Goal: Task Accomplishment & Management: Use online tool/utility

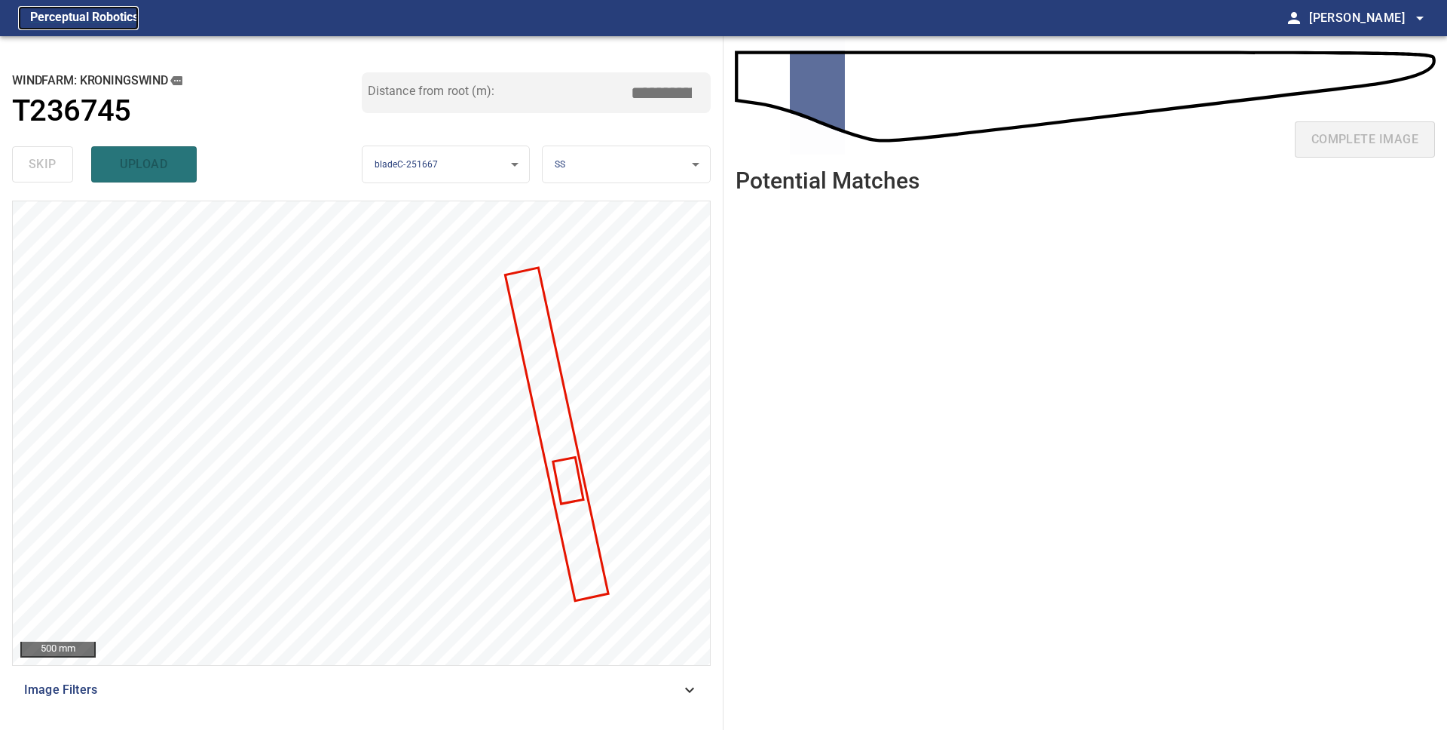
click at [78, 20] on figcaption "Perceptual Robotics" at bounding box center [84, 18] width 109 height 24
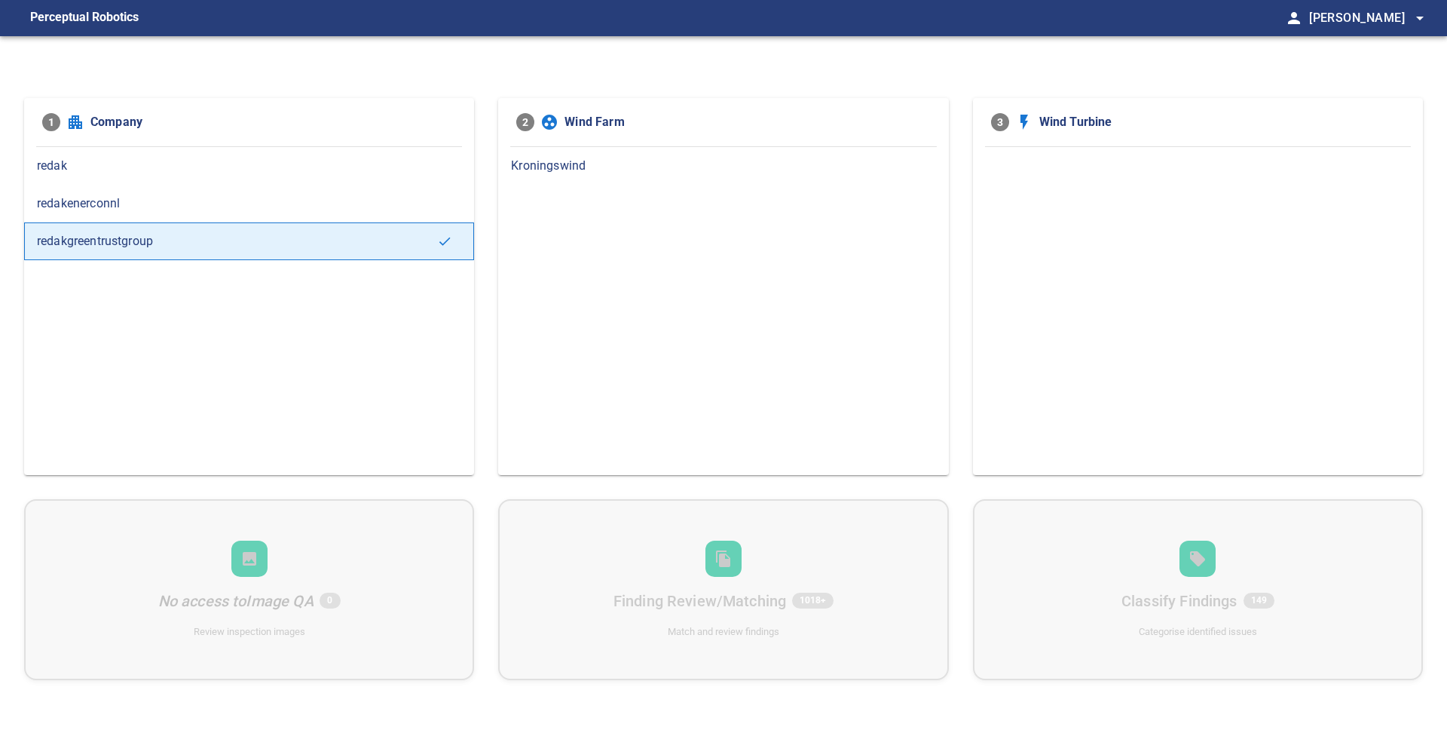
click at [547, 160] on span "Kroningswind" at bounding box center [723, 166] width 424 height 18
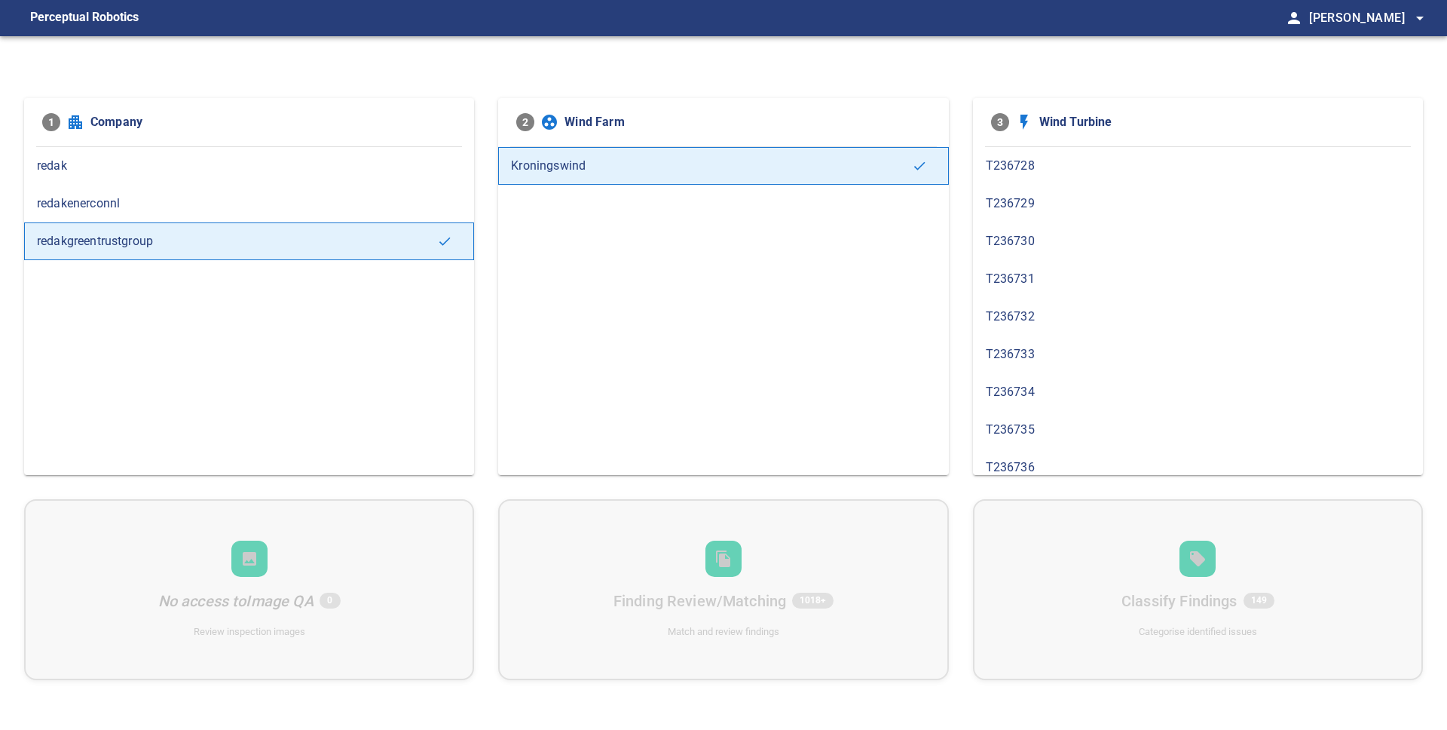
click at [1047, 177] on div "T236728" at bounding box center [1198, 166] width 450 height 38
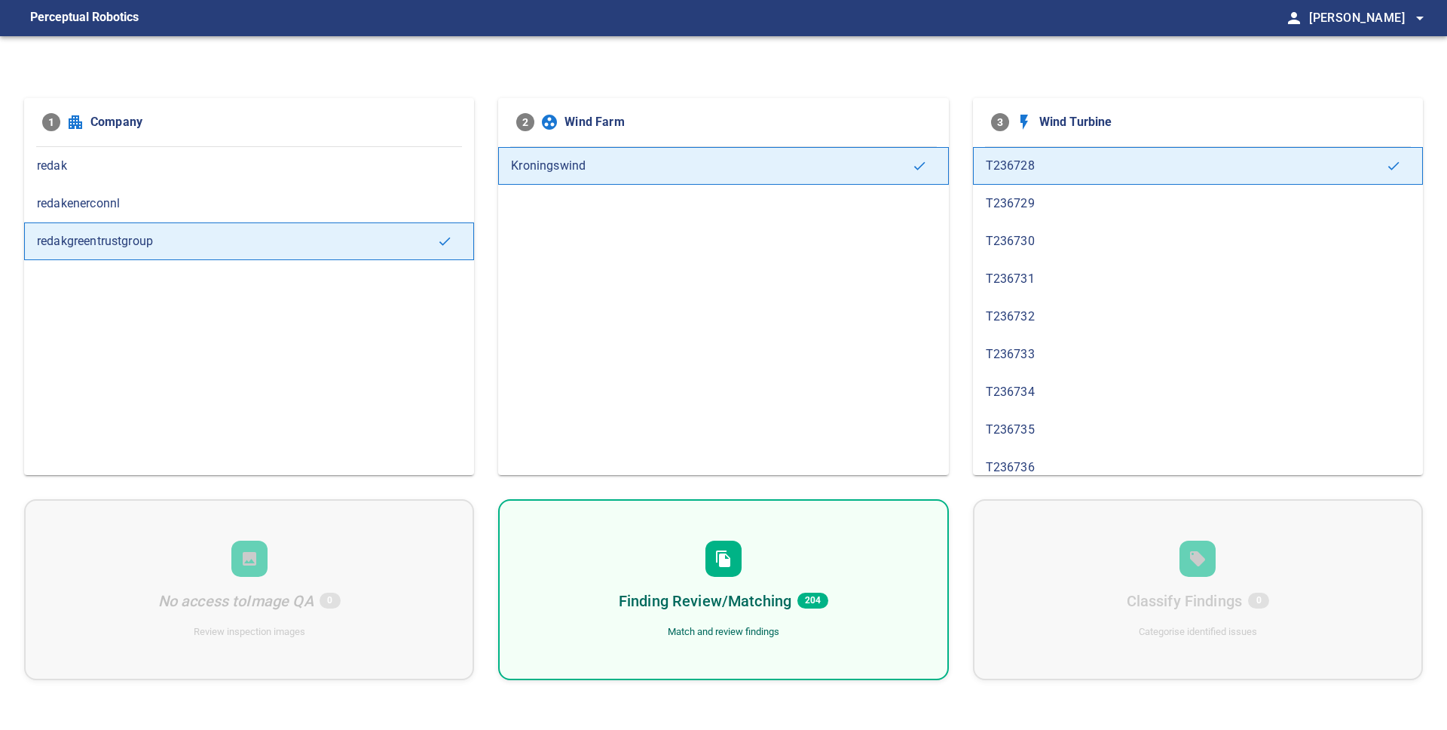
click at [789, 559] on div "Finding Review/Matching 204 Match and review findings" at bounding box center [723, 589] width 450 height 181
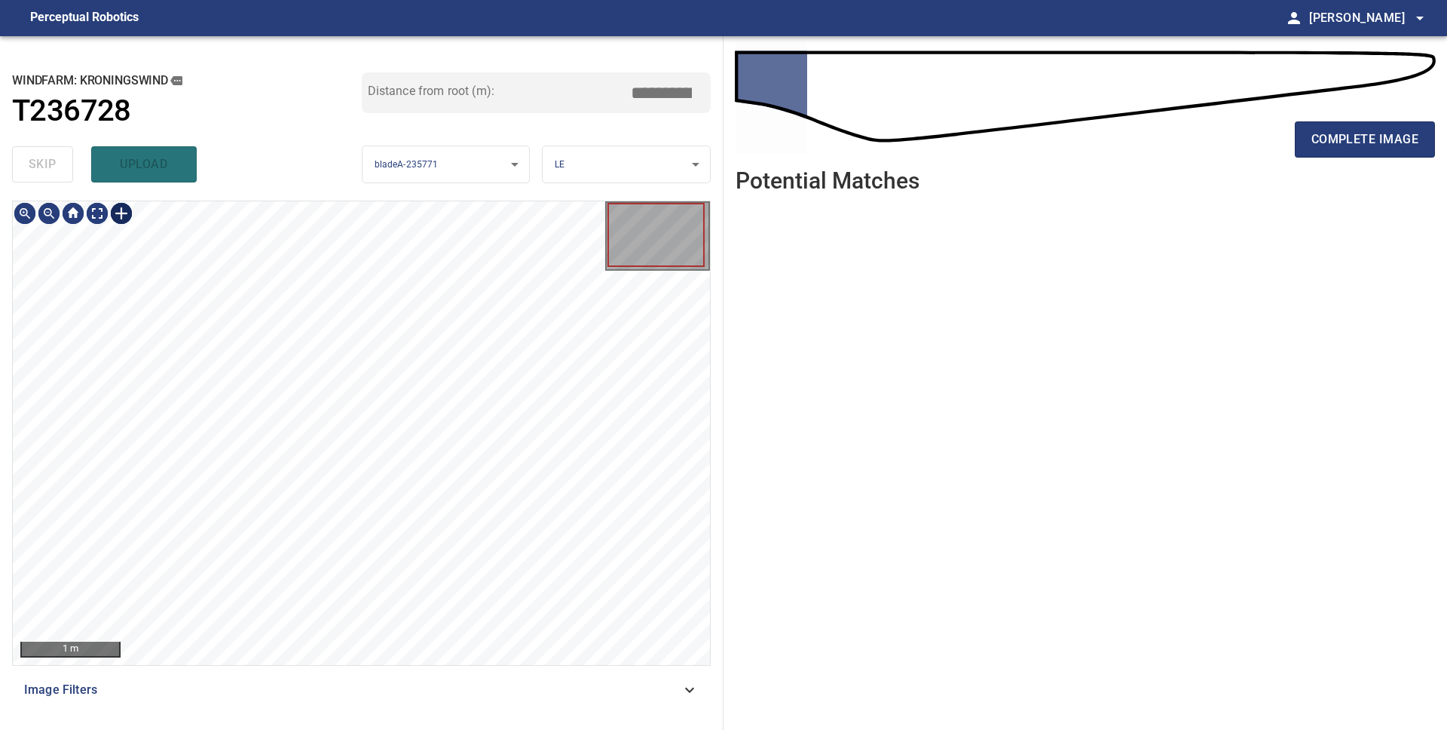
click at [127, 218] on div at bounding box center [121, 213] width 24 height 24
click at [421, 539] on div at bounding box center [361, 433] width 697 height 464
click at [412, 523] on div at bounding box center [376, 528] width 109 height 32
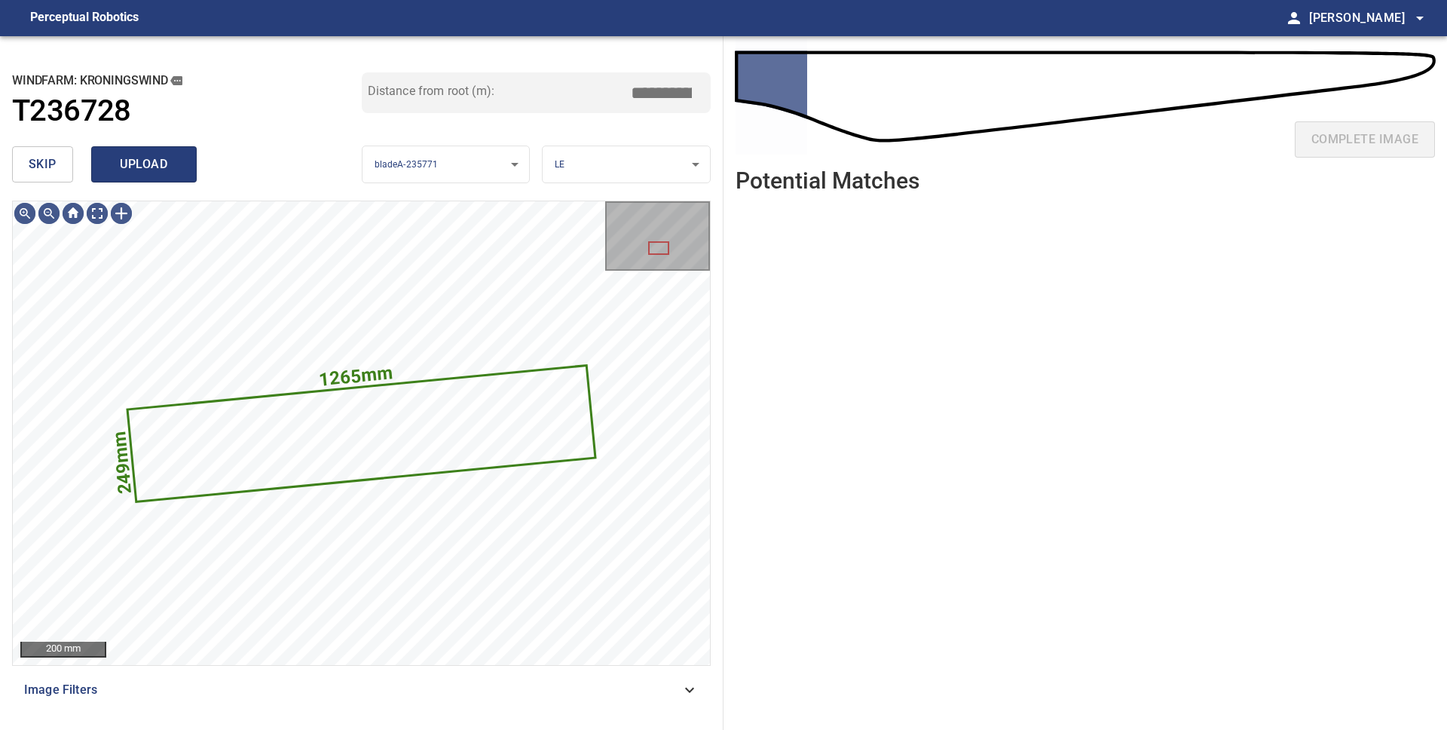
click at [133, 161] on span "upload" at bounding box center [144, 164] width 72 height 21
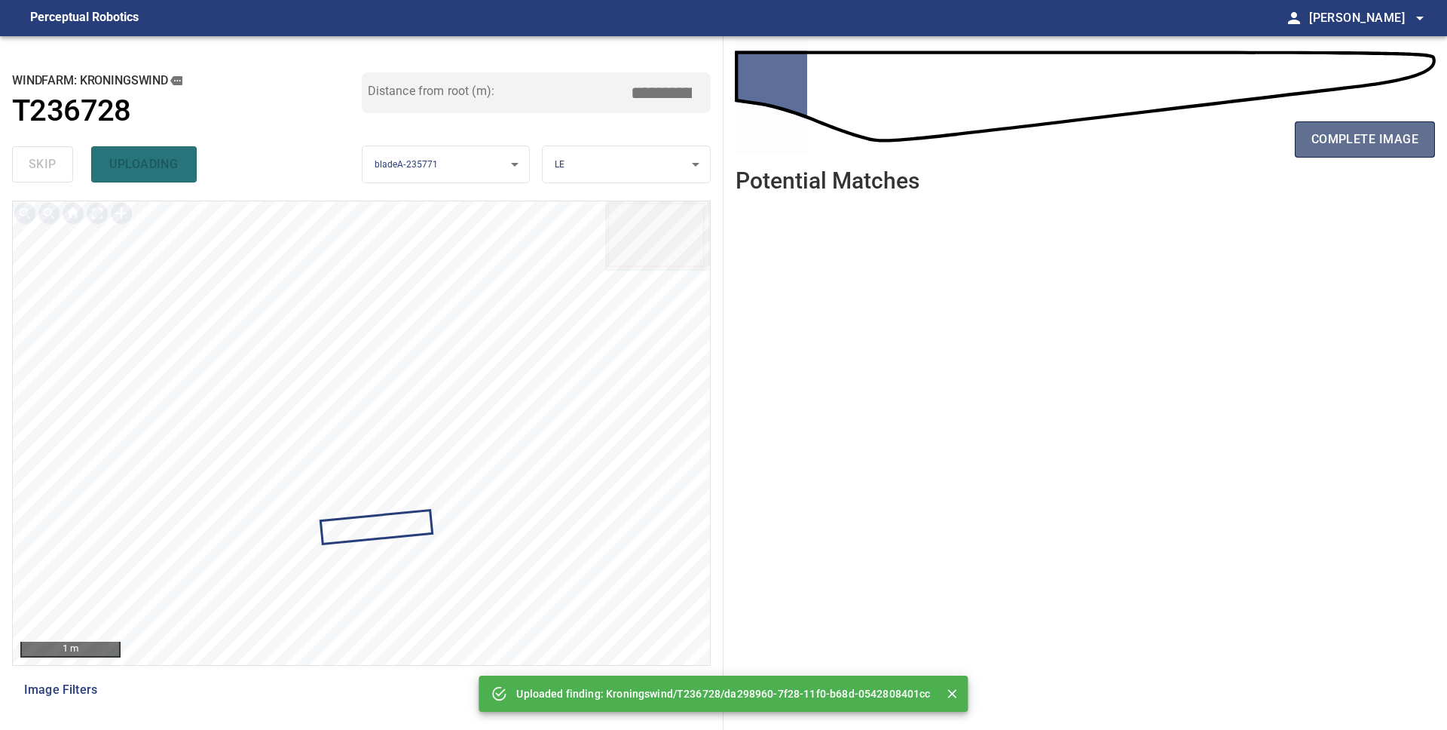
click at [1337, 131] on span "complete image" at bounding box center [1365, 139] width 107 height 21
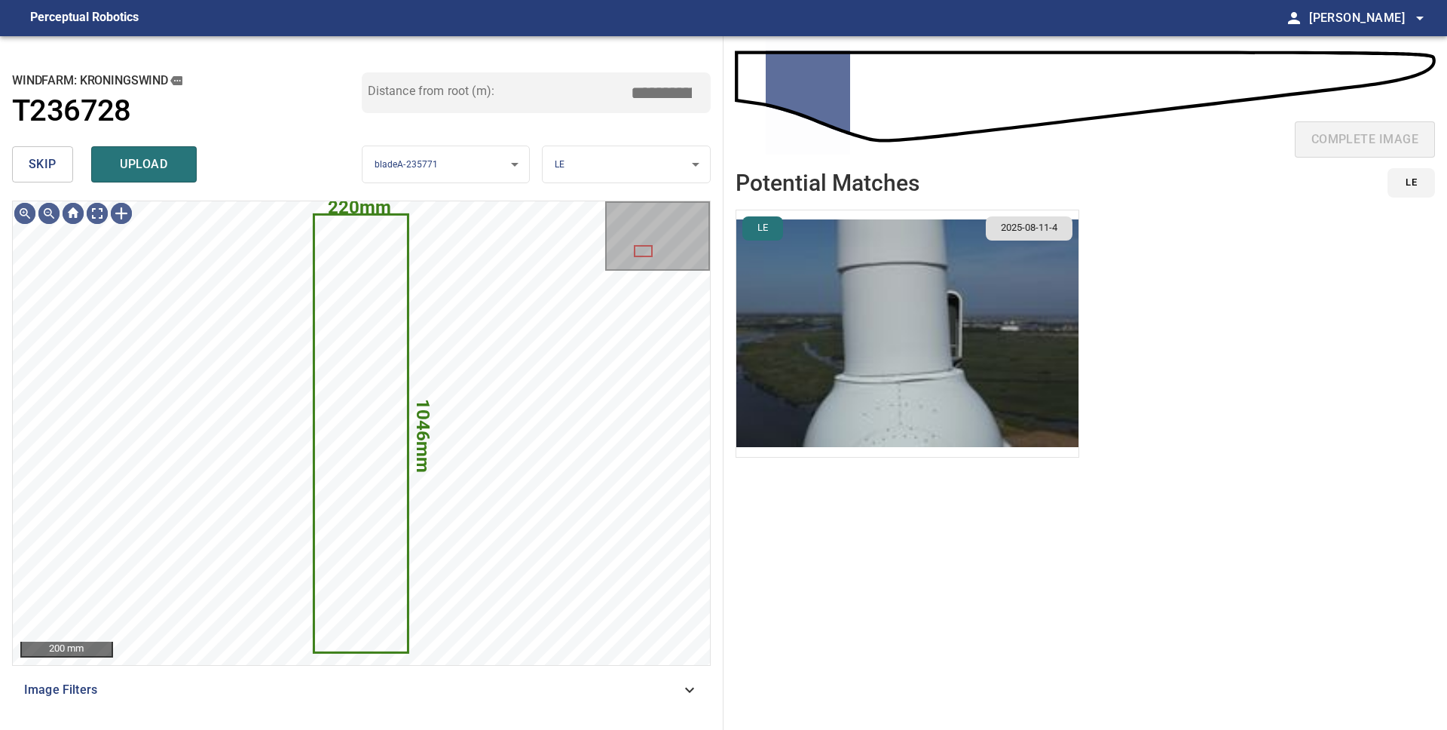
click at [59, 165] on button "skip" at bounding box center [42, 164] width 61 height 36
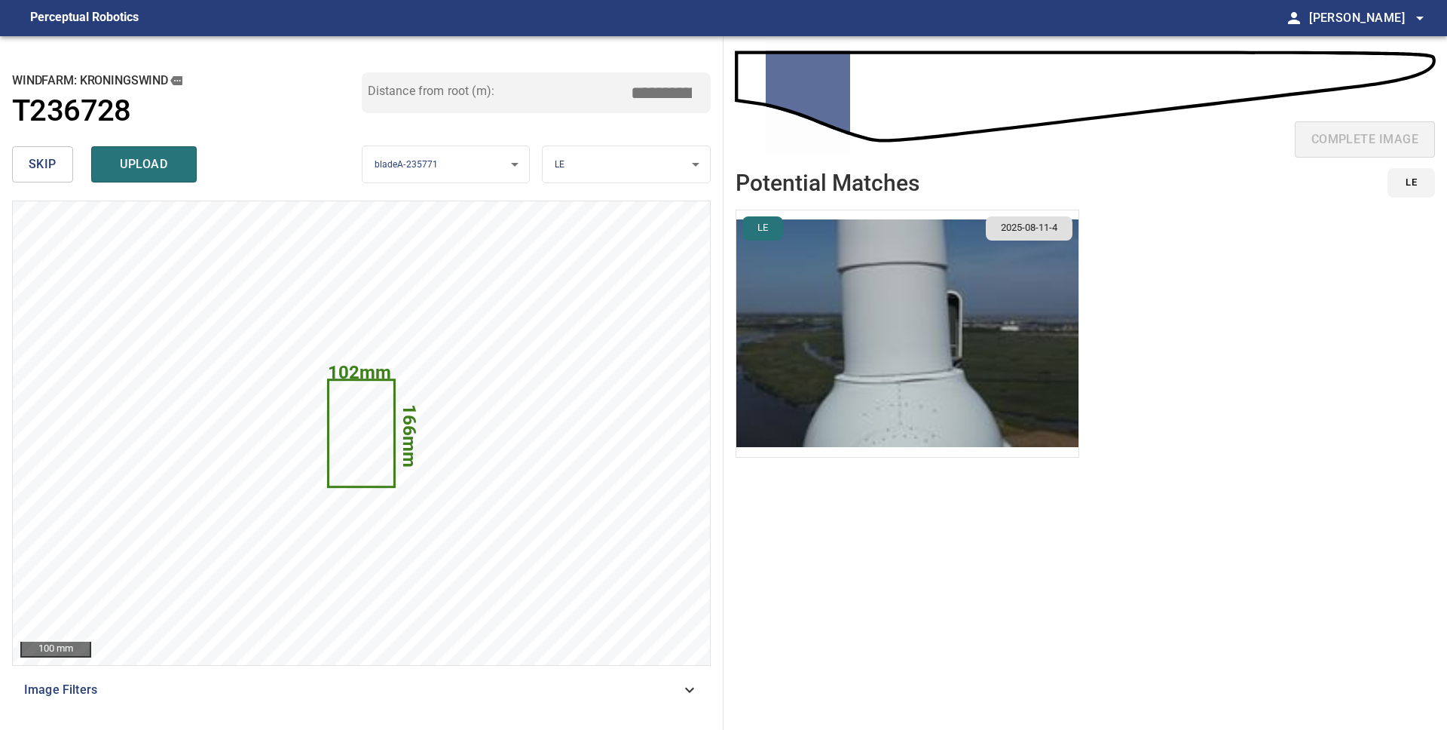
click at [59, 165] on button "skip" at bounding box center [42, 164] width 61 height 36
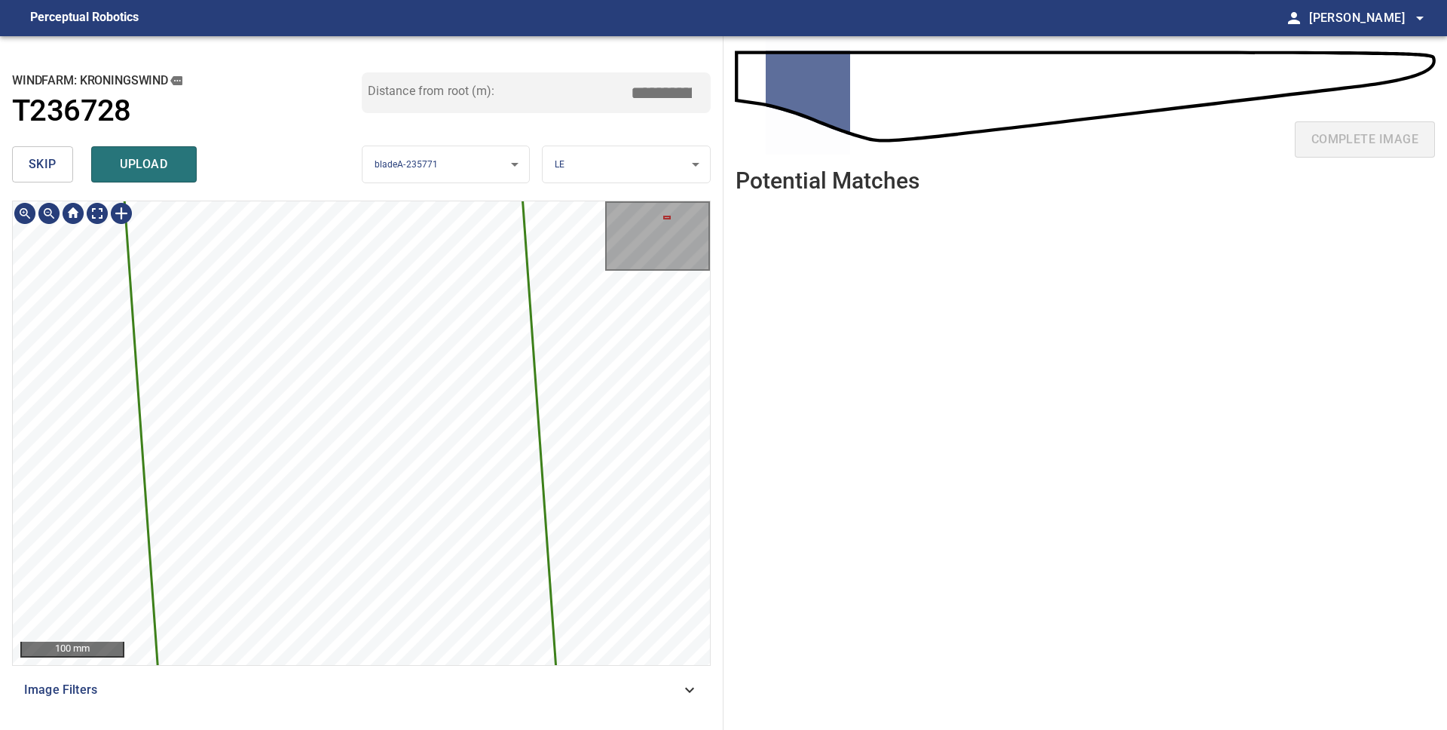
click at [570, 194] on div "**********" at bounding box center [362, 382] width 724 height 693
click at [649, 172] on div "**********" at bounding box center [362, 382] width 724 height 693
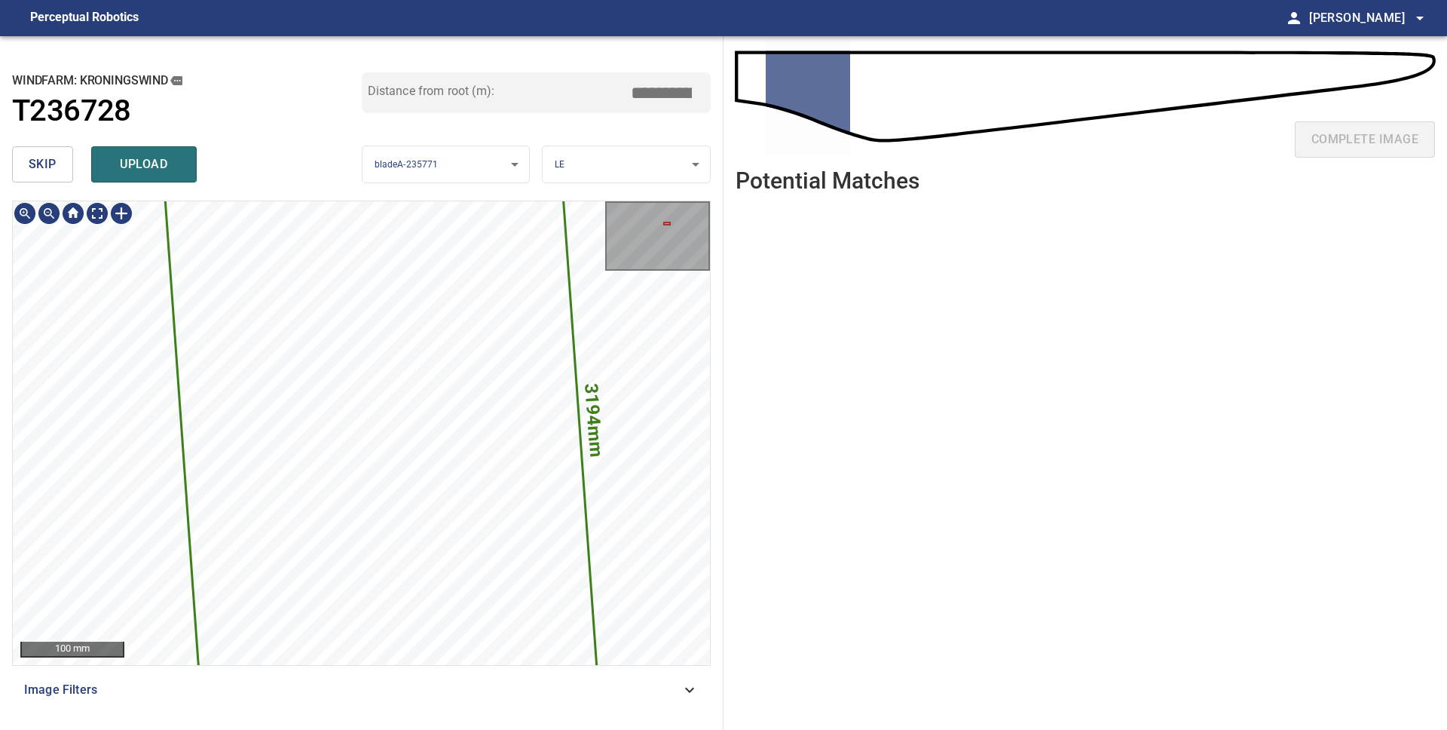
click at [600, 113] on div "**********" at bounding box center [362, 382] width 724 height 693
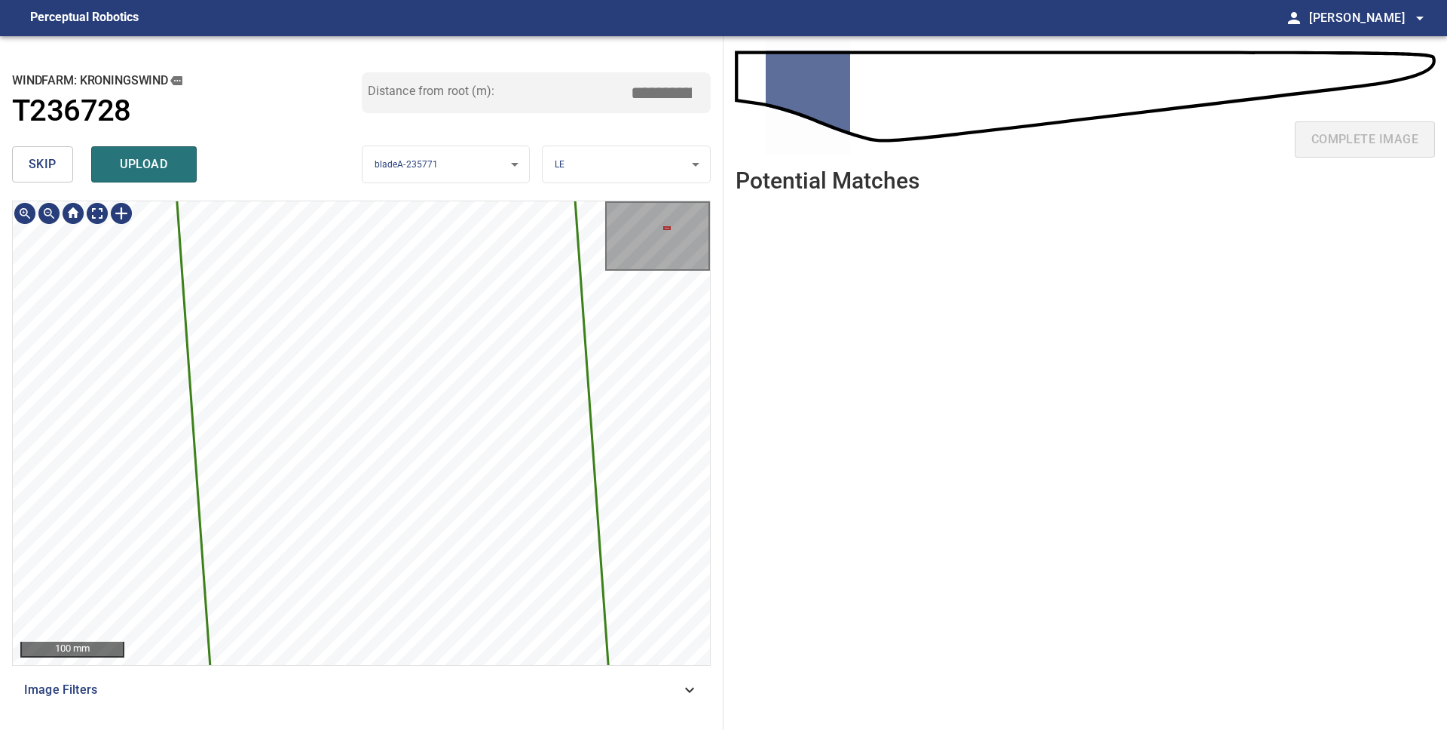
click at [604, 190] on div "**********" at bounding box center [362, 382] width 724 height 693
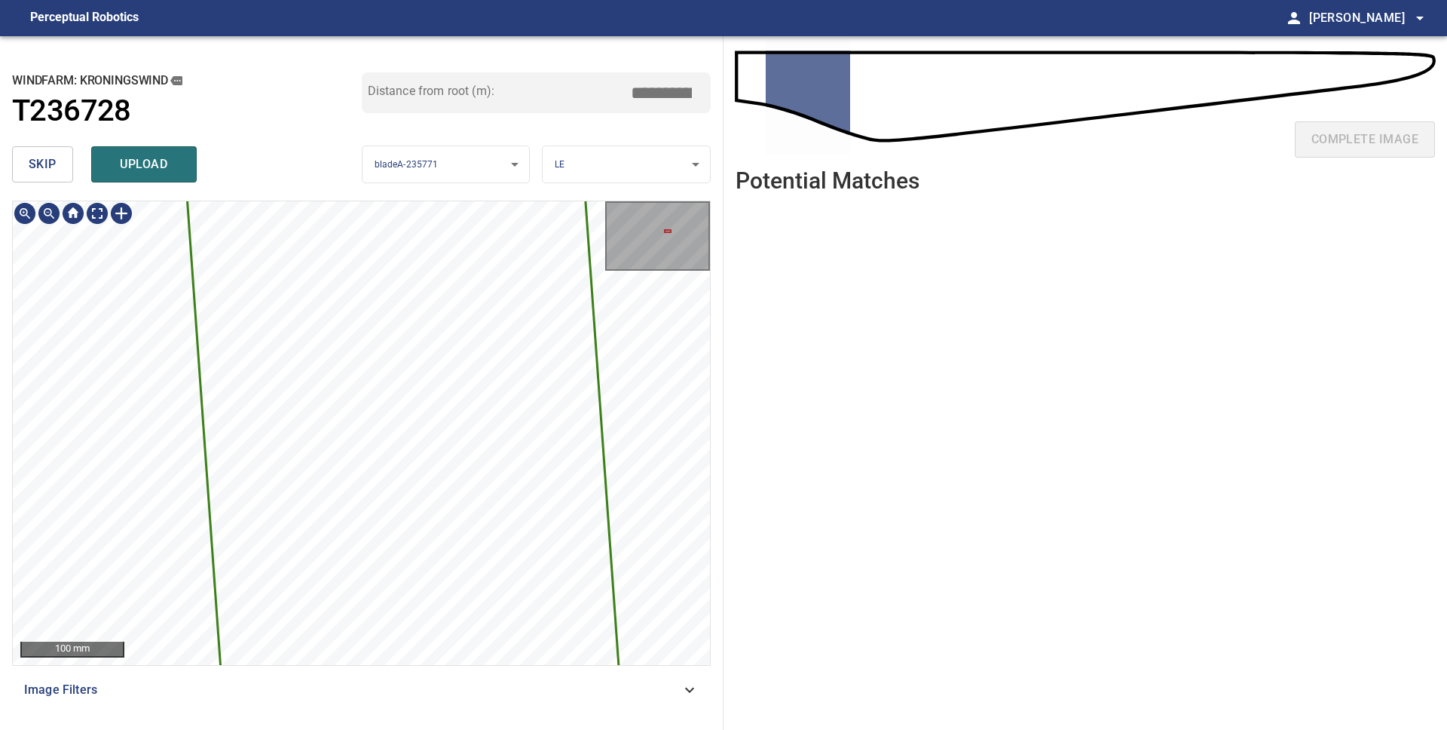
click at [611, 228] on div "3194mm 399mm 100 mm" at bounding box center [361, 433] width 697 height 464
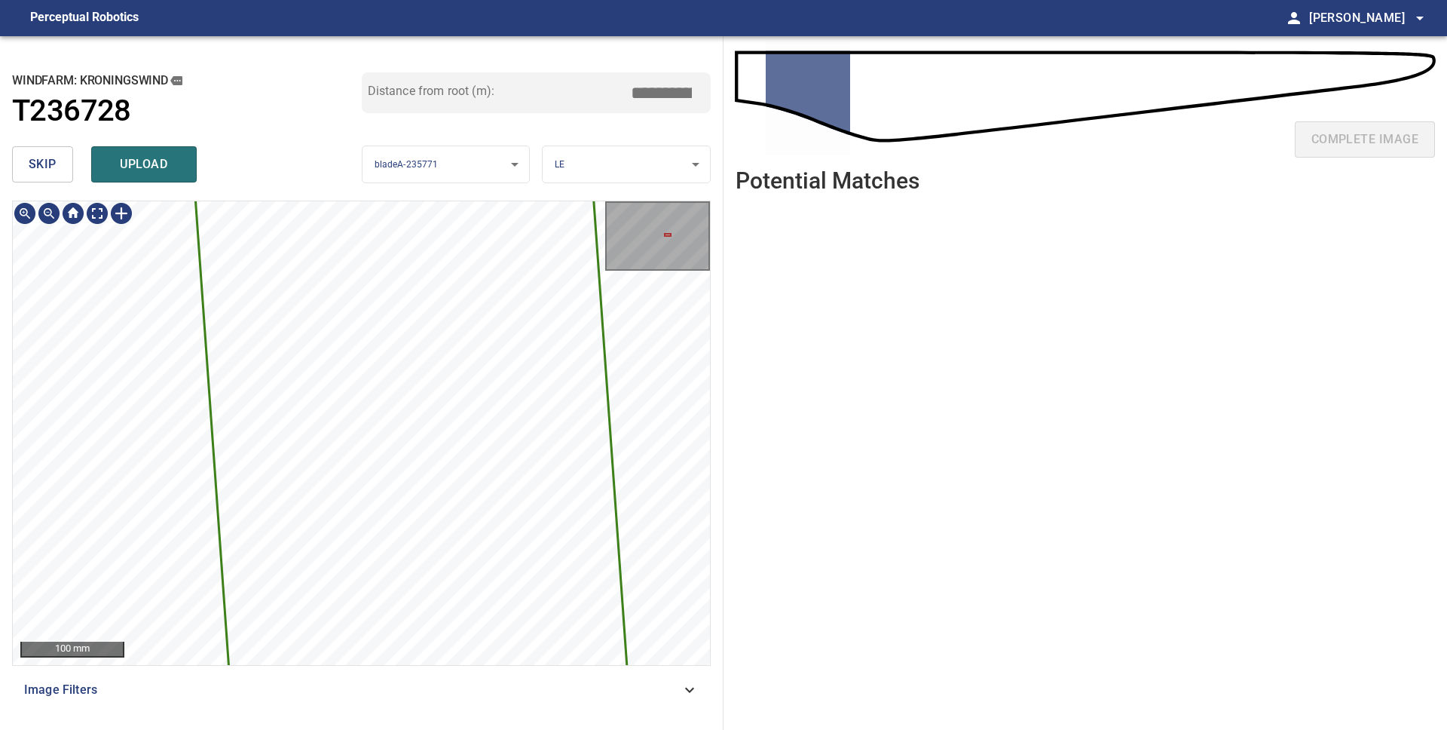
click at [617, 230] on div "3194mm 399mm 100 mm" at bounding box center [361, 433] width 697 height 464
click at [617, 224] on div "3194mm 399mm 100 mm" at bounding box center [361, 433] width 697 height 464
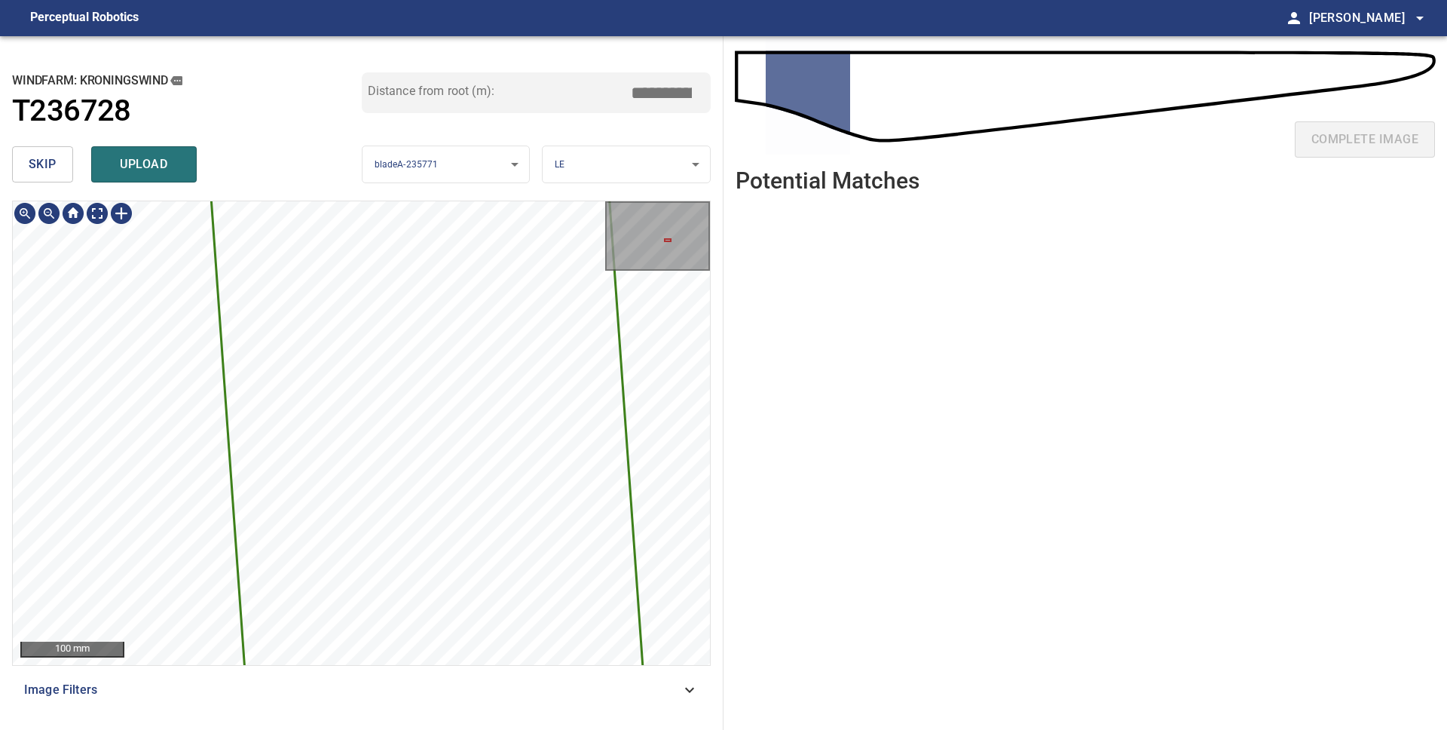
click at [547, 197] on div "**********" at bounding box center [362, 382] width 724 height 693
click at [608, 190] on div "**********" at bounding box center [362, 382] width 724 height 693
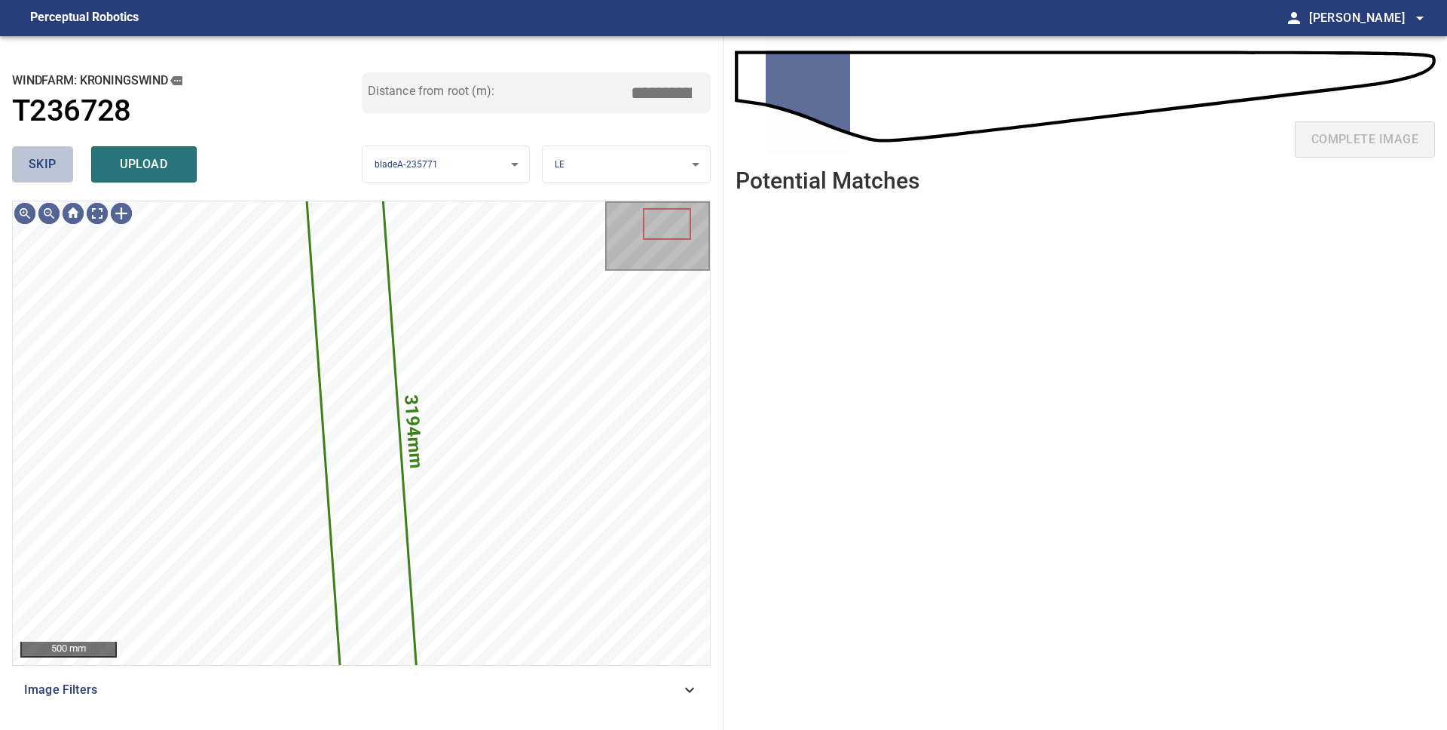
drag, startPoint x: 45, startPoint y: 161, endPoint x: 60, endPoint y: 170, distance: 17.4
click at [45, 161] on span "skip" at bounding box center [43, 164] width 28 height 21
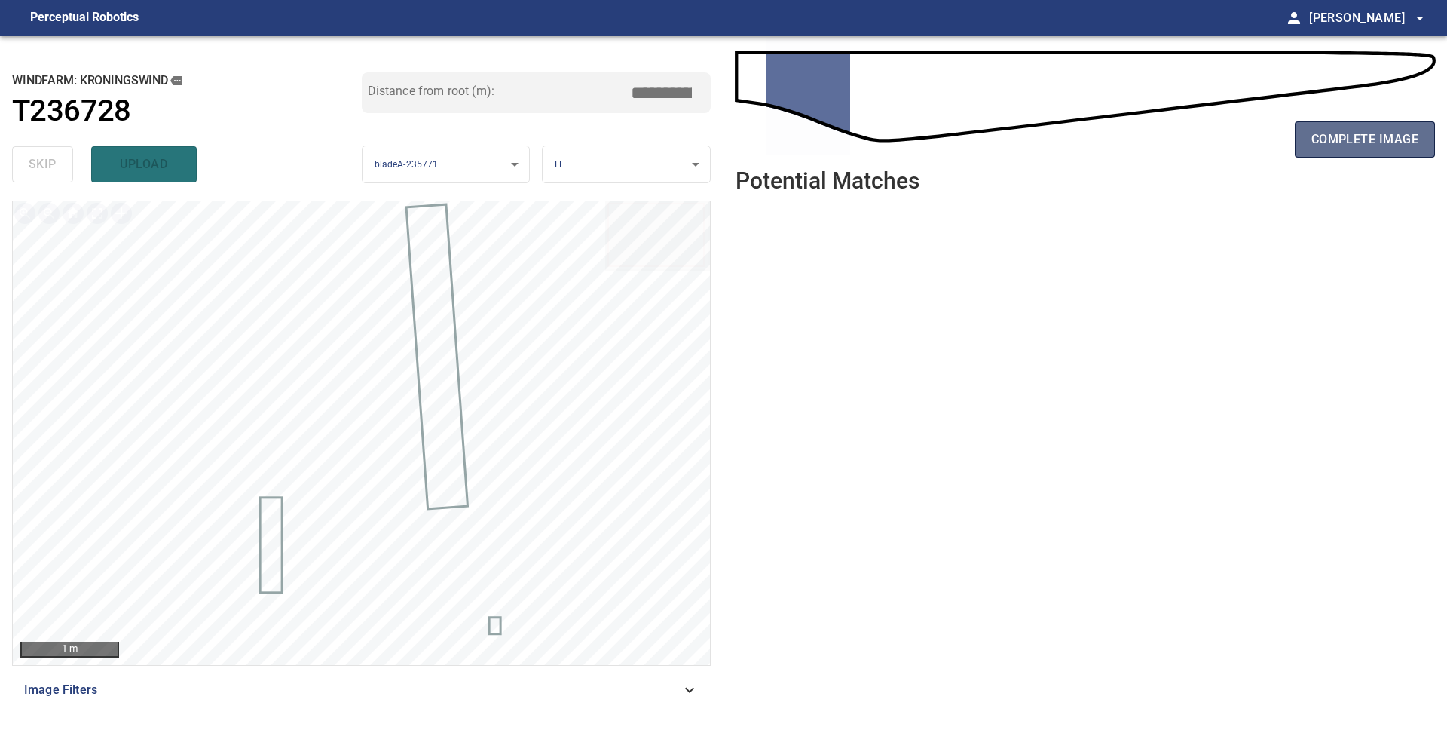
click at [1340, 142] on span "complete image" at bounding box center [1365, 139] width 107 height 21
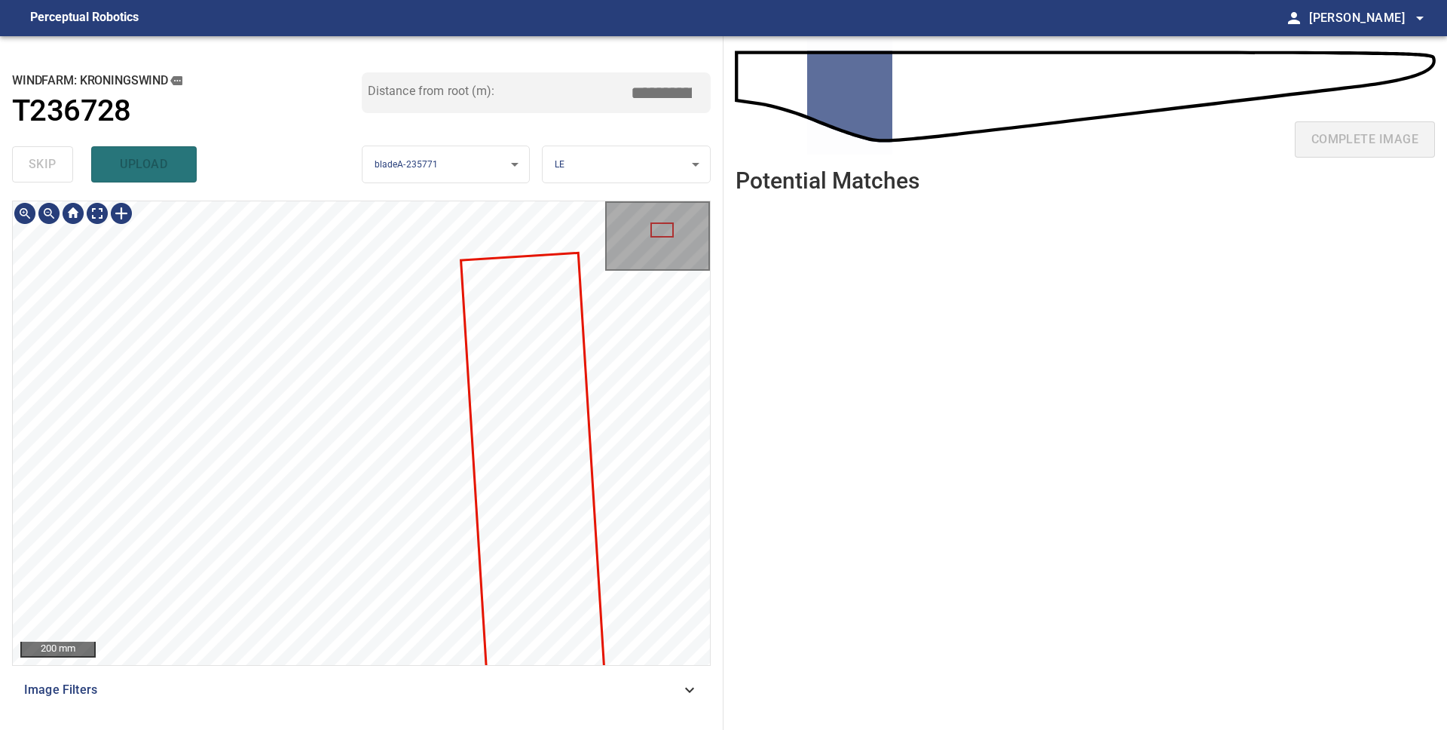
click at [537, 172] on div "**********" at bounding box center [362, 382] width 724 height 693
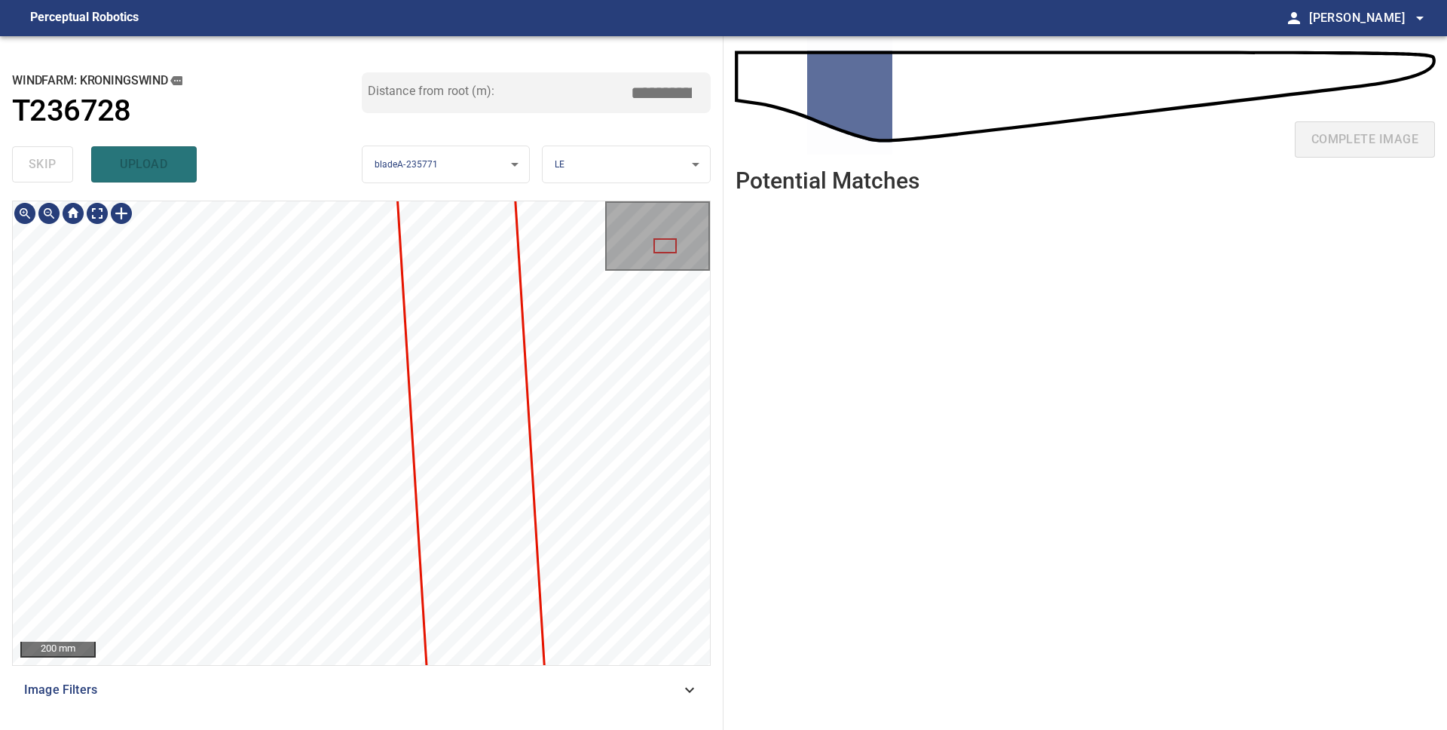
click at [620, 173] on div "**********" at bounding box center [362, 382] width 724 height 693
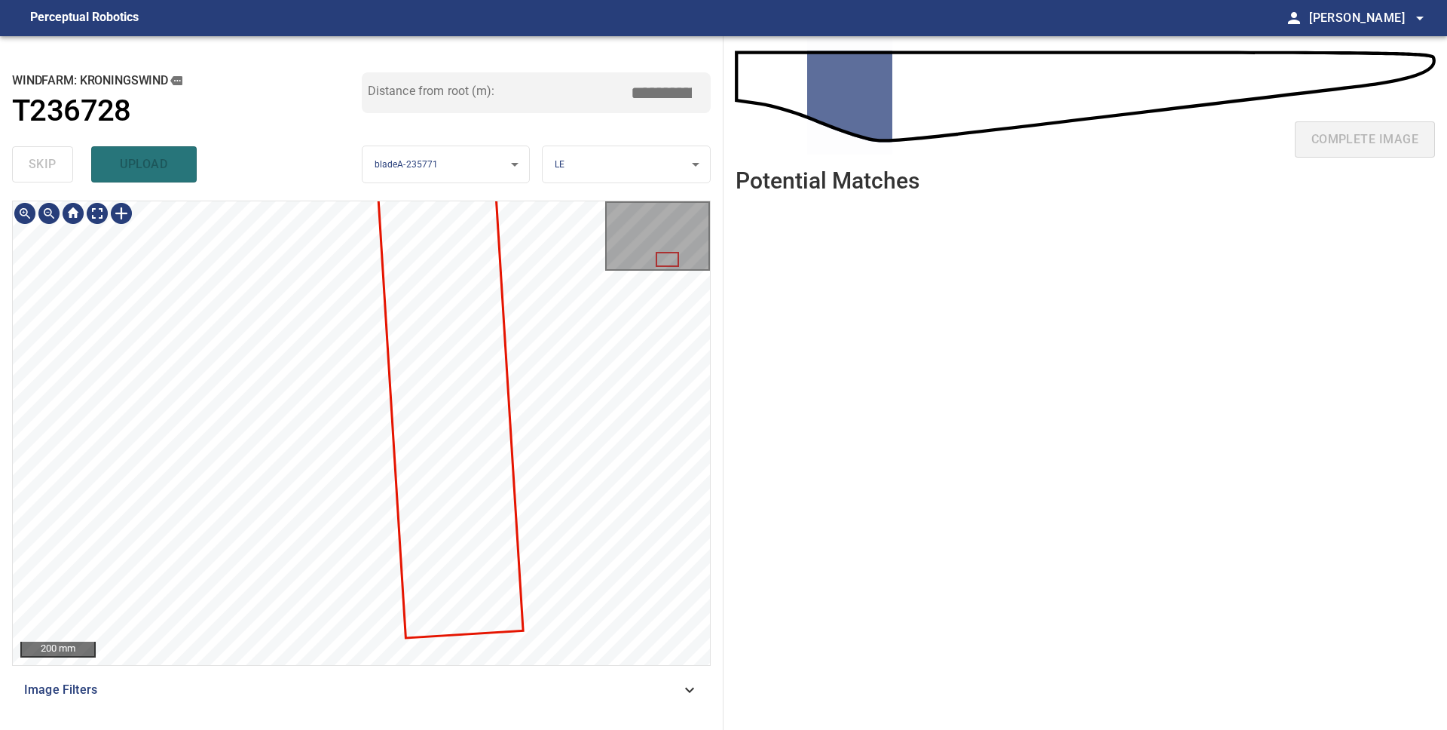
click at [606, 263] on div "200 mm" at bounding box center [361, 433] width 697 height 464
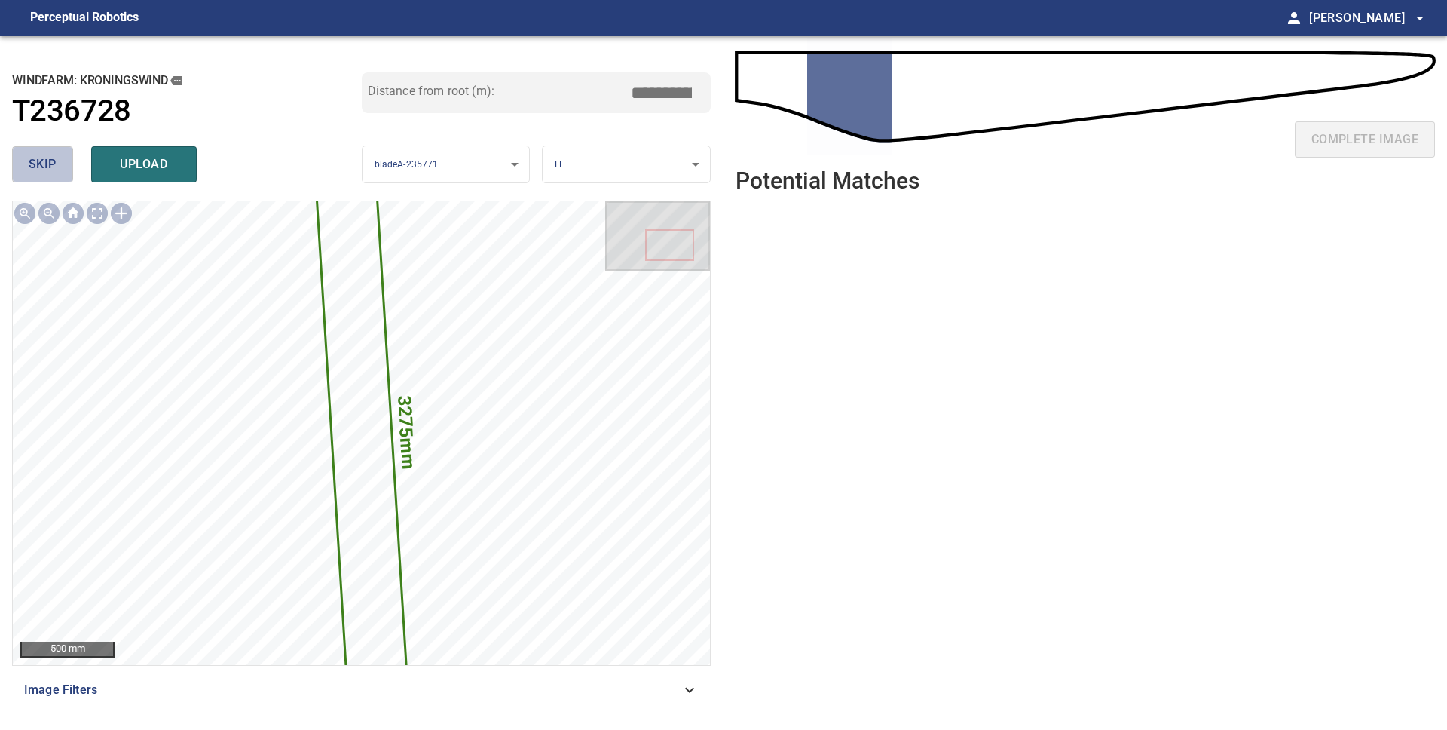
drag, startPoint x: 59, startPoint y: 173, endPoint x: 67, endPoint y: 174, distance: 8.3
click at [59, 173] on button "skip" at bounding box center [42, 164] width 61 height 36
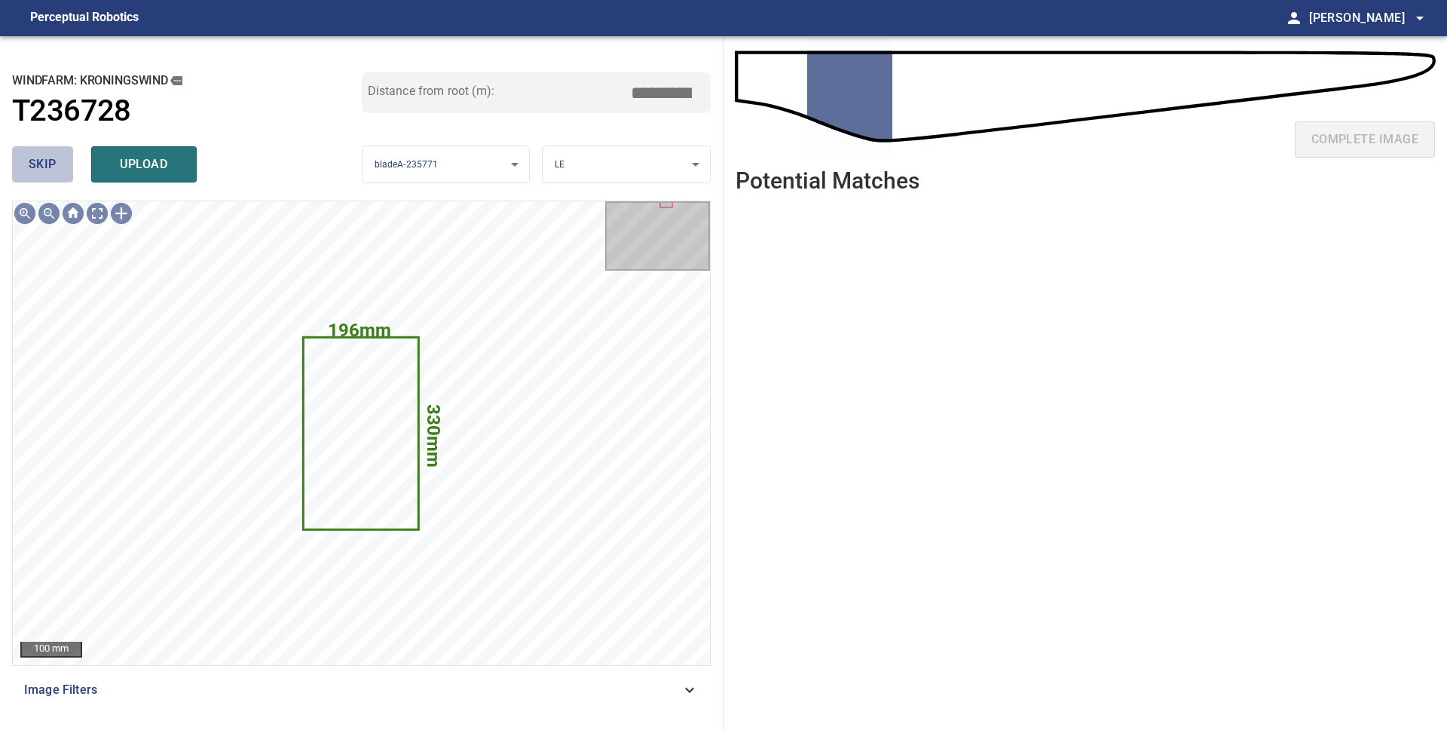
click at [46, 164] on span "skip" at bounding box center [43, 164] width 28 height 21
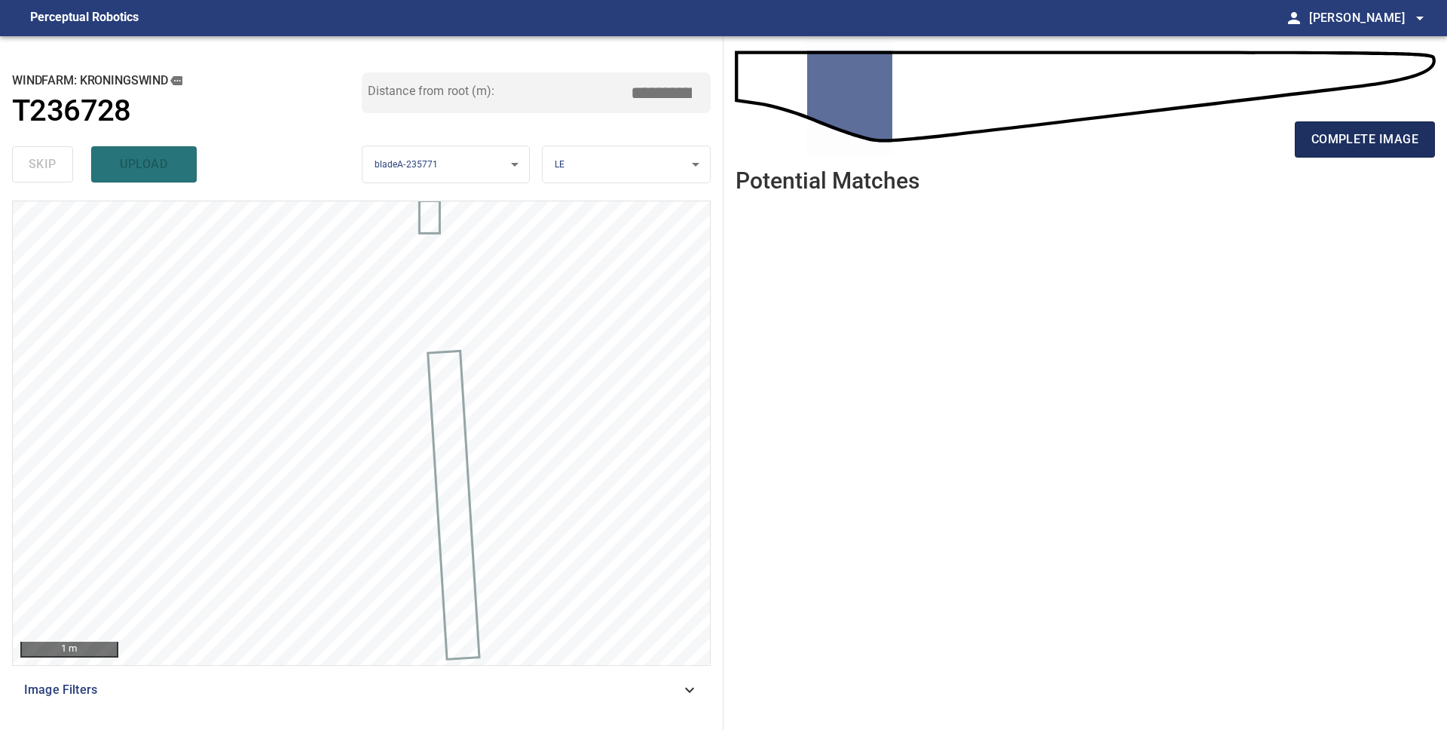
click at [1328, 151] on button "complete image" at bounding box center [1365, 139] width 140 height 36
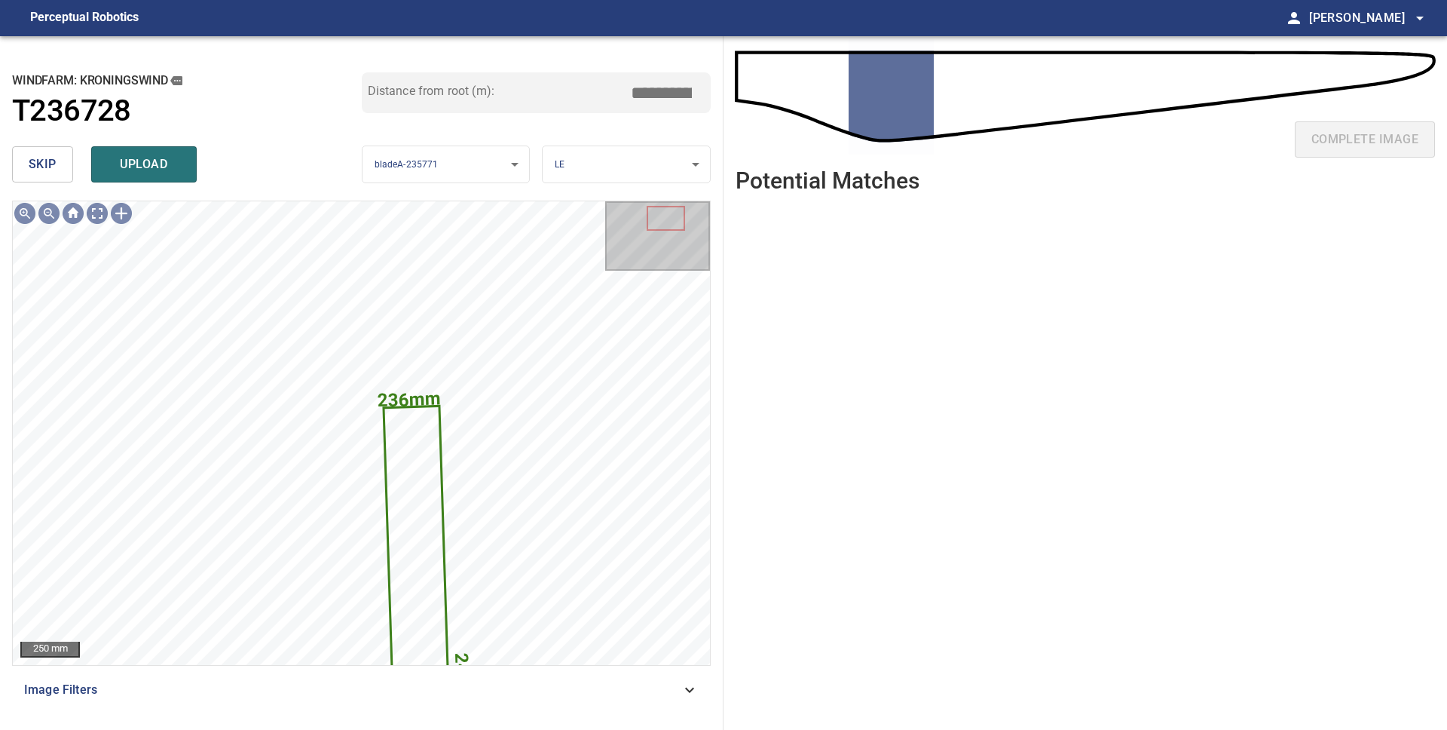
click at [47, 166] on span "skip" at bounding box center [43, 164] width 28 height 21
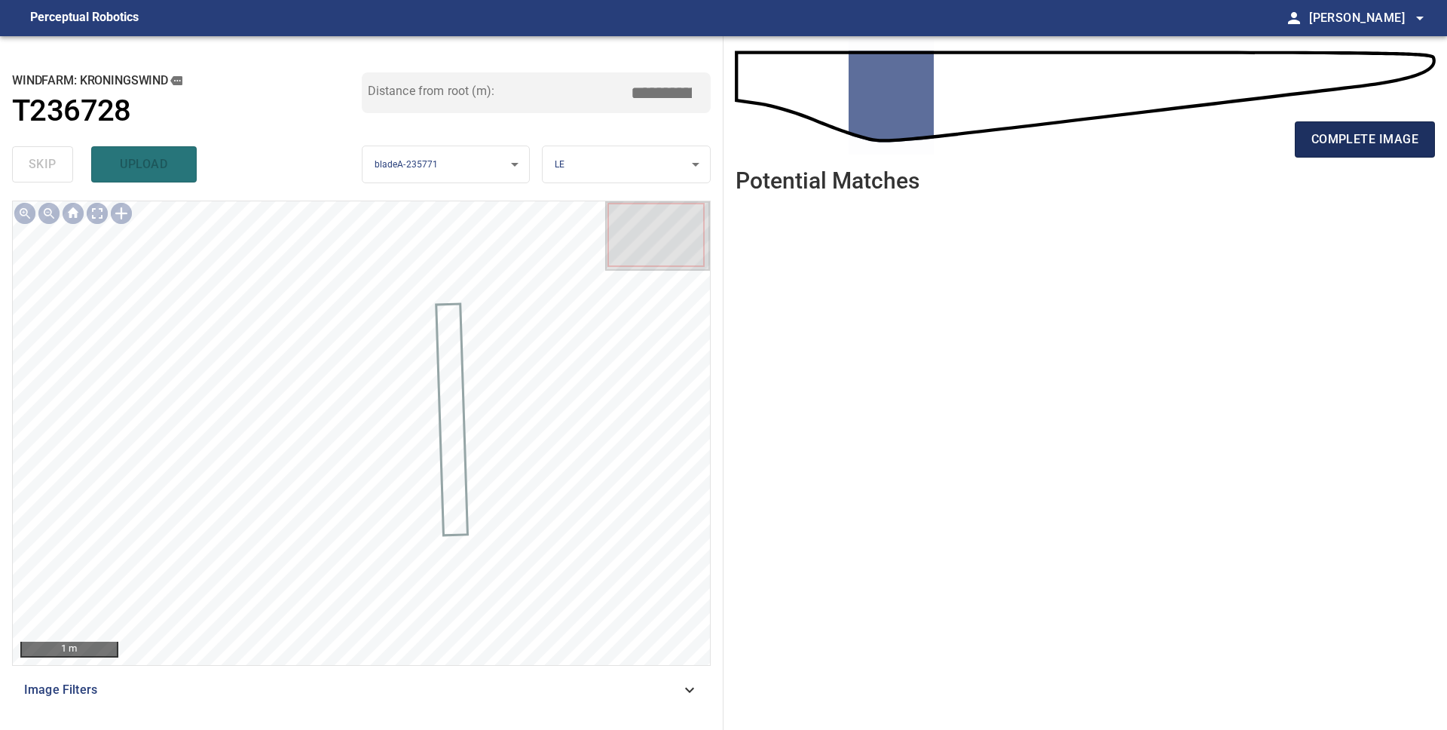
click at [1321, 147] on span "complete image" at bounding box center [1365, 139] width 107 height 21
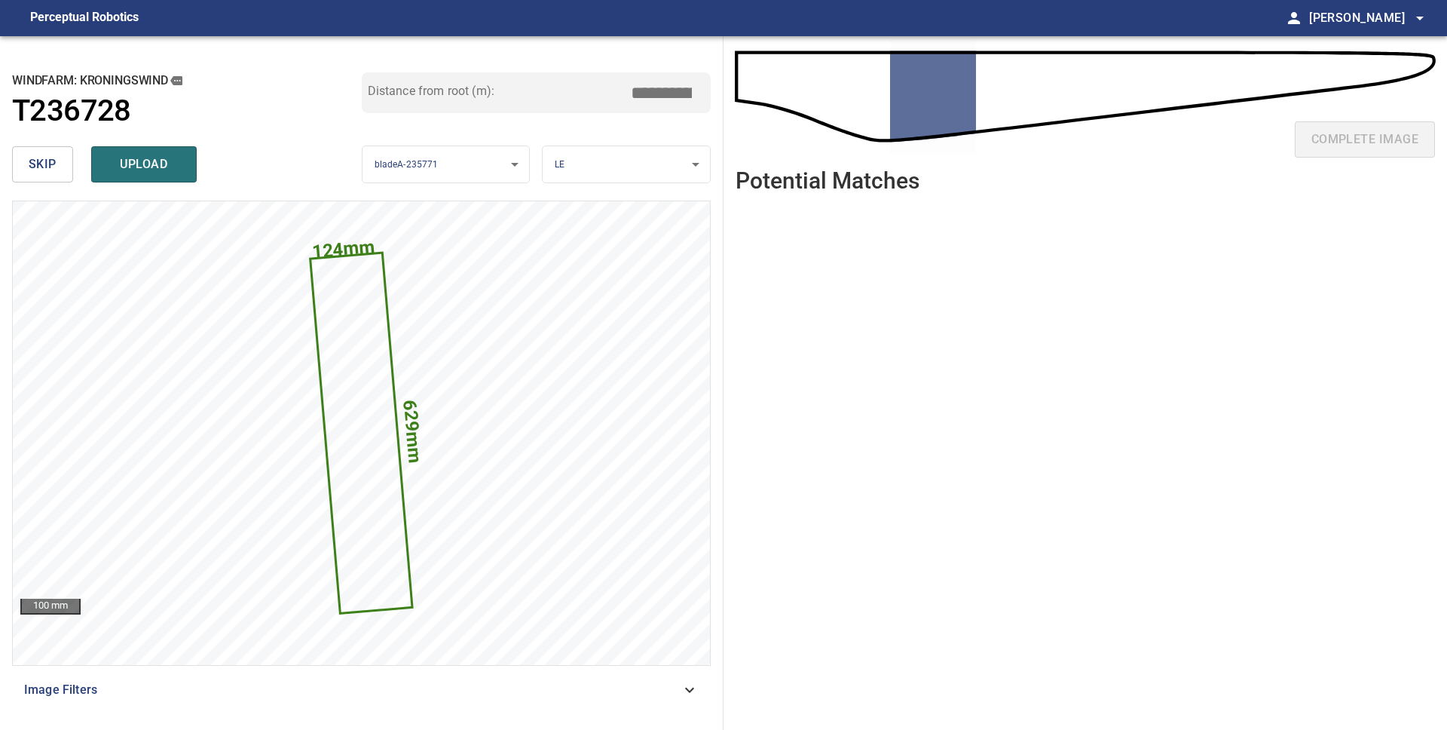
click at [55, 170] on span "skip" at bounding box center [43, 164] width 28 height 21
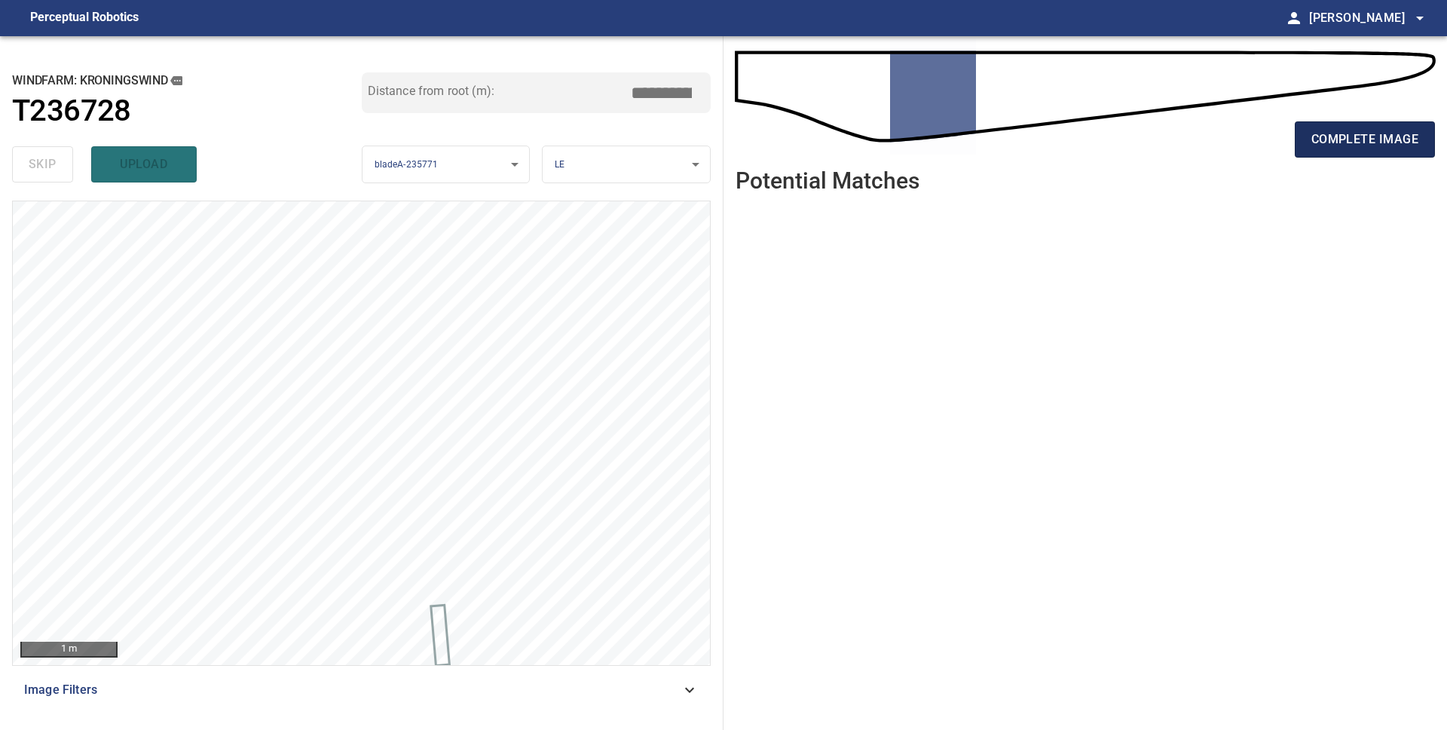
click at [1351, 152] on button "complete image" at bounding box center [1365, 139] width 140 height 36
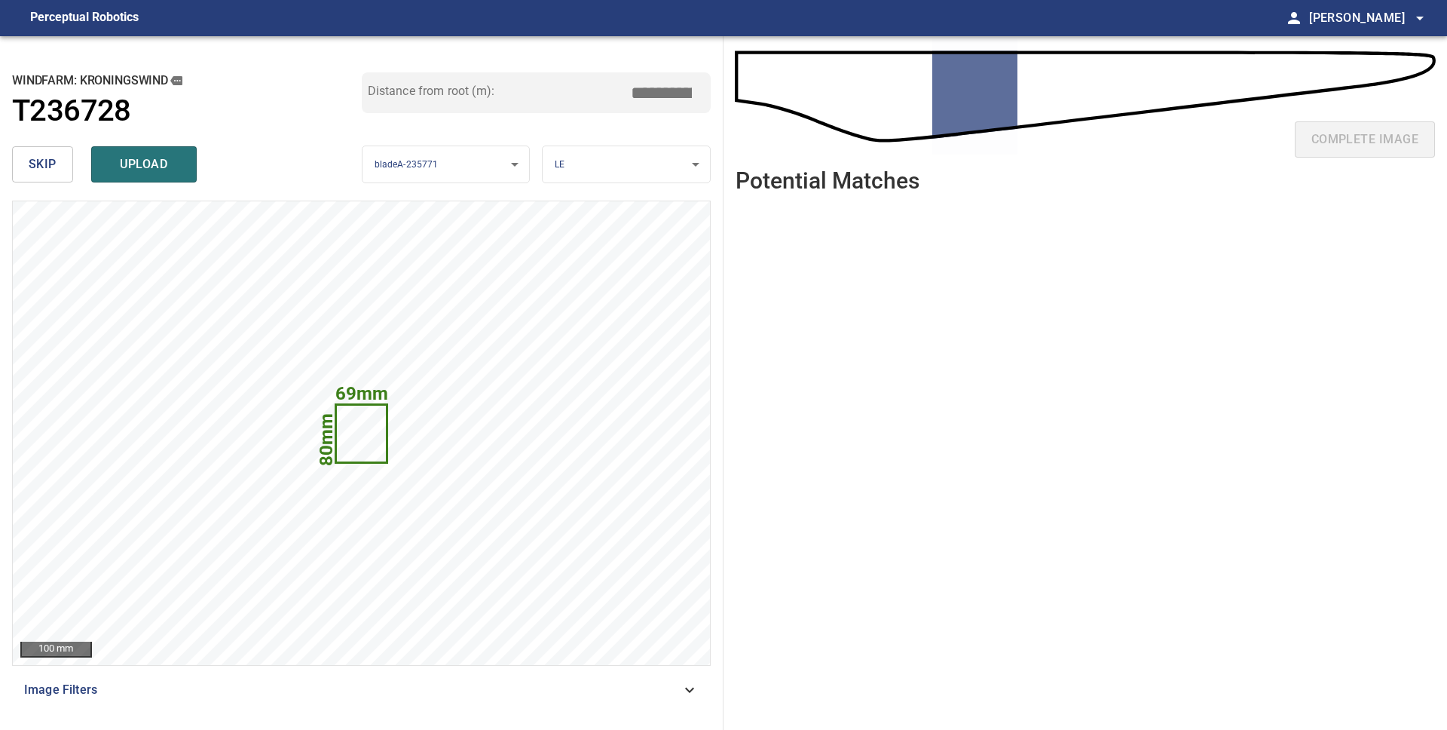
click at [50, 168] on span "skip" at bounding box center [43, 164] width 28 height 21
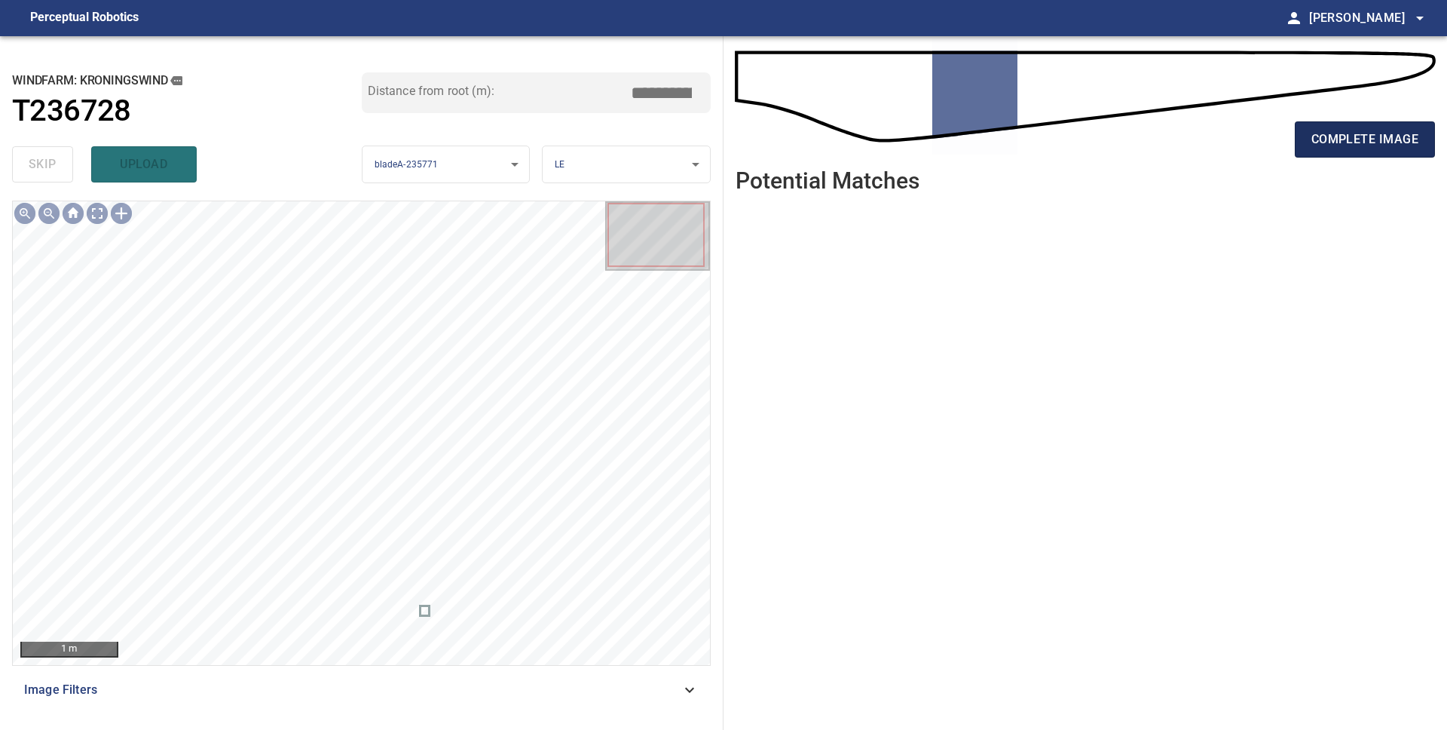
click at [1327, 139] on span "complete image" at bounding box center [1365, 139] width 107 height 21
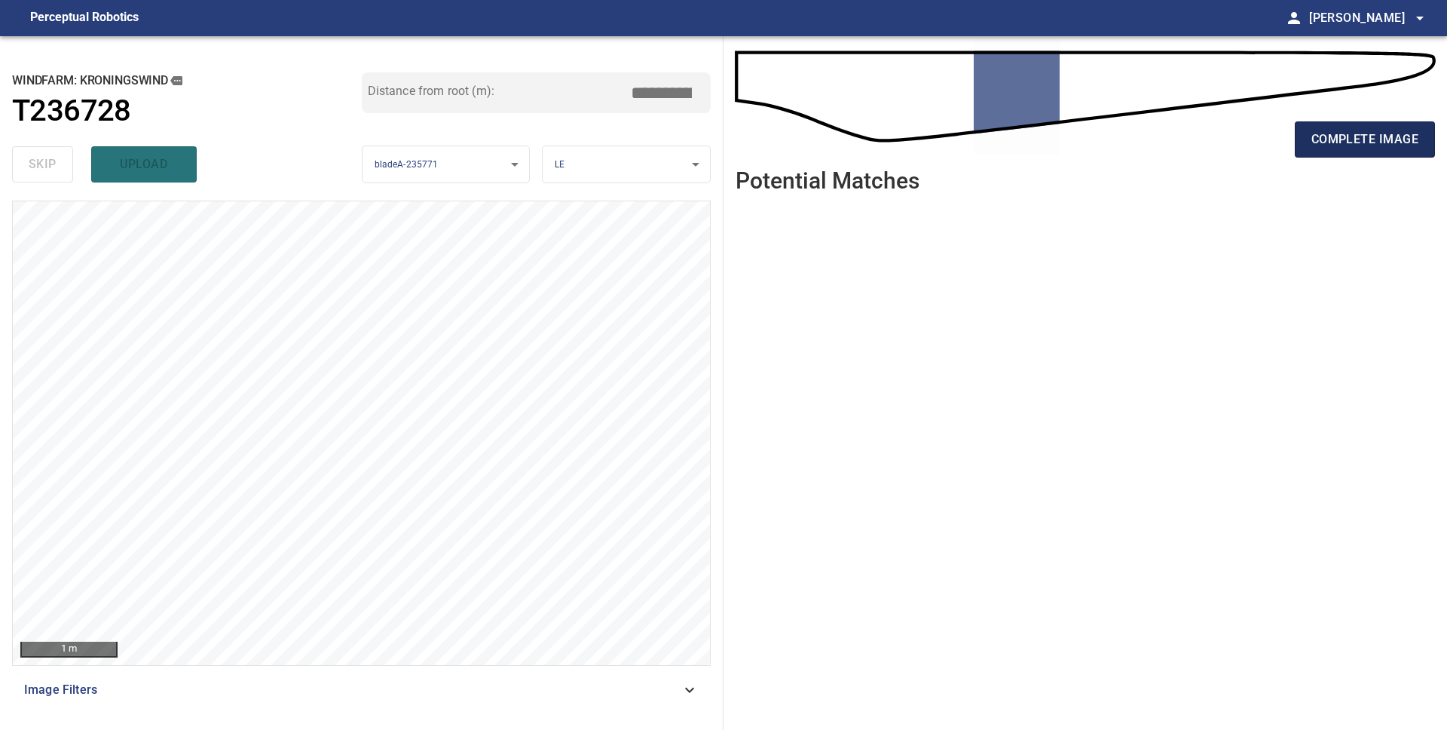
click at [1326, 139] on span "complete image" at bounding box center [1365, 139] width 107 height 21
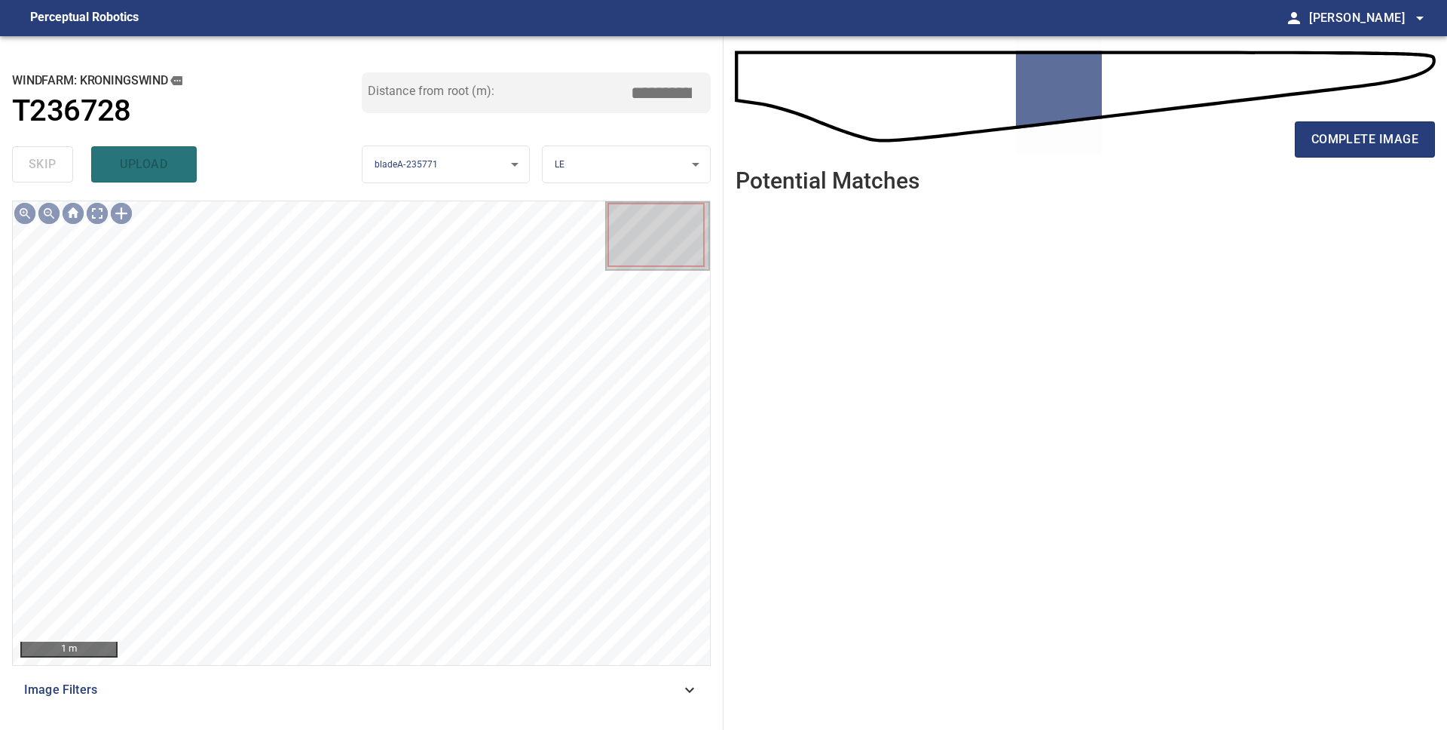
click at [1326, 139] on span "complete image" at bounding box center [1365, 139] width 107 height 21
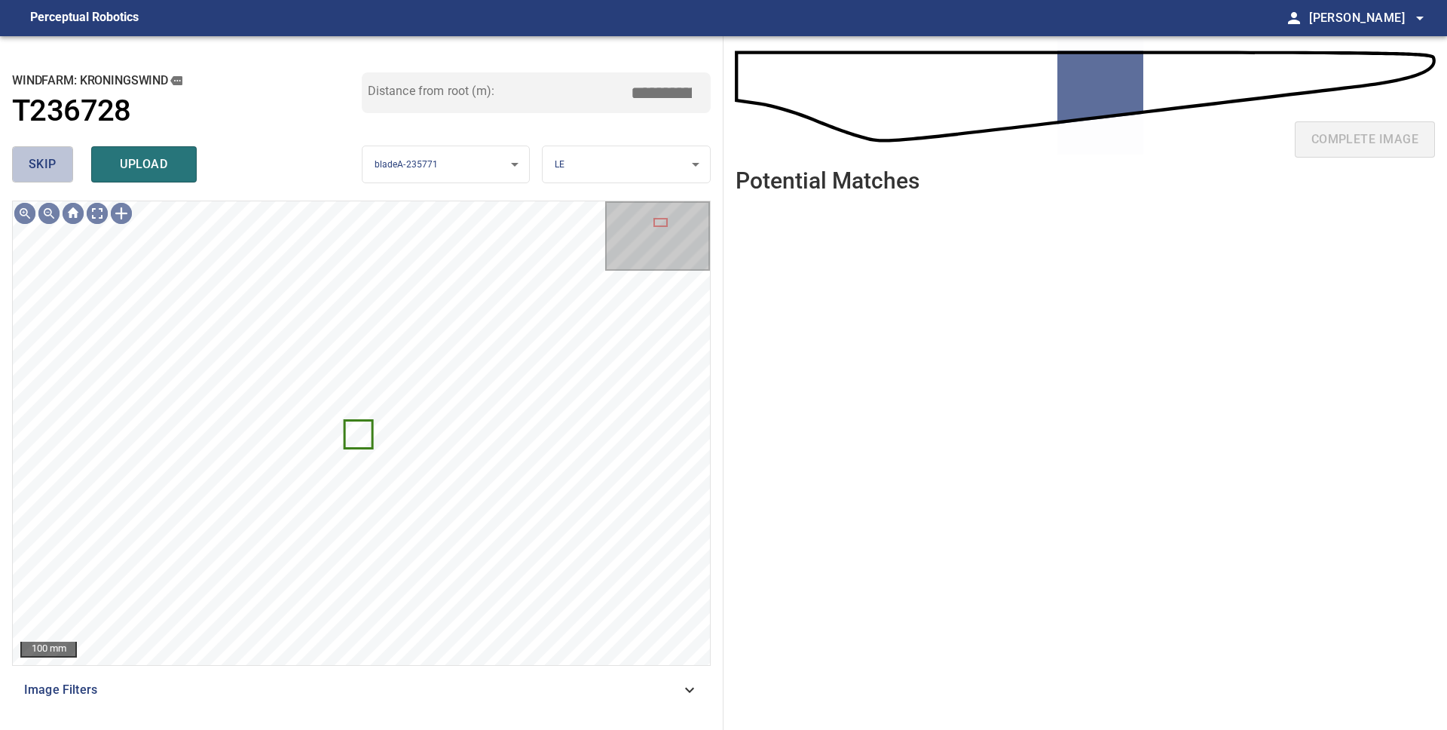
click at [56, 171] on button "skip" at bounding box center [42, 164] width 61 height 36
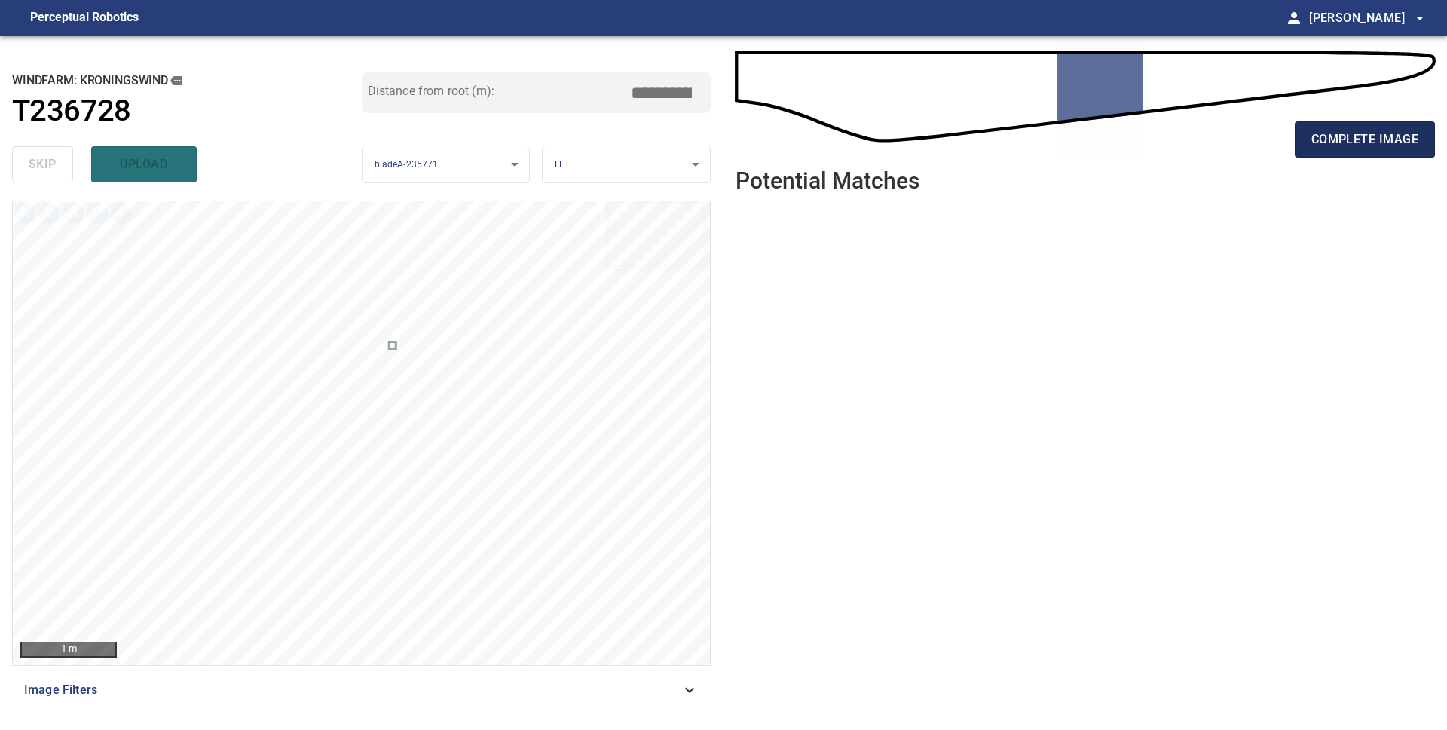
click at [1344, 139] on span "complete image" at bounding box center [1365, 139] width 107 height 21
click at [1369, 148] on span "complete image" at bounding box center [1365, 139] width 107 height 21
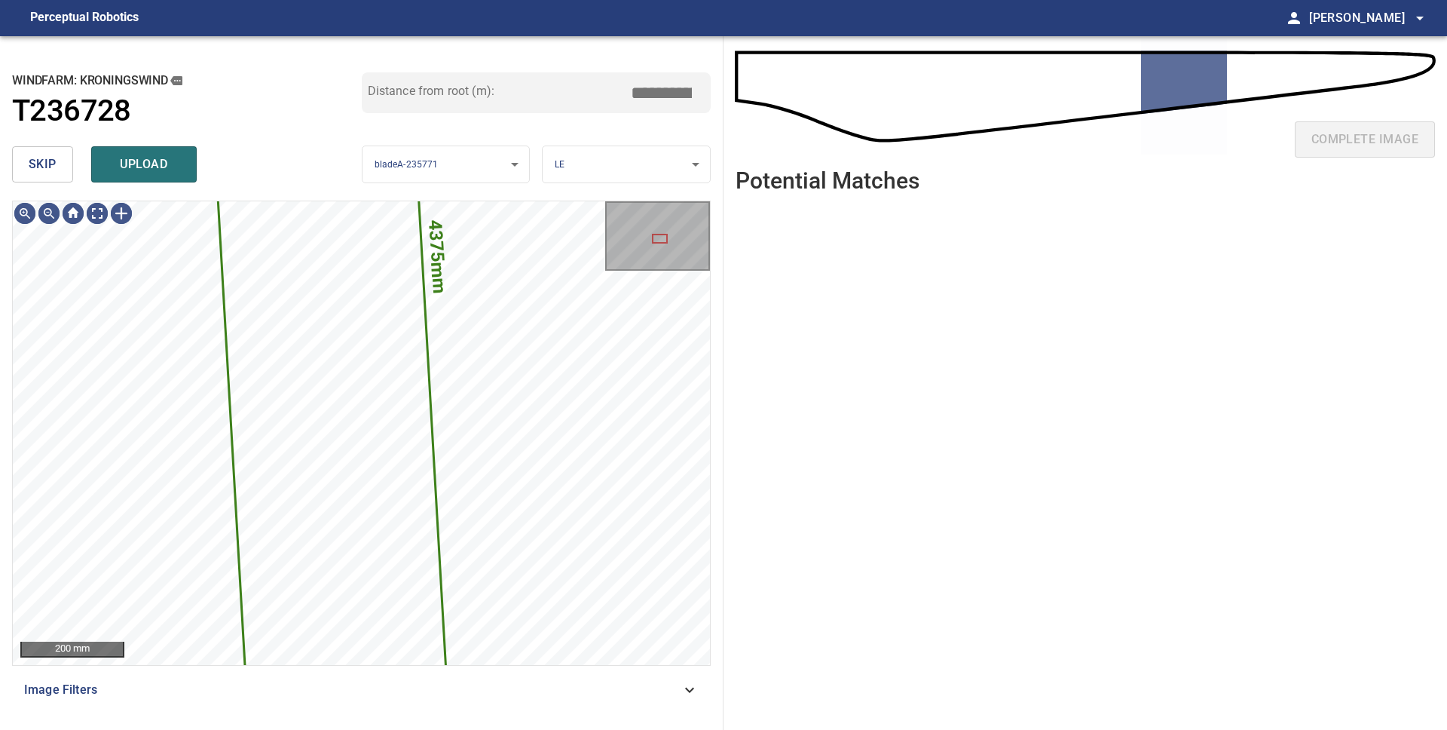
click at [62, 175] on button "skip" at bounding box center [42, 164] width 61 height 36
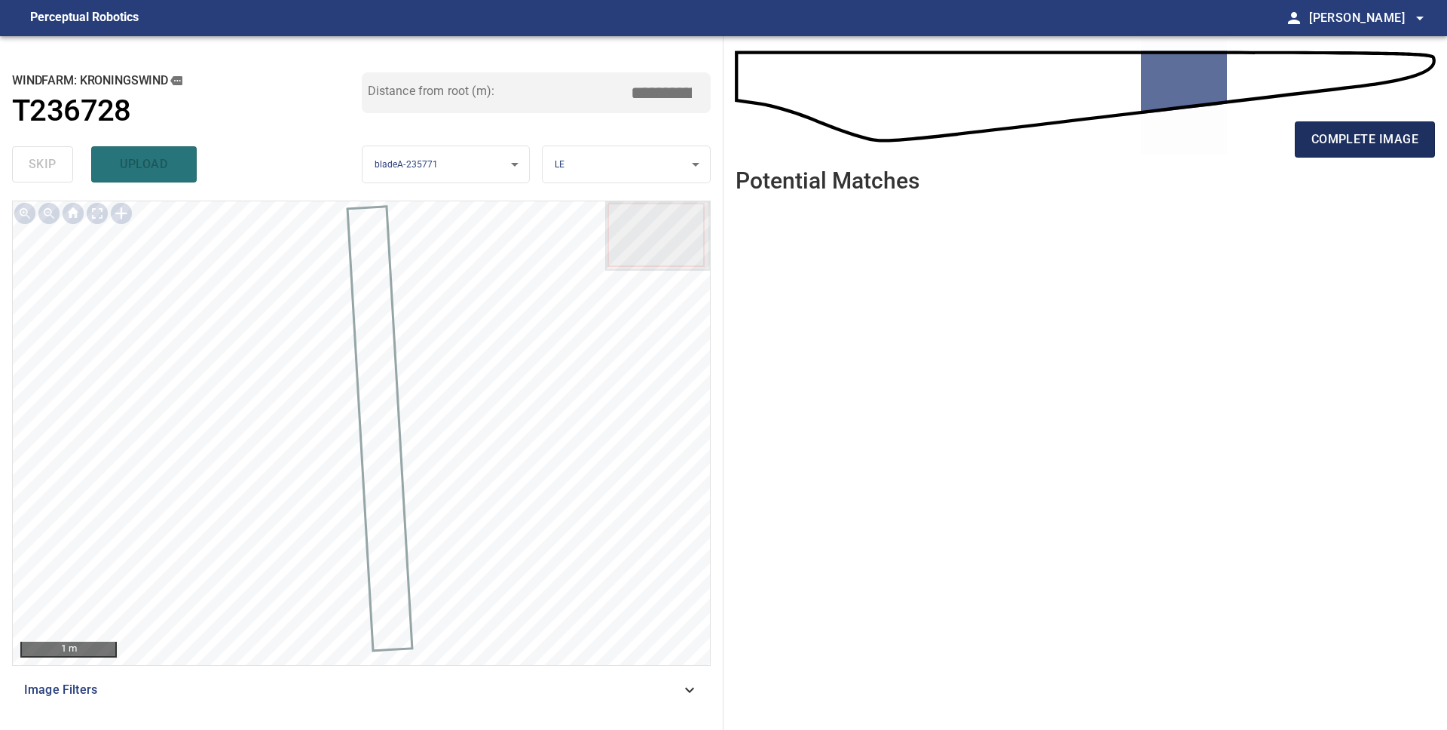
click at [1397, 139] on span "complete image" at bounding box center [1365, 139] width 107 height 21
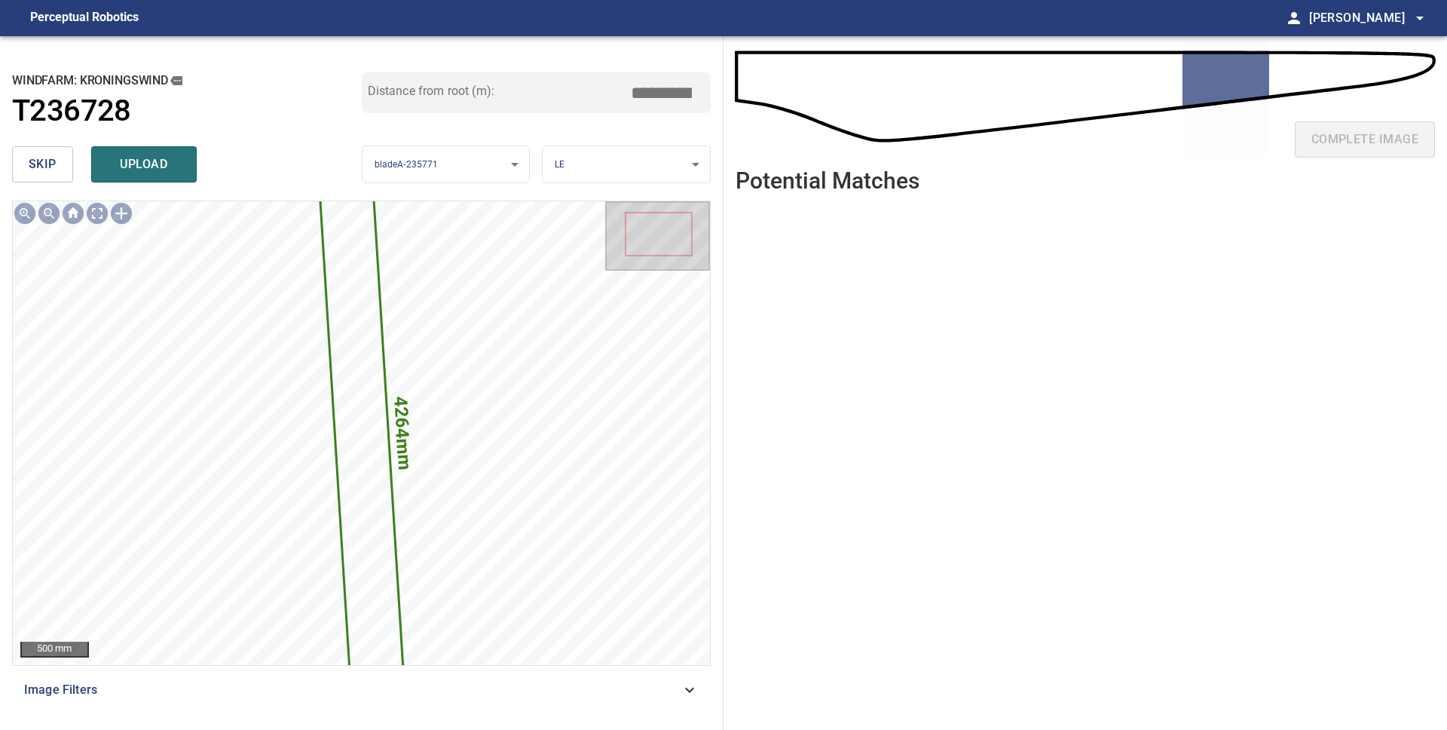
click at [52, 160] on span "skip" at bounding box center [43, 164] width 28 height 21
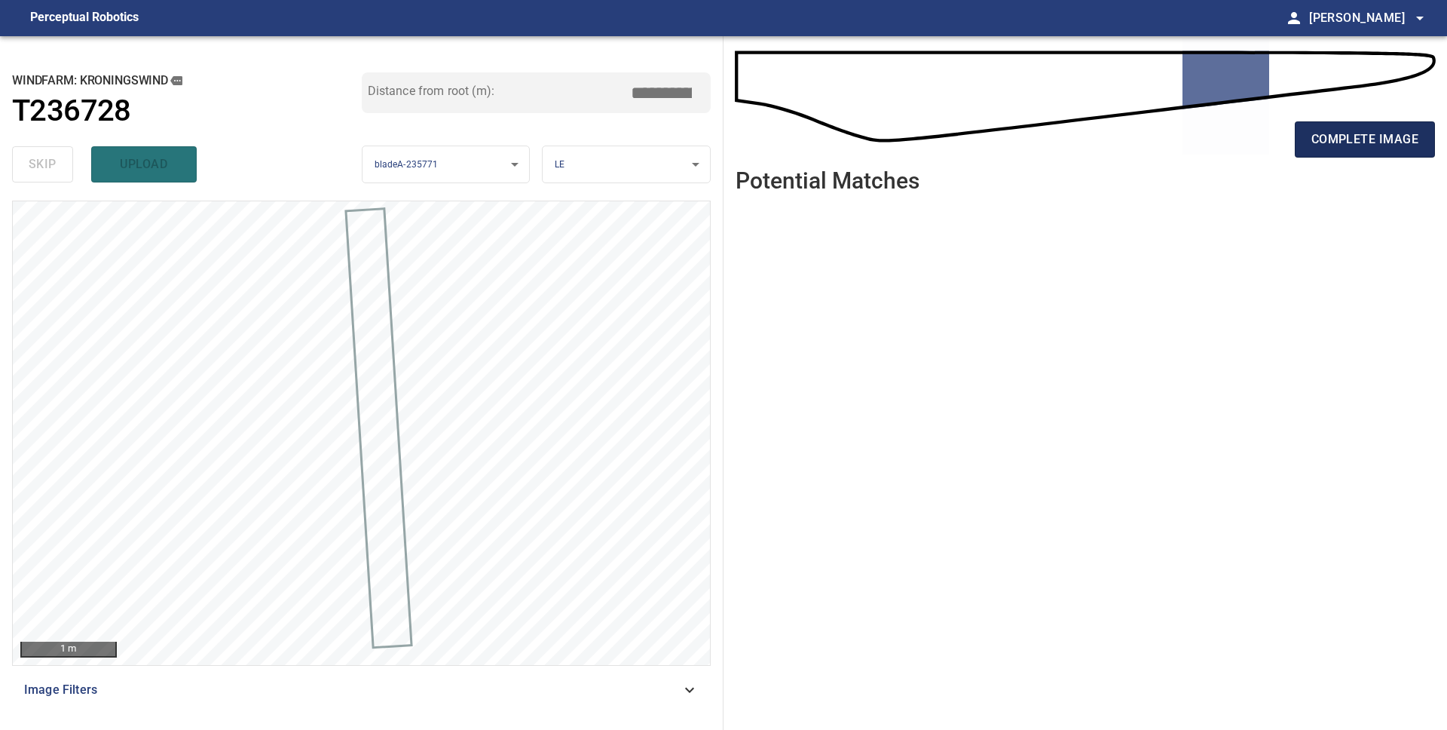
click at [1348, 134] on span "complete image" at bounding box center [1365, 139] width 107 height 21
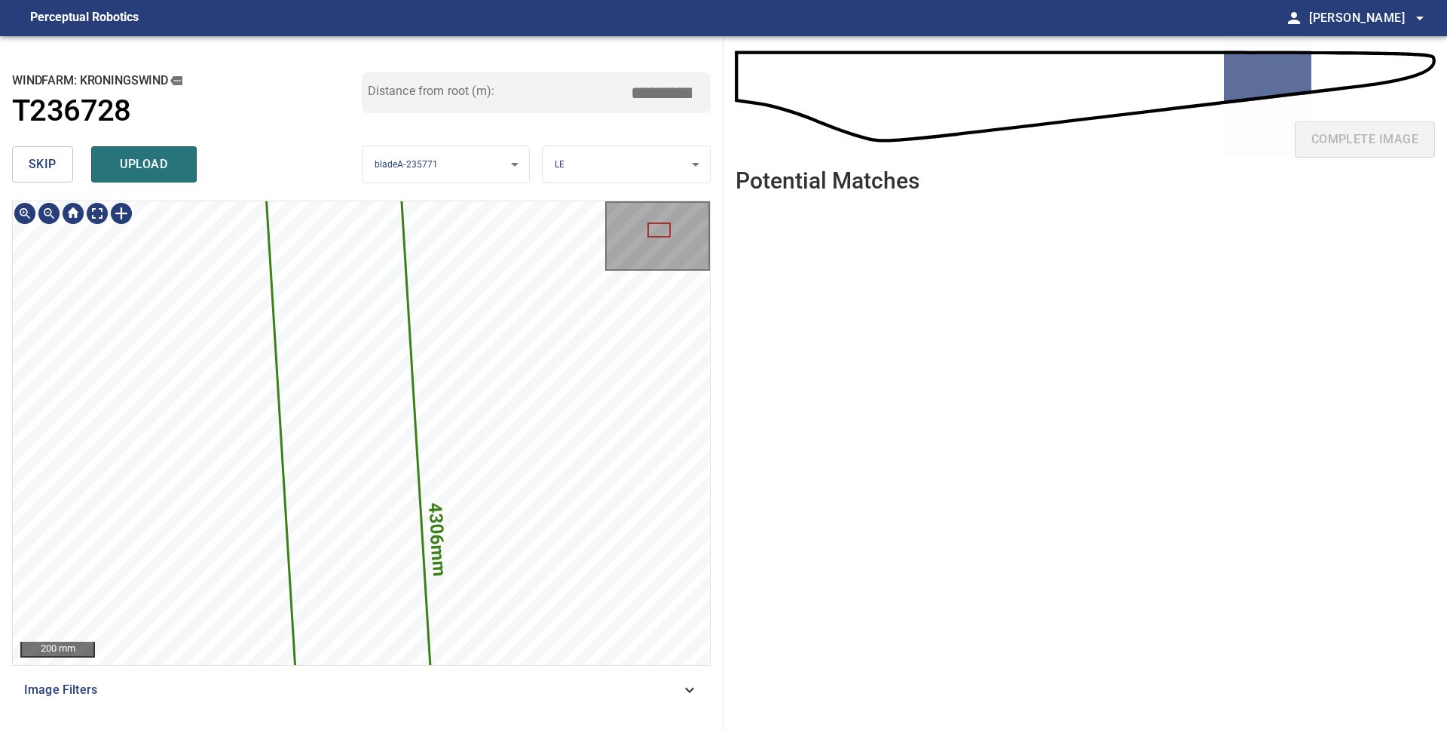
click at [497, 693] on div "4306mm 336mm 200 mm Image Filters" at bounding box center [361, 458] width 699 height 517
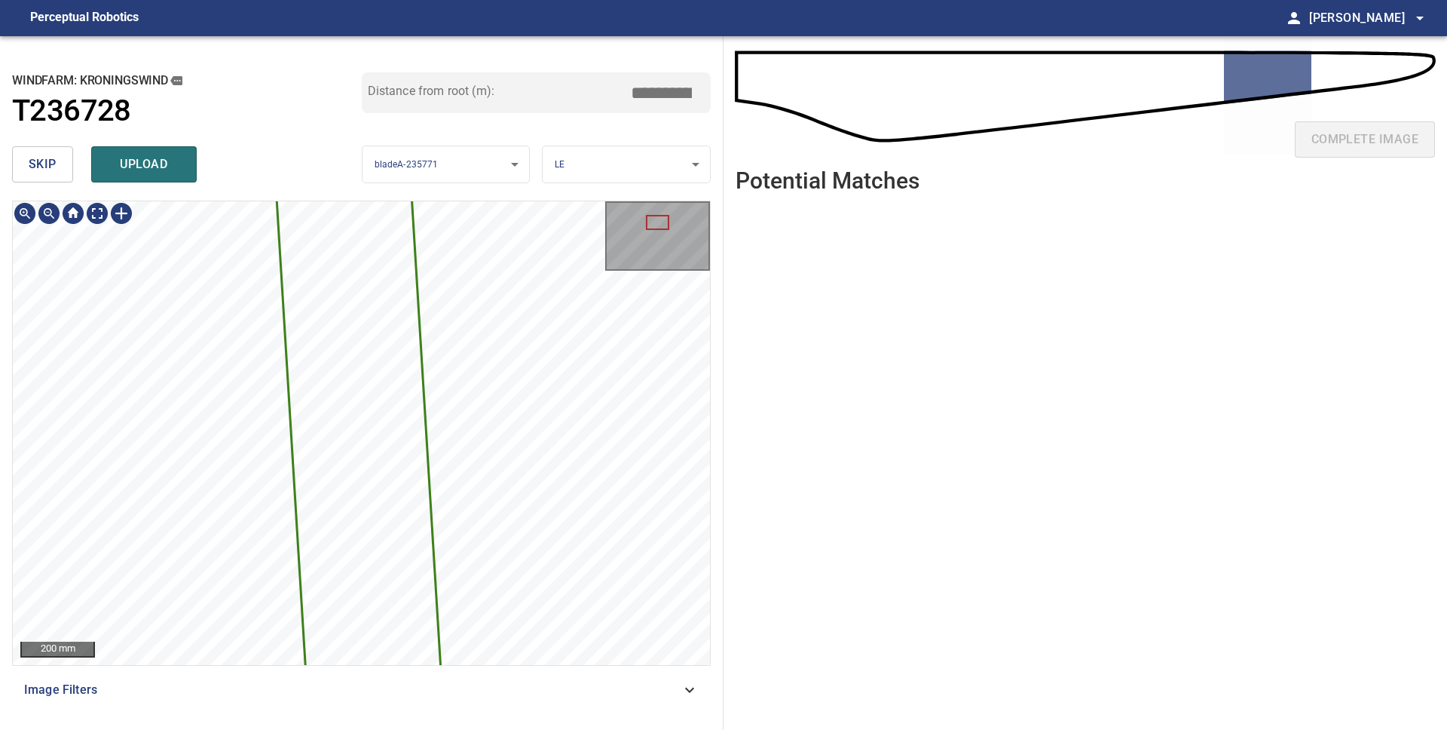
click at [537, 672] on div "4306mm 336mm 200 mm Image Filters" at bounding box center [361, 458] width 699 height 517
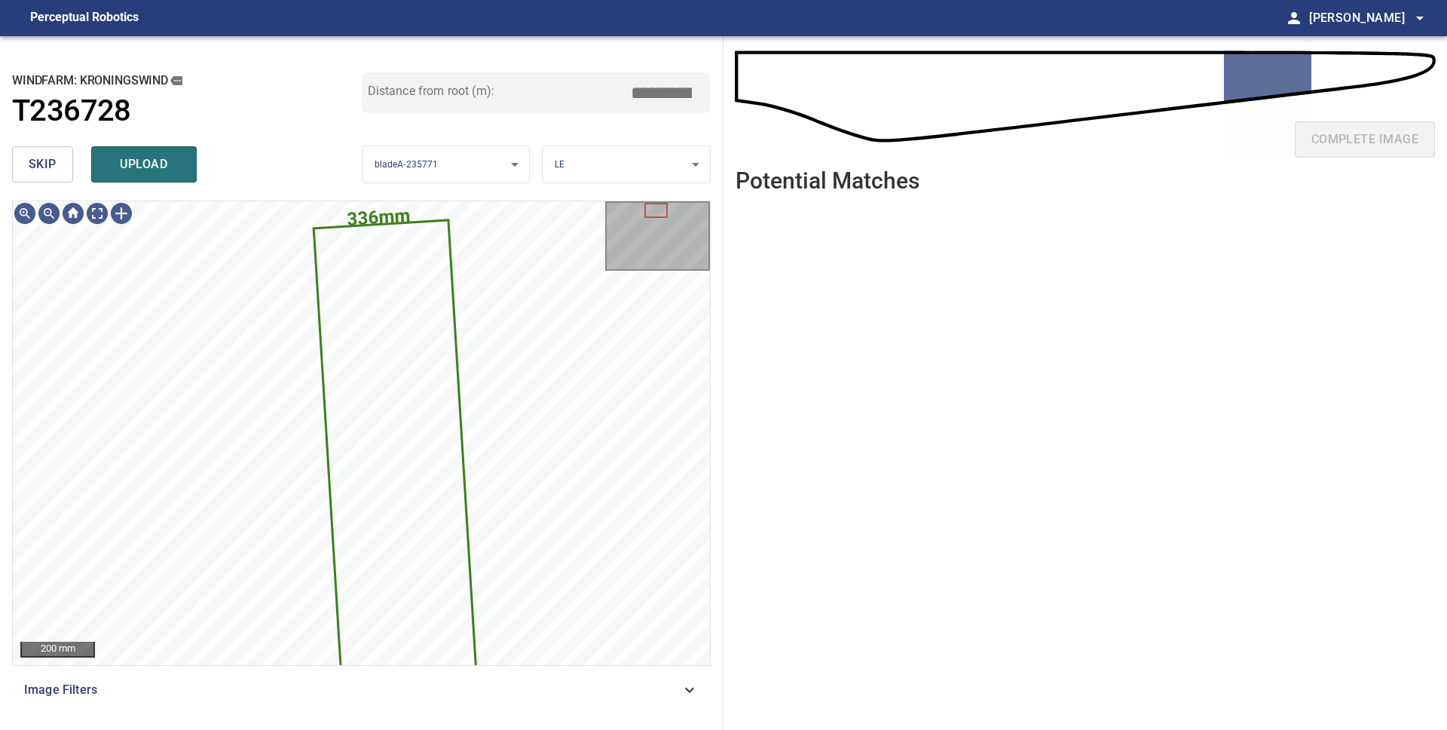
click at [47, 168] on span "skip" at bounding box center [43, 164] width 28 height 21
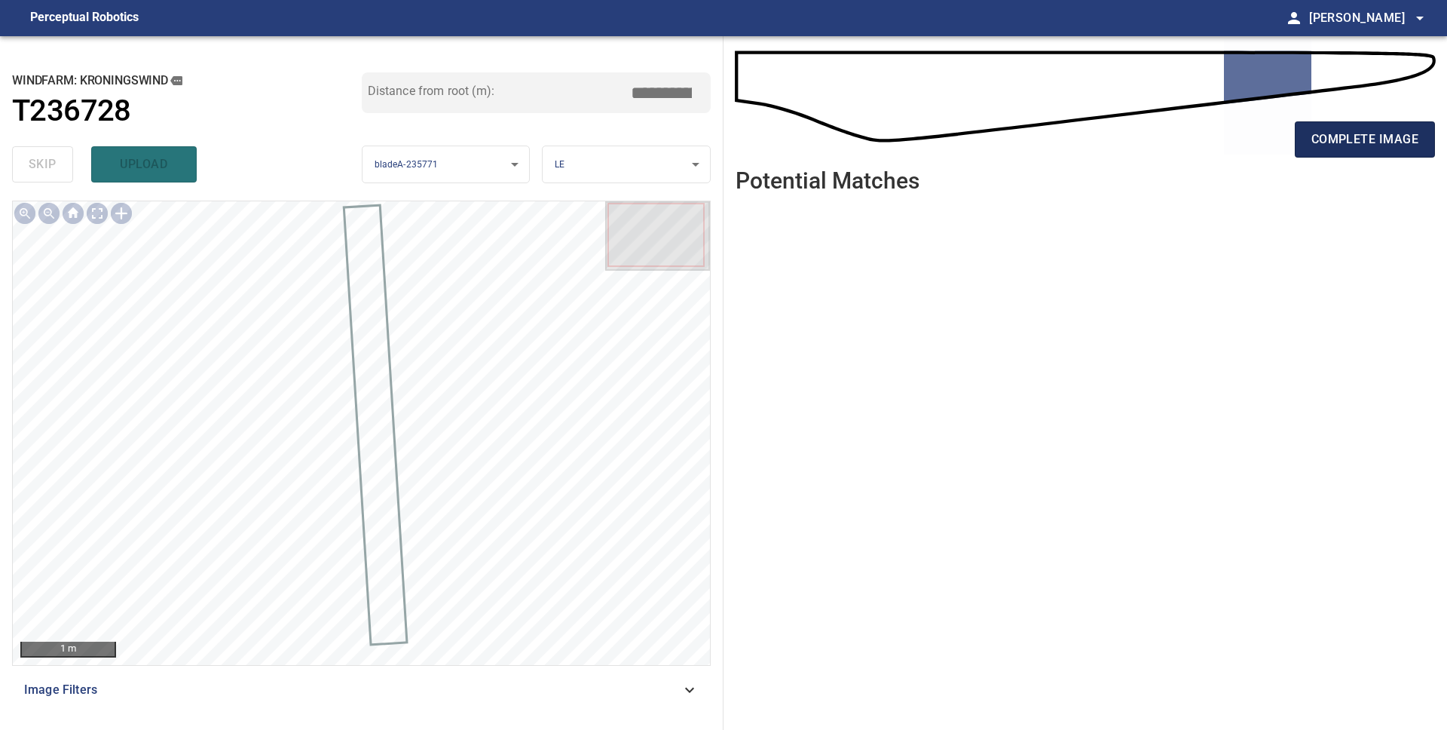
click at [1337, 139] on span "complete image" at bounding box center [1365, 139] width 107 height 21
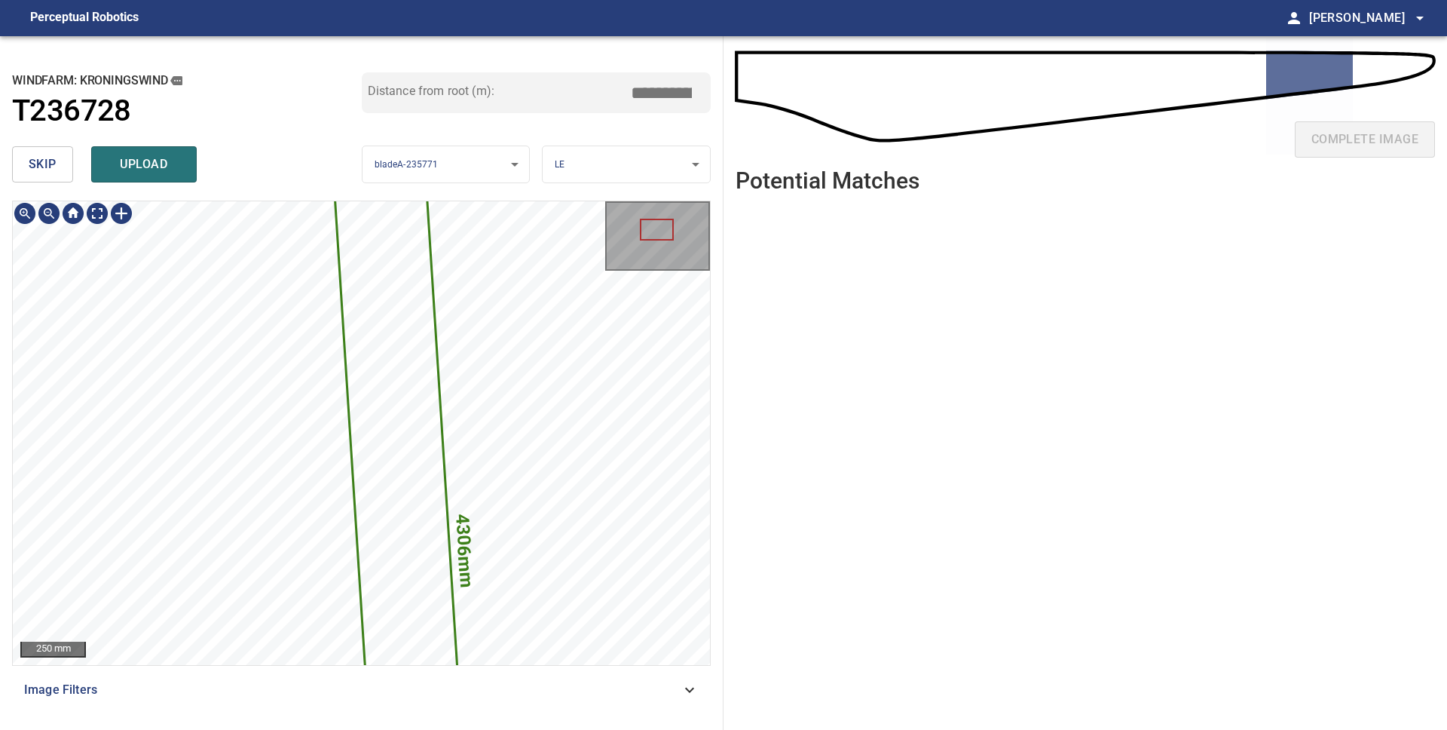
click at [562, 718] on div "**********" at bounding box center [362, 382] width 724 height 693
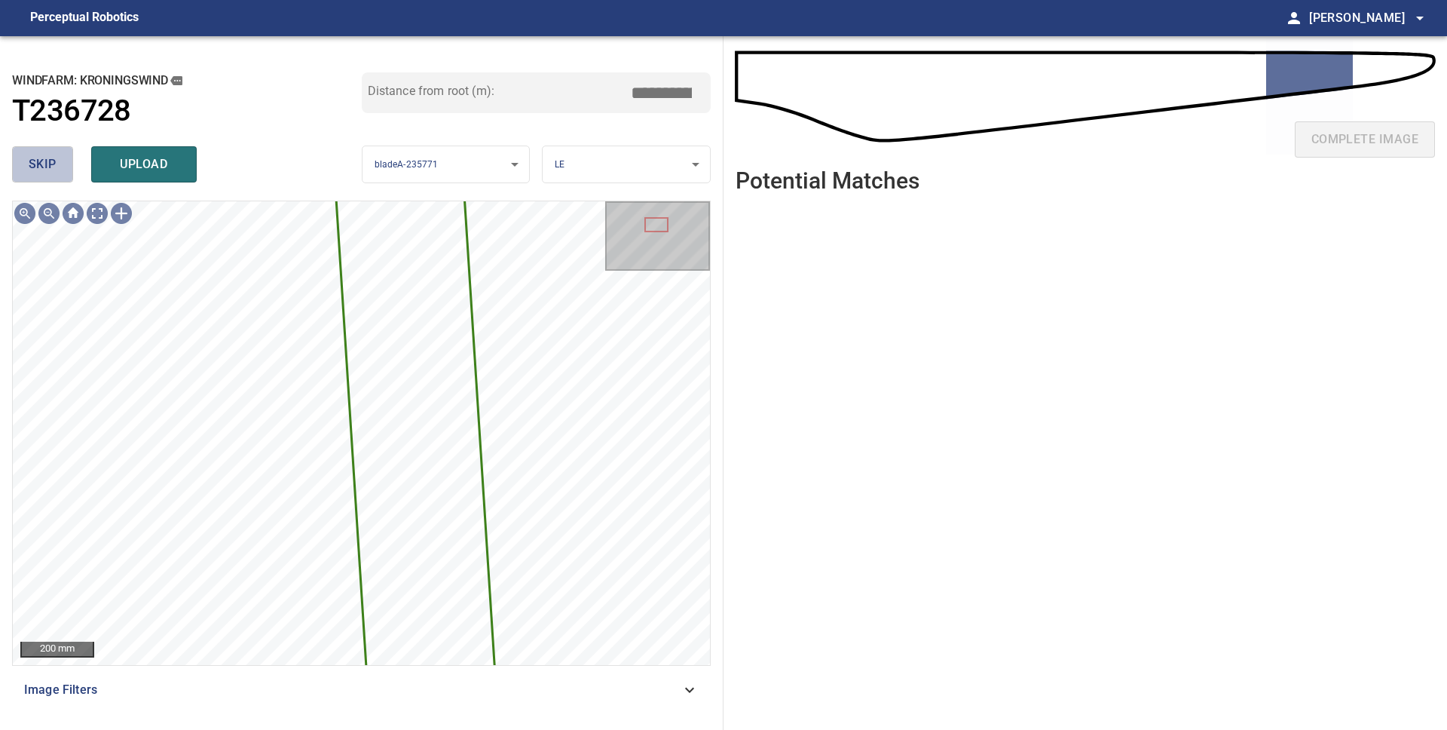
click at [44, 170] on span "skip" at bounding box center [43, 164] width 28 height 21
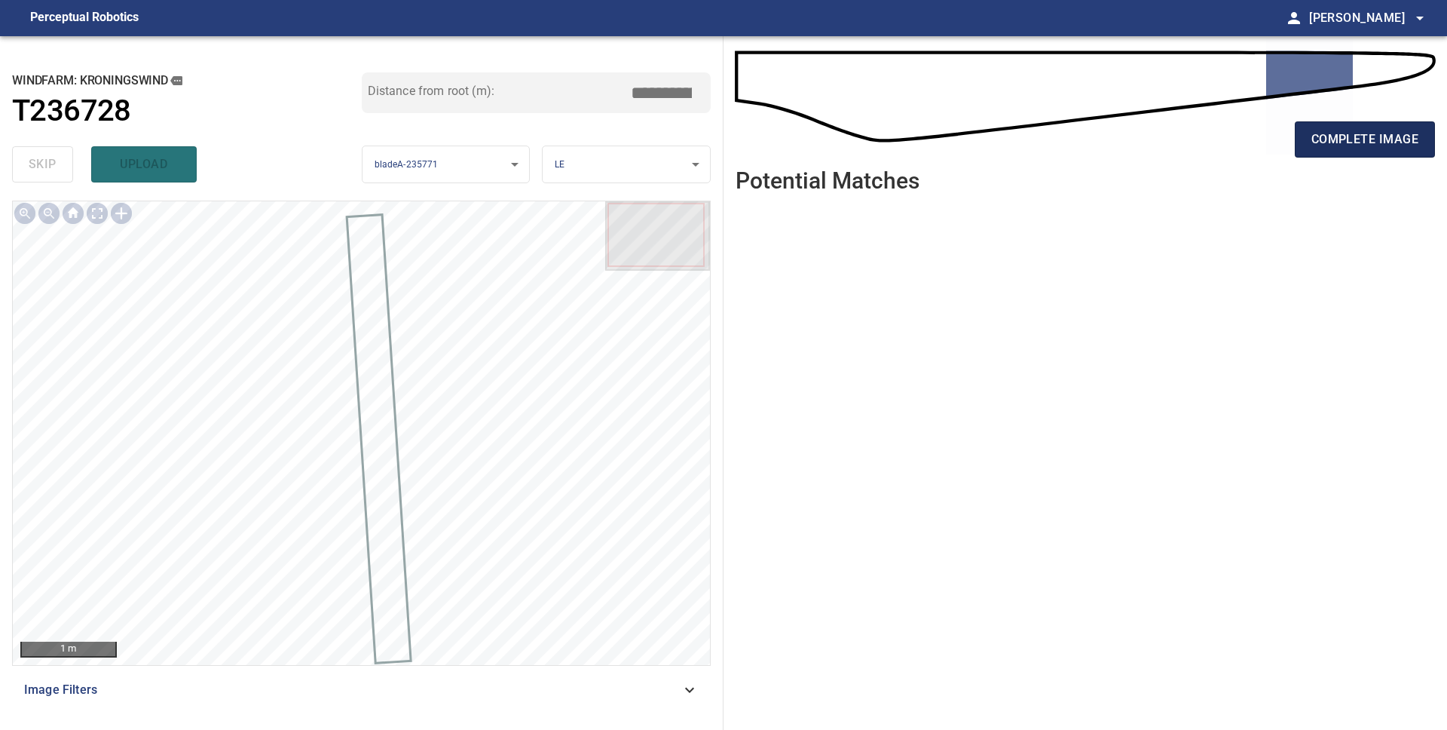
click at [1326, 133] on span "complete image" at bounding box center [1365, 139] width 107 height 21
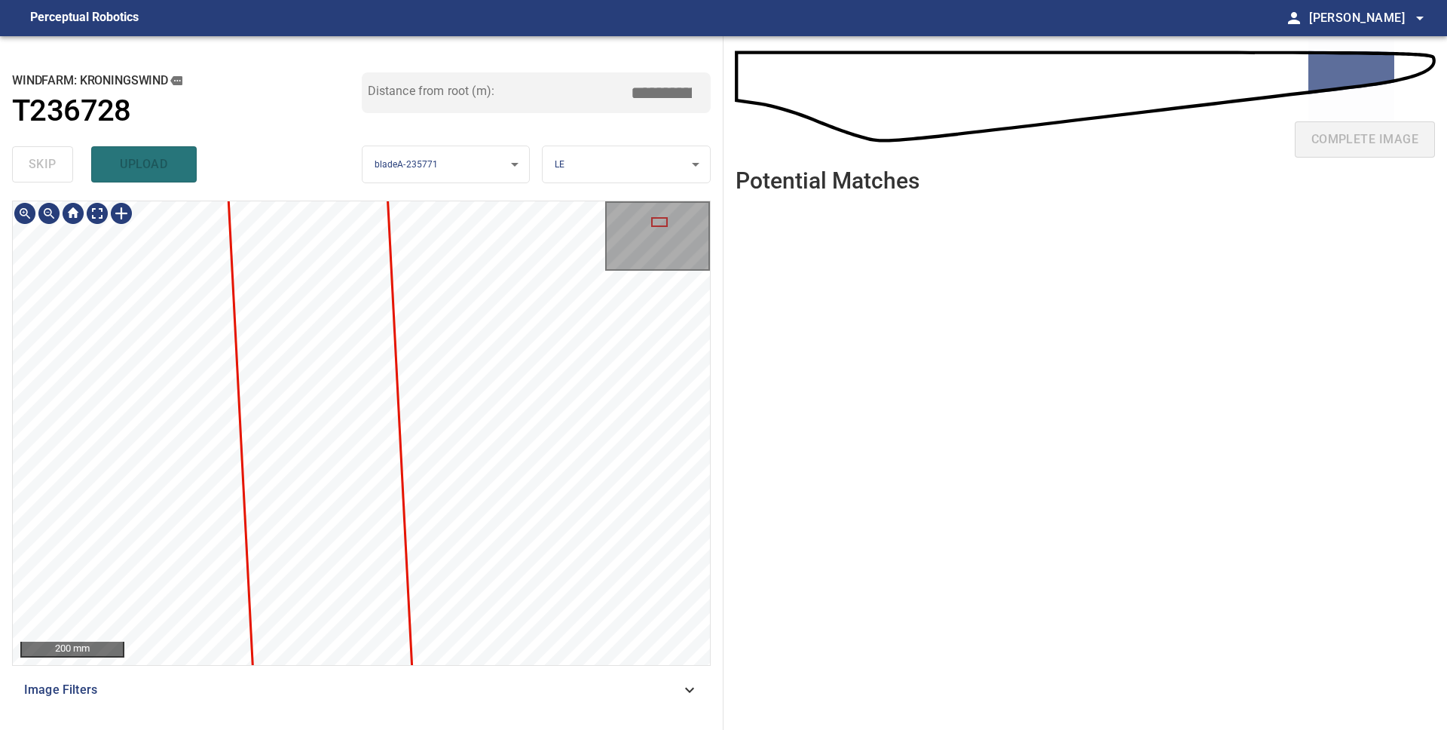
click at [561, 691] on div "200 mm Image Filters" at bounding box center [361, 458] width 699 height 517
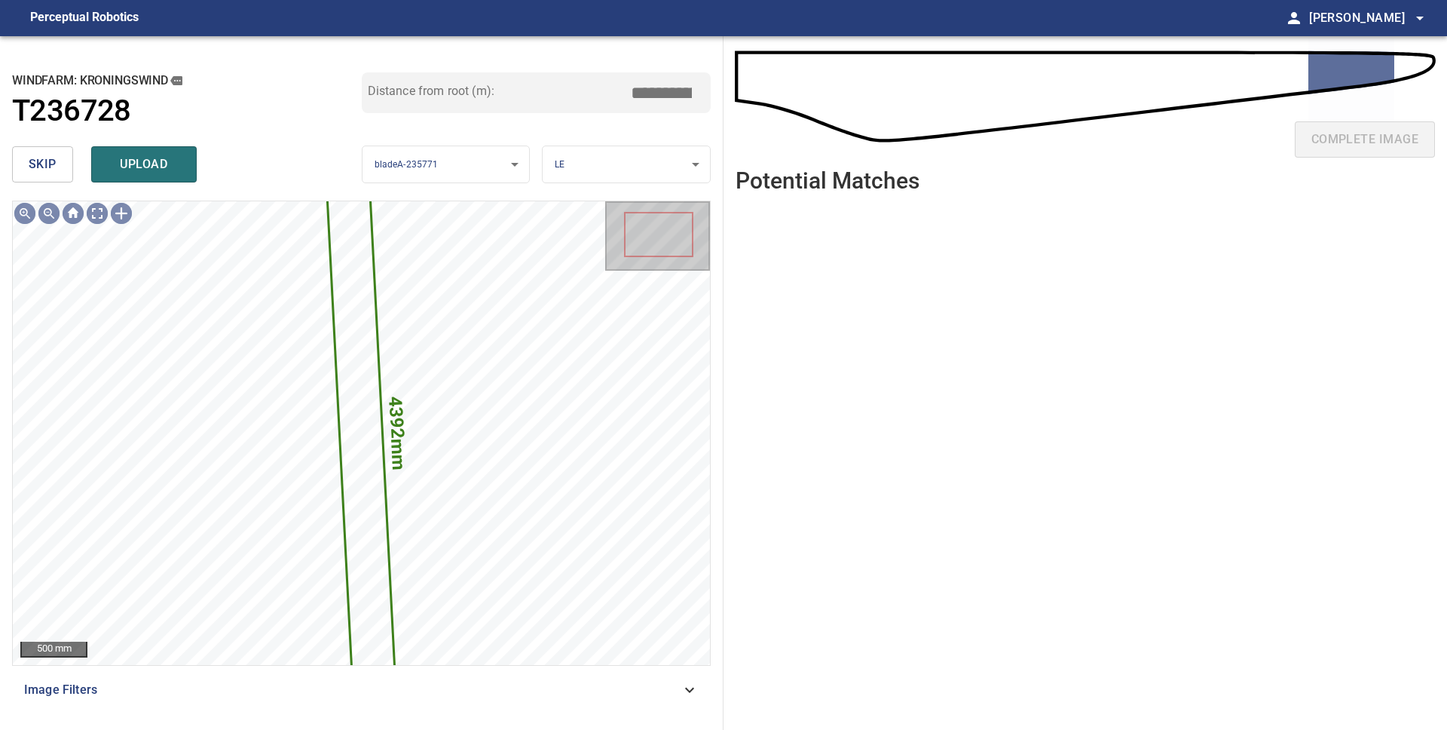
click at [57, 171] on button "skip" at bounding box center [42, 164] width 61 height 36
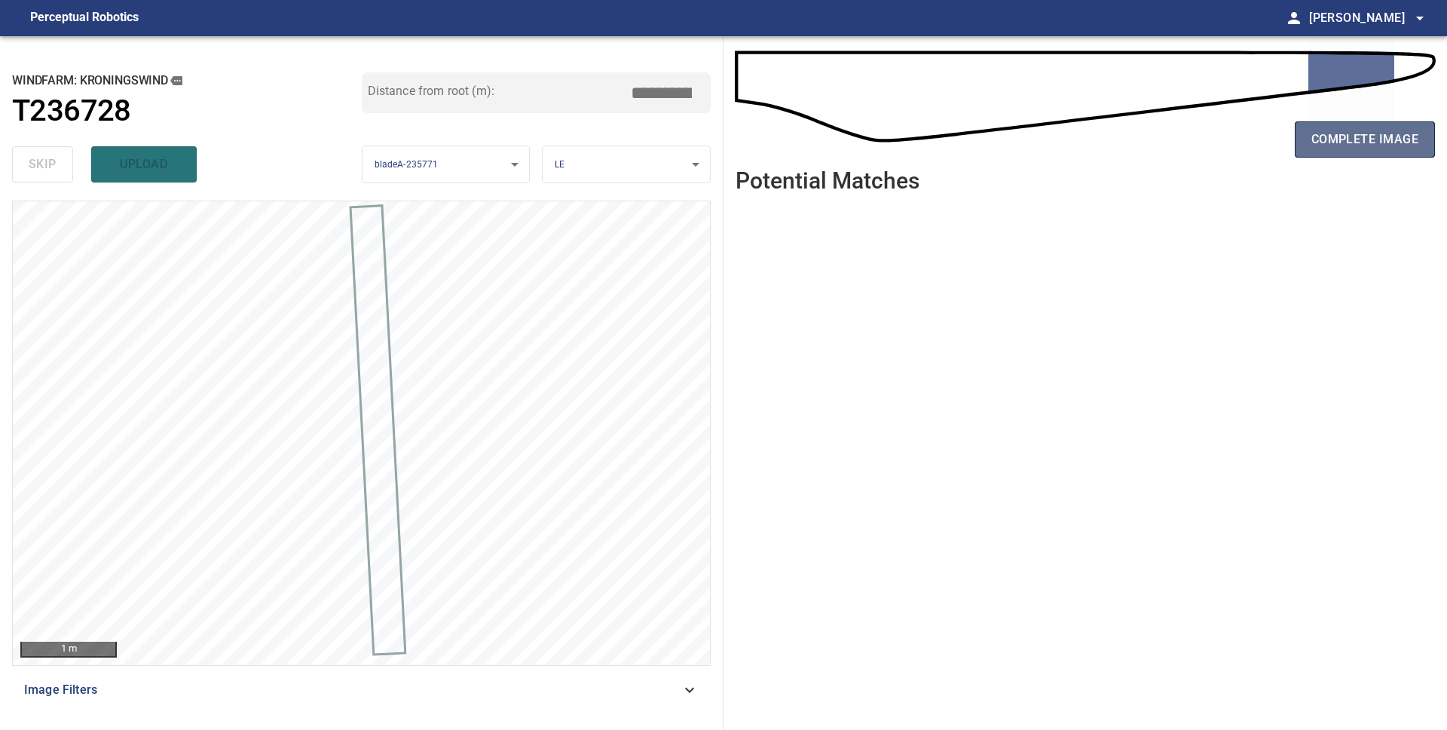
click at [1376, 139] on span "complete image" at bounding box center [1365, 139] width 107 height 21
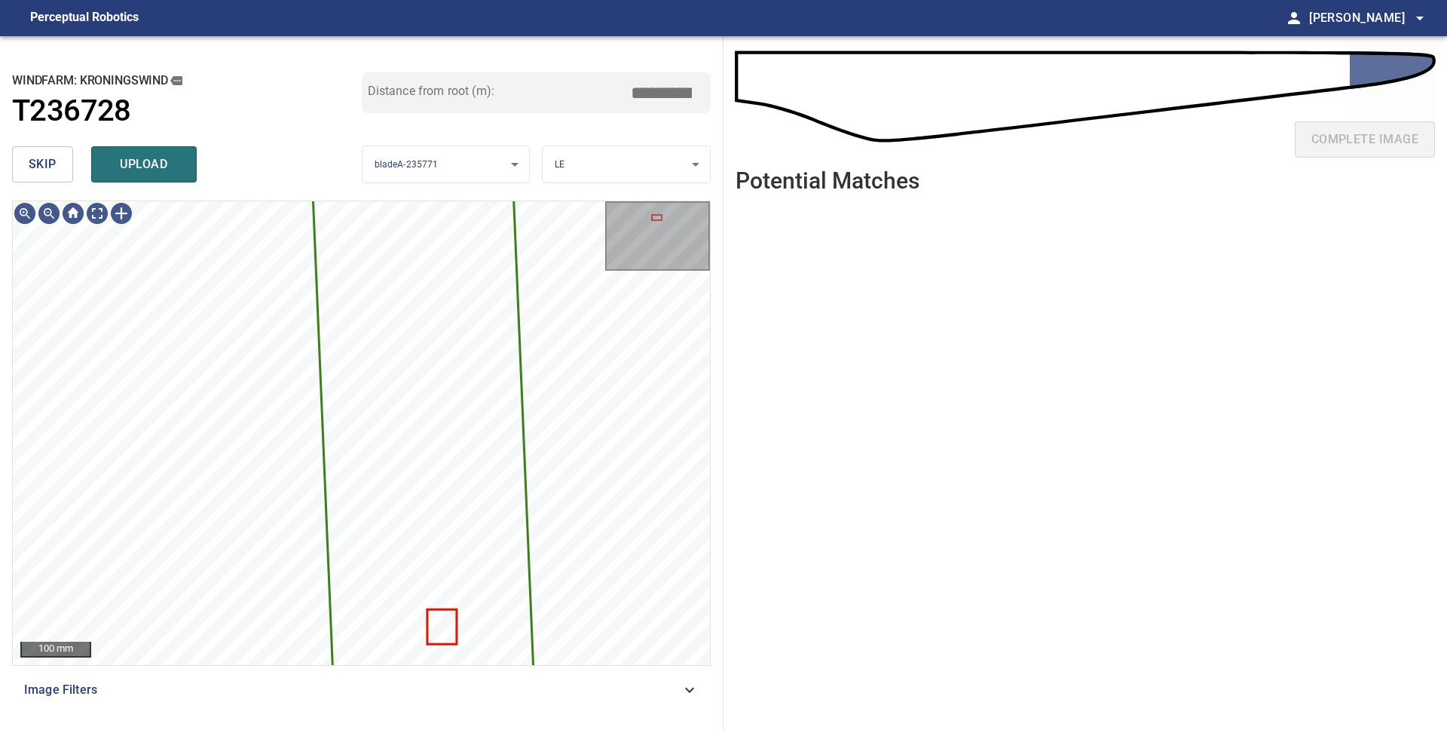
click at [48, 163] on span "skip" at bounding box center [43, 164] width 28 height 21
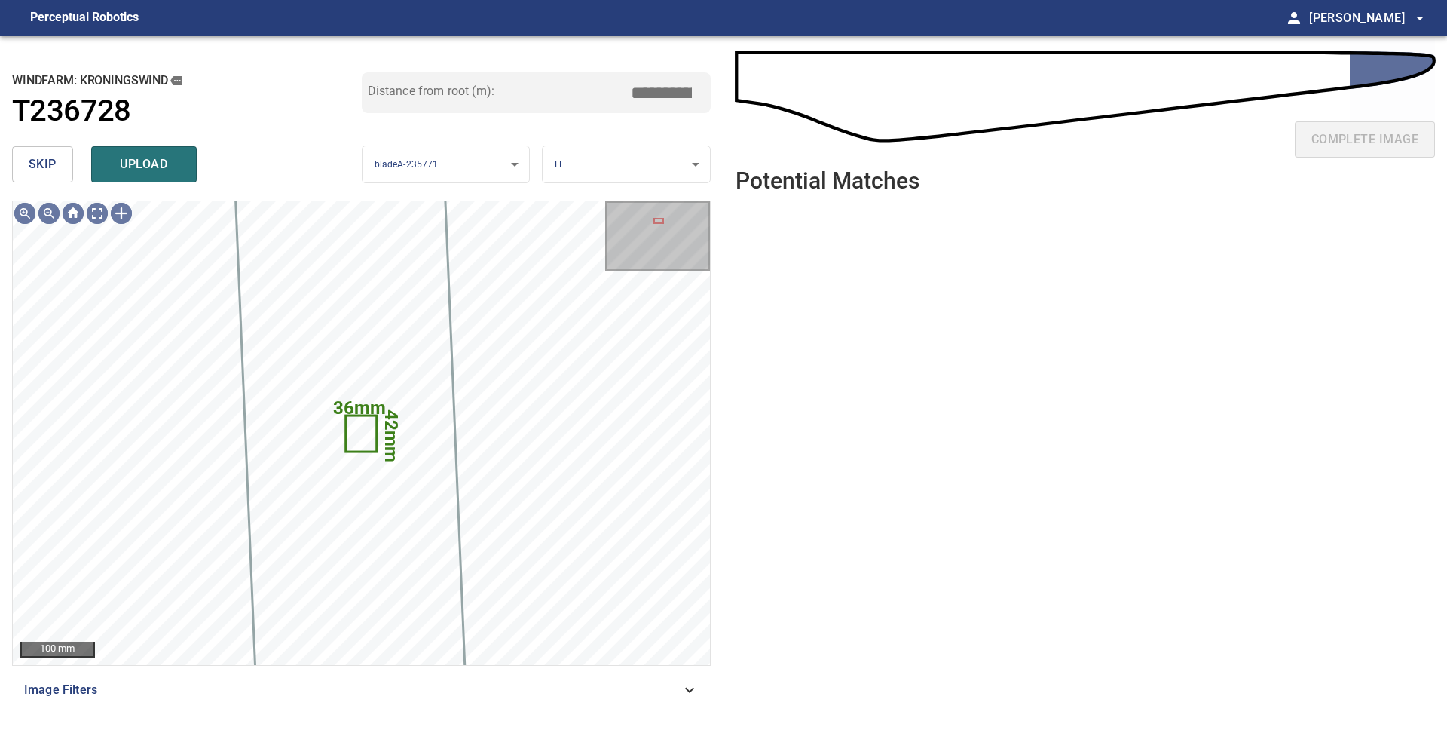
click at [48, 163] on span "skip" at bounding box center [43, 164] width 28 height 21
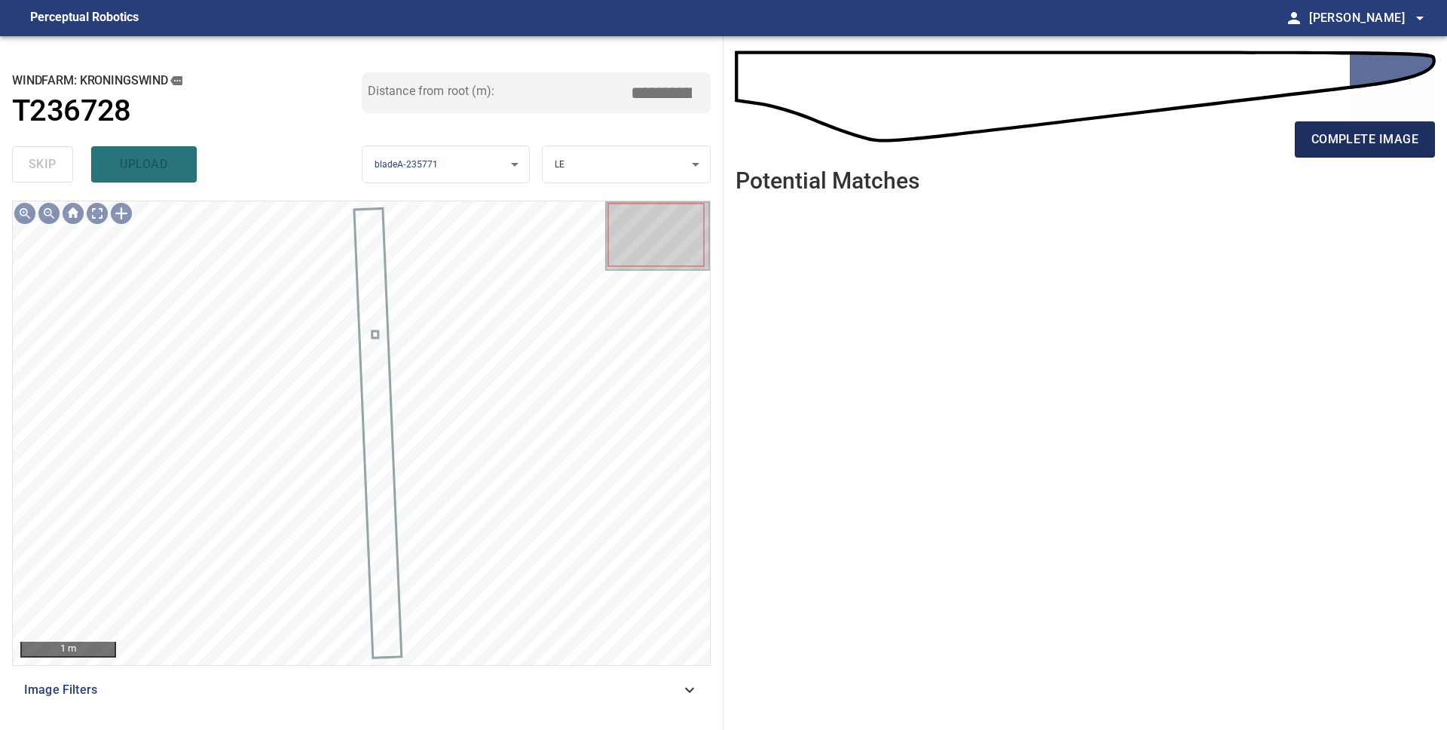
click at [1326, 146] on span "complete image" at bounding box center [1365, 139] width 107 height 21
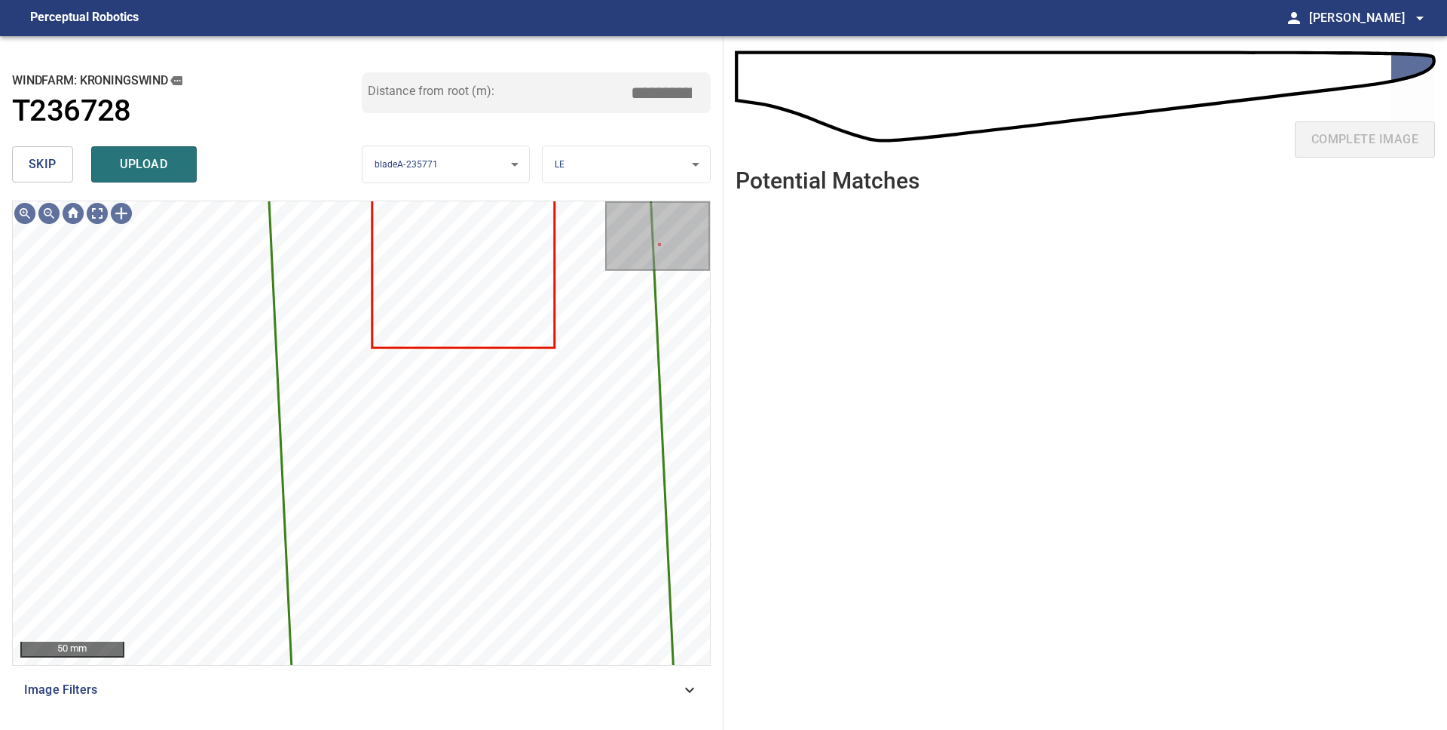
click at [51, 172] on span "skip" at bounding box center [43, 164] width 28 height 21
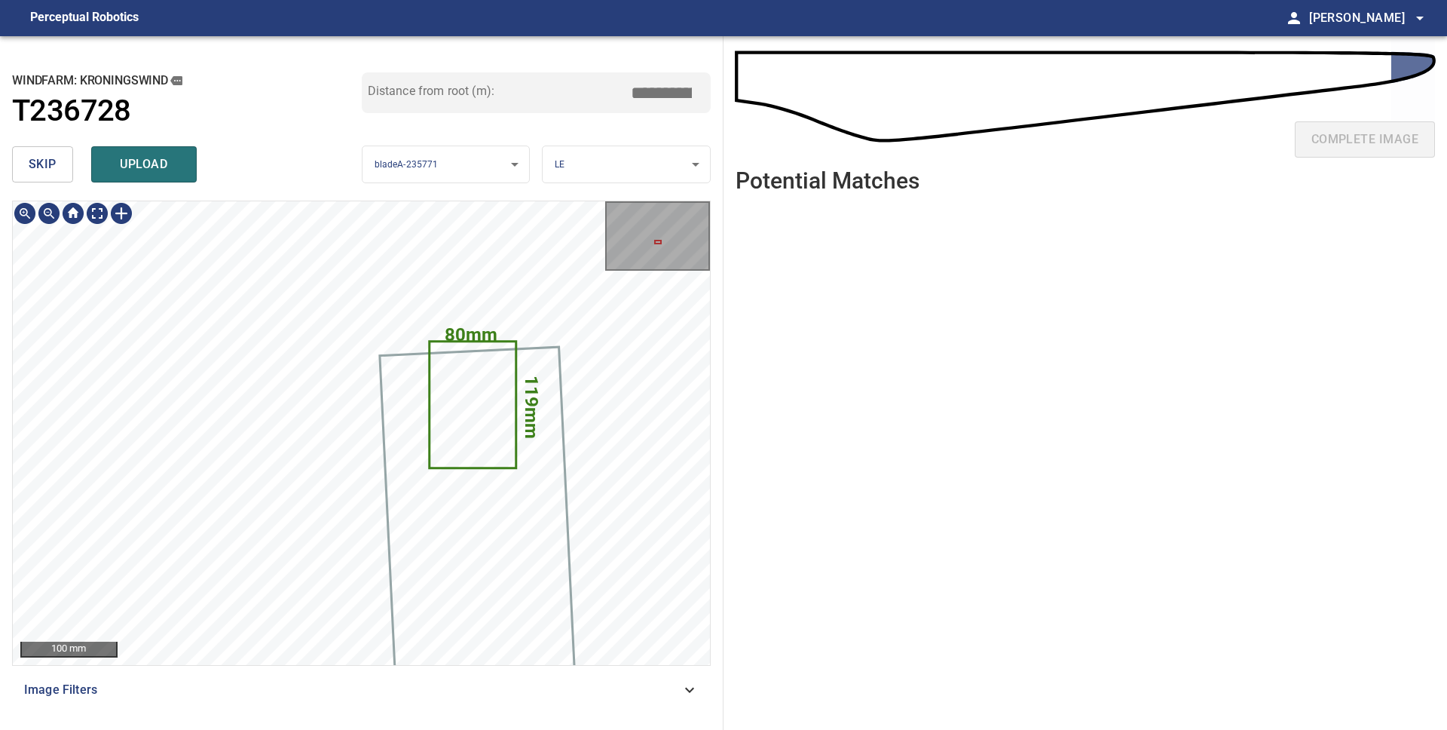
click at [523, 201] on div "119mm 80mm Kroningswind/T236728/2 Category 2 unclassified" at bounding box center [361, 201] width 697 height 0
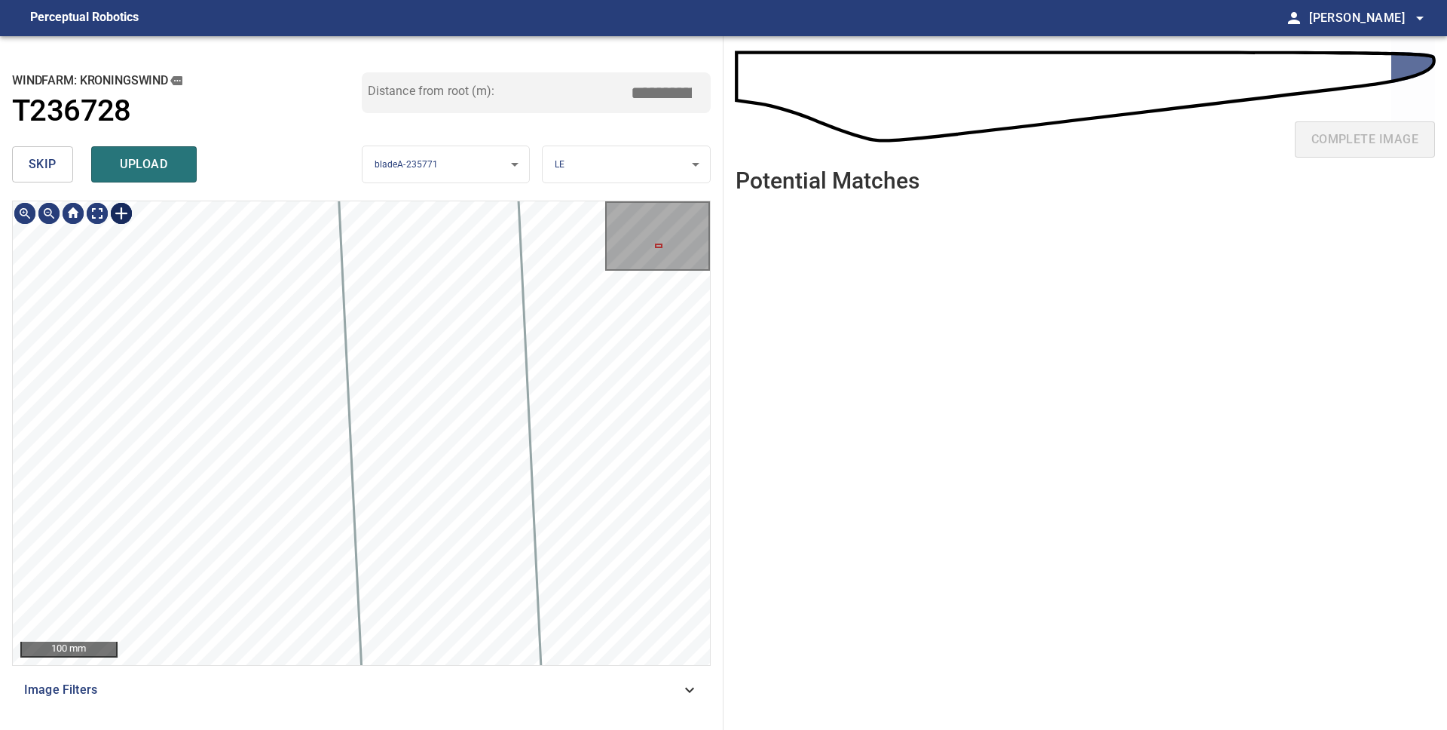
click at [113, 213] on div at bounding box center [121, 213] width 24 height 24
click at [276, 360] on div "119mm 80mm" at bounding box center [361, 433] width 697 height 464
click at [445, 268] on div "119mm 80mm" at bounding box center [361, 433] width 697 height 464
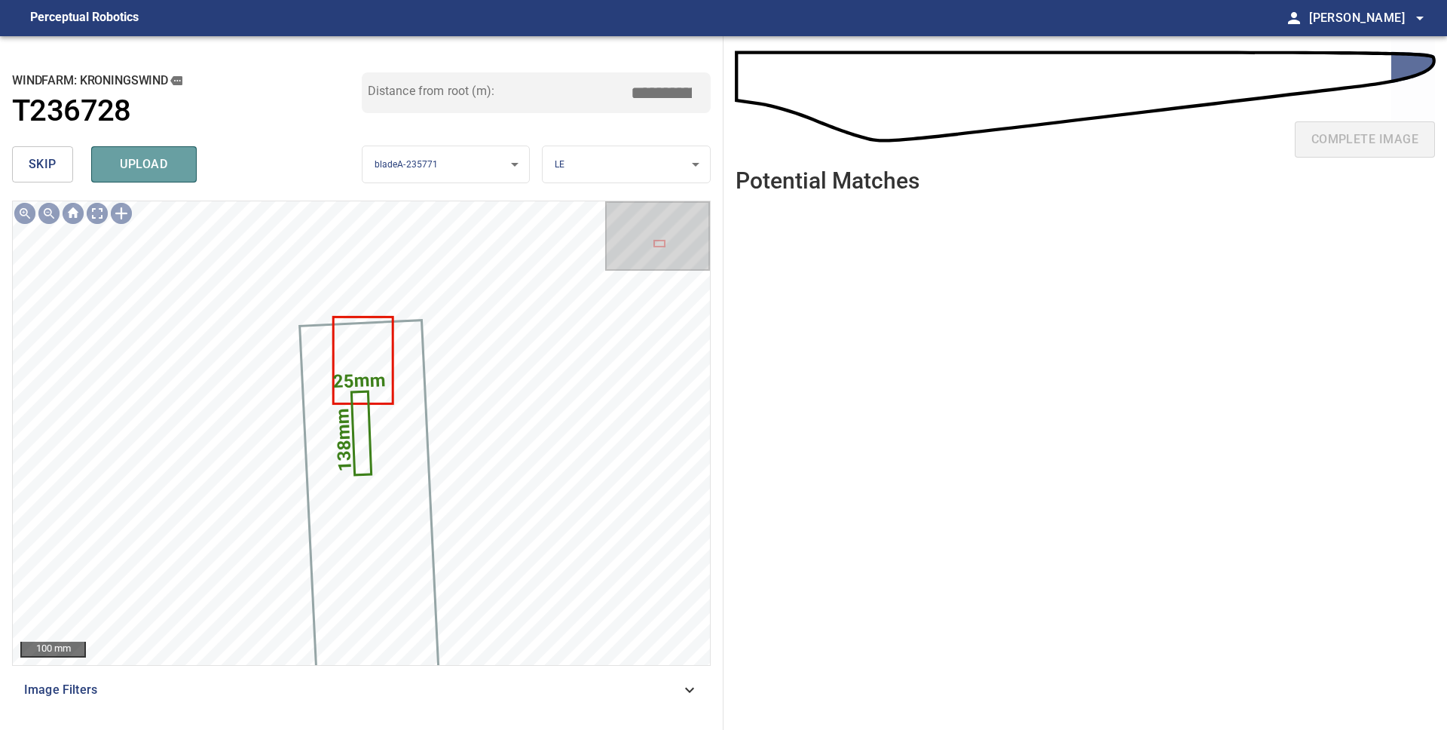
click at [148, 159] on span "upload" at bounding box center [144, 164] width 72 height 21
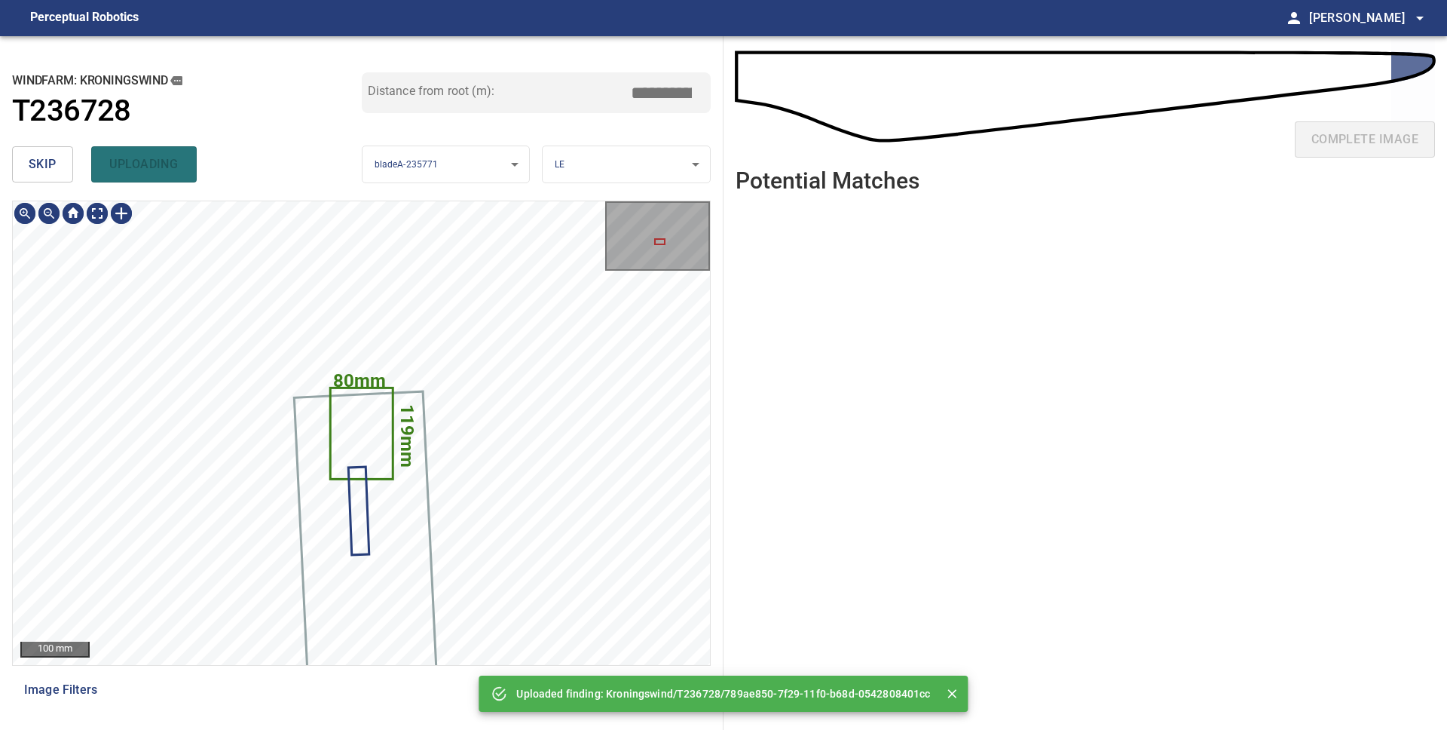
click at [371, 409] on icon at bounding box center [362, 433] width 60 height 89
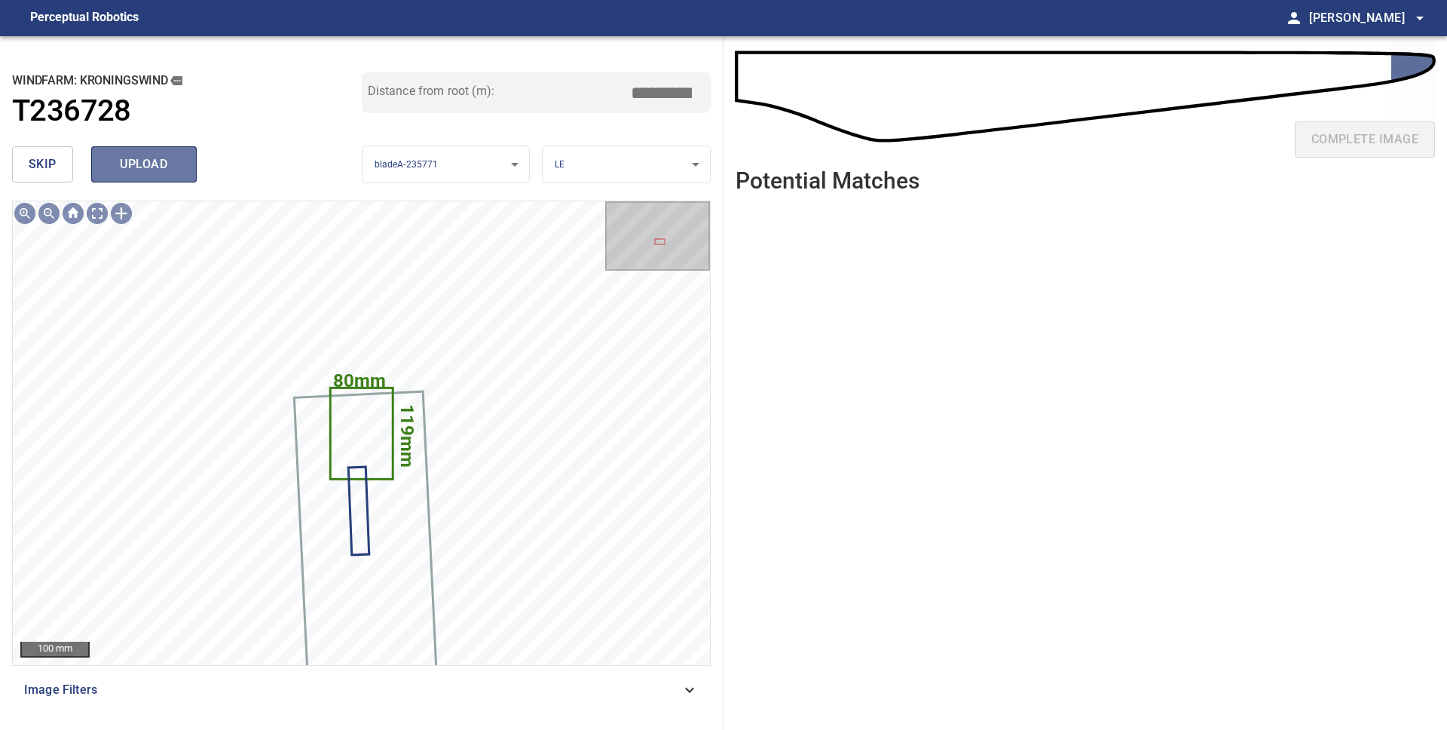
click at [164, 167] on span "upload" at bounding box center [144, 164] width 72 height 21
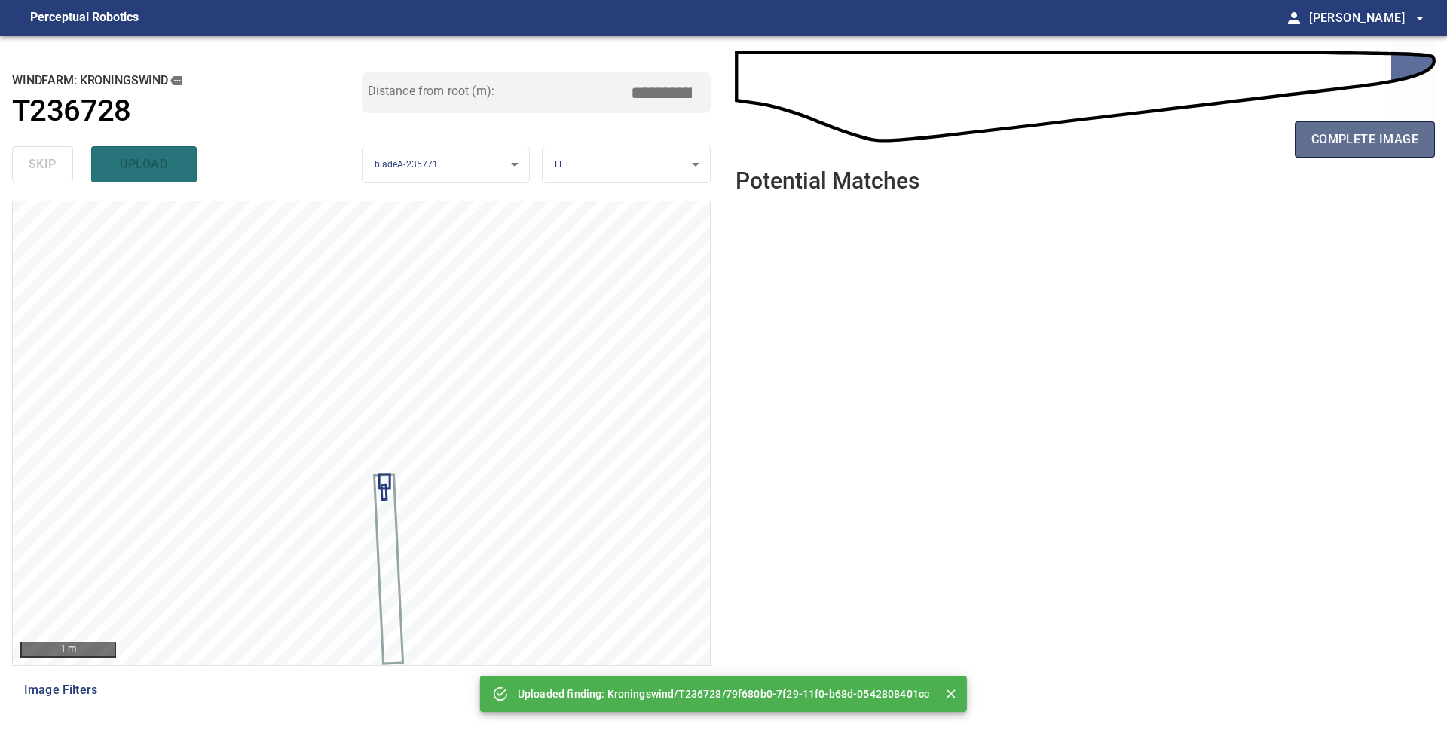
click at [1352, 148] on span "complete image" at bounding box center [1365, 139] width 107 height 21
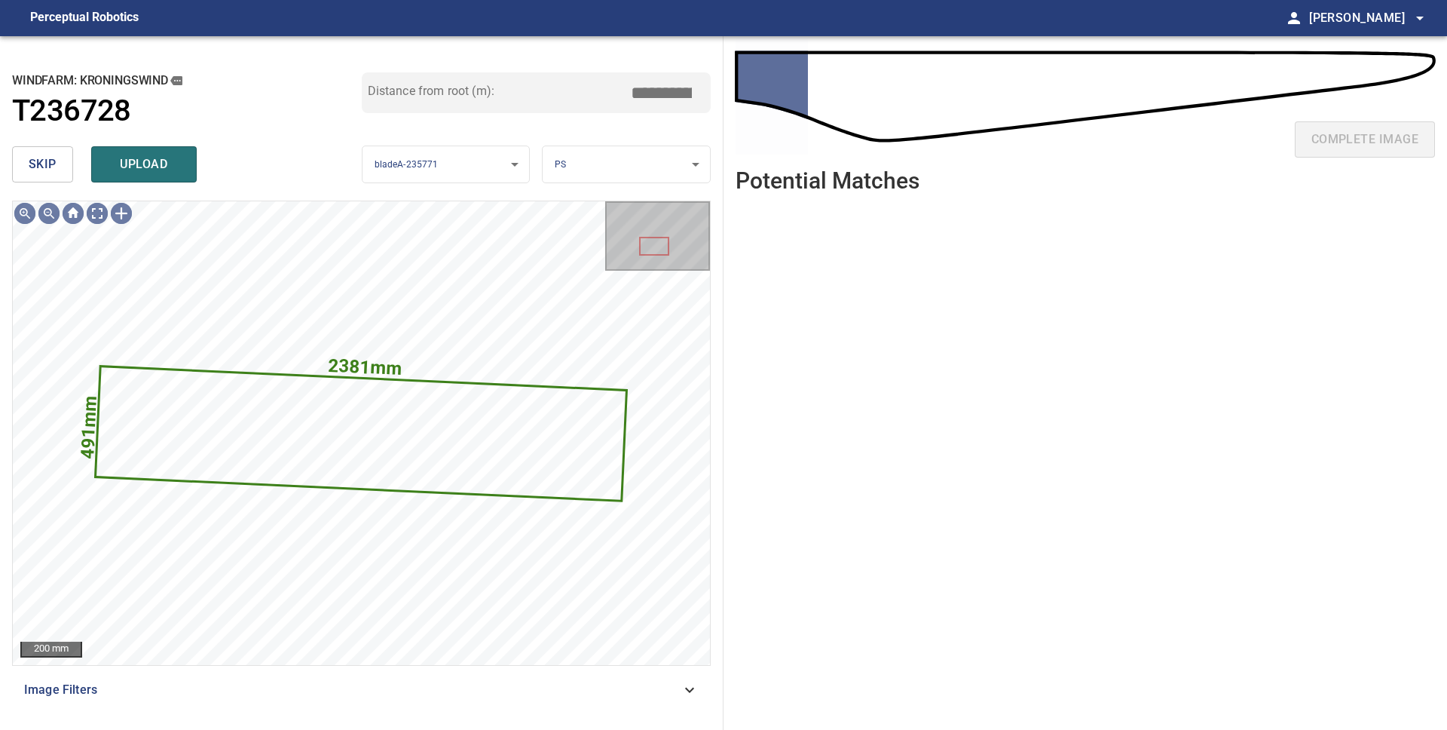
click at [61, 167] on button "skip" at bounding box center [42, 164] width 61 height 36
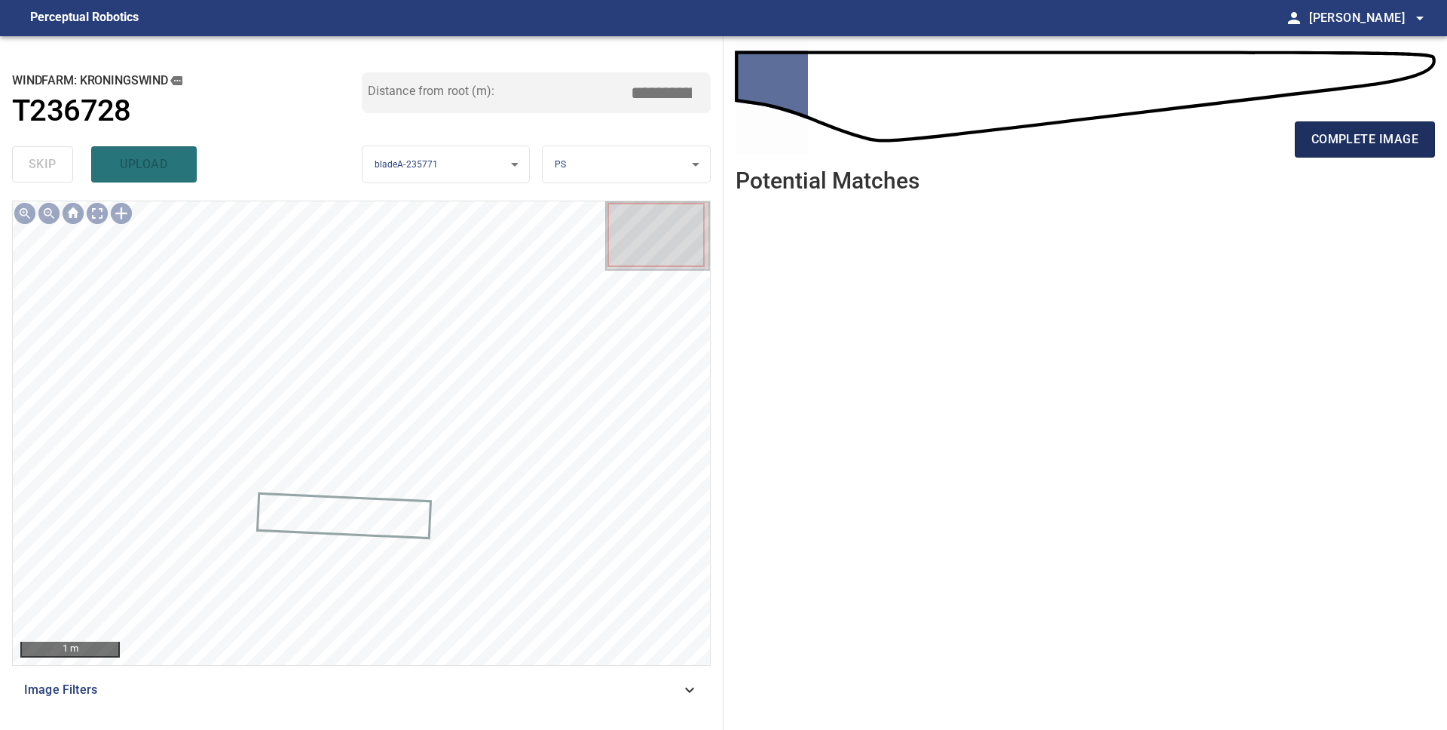
click at [1396, 133] on span "complete image" at bounding box center [1365, 139] width 107 height 21
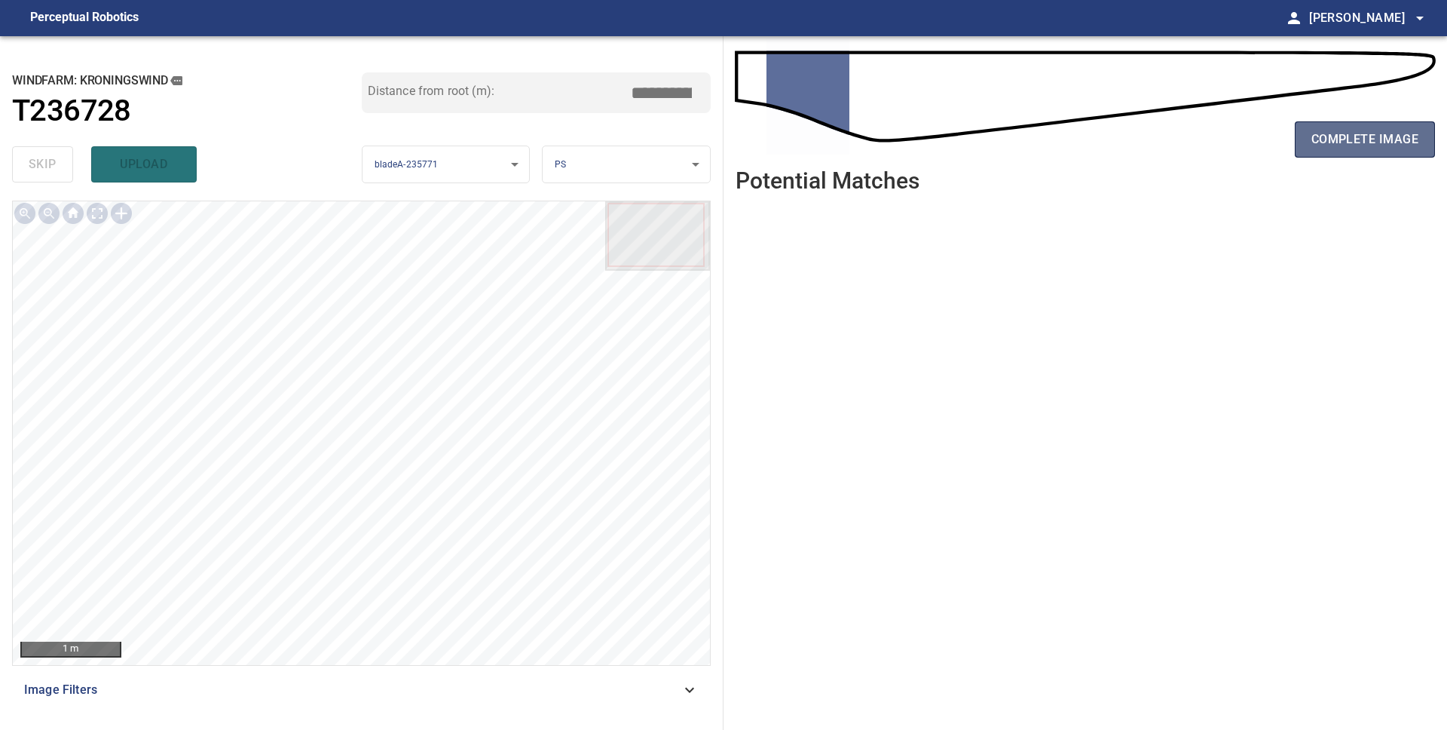
click at [1364, 146] on span "complete image" at bounding box center [1365, 139] width 107 height 21
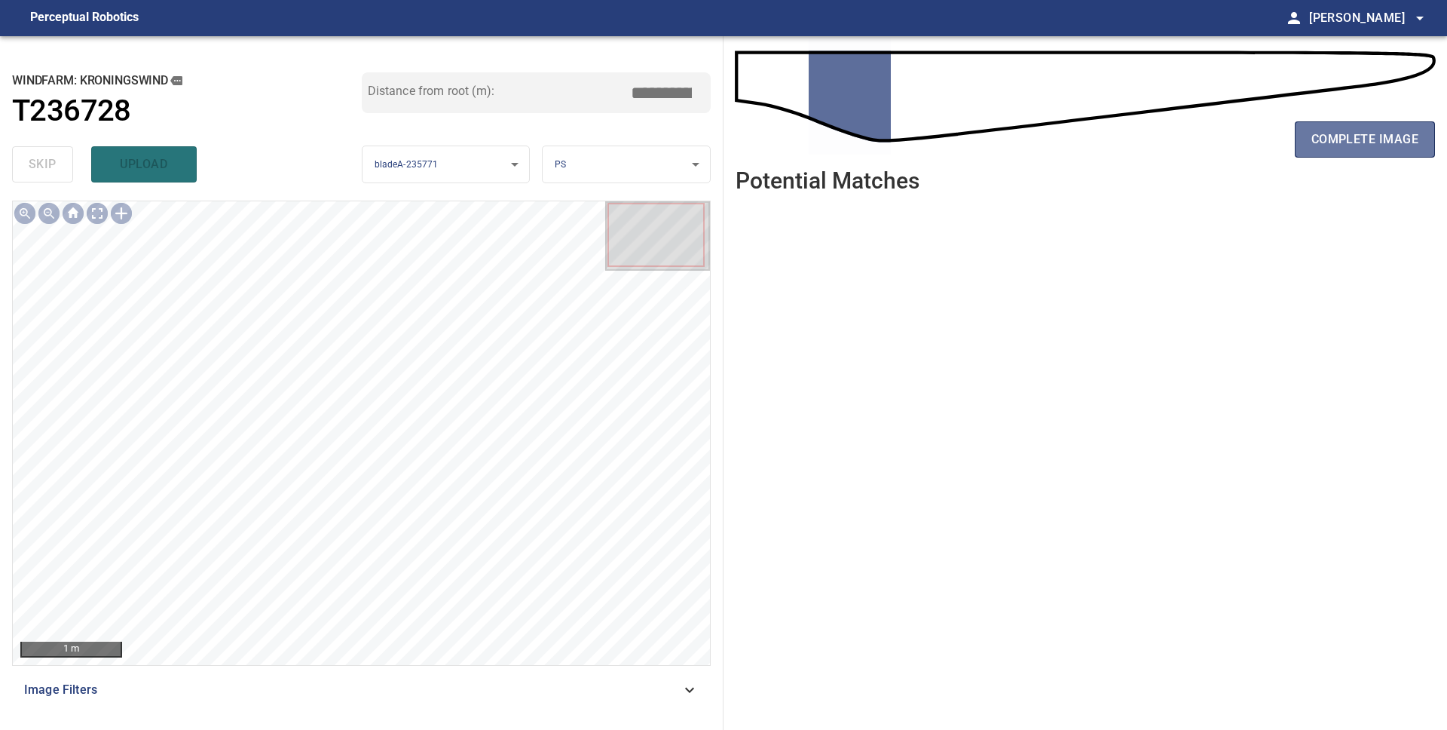
click at [1364, 146] on span "complete image" at bounding box center [1365, 139] width 107 height 21
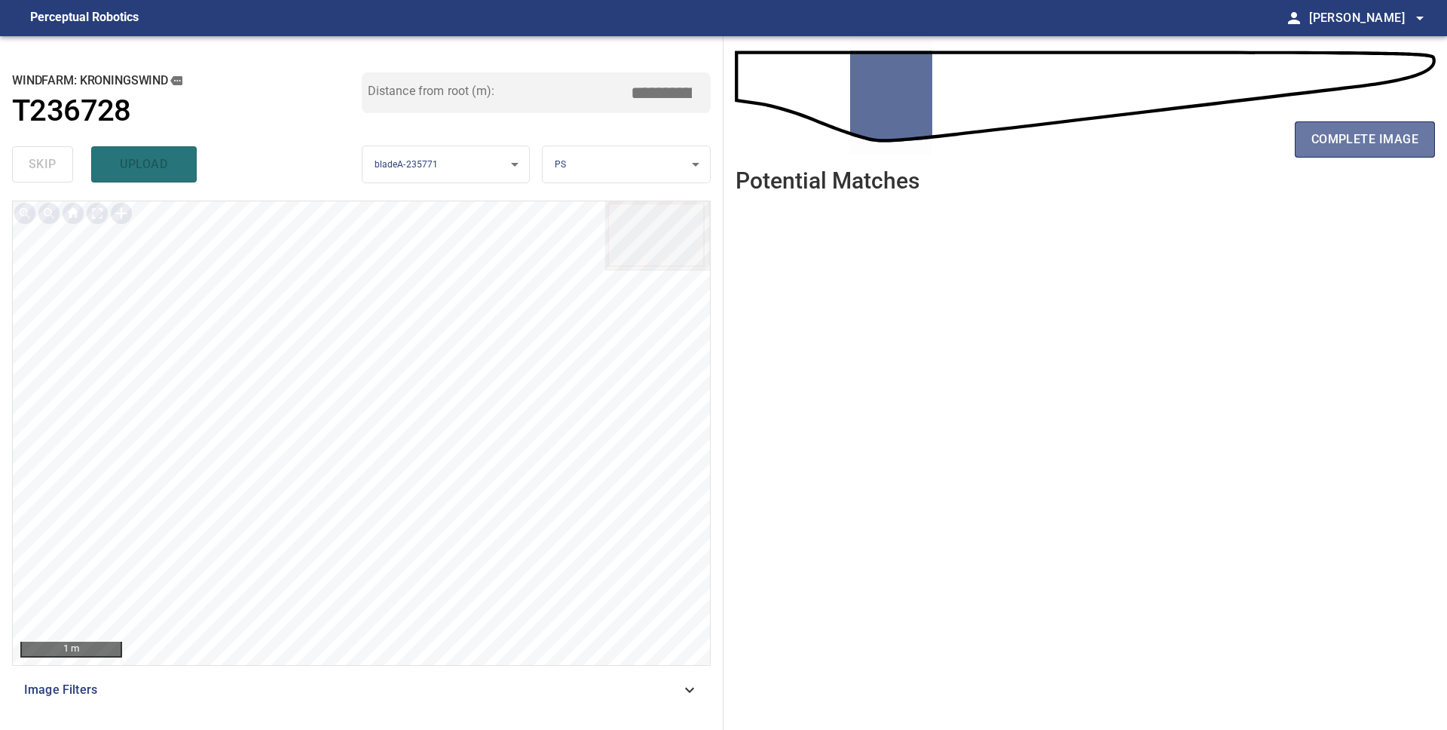
click at [1364, 146] on span "complete image" at bounding box center [1365, 139] width 107 height 21
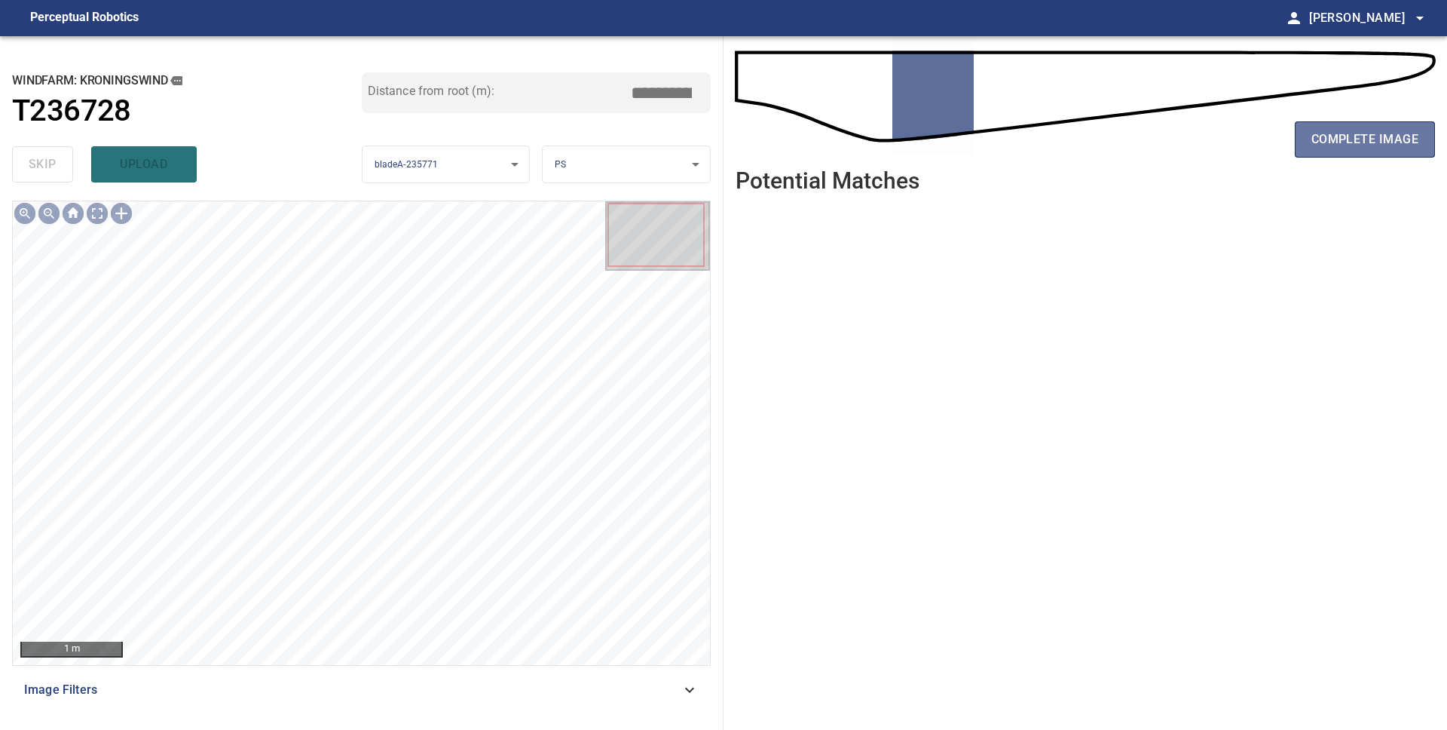
click at [1364, 146] on span "complete image" at bounding box center [1365, 139] width 107 height 21
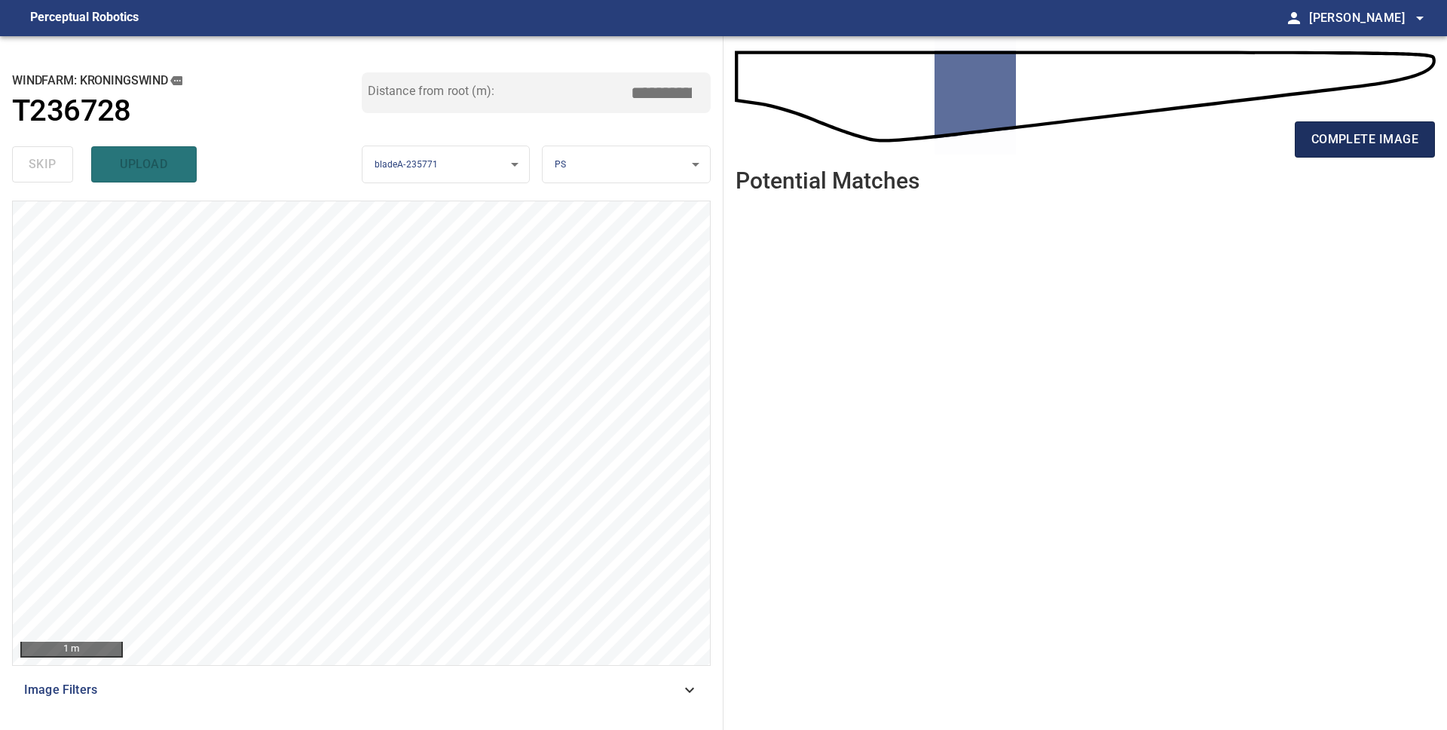
click at [1364, 147] on span "complete image" at bounding box center [1365, 139] width 107 height 21
click at [1360, 148] on span "complete image" at bounding box center [1365, 139] width 107 height 21
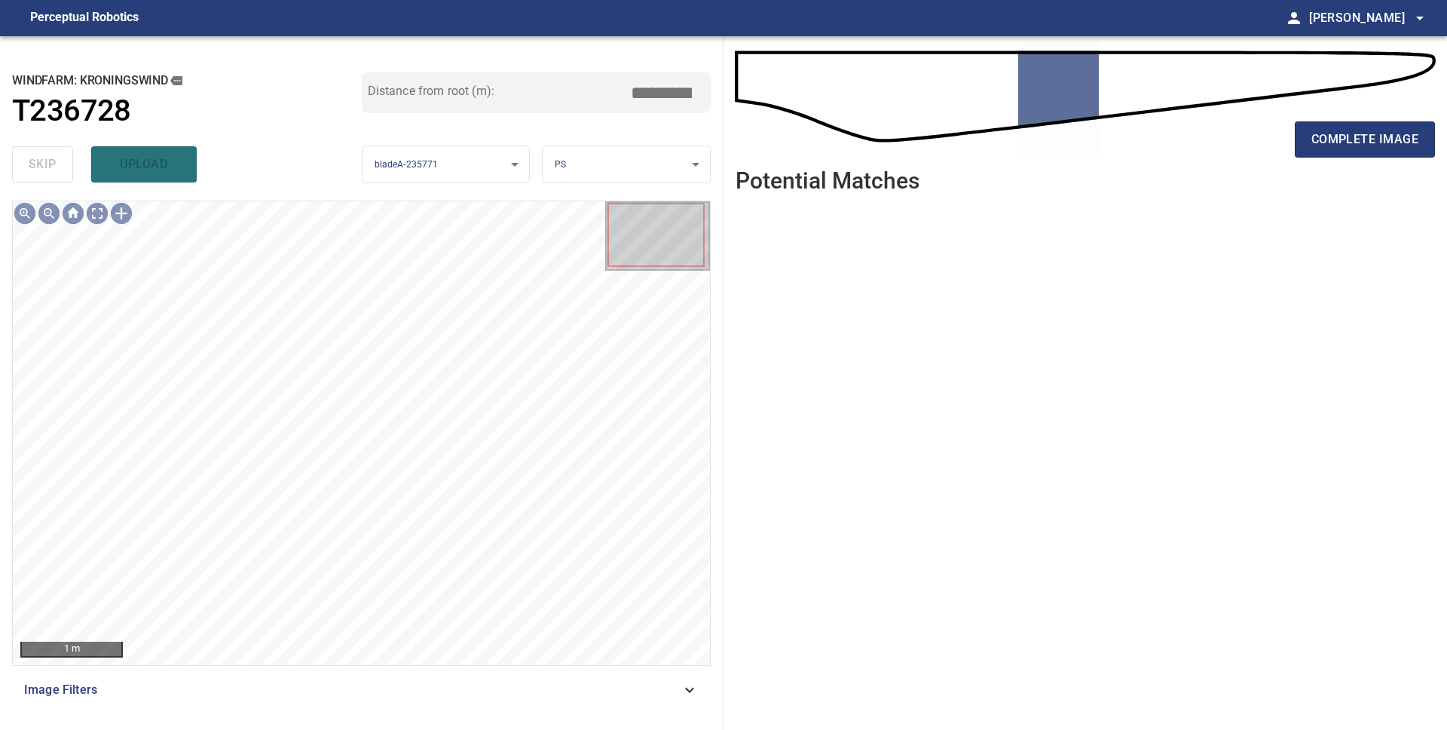
click at [1360, 148] on span "complete image" at bounding box center [1365, 139] width 107 height 21
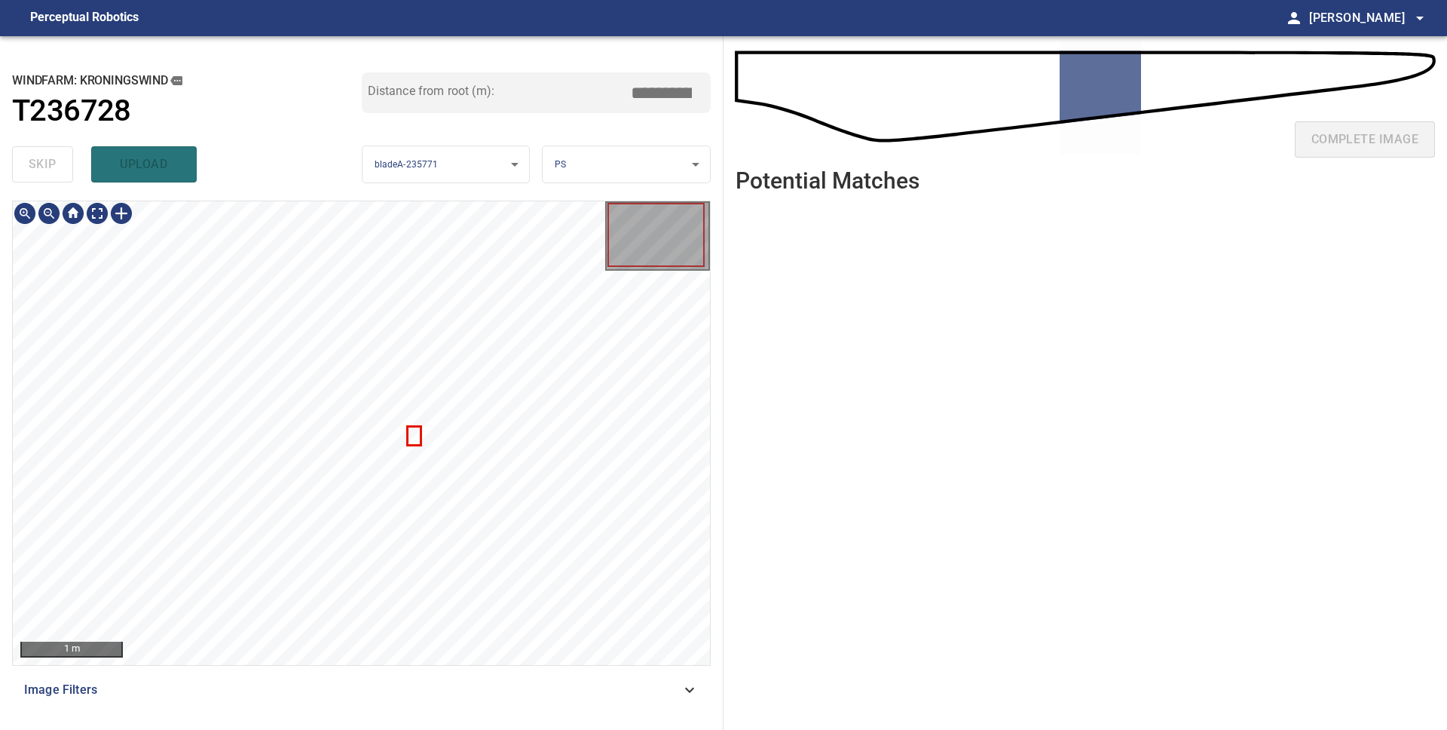
click at [409, 433] on div at bounding box center [361, 433] width 697 height 464
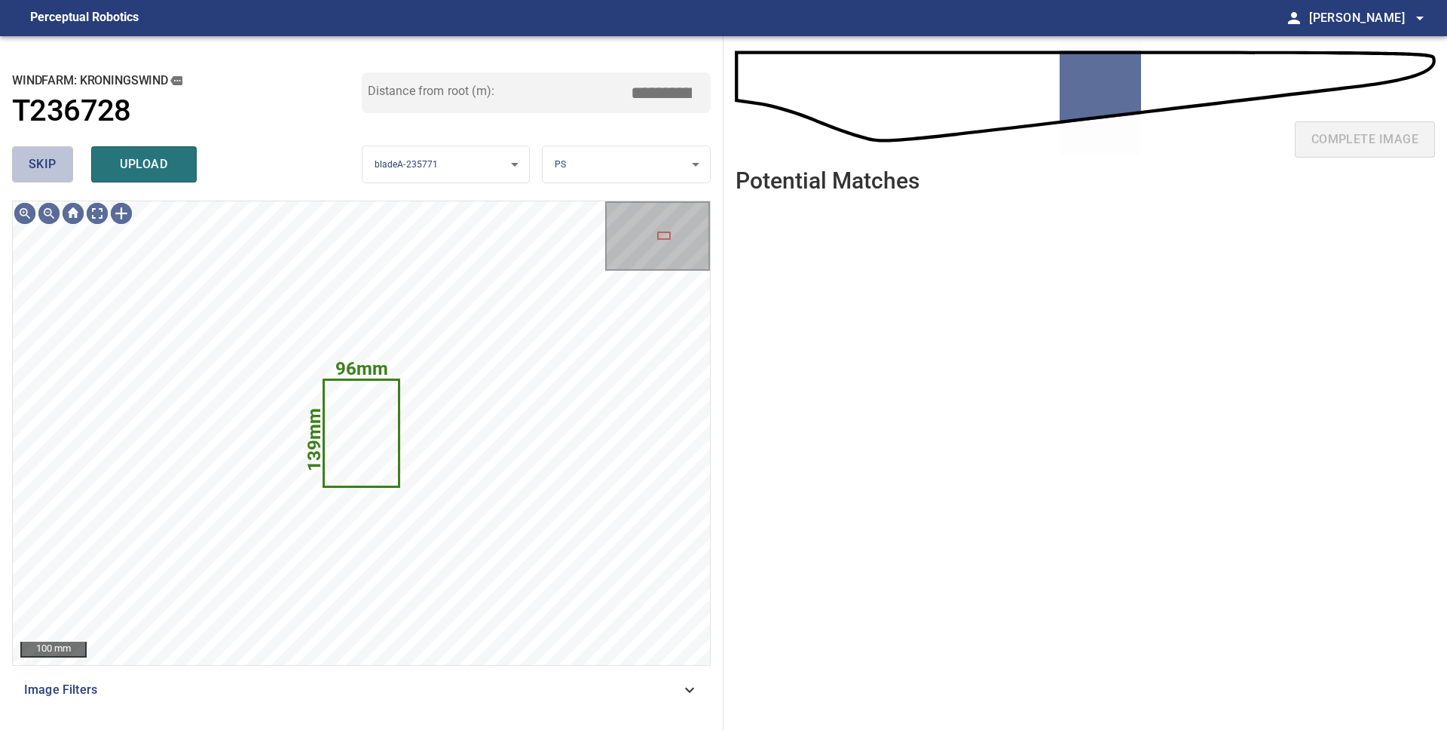
click at [66, 170] on button "skip" at bounding box center [42, 164] width 61 height 36
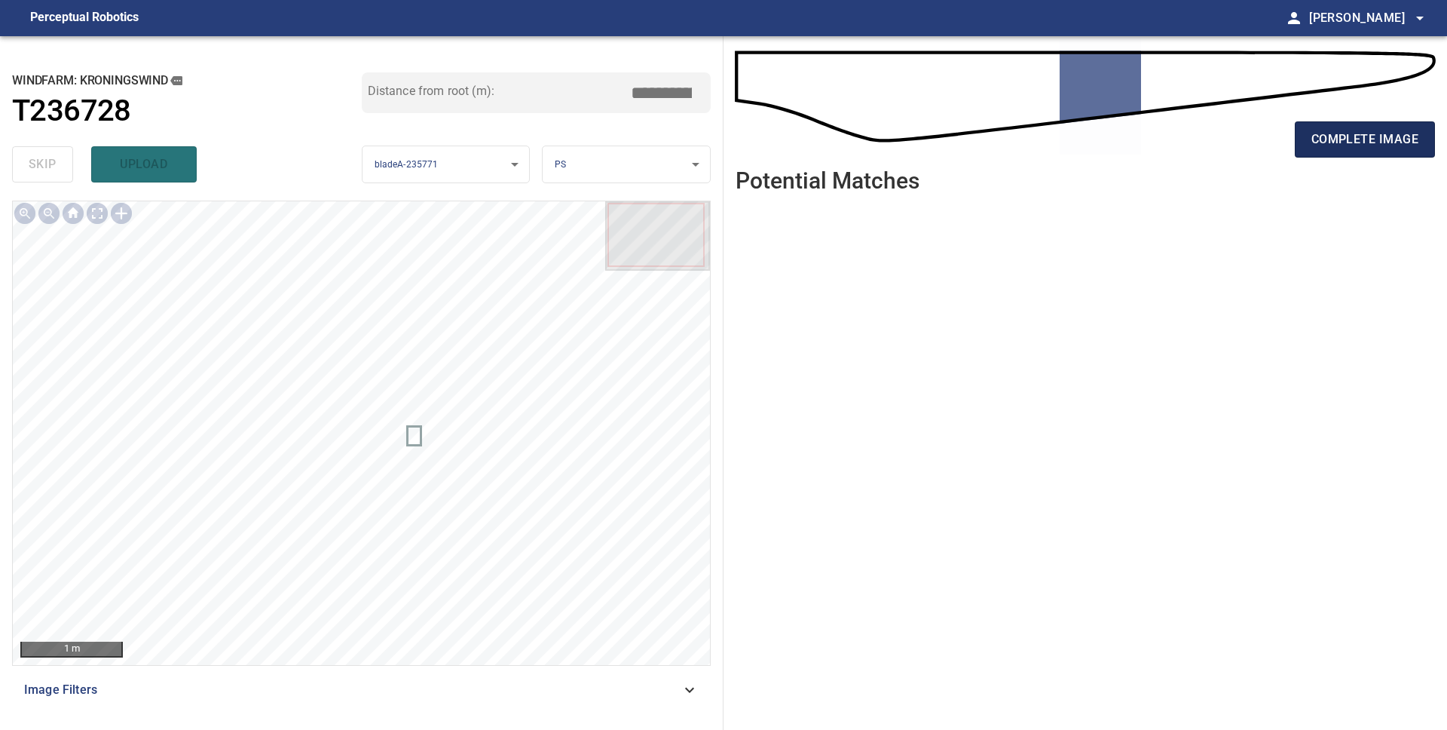
click at [1349, 145] on span "complete image" at bounding box center [1365, 139] width 107 height 21
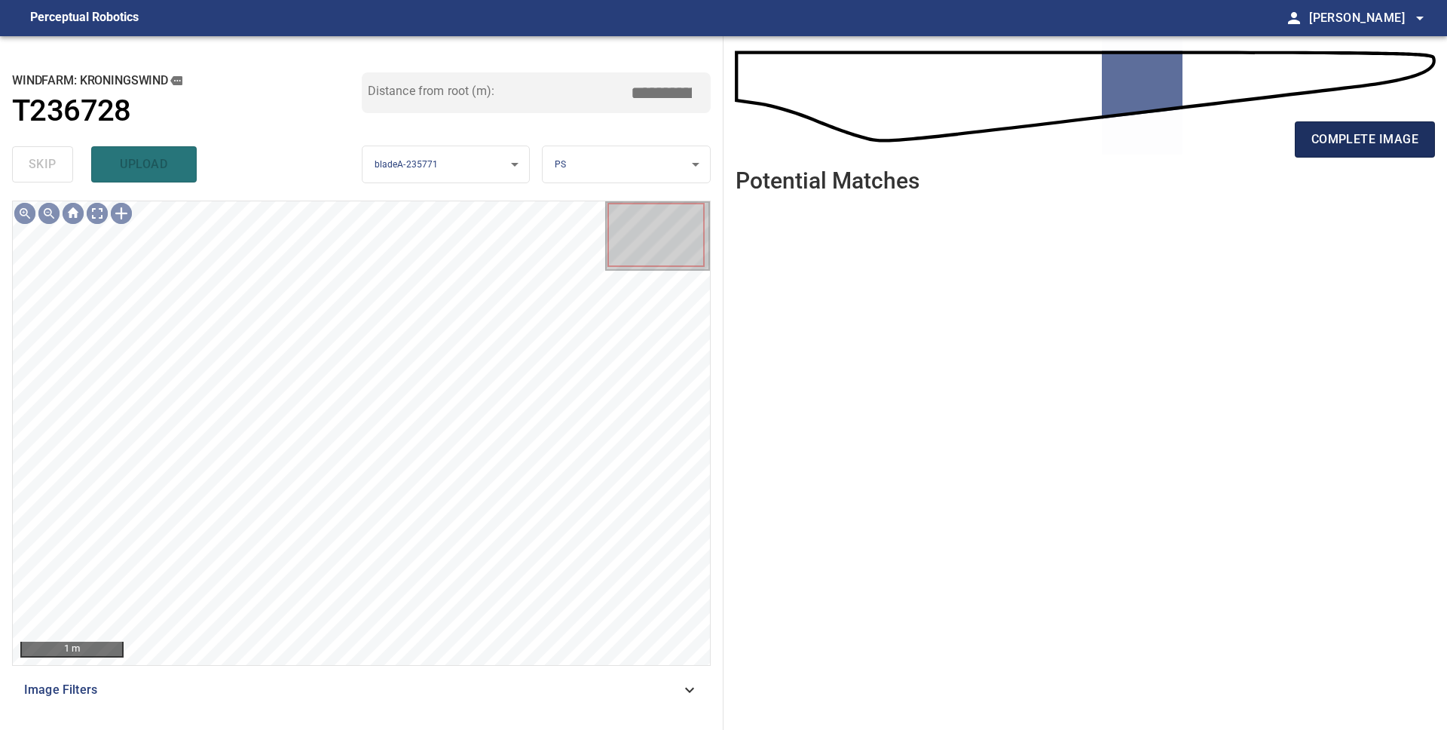
click at [1349, 145] on span "complete image" at bounding box center [1365, 139] width 107 height 21
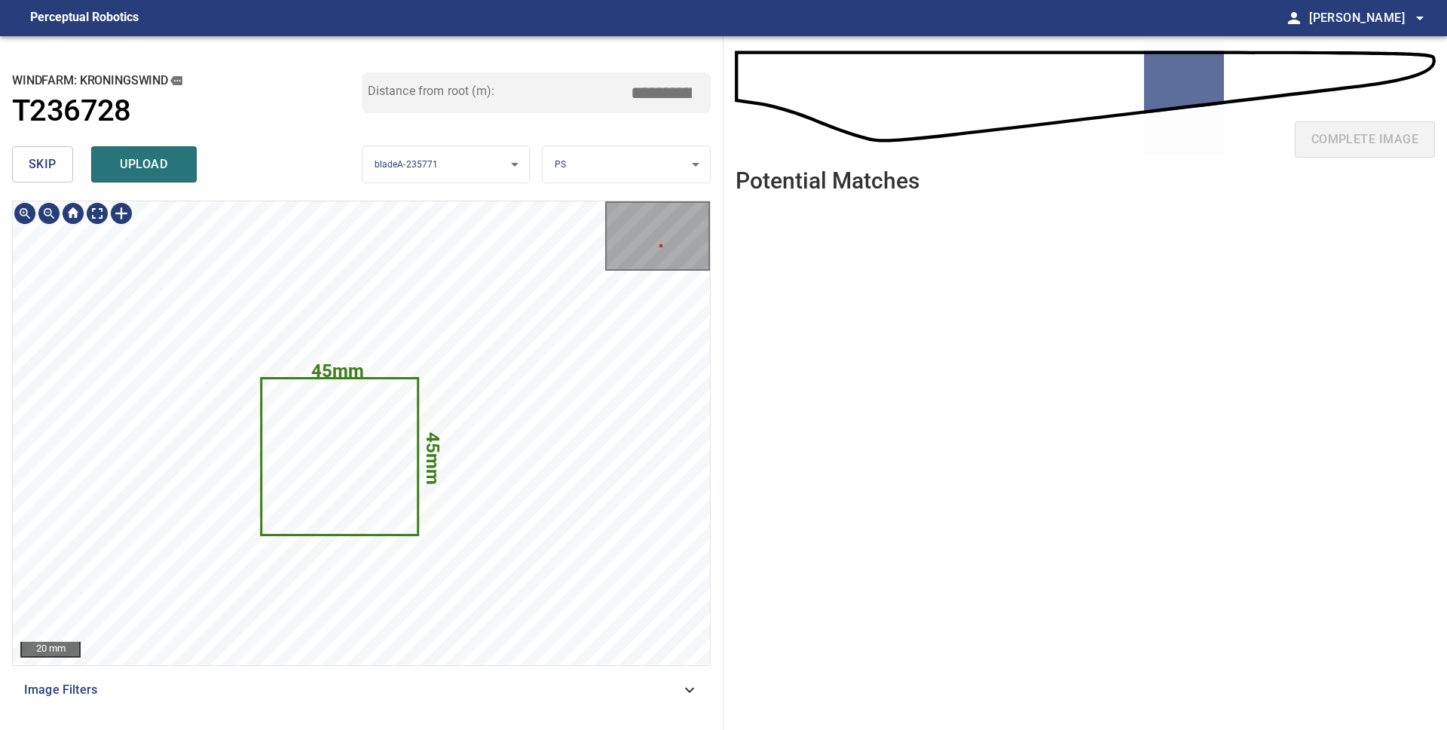
click at [51, 164] on span "skip" at bounding box center [43, 164] width 28 height 21
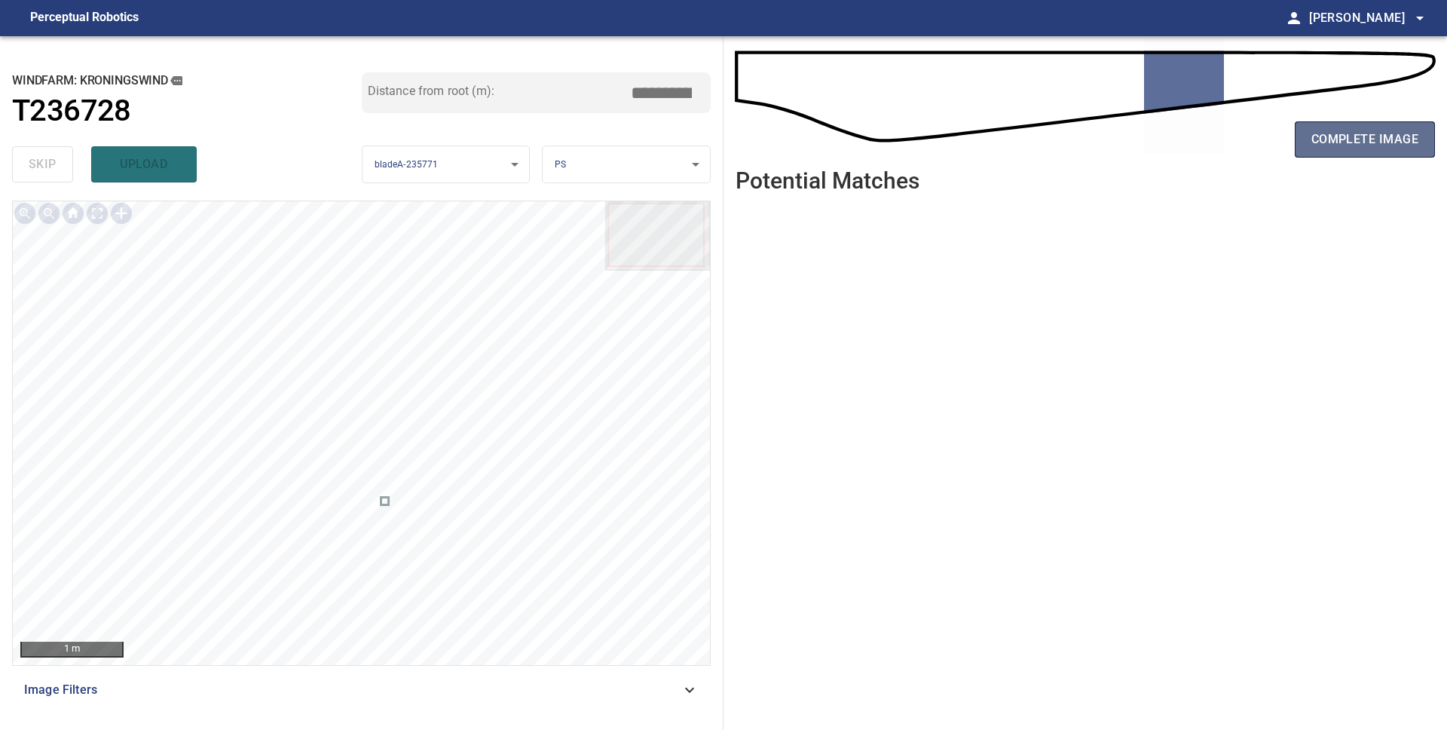
click at [1363, 146] on span "complete image" at bounding box center [1365, 139] width 107 height 21
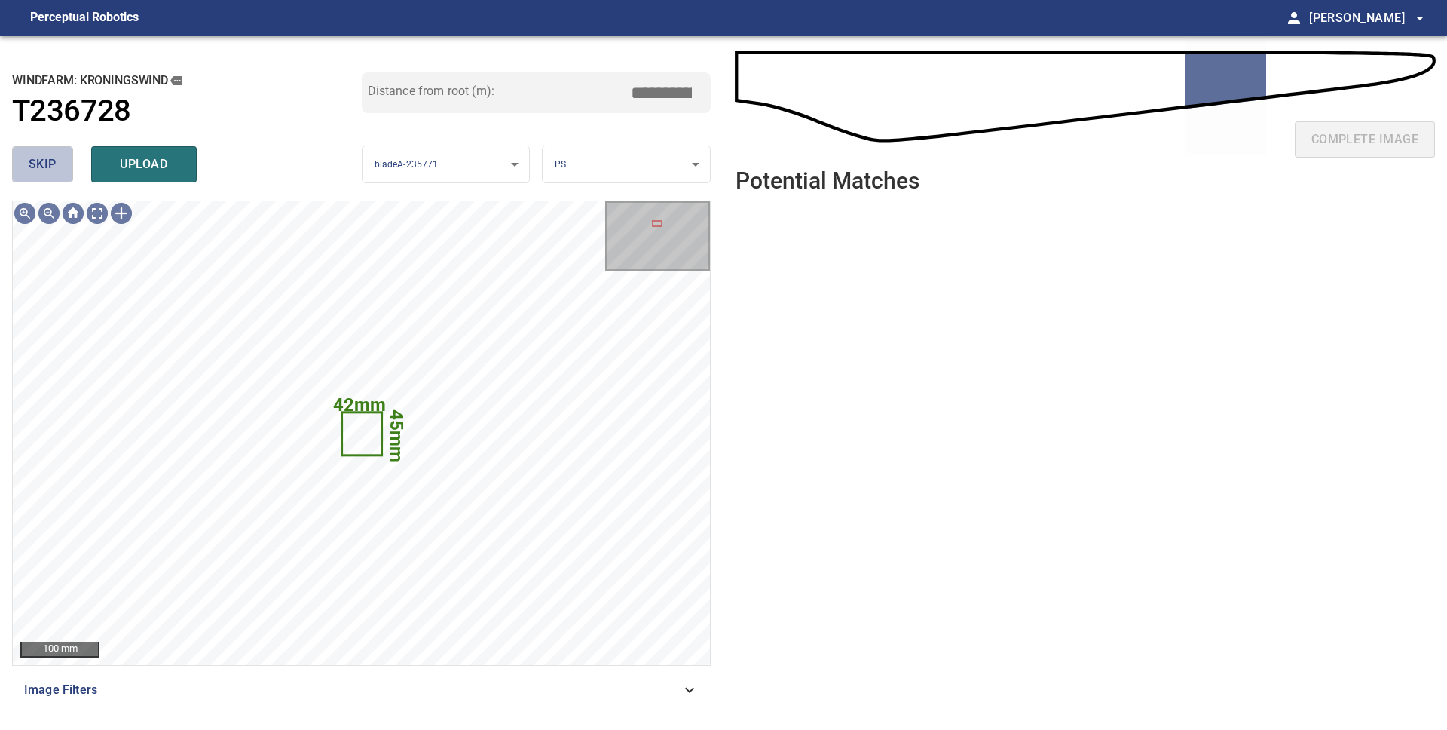
click at [32, 162] on span "skip" at bounding box center [43, 164] width 28 height 21
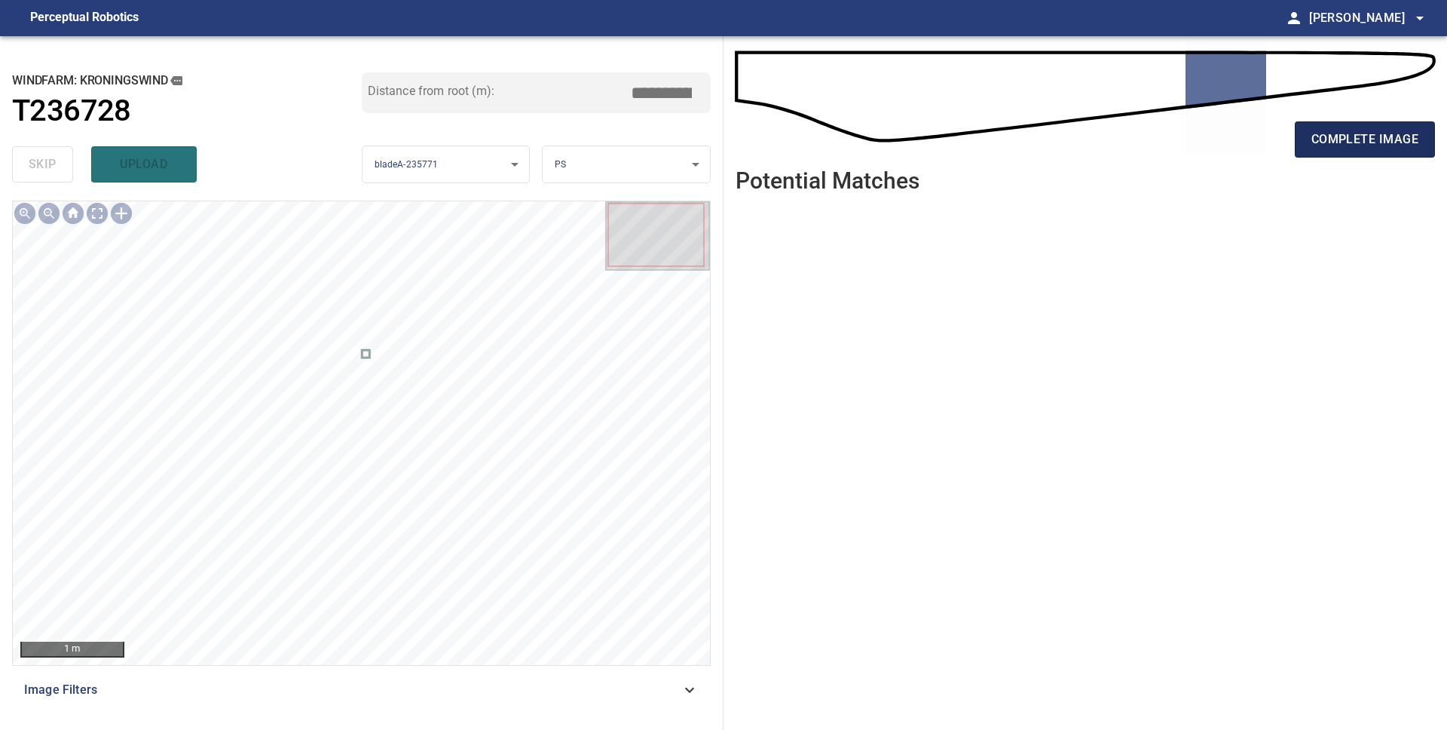
click at [1333, 142] on span "complete image" at bounding box center [1365, 139] width 107 height 21
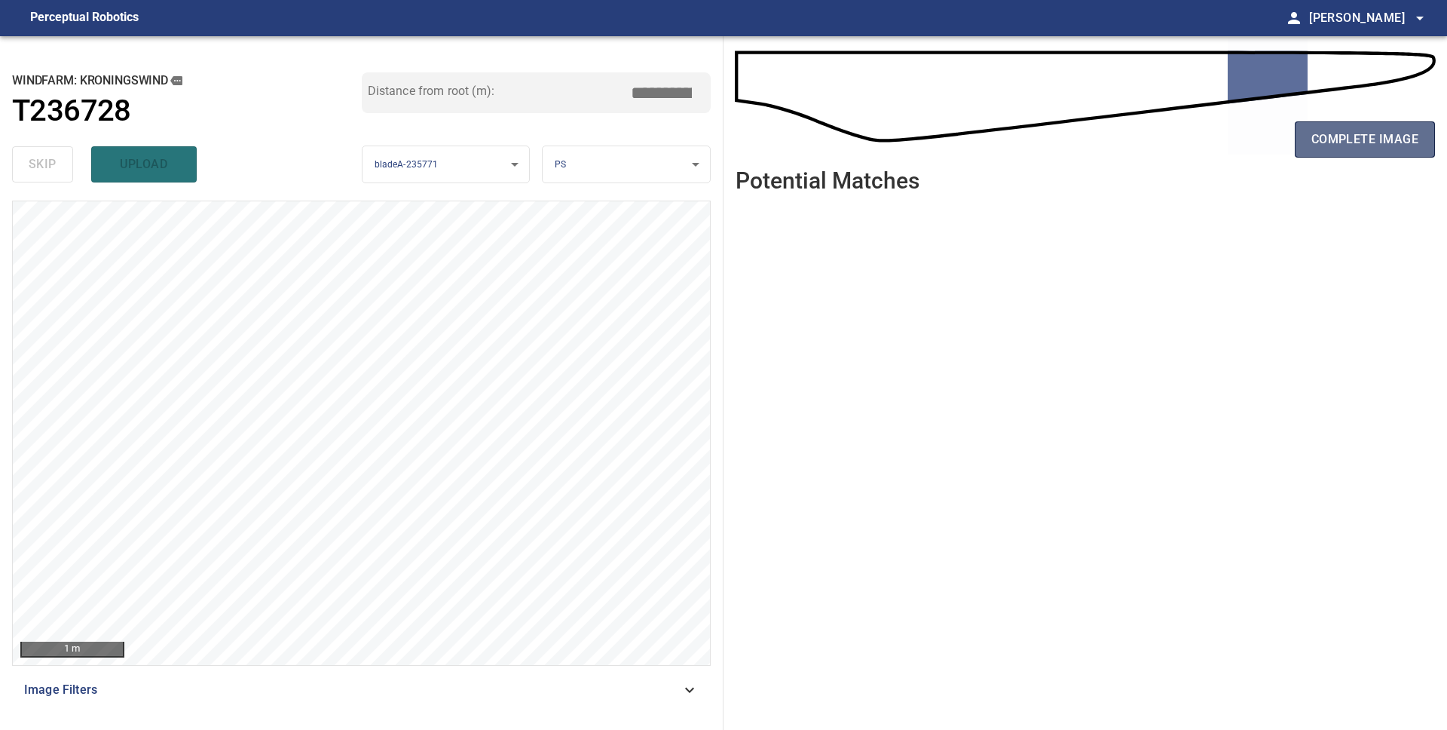
click at [1364, 140] on span "complete image" at bounding box center [1365, 139] width 107 height 21
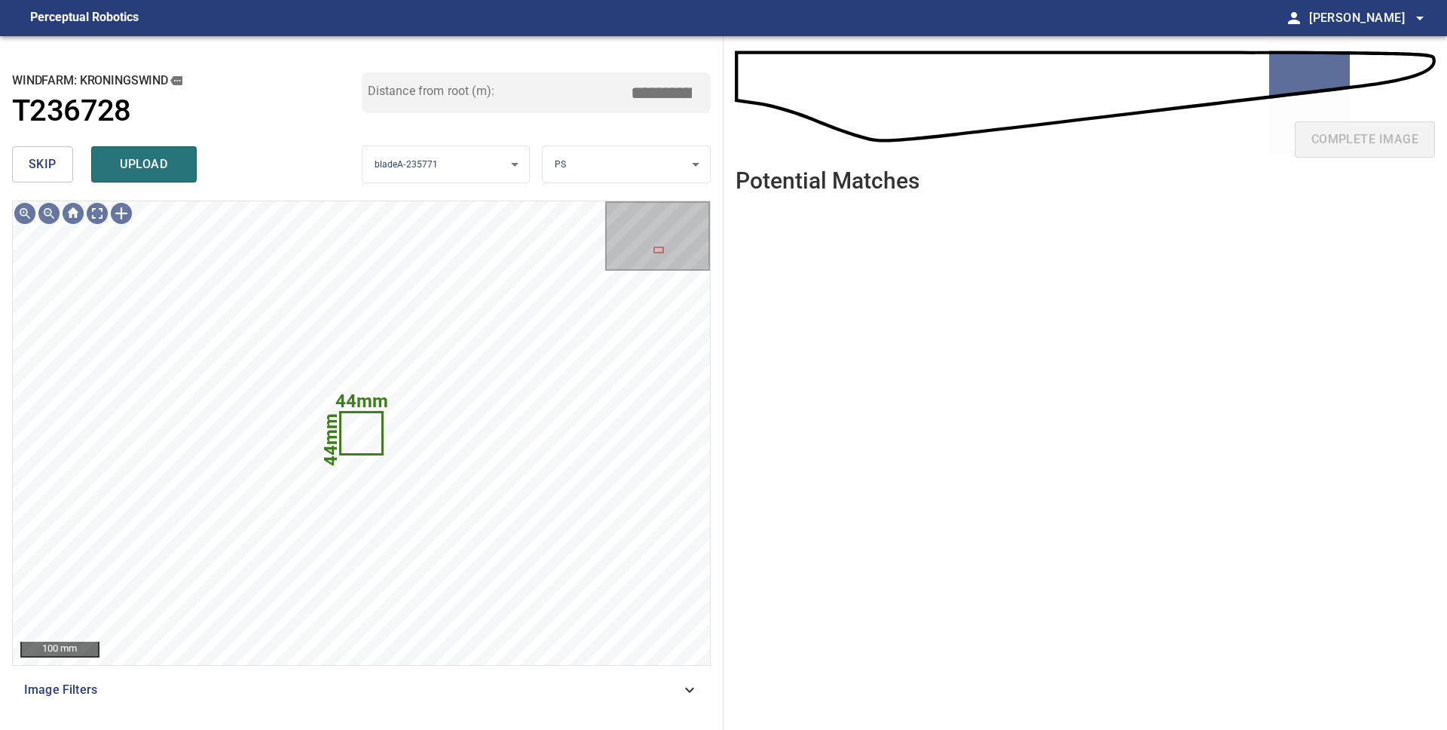
click at [34, 156] on span "skip" at bounding box center [43, 164] width 28 height 21
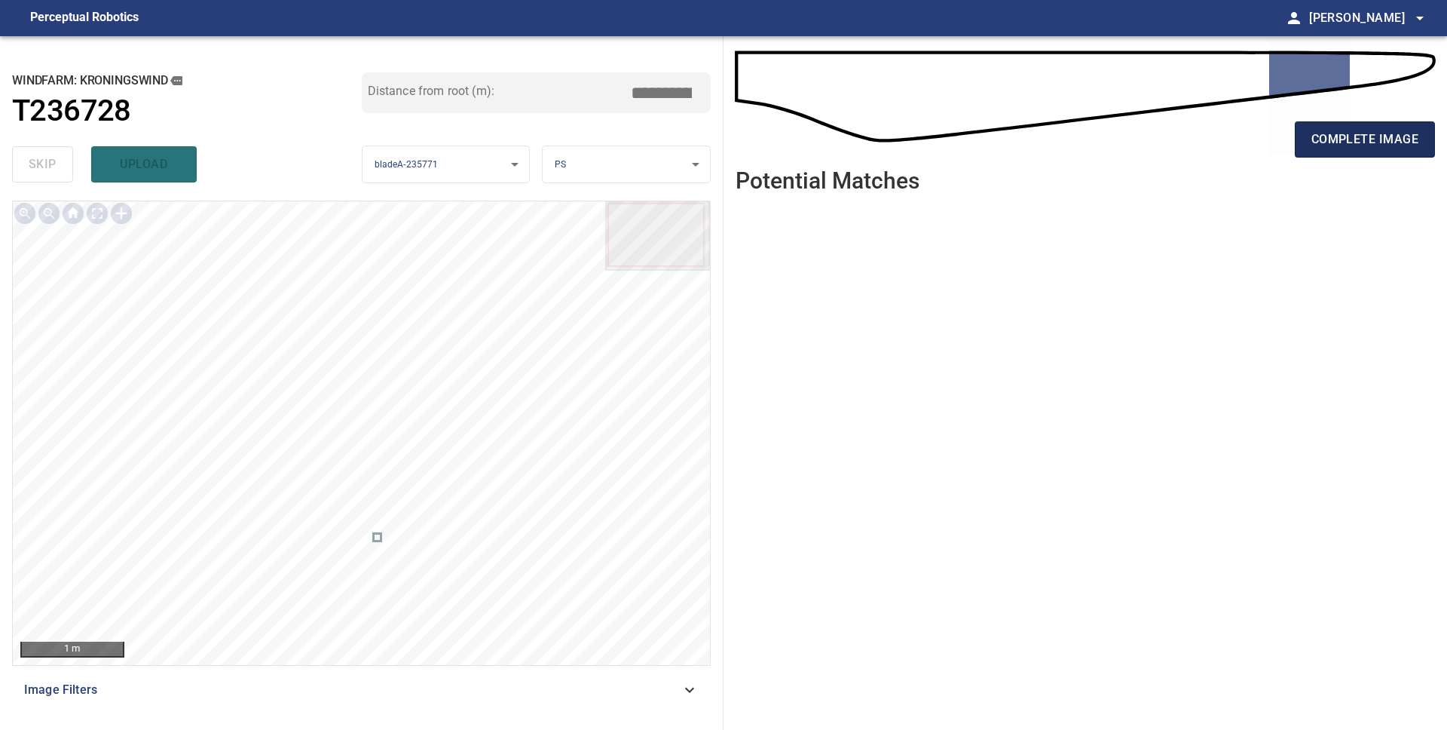
click at [1367, 152] on button "complete image" at bounding box center [1365, 139] width 140 height 36
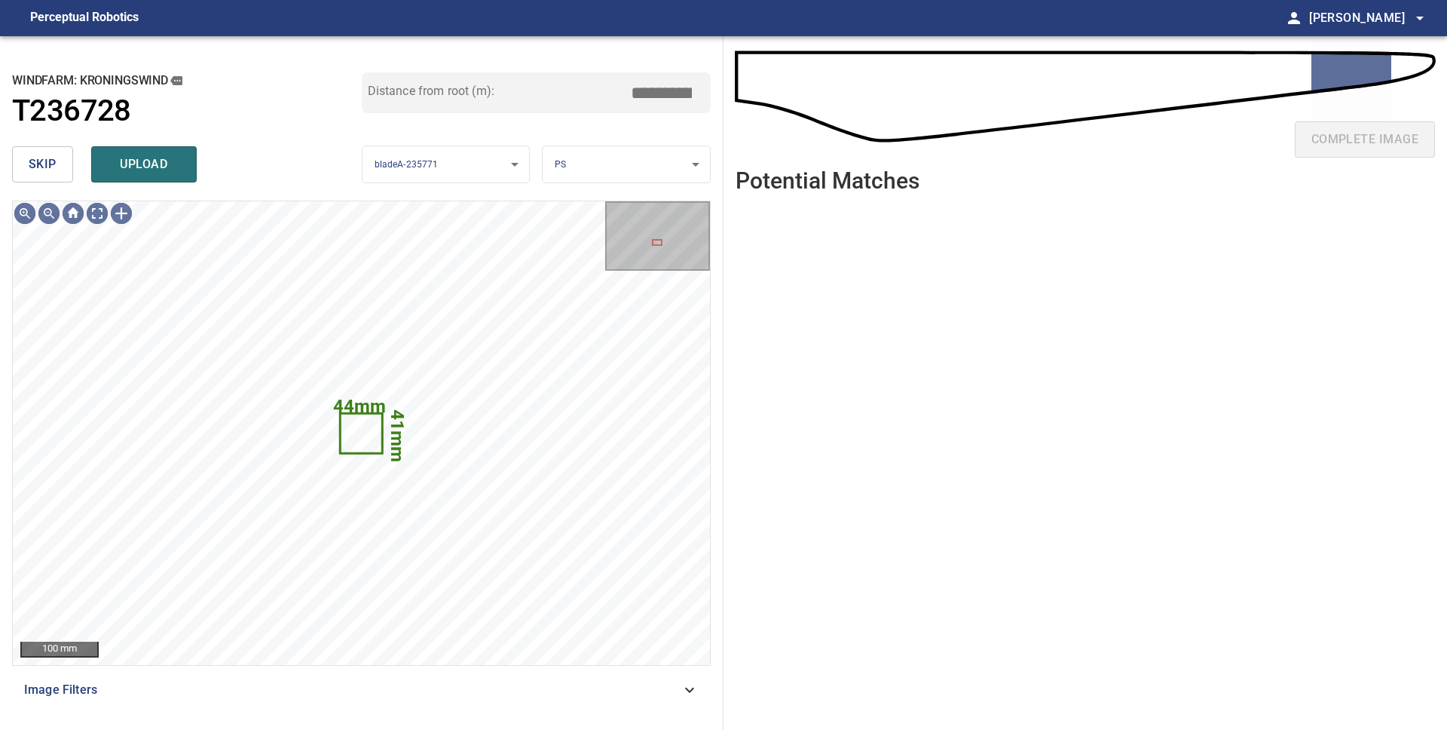
click at [45, 176] on button "skip" at bounding box center [42, 164] width 61 height 36
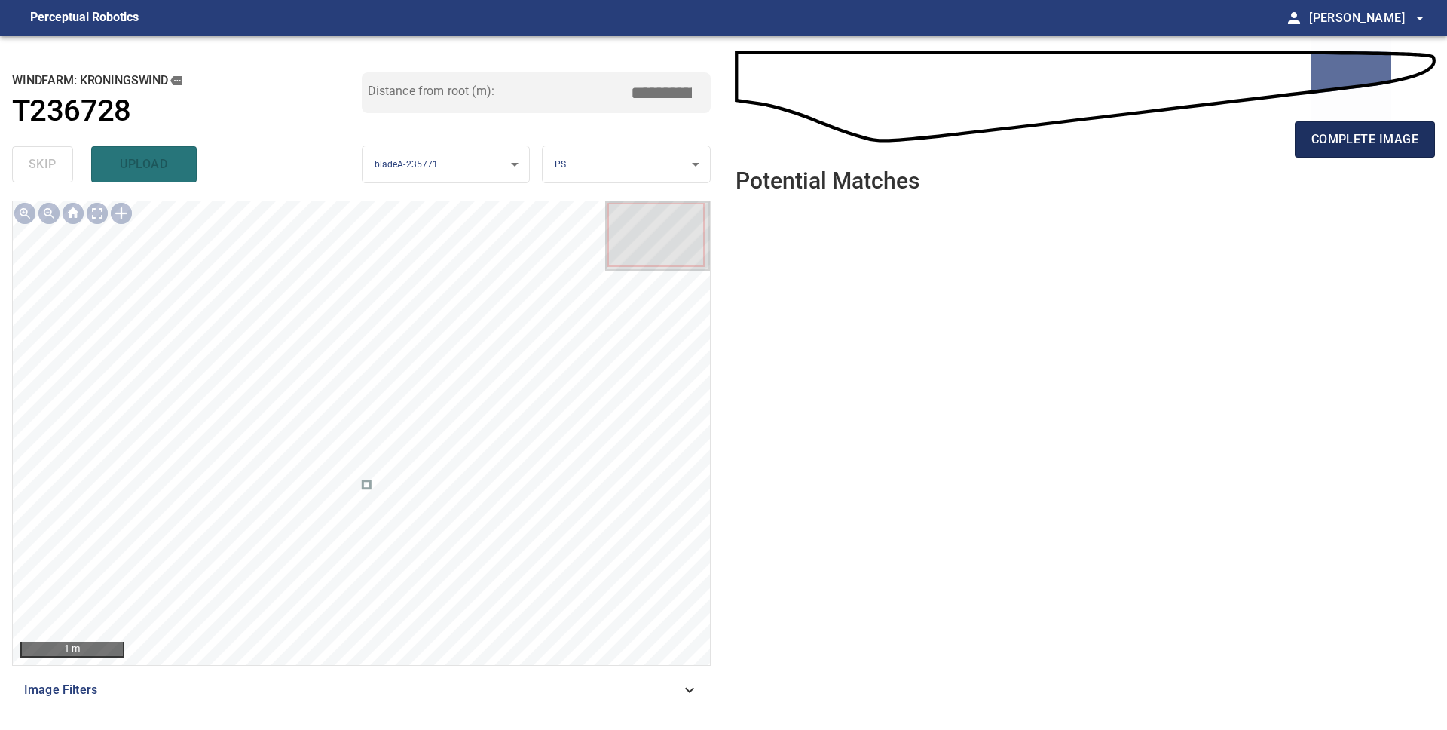
click at [1339, 141] on span "complete image" at bounding box center [1365, 139] width 107 height 21
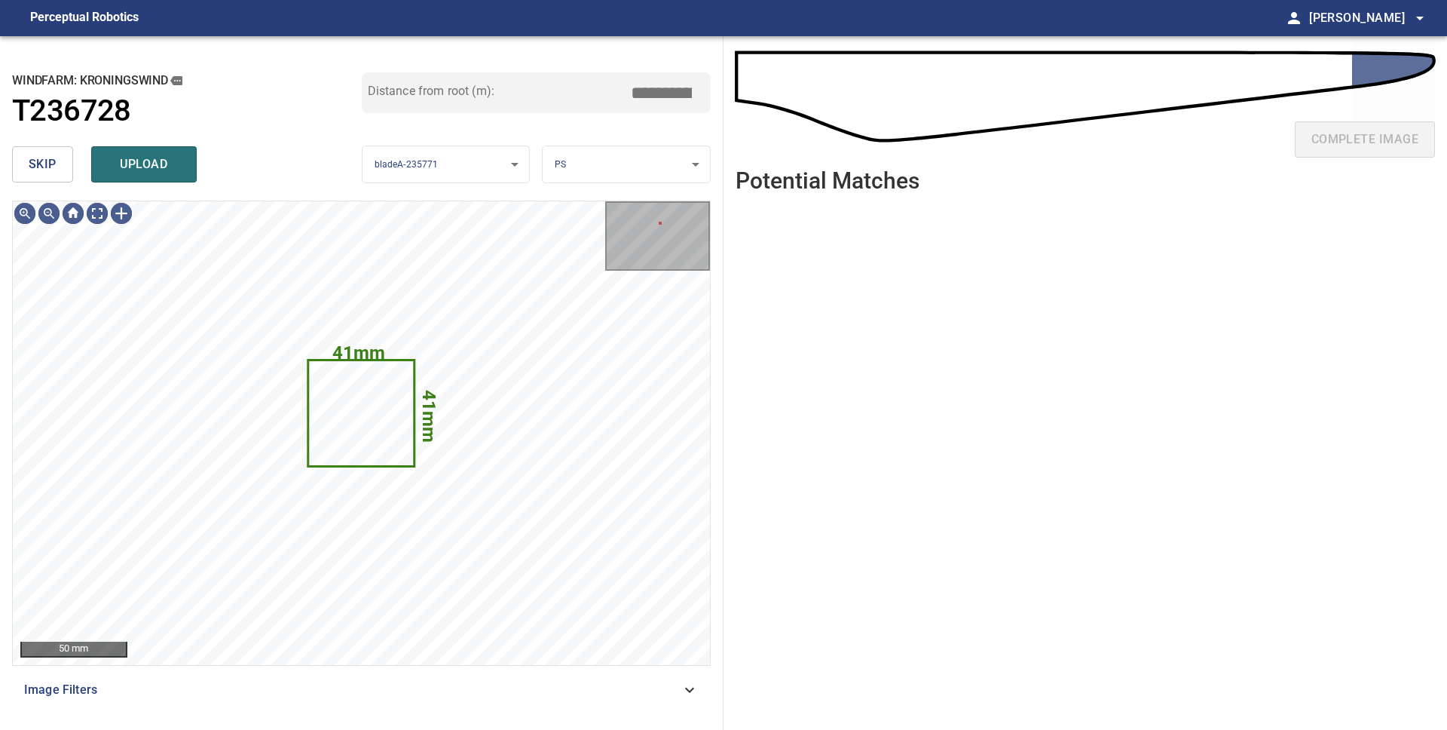
click at [30, 167] on span "skip" at bounding box center [43, 164] width 28 height 21
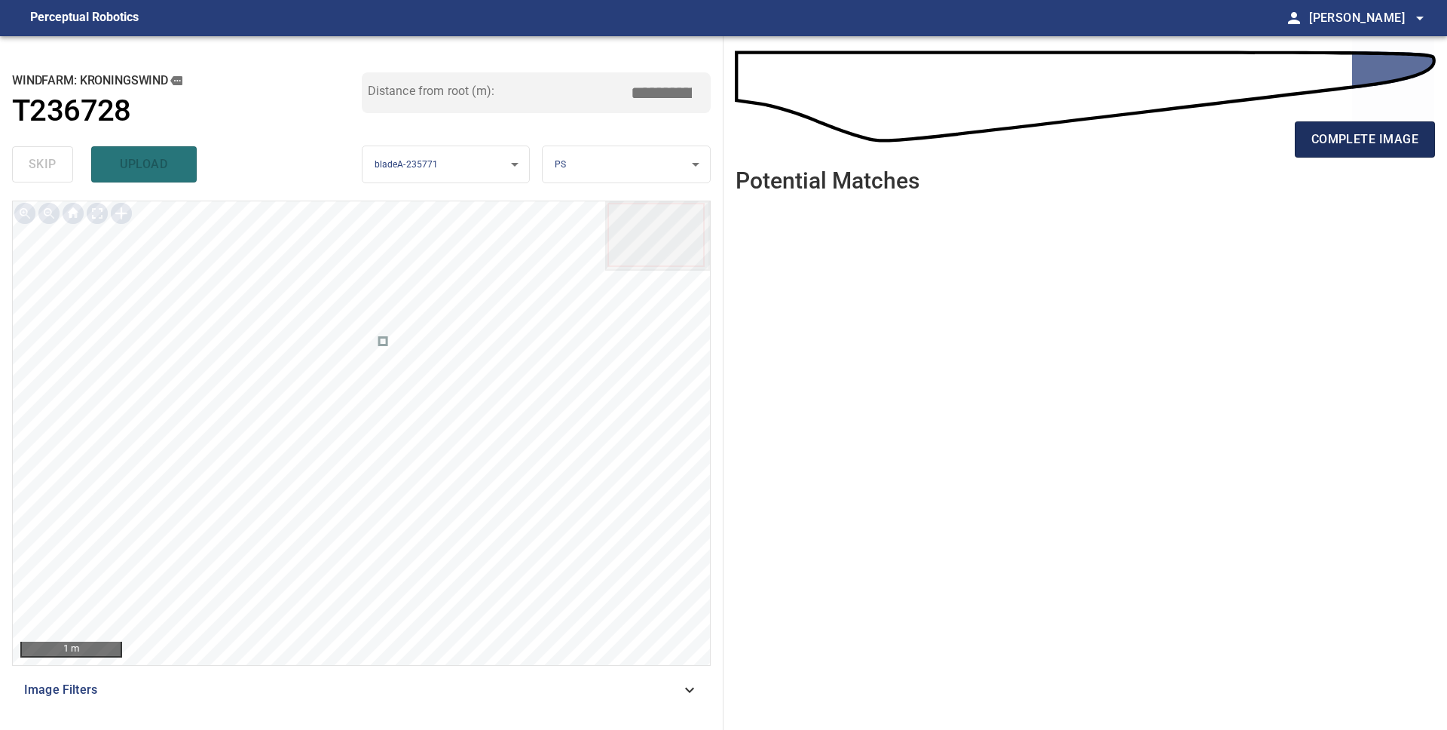
click at [1327, 141] on span "complete image" at bounding box center [1365, 139] width 107 height 21
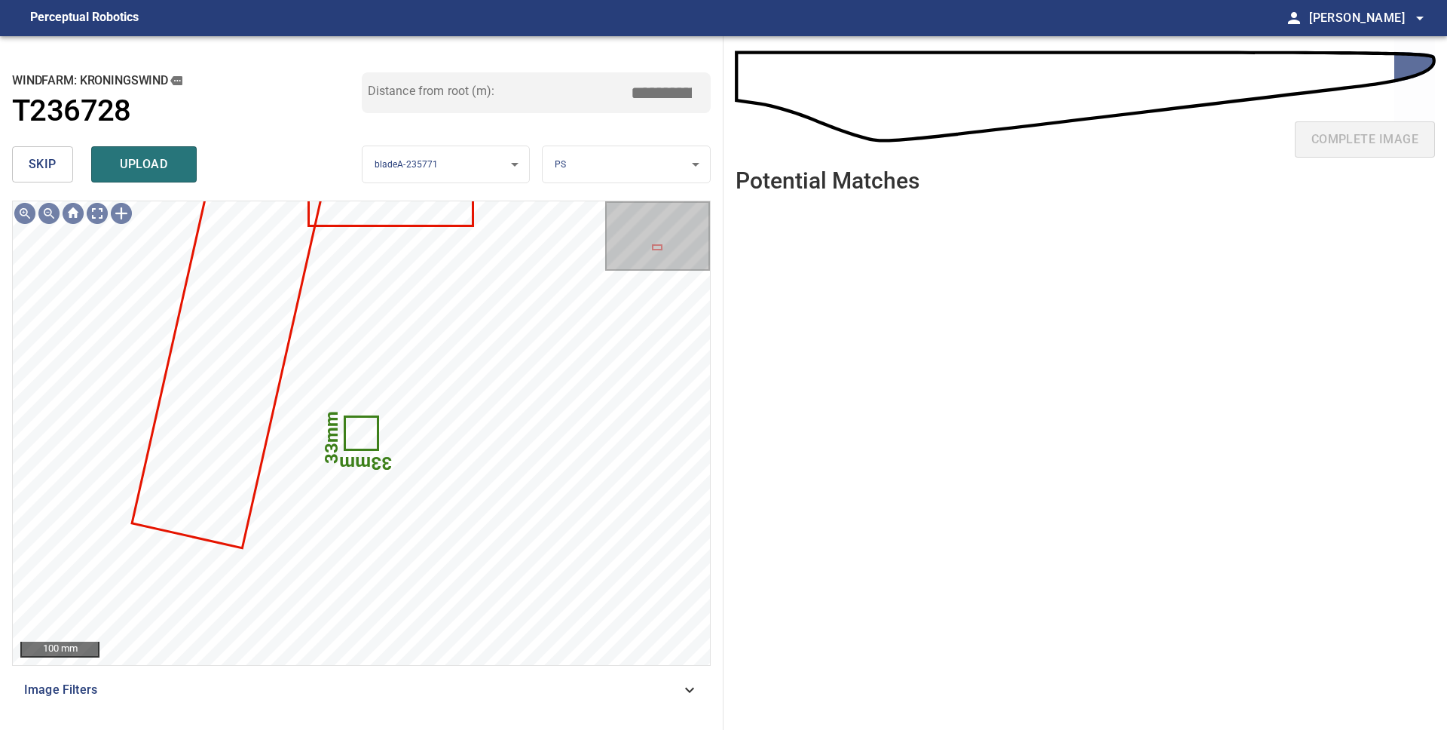
click at [57, 166] on button "skip" at bounding box center [42, 164] width 61 height 36
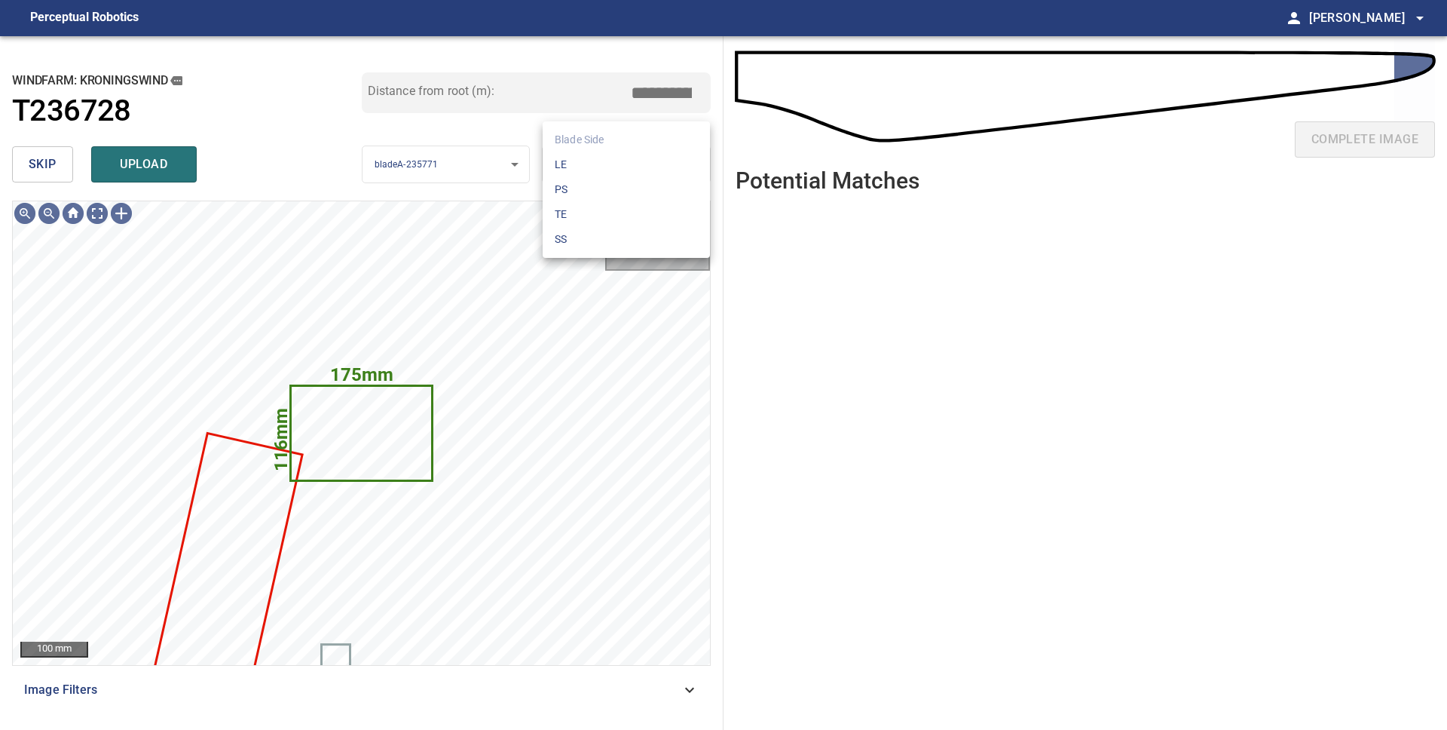
click at [601, 173] on body "**********" at bounding box center [723, 365] width 1447 height 730
click at [602, 168] on li "LE" at bounding box center [626, 164] width 167 height 25
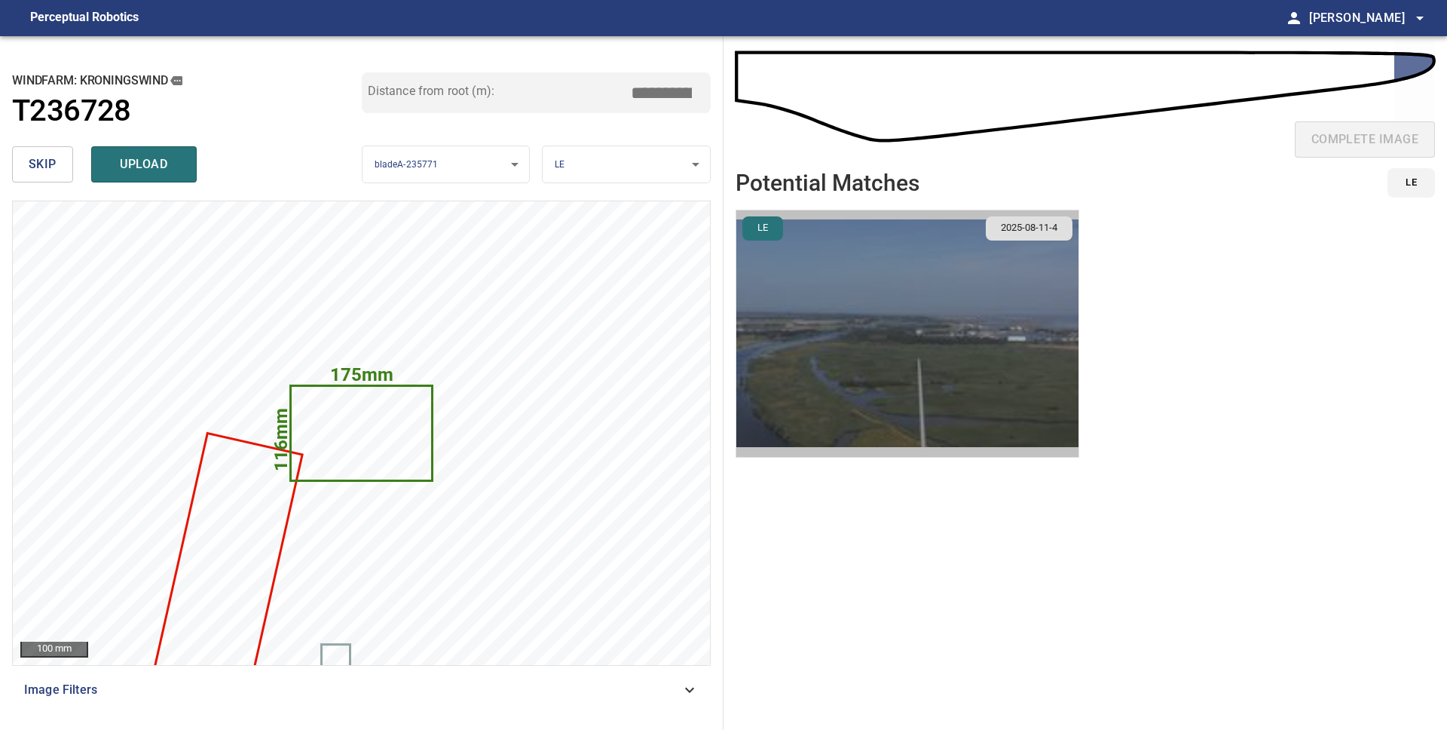
click at [883, 290] on img "button" at bounding box center [907, 333] width 342 height 246
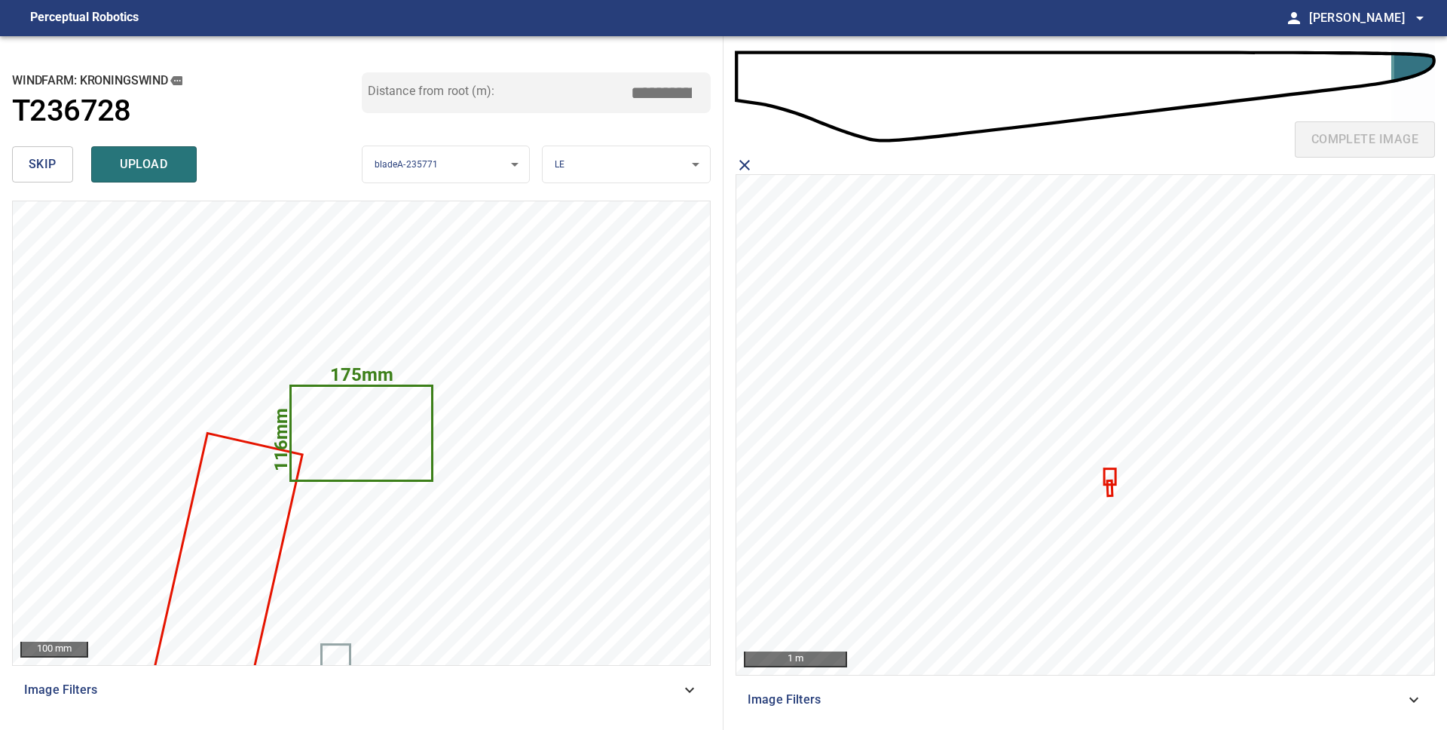
click at [1108, 473] on icon at bounding box center [1110, 477] width 9 height 14
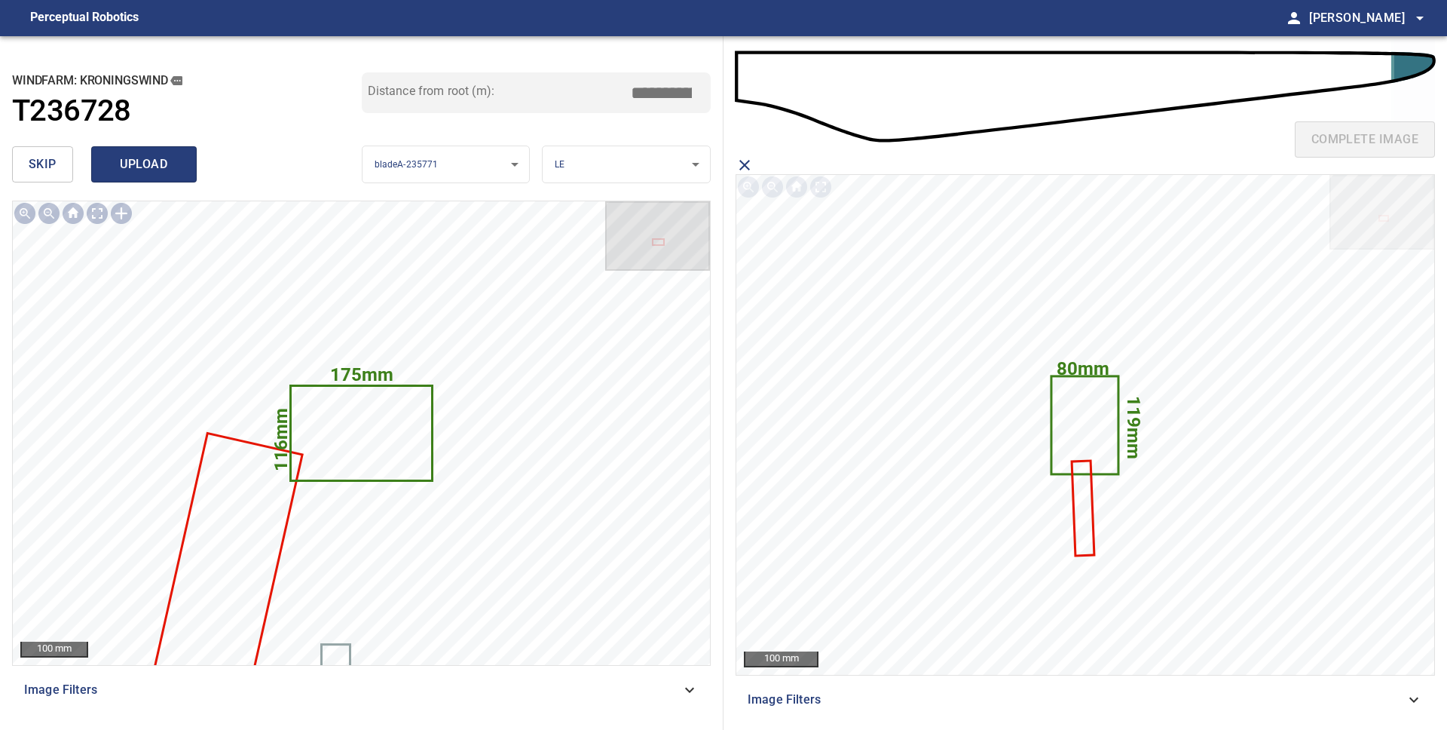
click at [133, 171] on span "upload" at bounding box center [144, 164] width 72 height 21
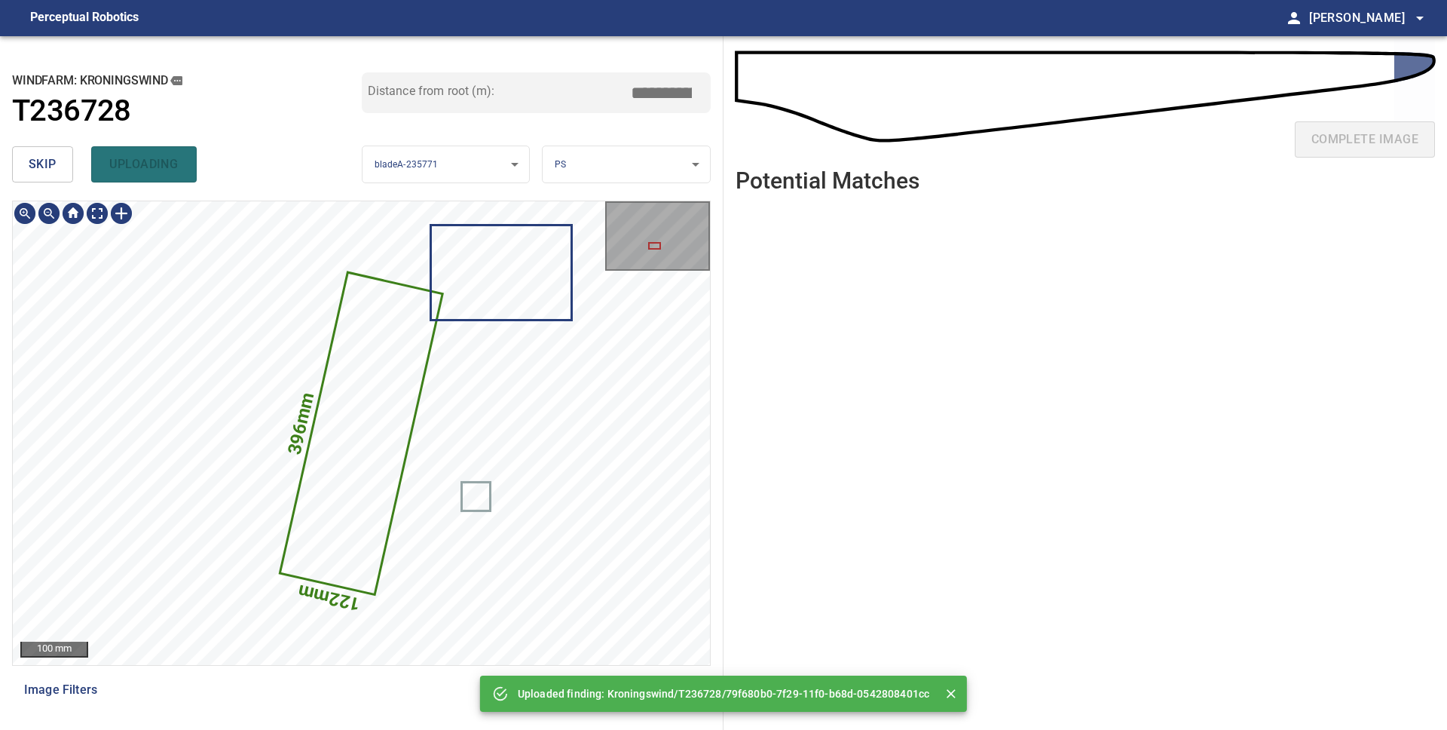
click at [377, 421] on icon at bounding box center [362, 434] width 160 height 320
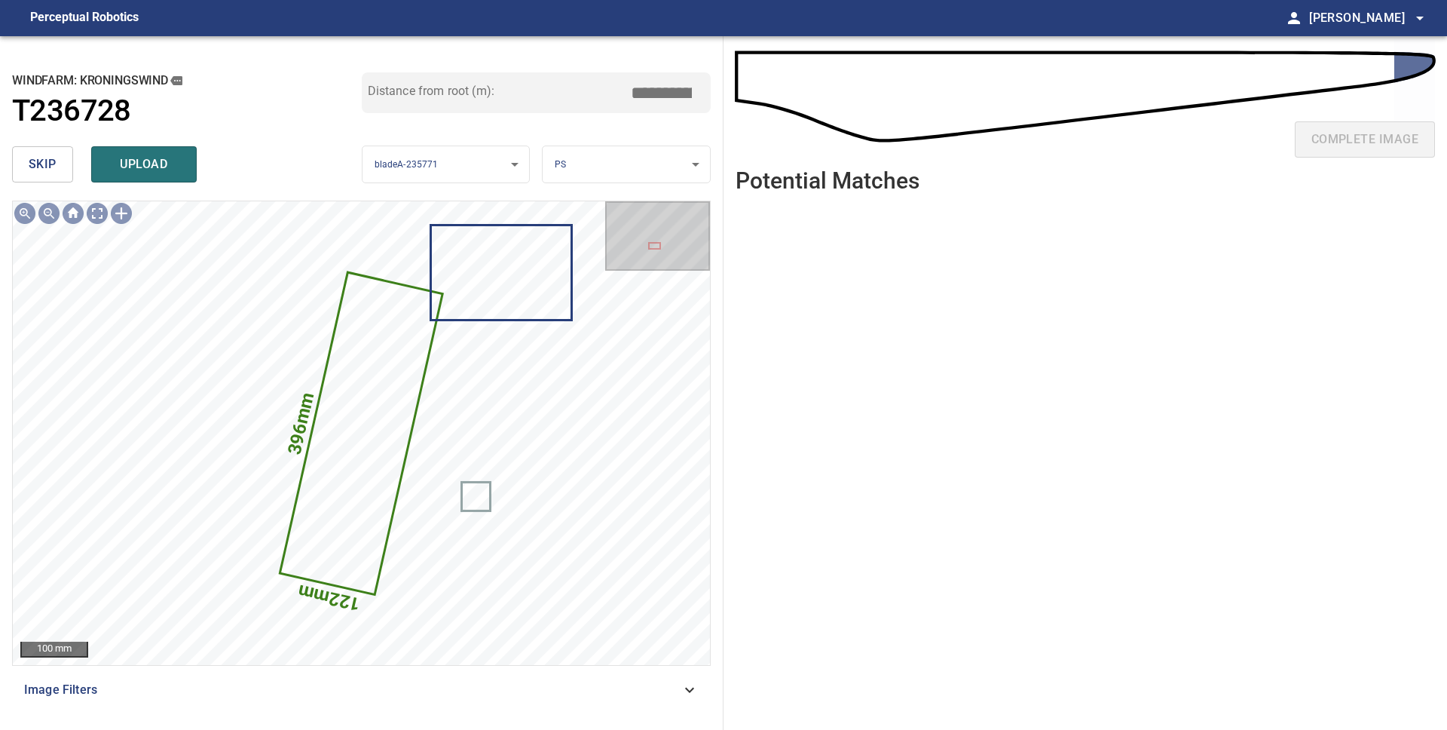
click at [46, 167] on span "skip" at bounding box center [43, 164] width 28 height 21
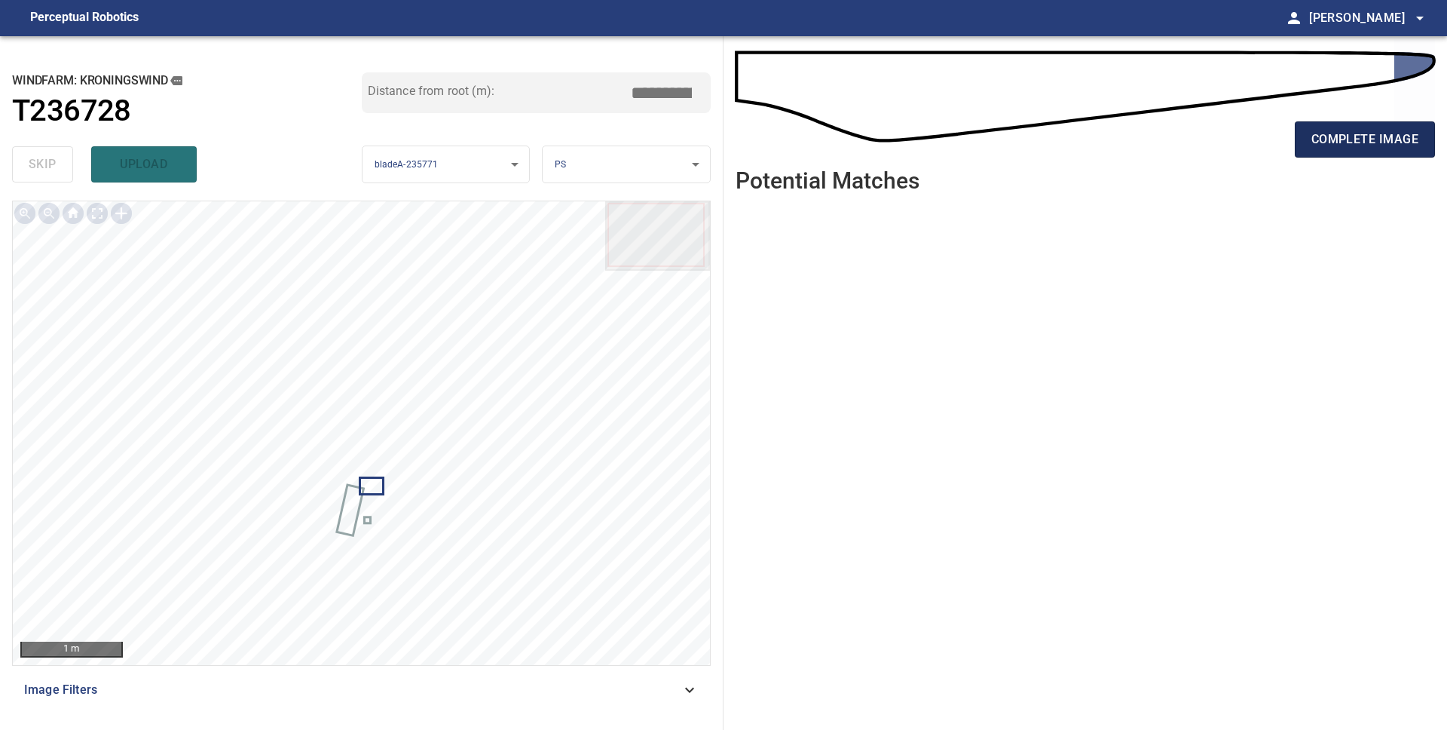
click at [1380, 133] on span "complete image" at bounding box center [1365, 139] width 107 height 21
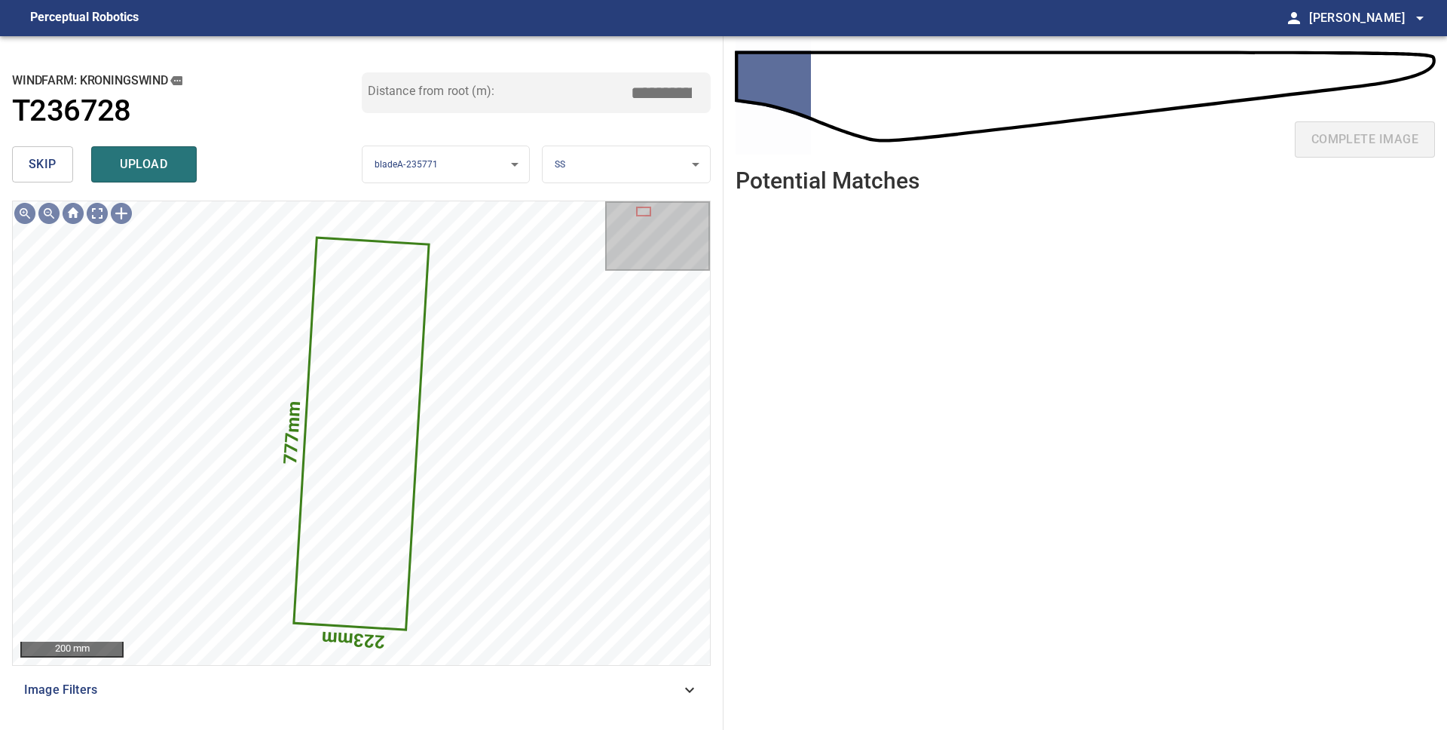
click at [49, 172] on span "skip" at bounding box center [43, 164] width 28 height 21
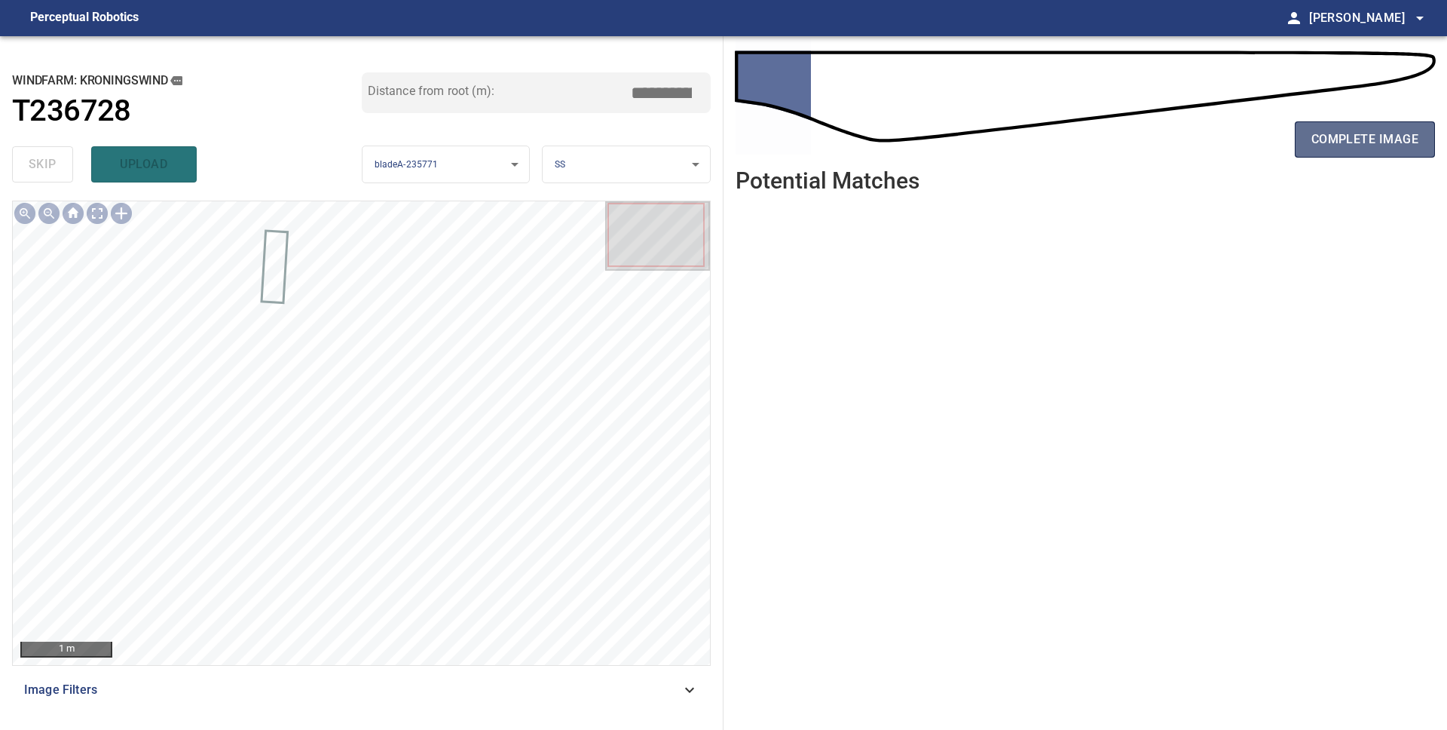
click at [1350, 146] on span "complete image" at bounding box center [1365, 139] width 107 height 21
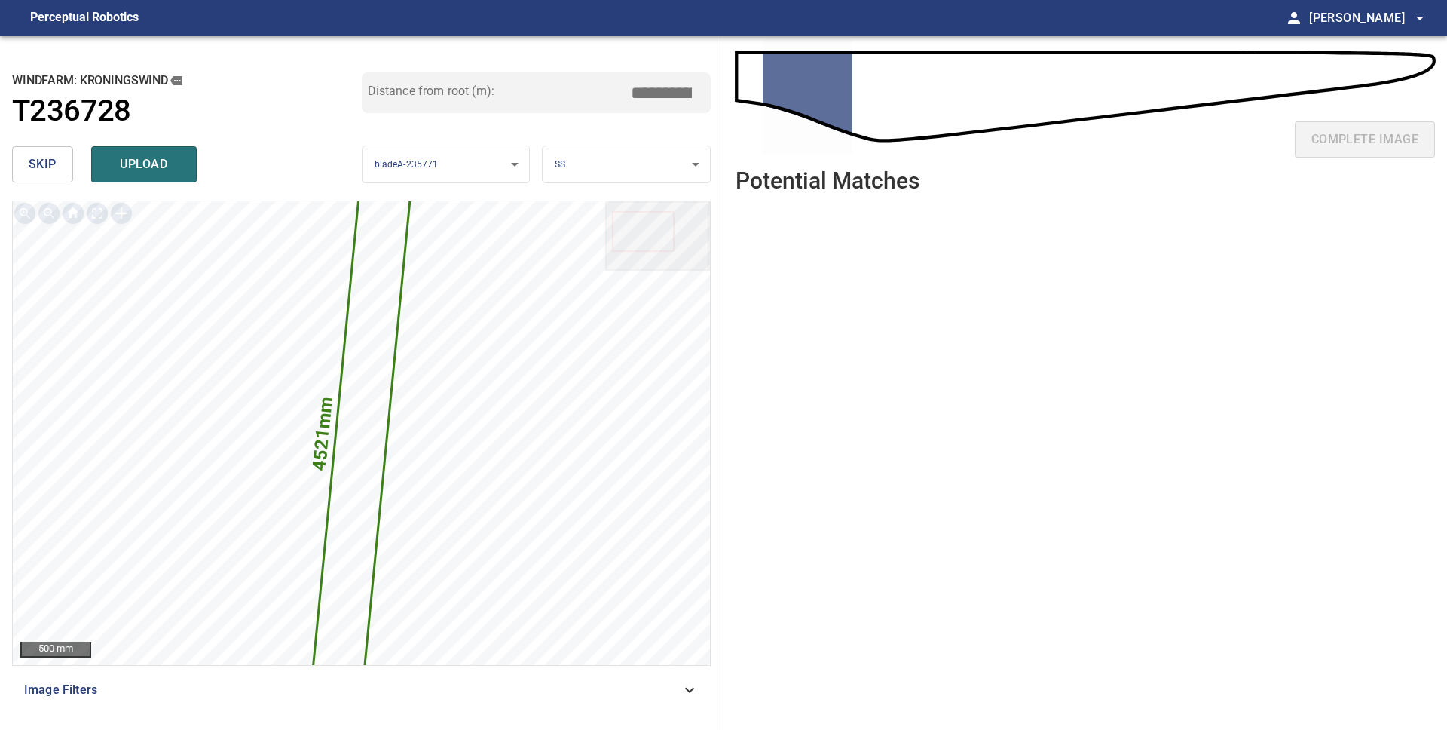
drag, startPoint x: 43, startPoint y: 174, endPoint x: 136, endPoint y: 177, distance: 93.5
click at [43, 174] on span "skip" at bounding box center [43, 164] width 28 height 21
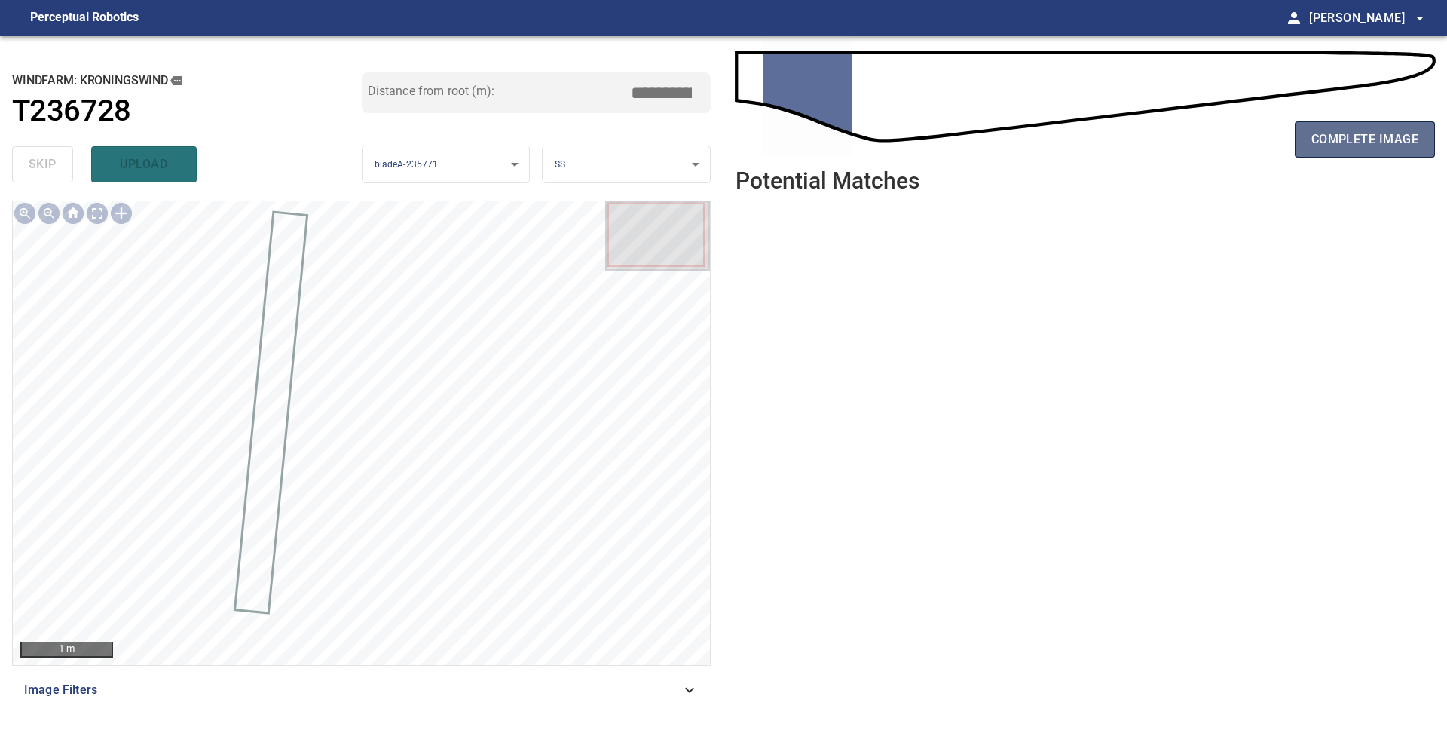
click at [1352, 148] on span "complete image" at bounding box center [1365, 139] width 107 height 21
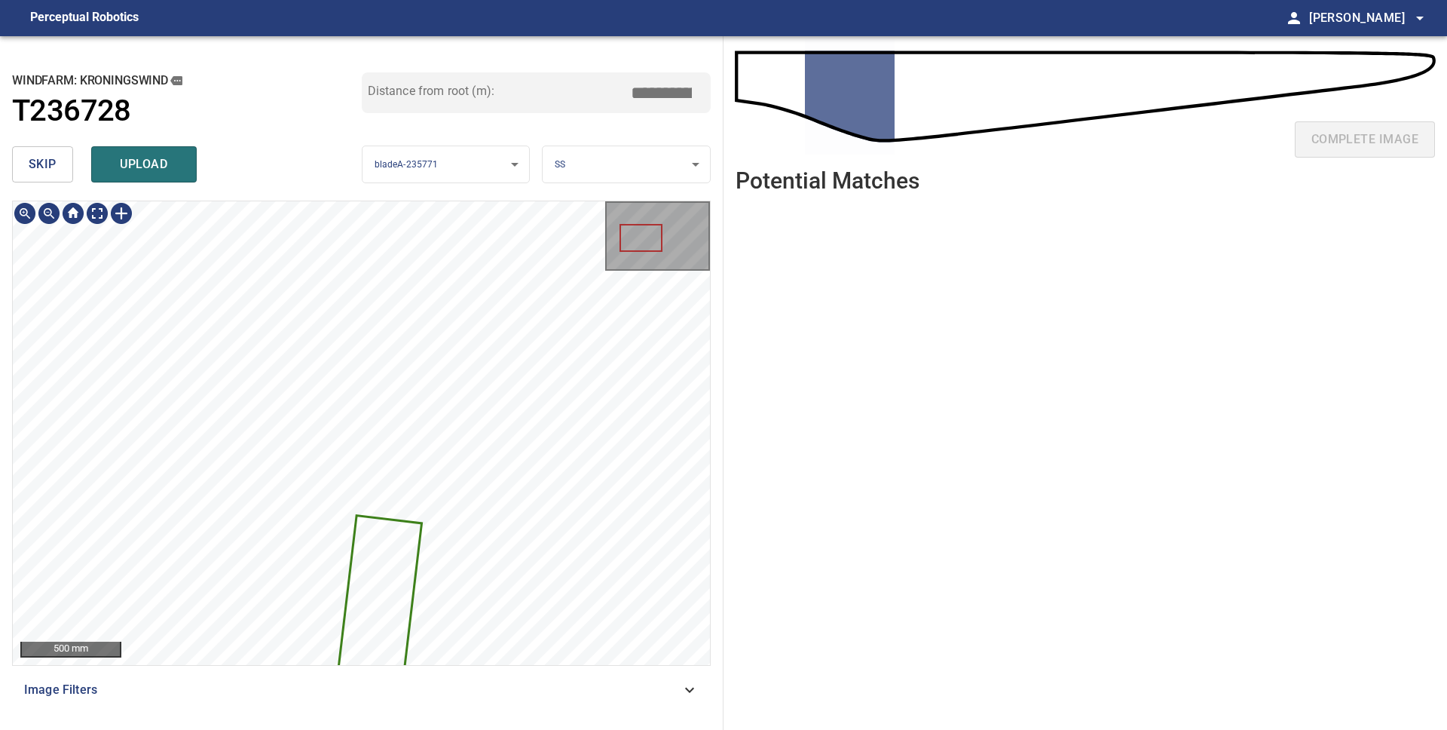
click at [25, 167] on button "skip" at bounding box center [42, 164] width 61 height 36
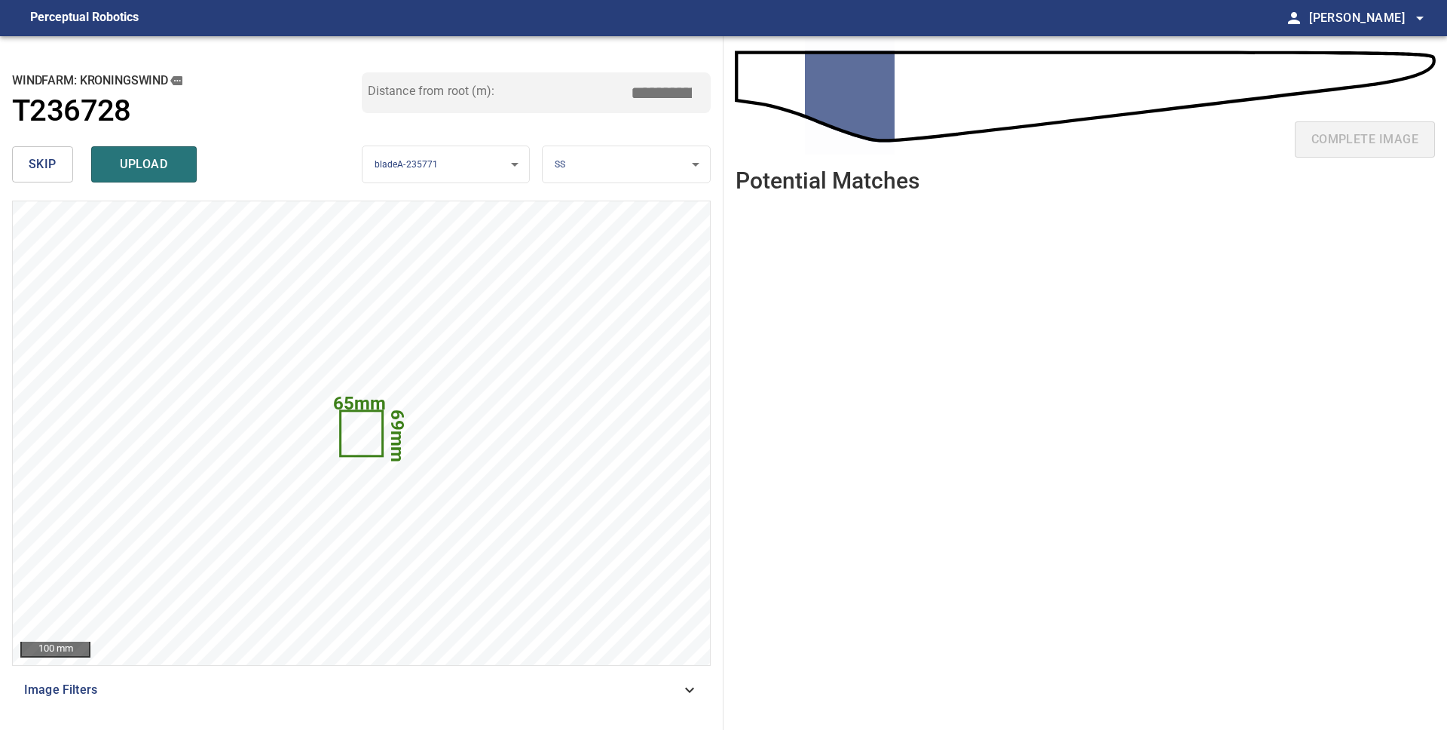
click at [36, 166] on span "skip" at bounding box center [43, 164] width 28 height 21
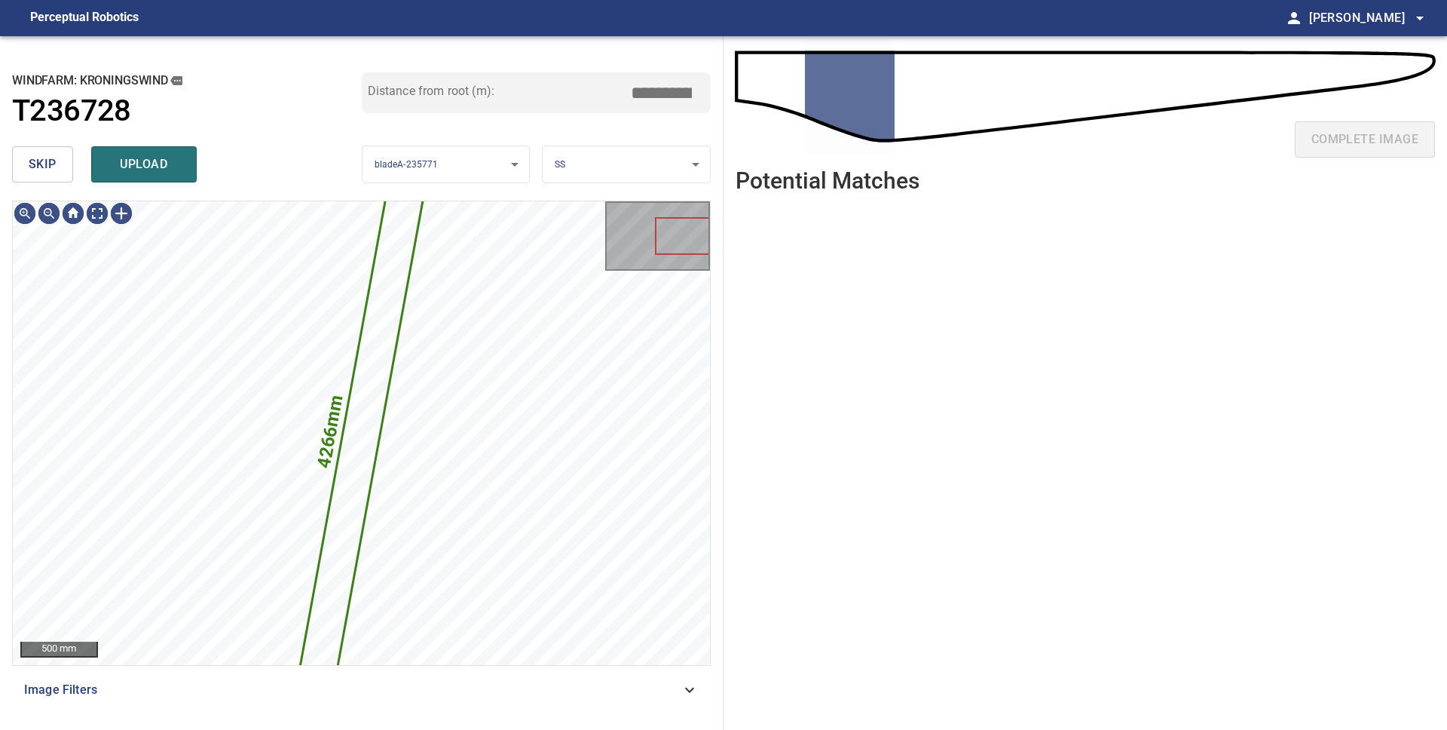
click at [40, 170] on span "skip" at bounding box center [43, 164] width 28 height 21
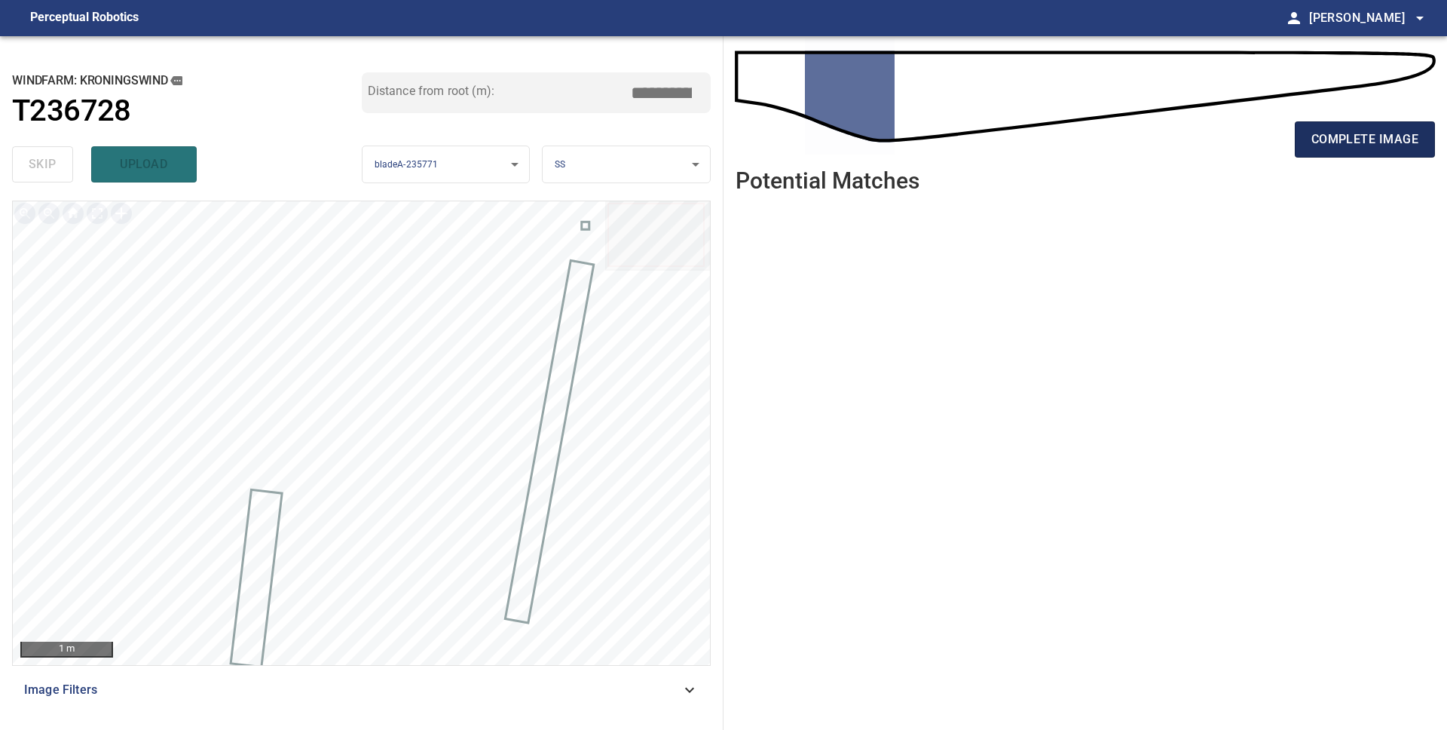
click at [1321, 142] on span "complete image" at bounding box center [1365, 139] width 107 height 21
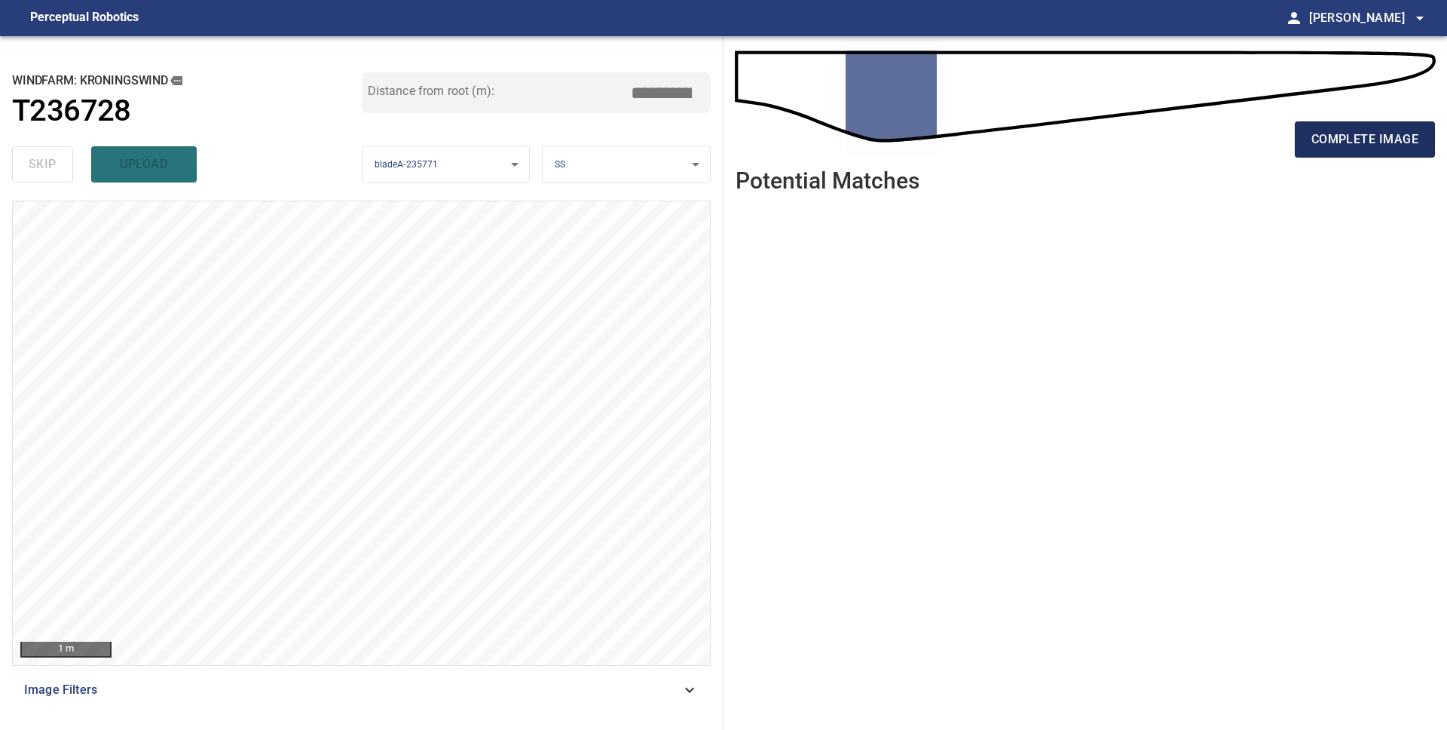
click at [1312, 133] on span "complete image" at bounding box center [1365, 139] width 107 height 21
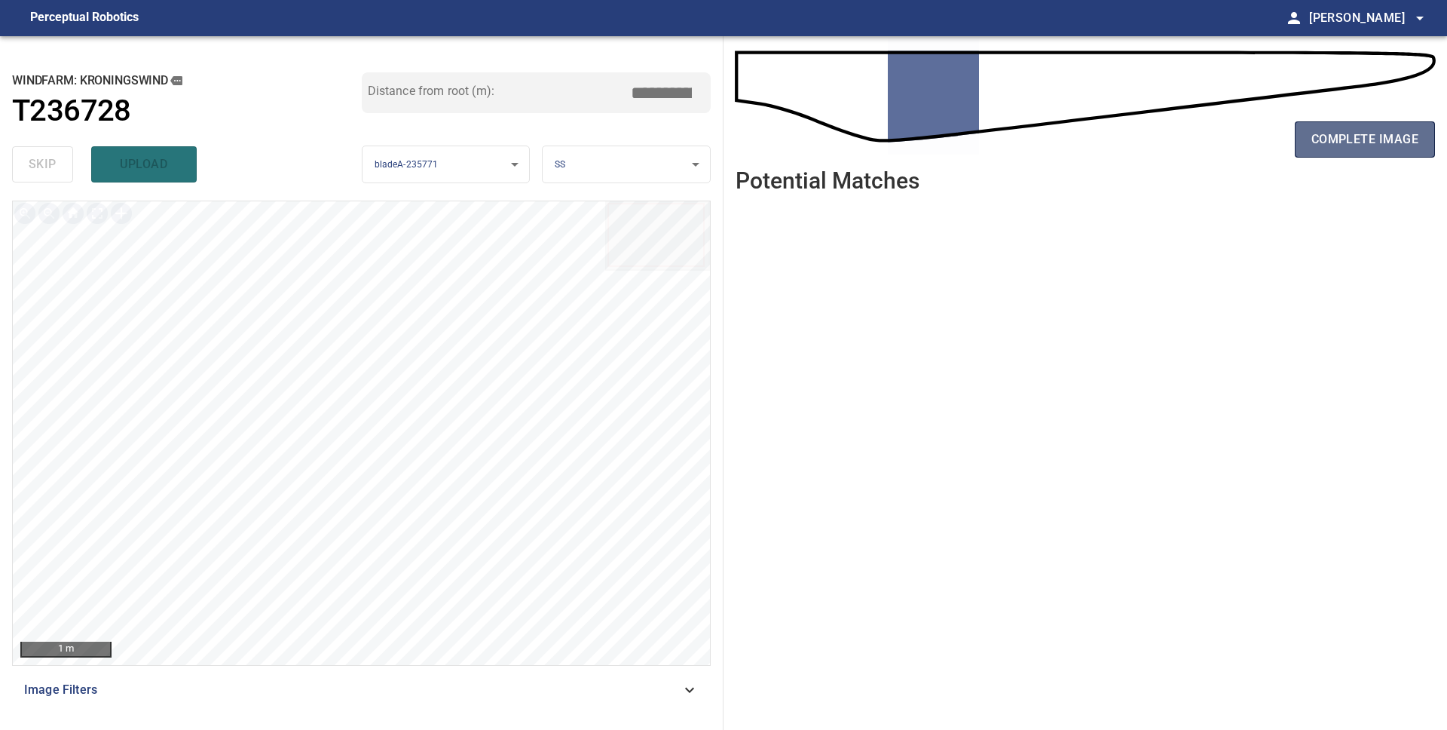
click at [1328, 148] on span "complete image" at bounding box center [1365, 139] width 107 height 21
click at [1335, 142] on span "complete image" at bounding box center [1365, 139] width 107 height 21
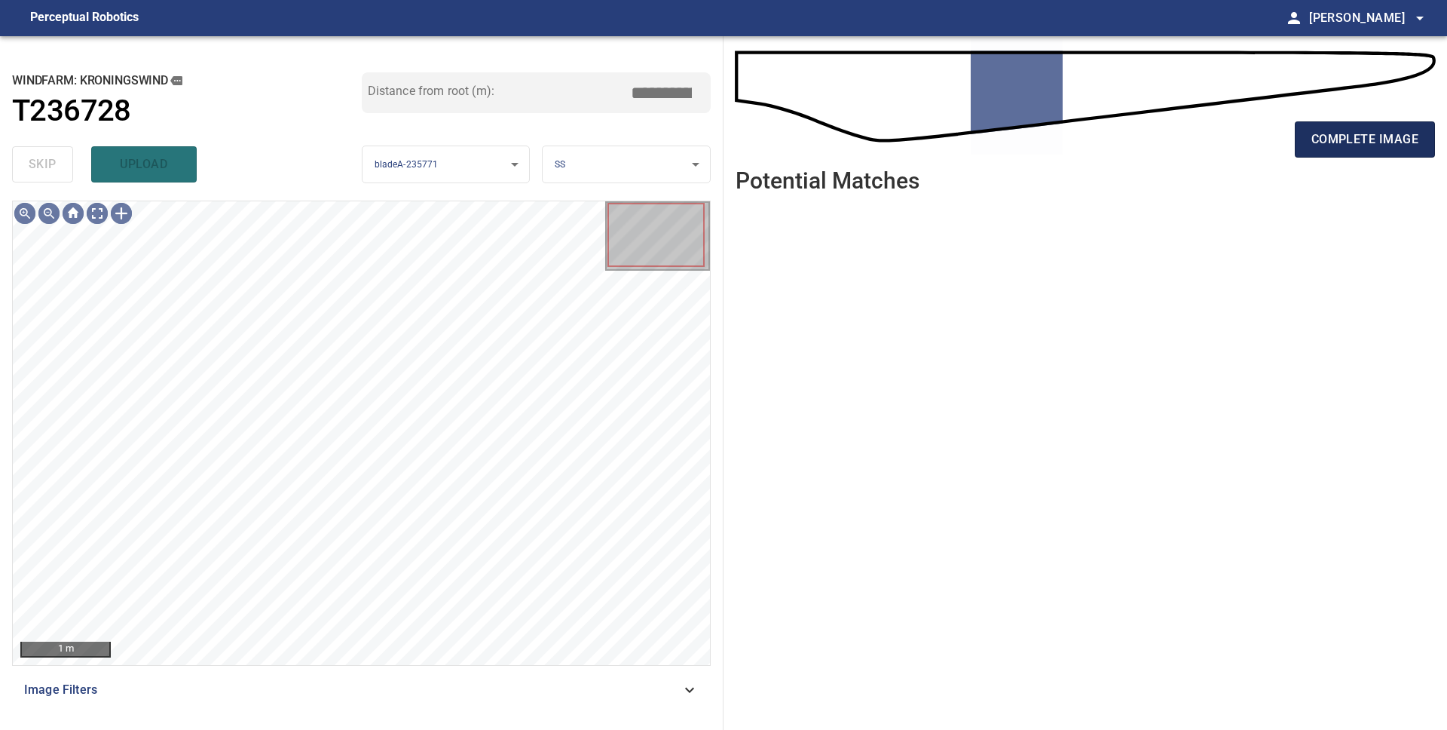
click at [1335, 142] on span "complete image" at bounding box center [1365, 139] width 107 height 21
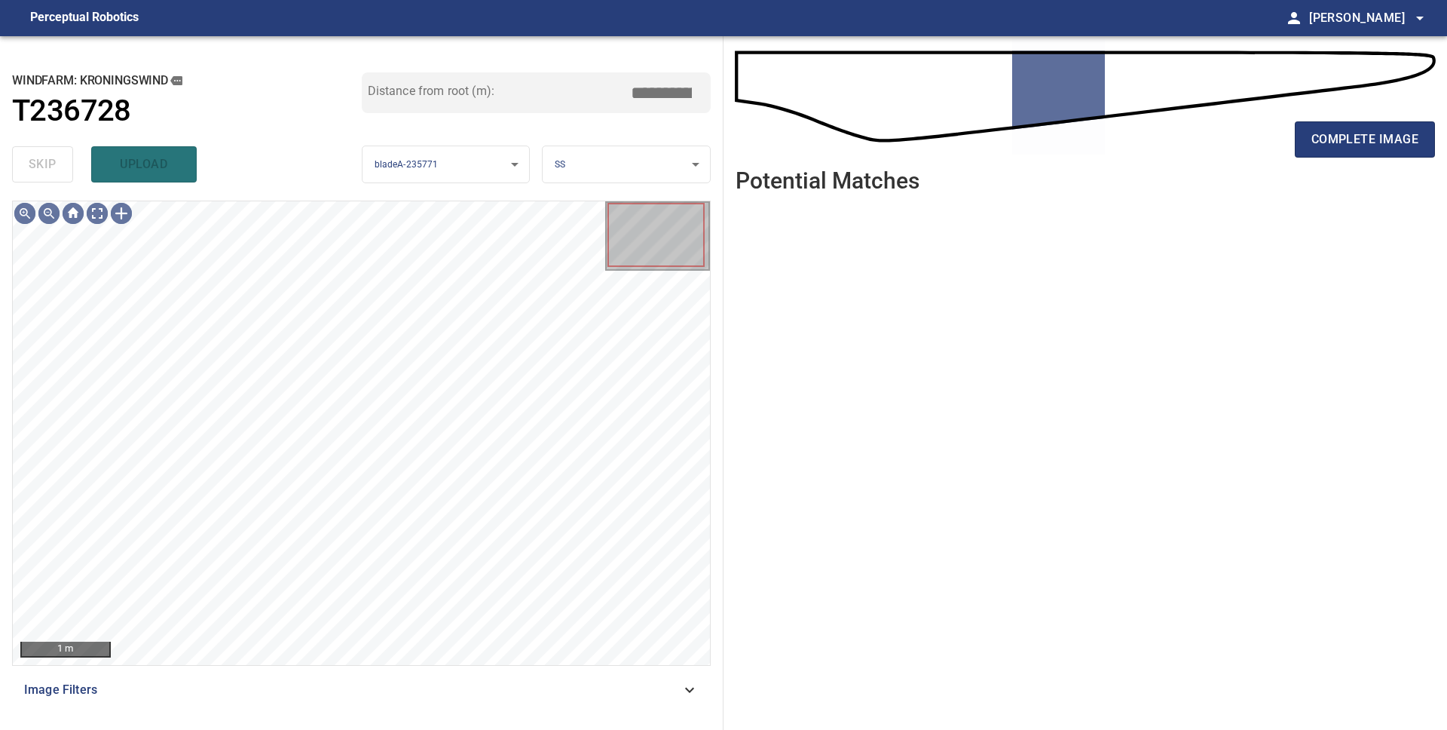
click at [1335, 142] on span "complete image" at bounding box center [1365, 139] width 107 height 21
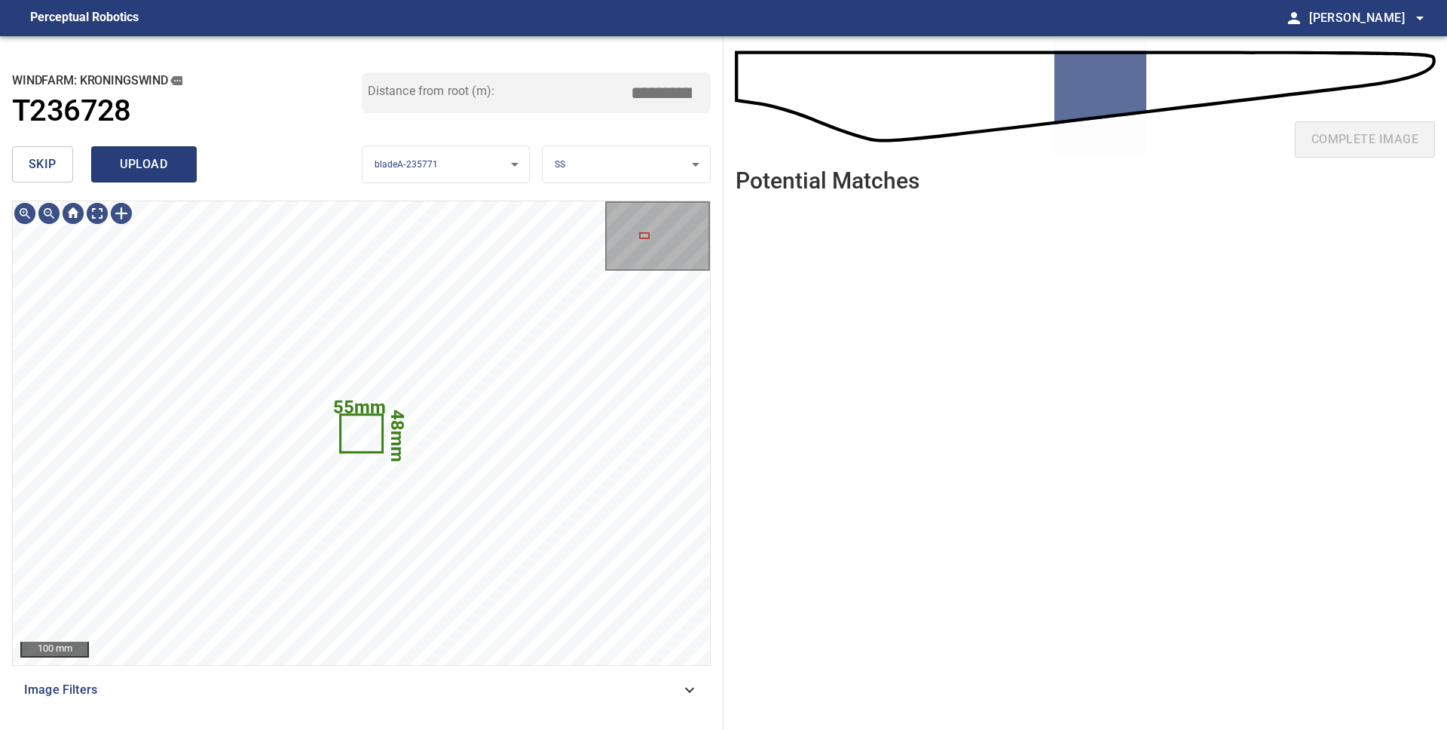
click at [135, 168] on span "upload" at bounding box center [144, 164] width 72 height 21
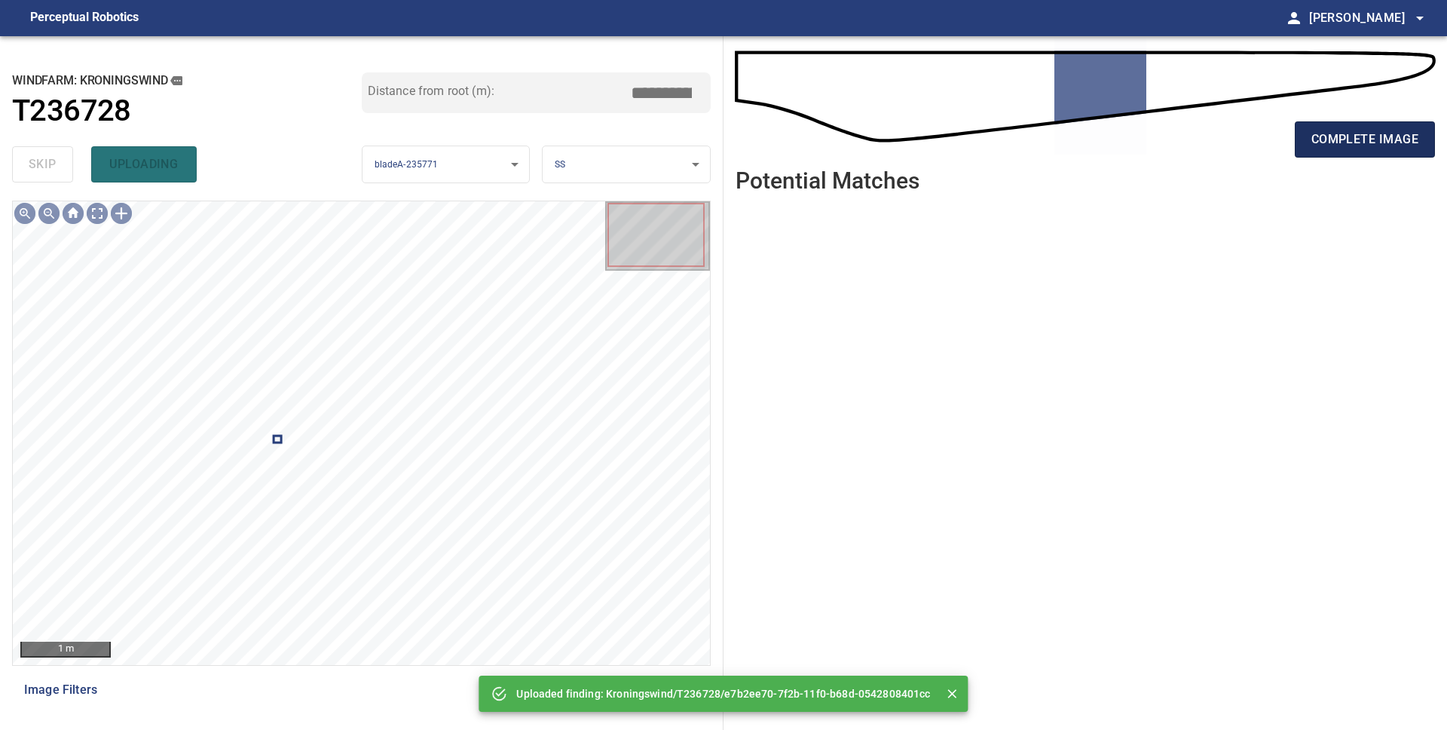
click at [1381, 148] on span "complete image" at bounding box center [1365, 139] width 107 height 21
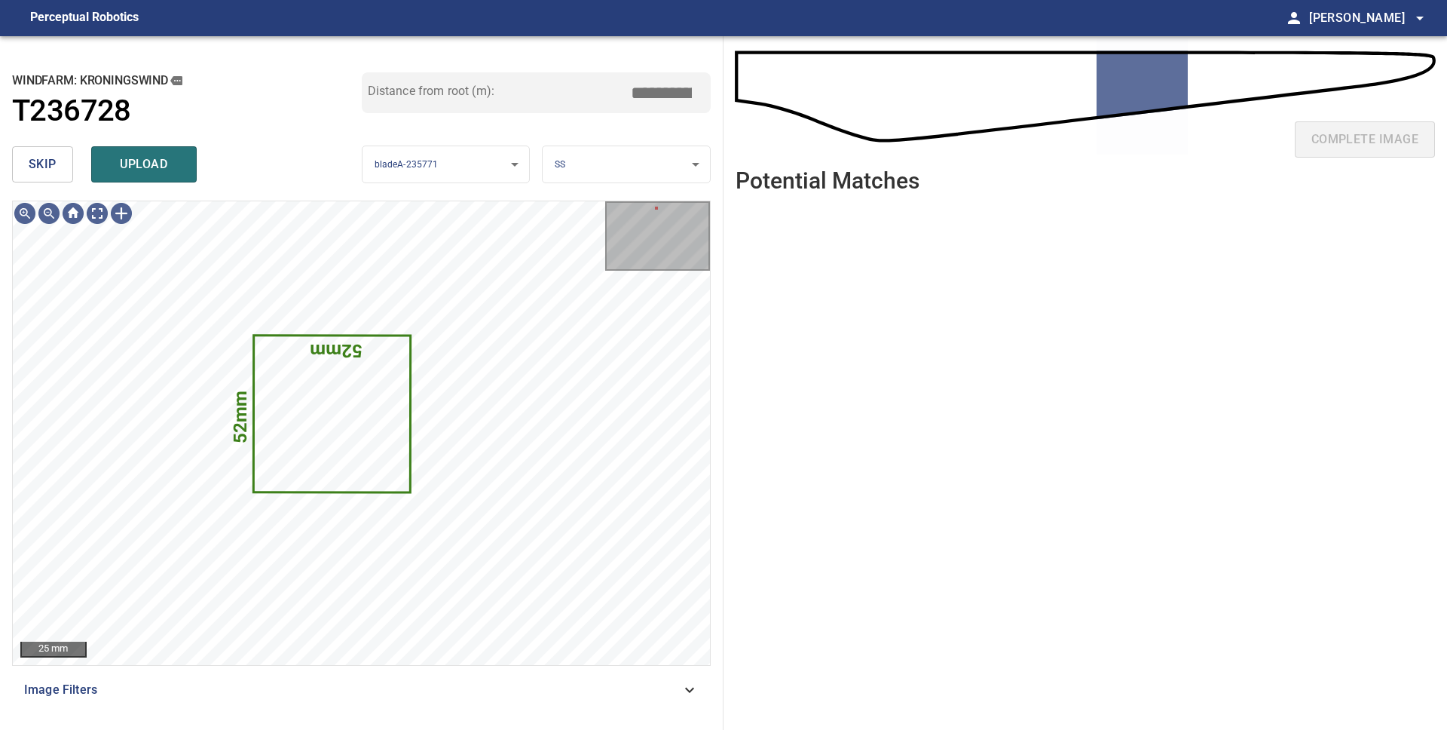
click at [60, 160] on button "skip" at bounding box center [42, 164] width 61 height 36
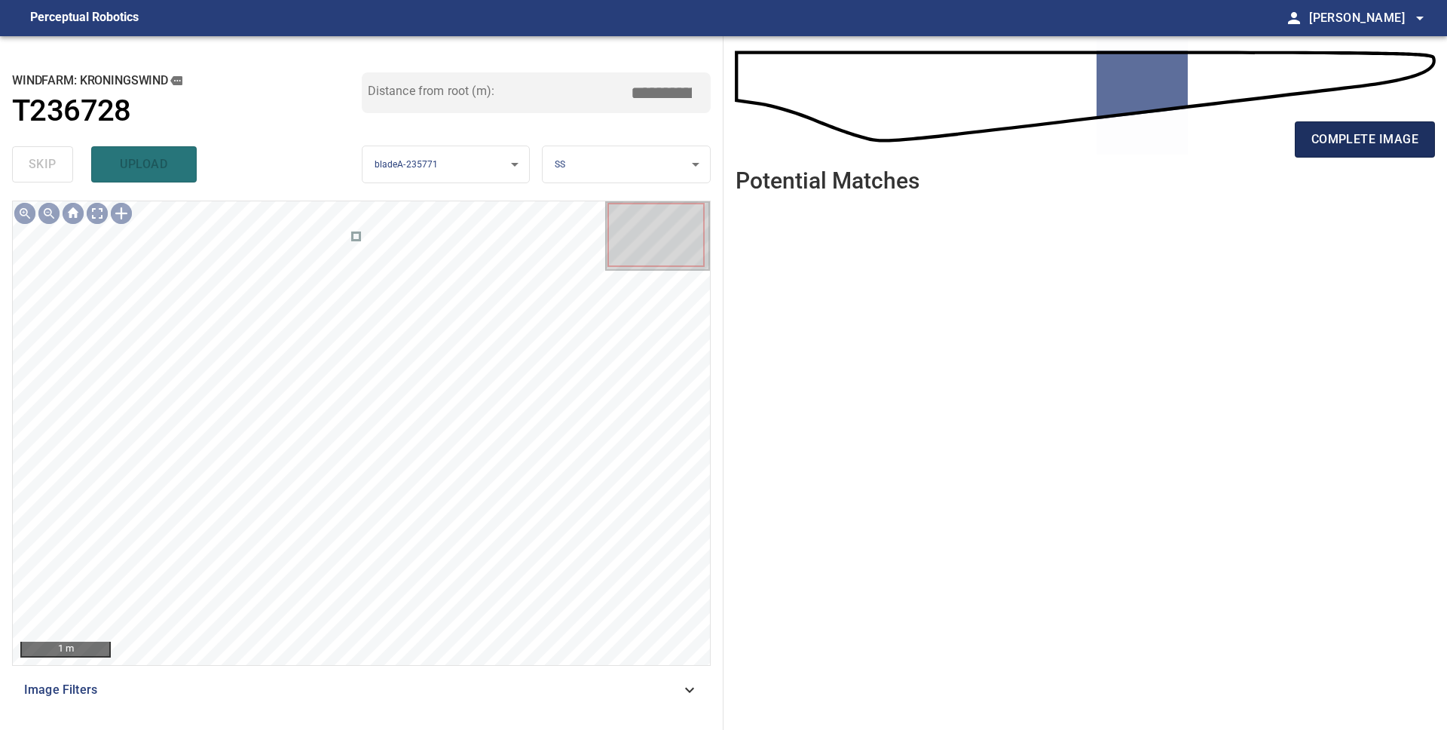
click at [1333, 137] on span "complete image" at bounding box center [1365, 139] width 107 height 21
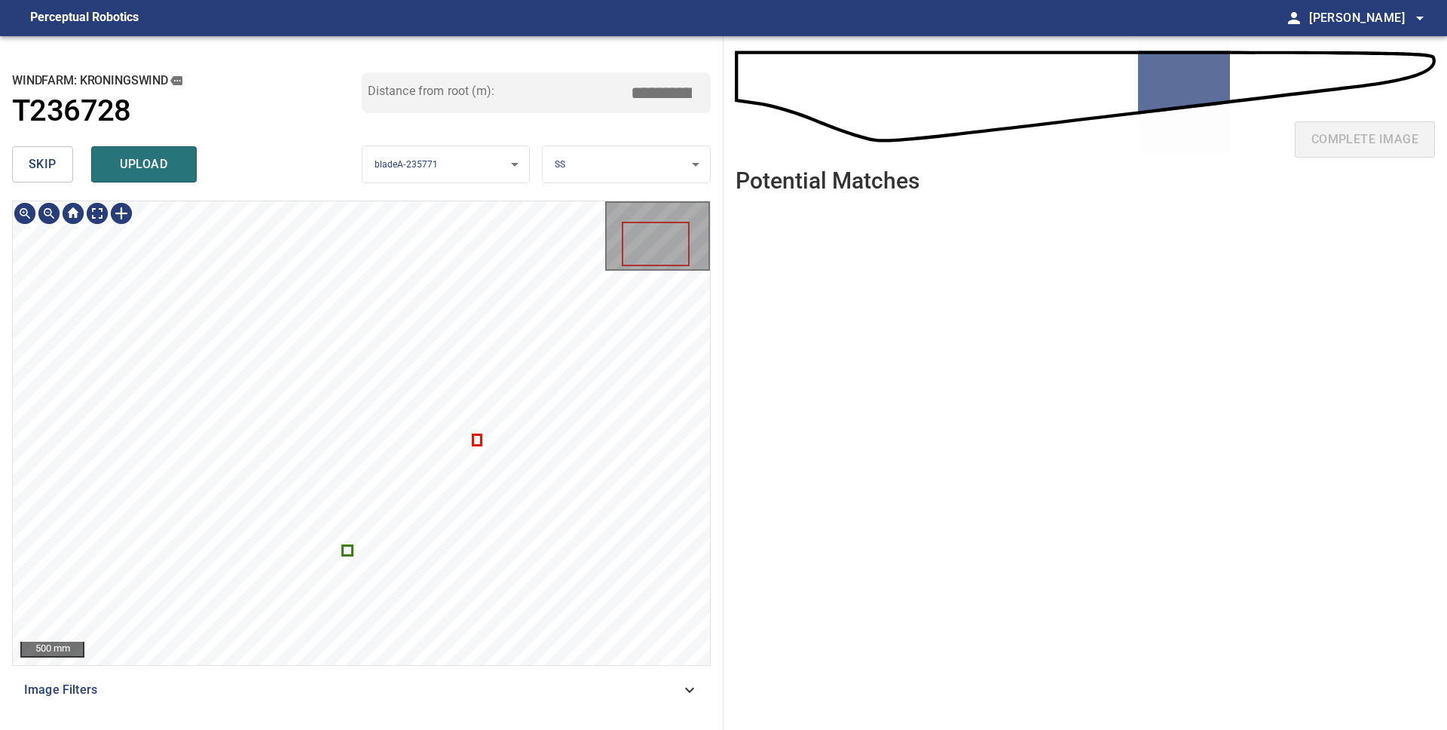
click at [347, 548] on icon at bounding box center [348, 550] width 8 height 8
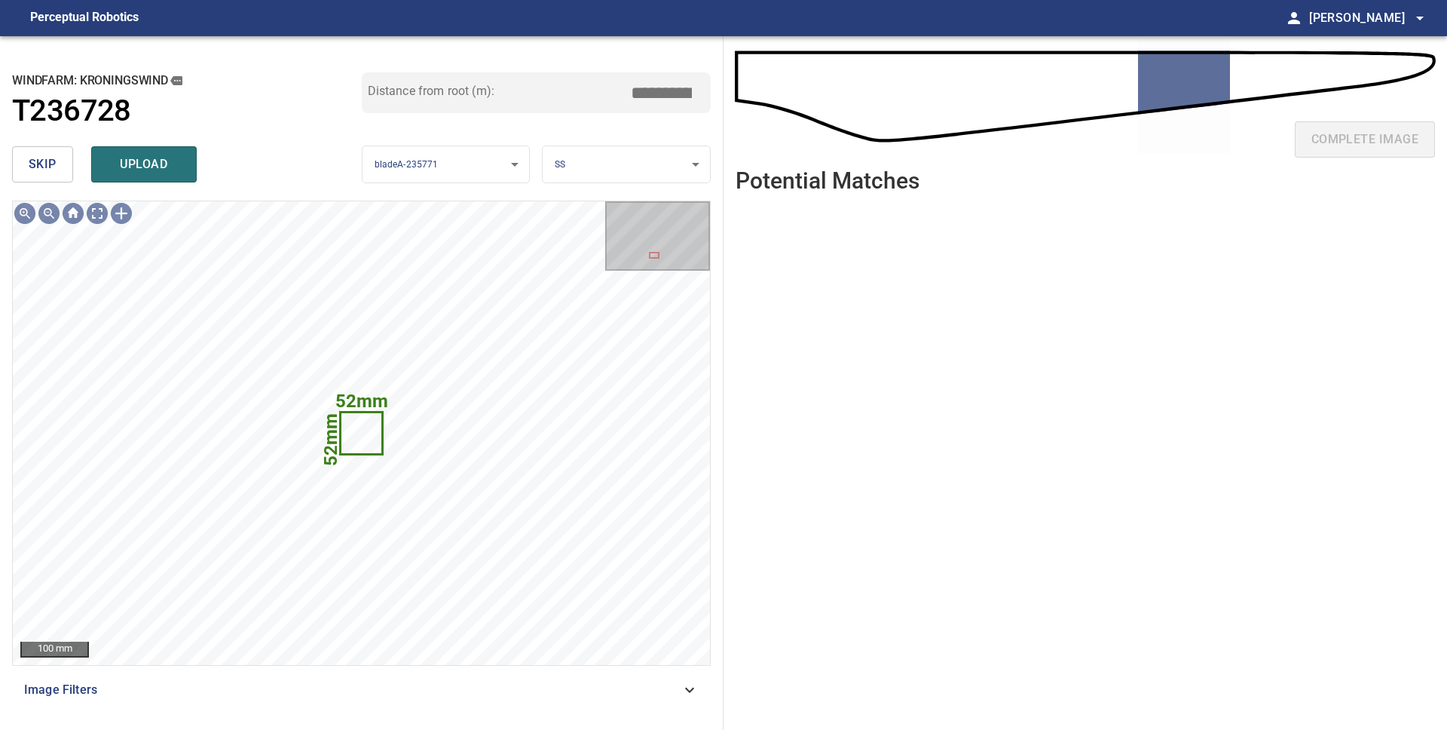
click at [35, 165] on span "skip" at bounding box center [43, 164] width 28 height 21
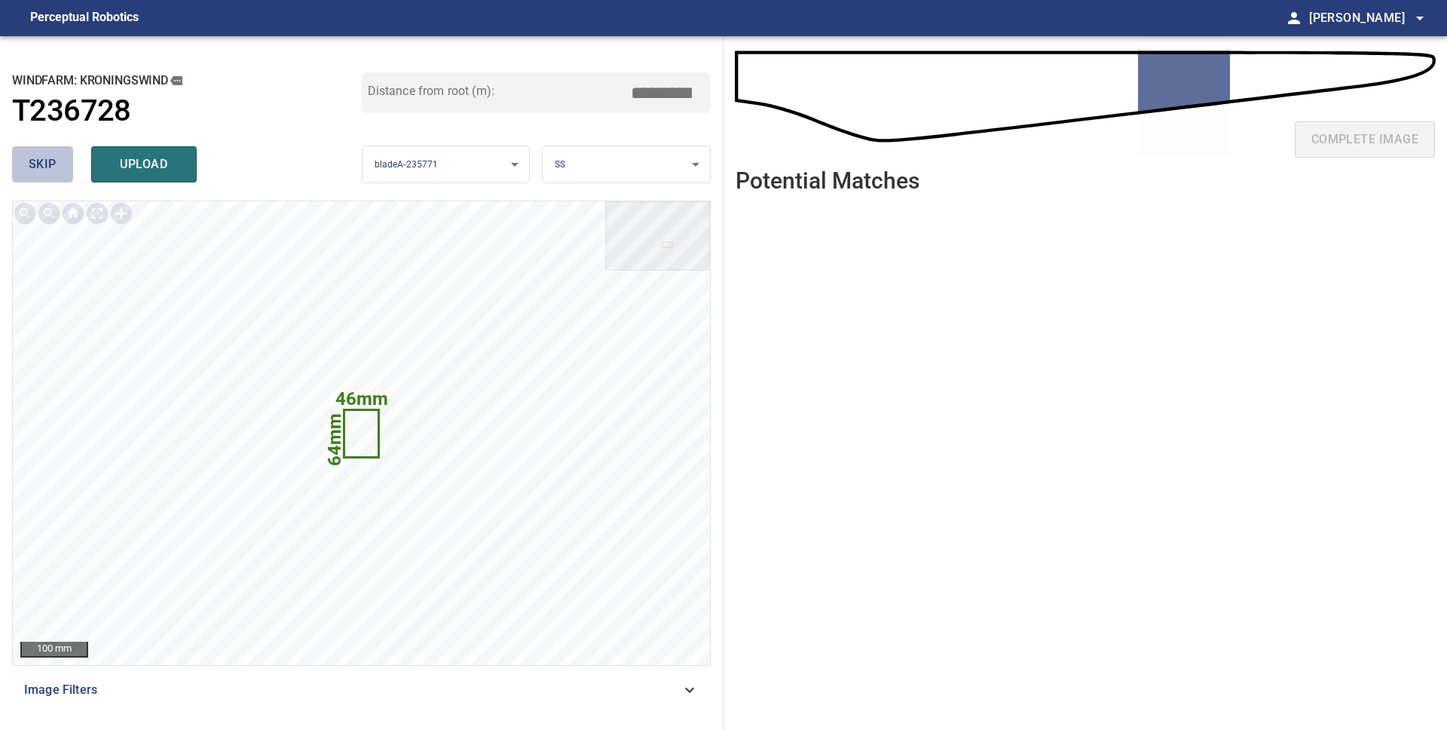
drag, startPoint x: 43, startPoint y: 164, endPoint x: 63, endPoint y: 162, distance: 19.7
click at [43, 164] on span "skip" at bounding box center [43, 164] width 28 height 21
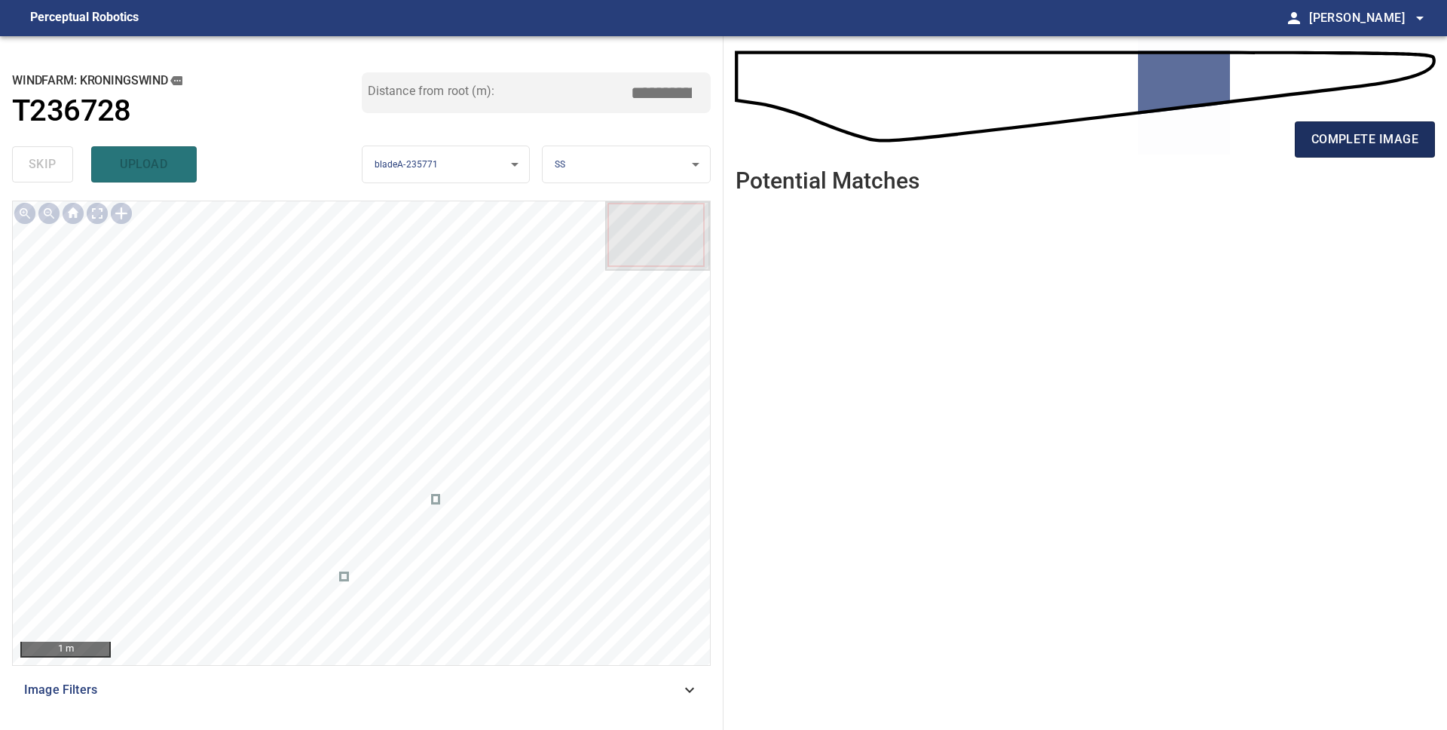
click at [1331, 144] on span "complete image" at bounding box center [1365, 139] width 107 height 21
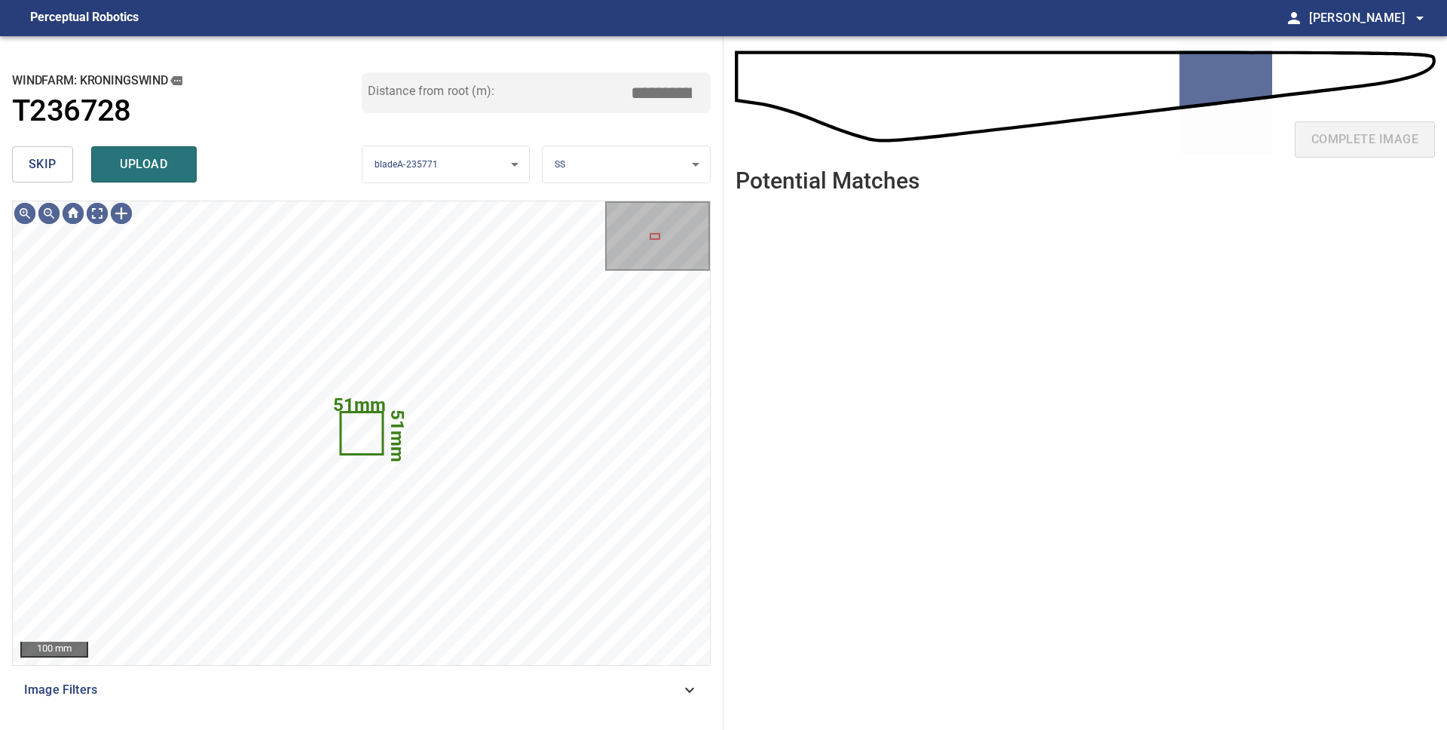
click at [54, 170] on span "skip" at bounding box center [43, 164] width 28 height 21
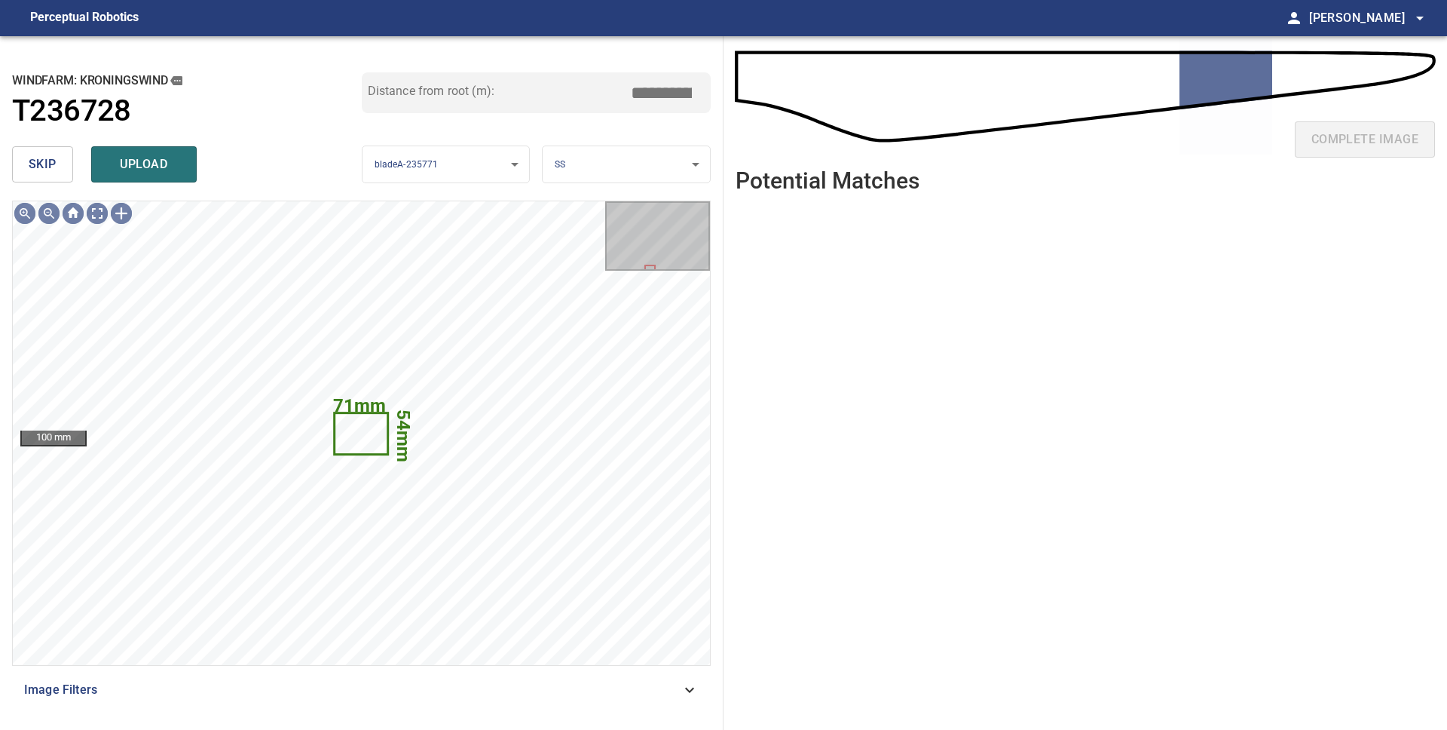
click at [54, 170] on span "skip" at bounding box center [43, 164] width 28 height 21
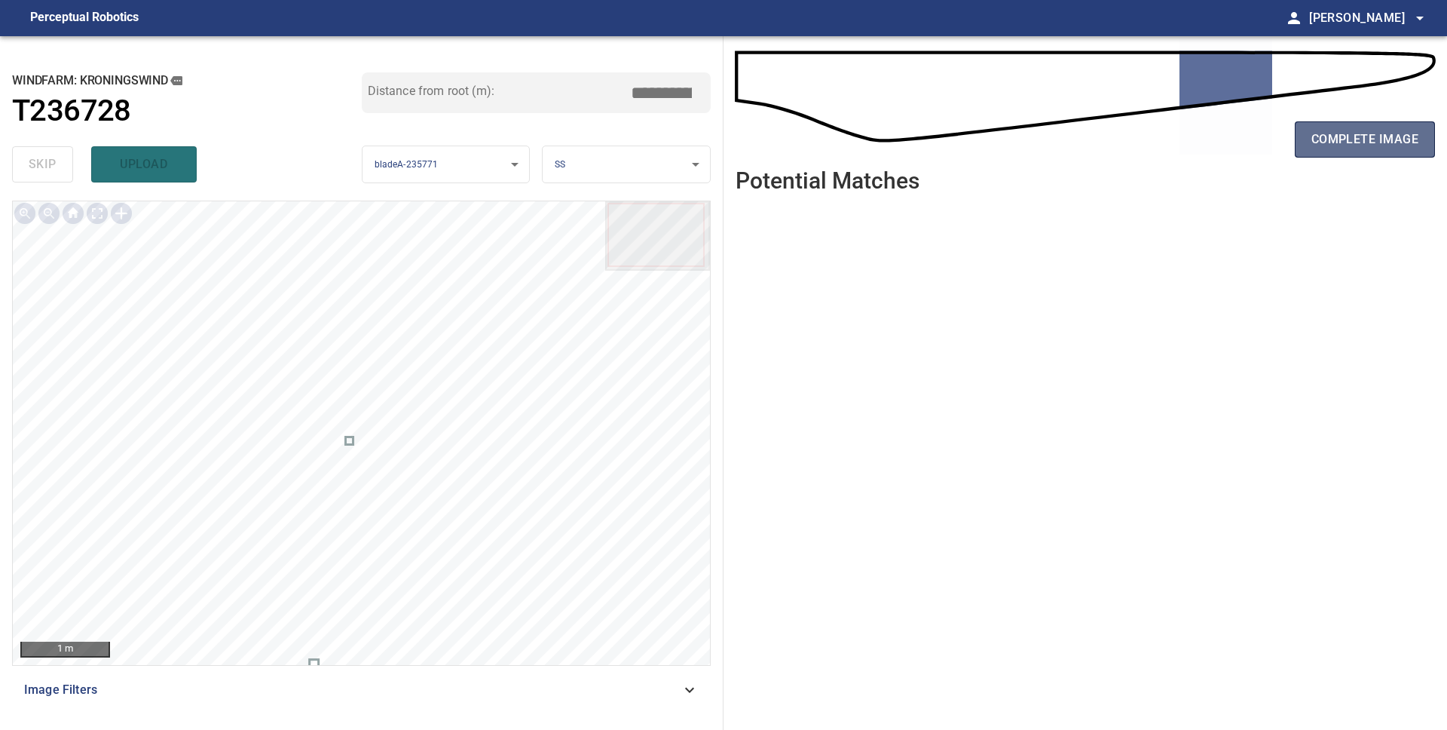
click at [1335, 141] on span "complete image" at bounding box center [1365, 139] width 107 height 21
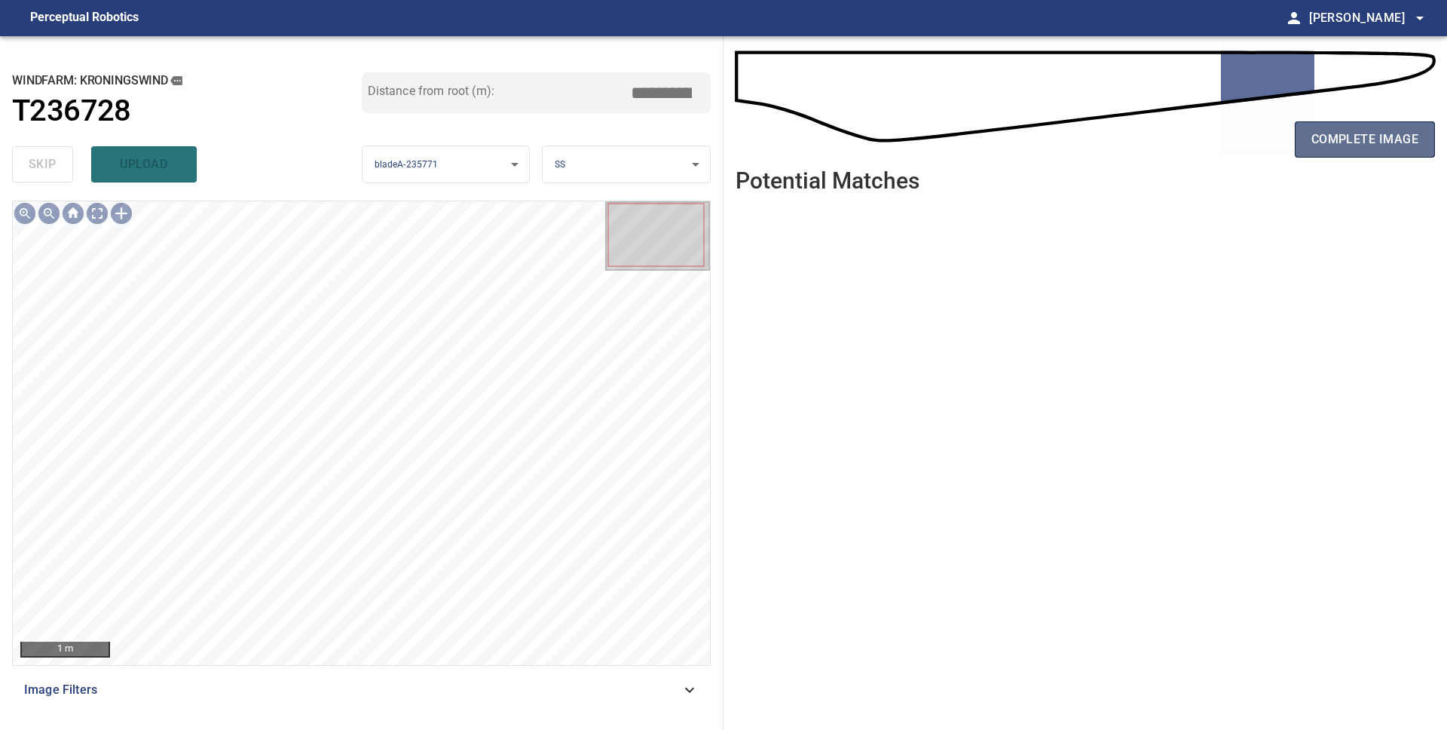
click at [1345, 155] on button "complete image" at bounding box center [1365, 139] width 140 height 36
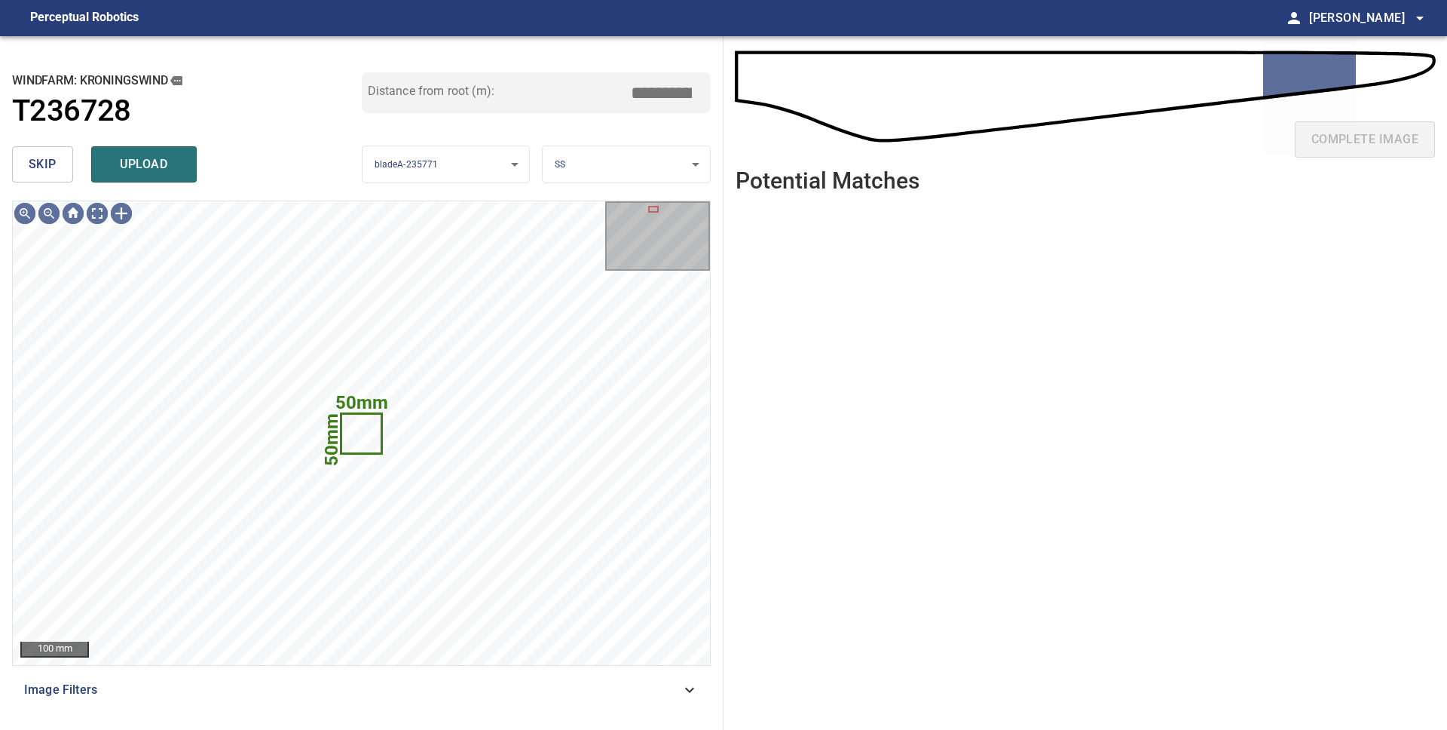
click at [48, 173] on span "skip" at bounding box center [43, 164] width 28 height 21
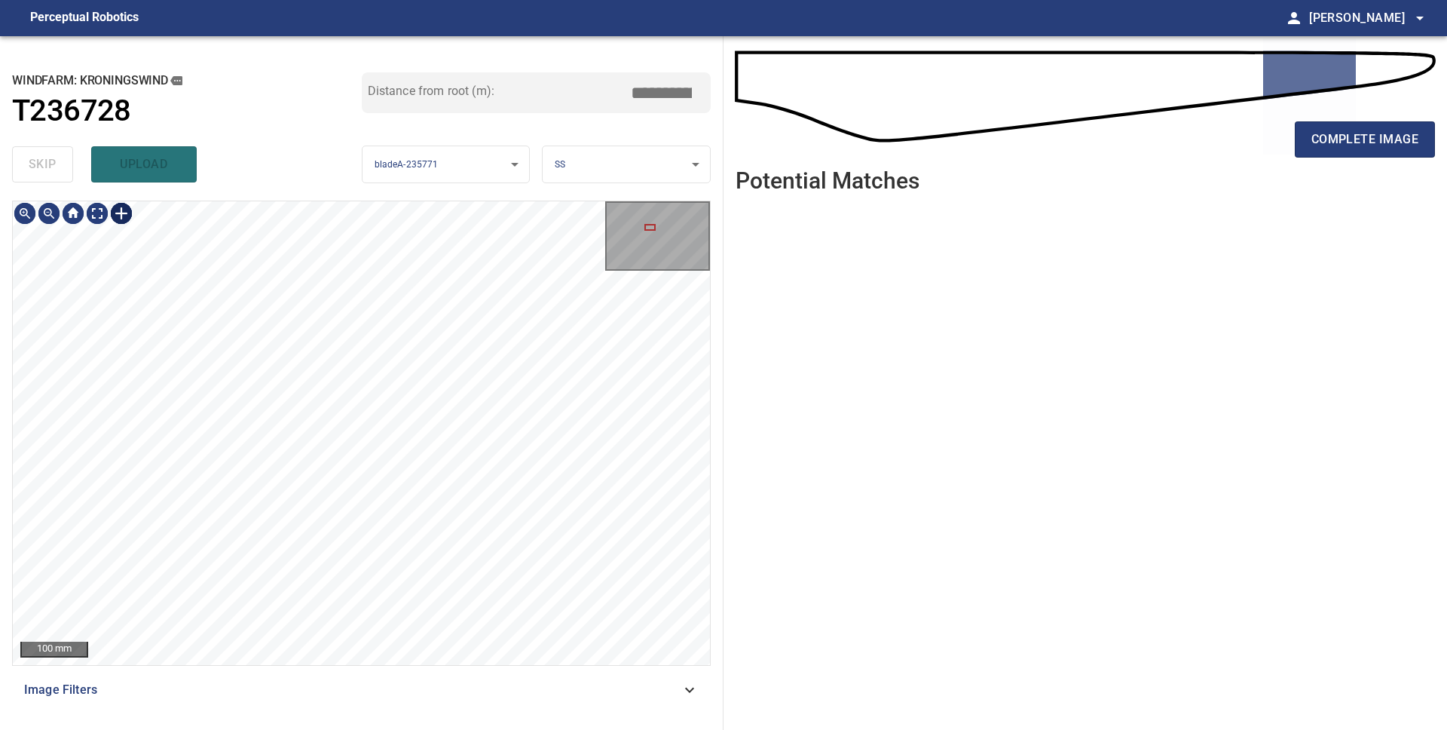
click at [125, 222] on div at bounding box center [121, 213] width 24 height 24
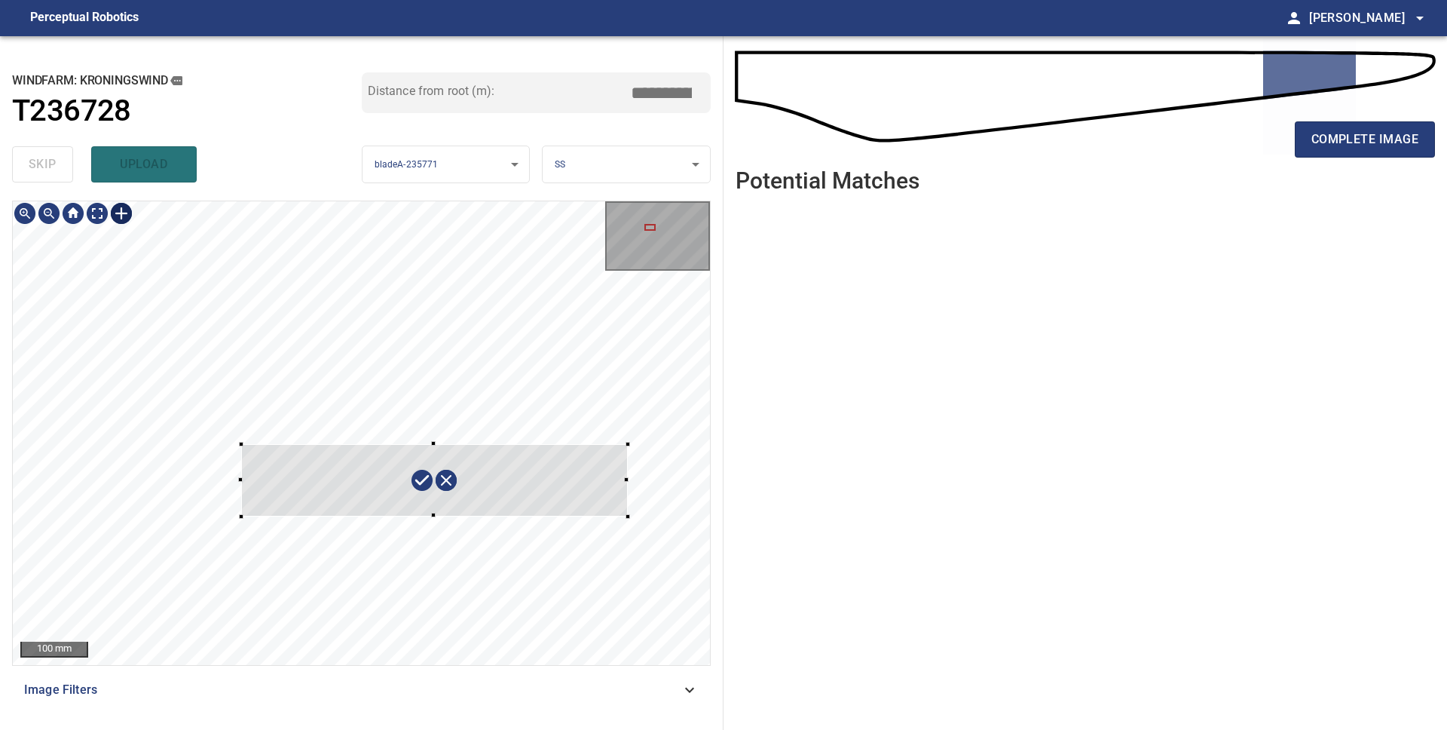
click at [627, 516] on div at bounding box center [361, 433] width 697 height 464
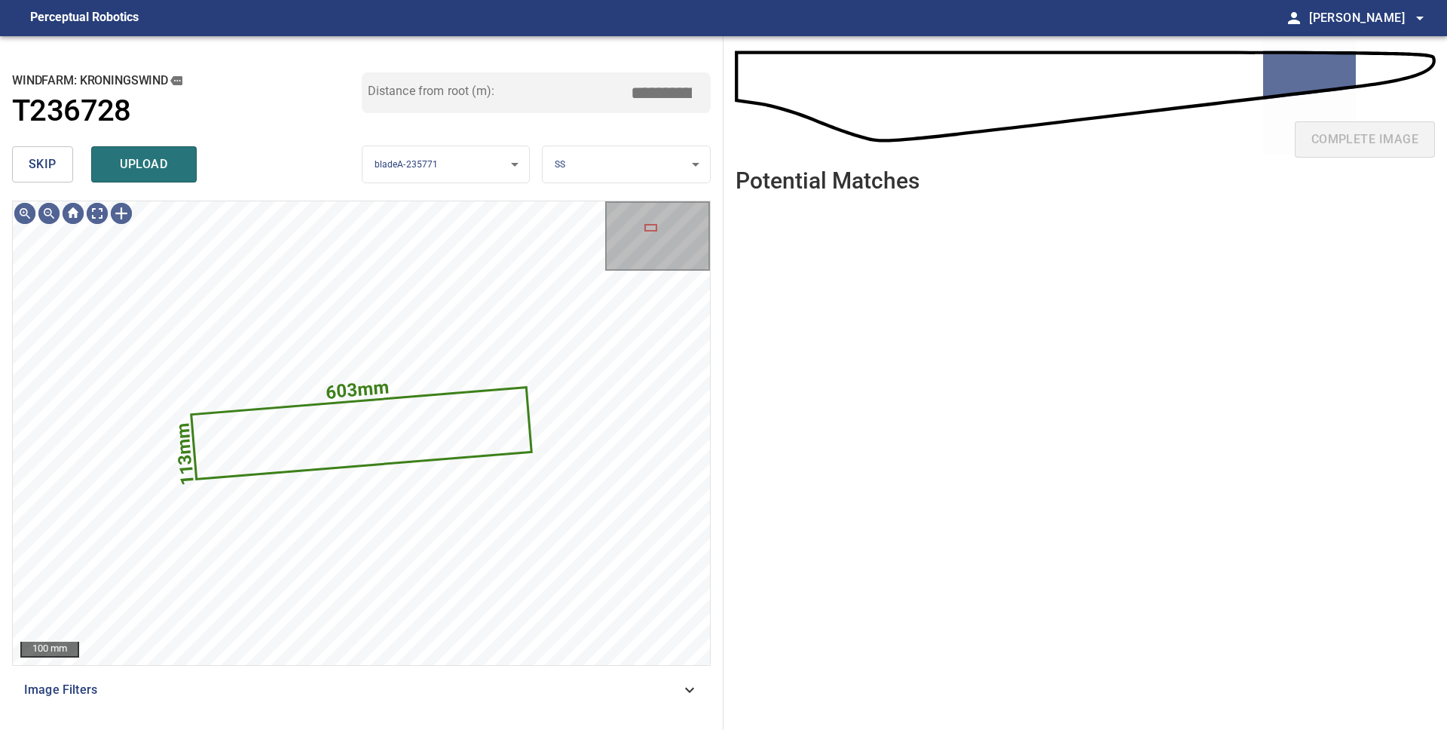
click at [182, 173] on button "upload" at bounding box center [144, 164] width 106 height 36
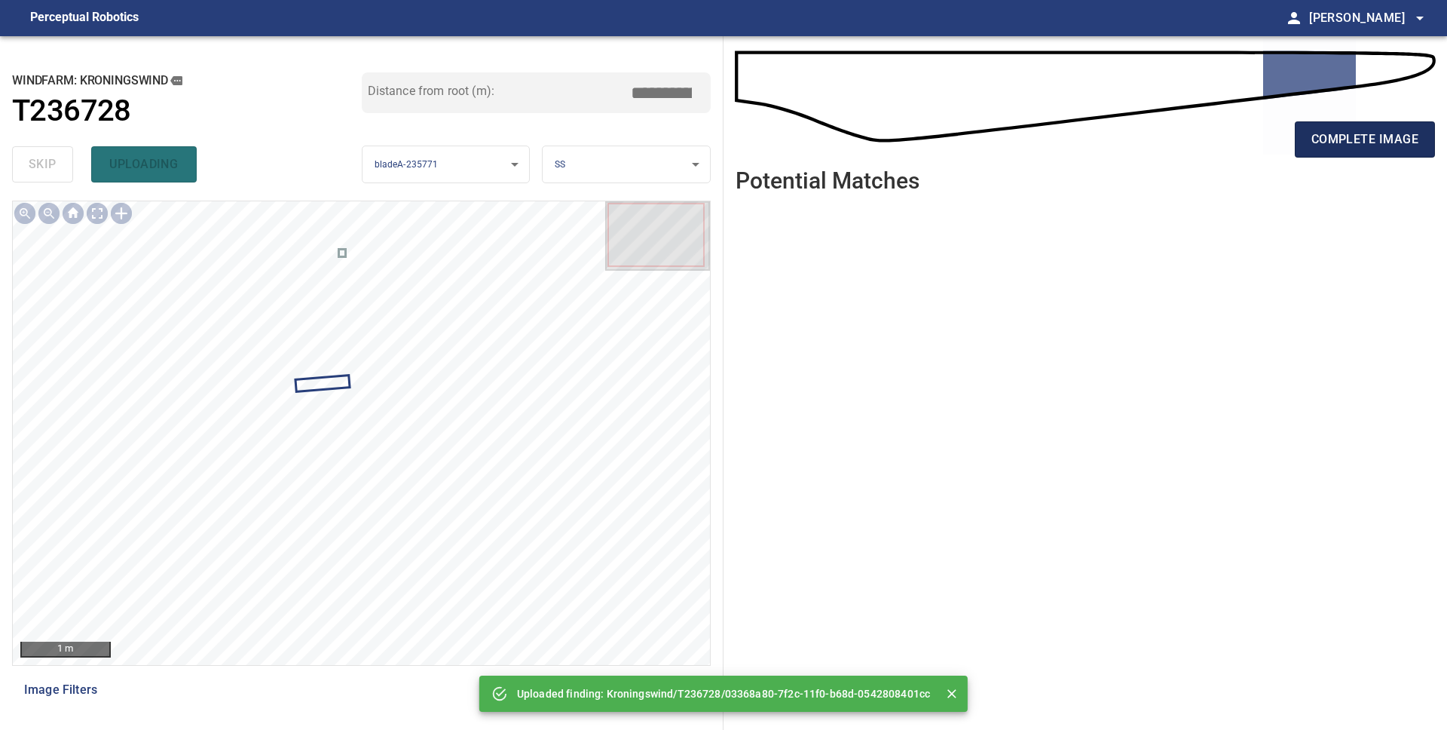
click at [1355, 150] on button "complete image" at bounding box center [1365, 139] width 140 height 36
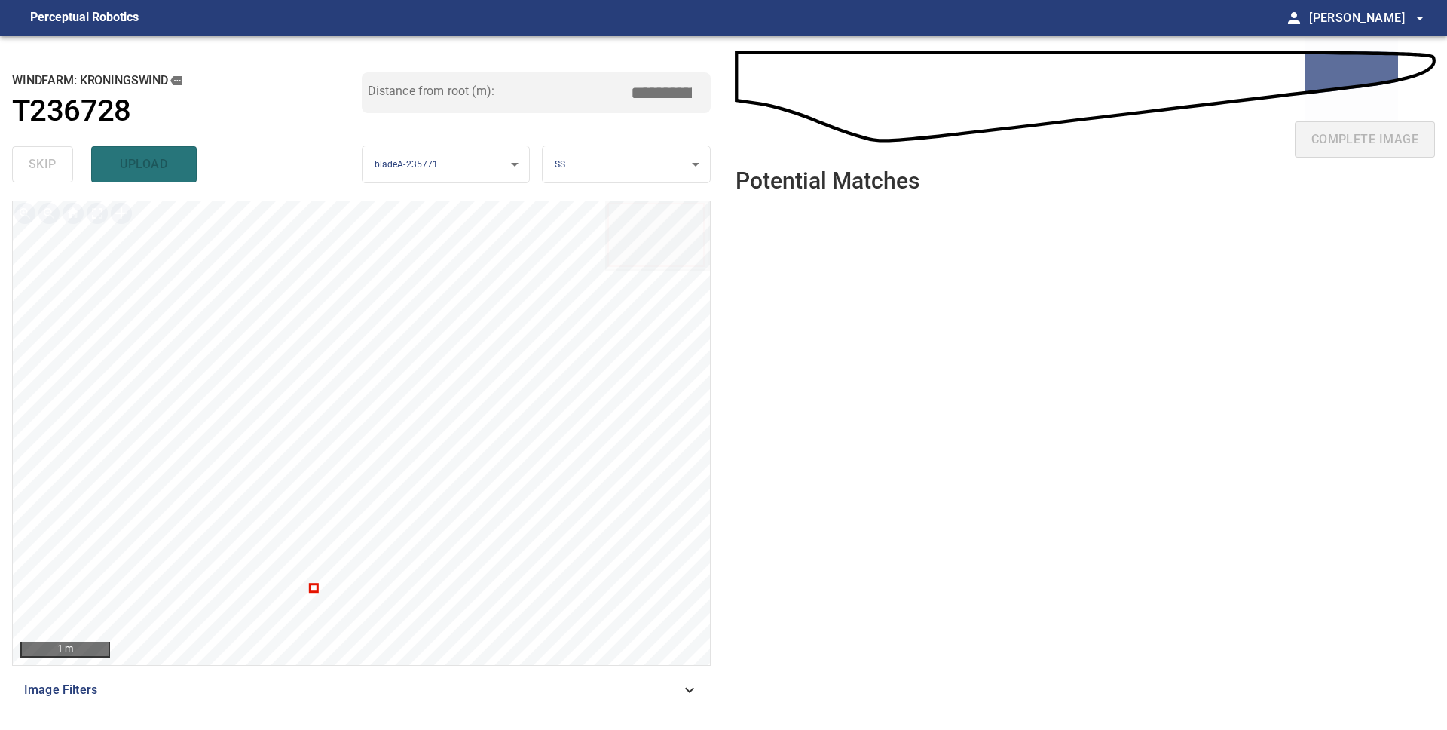
click at [316, 586] on div at bounding box center [361, 433] width 697 height 464
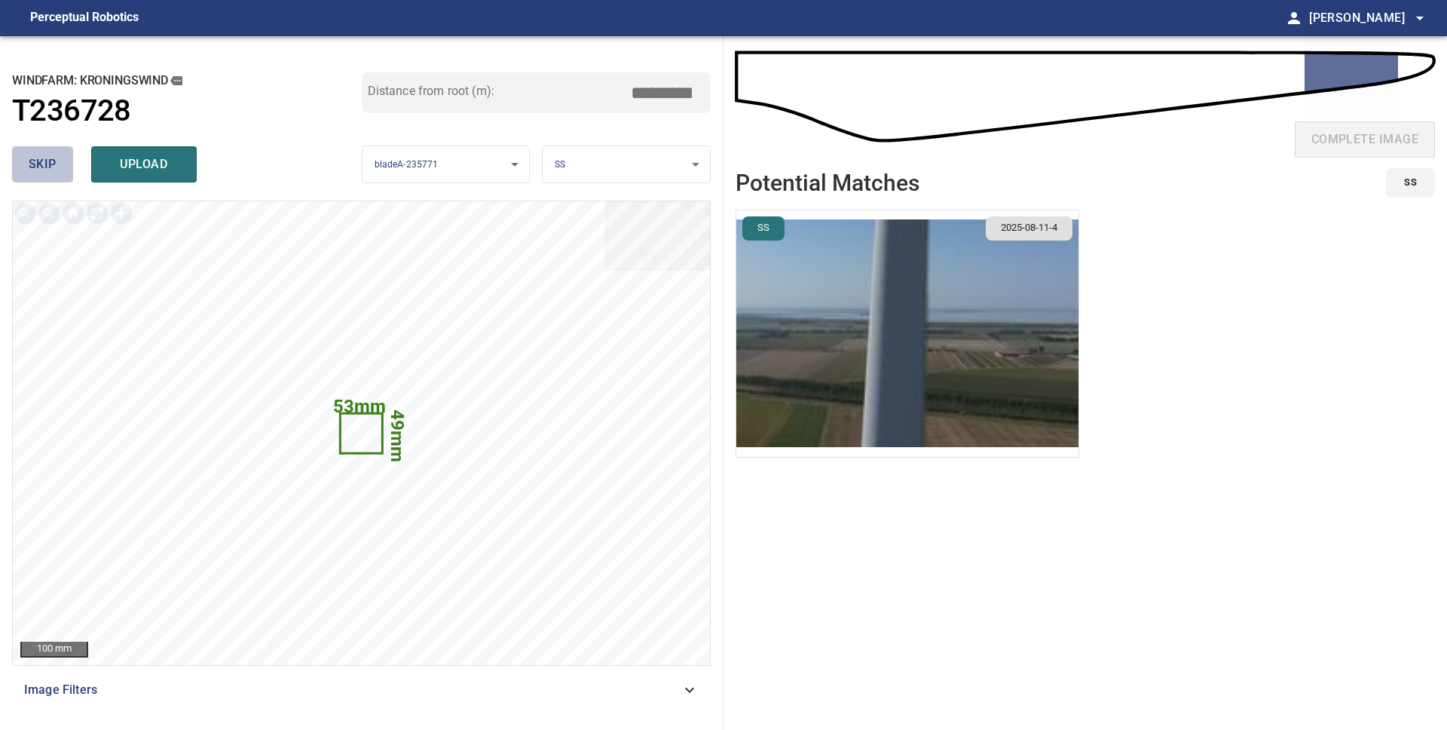
click at [61, 166] on button "skip" at bounding box center [42, 164] width 61 height 36
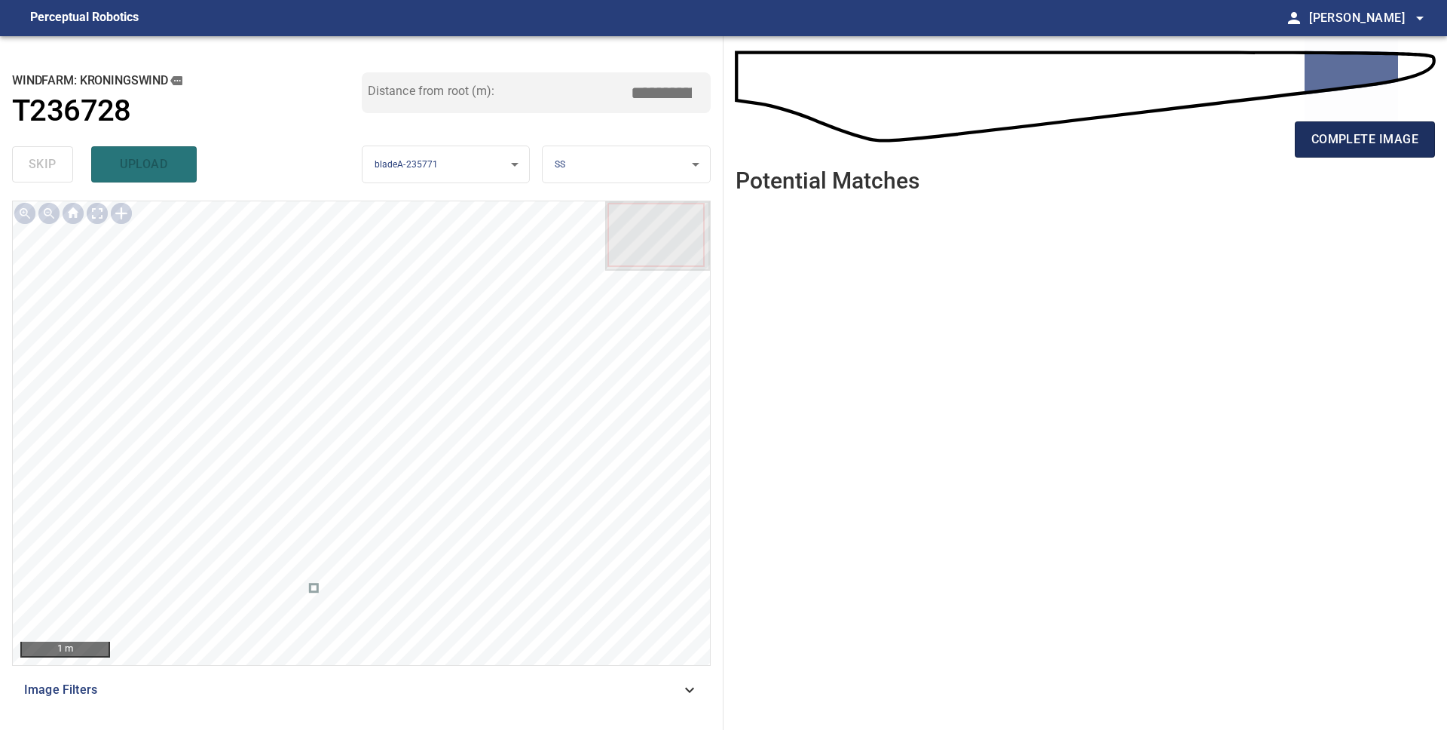
click at [1380, 146] on span "complete image" at bounding box center [1365, 139] width 107 height 21
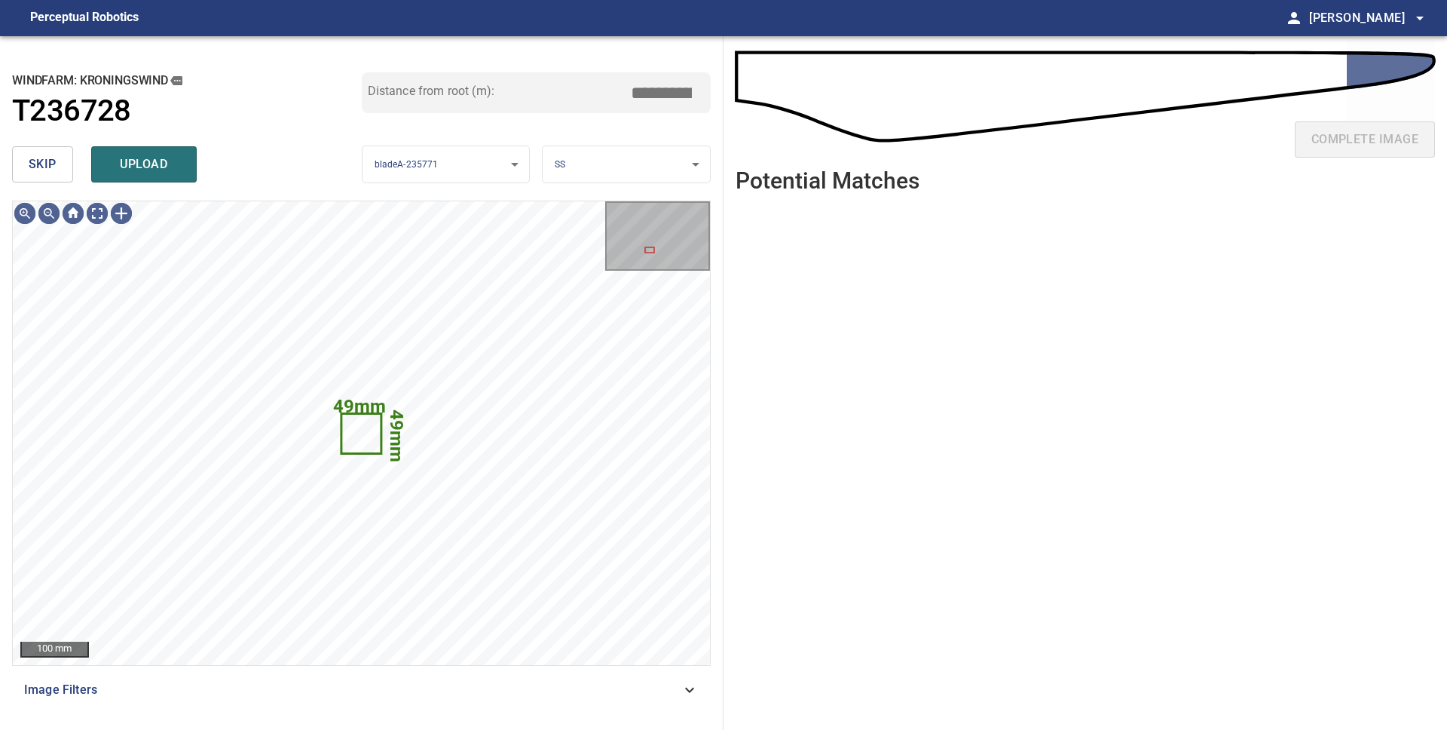
click at [57, 170] on button "skip" at bounding box center [42, 164] width 61 height 36
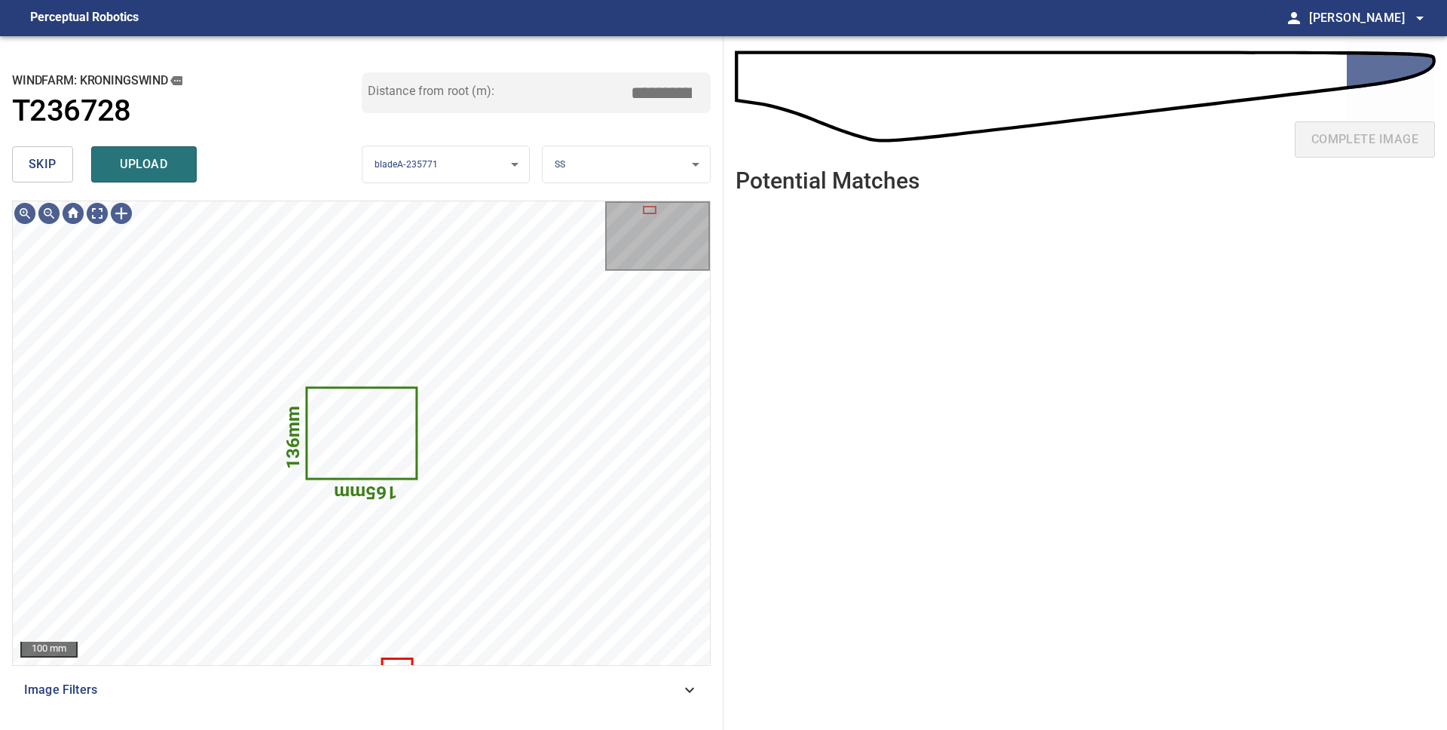
click at [592, 161] on body "**********" at bounding box center [723, 365] width 1447 height 730
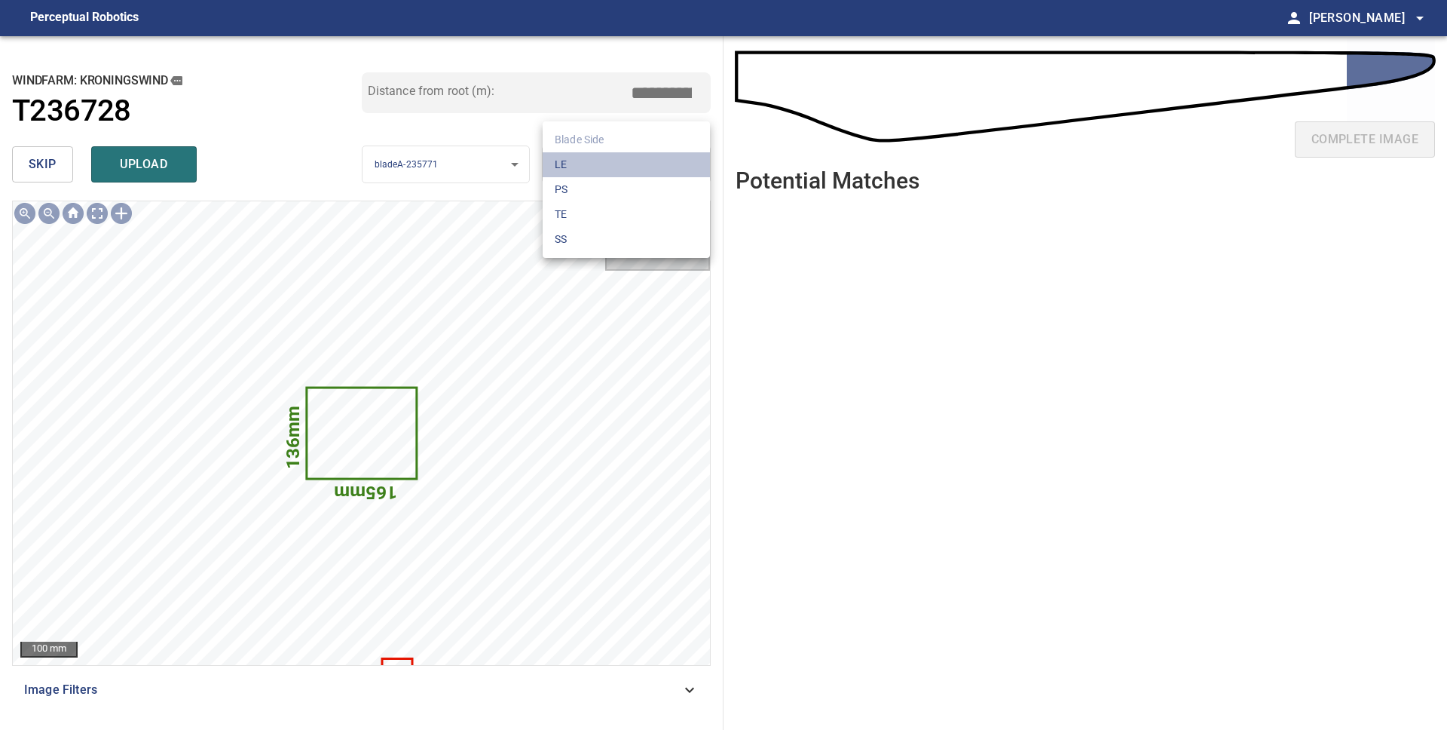
click at [596, 162] on li "LE" at bounding box center [626, 164] width 167 height 25
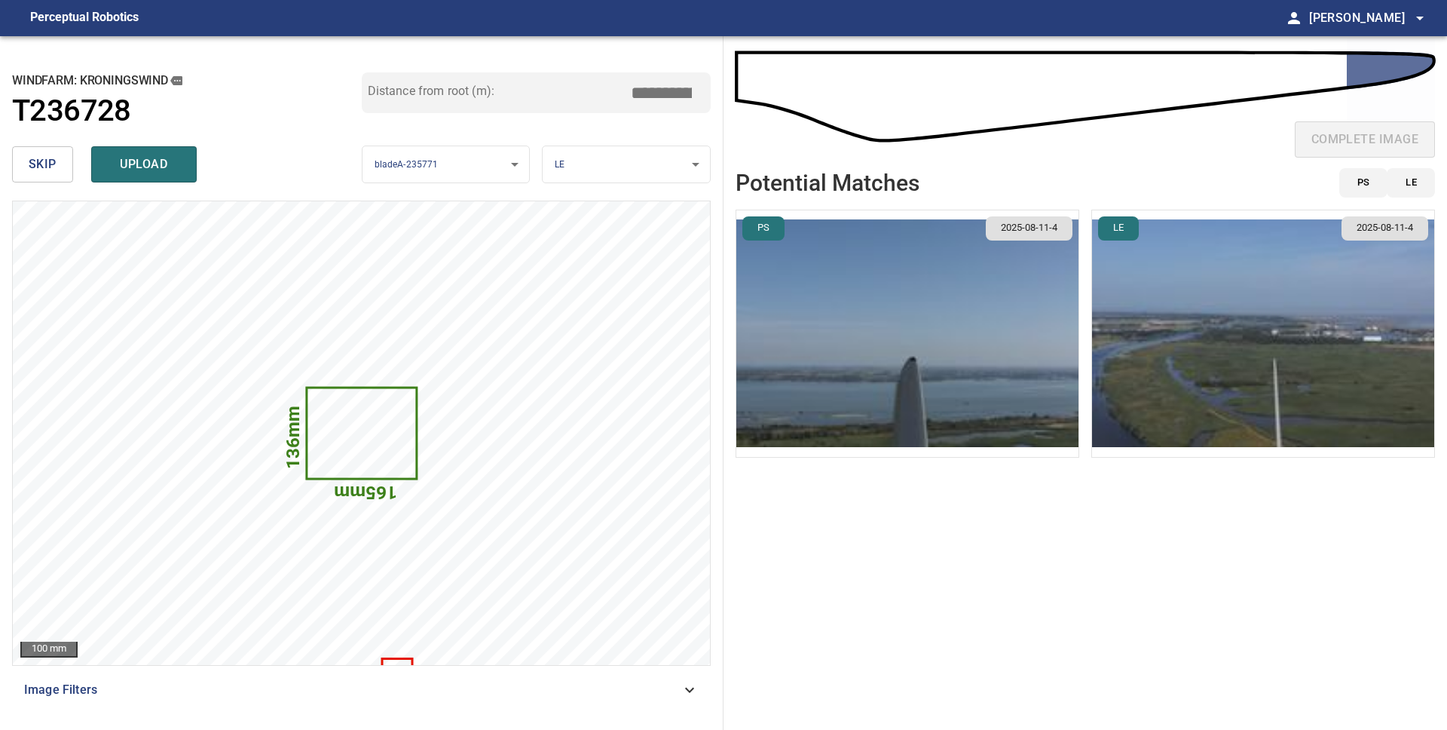
click at [1018, 329] on img "button" at bounding box center [907, 333] width 342 height 246
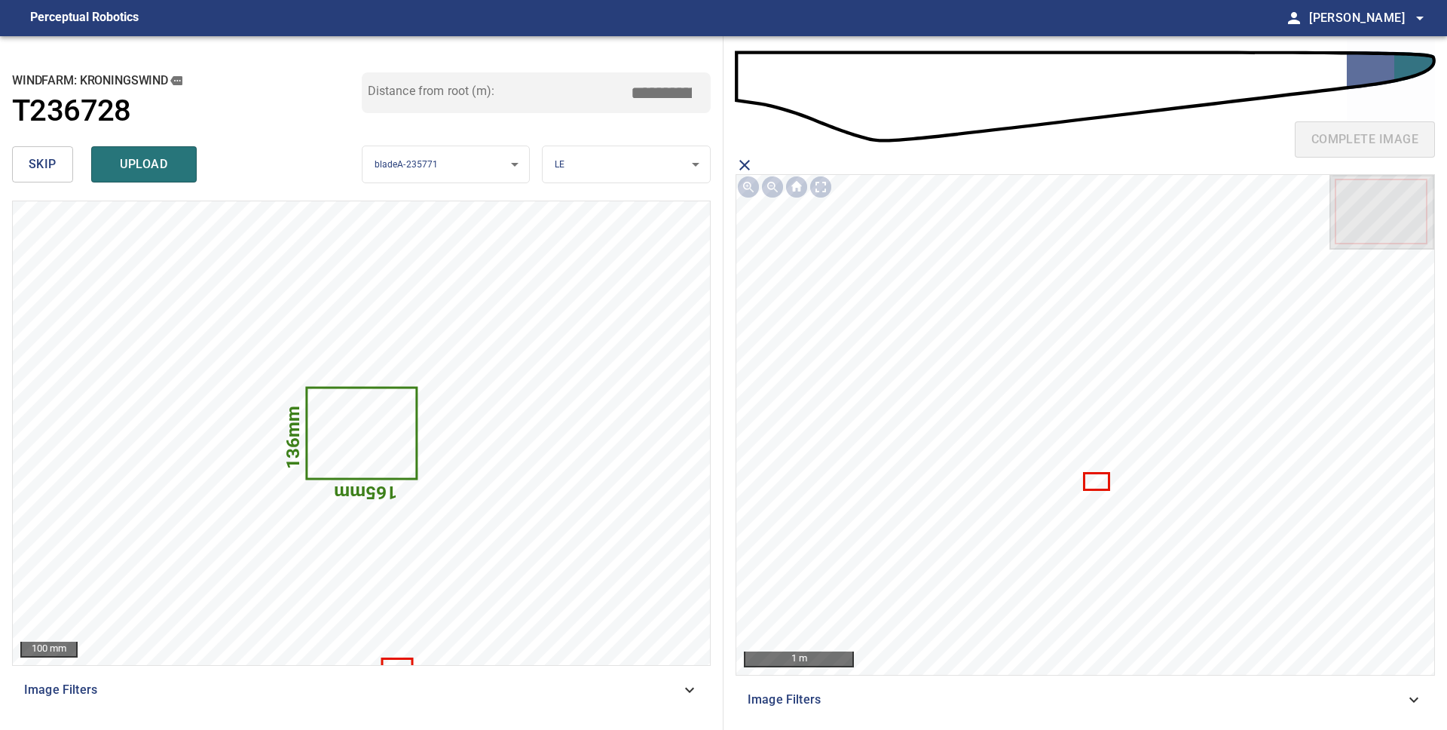
click at [1094, 482] on icon at bounding box center [1096, 481] width 23 height 15
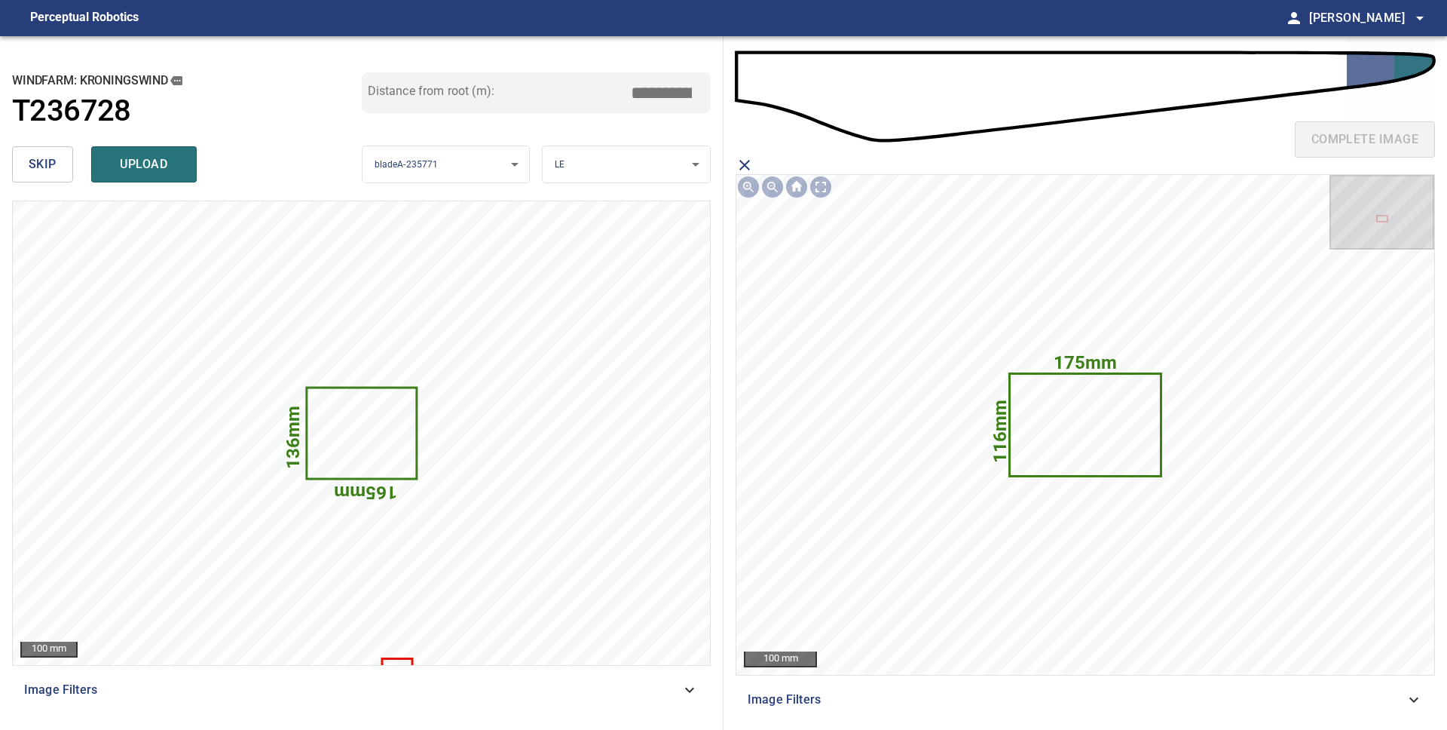
click at [167, 172] on span "upload" at bounding box center [144, 164] width 72 height 21
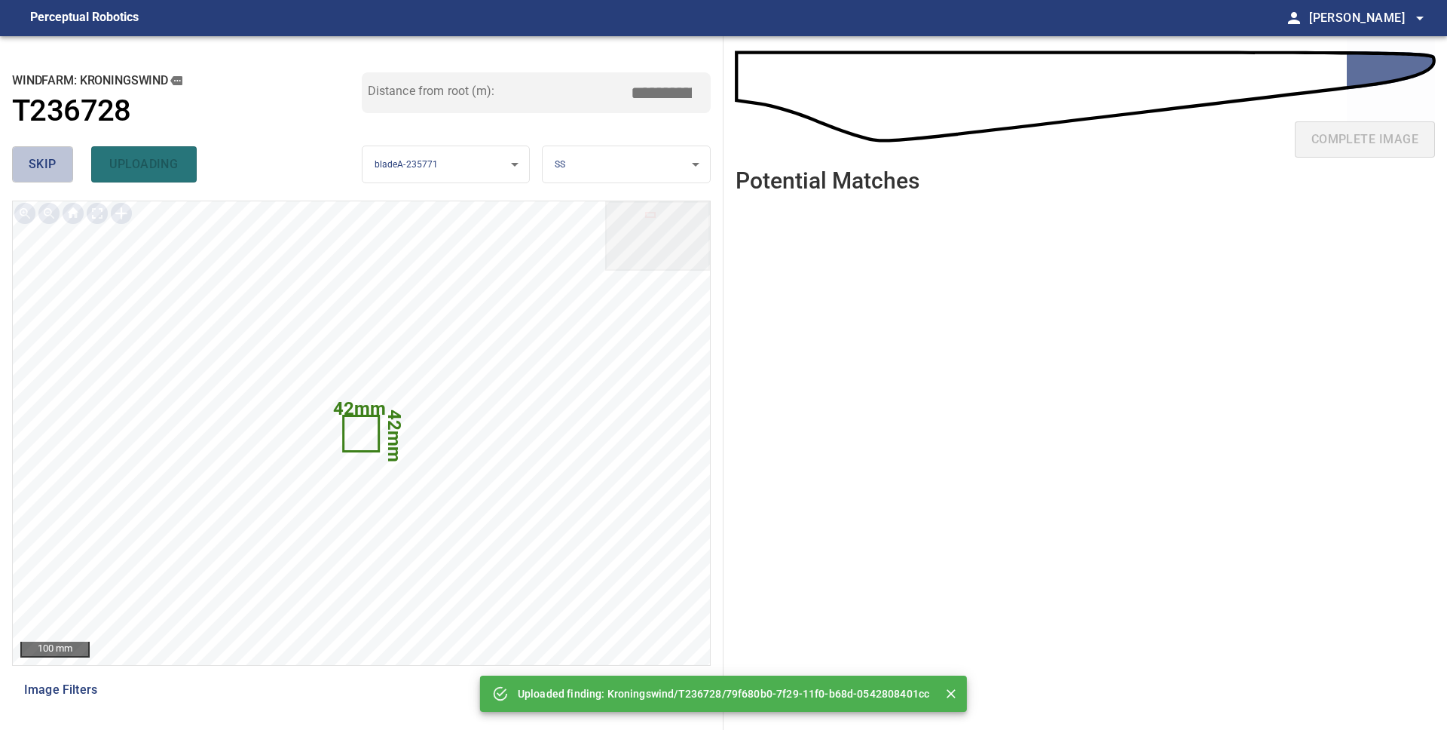
click at [30, 170] on span "skip" at bounding box center [43, 164] width 28 height 21
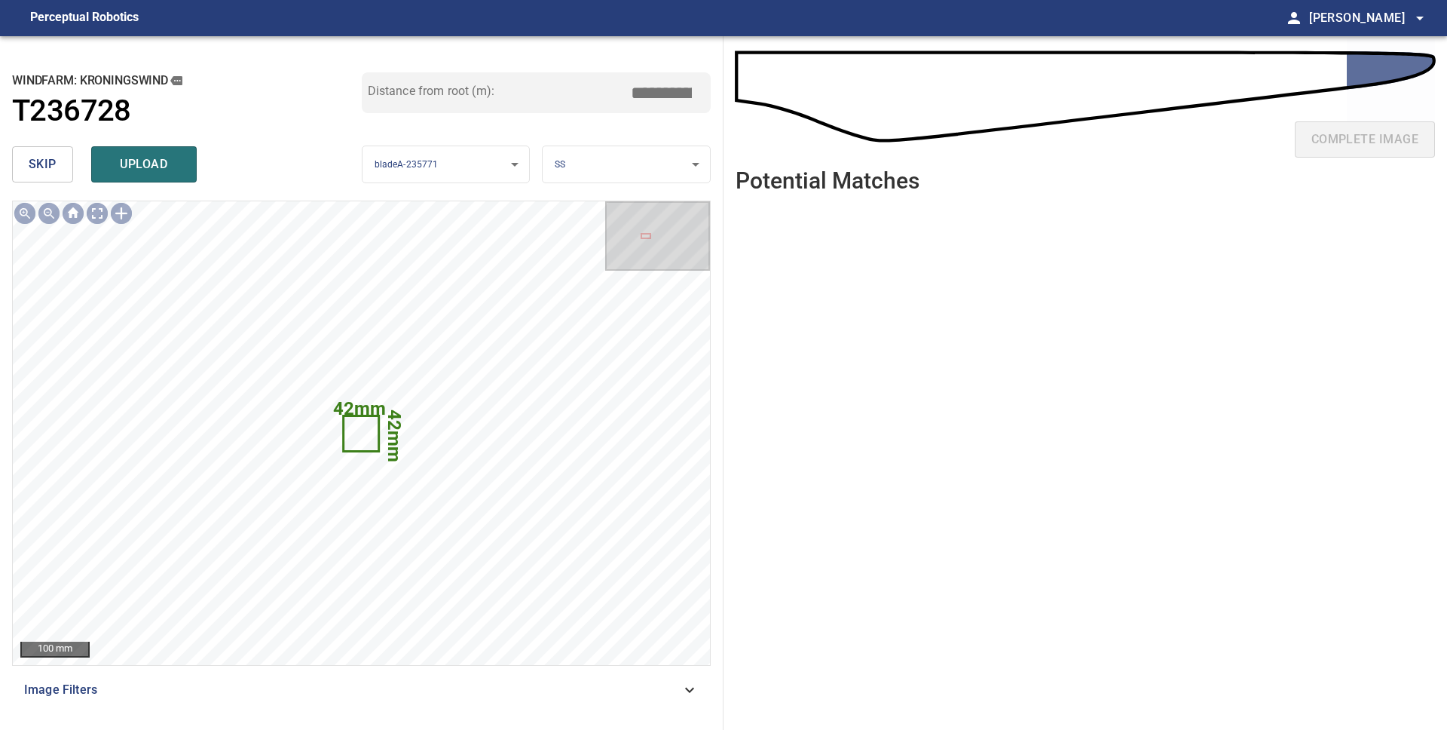
click at [30, 170] on span "skip" at bounding box center [43, 164] width 28 height 21
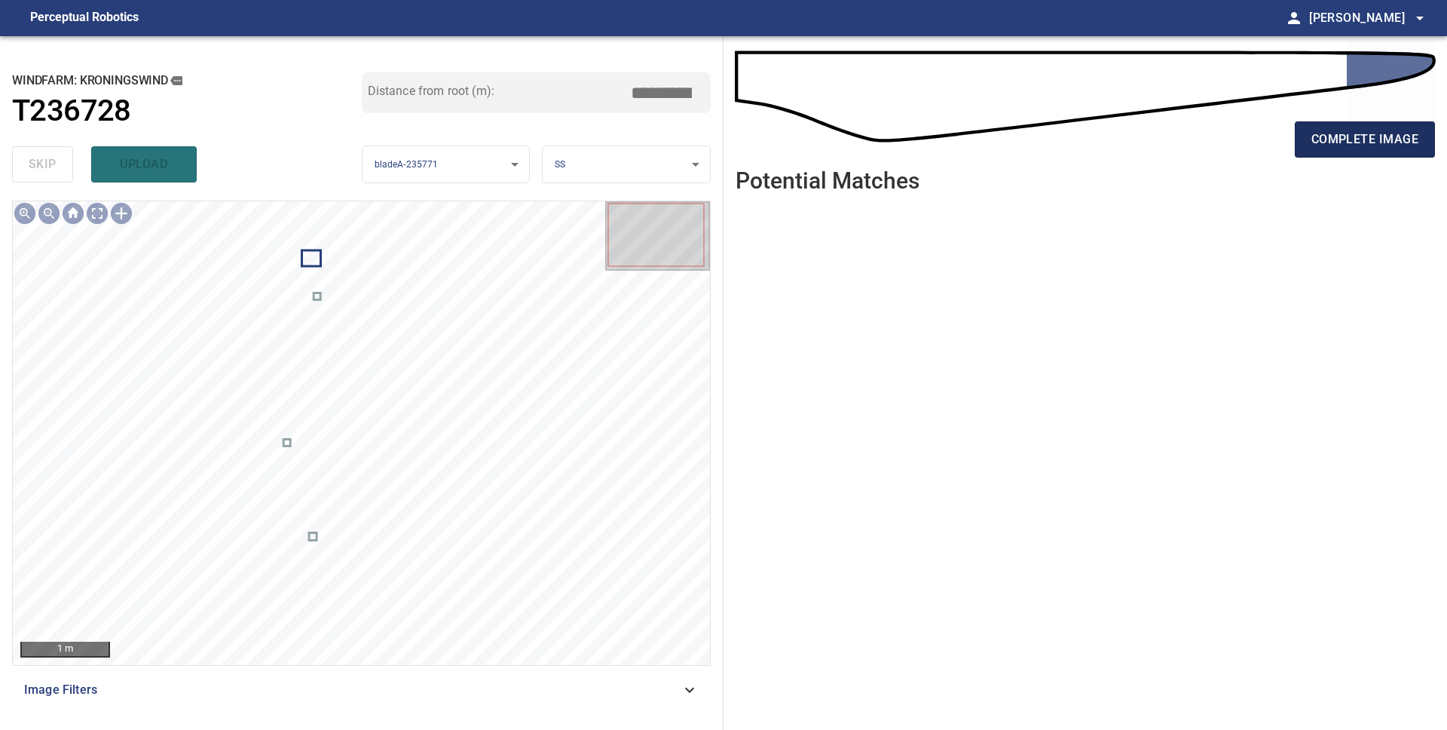
click at [1376, 152] on button "complete image" at bounding box center [1365, 139] width 140 height 36
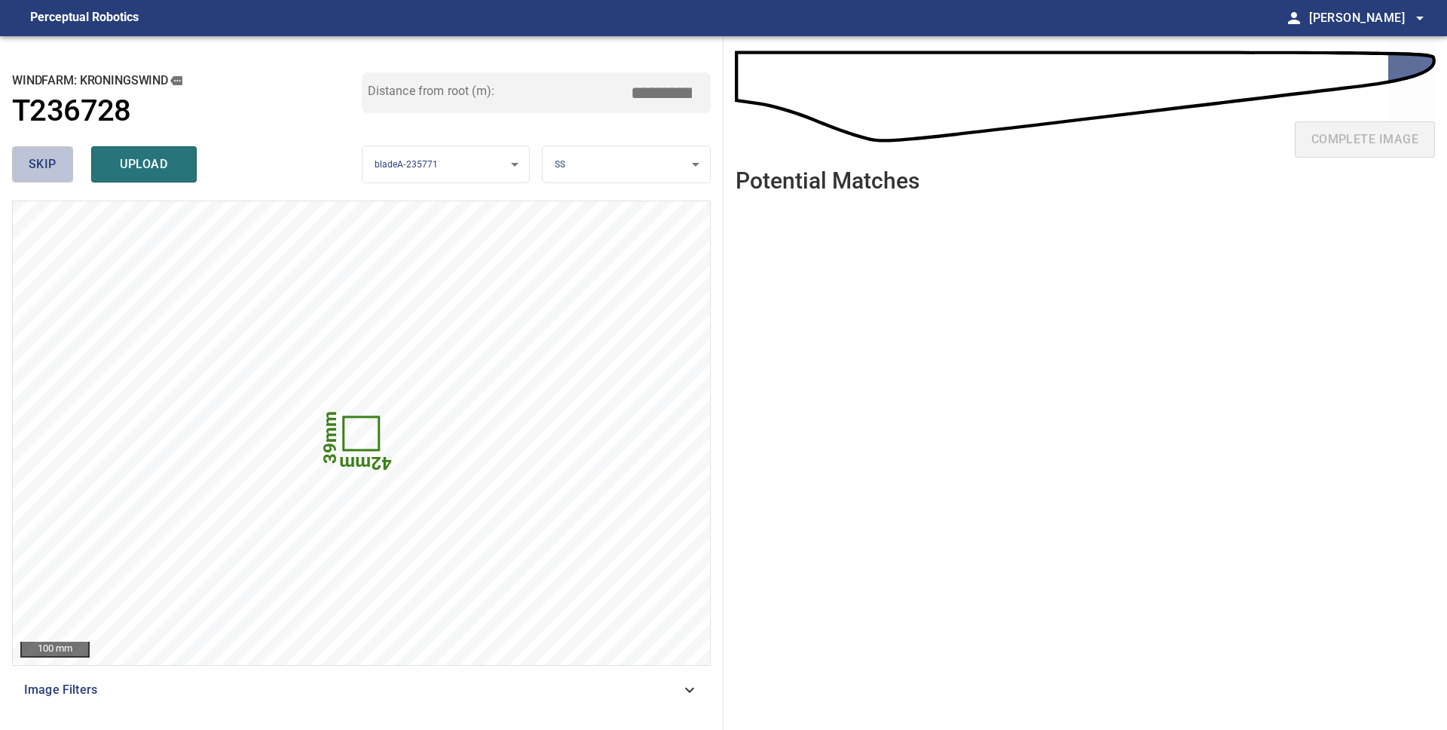
click at [43, 166] on span "skip" at bounding box center [43, 164] width 28 height 21
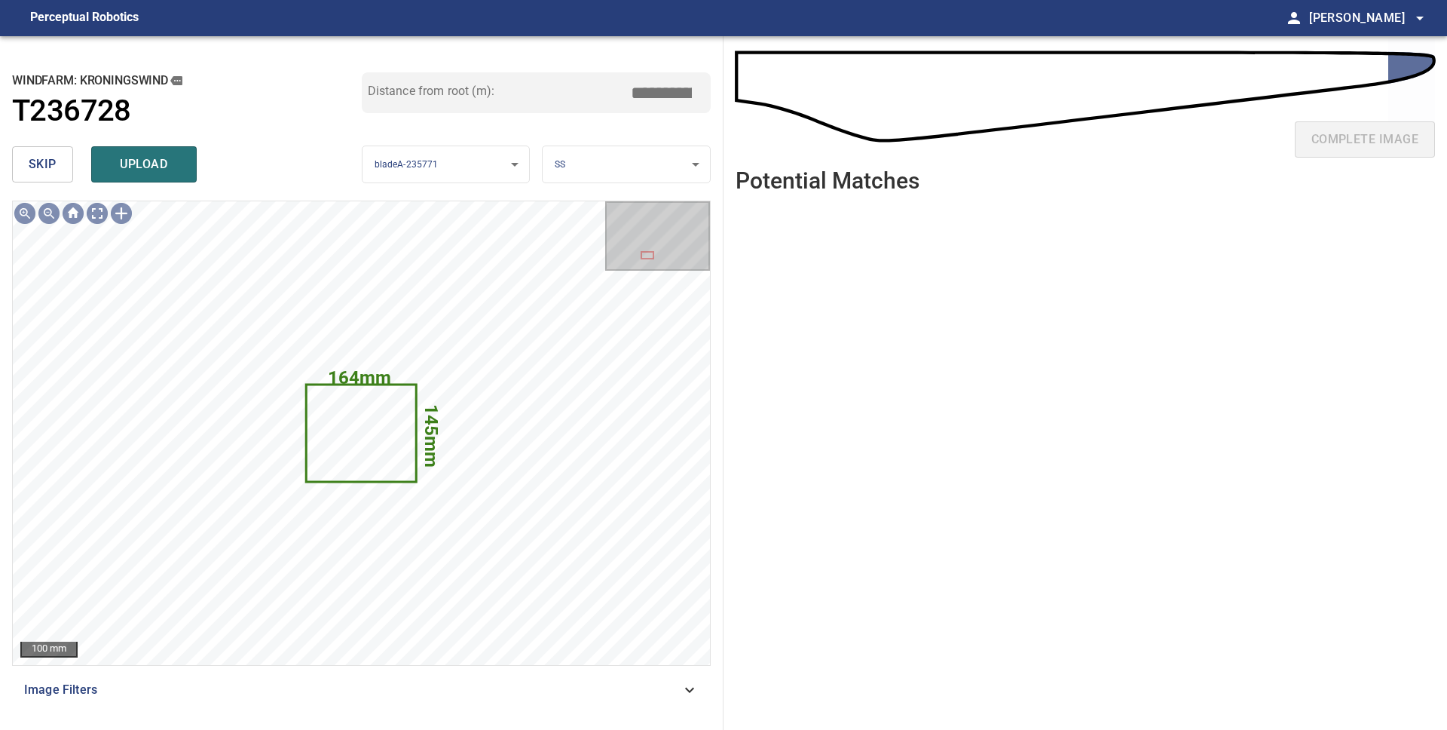
click at [640, 165] on body "**********" at bounding box center [723, 365] width 1447 height 730
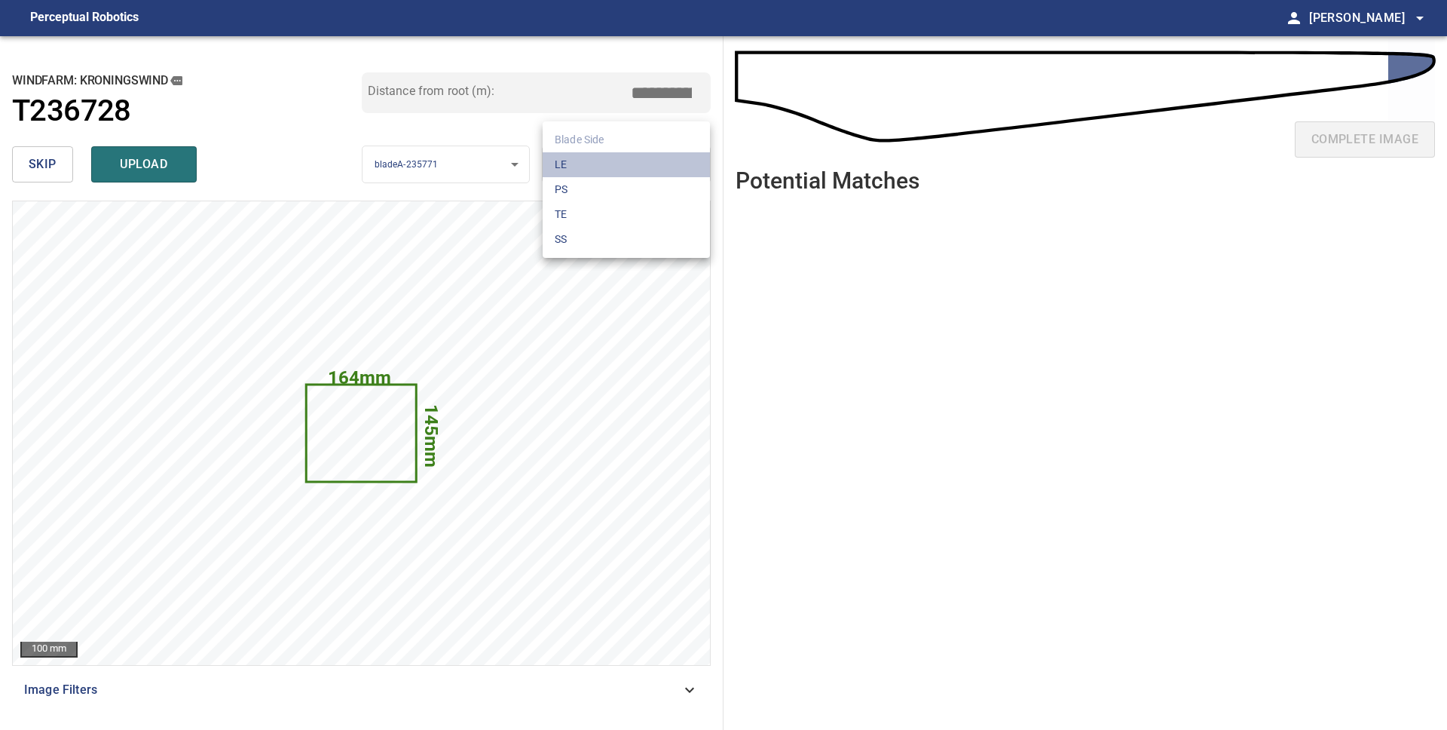
click at [641, 168] on li "LE" at bounding box center [626, 164] width 167 height 25
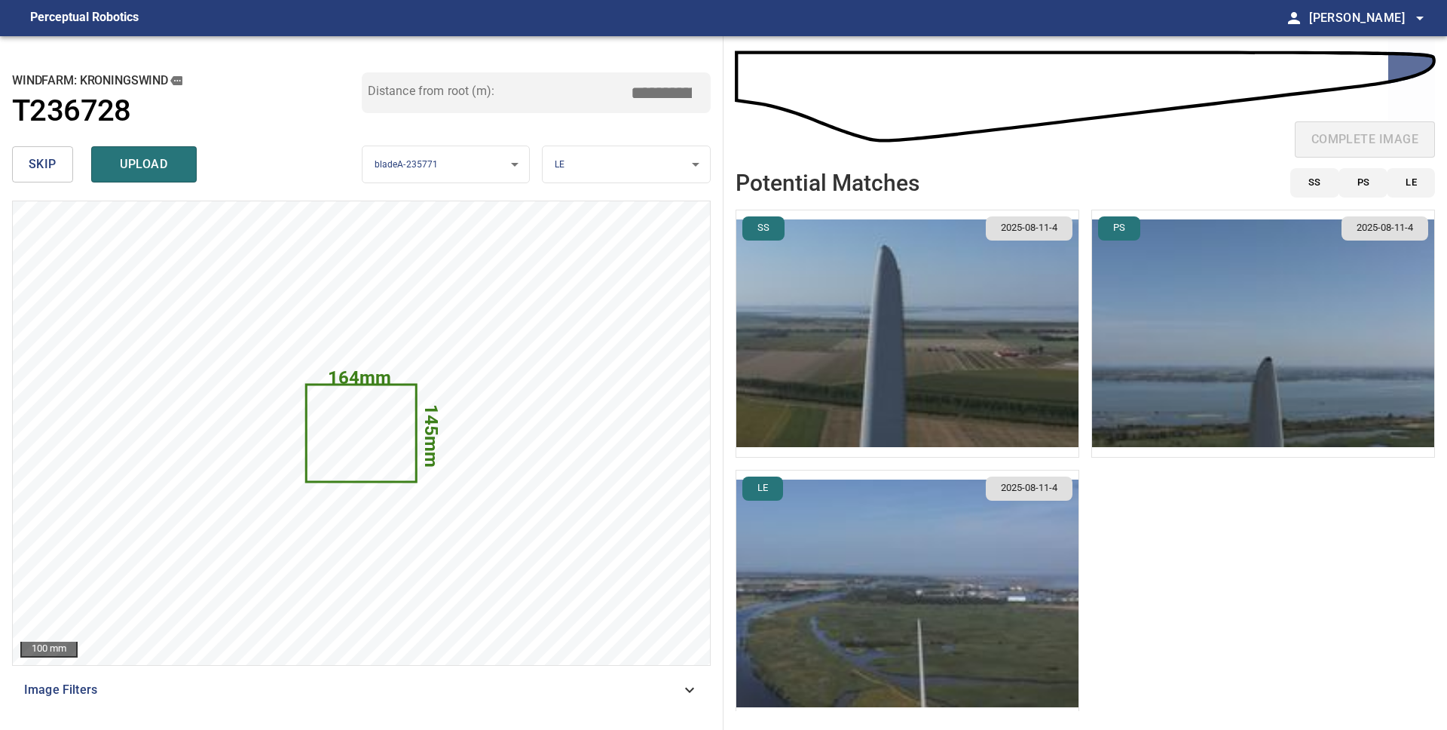
click at [1198, 335] on img "button" at bounding box center [1263, 333] width 342 height 246
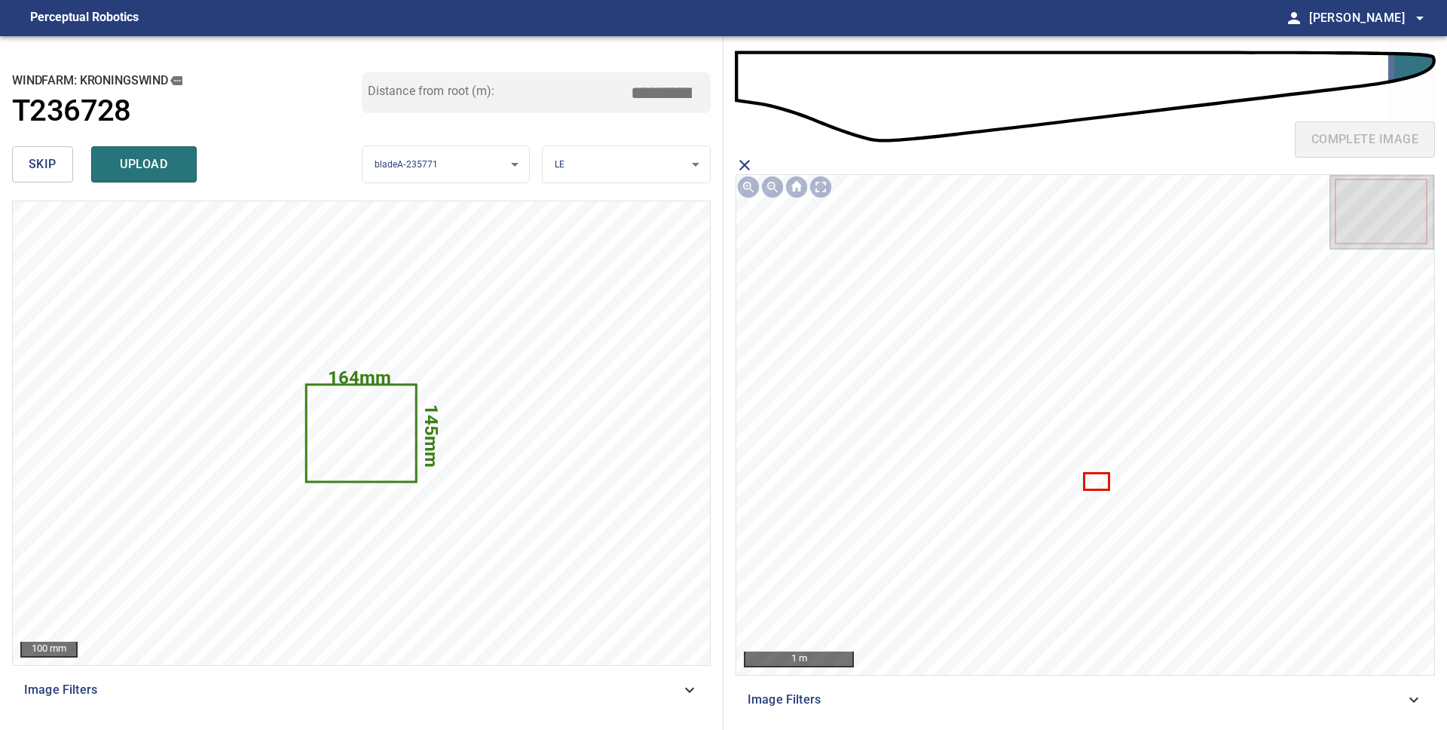
click at [1103, 485] on icon at bounding box center [1096, 481] width 23 height 15
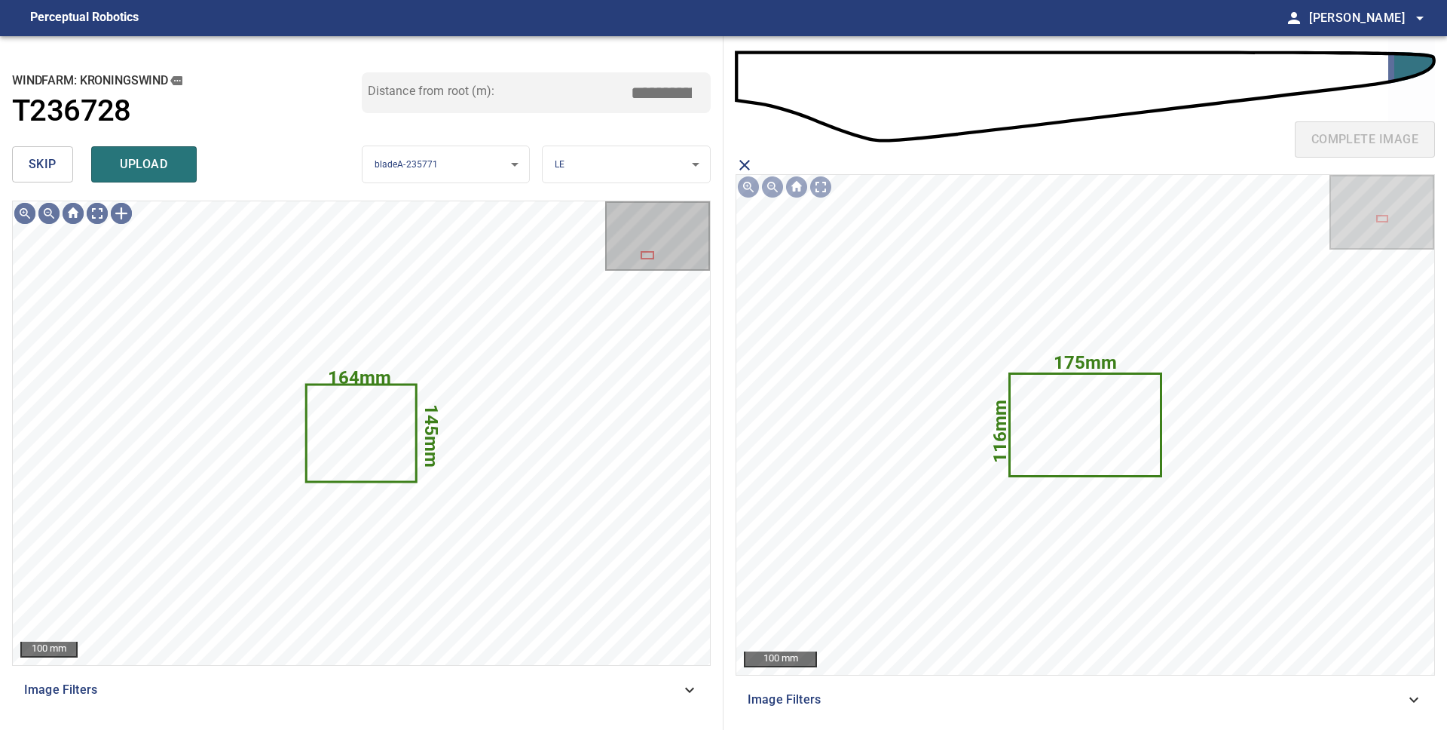
click at [130, 167] on span "upload" at bounding box center [144, 164] width 72 height 21
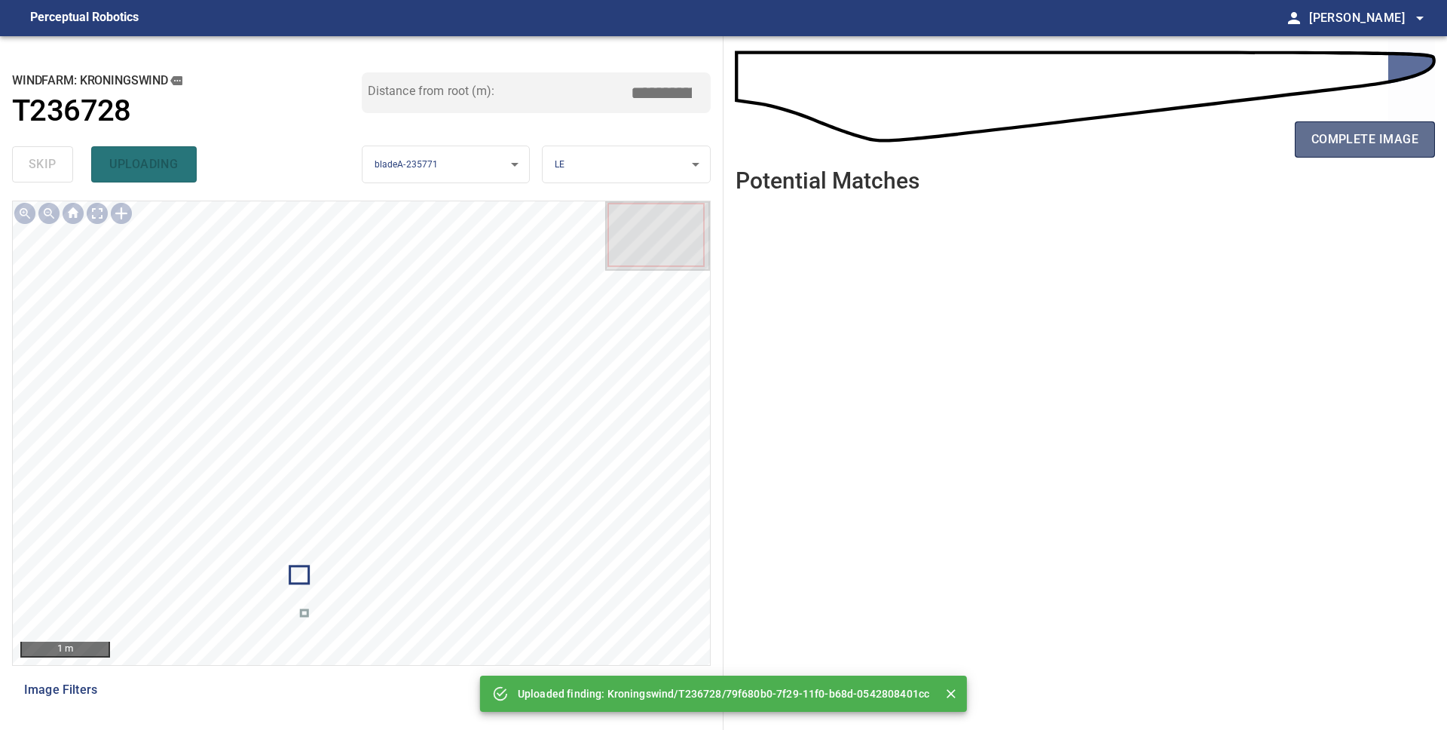
click at [1321, 136] on span "complete image" at bounding box center [1365, 139] width 107 height 21
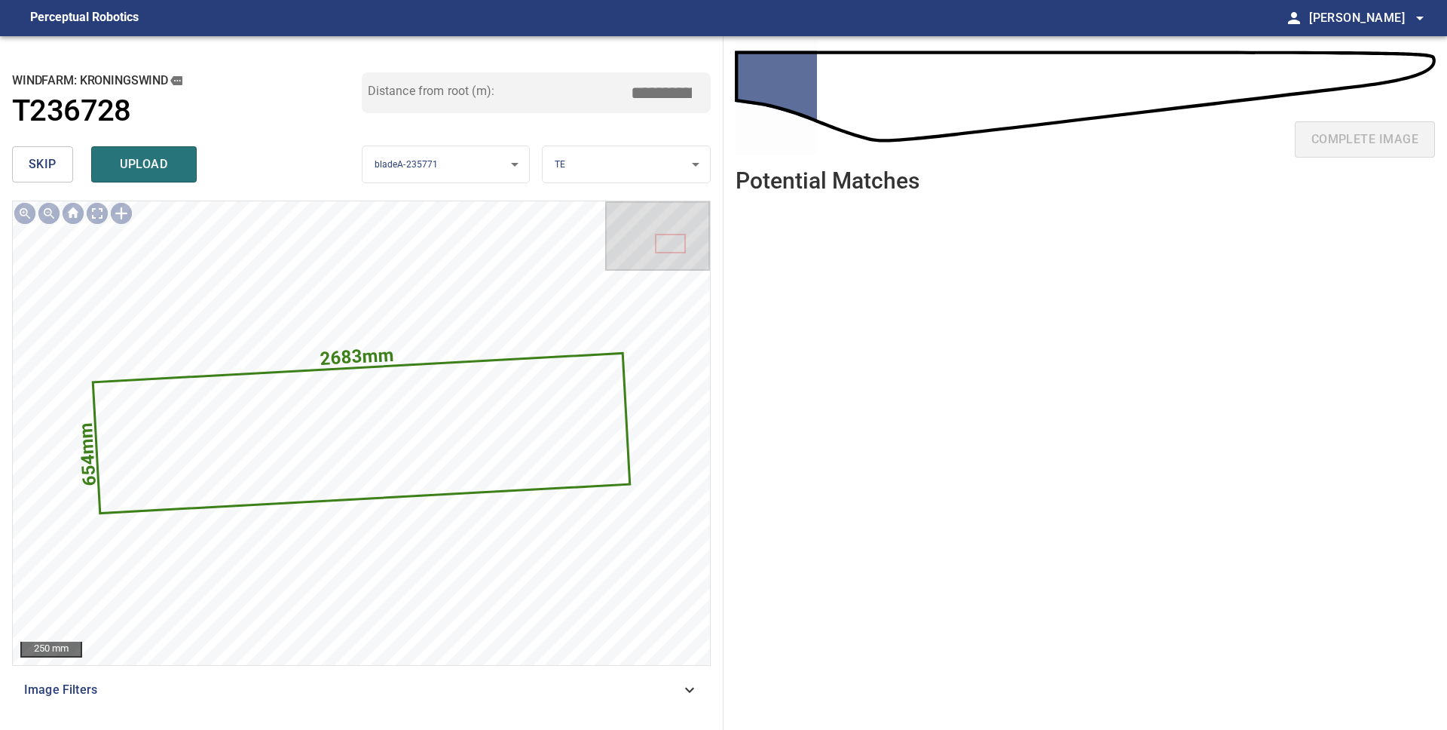
click at [41, 158] on span "skip" at bounding box center [43, 164] width 28 height 21
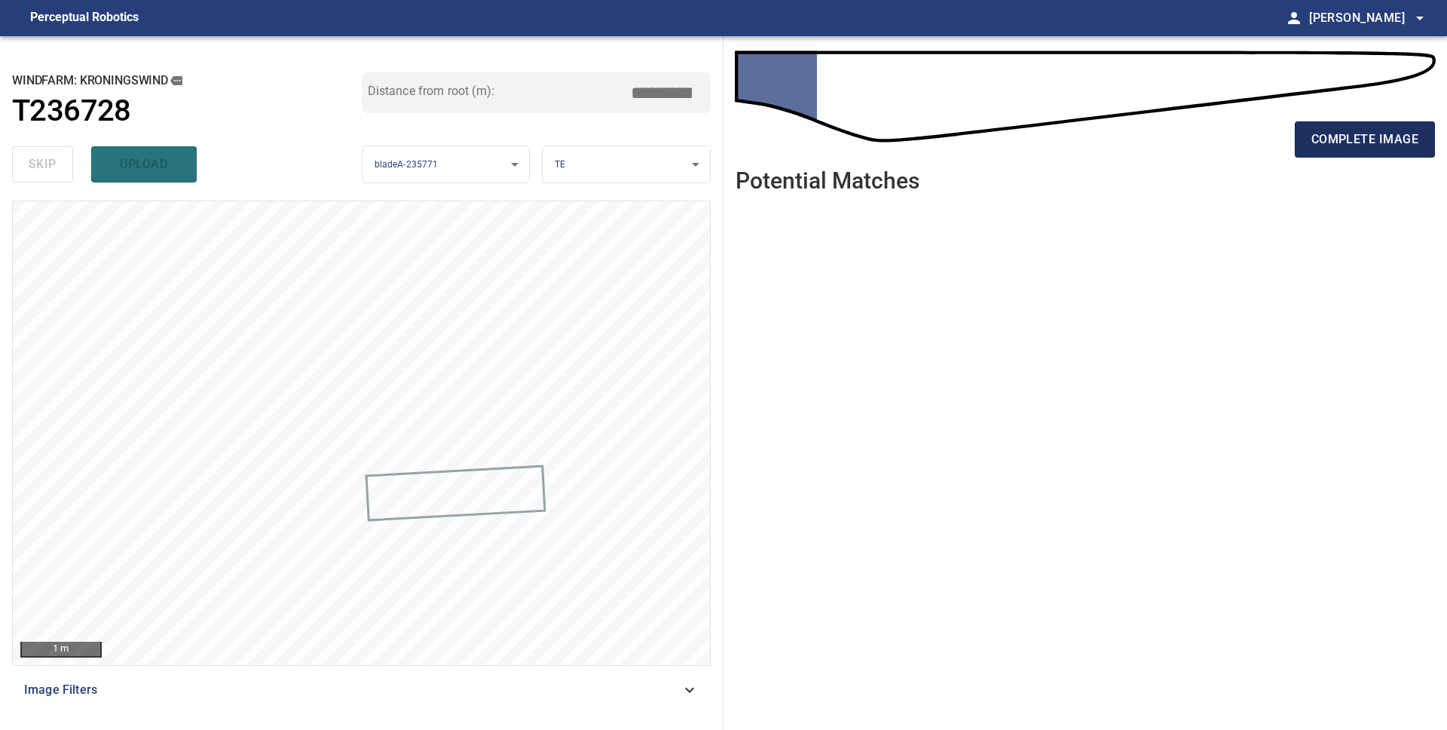
click at [1332, 147] on span "complete image" at bounding box center [1365, 139] width 107 height 21
click at [1352, 146] on span "complete image" at bounding box center [1365, 139] width 107 height 21
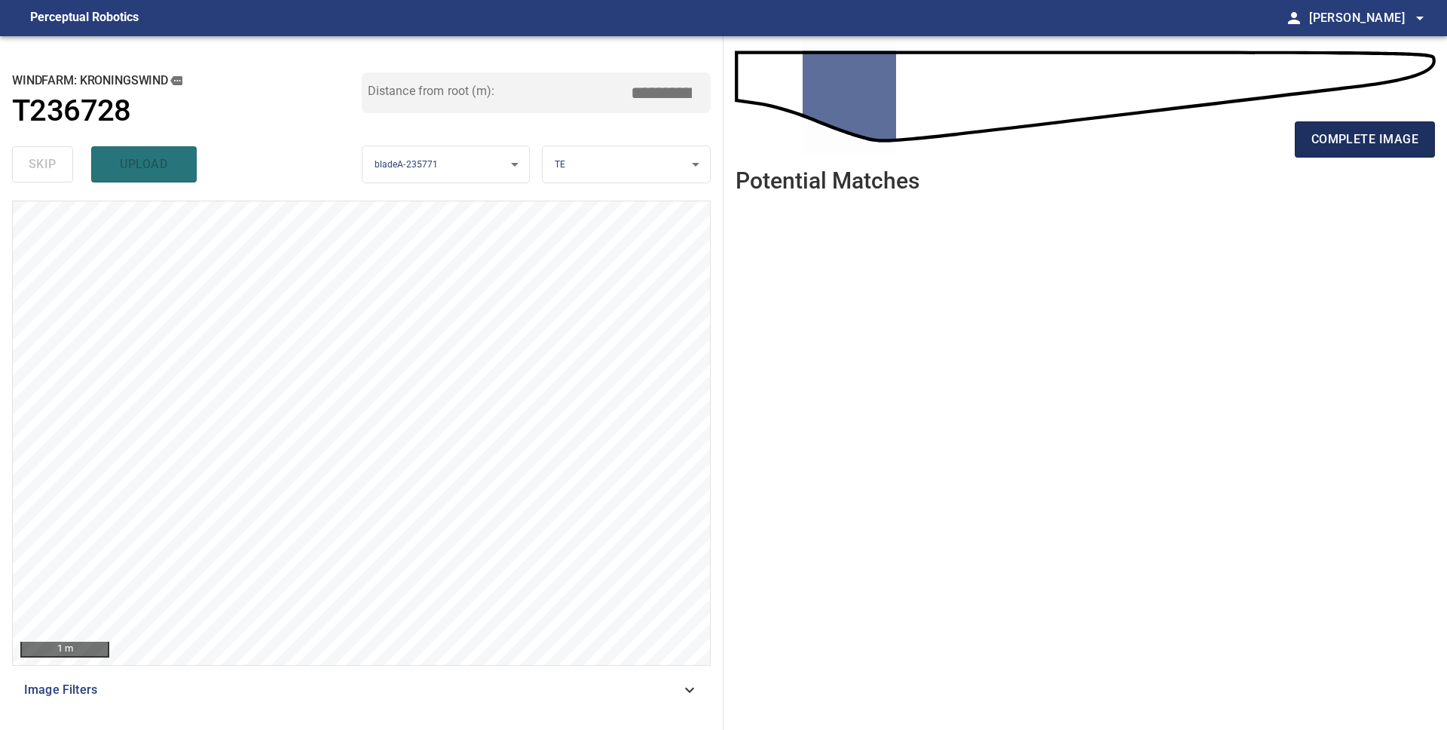
click at [1330, 148] on span "complete image" at bounding box center [1365, 139] width 107 height 21
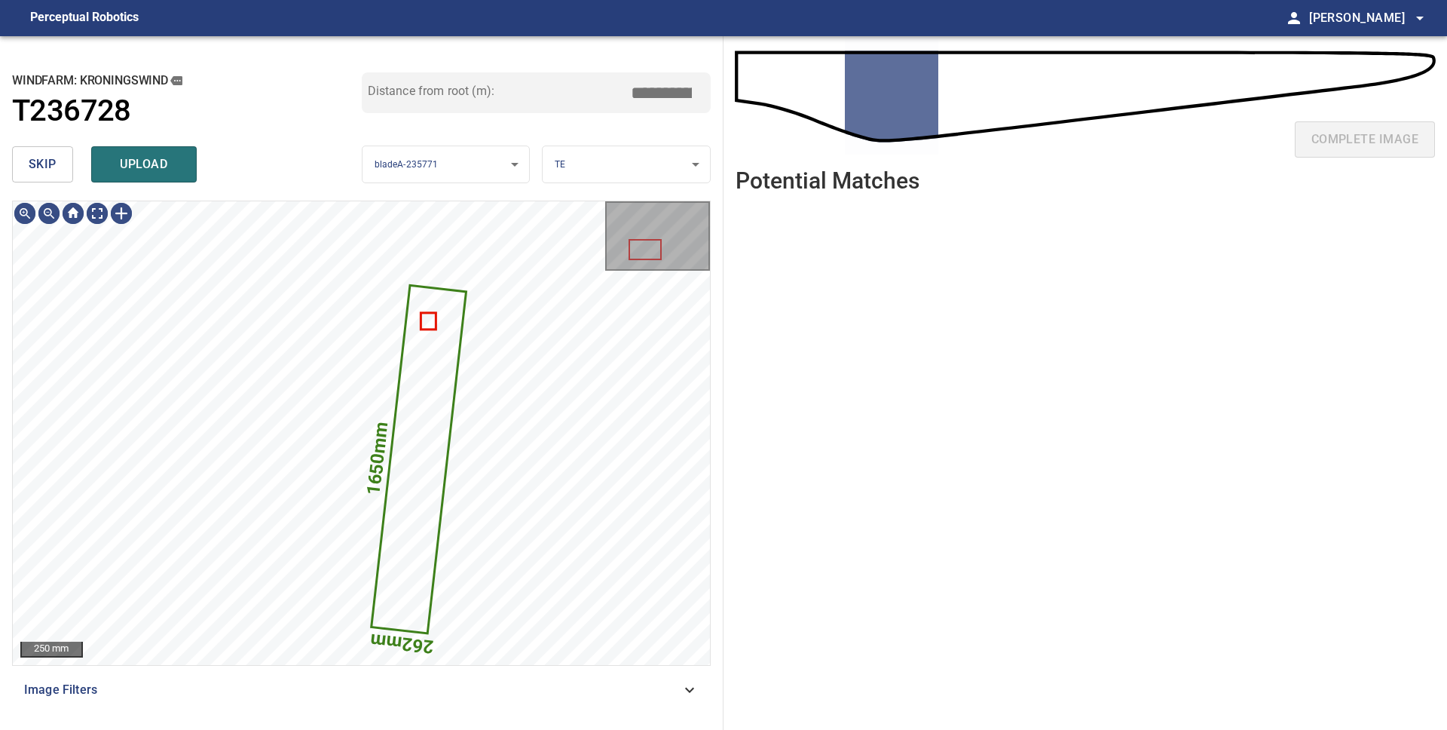
click at [51, 169] on span "skip" at bounding box center [43, 164] width 28 height 21
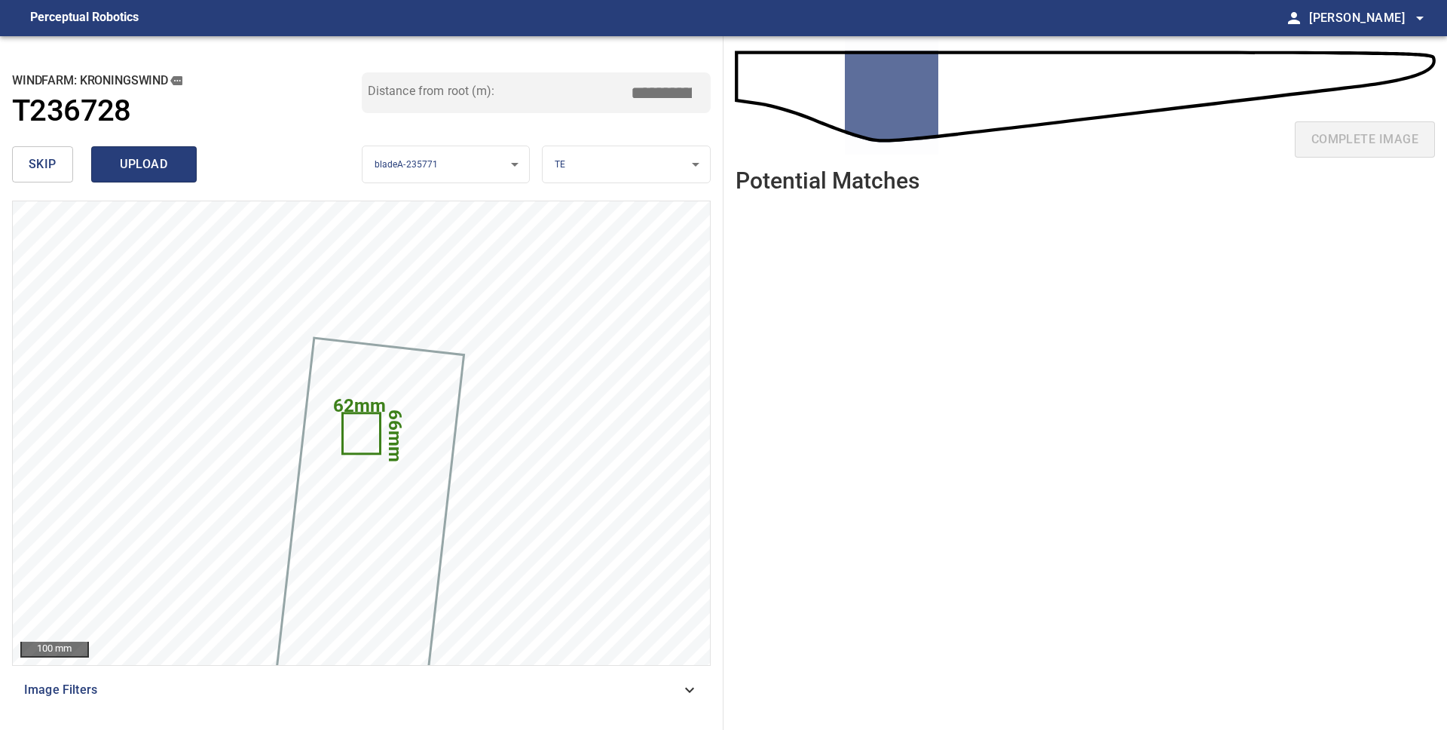
click at [148, 166] on span "upload" at bounding box center [144, 164] width 72 height 21
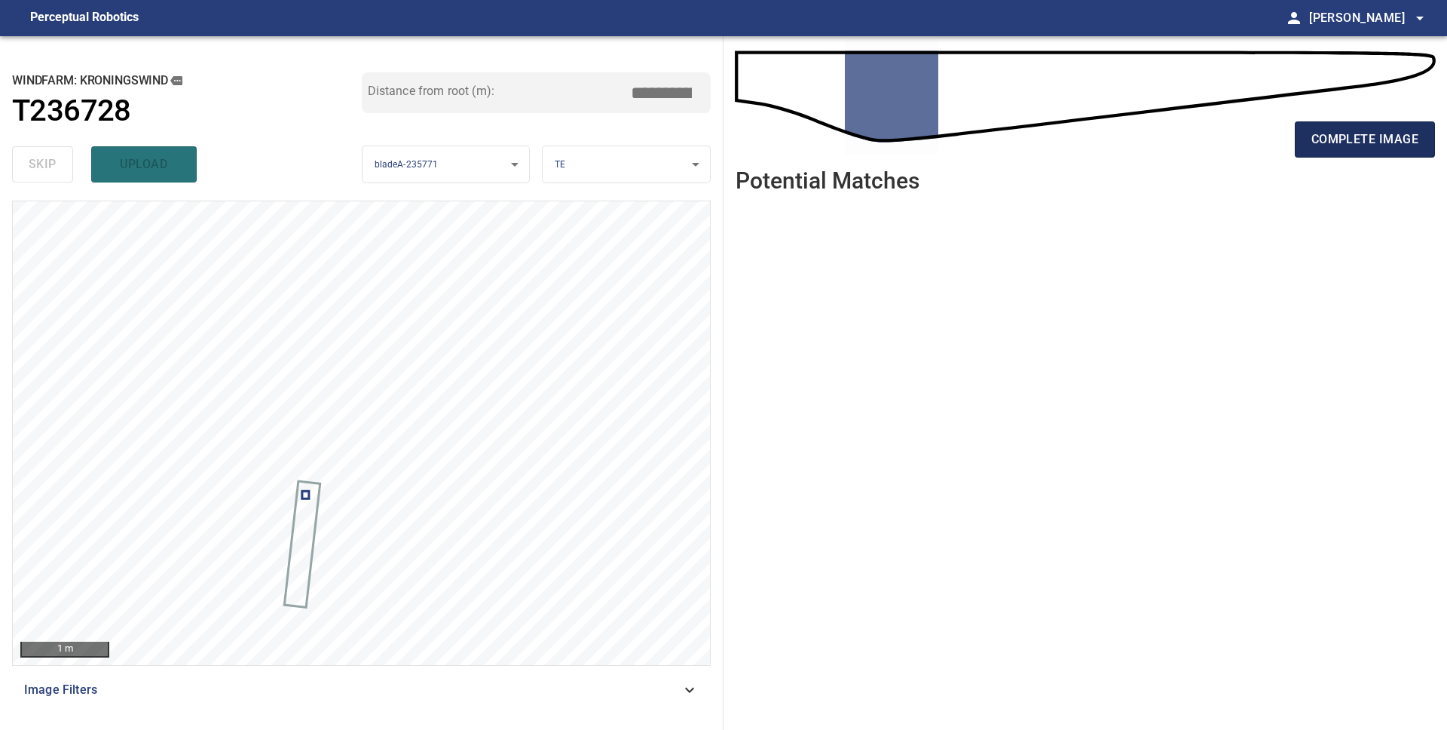
click at [1361, 138] on span "complete image" at bounding box center [1365, 139] width 107 height 21
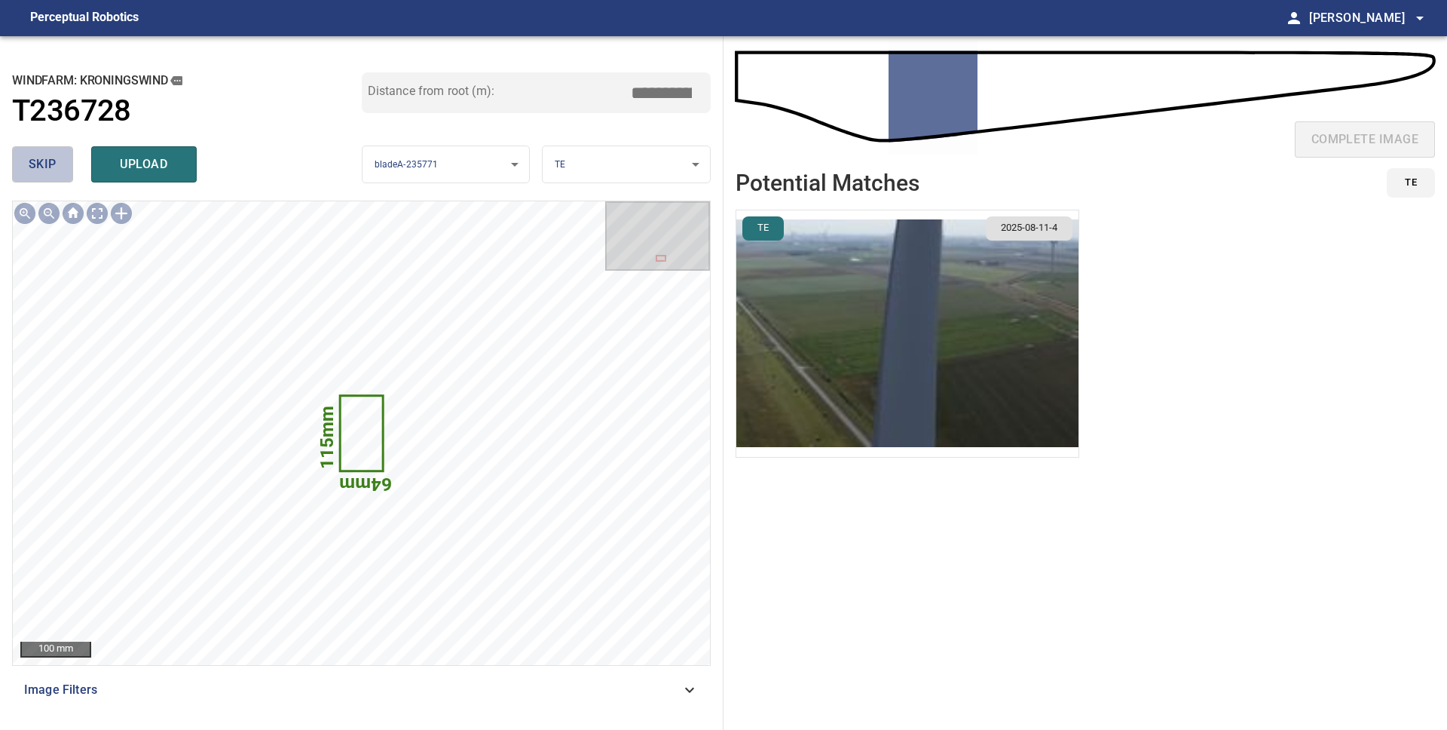
drag, startPoint x: 52, startPoint y: 168, endPoint x: 68, endPoint y: 168, distance: 15.8
click at [52, 168] on span "skip" at bounding box center [43, 164] width 28 height 21
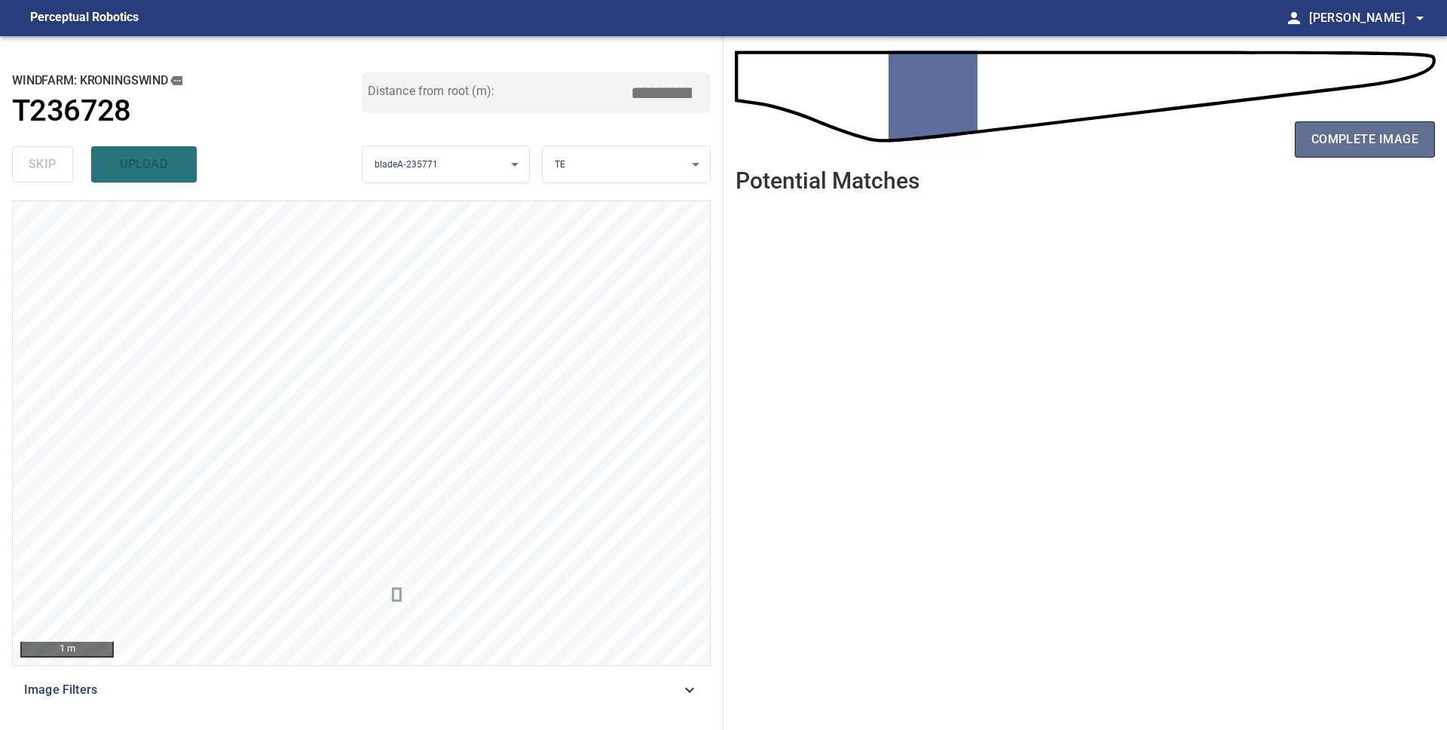
click at [1314, 143] on span "complete image" at bounding box center [1365, 139] width 107 height 21
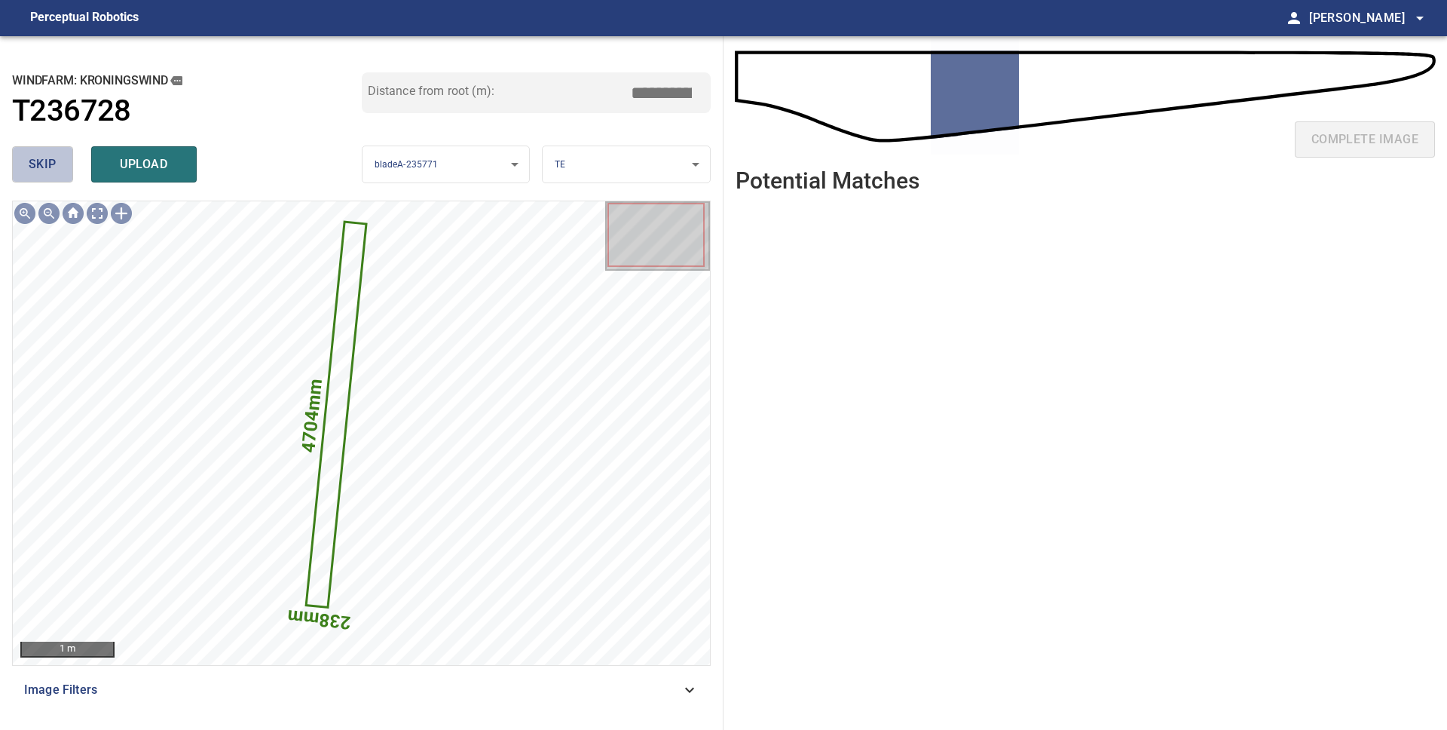
click at [44, 158] on span "skip" at bounding box center [43, 164] width 28 height 21
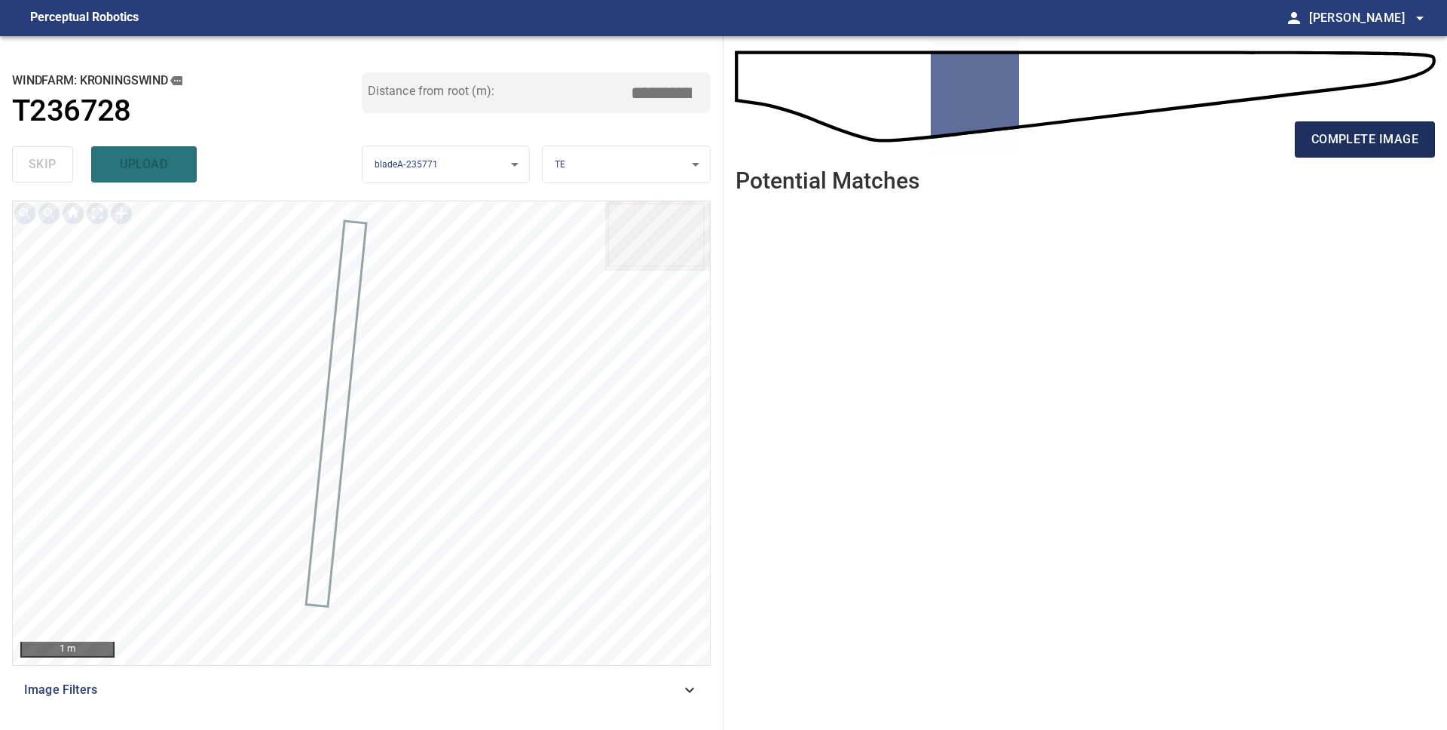
click at [1330, 141] on span "complete image" at bounding box center [1365, 139] width 107 height 21
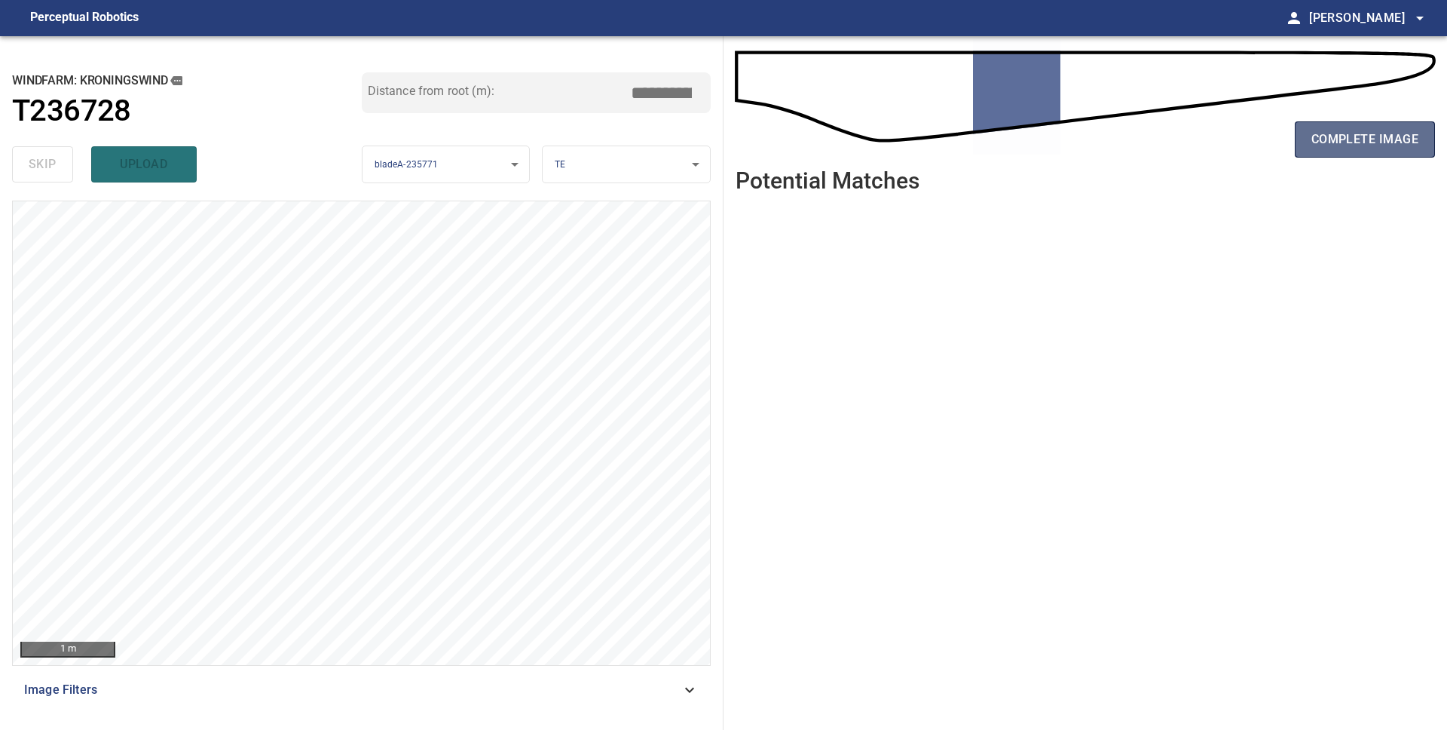
click at [1398, 138] on span "complete image" at bounding box center [1365, 139] width 107 height 21
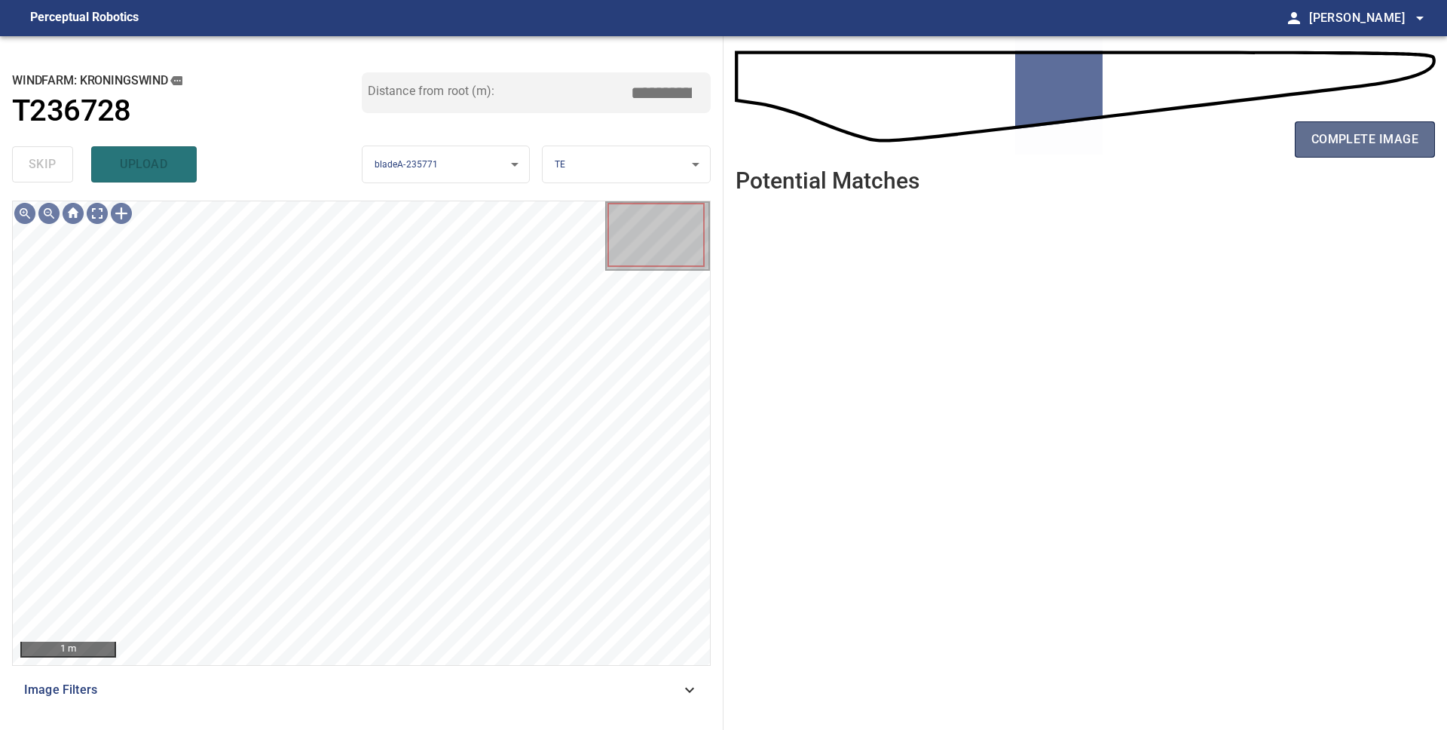
click at [1352, 142] on span "complete image" at bounding box center [1365, 139] width 107 height 21
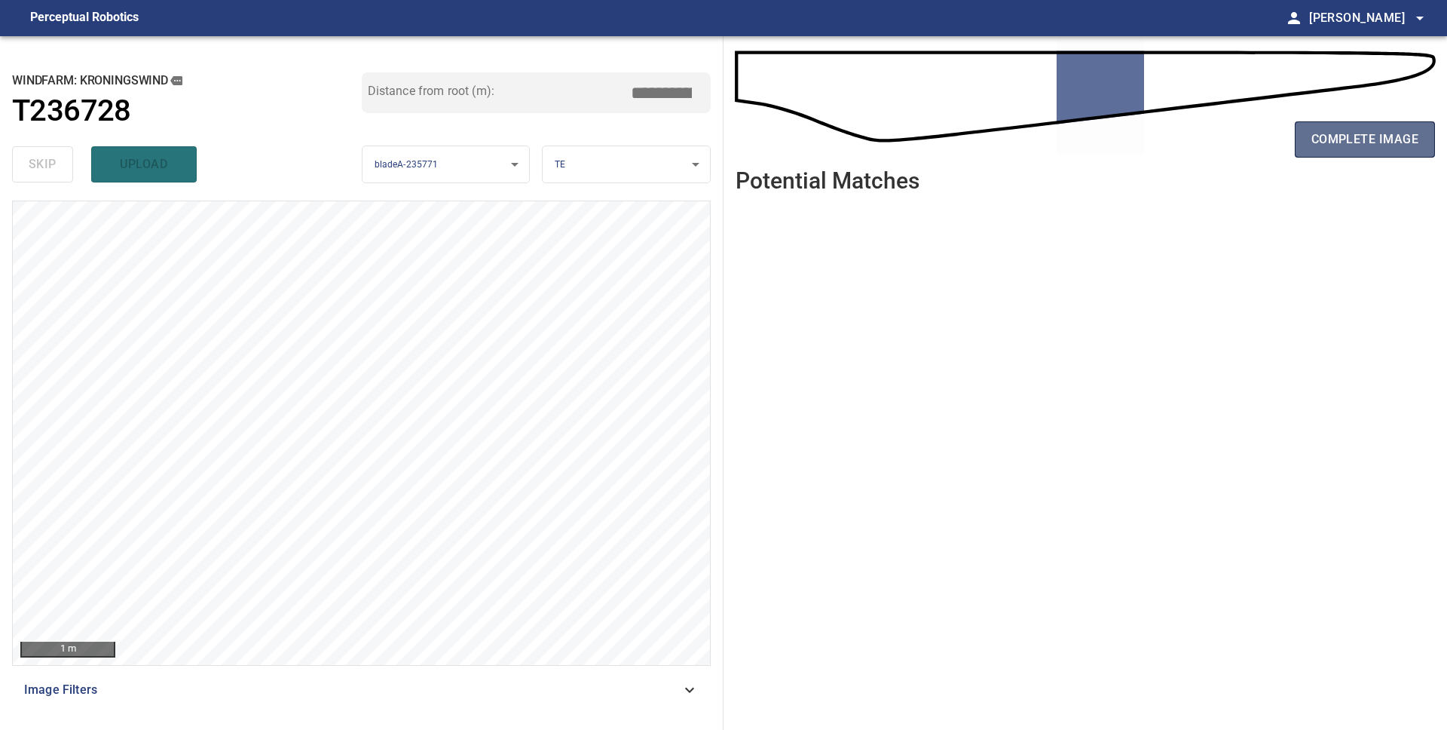
click at [1324, 145] on span "complete image" at bounding box center [1365, 139] width 107 height 21
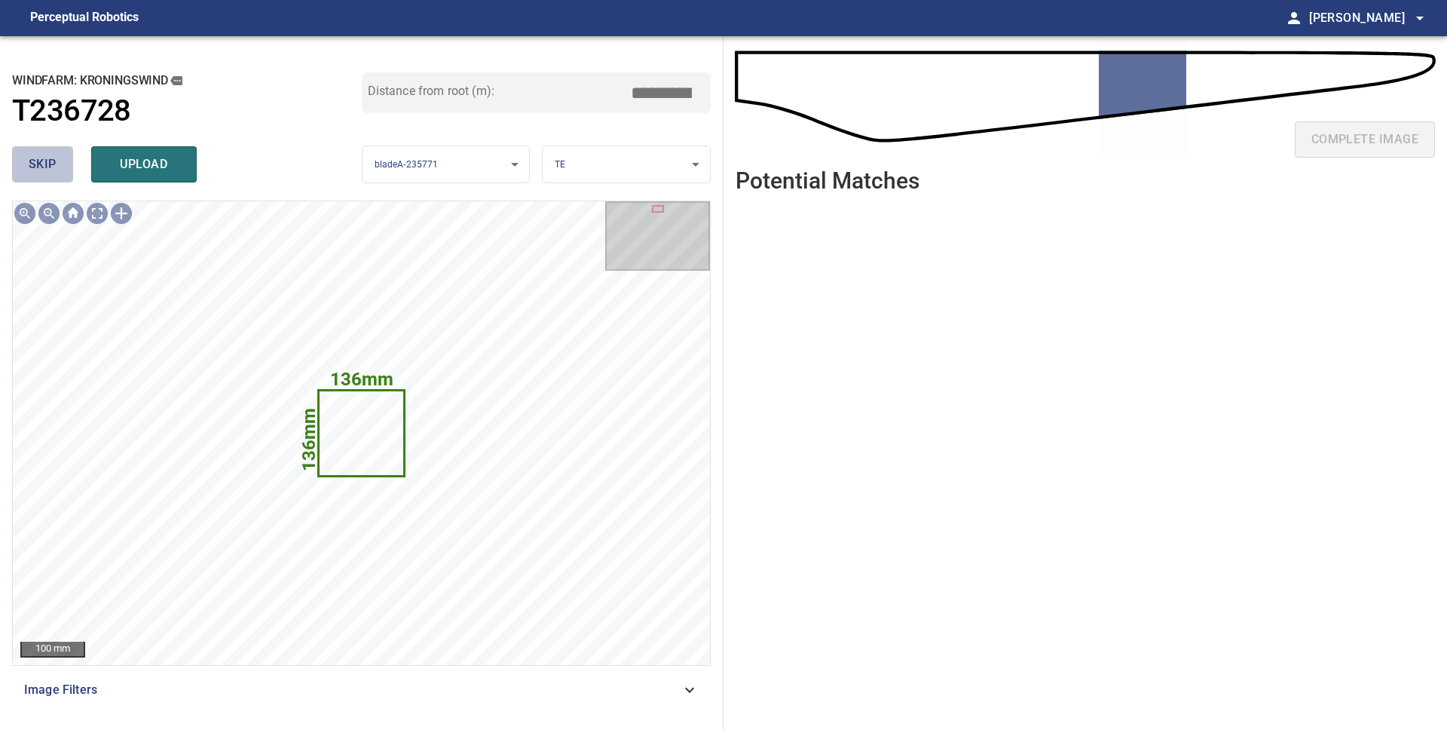
click at [31, 156] on span "skip" at bounding box center [43, 164] width 28 height 21
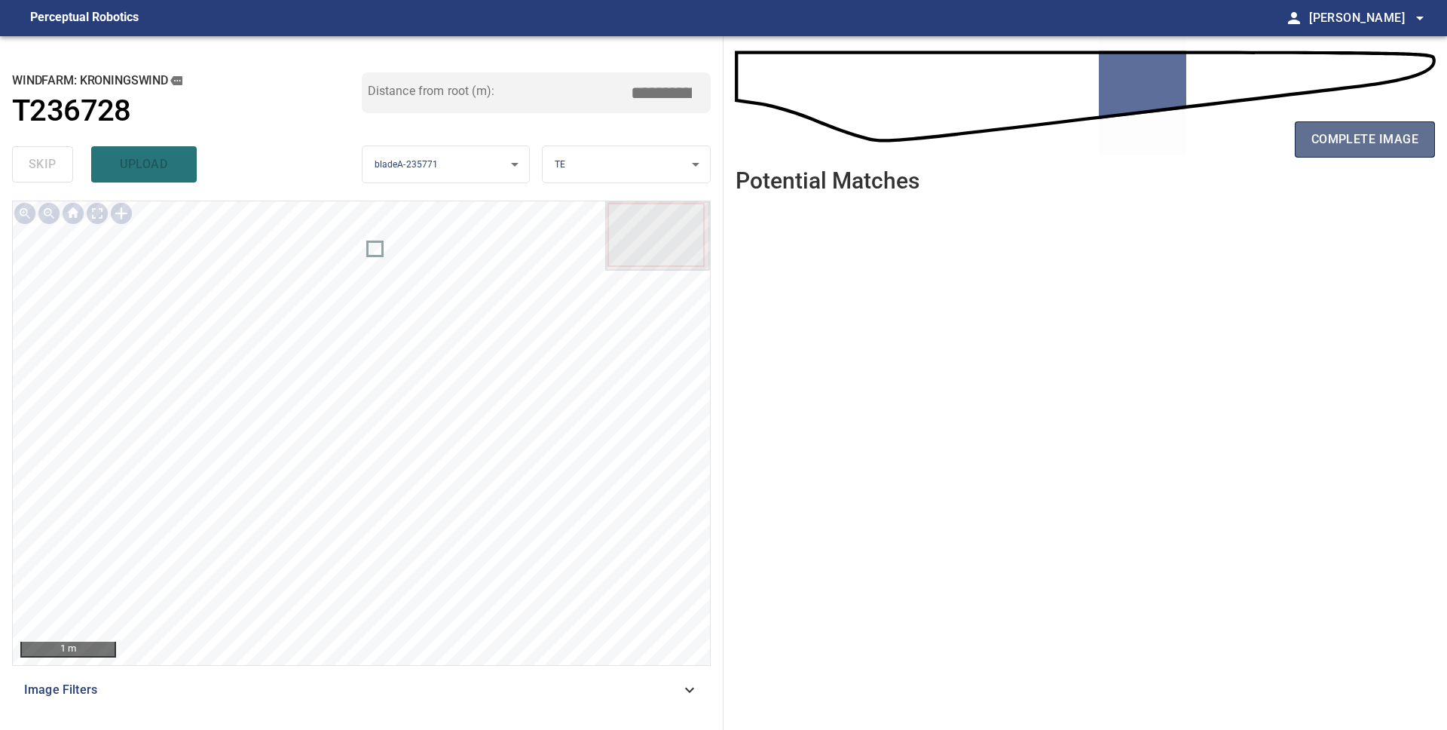
click at [1331, 147] on span "complete image" at bounding box center [1365, 139] width 107 height 21
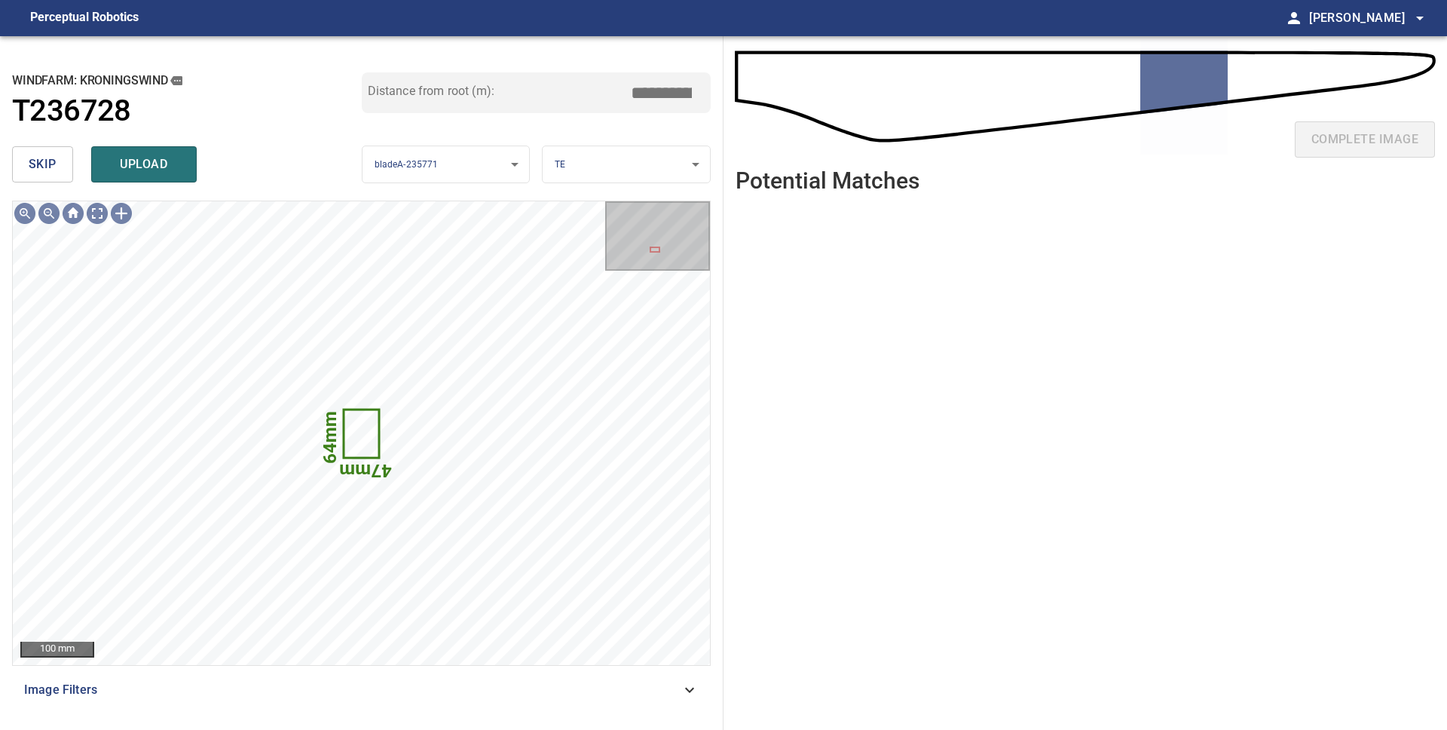
click at [53, 174] on span "skip" at bounding box center [43, 164] width 28 height 21
click at [54, 165] on span "skip" at bounding box center [43, 164] width 28 height 21
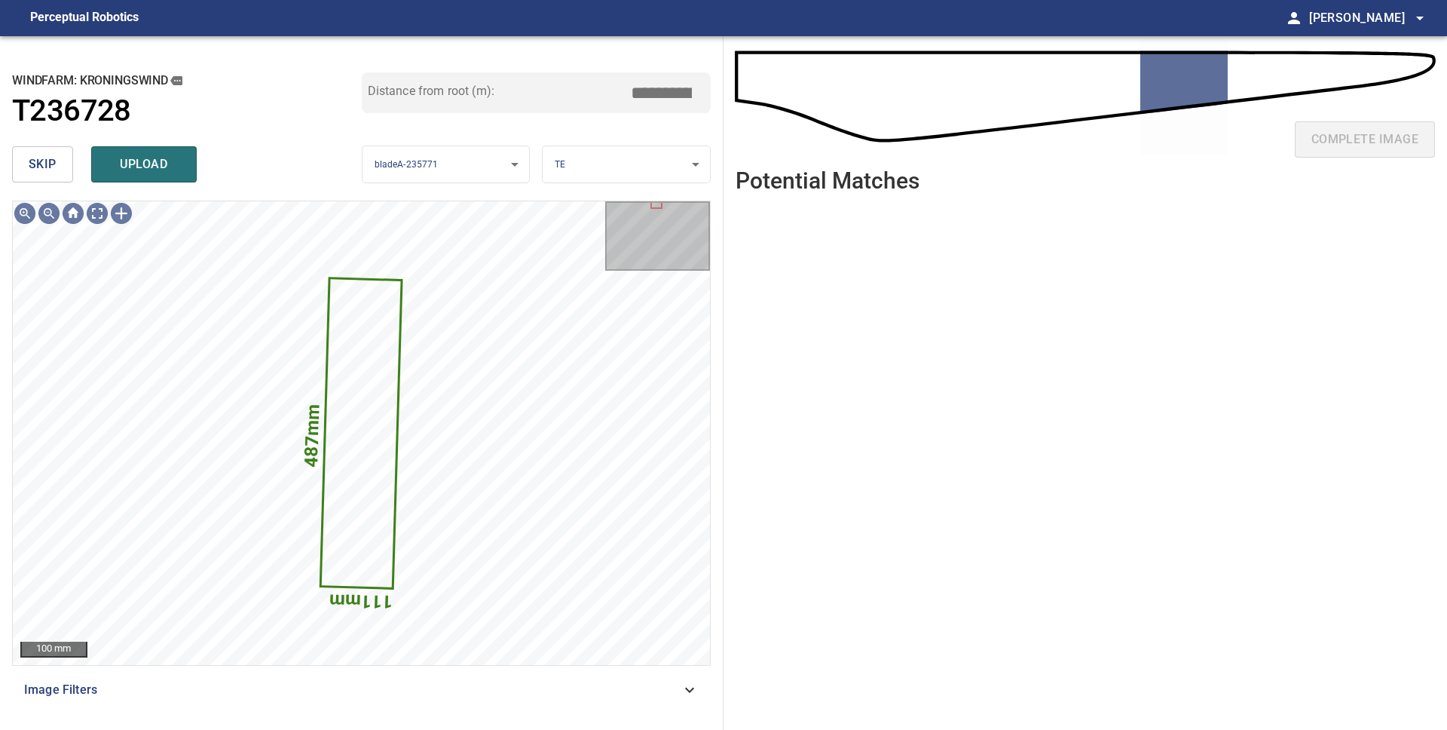
click at [38, 163] on span "skip" at bounding box center [43, 164] width 28 height 21
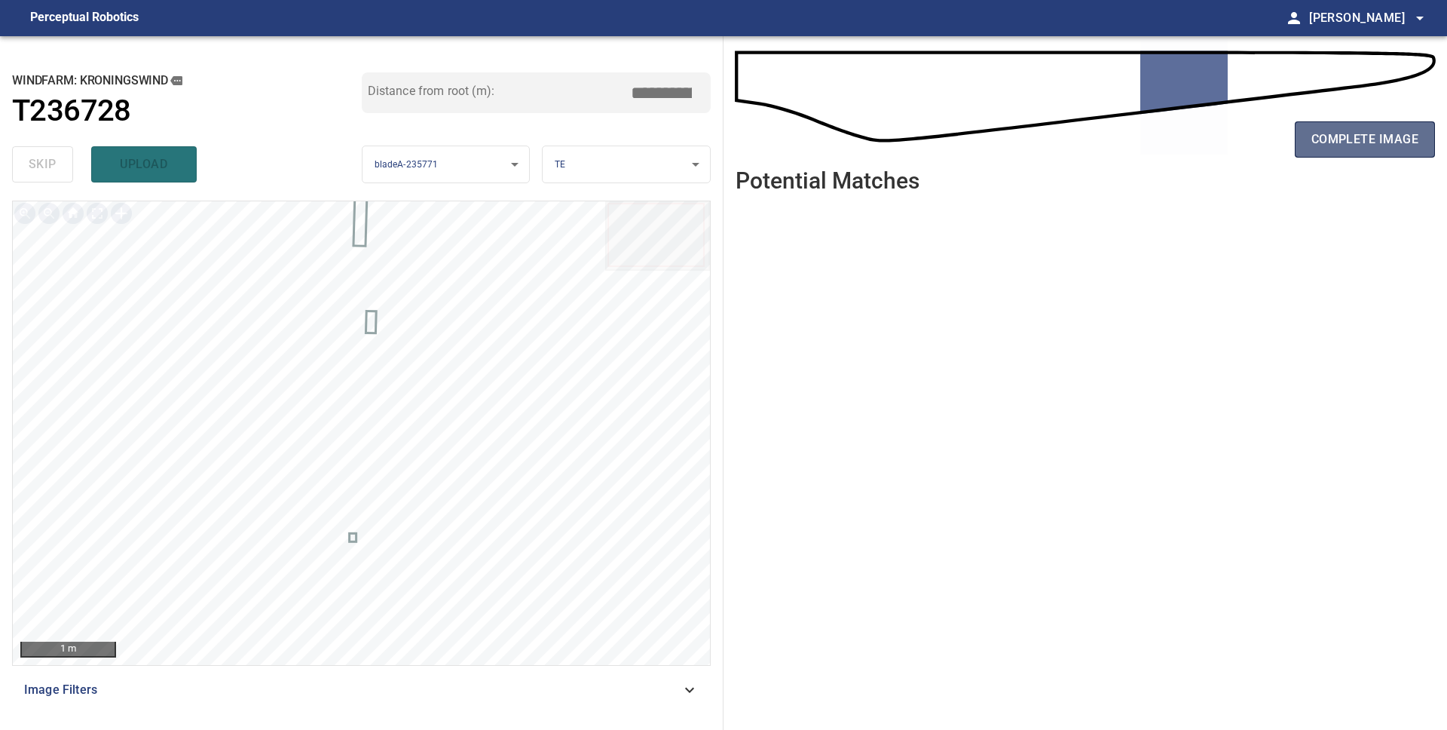
click at [1316, 140] on span "complete image" at bounding box center [1365, 139] width 107 height 21
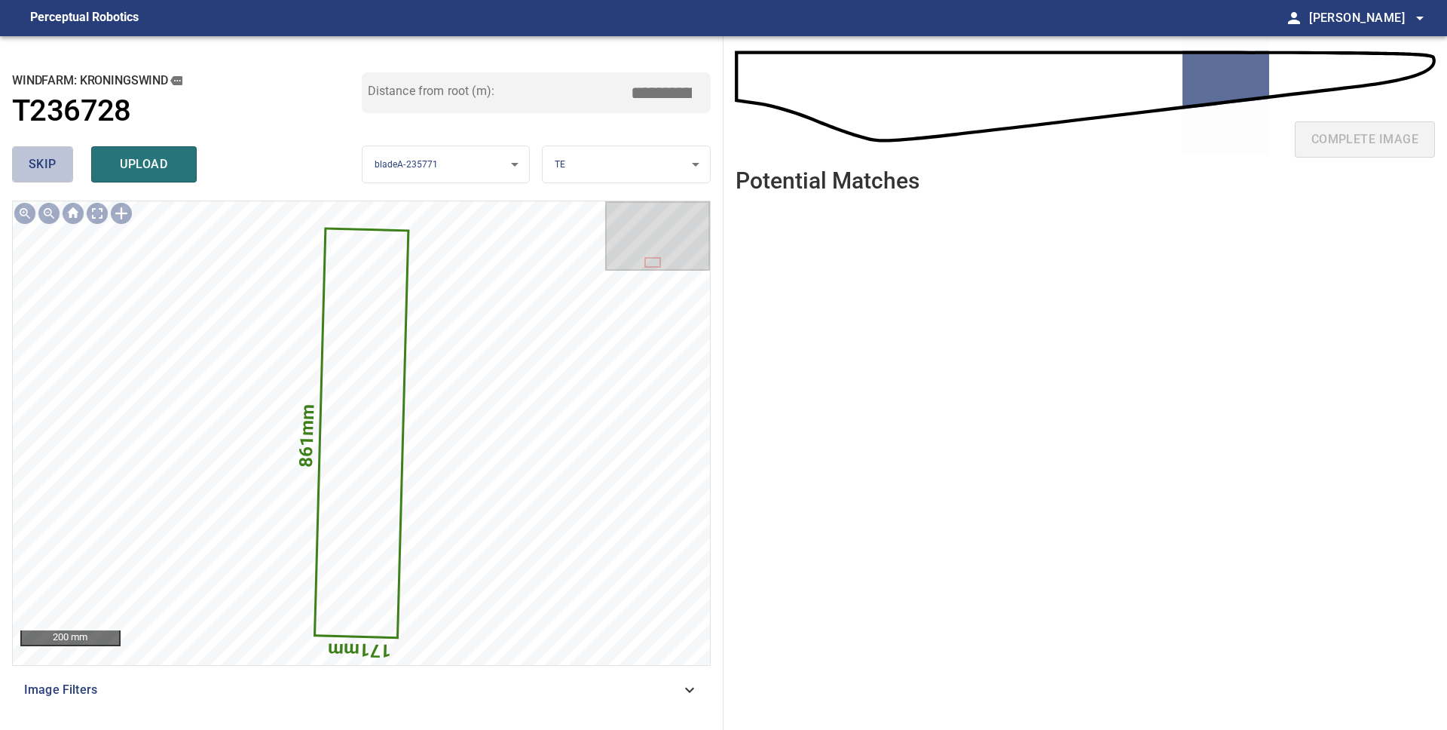
drag, startPoint x: 23, startPoint y: 168, endPoint x: 134, endPoint y: 186, distance: 112.3
click at [24, 168] on button "skip" at bounding box center [42, 164] width 61 height 36
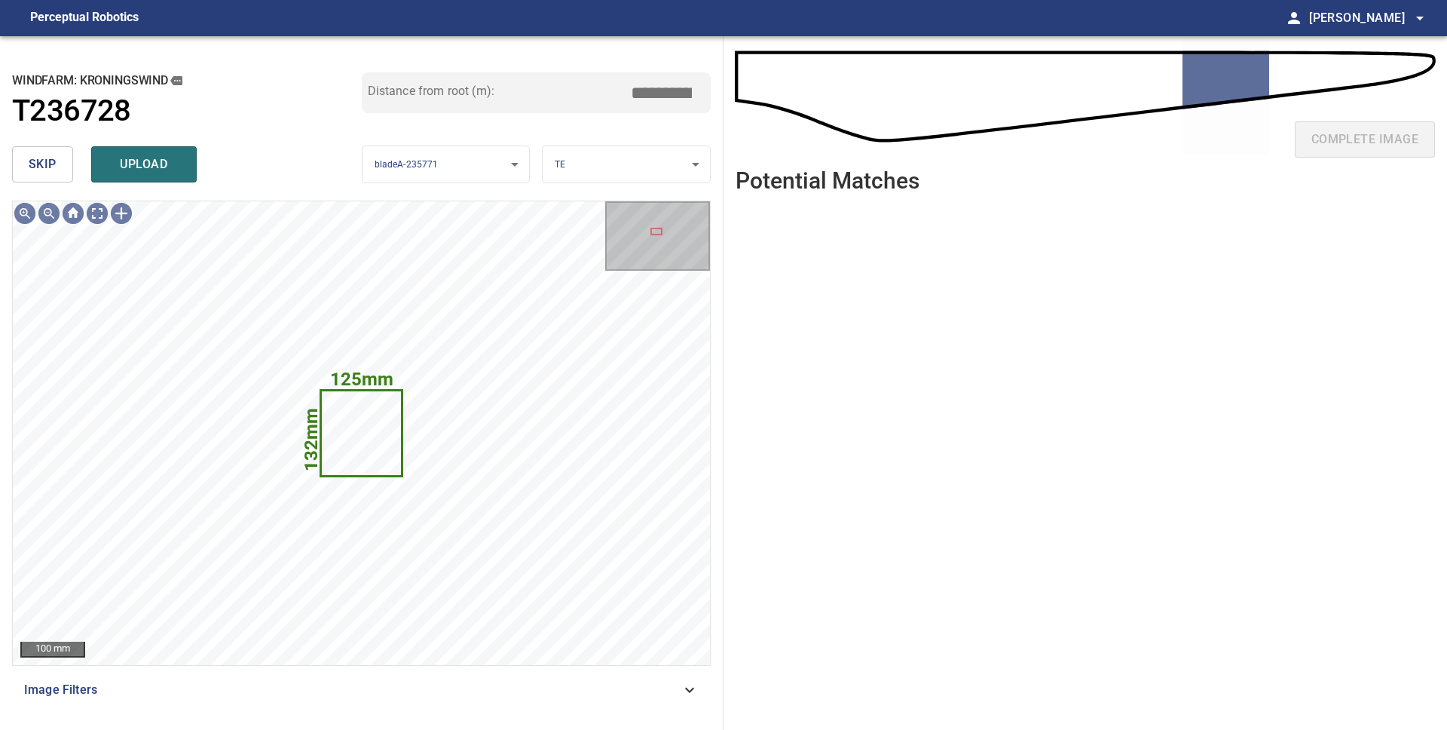
click at [61, 164] on button "skip" at bounding box center [42, 164] width 61 height 36
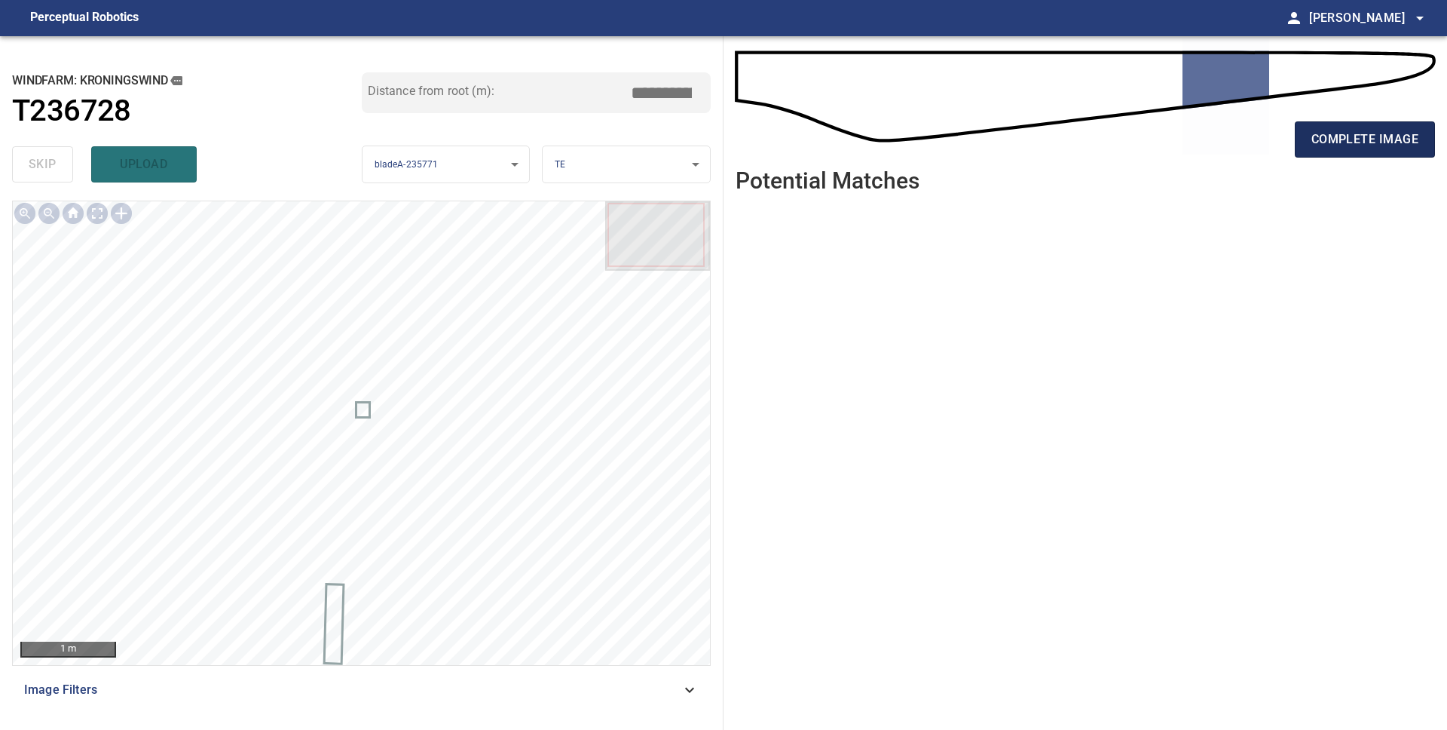
click at [1332, 138] on span "complete image" at bounding box center [1365, 139] width 107 height 21
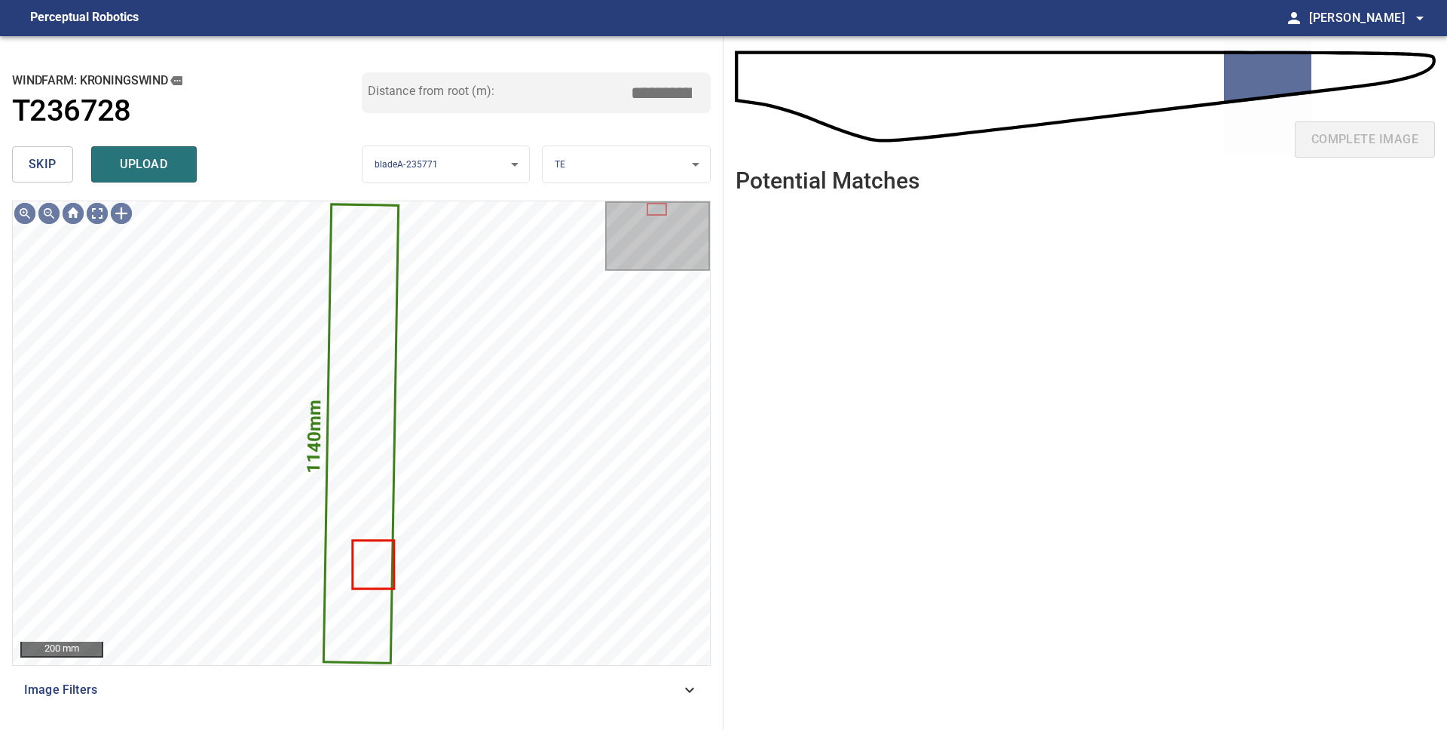
click at [46, 170] on span "skip" at bounding box center [43, 164] width 28 height 21
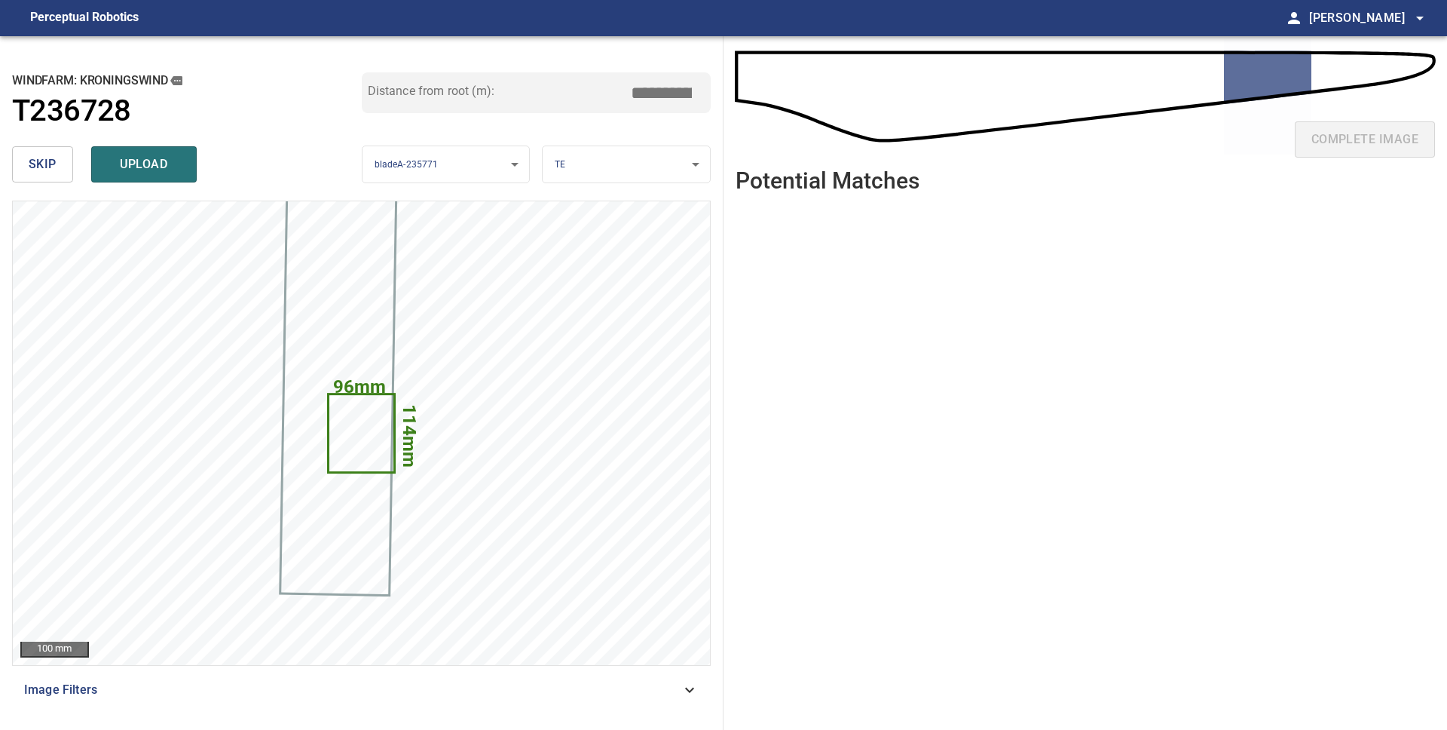
click at [49, 169] on span "skip" at bounding box center [43, 164] width 28 height 21
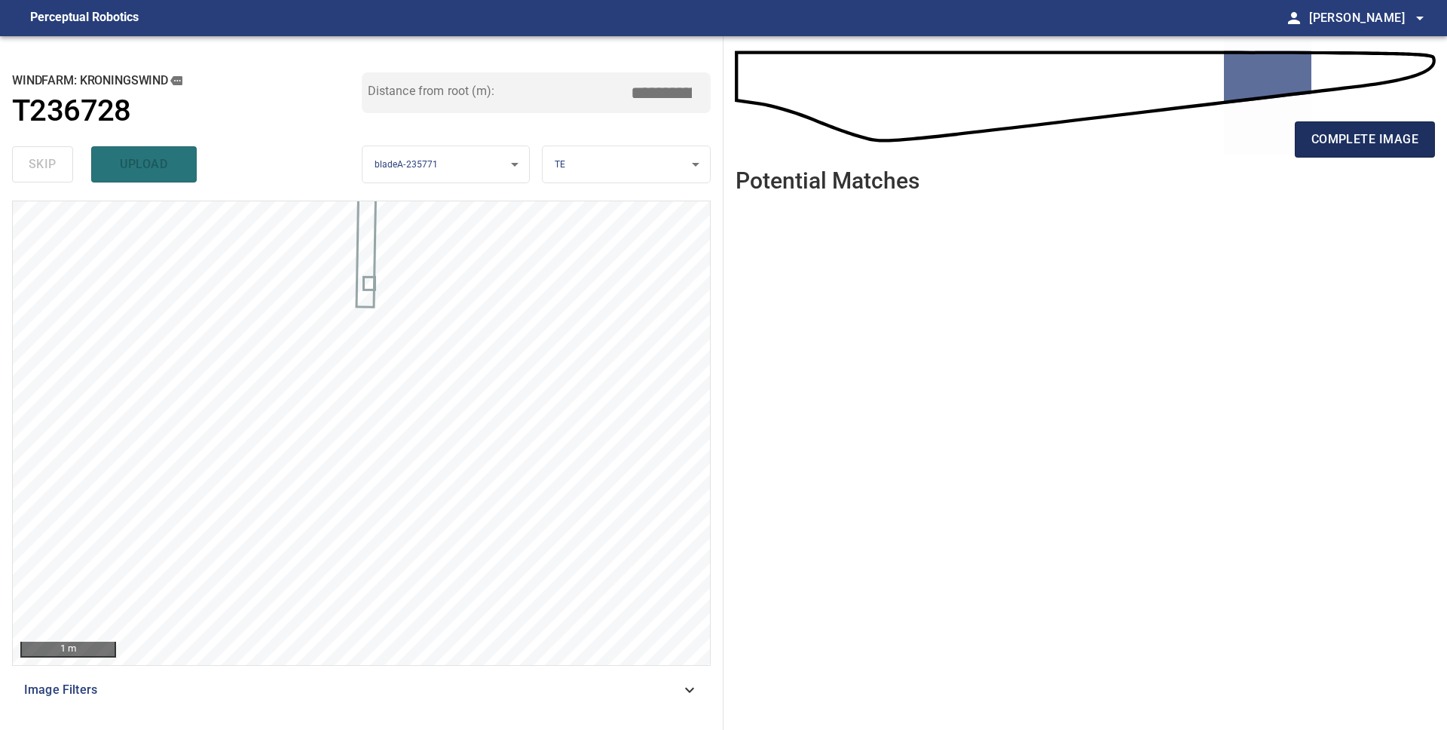
click at [1334, 148] on span "complete image" at bounding box center [1365, 139] width 107 height 21
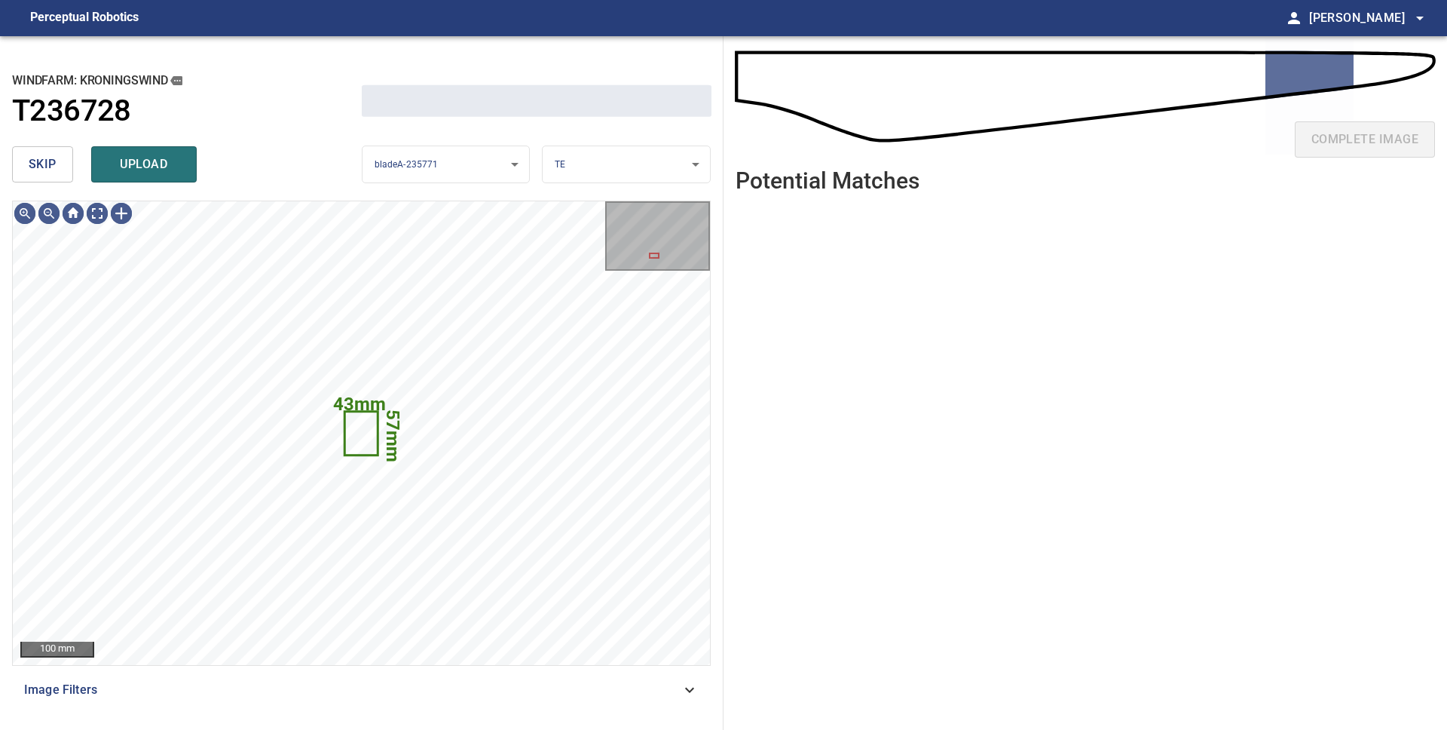
click at [38, 170] on span "skip" at bounding box center [43, 164] width 28 height 21
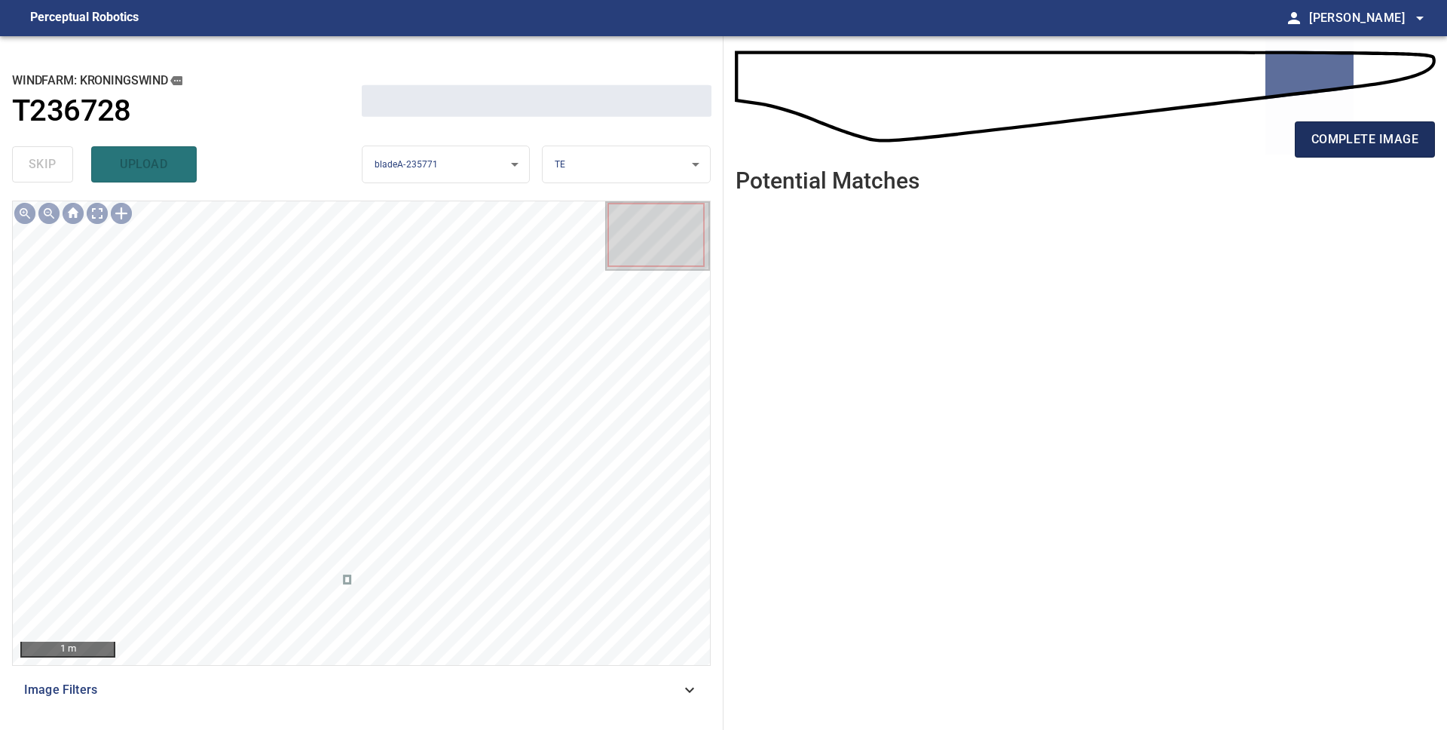
click at [1312, 136] on span "complete image" at bounding box center [1365, 139] width 107 height 21
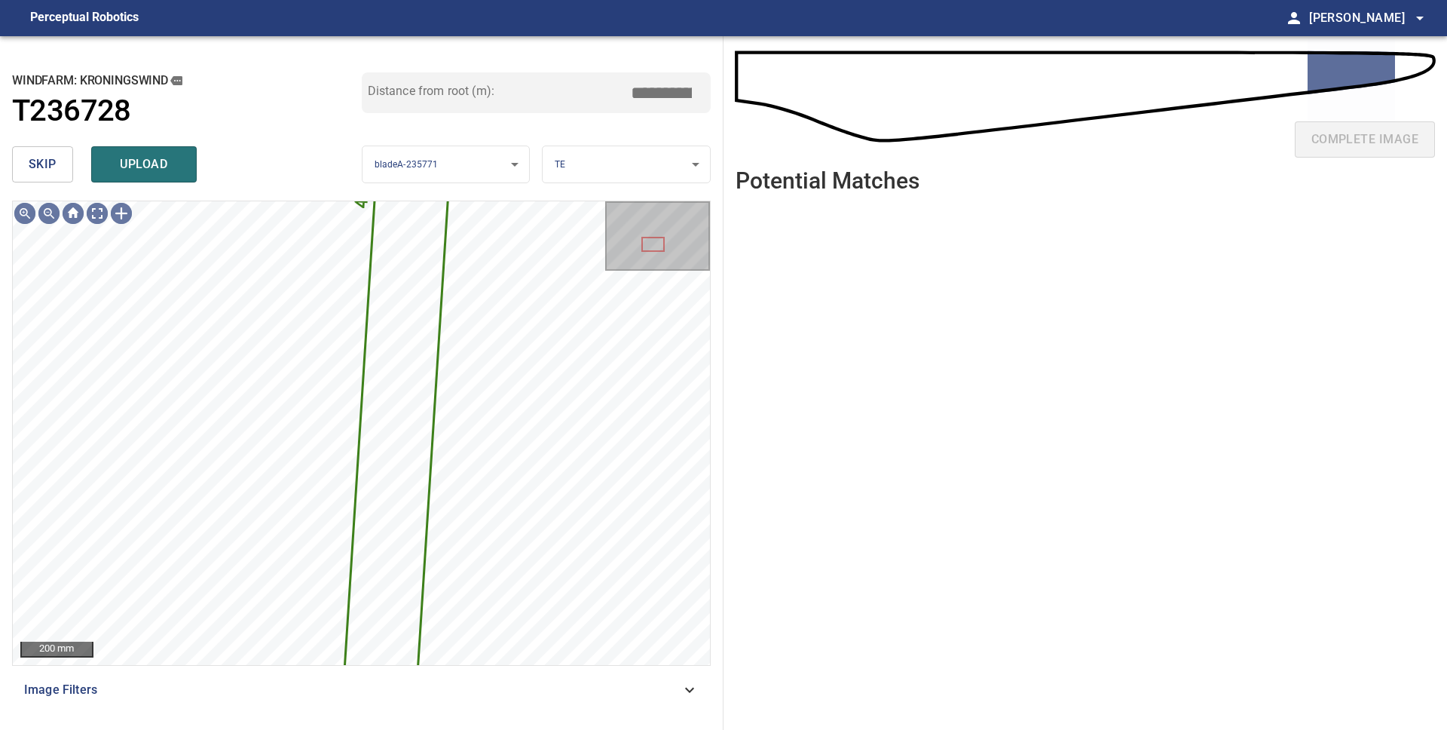
click at [38, 161] on span "skip" at bounding box center [43, 164] width 28 height 21
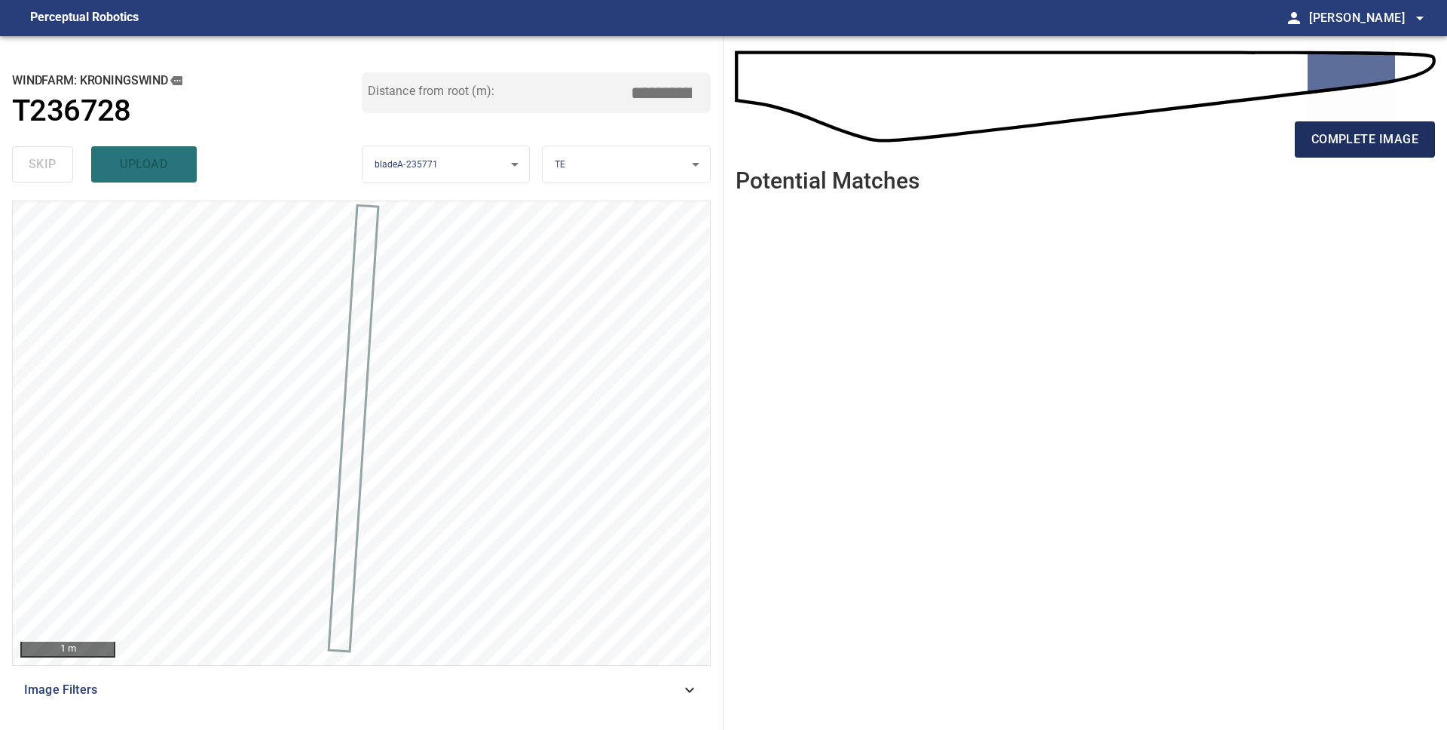
click at [1318, 132] on span "complete image" at bounding box center [1365, 139] width 107 height 21
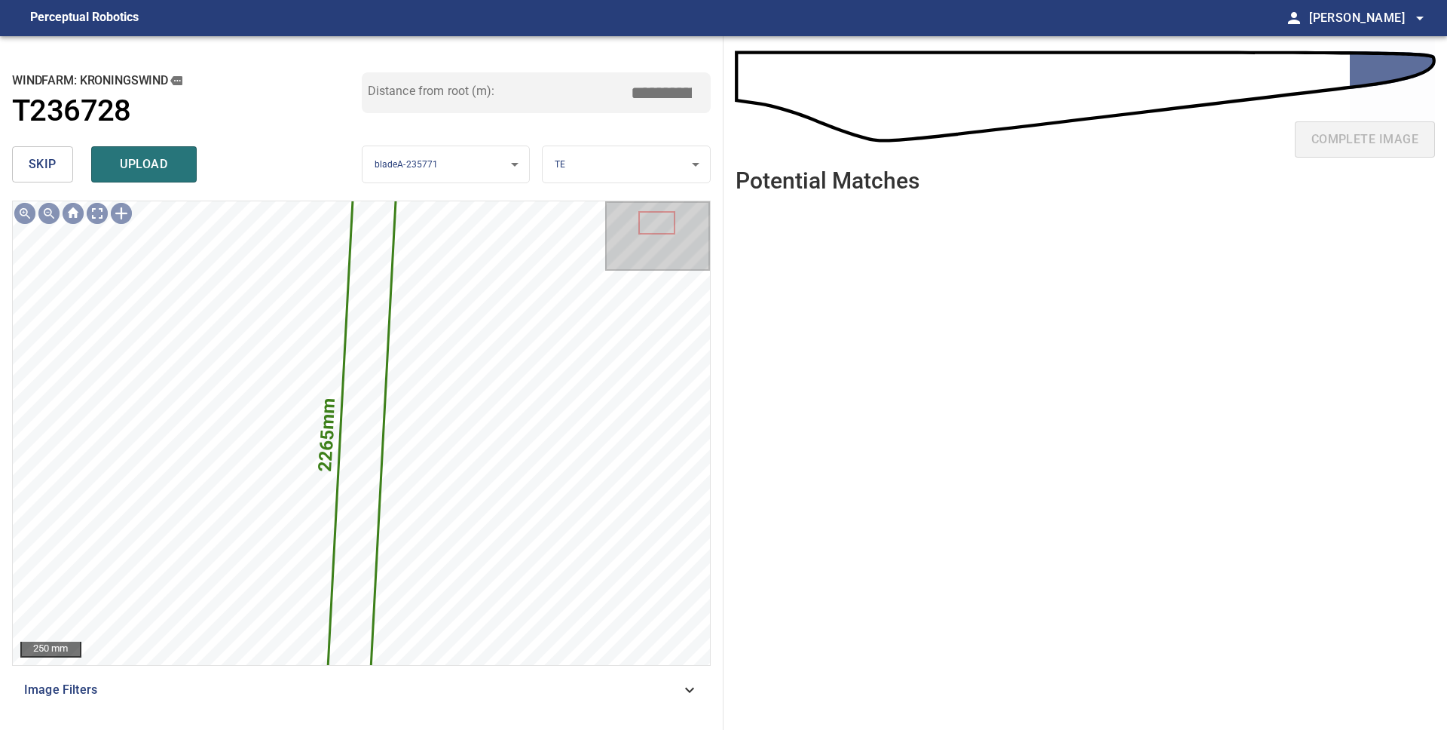
click at [47, 162] on span "skip" at bounding box center [43, 164] width 28 height 21
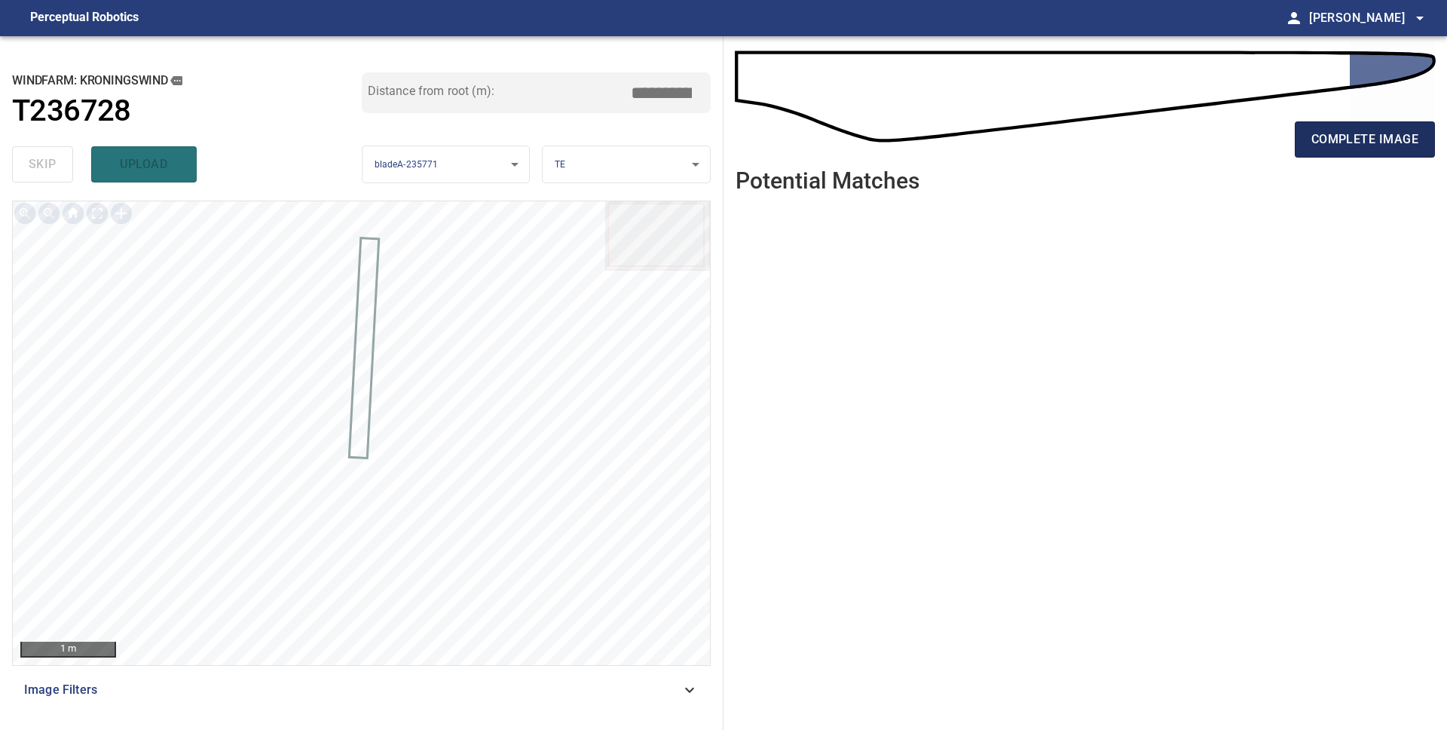
click at [1320, 143] on span "complete image" at bounding box center [1365, 139] width 107 height 21
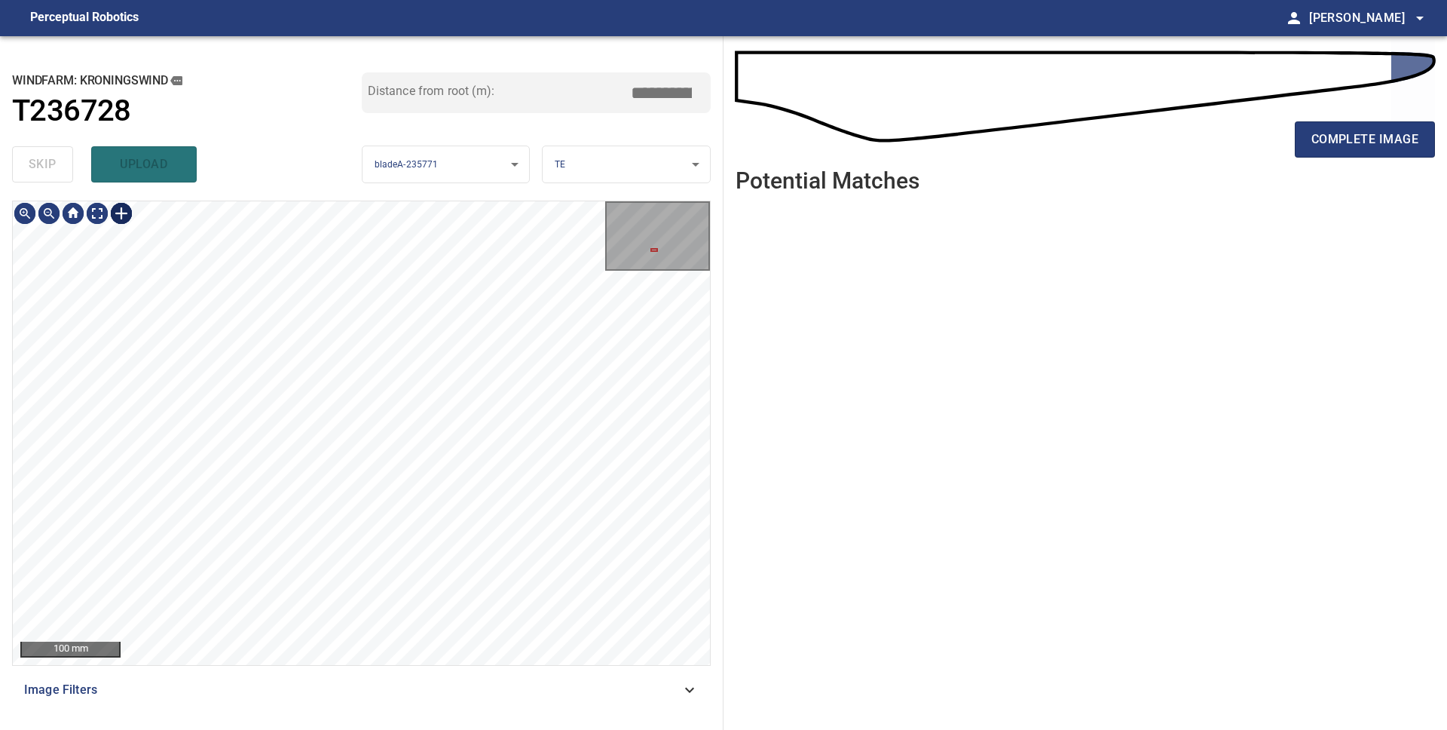
click at [121, 216] on div at bounding box center [121, 213] width 24 height 24
click at [409, 477] on div at bounding box center [361, 433] width 697 height 464
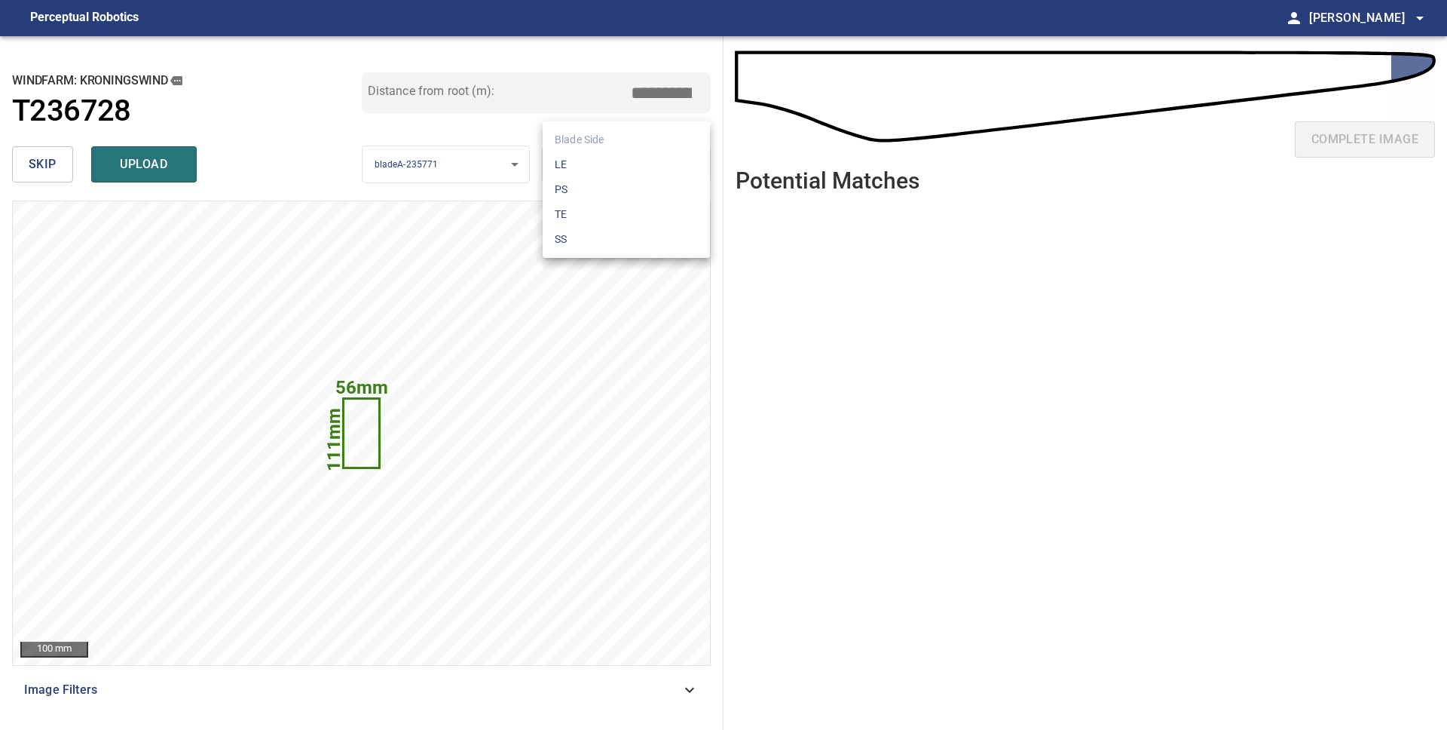
click at [586, 161] on body "**********" at bounding box center [723, 365] width 1447 height 730
click at [587, 163] on li "LE" at bounding box center [626, 164] width 167 height 25
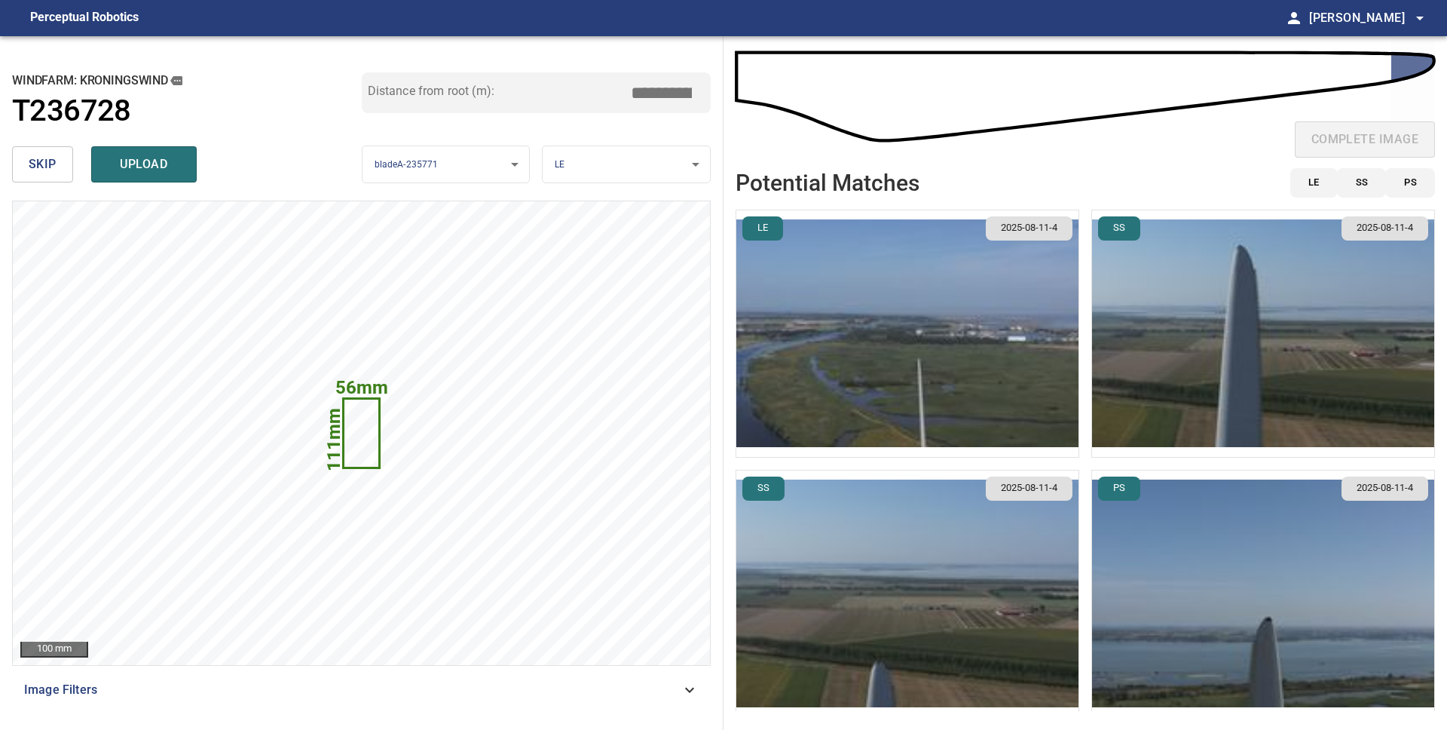
scroll to position [7, 0]
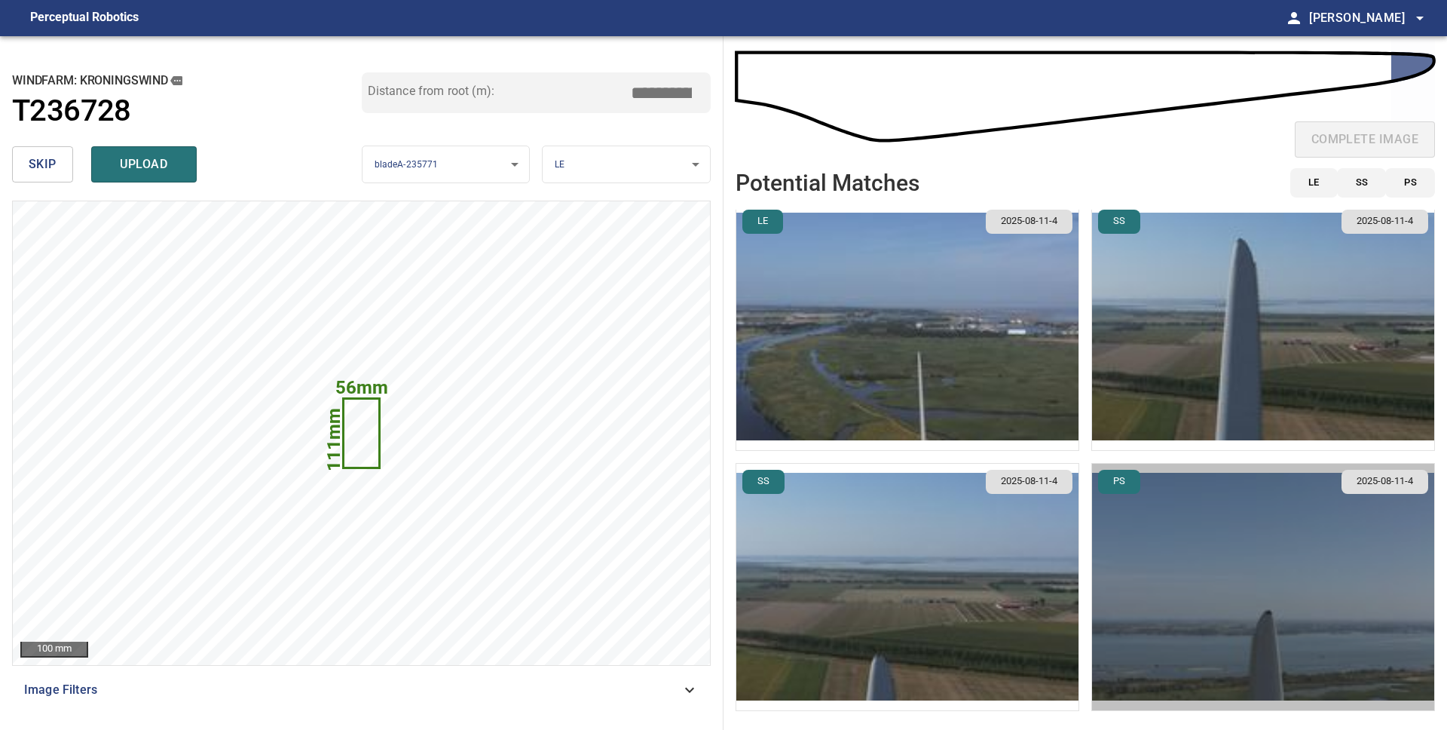
click at [1196, 551] on img "button" at bounding box center [1263, 587] width 342 height 246
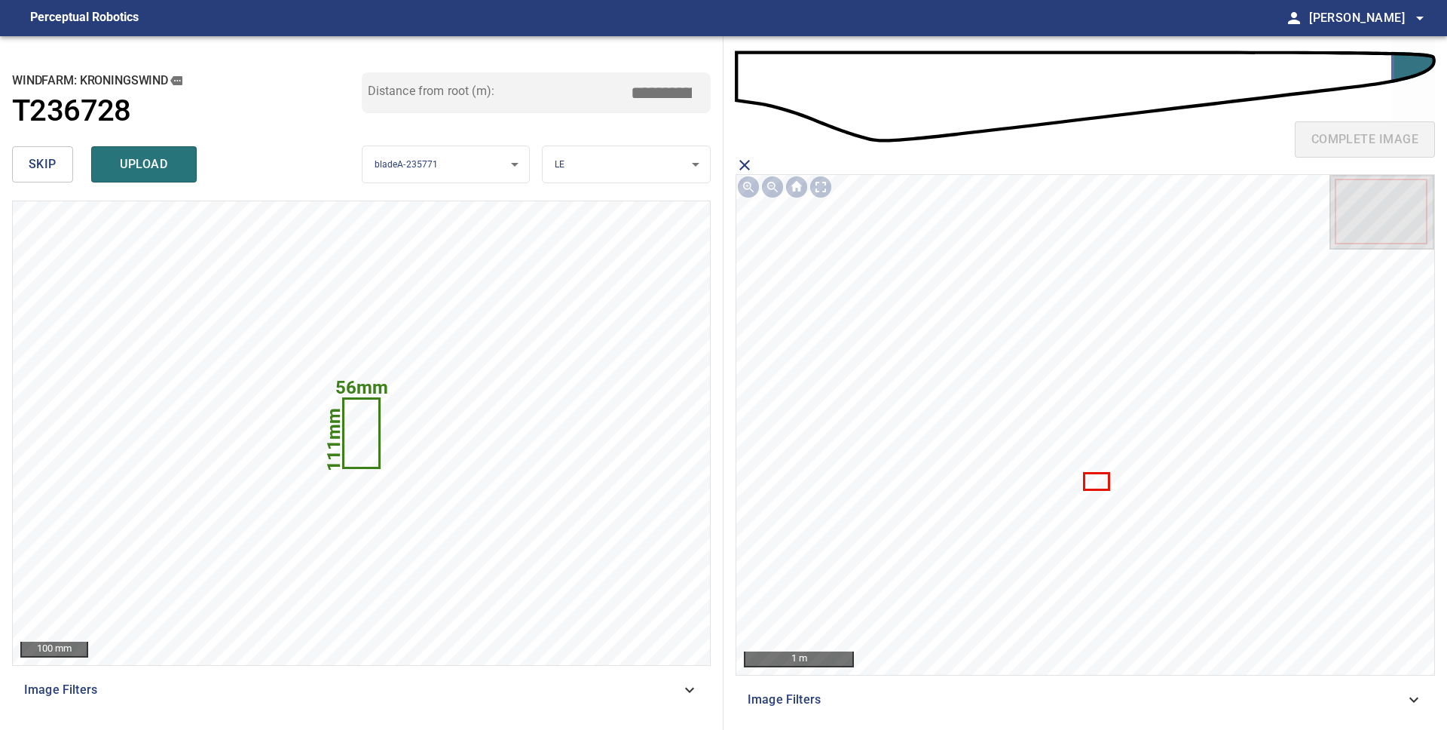
click at [1097, 484] on icon at bounding box center [1096, 481] width 23 height 15
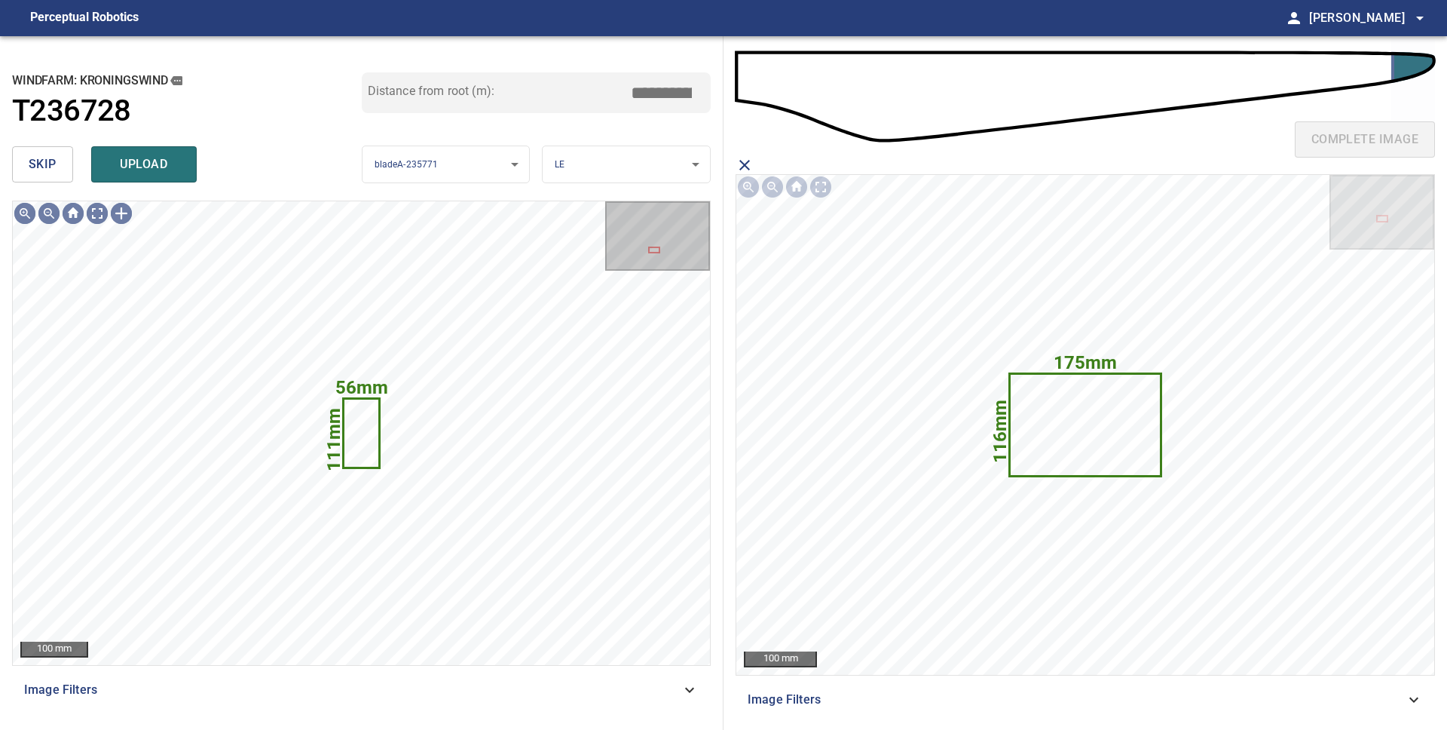
click at [129, 166] on span "upload" at bounding box center [144, 164] width 72 height 21
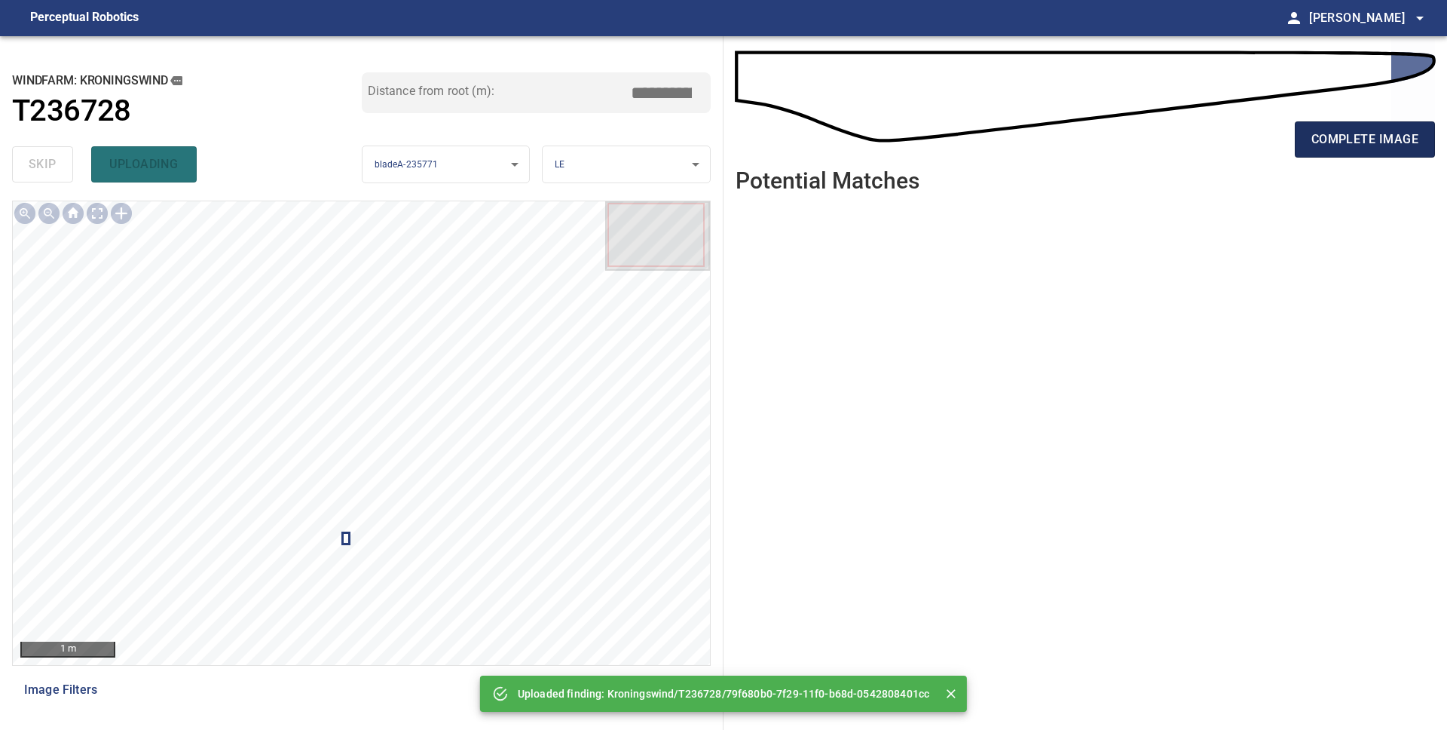
click at [1413, 139] on span "complete image" at bounding box center [1365, 139] width 107 height 21
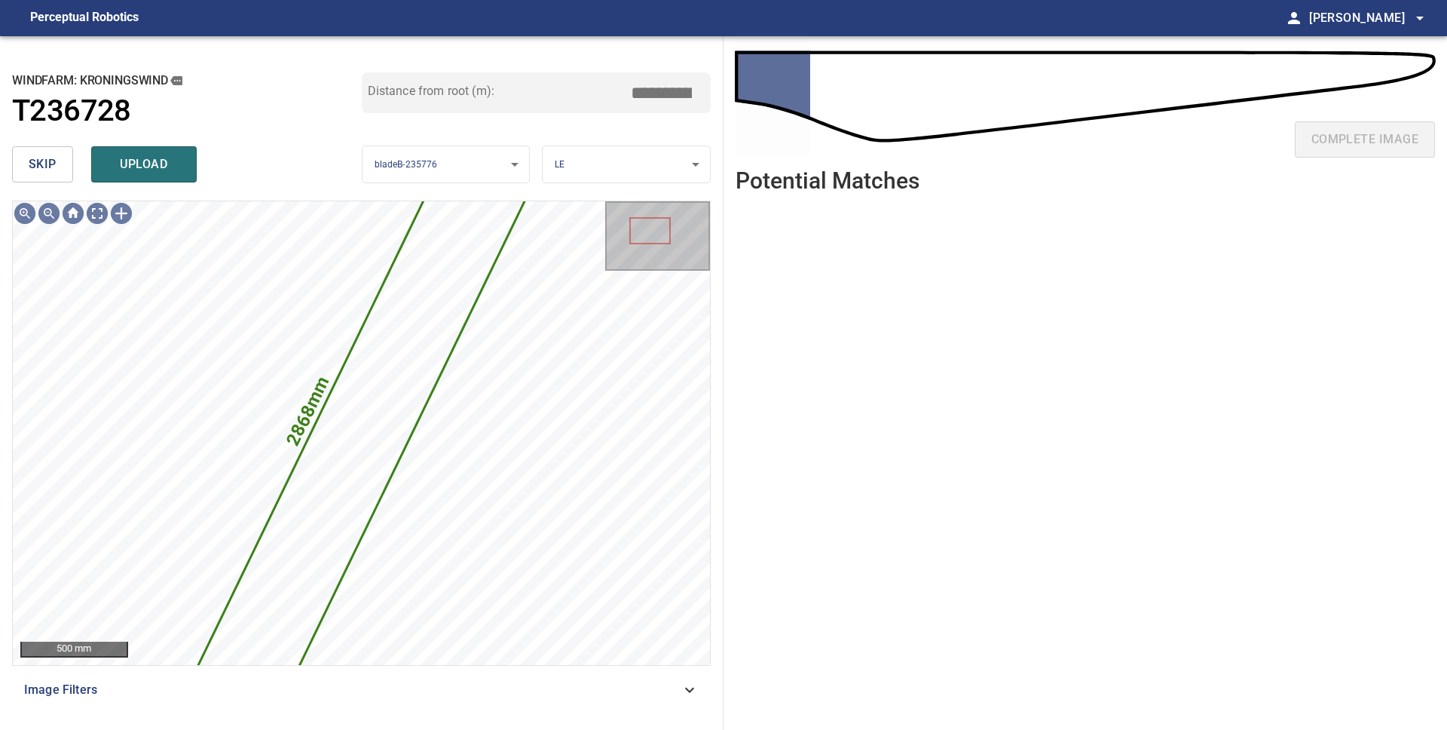
click at [41, 161] on span "skip" at bounding box center [43, 164] width 28 height 21
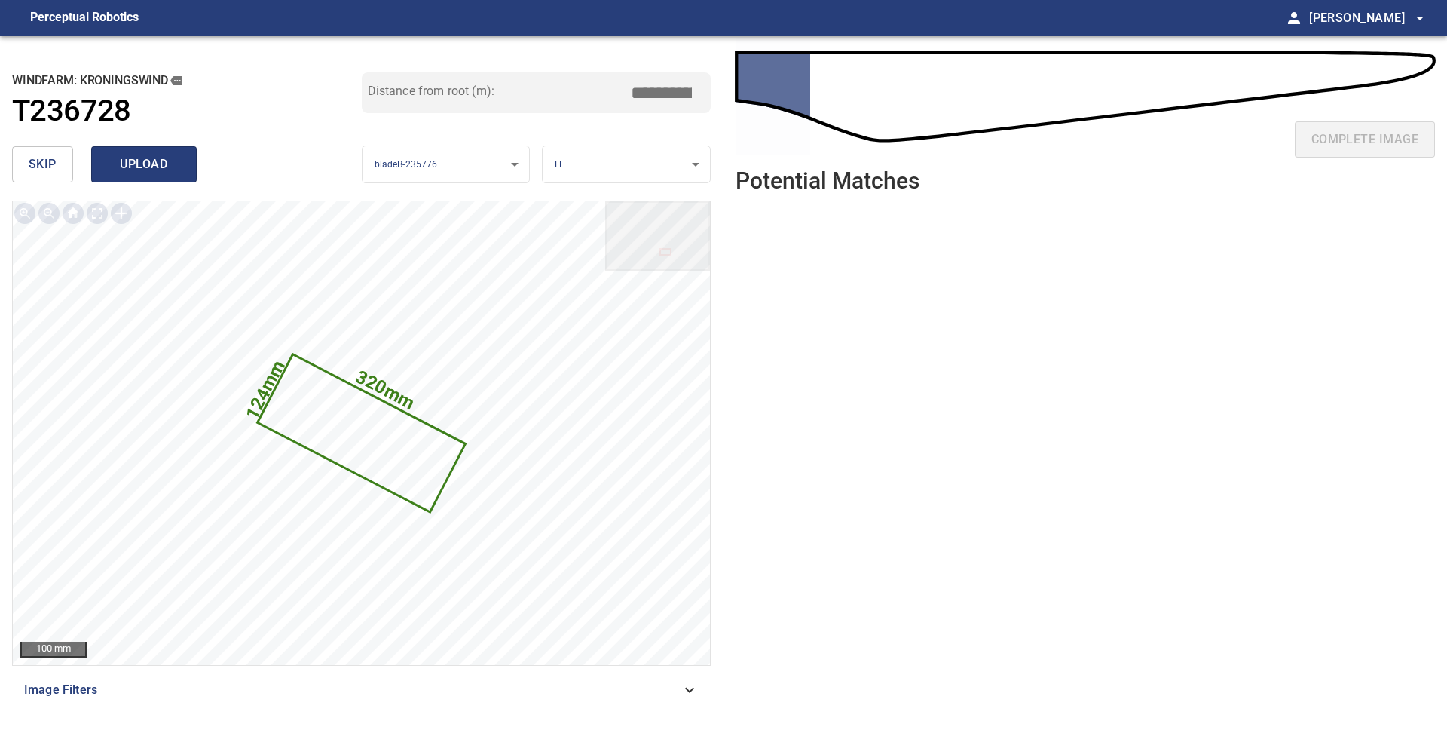
click at [136, 167] on span "upload" at bounding box center [144, 164] width 72 height 21
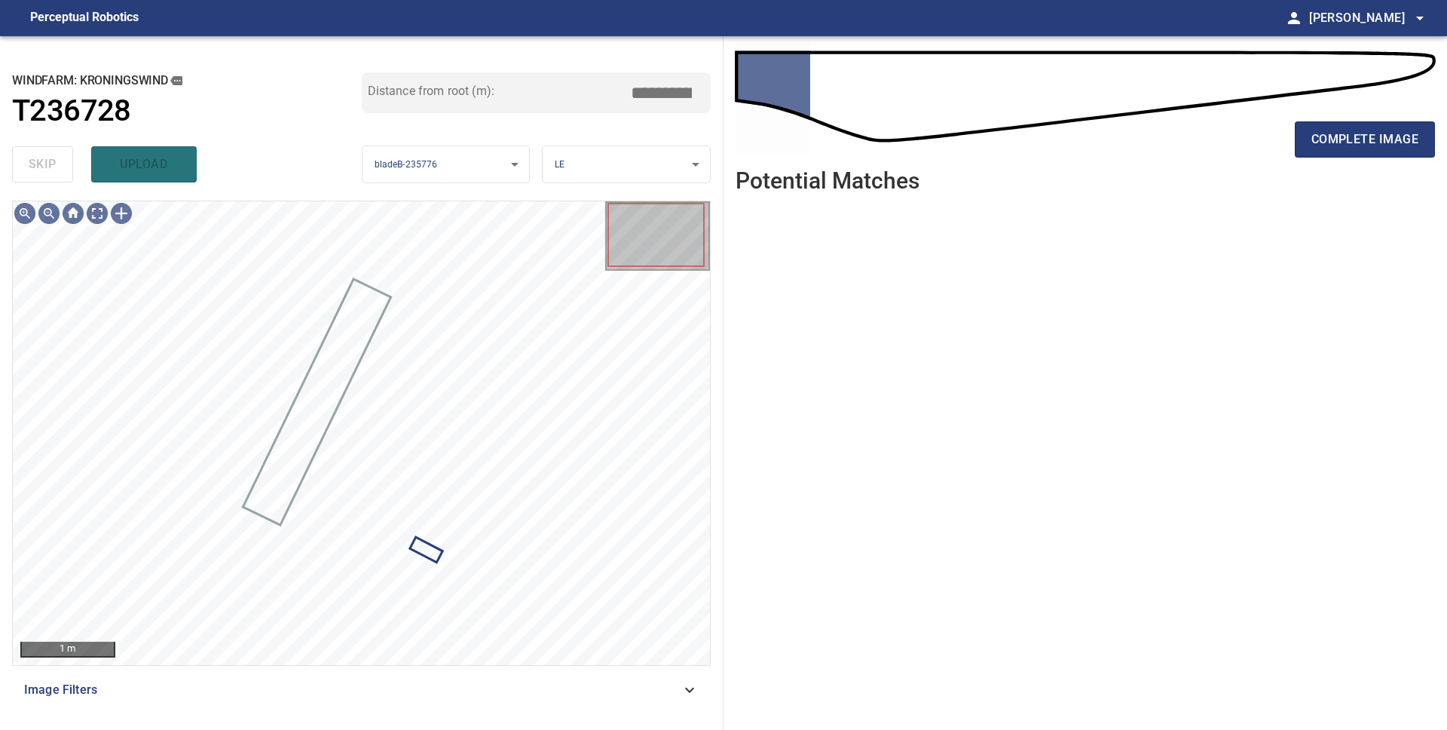
click at [470, 170] on body "**********" at bounding box center [723, 365] width 1447 height 730
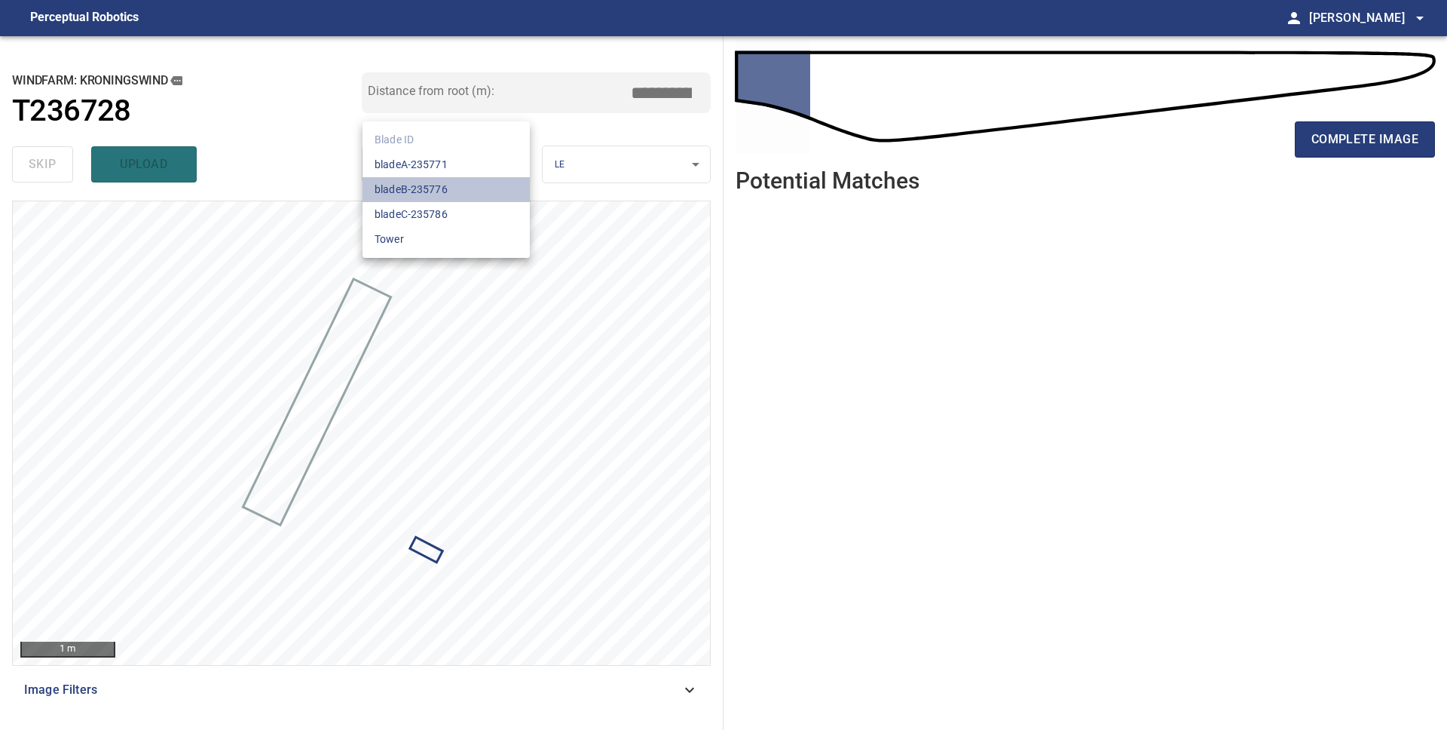
click at [470, 188] on li "bladeB-235776" at bounding box center [446, 189] width 167 height 25
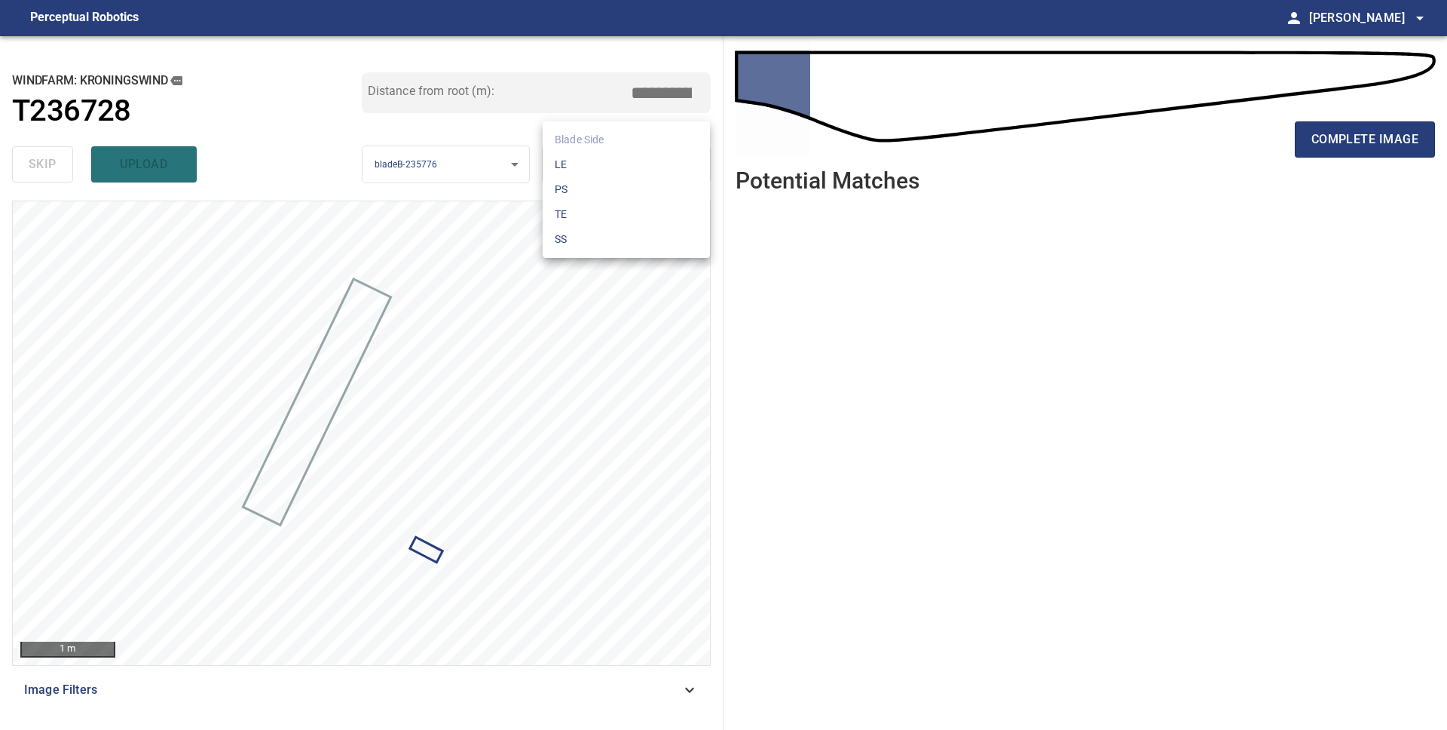
click at [618, 168] on body "**********" at bounding box center [723, 365] width 1447 height 730
click at [618, 168] on li "LE" at bounding box center [626, 164] width 167 height 25
click at [1336, 140] on span "complete image" at bounding box center [1365, 139] width 107 height 21
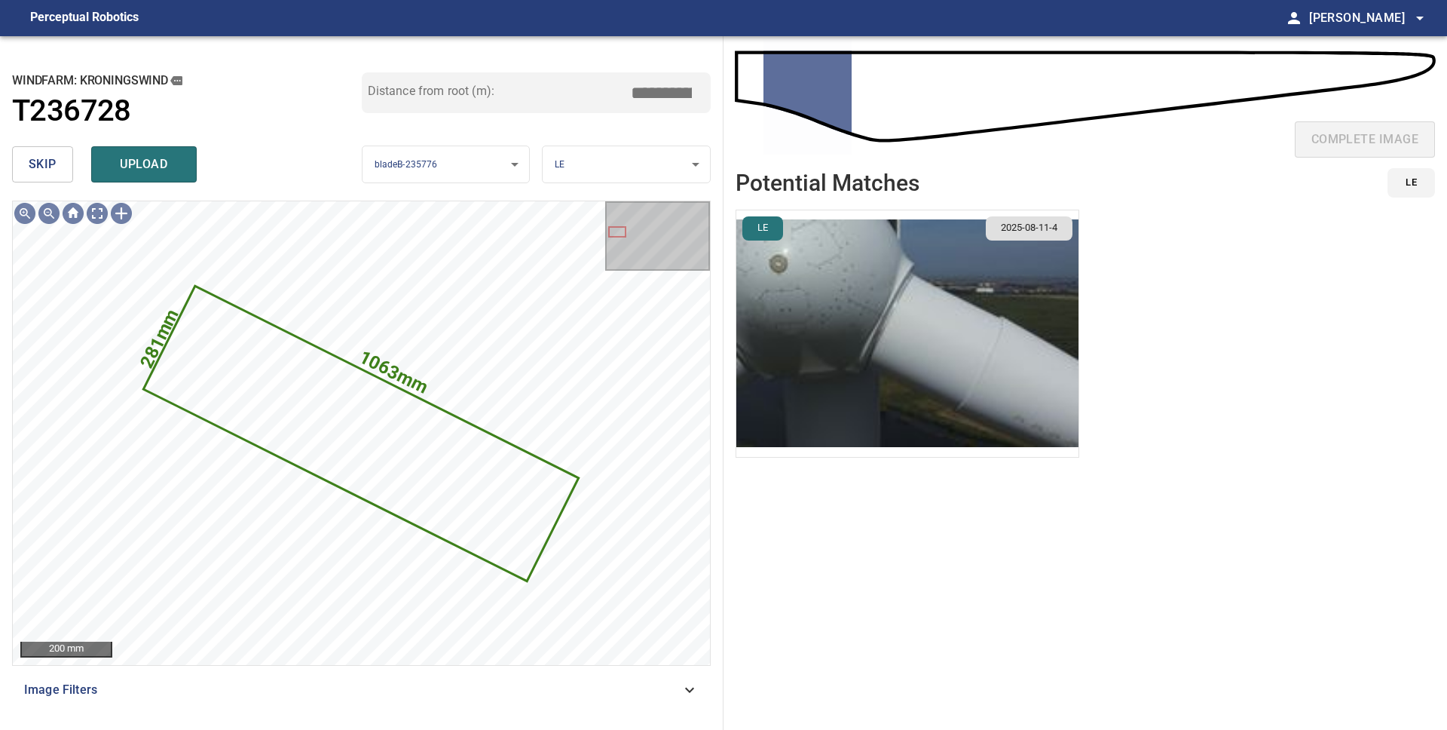
click at [54, 160] on span "skip" at bounding box center [43, 164] width 28 height 21
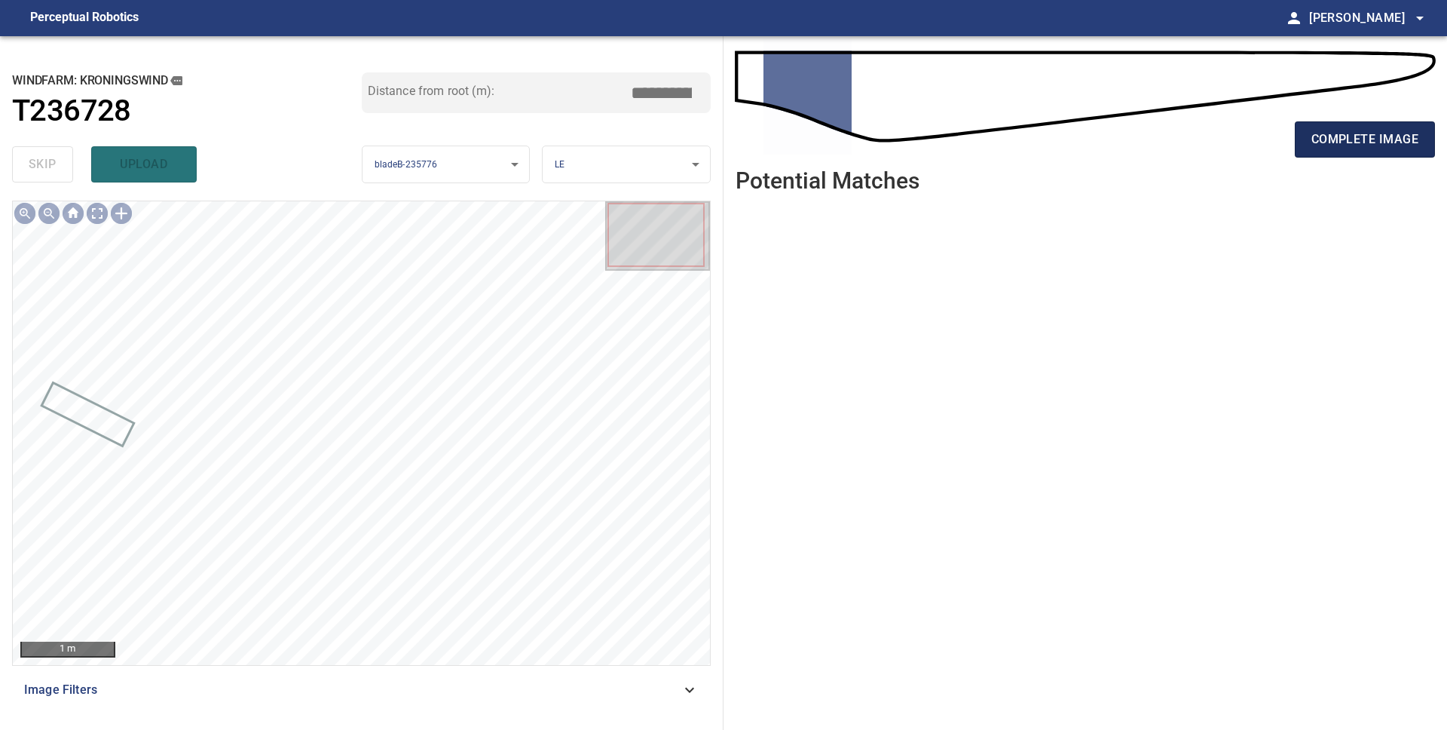
click at [1379, 136] on span "complete image" at bounding box center [1365, 139] width 107 height 21
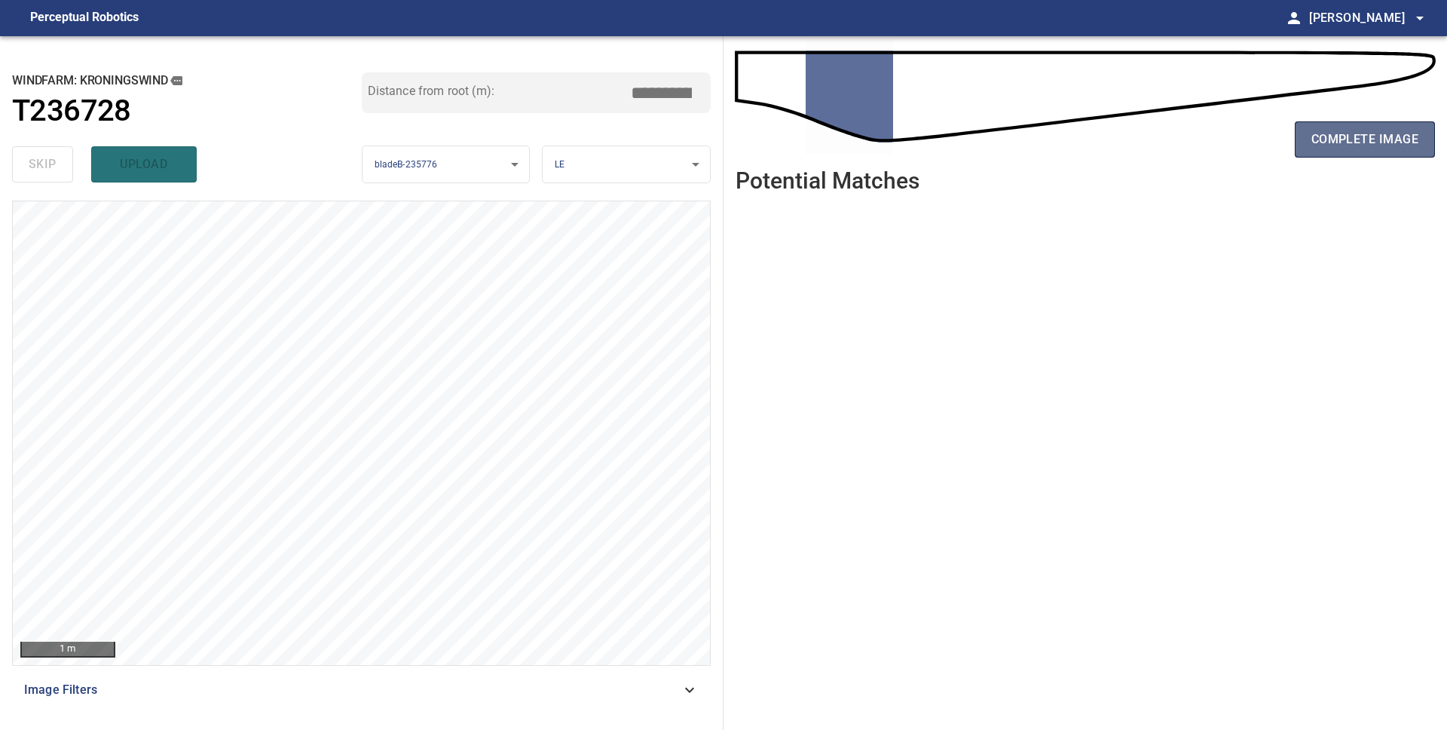
click at [1324, 142] on span "complete image" at bounding box center [1365, 139] width 107 height 21
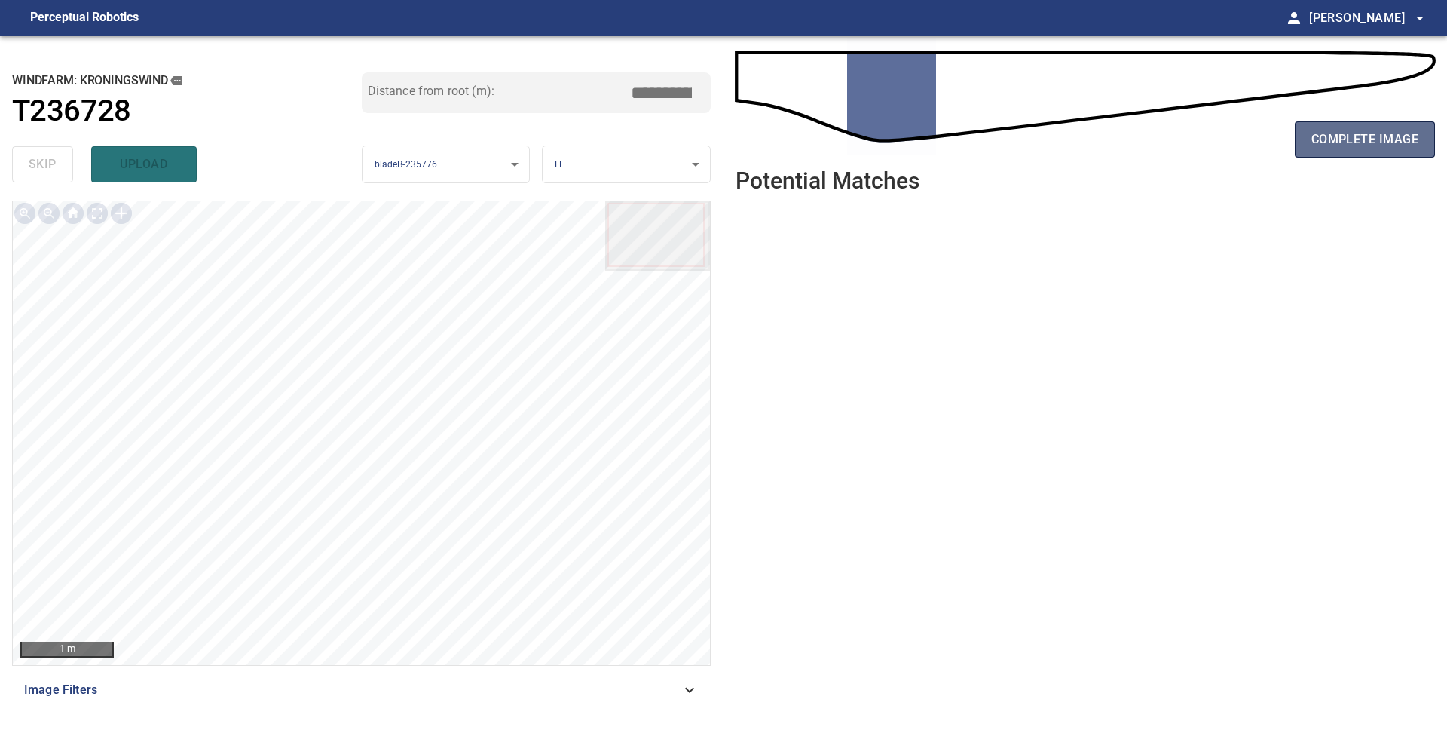
click at [1346, 145] on span "complete image" at bounding box center [1365, 139] width 107 height 21
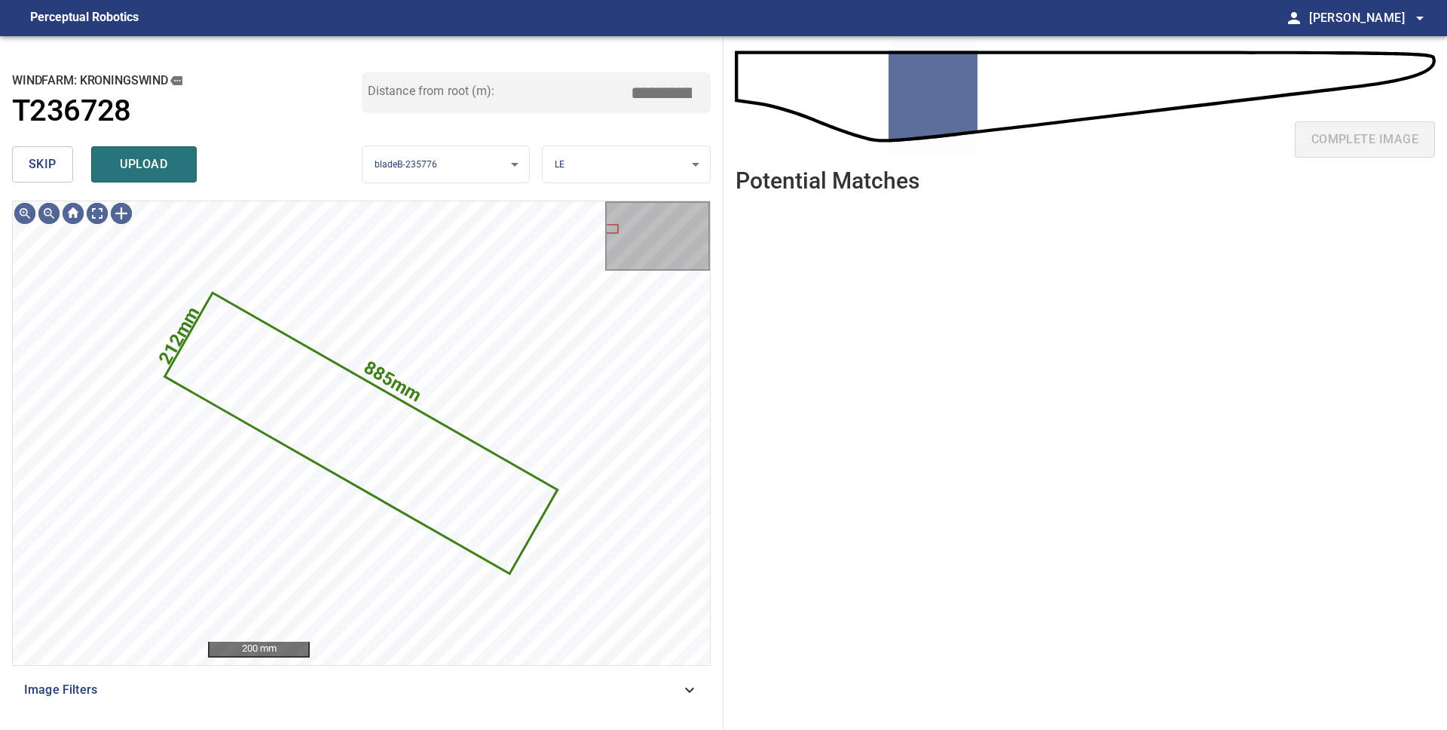
click at [51, 172] on span "skip" at bounding box center [43, 164] width 28 height 21
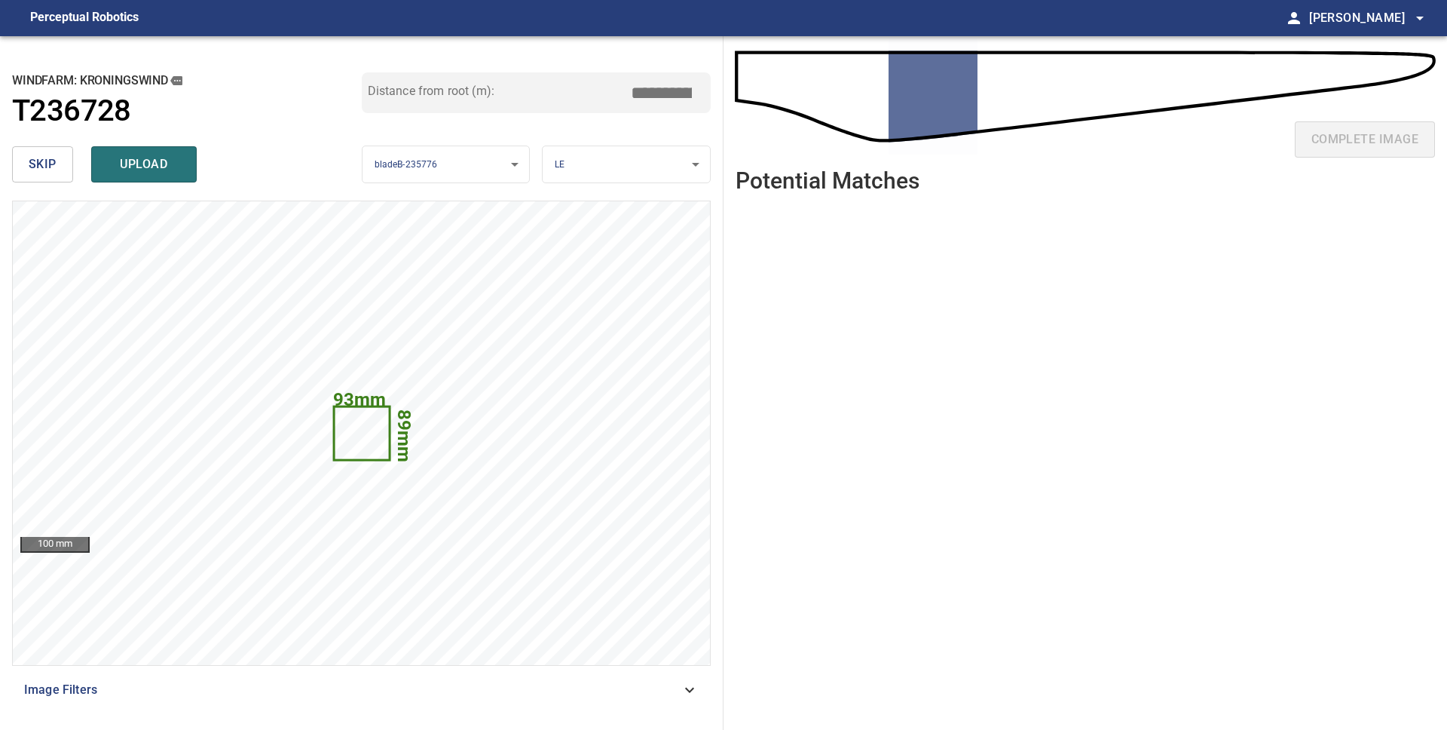
drag, startPoint x: 96, startPoint y: 161, endPoint x: 125, endPoint y: 161, distance: 28.6
click at [96, 161] on button "upload" at bounding box center [144, 164] width 106 height 36
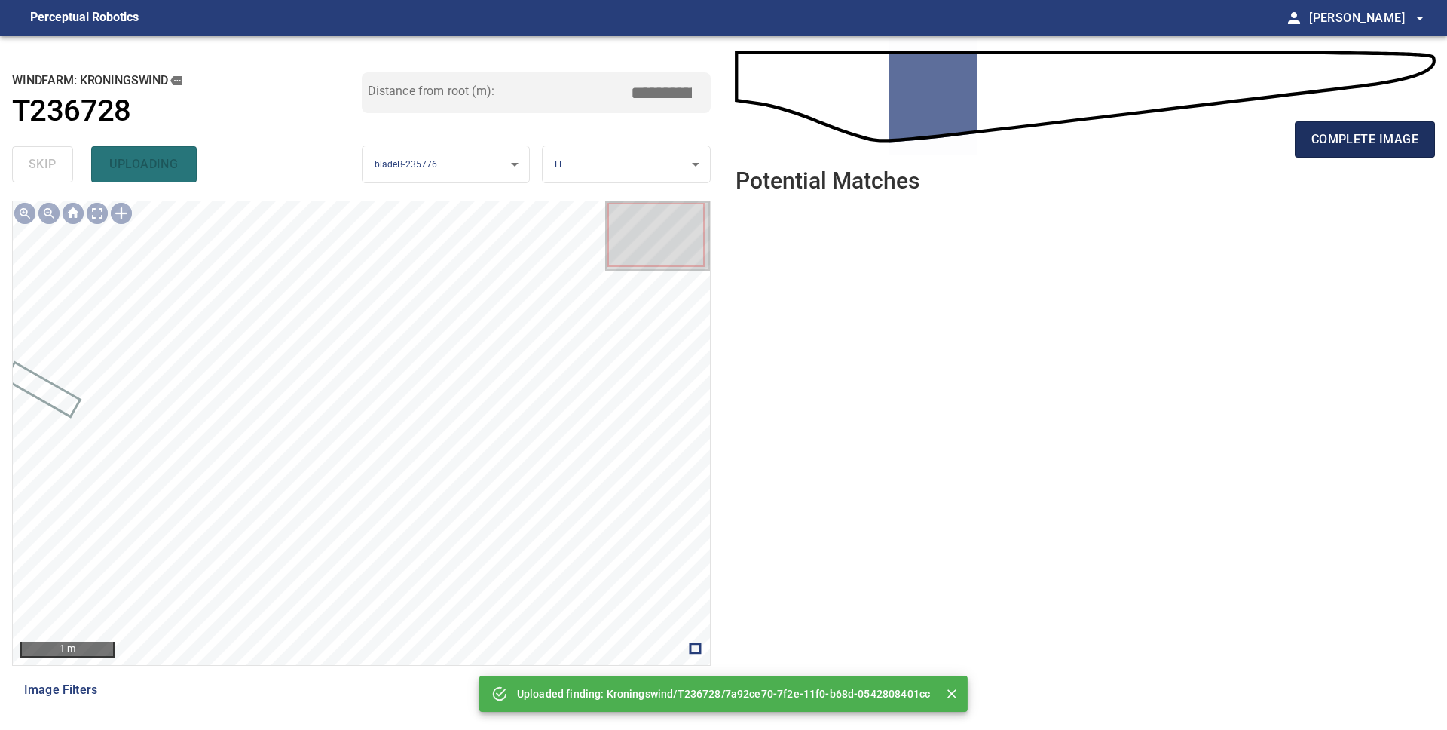
click at [1358, 152] on button "complete image" at bounding box center [1365, 139] width 140 height 36
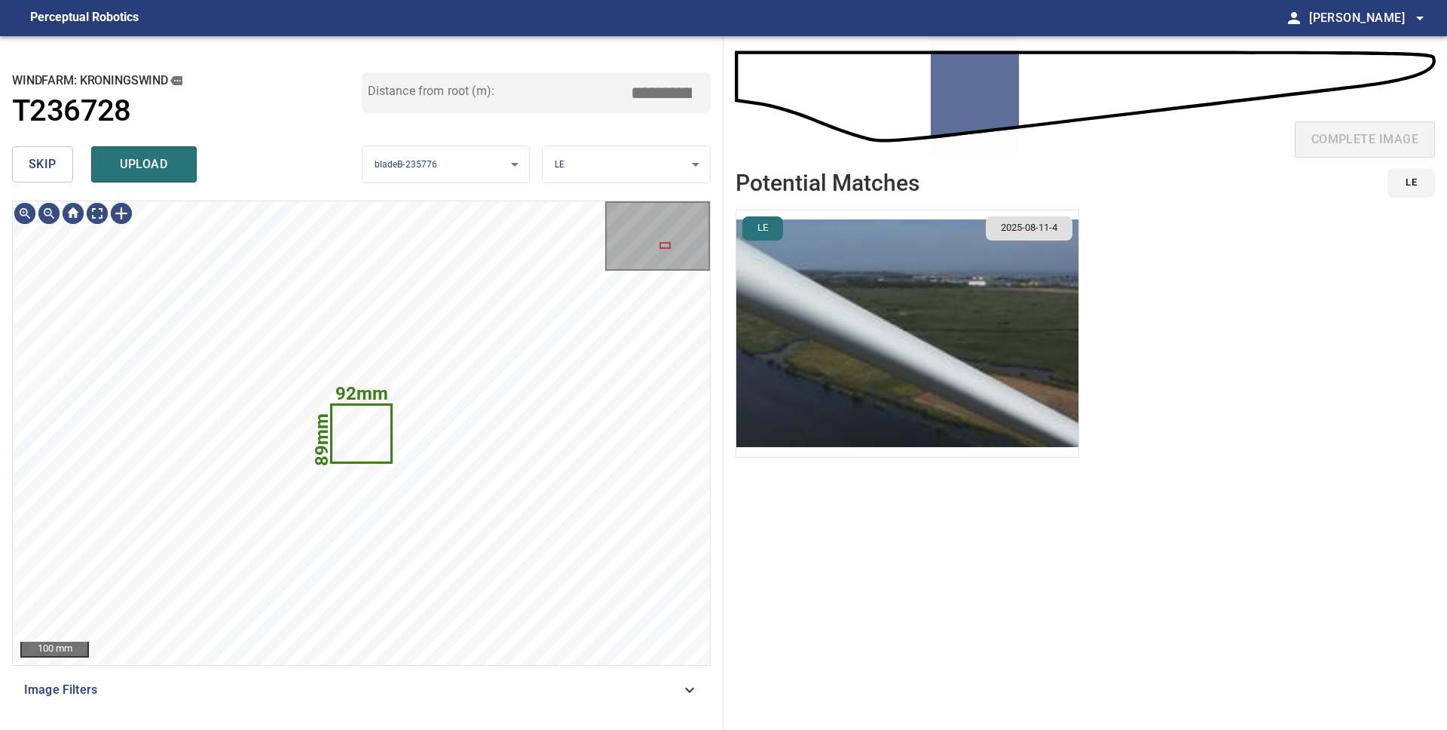
click at [889, 347] on img "button" at bounding box center [907, 333] width 342 height 246
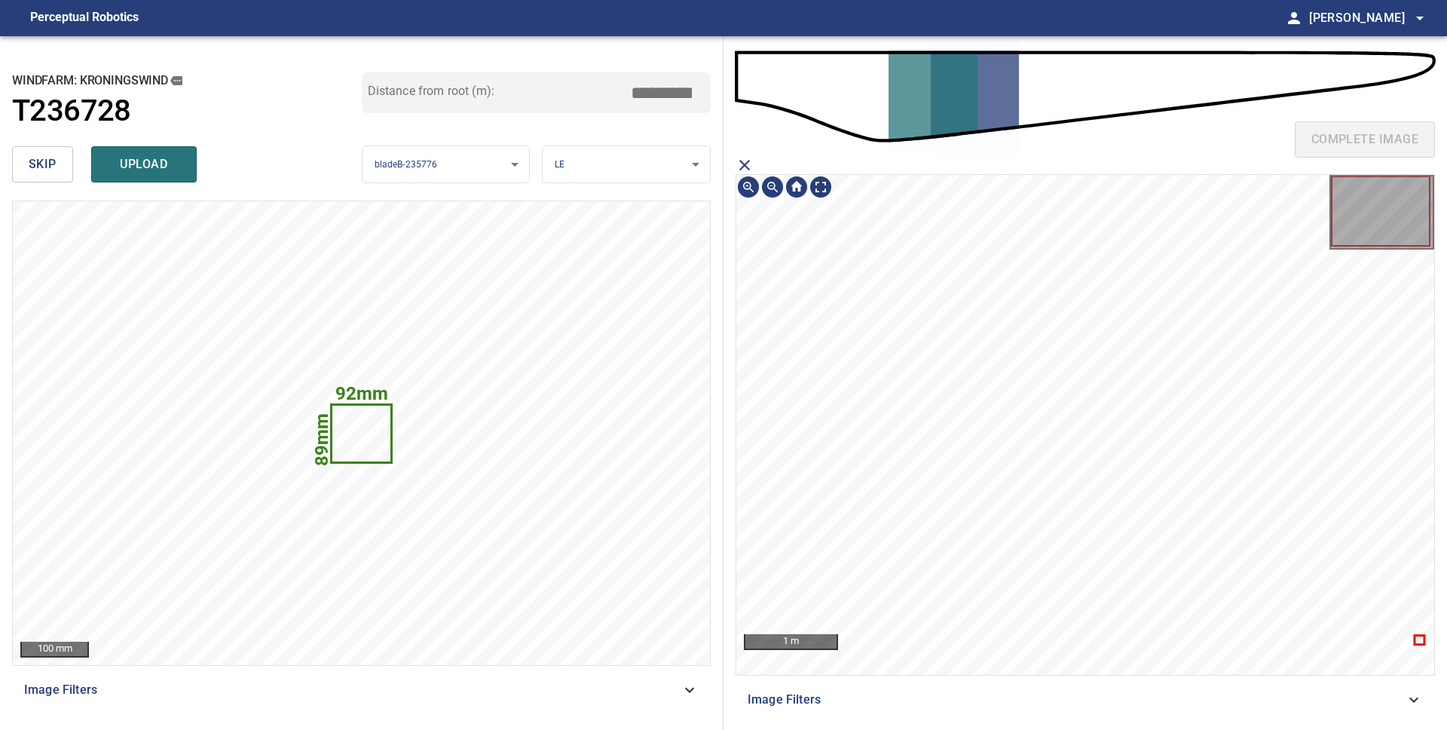
click at [1417, 638] on icon at bounding box center [1420, 640] width 8 height 7
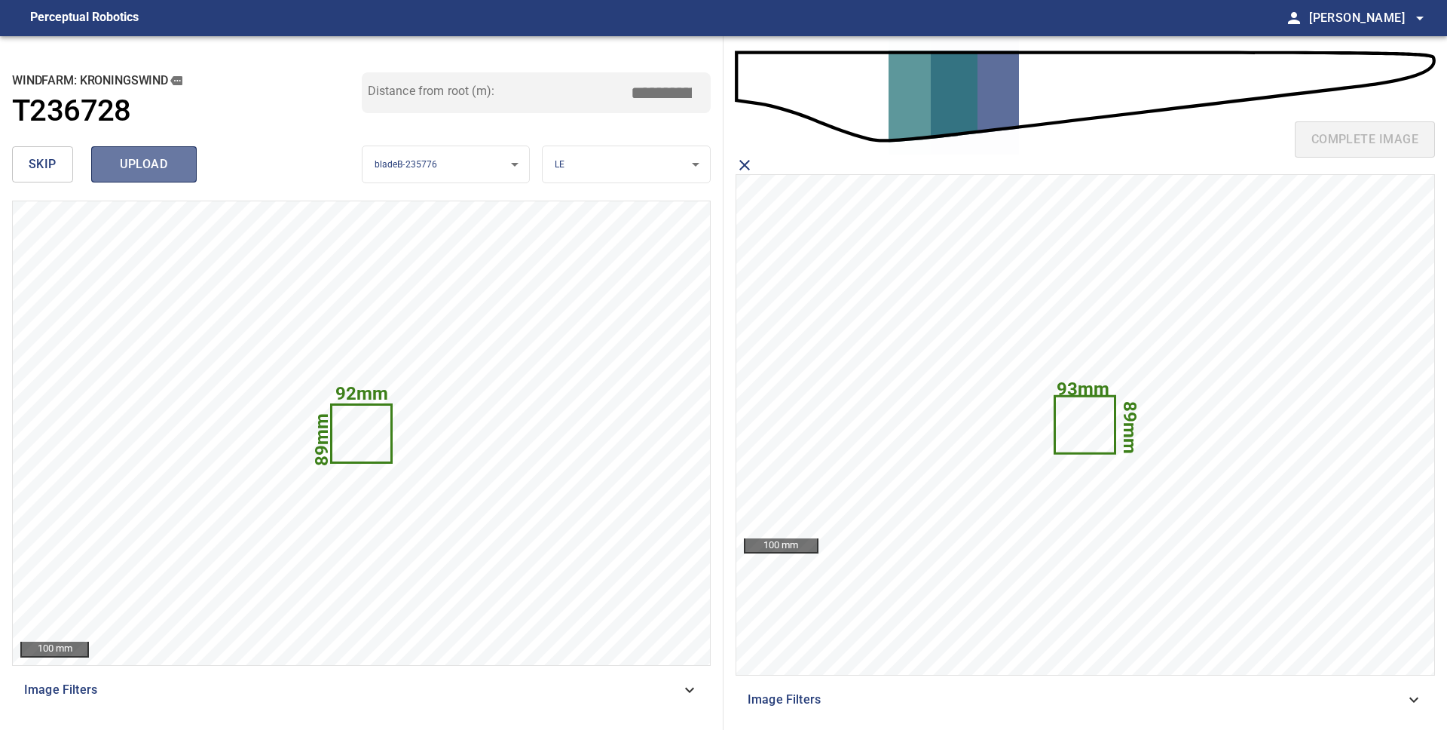
click at [145, 166] on span "upload" at bounding box center [144, 164] width 72 height 21
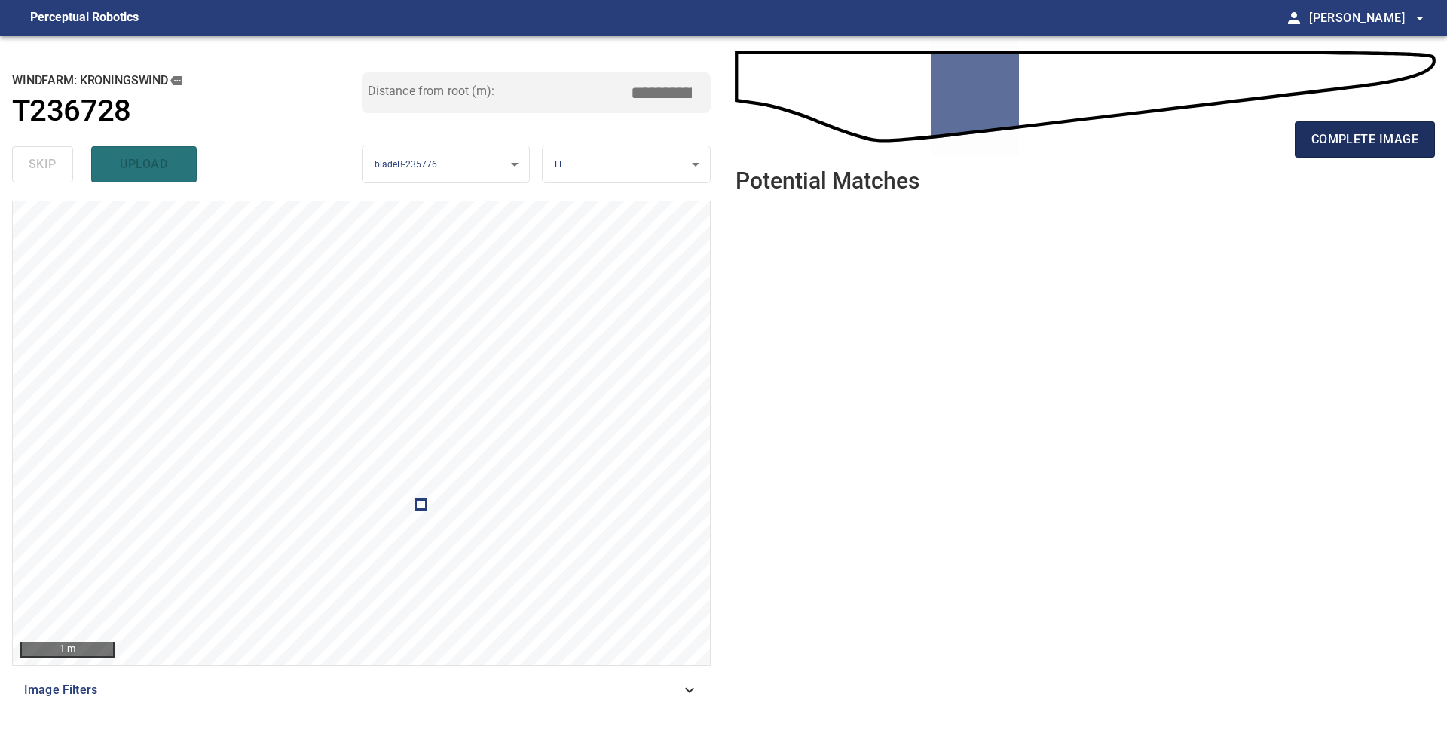
click at [1336, 136] on span "complete image" at bounding box center [1365, 139] width 107 height 21
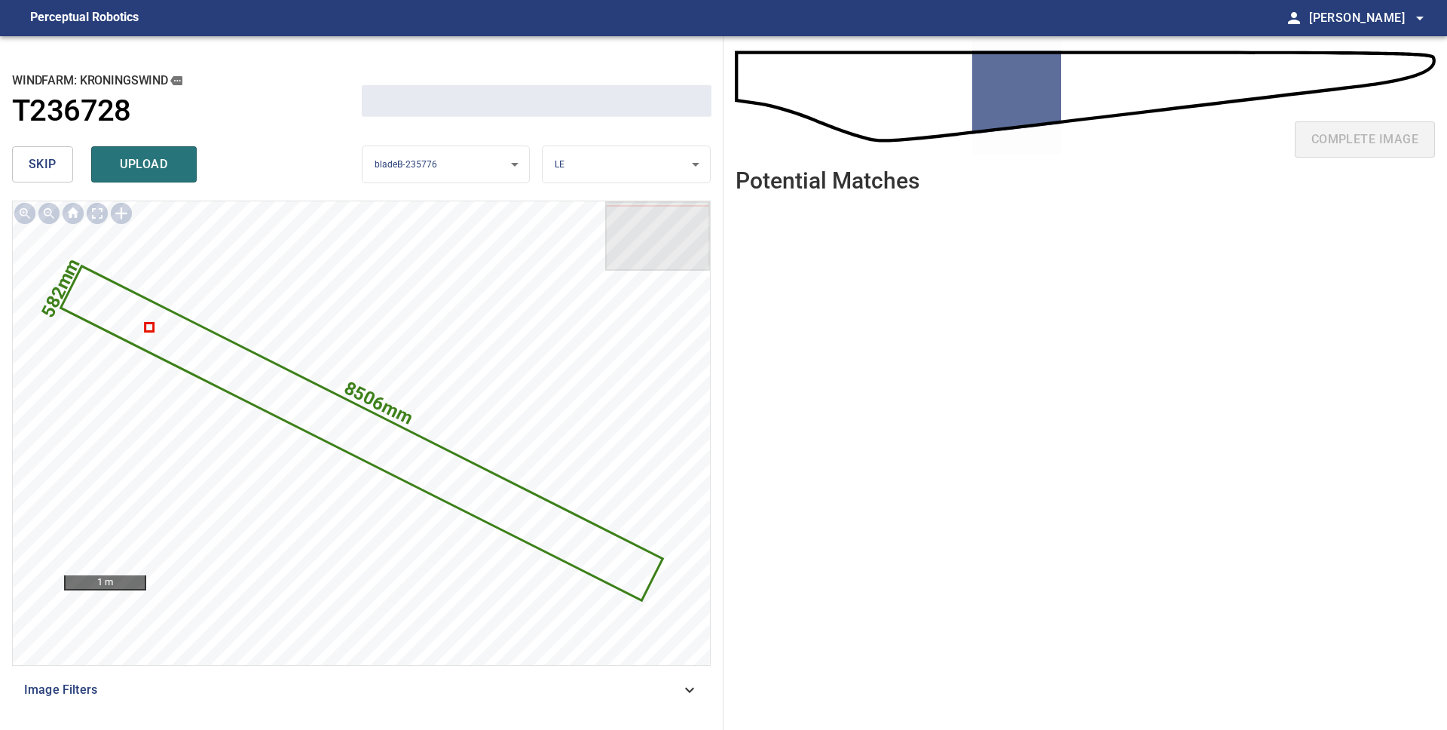
click at [52, 165] on span "skip" at bounding box center [43, 164] width 28 height 21
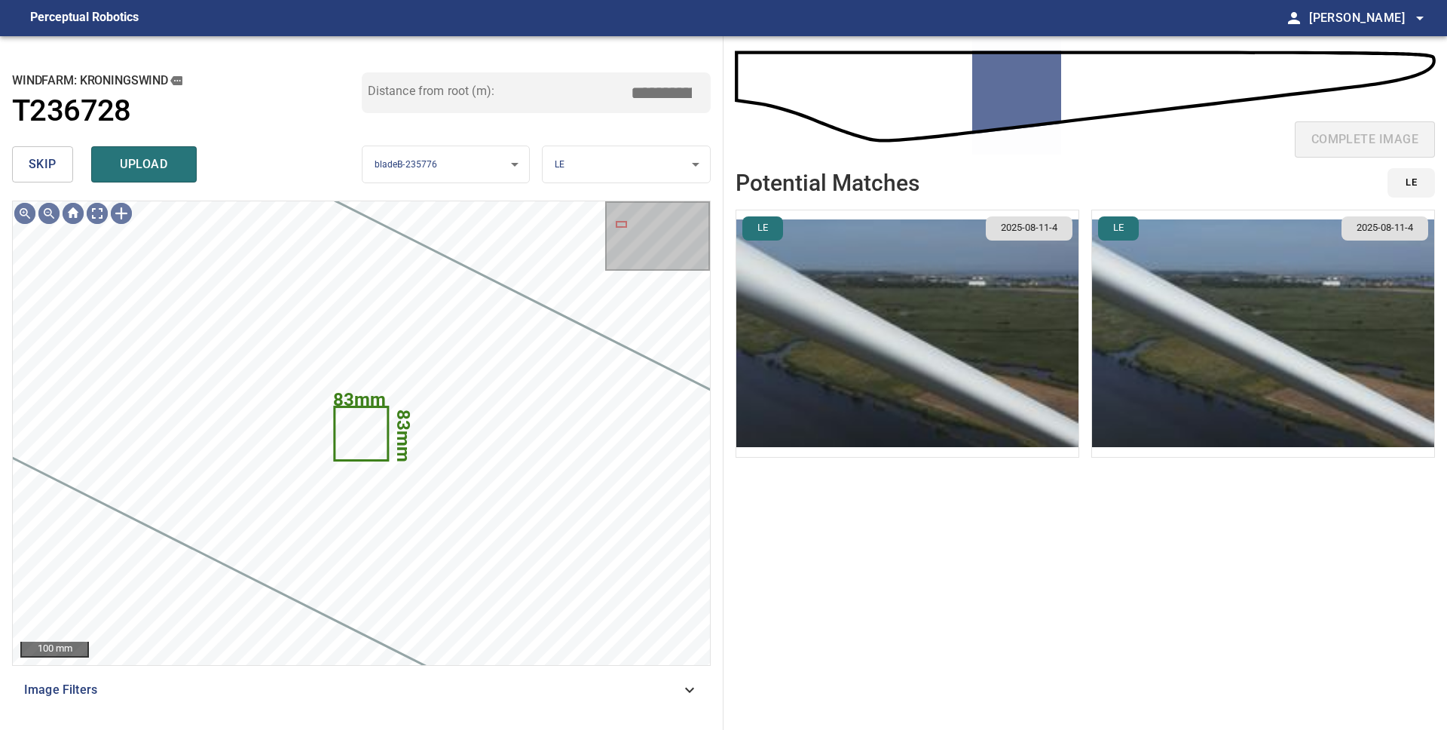
type input "*****"
click at [947, 369] on img "button" at bounding box center [907, 333] width 342 height 246
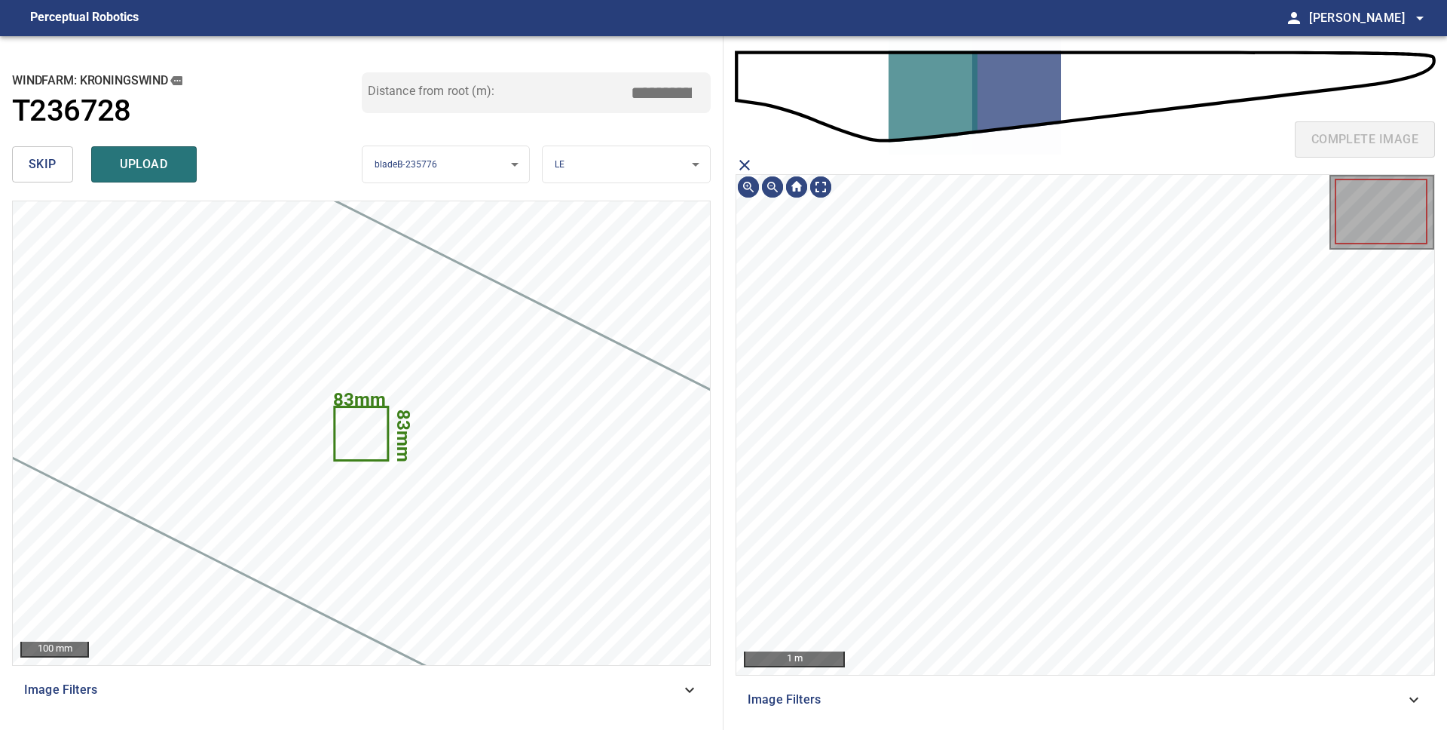
click at [742, 167] on icon "close matching imageResolution:" at bounding box center [744, 165] width 11 height 11
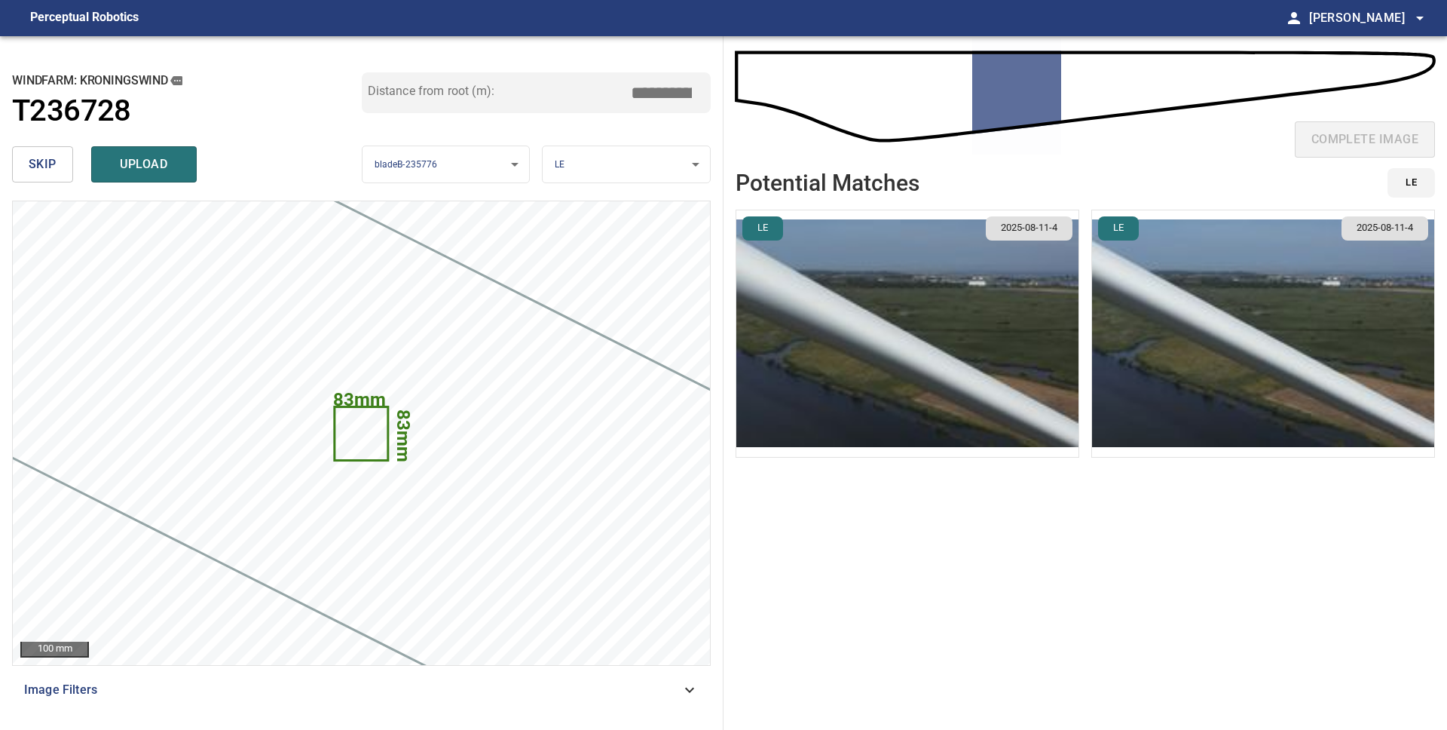
click at [1149, 358] on img "button" at bounding box center [1263, 333] width 342 height 246
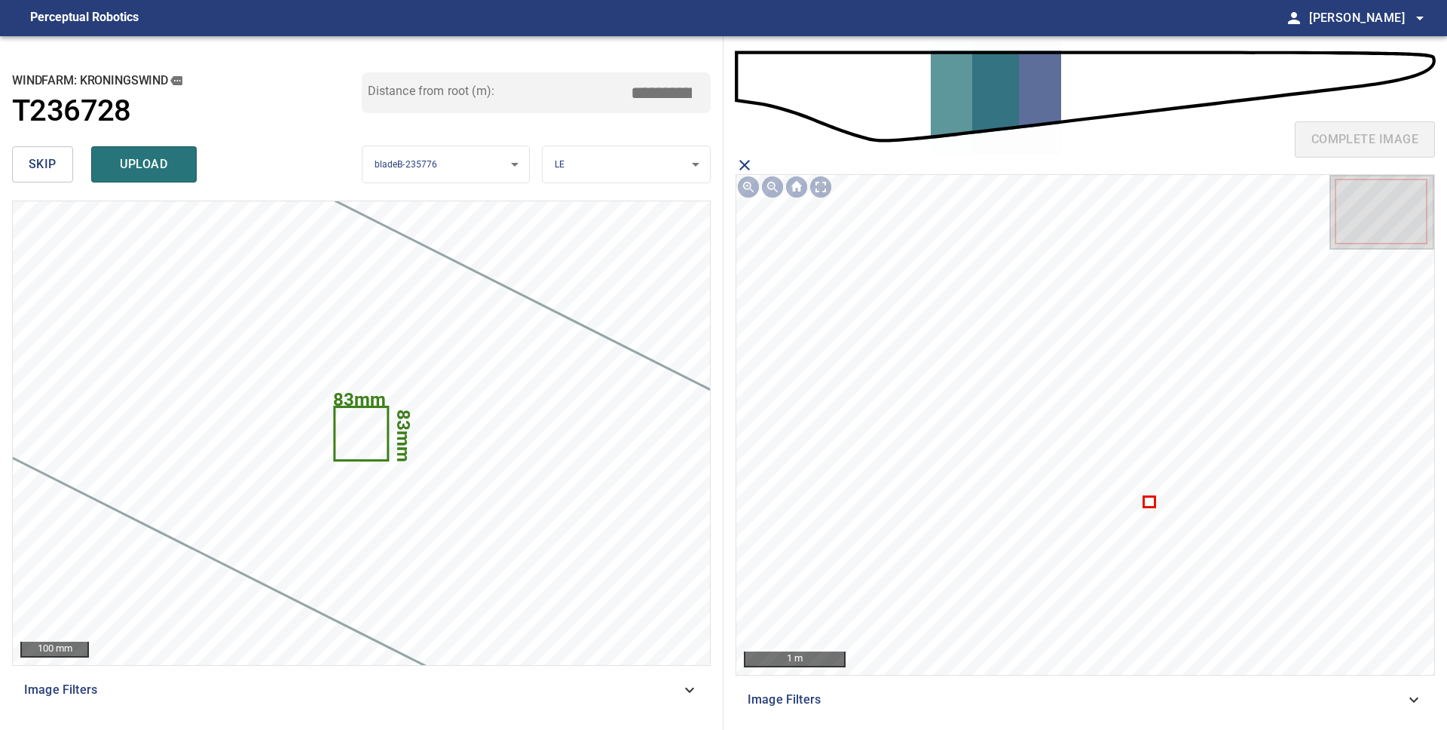
click at [1147, 503] on icon at bounding box center [1149, 501] width 8 height 8
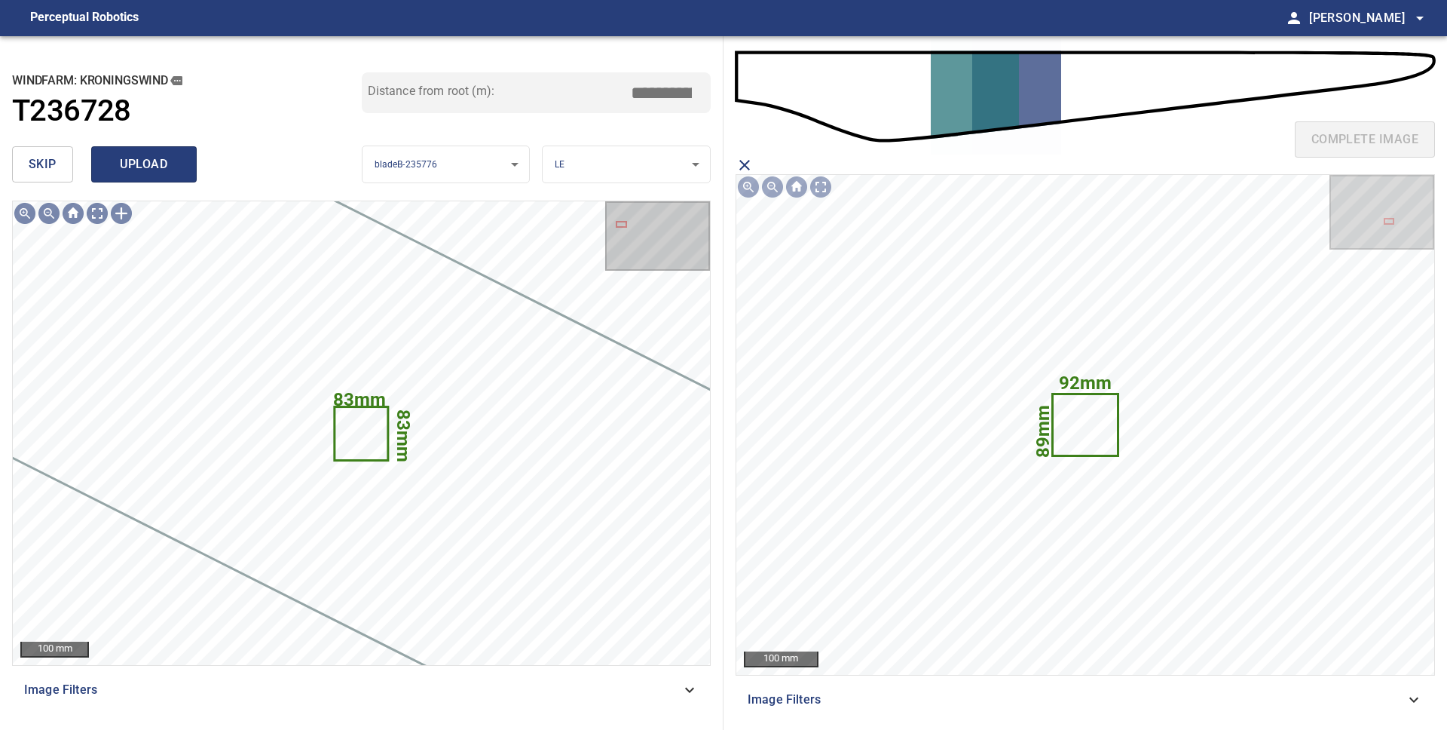
click at [162, 169] on span "upload" at bounding box center [144, 164] width 72 height 21
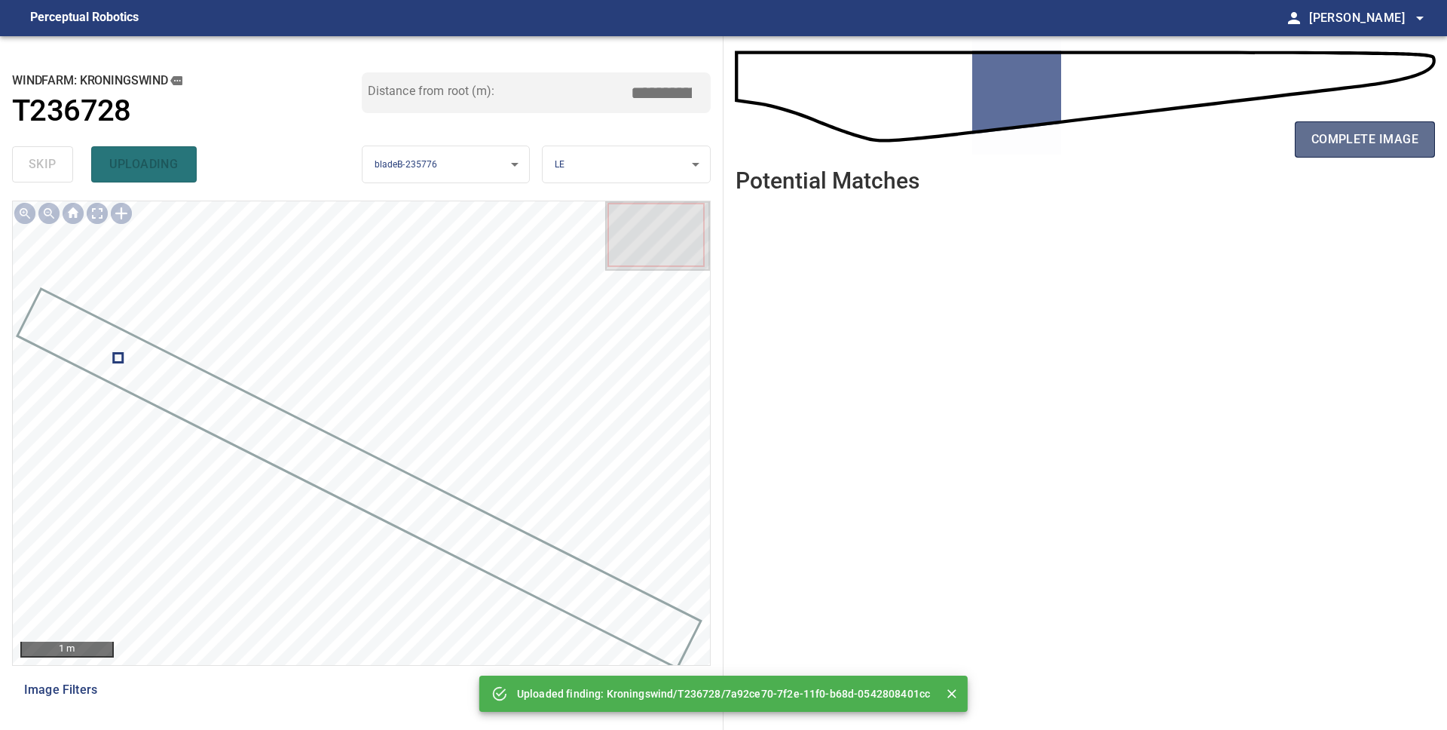
click at [1361, 155] on button "complete image" at bounding box center [1365, 139] width 140 height 36
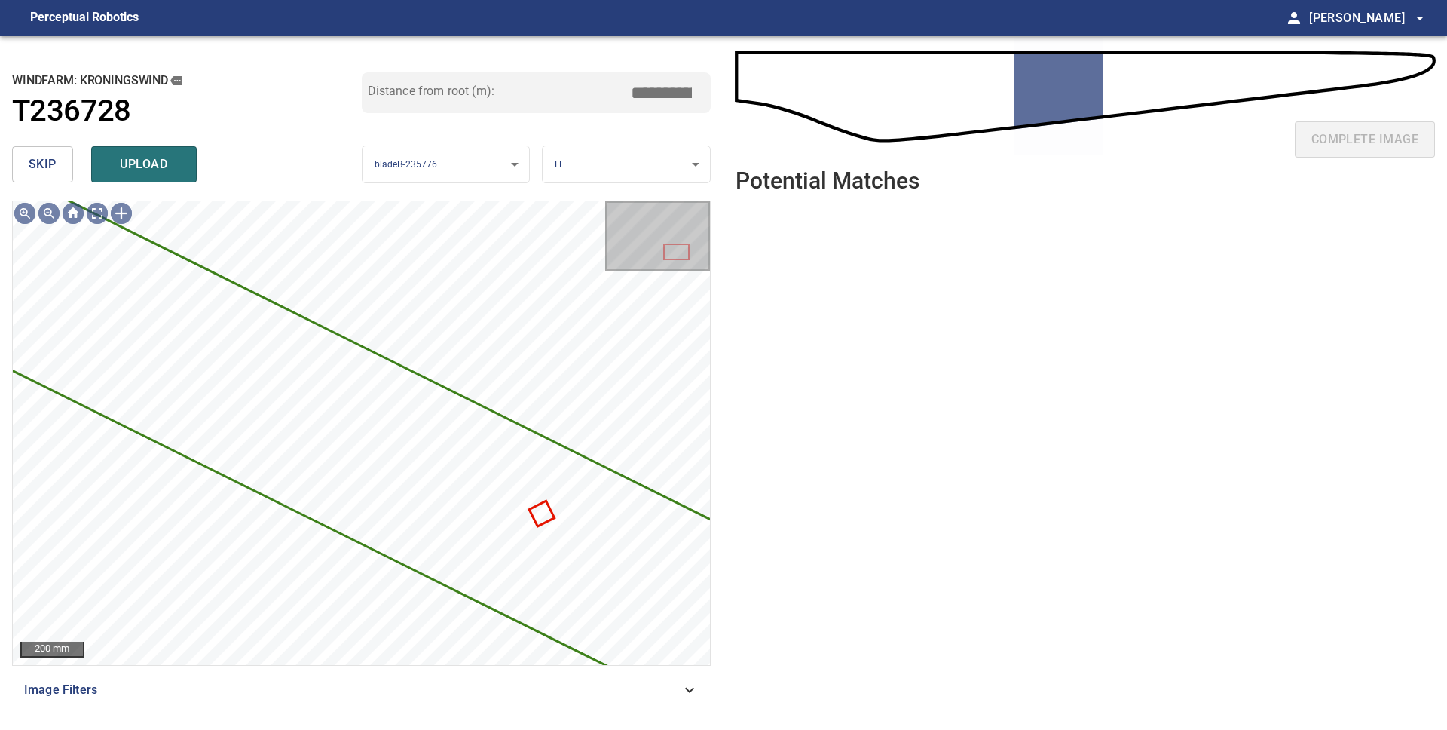
click at [32, 165] on span "skip" at bounding box center [43, 164] width 28 height 21
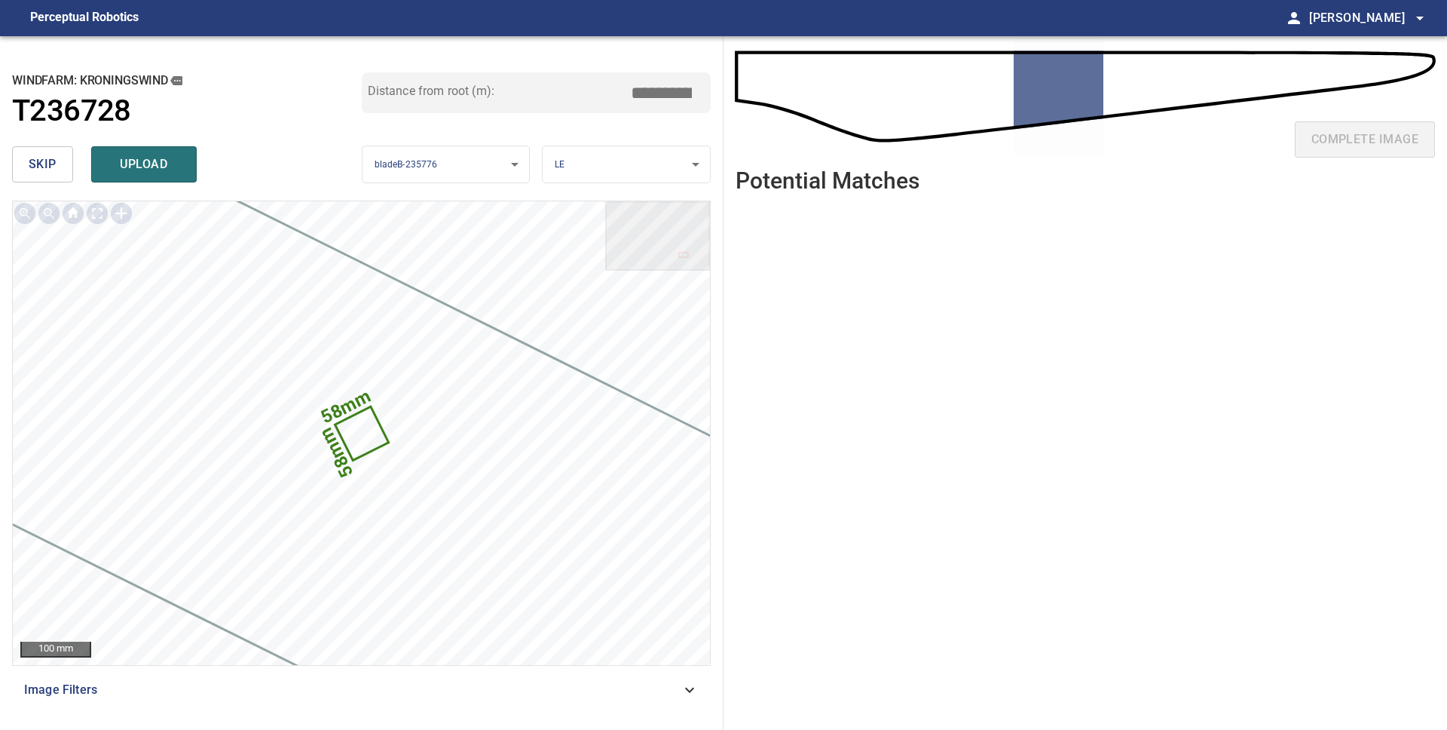
click at [32, 165] on span "skip" at bounding box center [43, 164] width 28 height 21
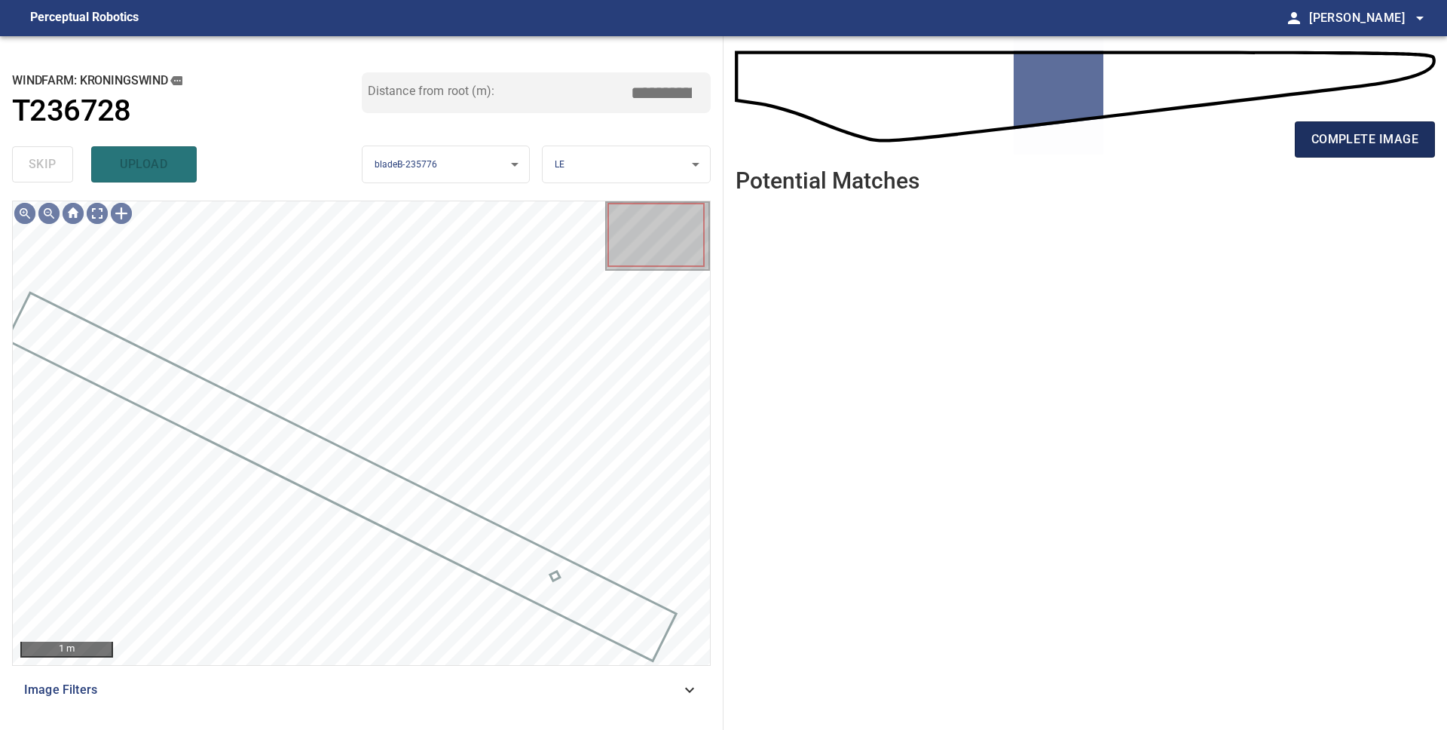
click at [1322, 137] on span "complete image" at bounding box center [1365, 139] width 107 height 21
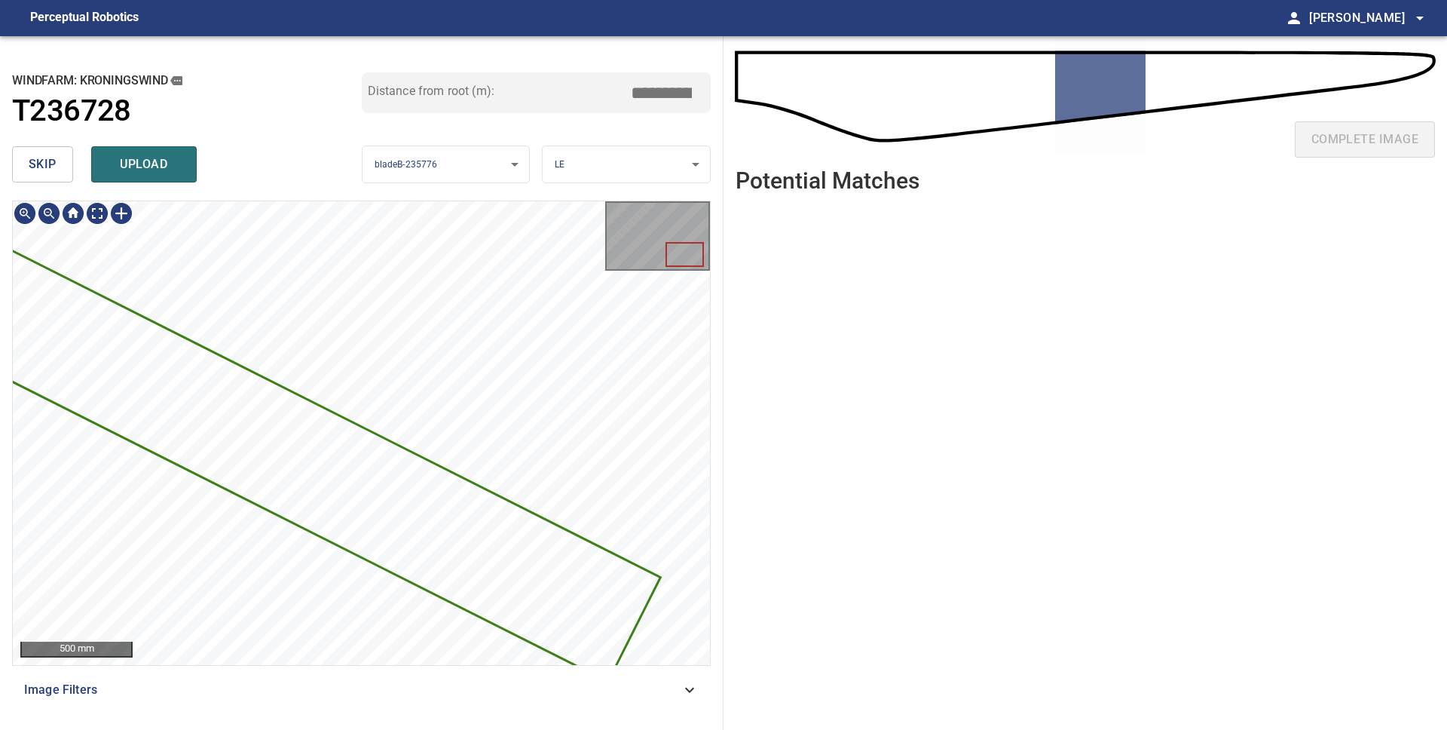
click at [240, 413] on div "8396mm 543mm" at bounding box center [361, 433] width 697 height 464
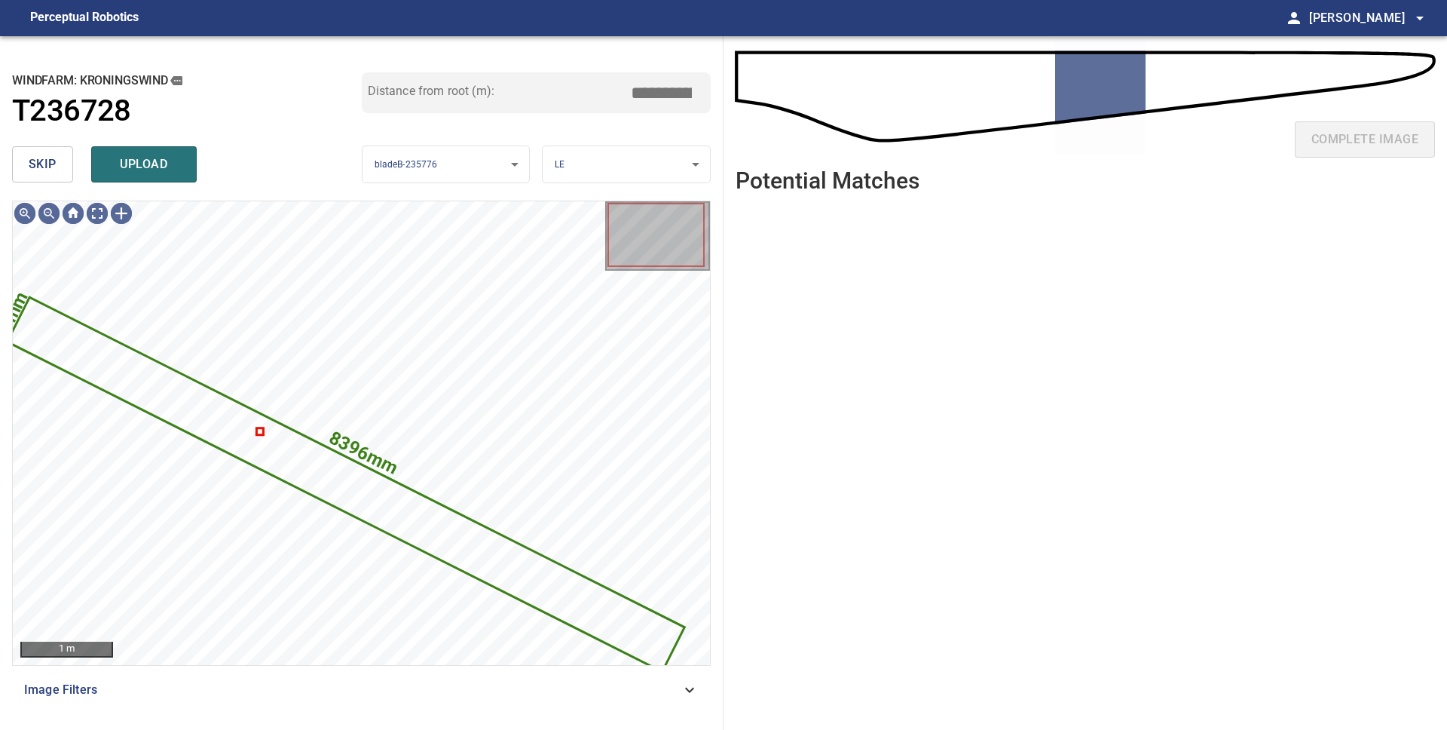
click at [47, 170] on span "skip" at bounding box center [43, 164] width 28 height 21
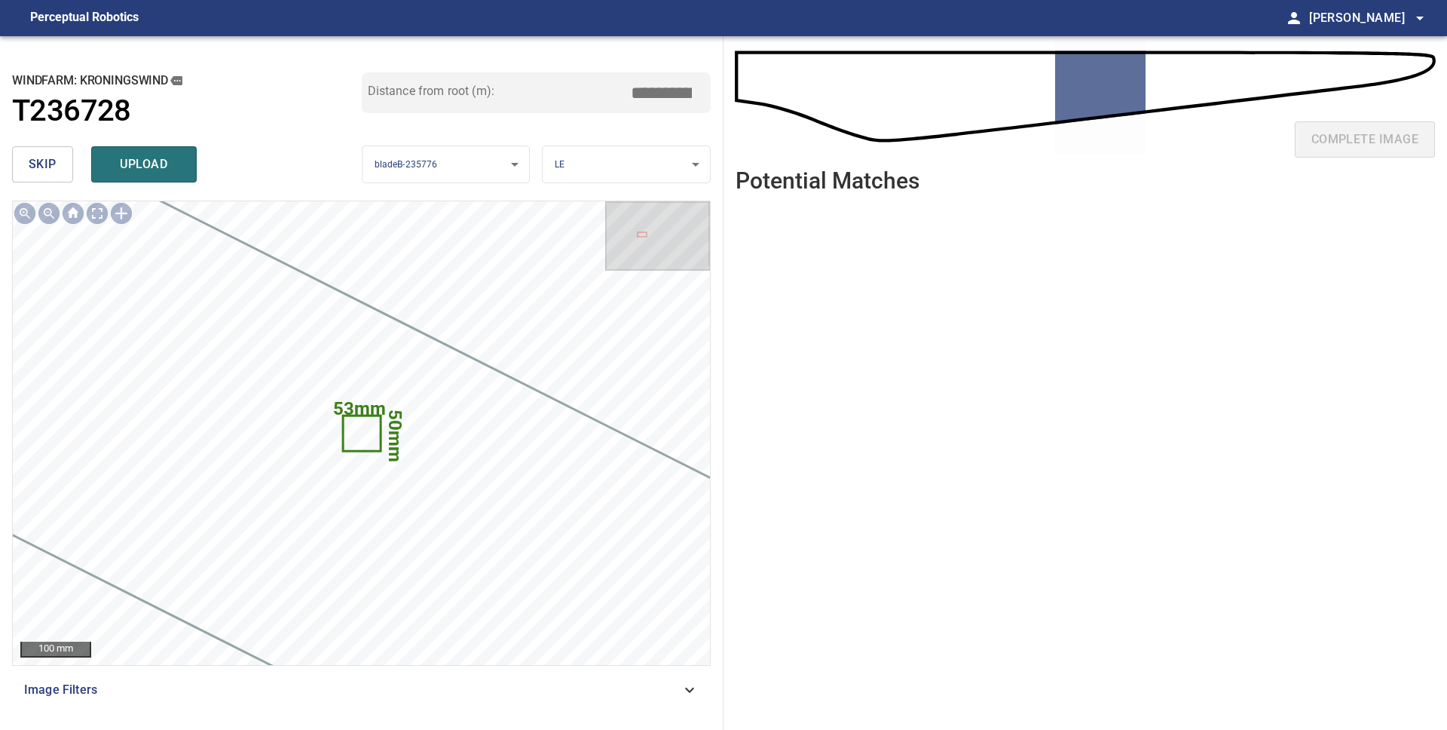
click at [48, 163] on span "skip" at bounding box center [43, 164] width 28 height 21
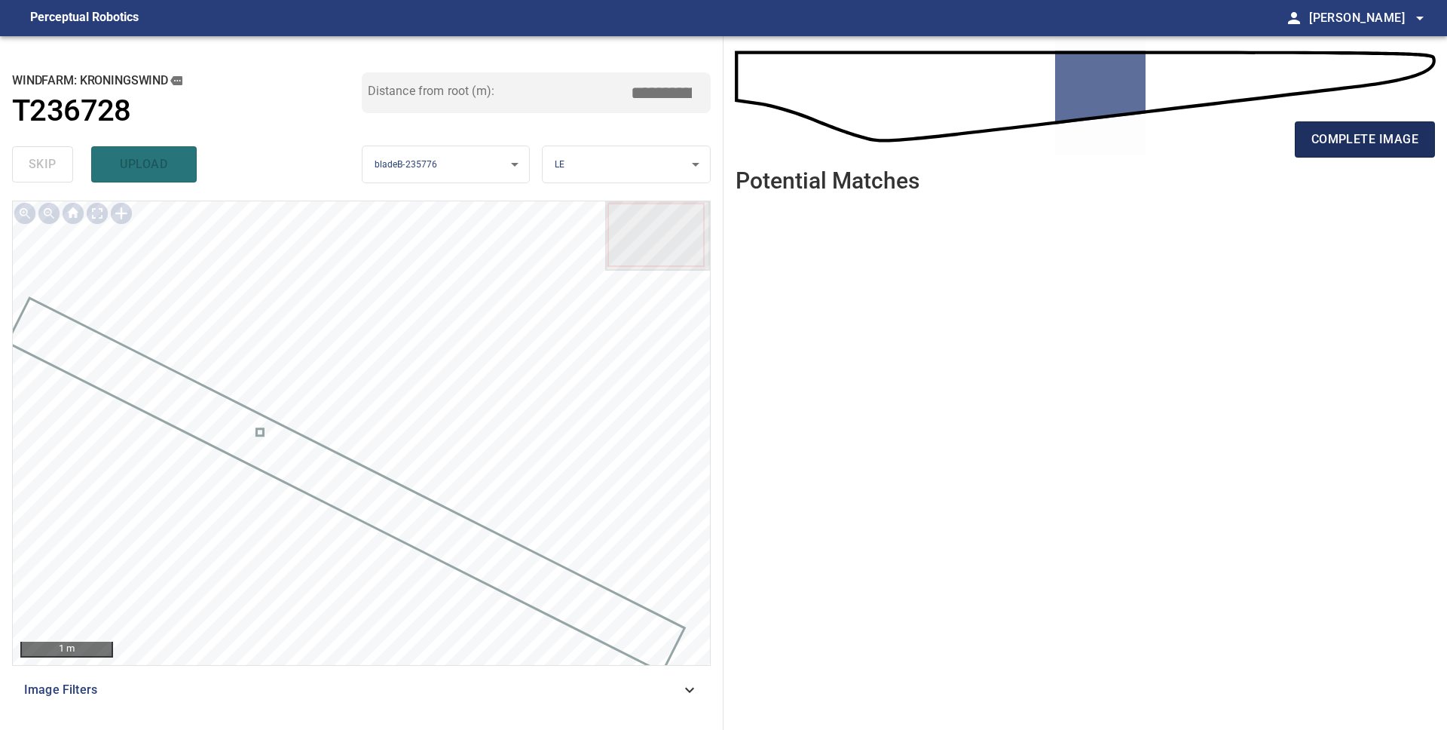
click at [1348, 137] on span "complete image" at bounding box center [1365, 139] width 107 height 21
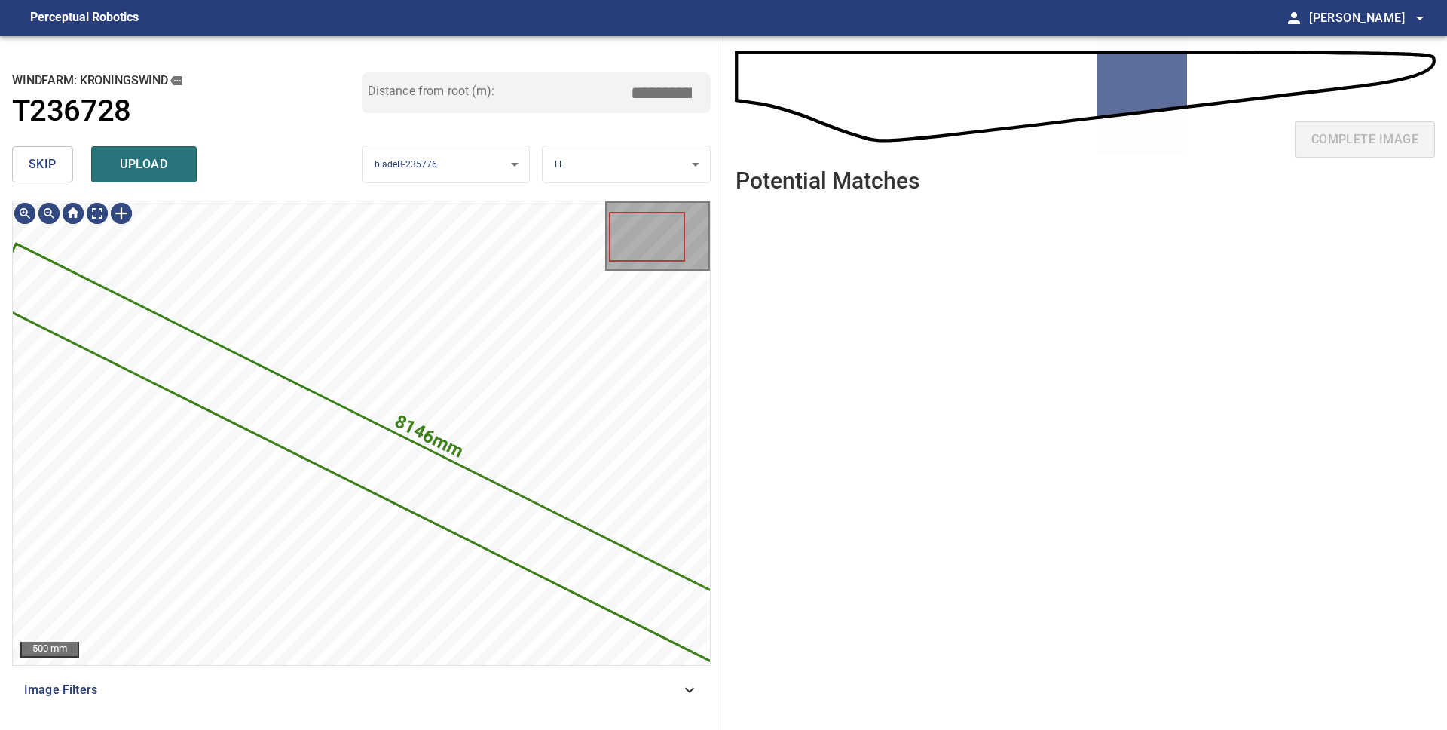
click at [5, 167] on div "**********" at bounding box center [362, 382] width 724 height 693
click at [35, 165] on span "skip" at bounding box center [43, 164] width 28 height 21
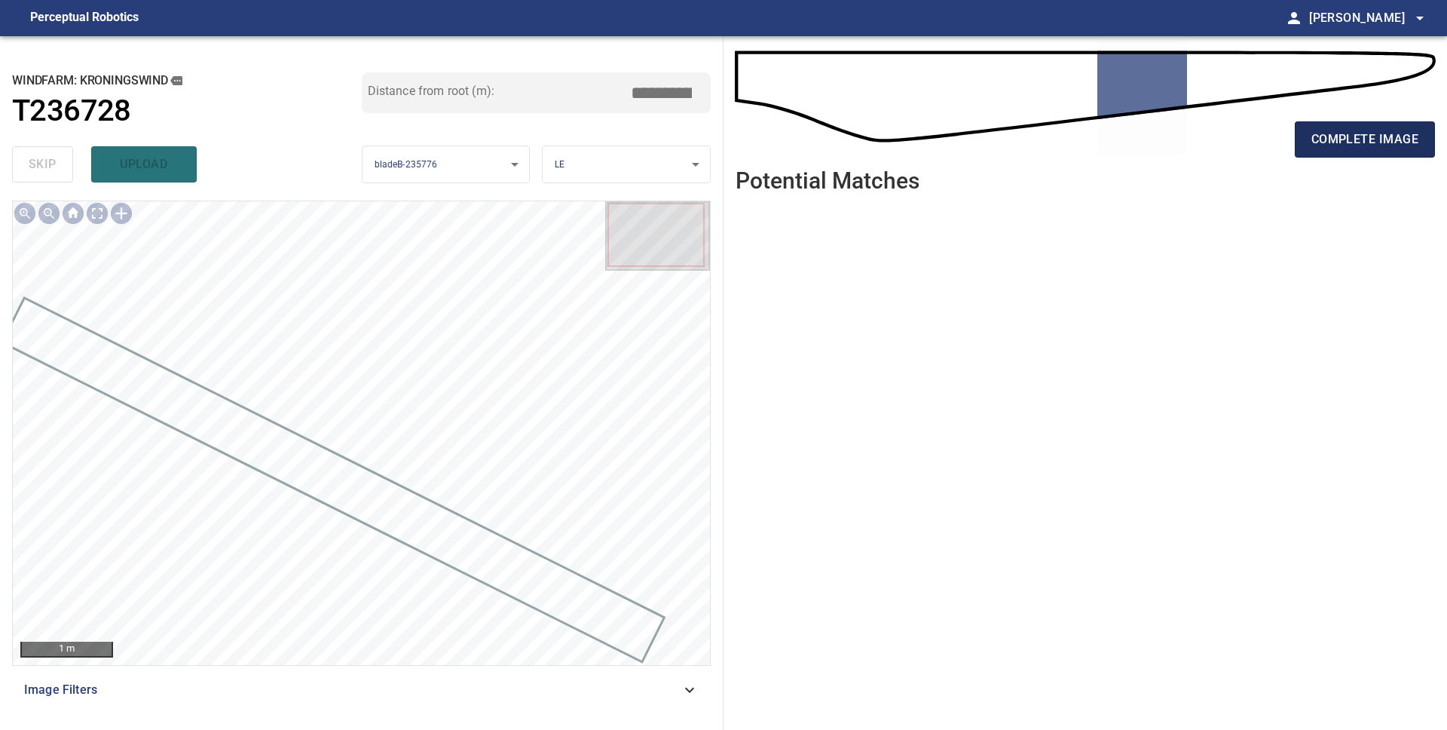
click at [1315, 144] on span "complete image" at bounding box center [1365, 139] width 107 height 21
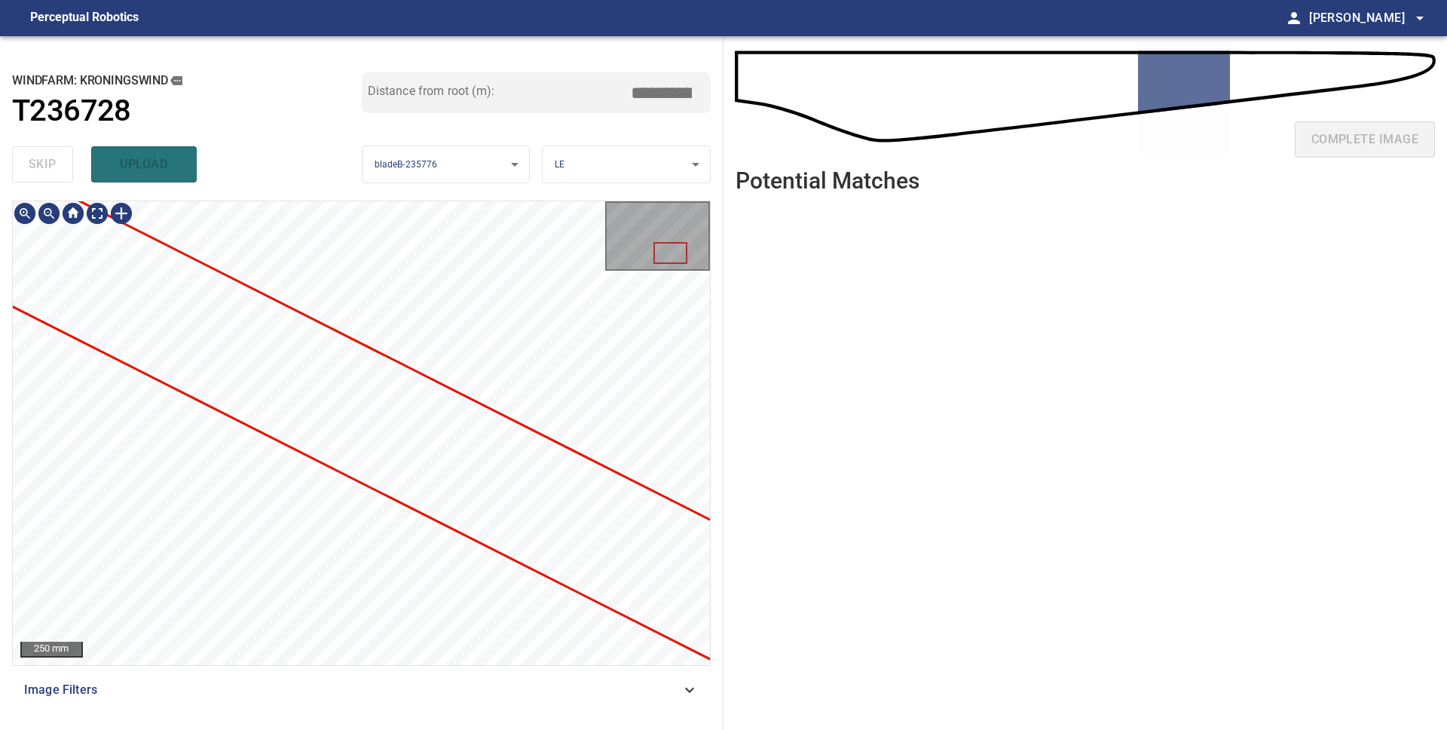
click at [235, 405] on div at bounding box center [361, 433] width 697 height 464
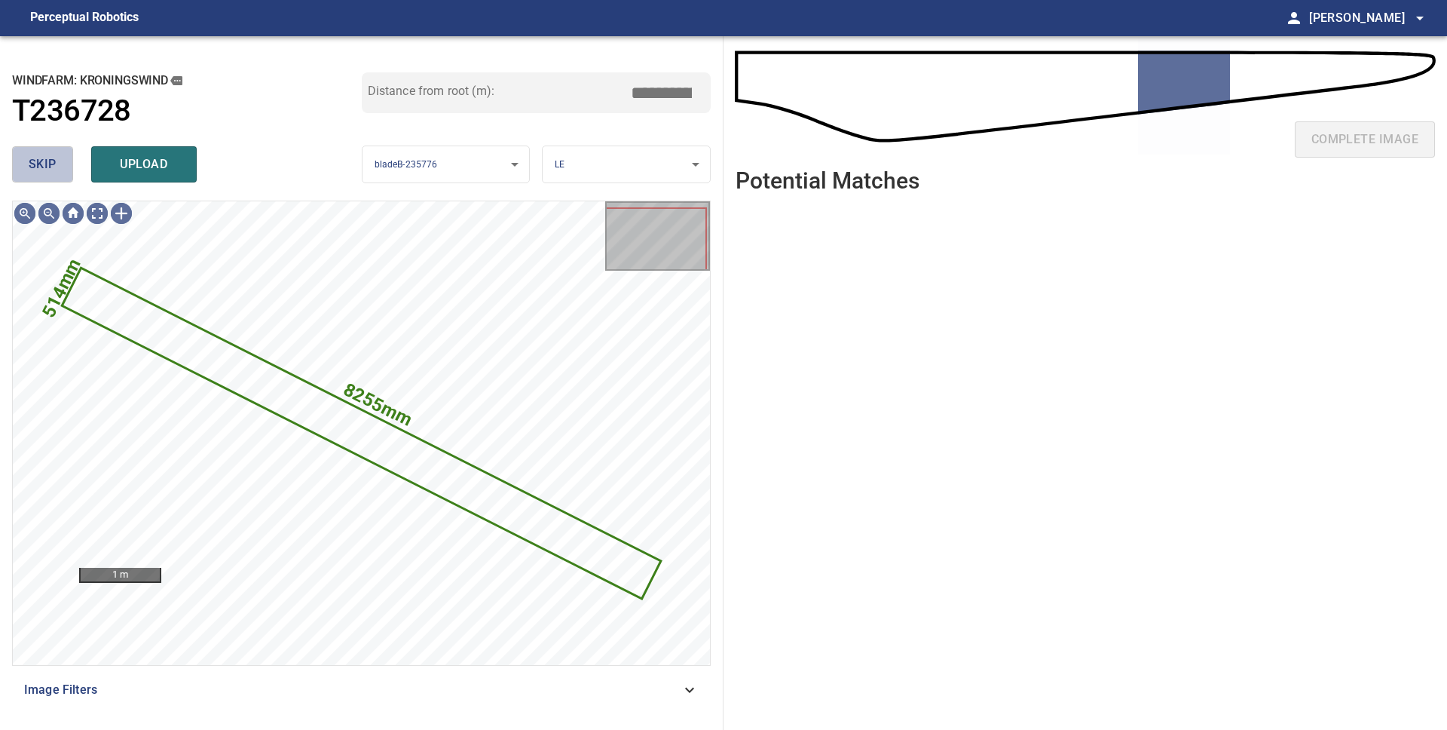
click at [29, 159] on span "skip" at bounding box center [43, 164] width 28 height 21
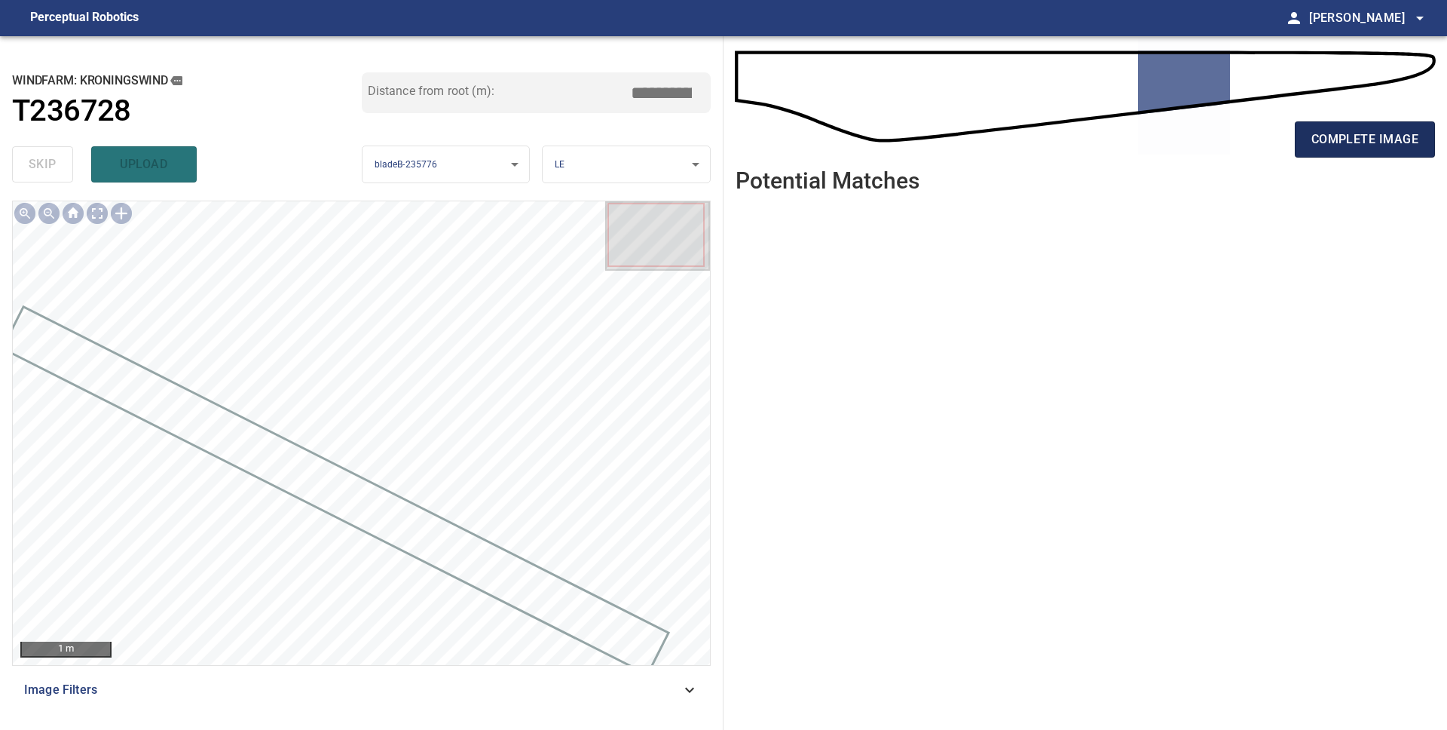
click at [1317, 142] on span "complete image" at bounding box center [1365, 139] width 107 height 21
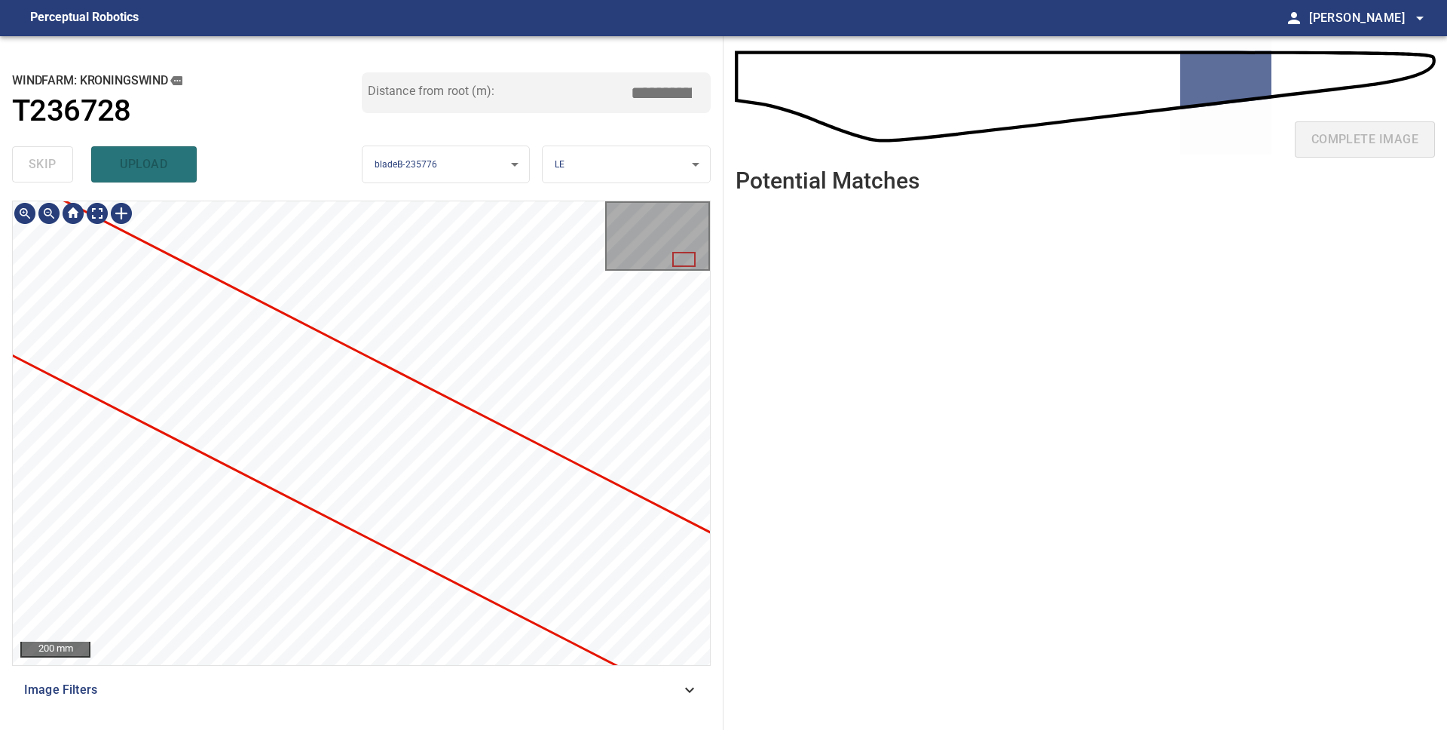
click at [33, 362] on div at bounding box center [361, 433] width 697 height 464
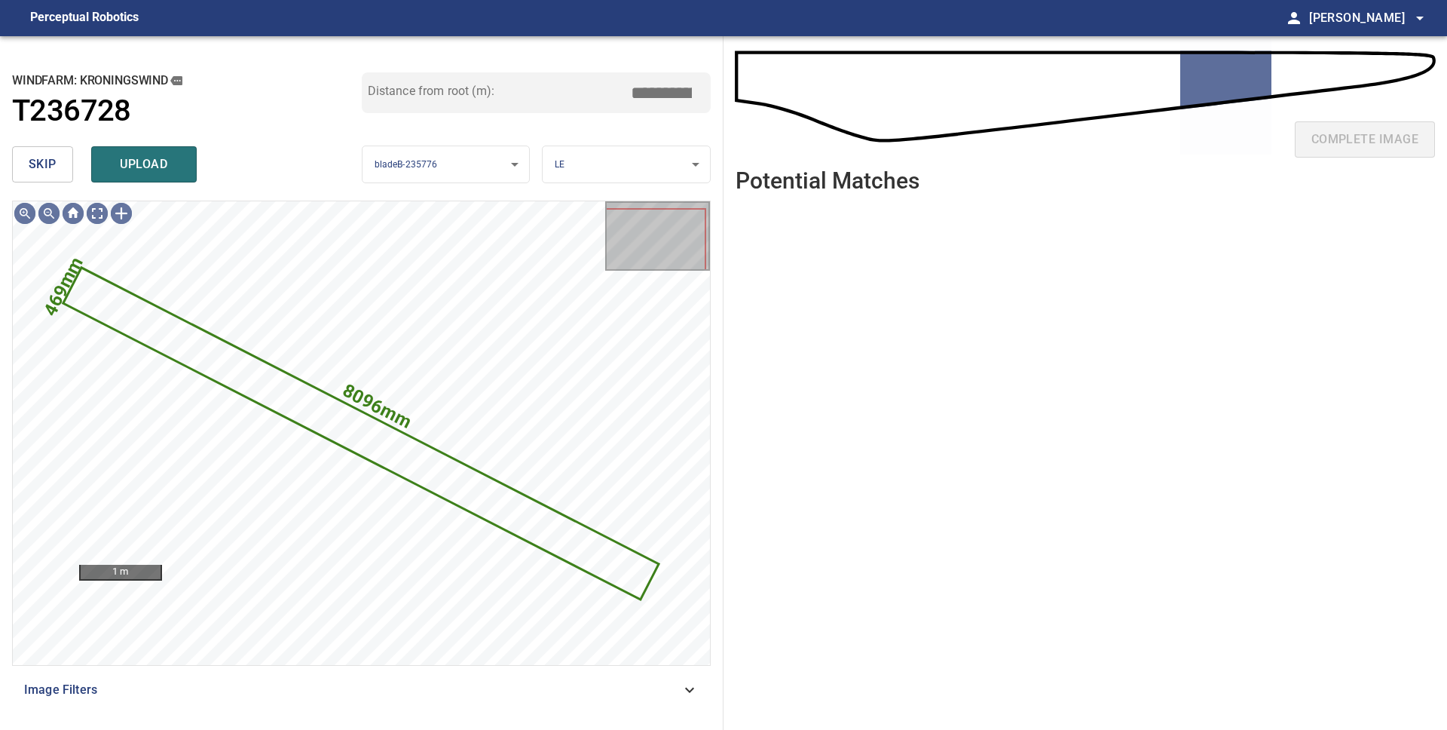
click at [46, 161] on span "skip" at bounding box center [43, 164] width 28 height 21
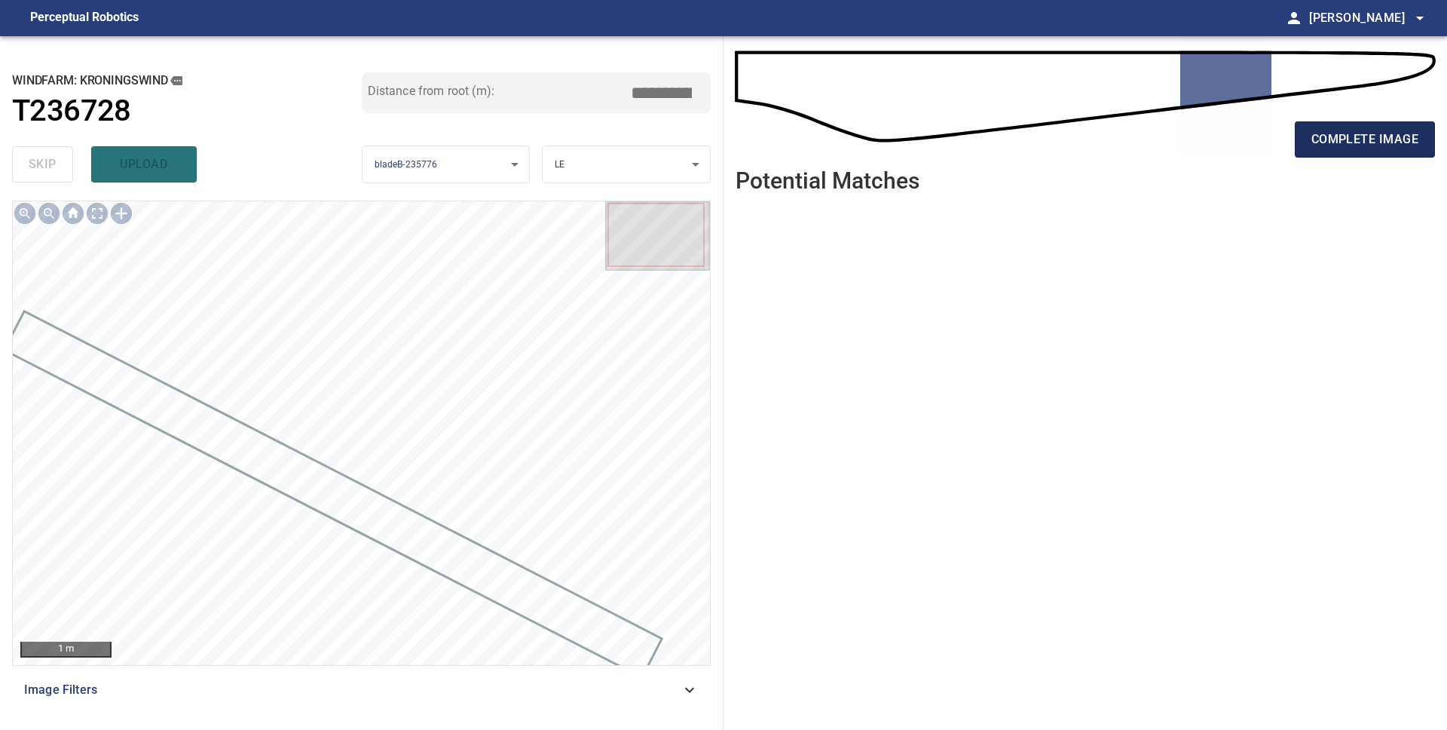
click at [1384, 131] on span "complete image" at bounding box center [1365, 139] width 107 height 21
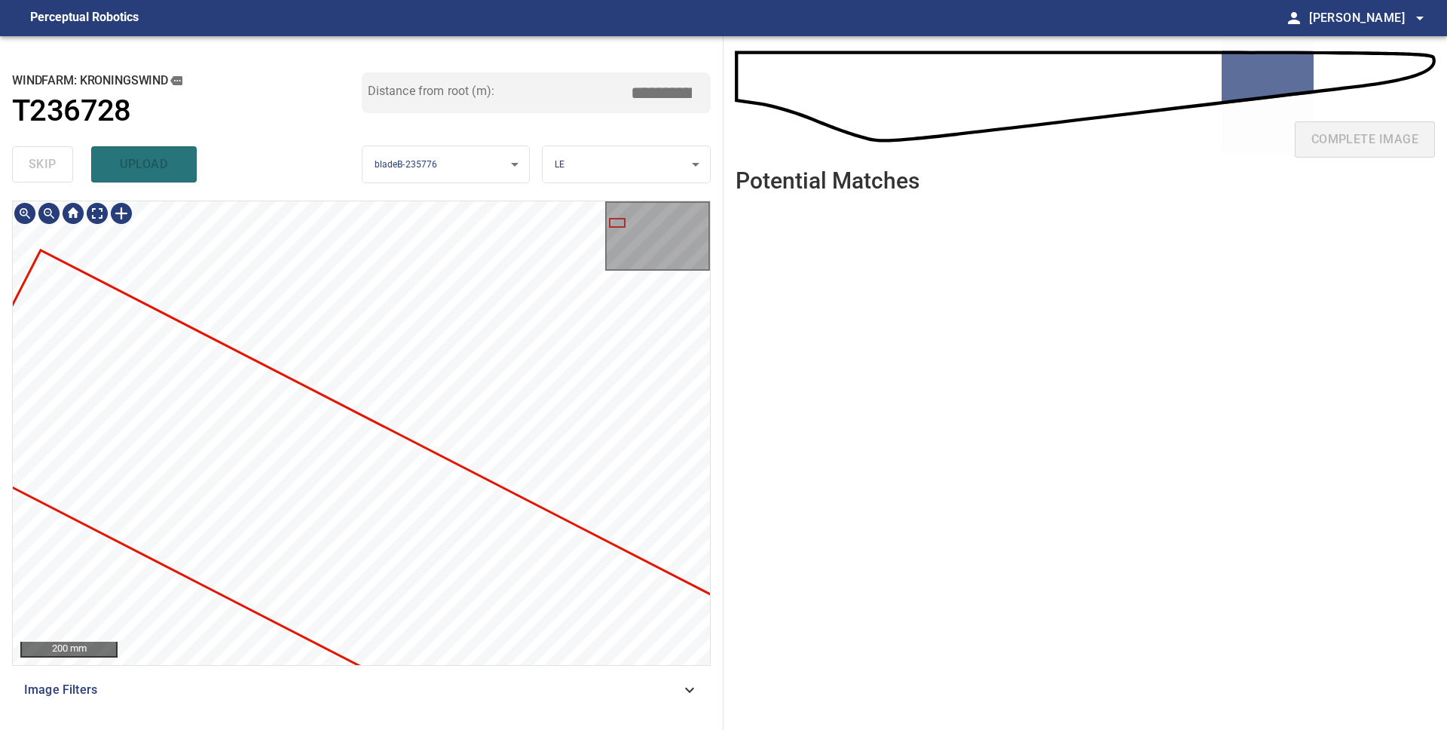
click at [155, 194] on div "**********" at bounding box center [362, 382] width 724 height 693
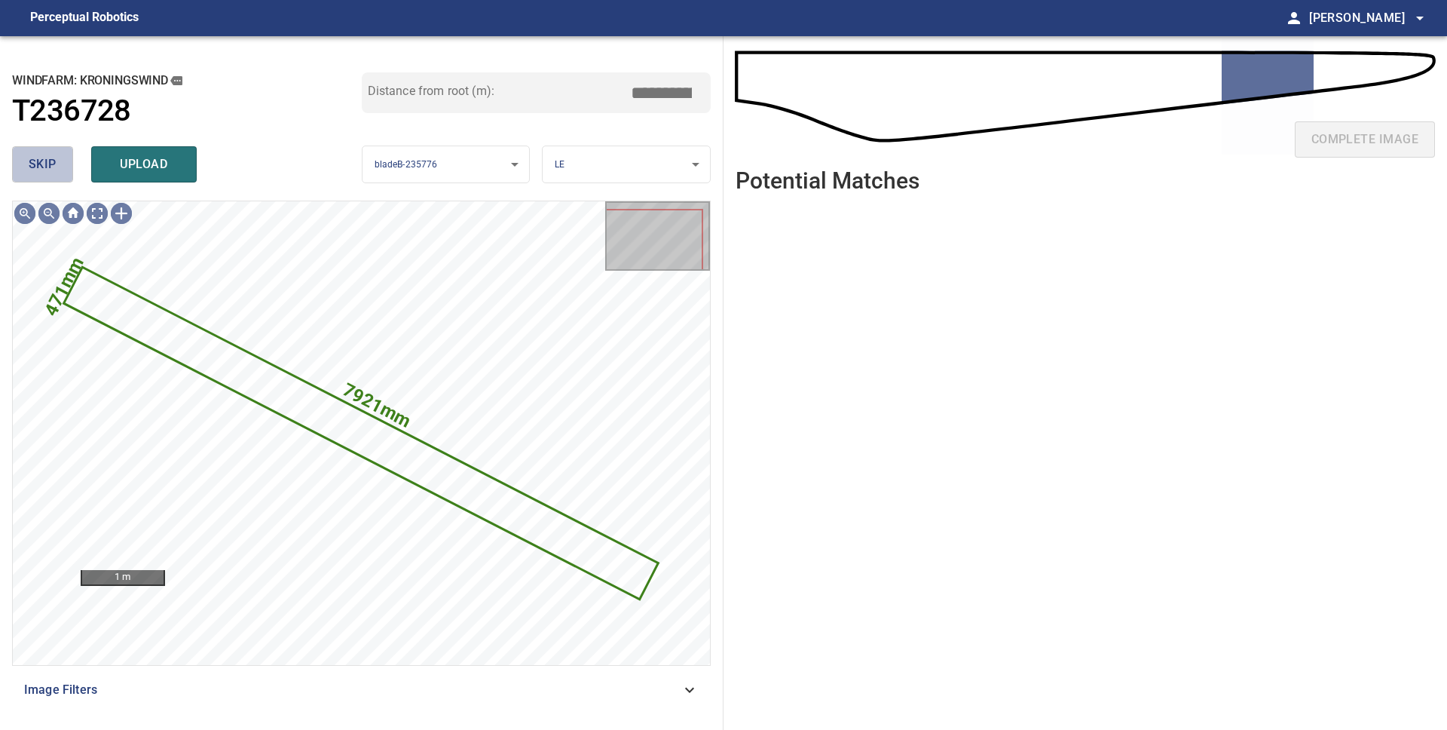
click at [38, 161] on span "skip" at bounding box center [43, 164] width 28 height 21
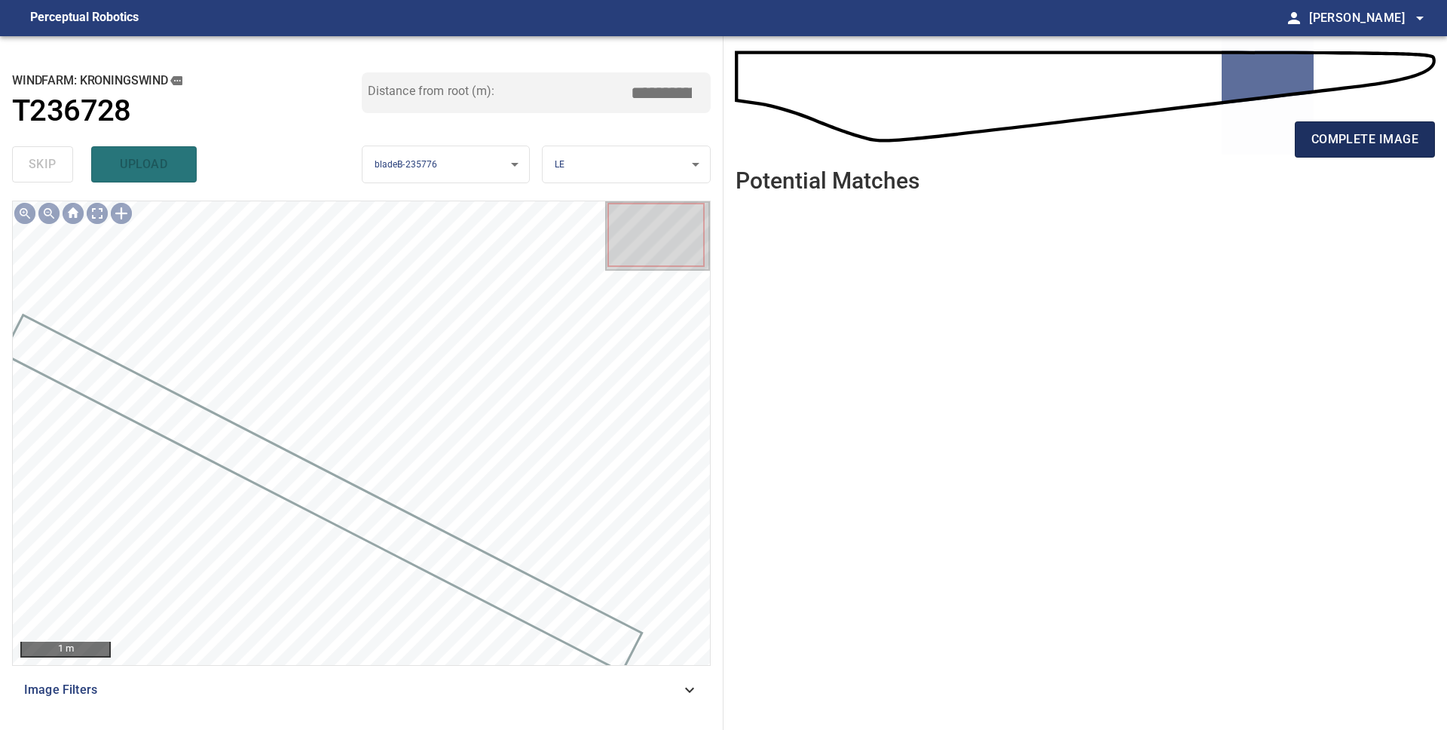
click at [1360, 152] on button "complete image" at bounding box center [1365, 139] width 140 height 36
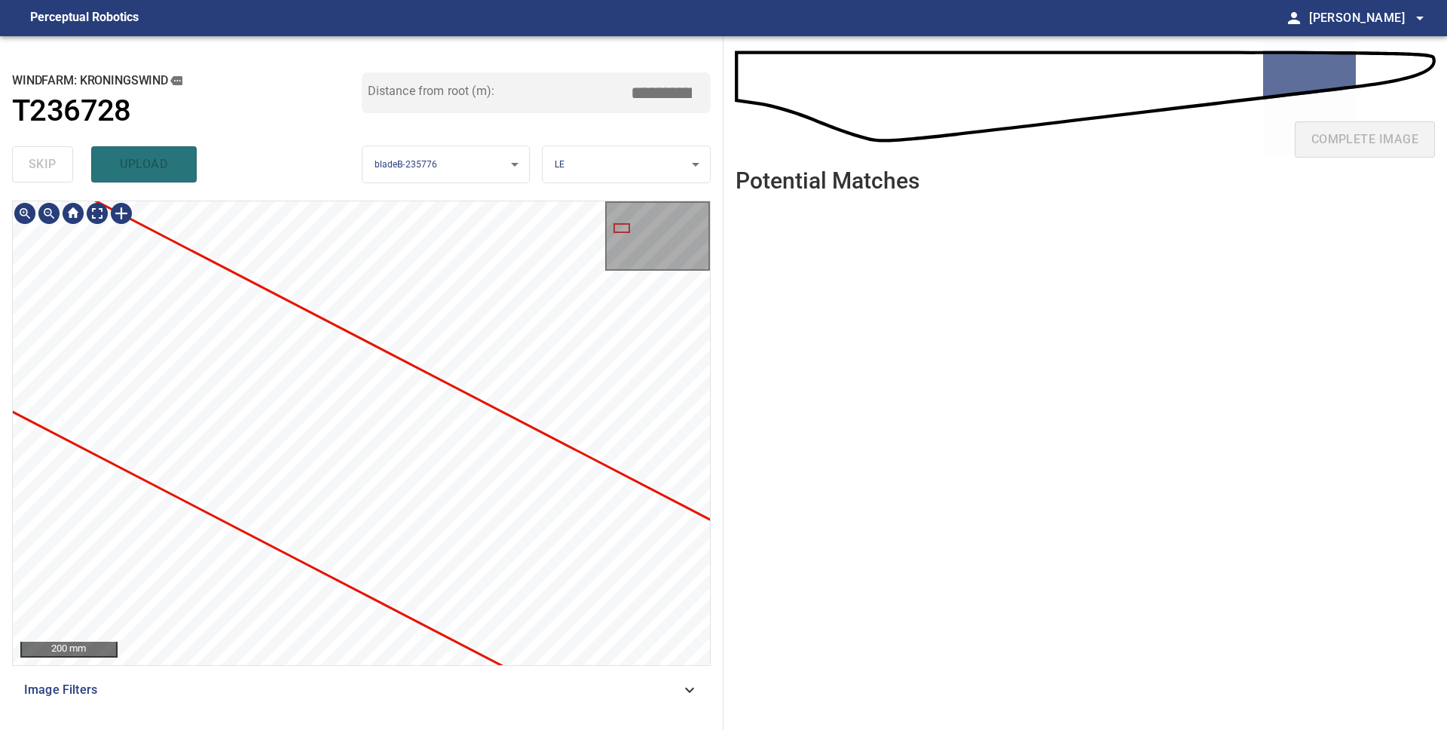
click at [141, 397] on div at bounding box center [361, 433] width 697 height 464
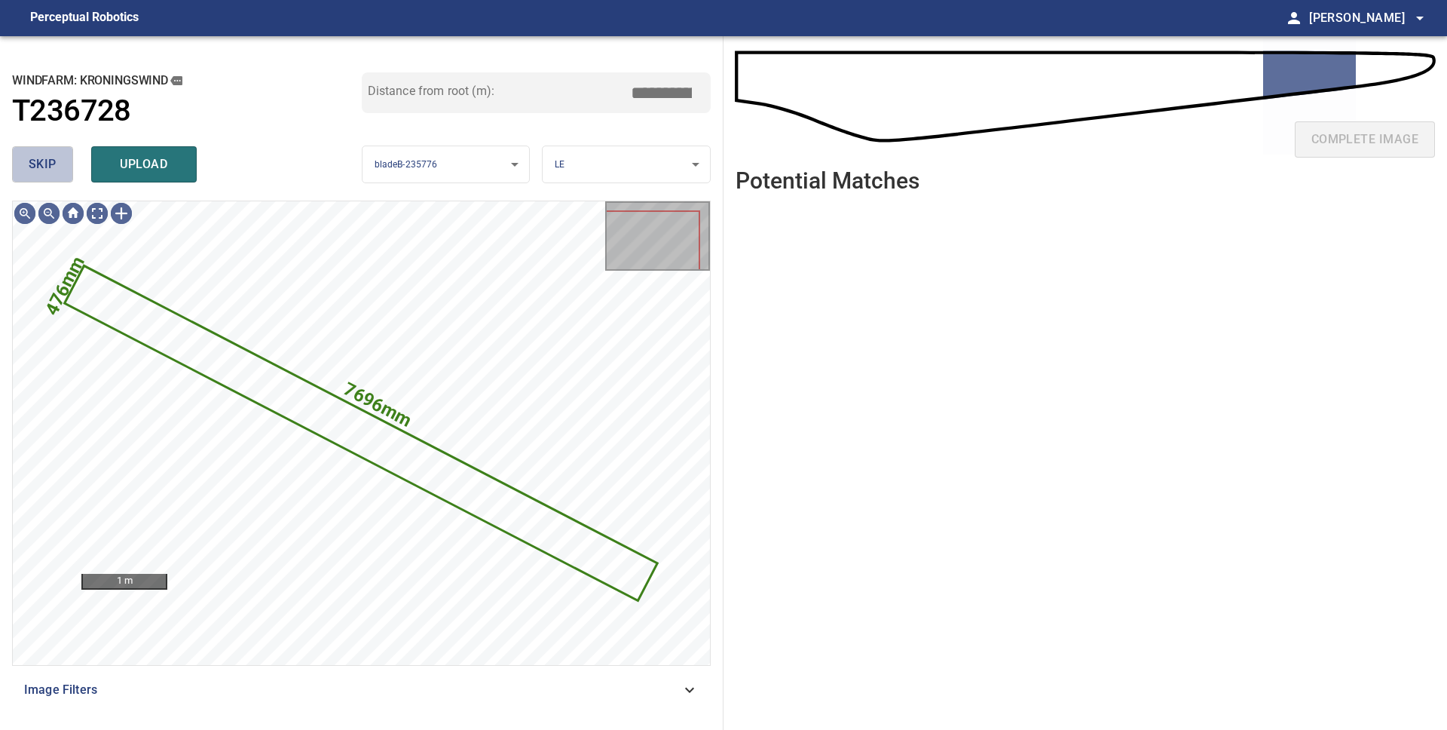
click at [46, 161] on span "skip" at bounding box center [43, 164] width 28 height 21
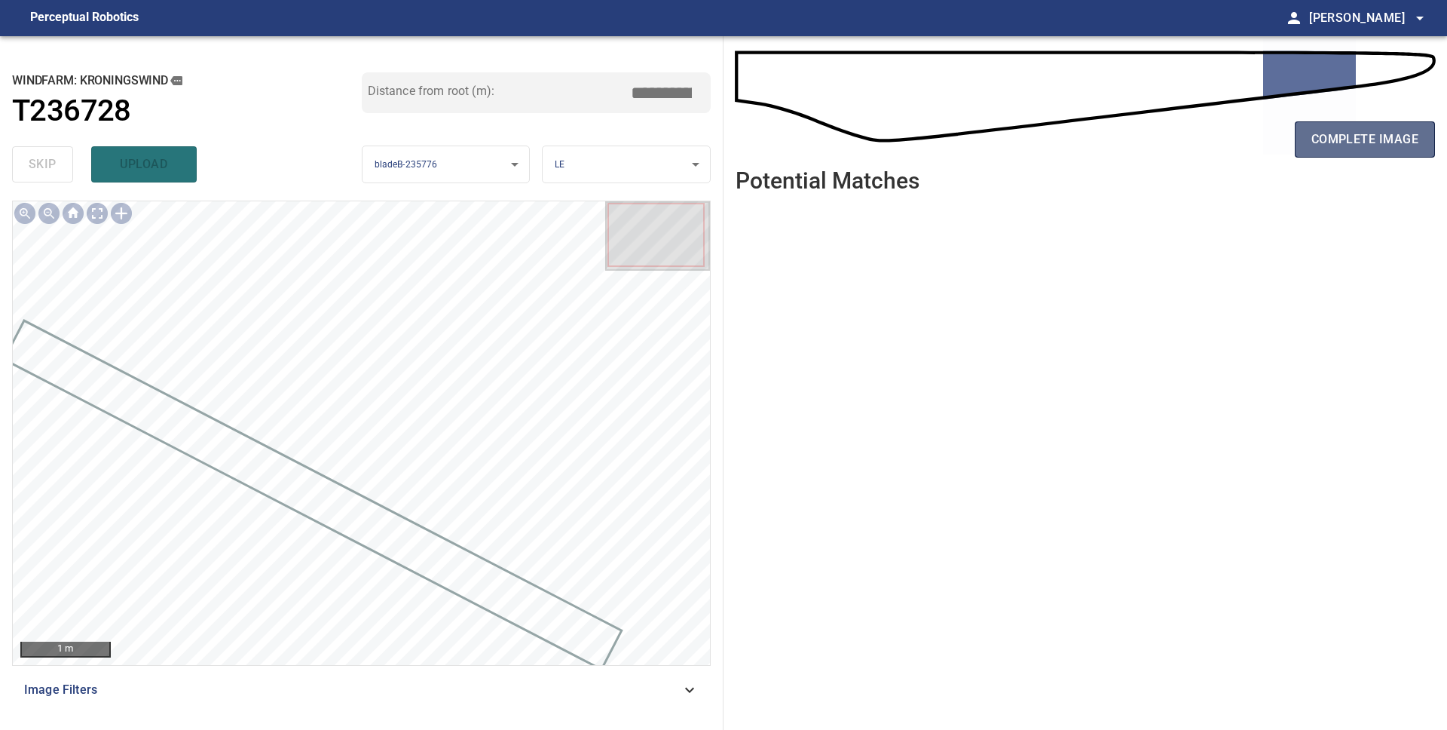
click at [1318, 139] on span "complete image" at bounding box center [1365, 139] width 107 height 21
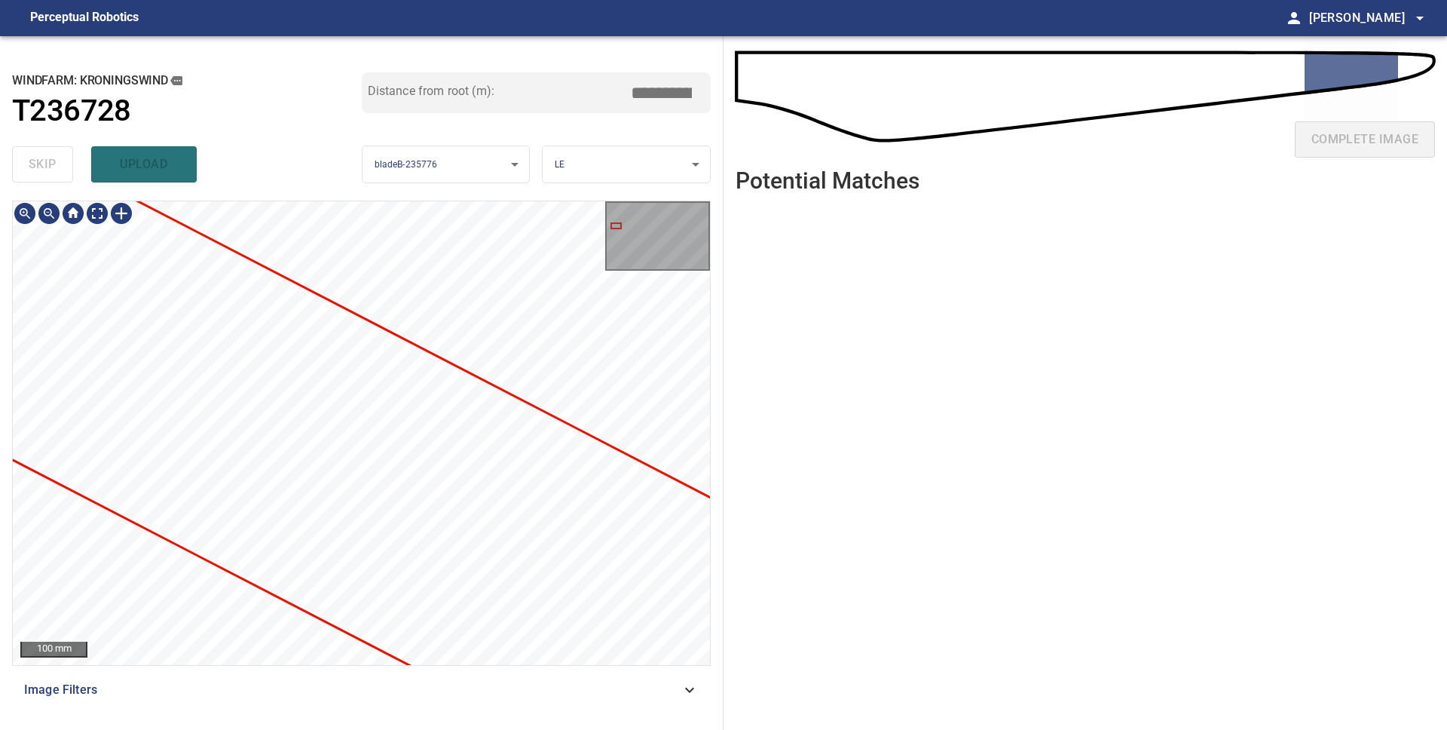
click at [0, 328] on div "**********" at bounding box center [362, 382] width 724 height 693
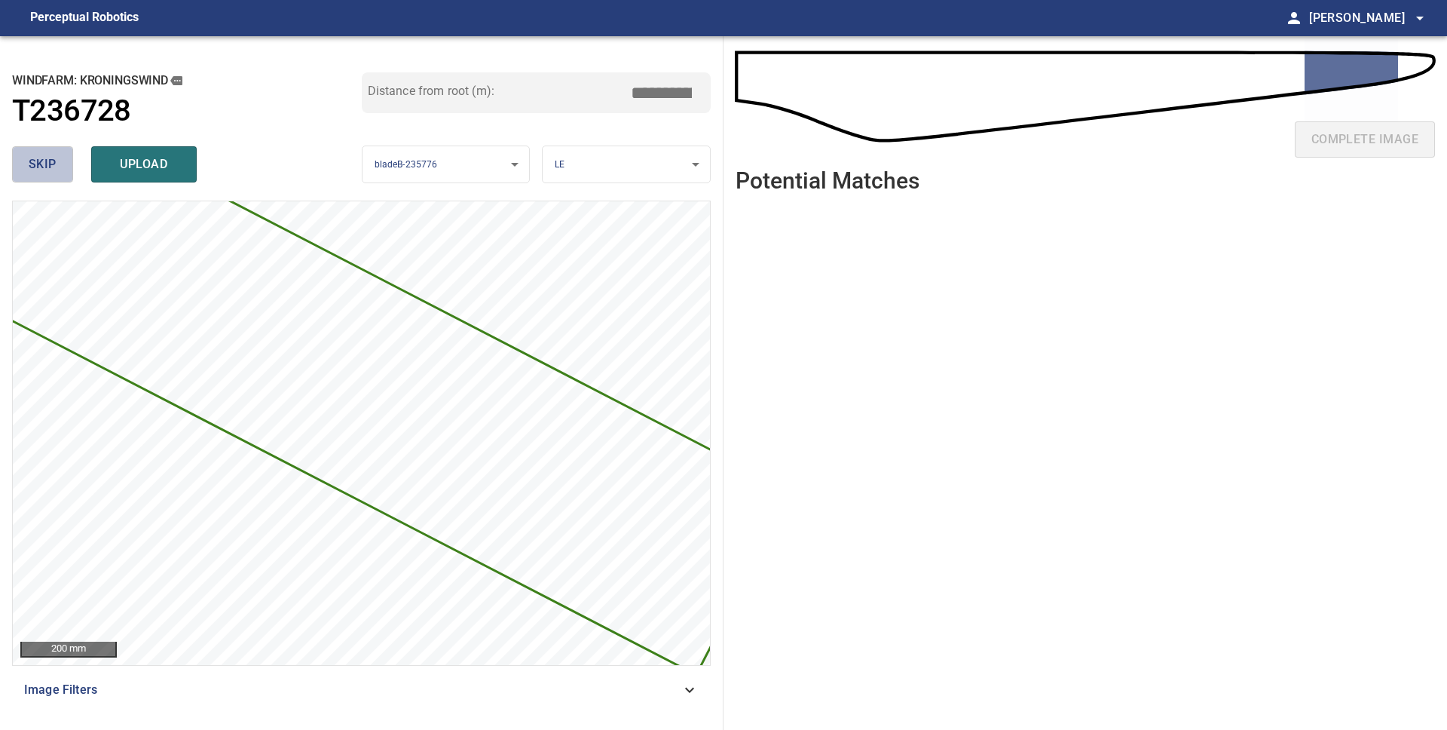
click at [53, 166] on span "skip" at bounding box center [43, 164] width 28 height 21
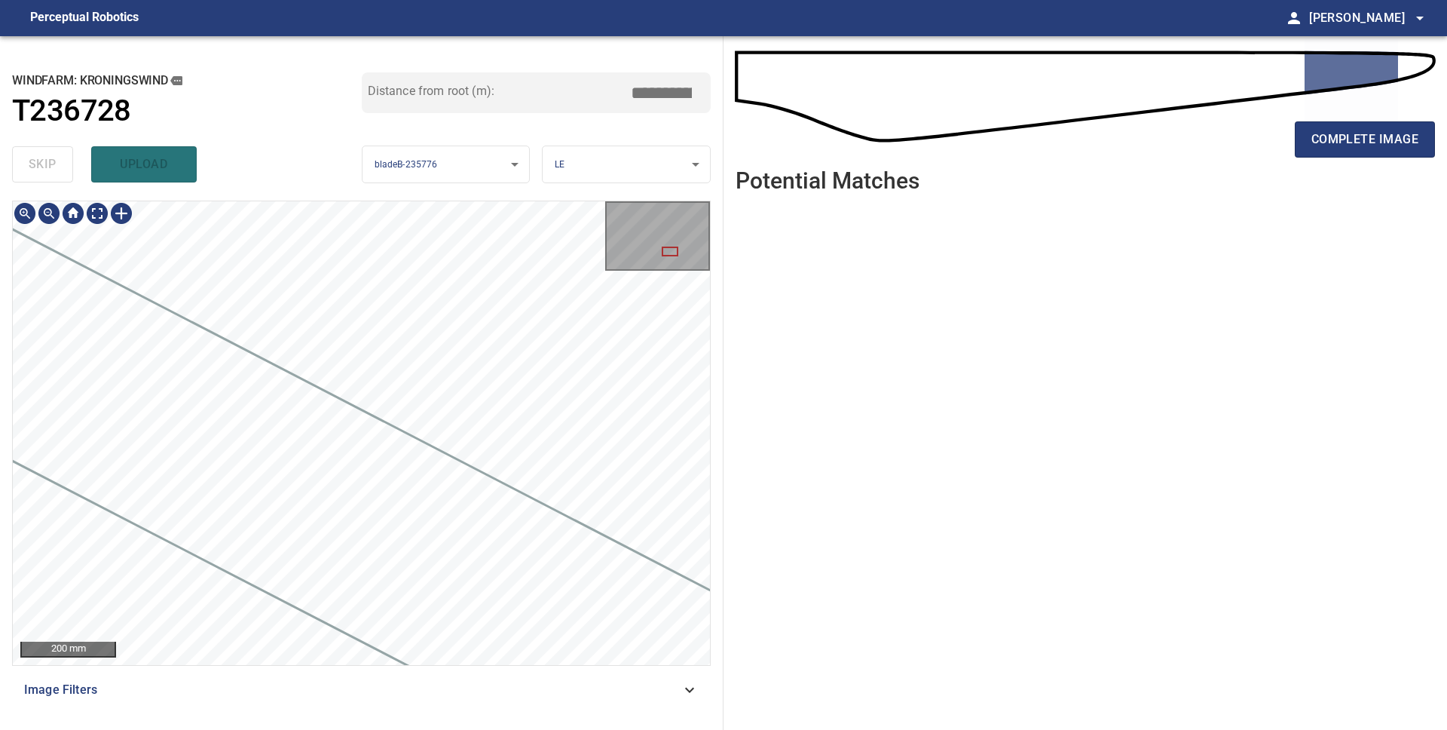
click at [0, 450] on div "**********" at bounding box center [362, 382] width 724 height 693
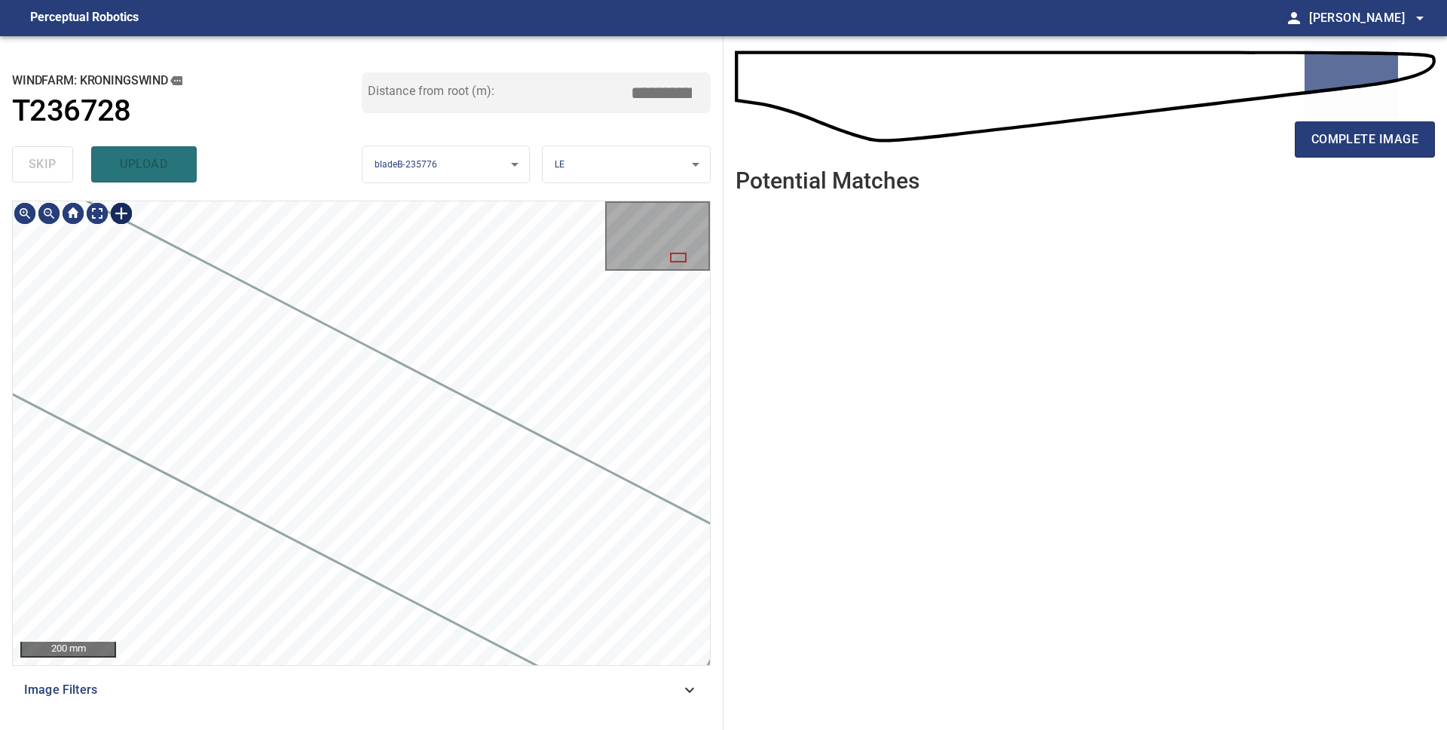
click at [124, 210] on div at bounding box center [121, 213] width 24 height 24
click at [436, 266] on div at bounding box center [361, 433] width 697 height 464
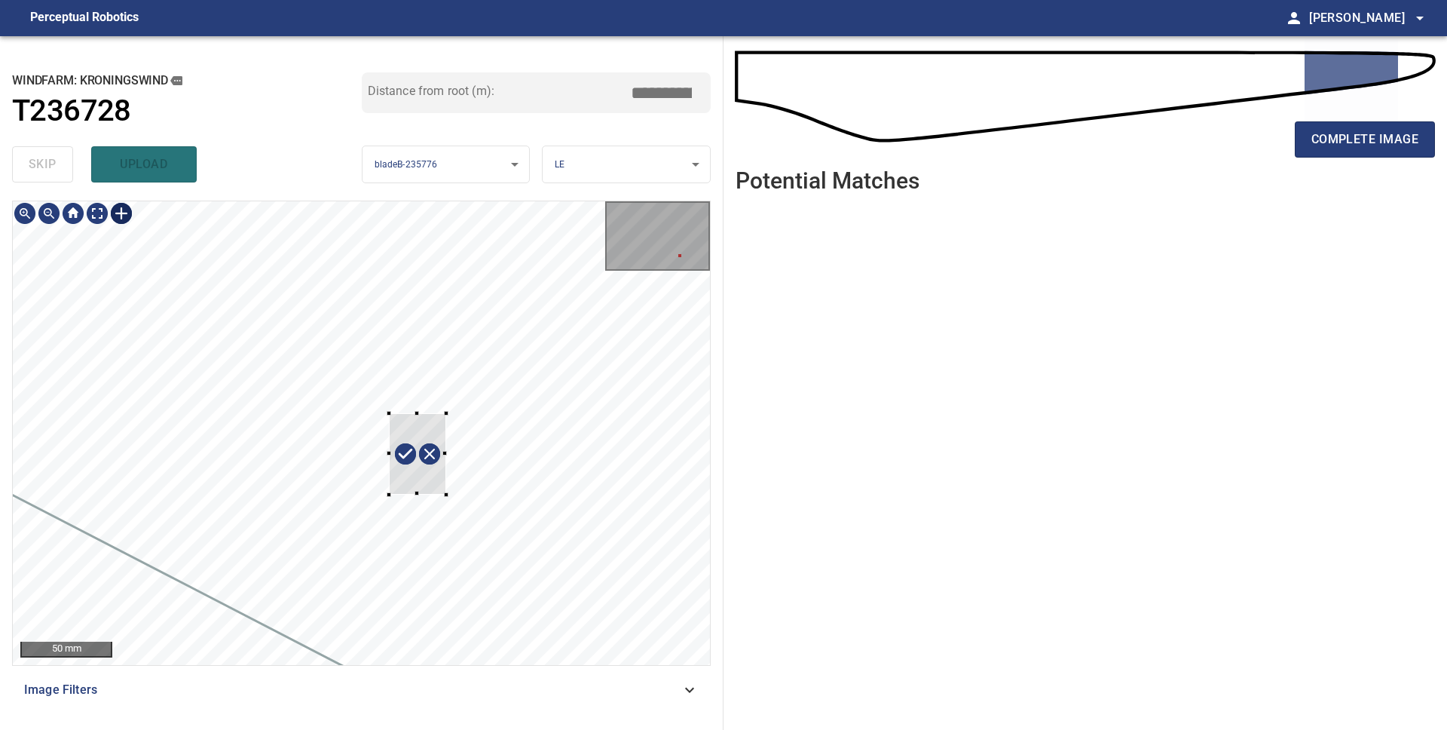
click at [409, 498] on div at bounding box center [361, 433] width 697 height 464
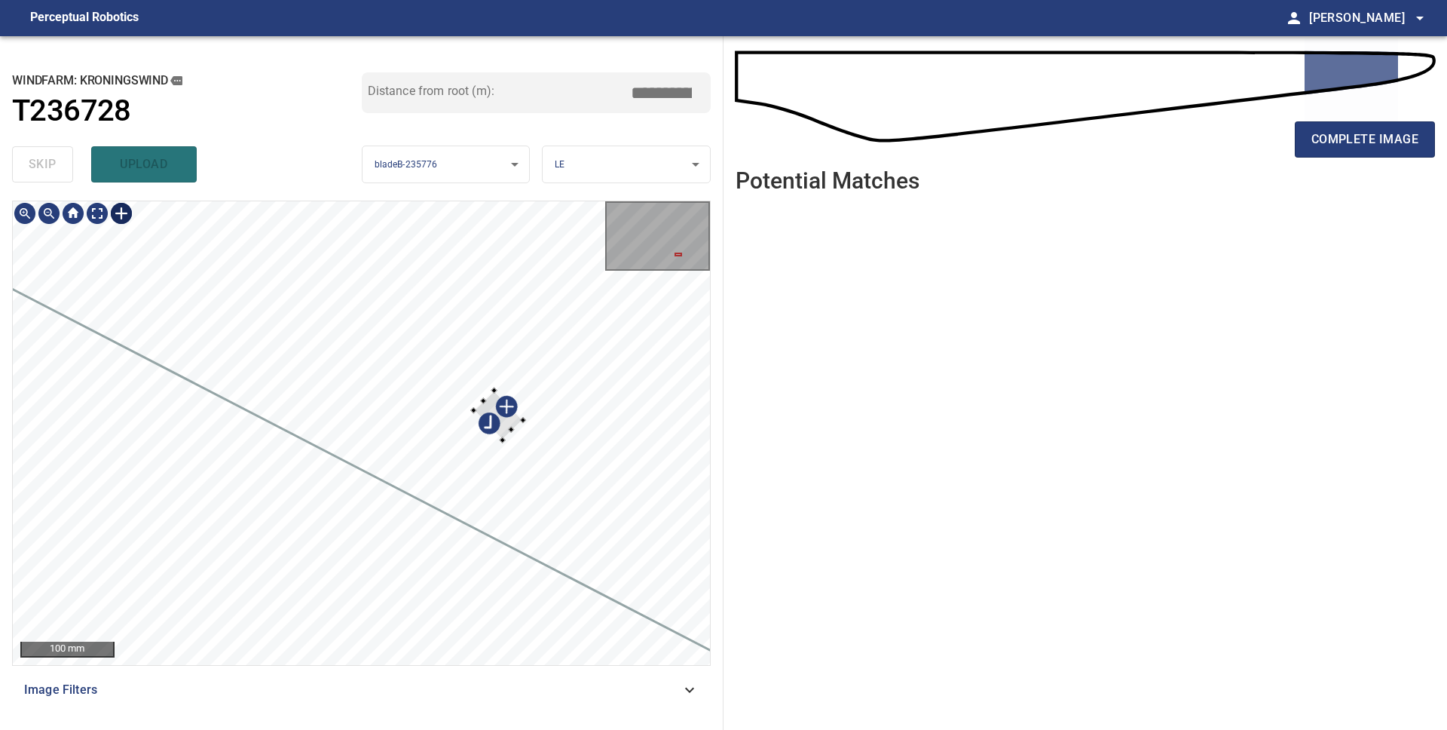
click at [499, 540] on div at bounding box center [361, 433] width 697 height 464
click at [507, 595] on div at bounding box center [361, 433] width 697 height 464
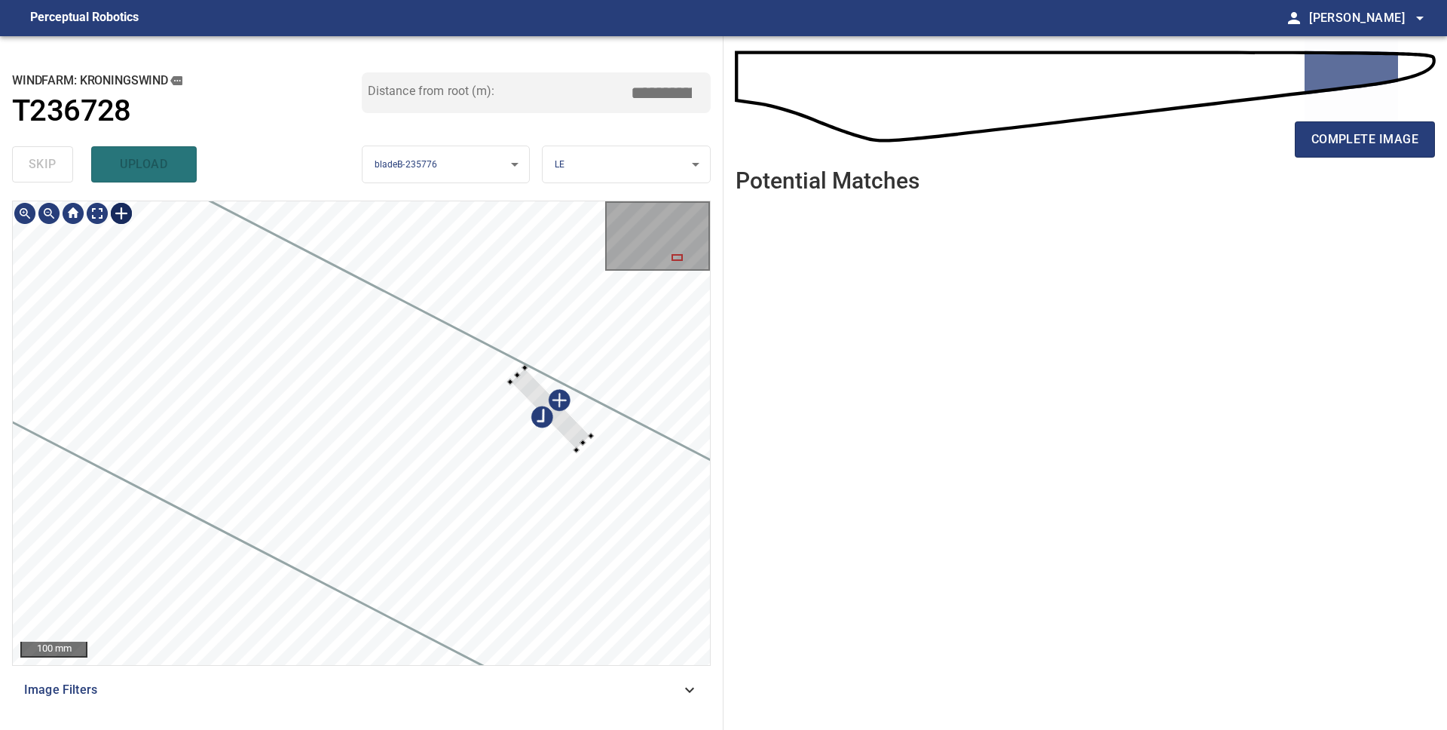
click at [582, 448] on div at bounding box center [361, 433] width 697 height 464
click at [565, 620] on div at bounding box center [361, 433] width 697 height 464
click at [568, 627] on div at bounding box center [571, 629] width 6 height 6
click at [531, 573] on div at bounding box center [533, 574] width 6 height 6
click at [573, 376] on div "Kroningswind/T236728/1 Category 2 unclassified" at bounding box center [361, 433] width 697 height 464
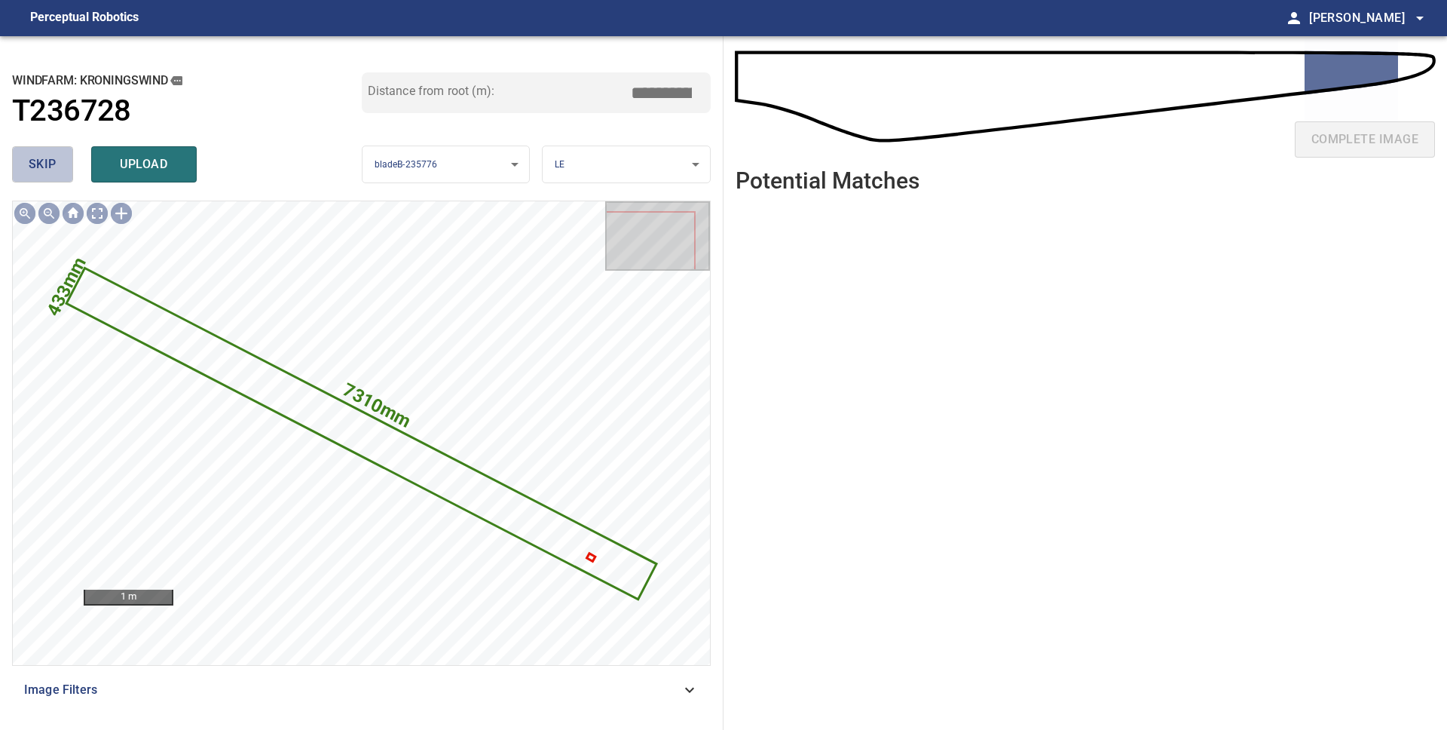
click at [32, 159] on span "skip" at bounding box center [43, 164] width 28 height 21
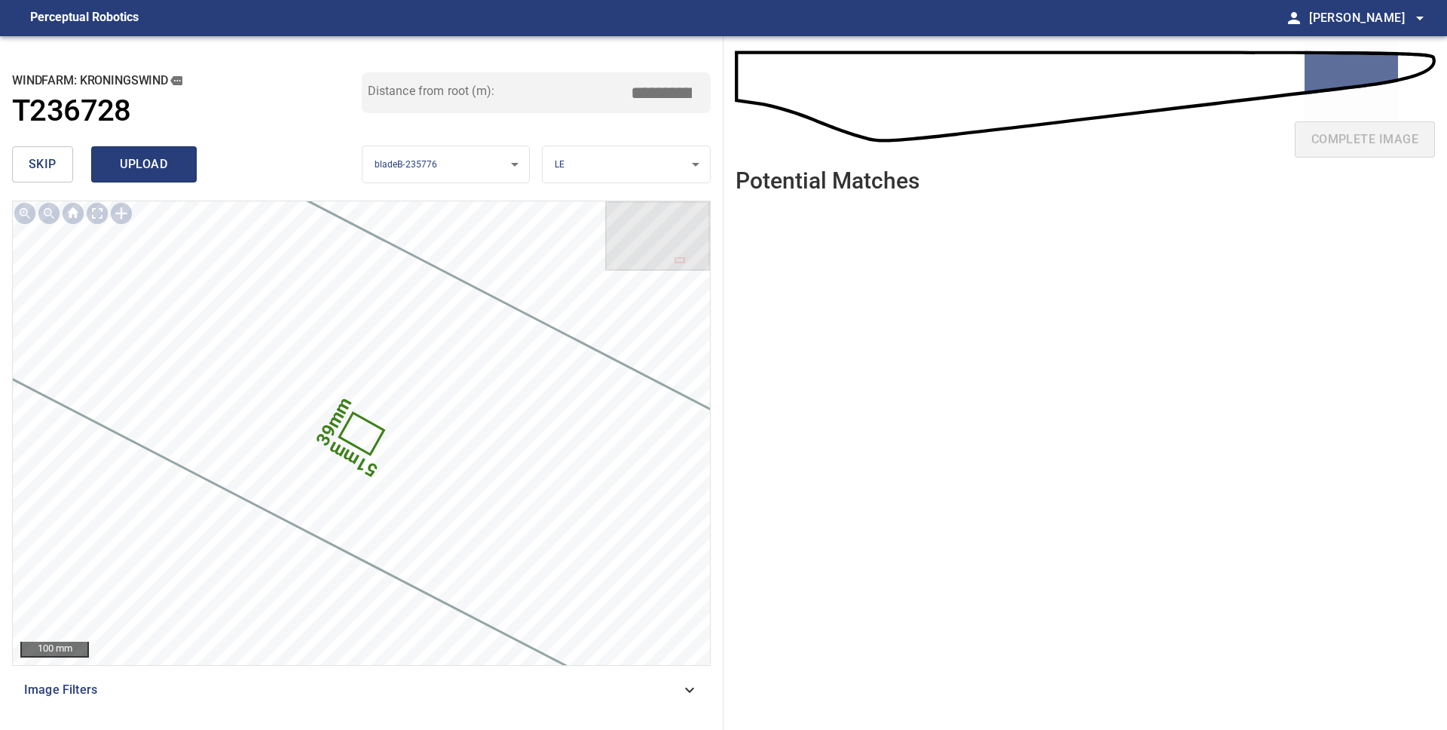
click at [151, 158] on span "upload" at bounding box center [144, 164] width 72 height 21
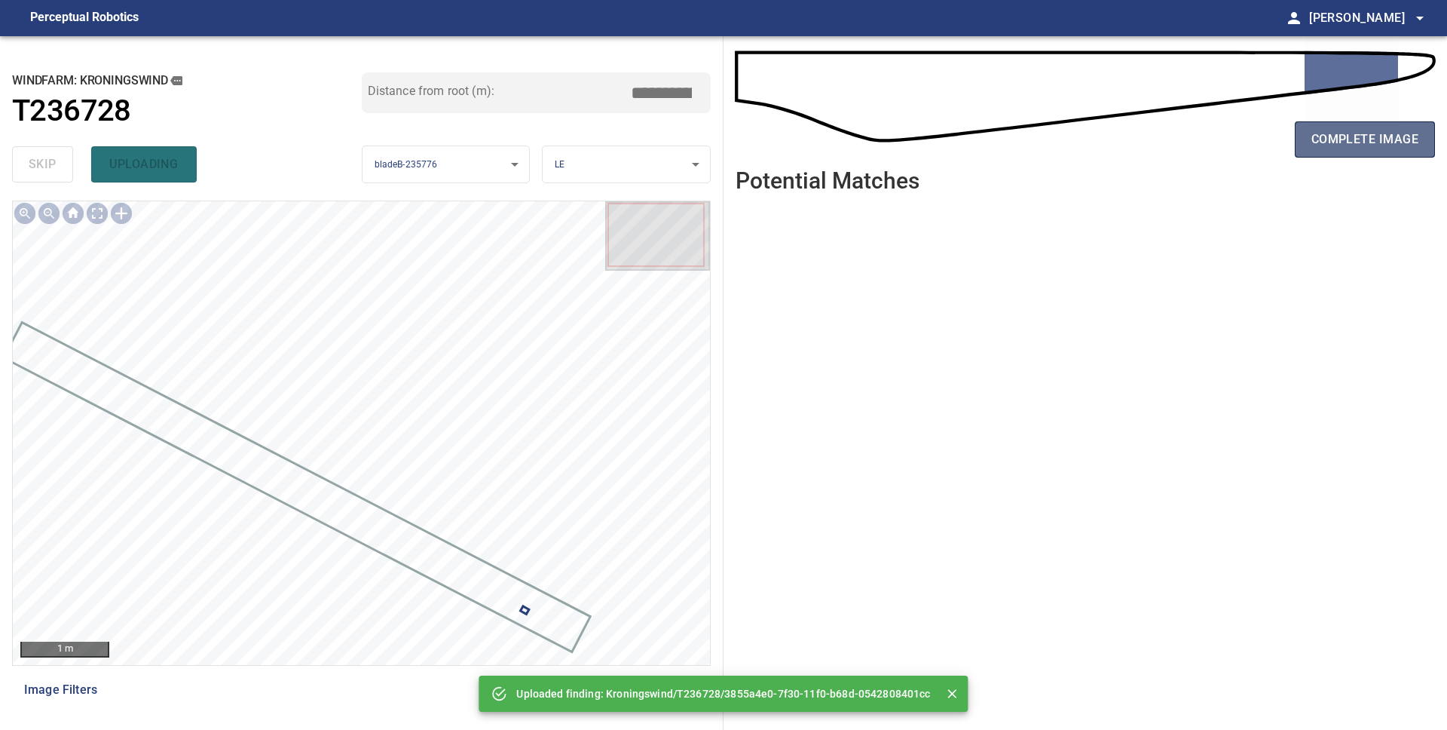
click at [1348, 136] on span "complete image" at bounding box center [1365, 139] width 107 height 21
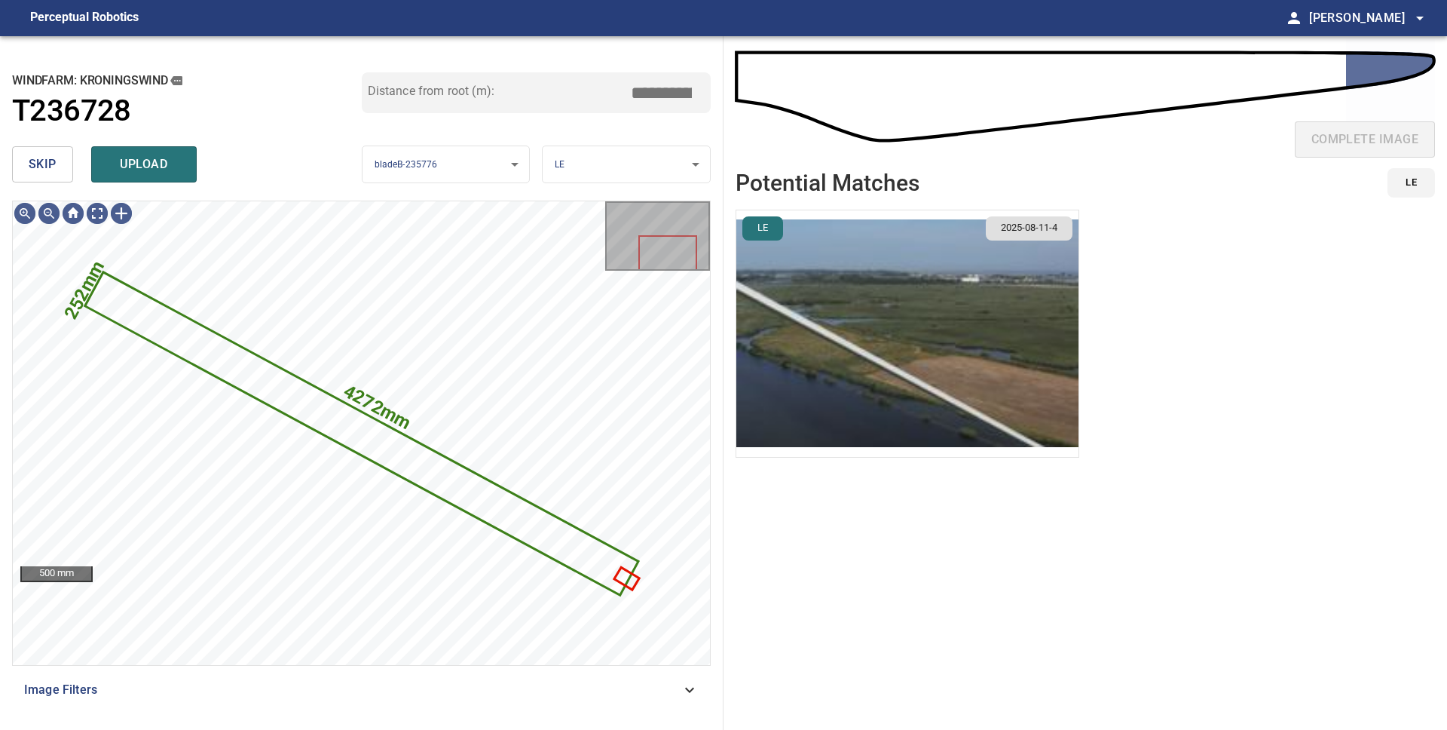
click at [56, 173] on button "skip" at bounding box center [42, 164] width 61 height 36
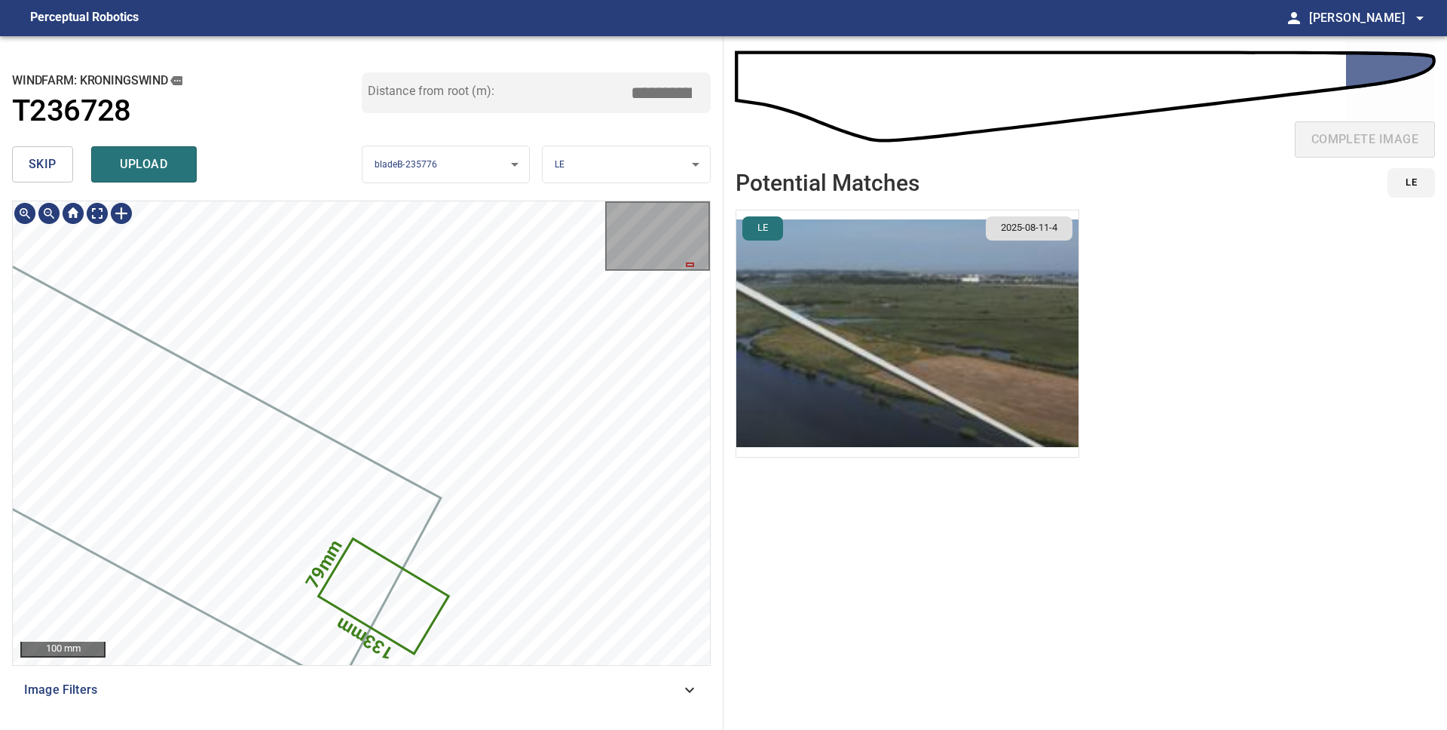
click at [431, 599] on icon at bounding box center [383, 596] width 127 height 112
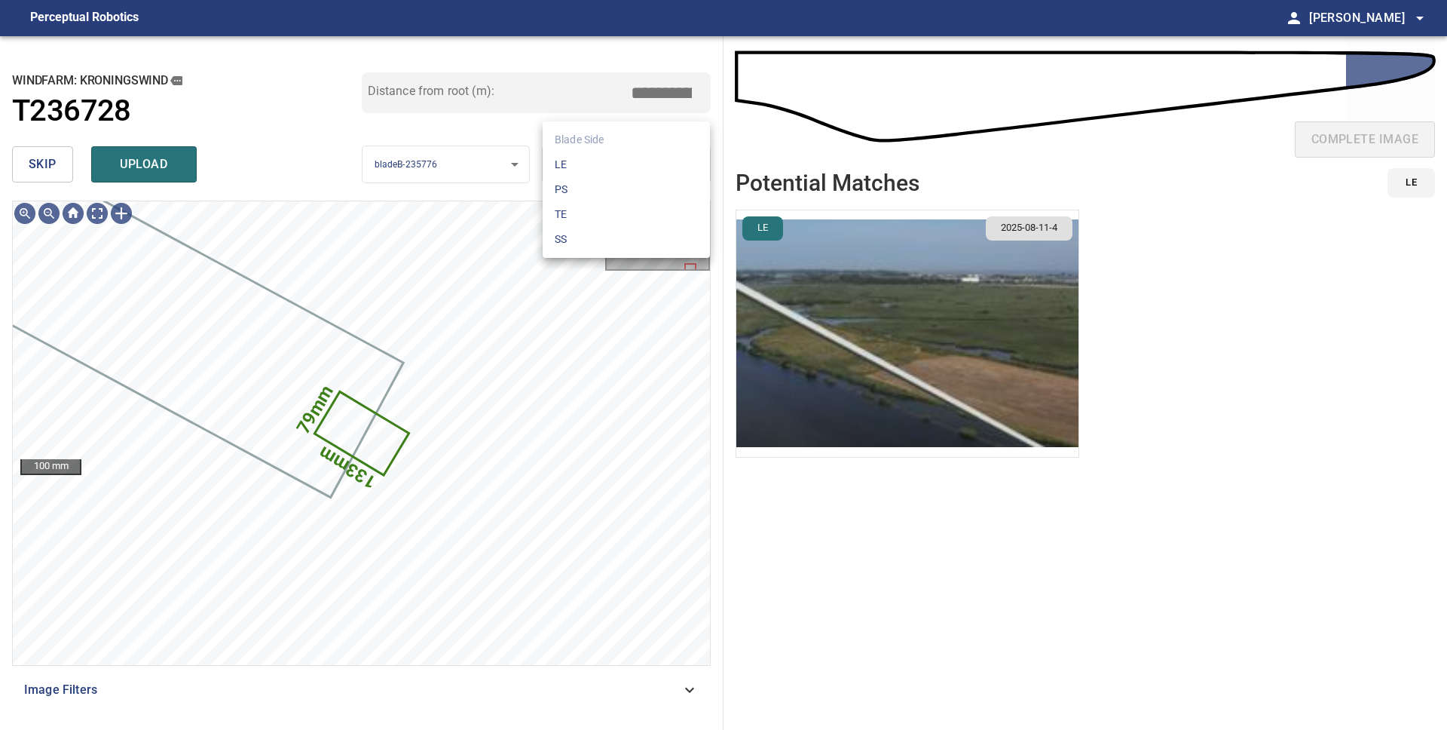
click at [650, 162] on body "**********" at bounding box center [723, 365] width 1447 height 730
click at [620, 169] on li "LE" at bounding box center [626, 164] width 167 height 25
click at [179, 165] on span "upload" at bounding box center [144, 164] width 72 height 21
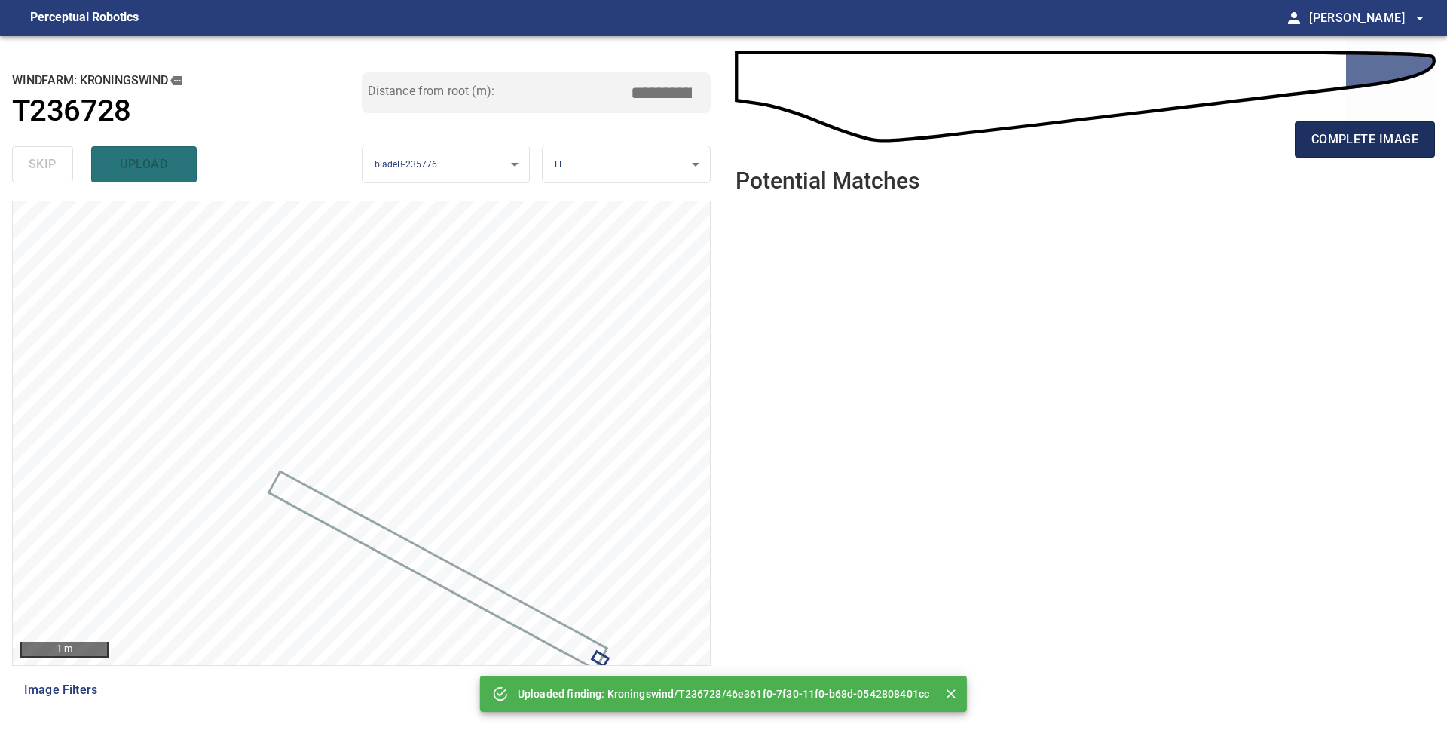
click at [1361, 145] on span "complete image" at bounding box center [1365, 139] width 107 height 21
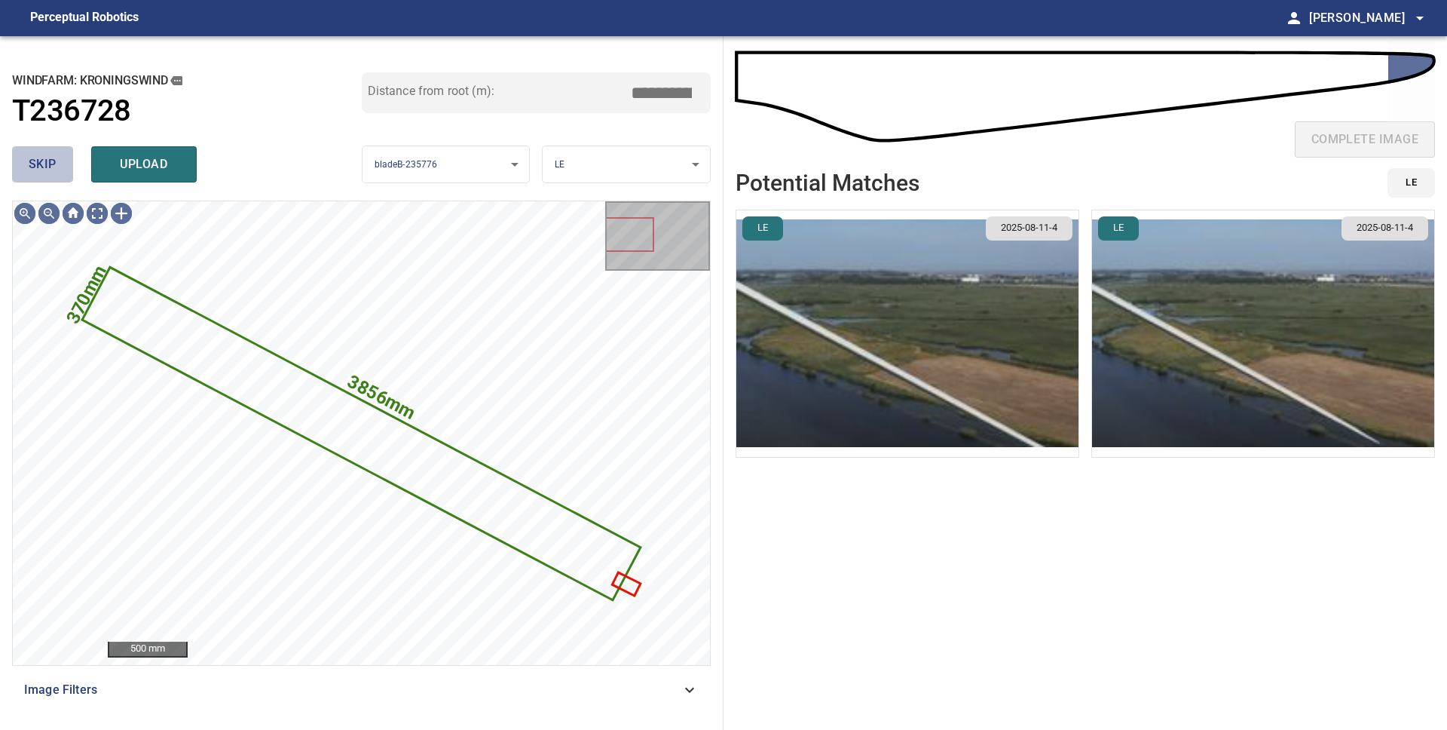
click at [54, 170] on span "skip" at bounding box center [43, 164] width 28 height 21
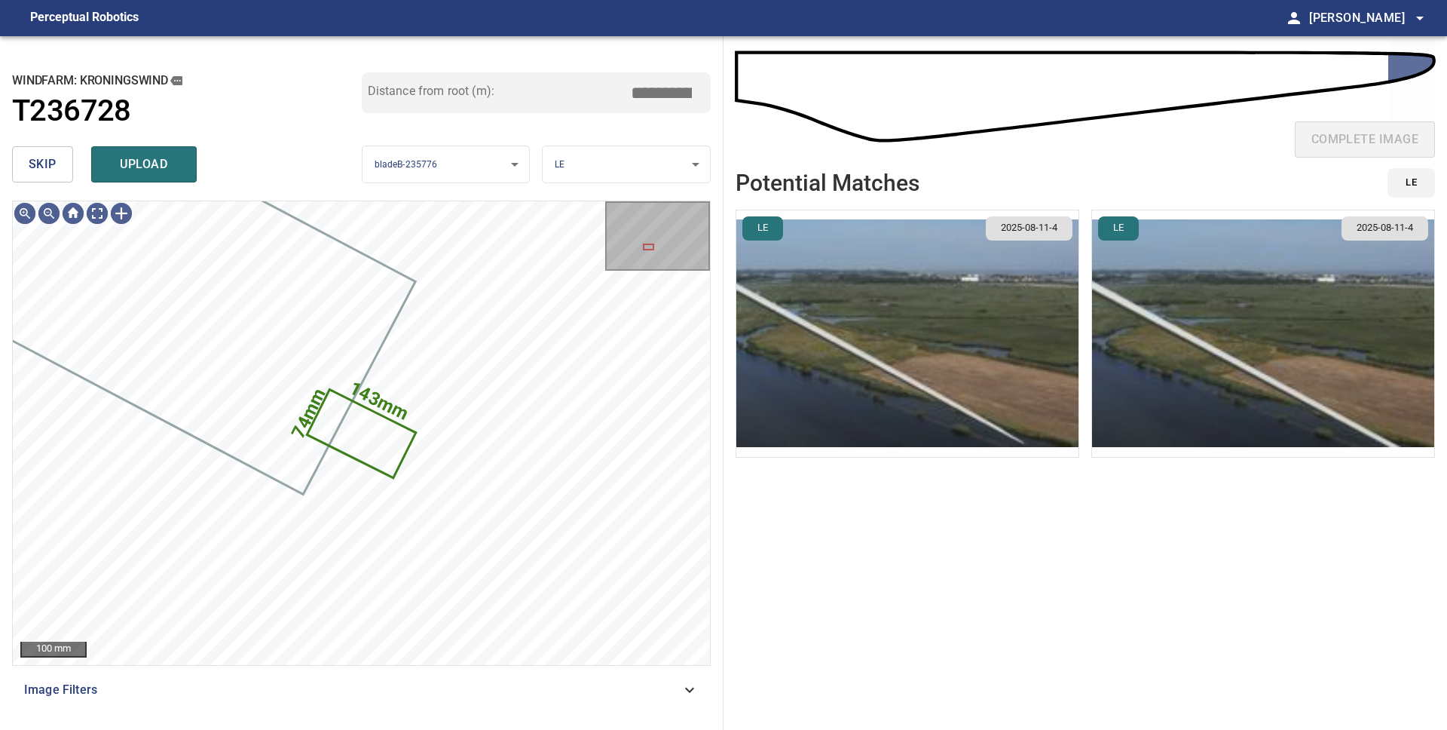
click at [968, 289] on img "button" at bounding box center [907, 333] width 342 height 246
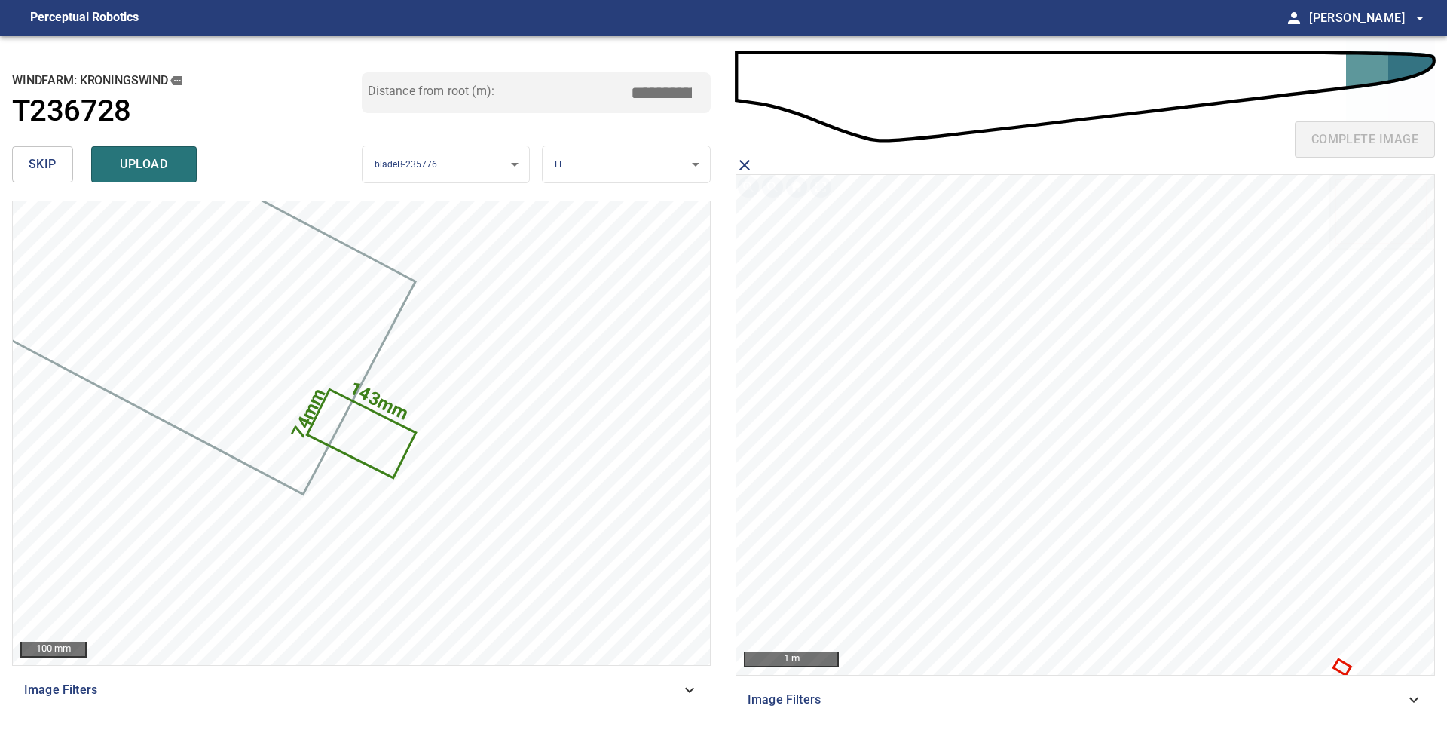
click at [1340, 664] on icon at bounding box center [1342, 667] width 14 height 13
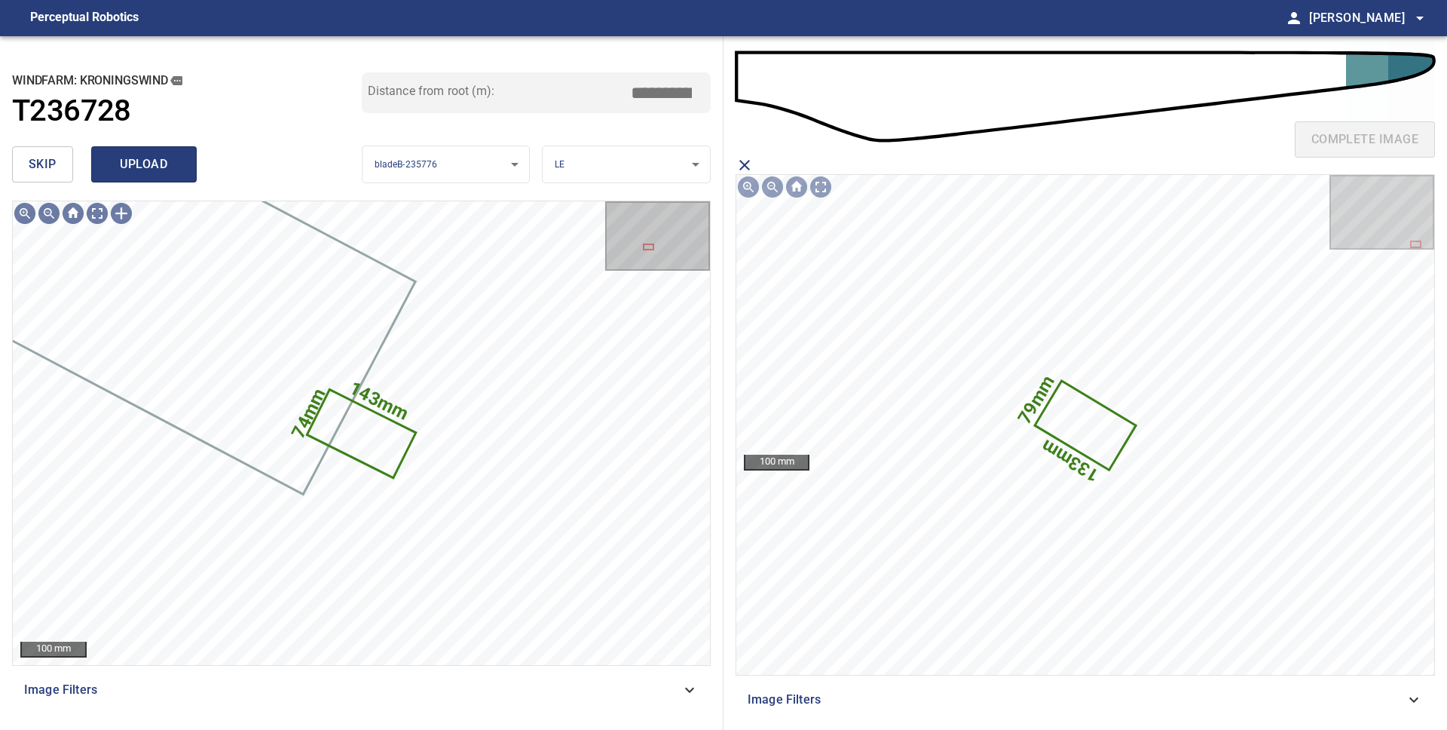
click at [158, 161] on span "upload" at bounding box center [144, 164] width 72 height 21
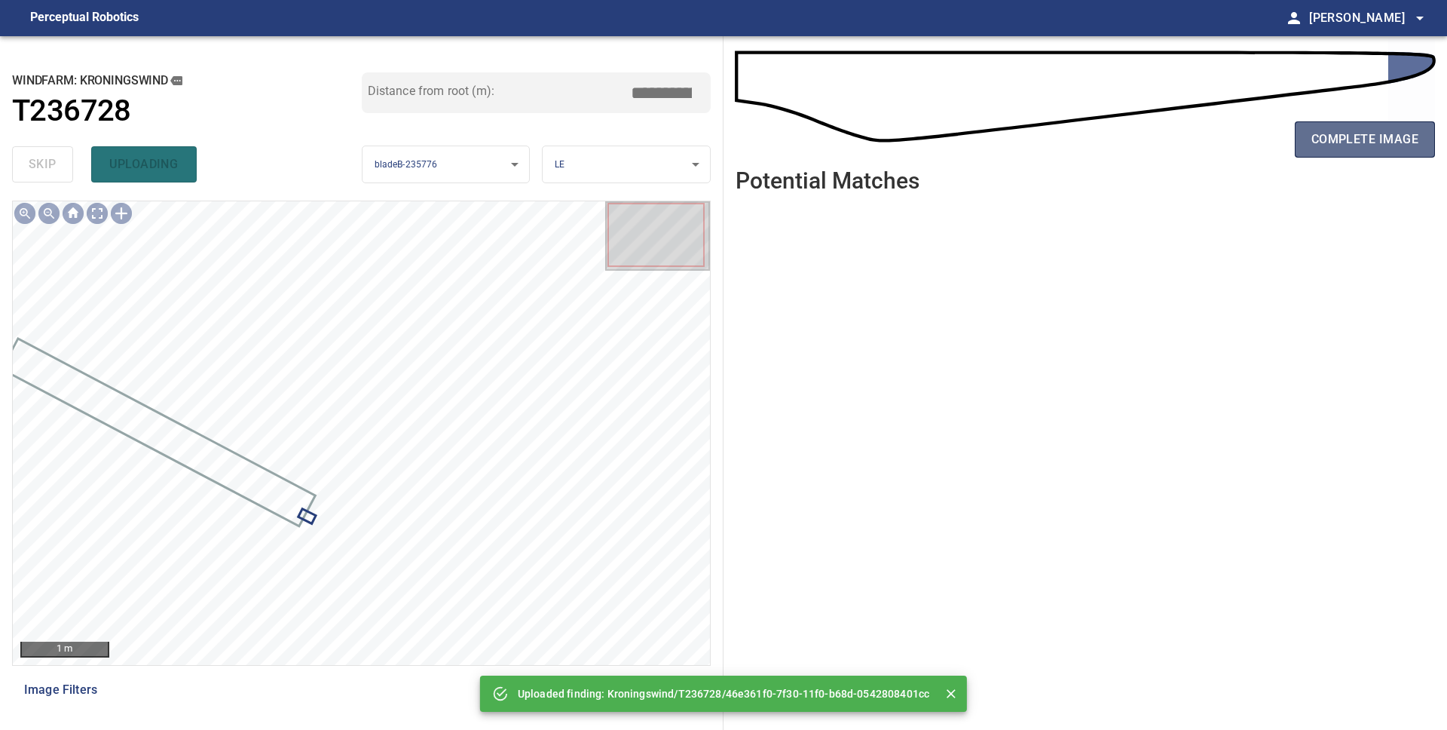
click at [1386, 148] on span "complete image" at bounding box center [1365, 139] width 107 height 21
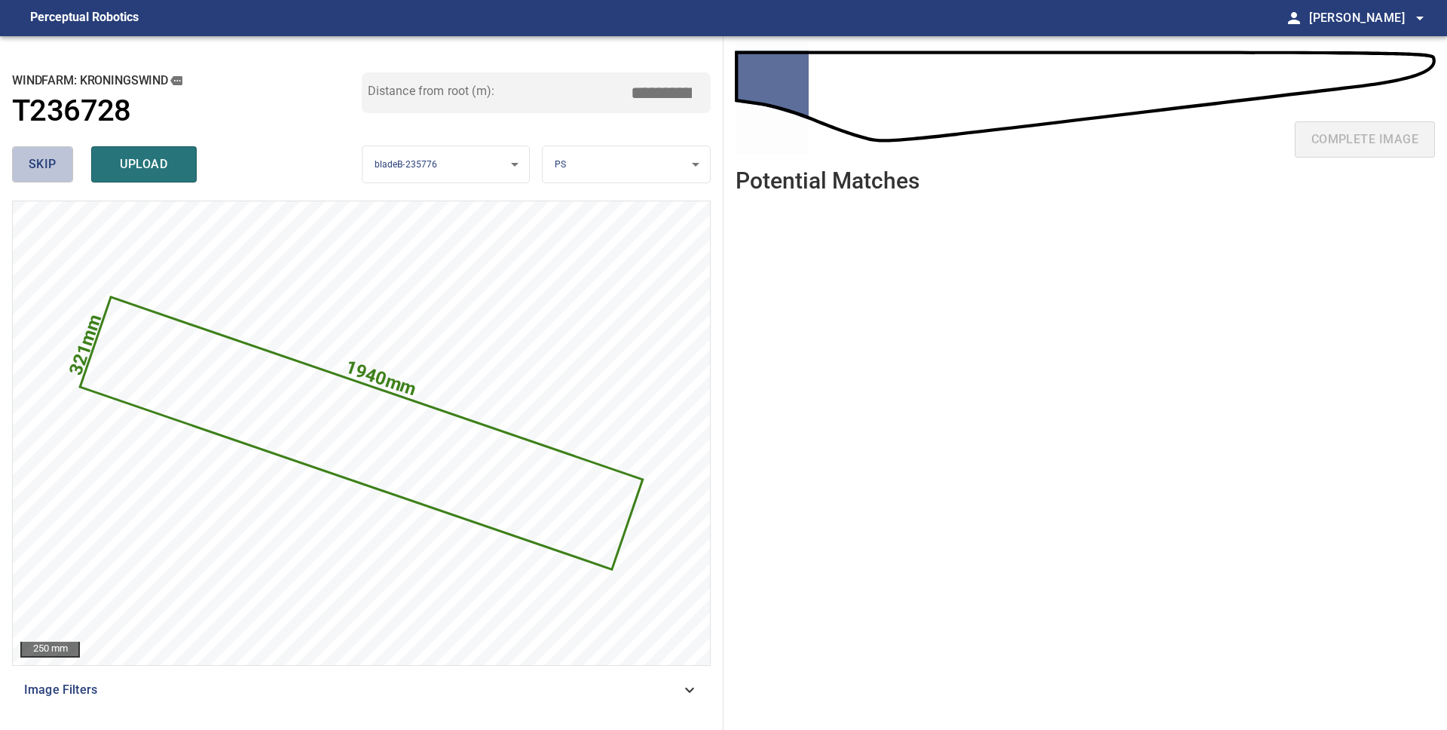
click at [63, 164] on button "skip" at bounding box center [42, 164] width 61 height 36
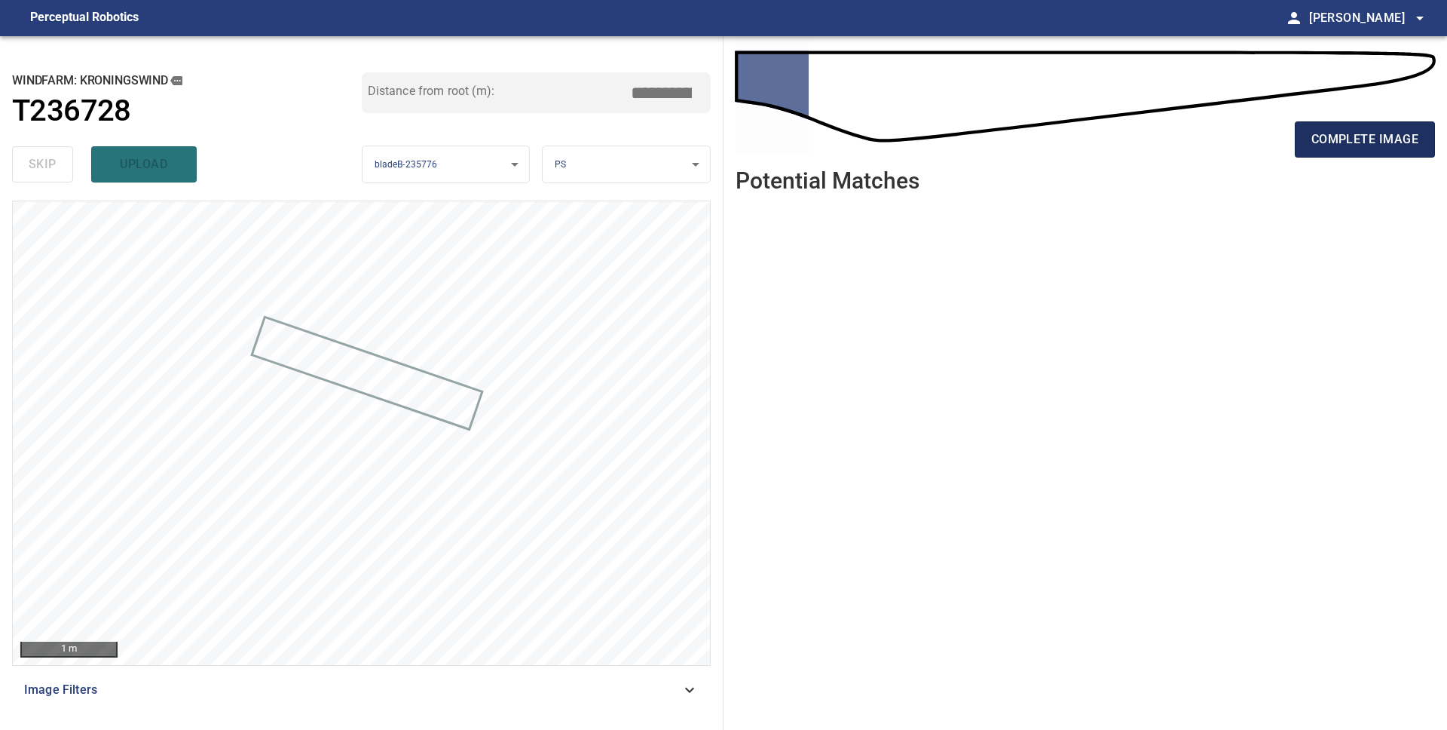
click at [1364, 136] on span "complete image" at bounding box center [1365, 139] width 107 height 21
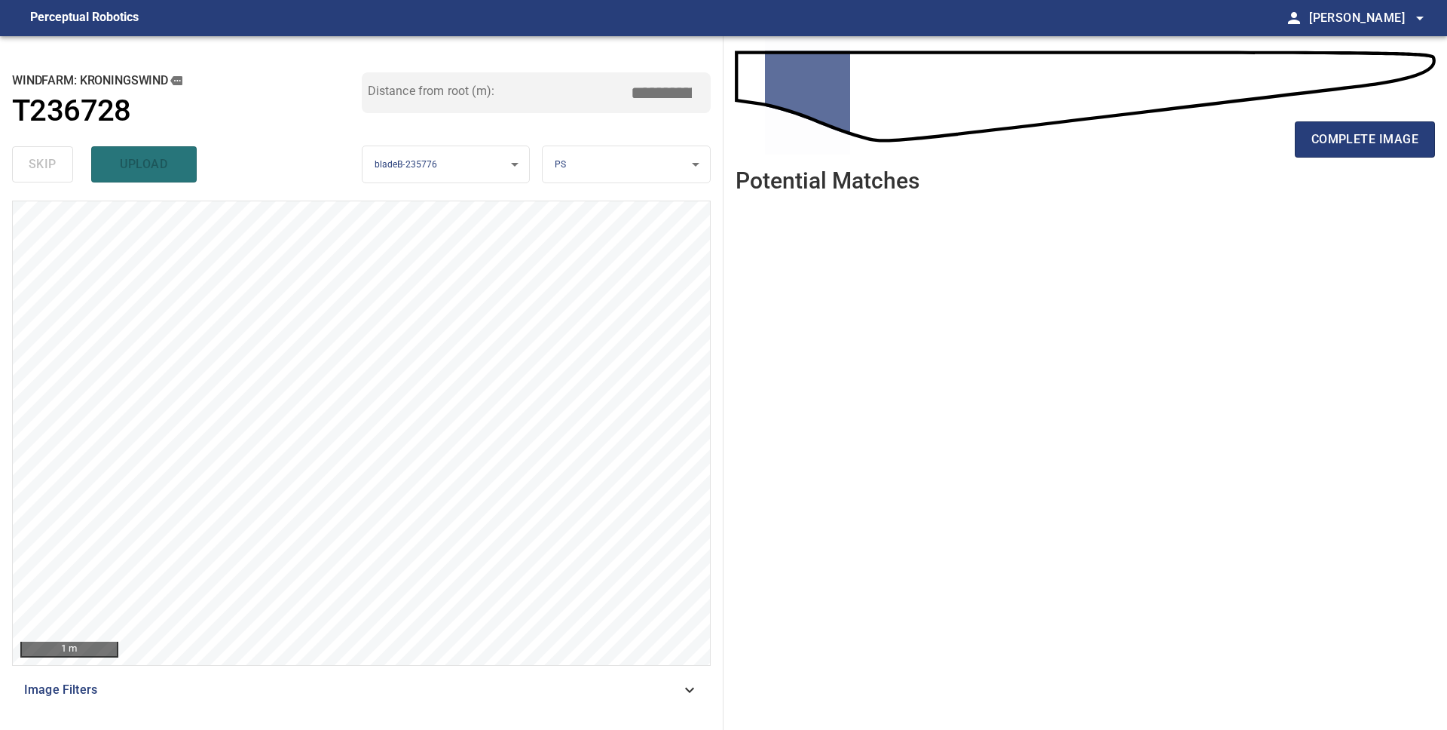
click at [1364, 136] on span "complete image" at bounding box center [1365, 139] width 107 height 21
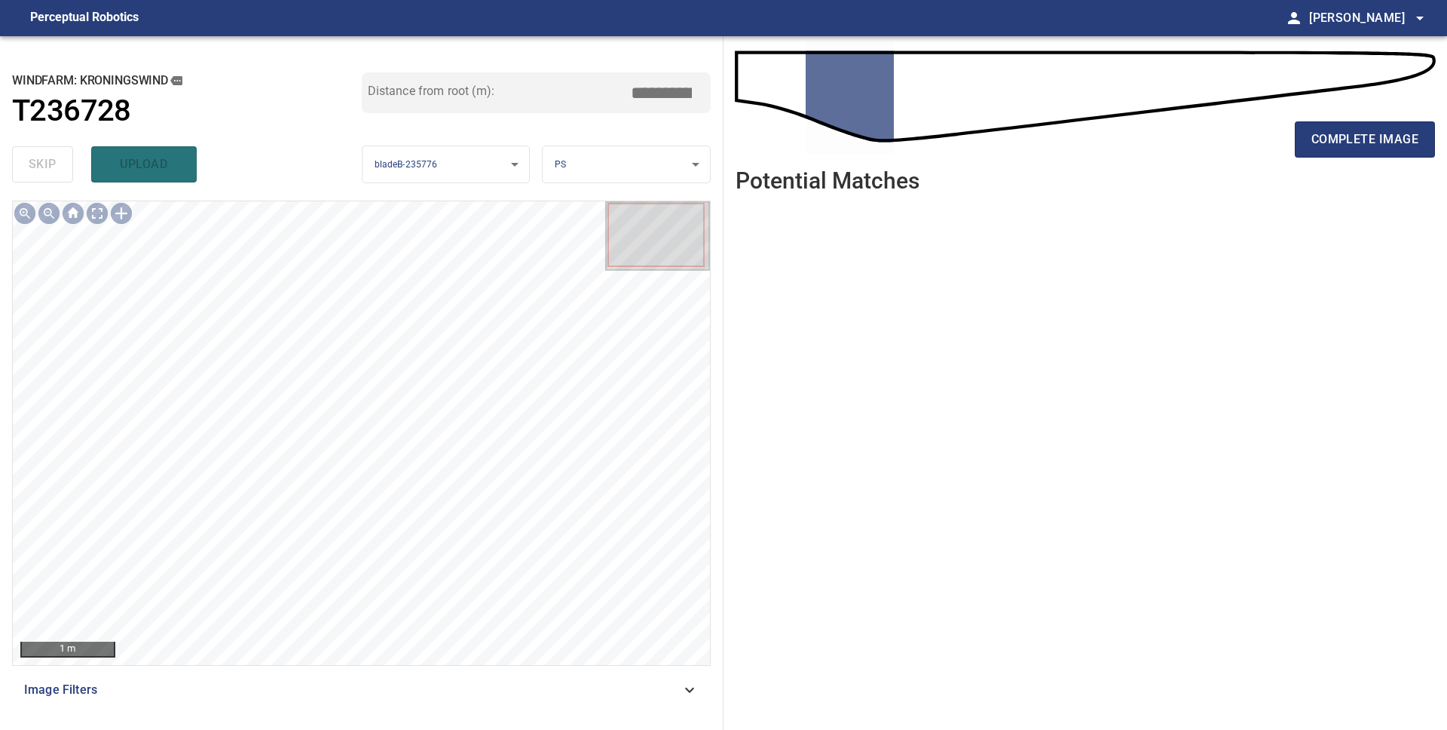
click at [1364, 136] on span "complete image" at bounding box center [1365, 139] width 107 height 21
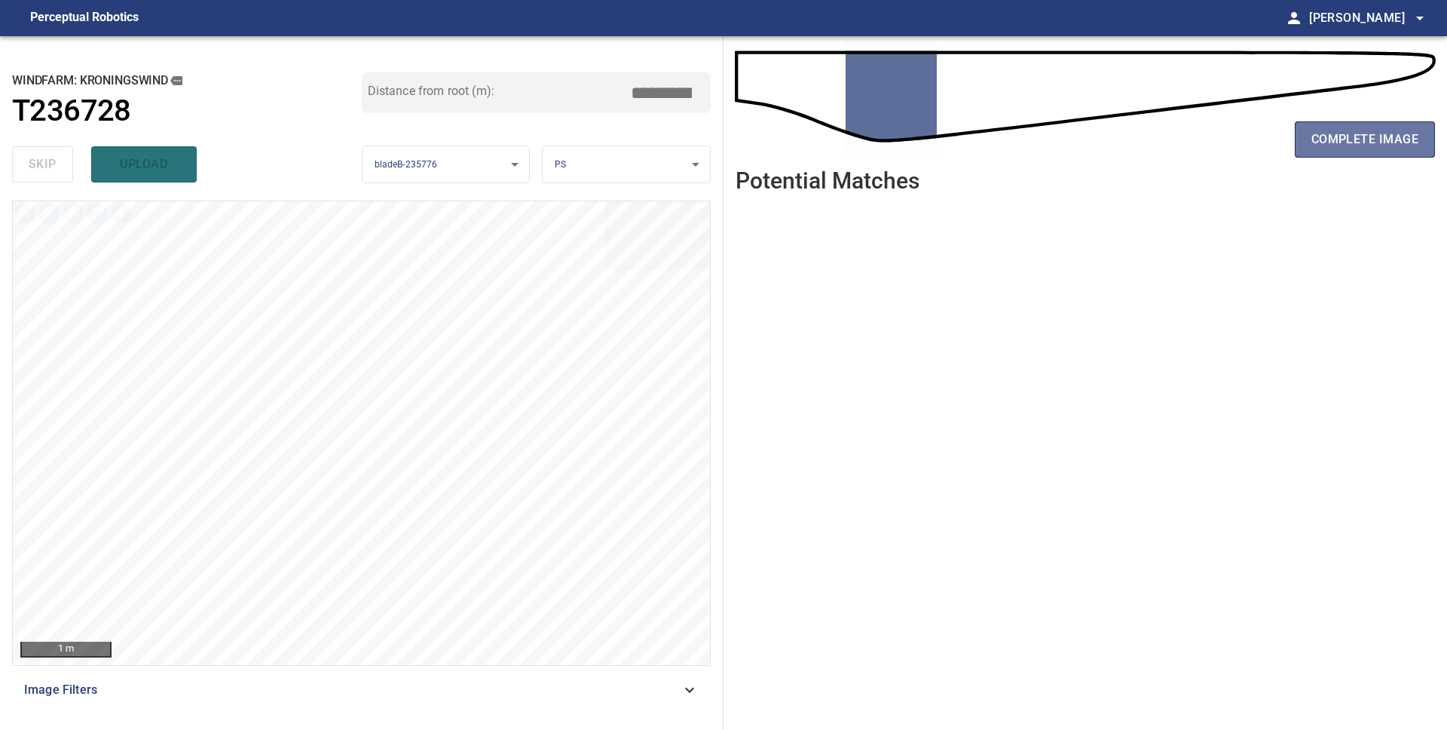
click at [1364, 136] on span "complete image" at bounding box center [1365, 139] width 107 height 21
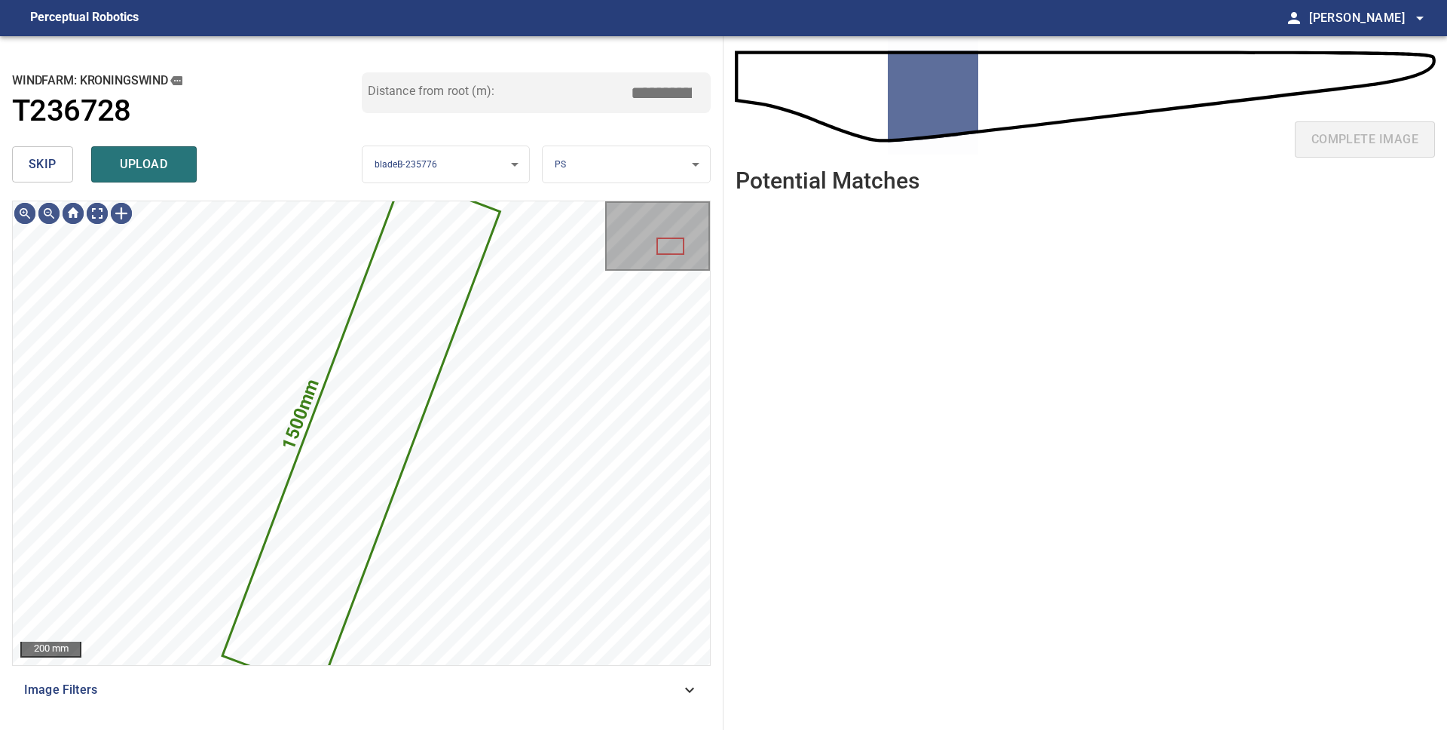
click at [51, 167] on span "skip" at bounding box center [43, 164] width 28 height 21
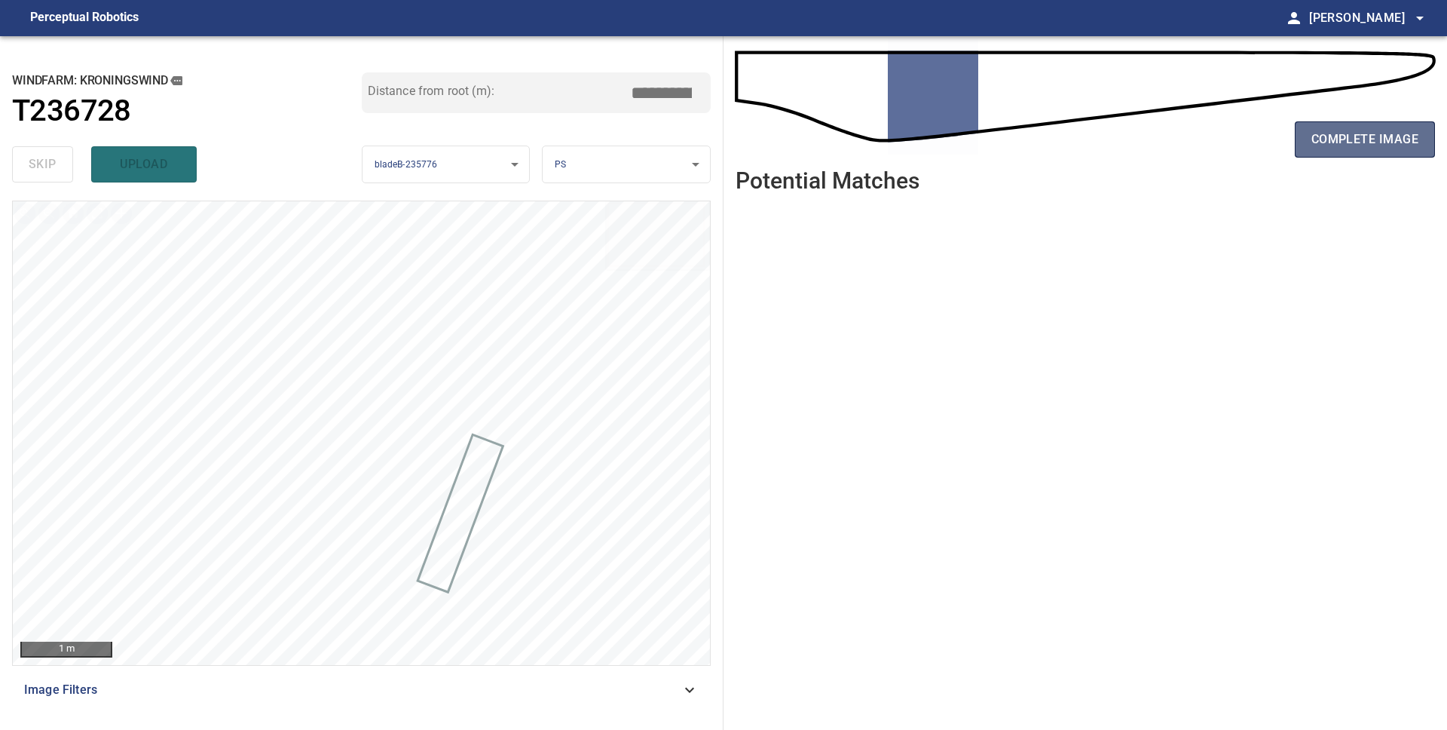
click at [1349, 141] on span "complete image" at bounding box center [1365, 139] width 107 height 21
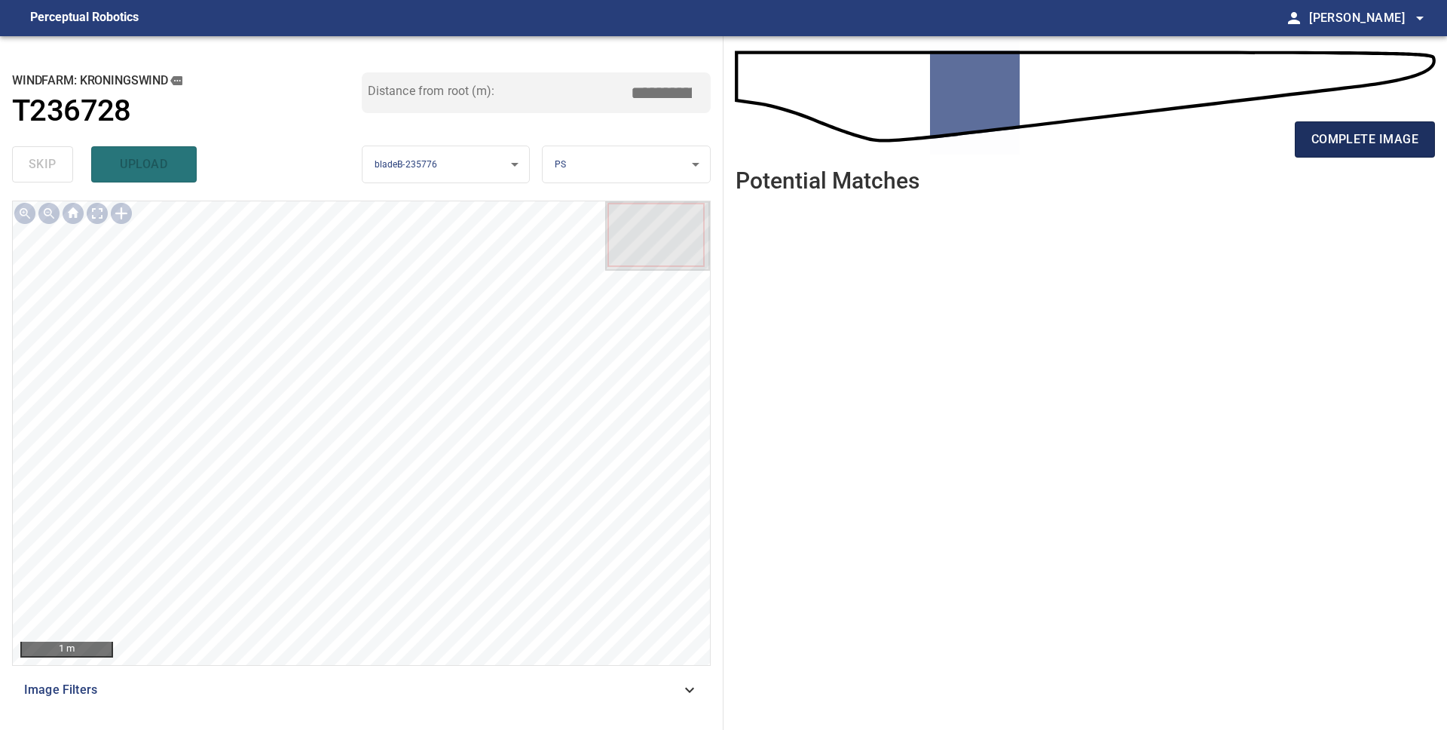
click at [1342, 136] on span "complete image" at bounding box center [1365, 139] width 107 height 21
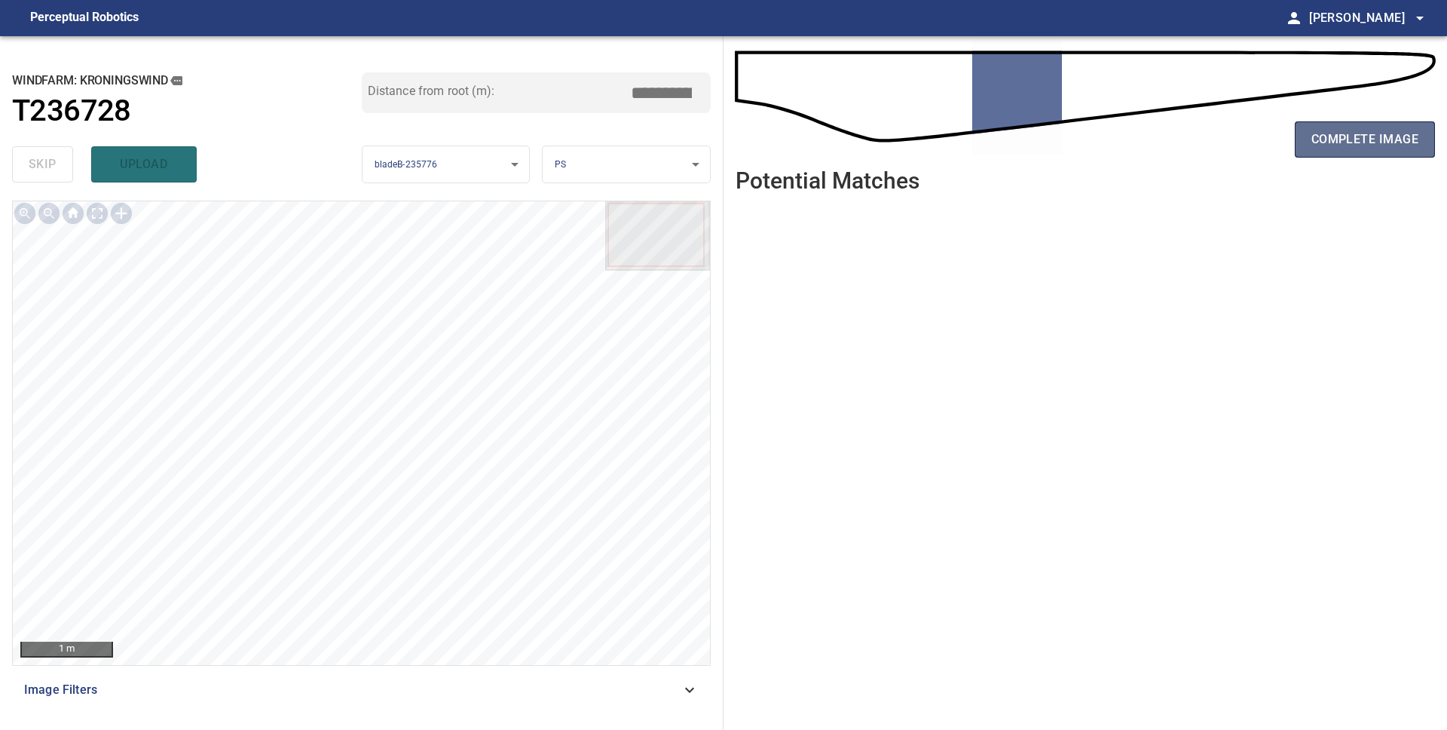
click at [1337, 142] on span "complete image" at bounding box center [1365, 139] width 107 height 21
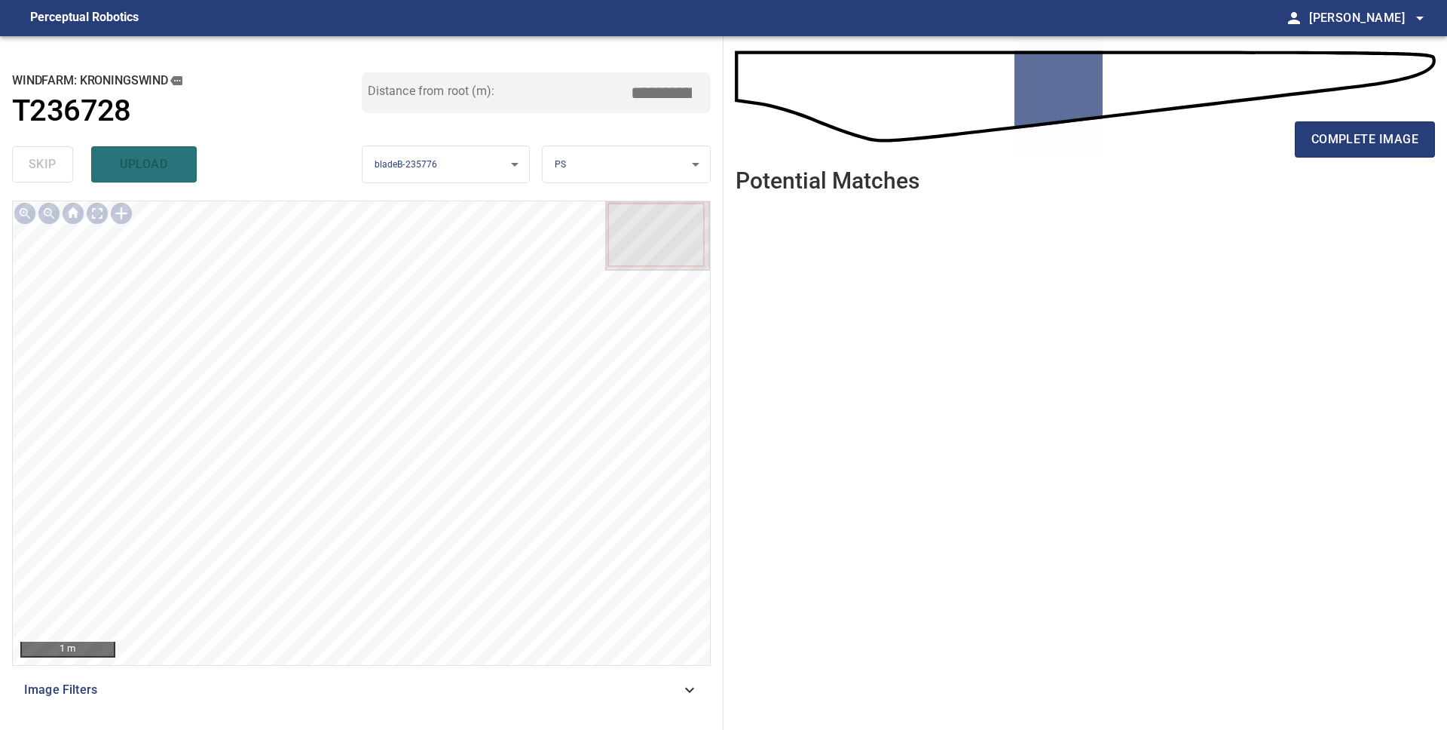
click at [1337, 142] on span "complete image" at bounding box center [1365, 139] width 107 height 21
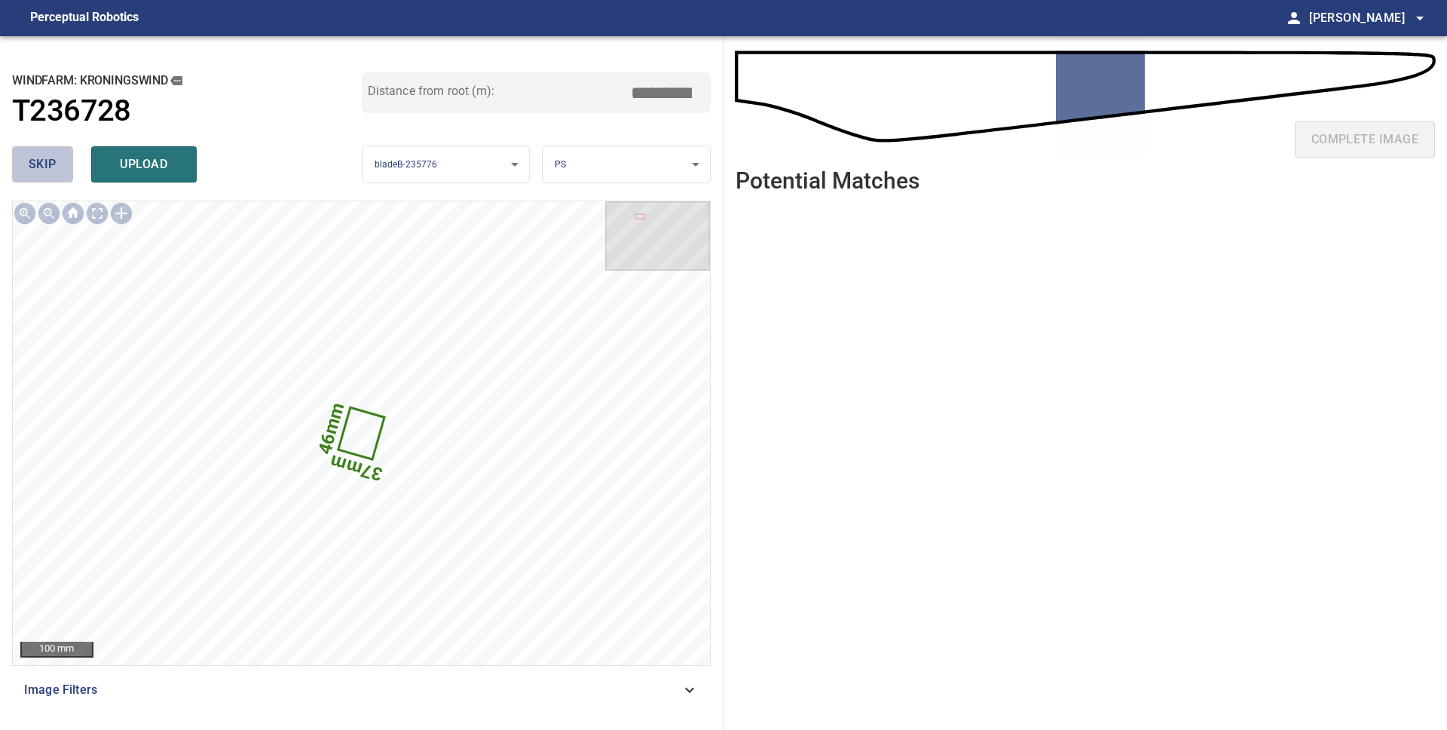
click at [56, 167] on span "skip" at bounding box center [43, 164] width 28 height 21
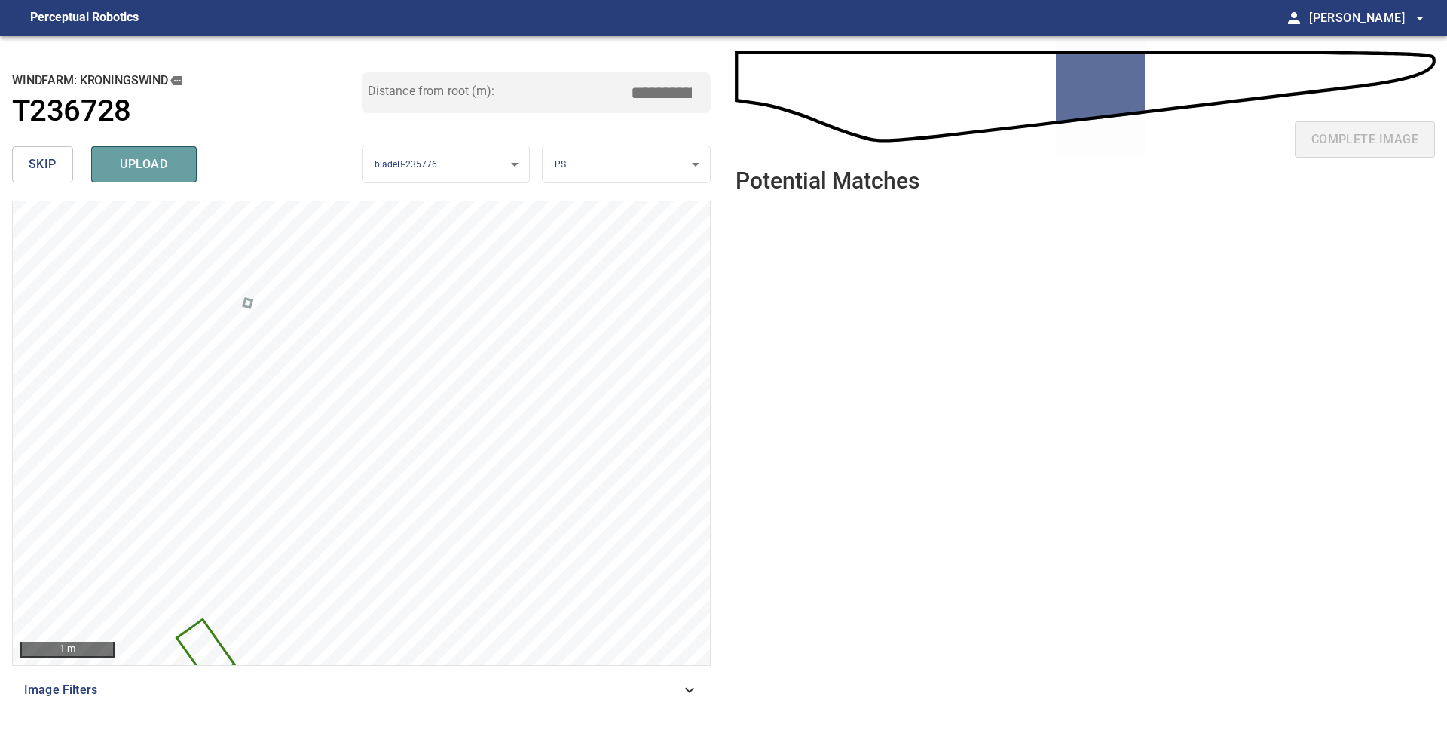
click at [174, 172] on span "upload" at bounding box center [144, 164] width 72 height 21
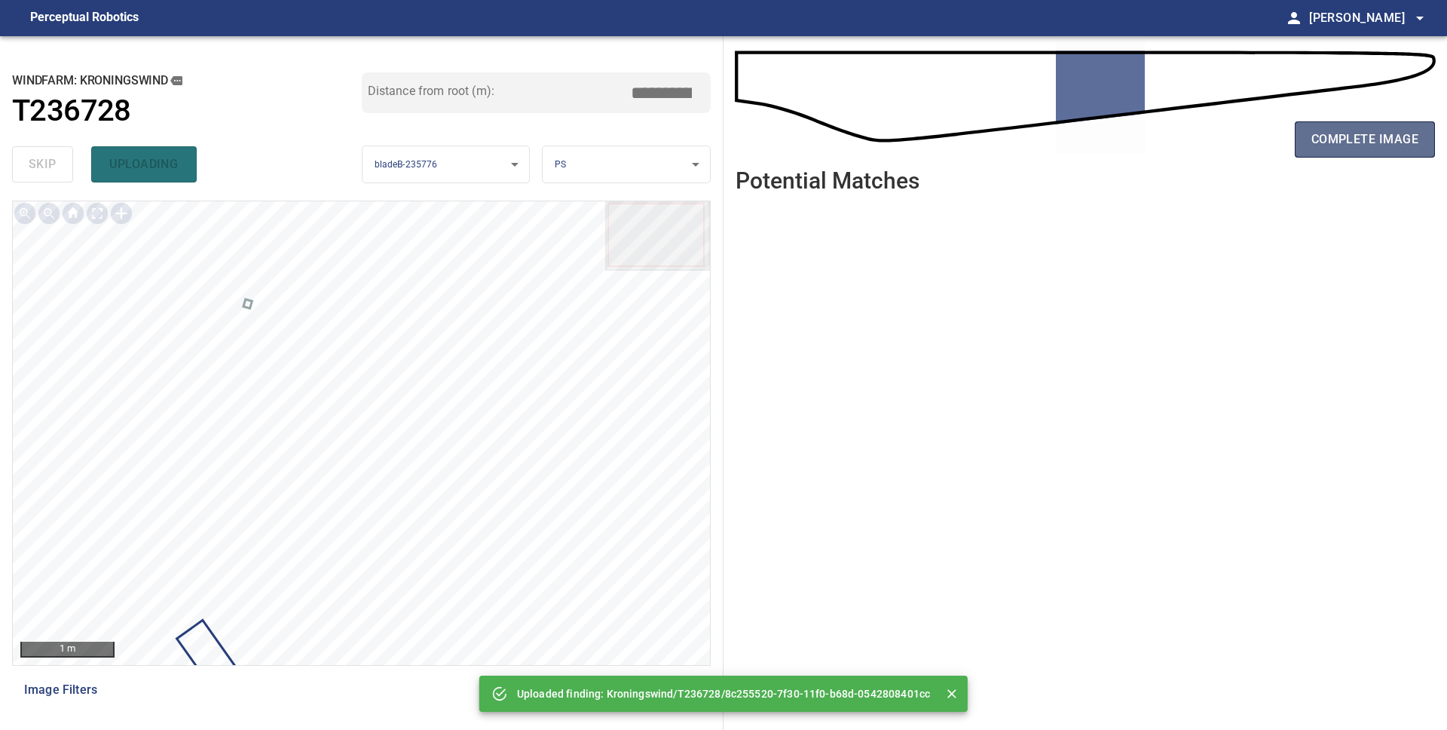
click at [1395, 136] on span "complete image" at bounding box center [1365, 139] width 107 height 21
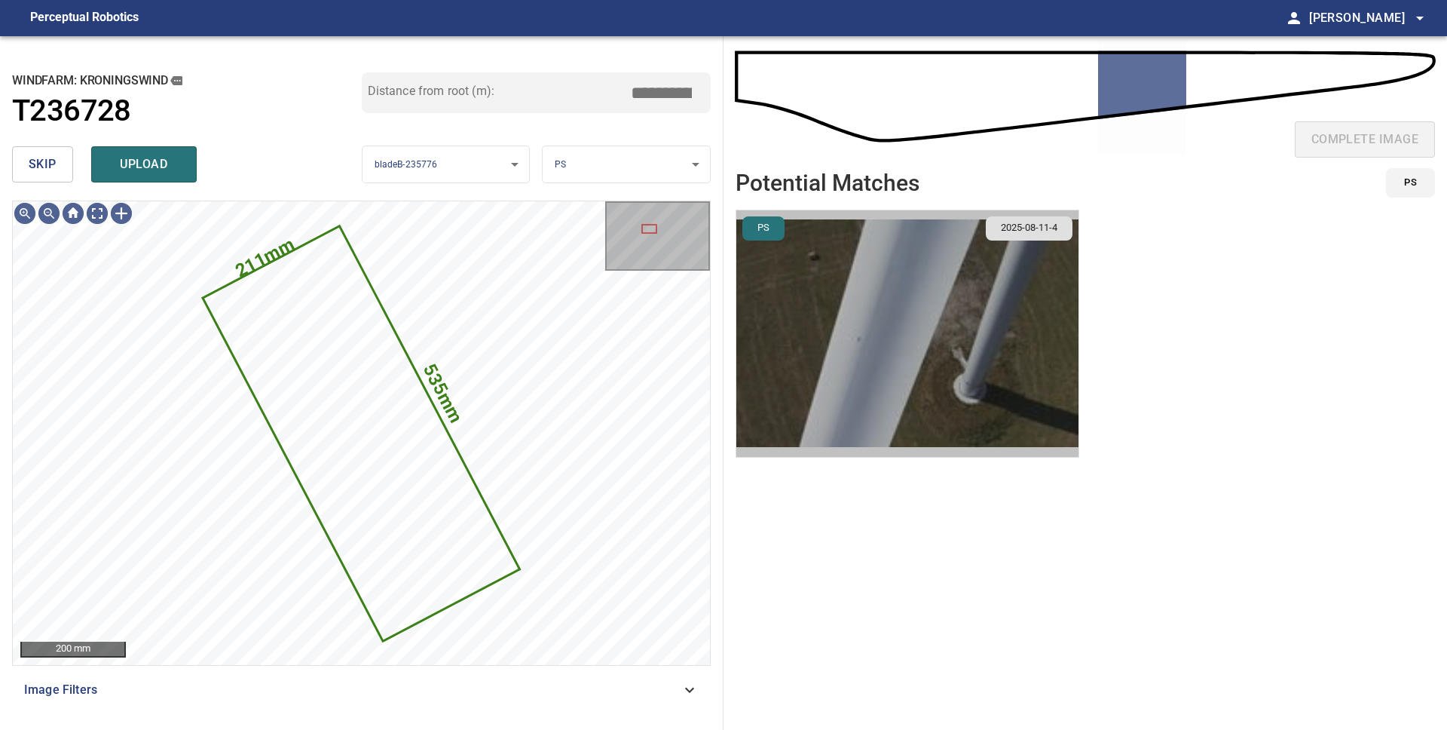
click at [914, 311] on img "button" at bounding box center [907, 333] width 342 height 246
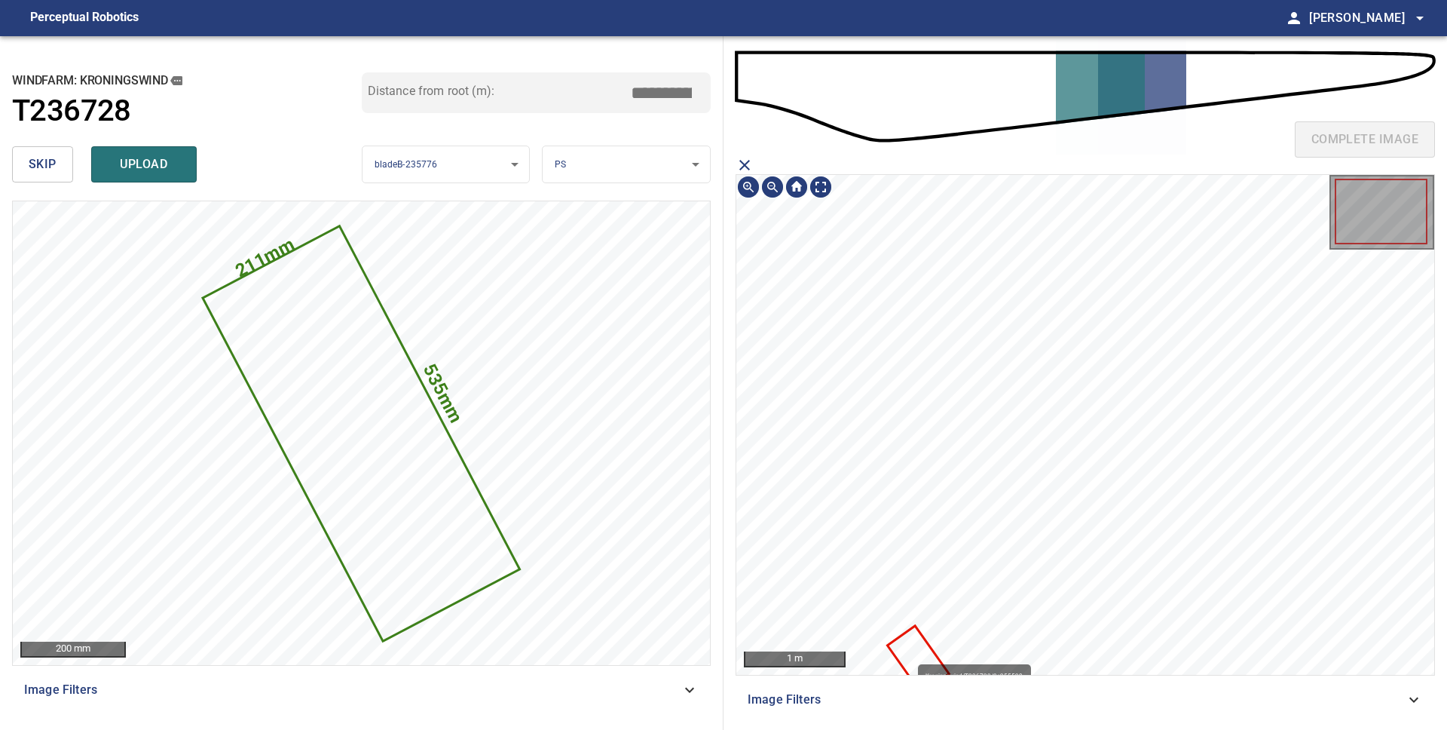
click at [911, 657] on icon at bounding box center [918, 659] width 59 height 65
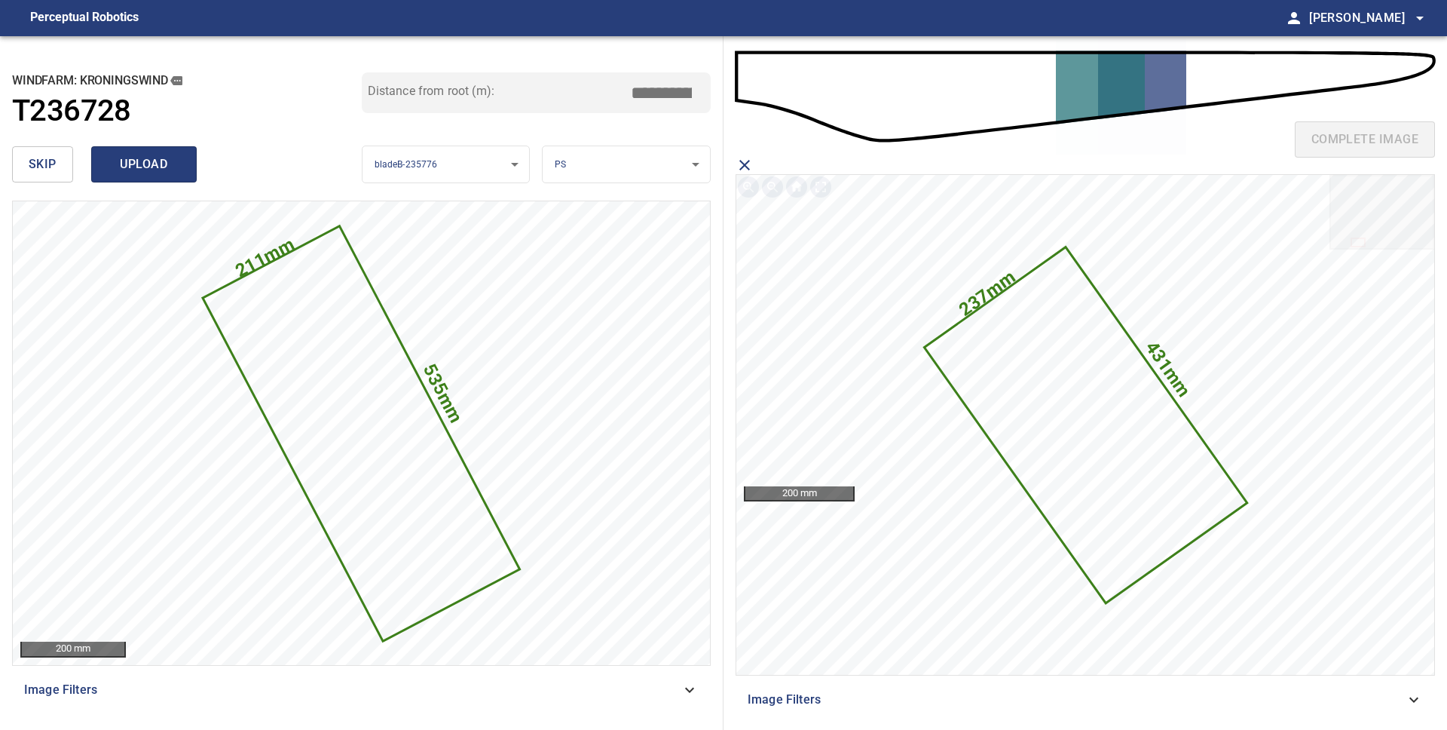
click at [130, 163] on span "upload" at bounding box center [144, 164] width 72 height 21
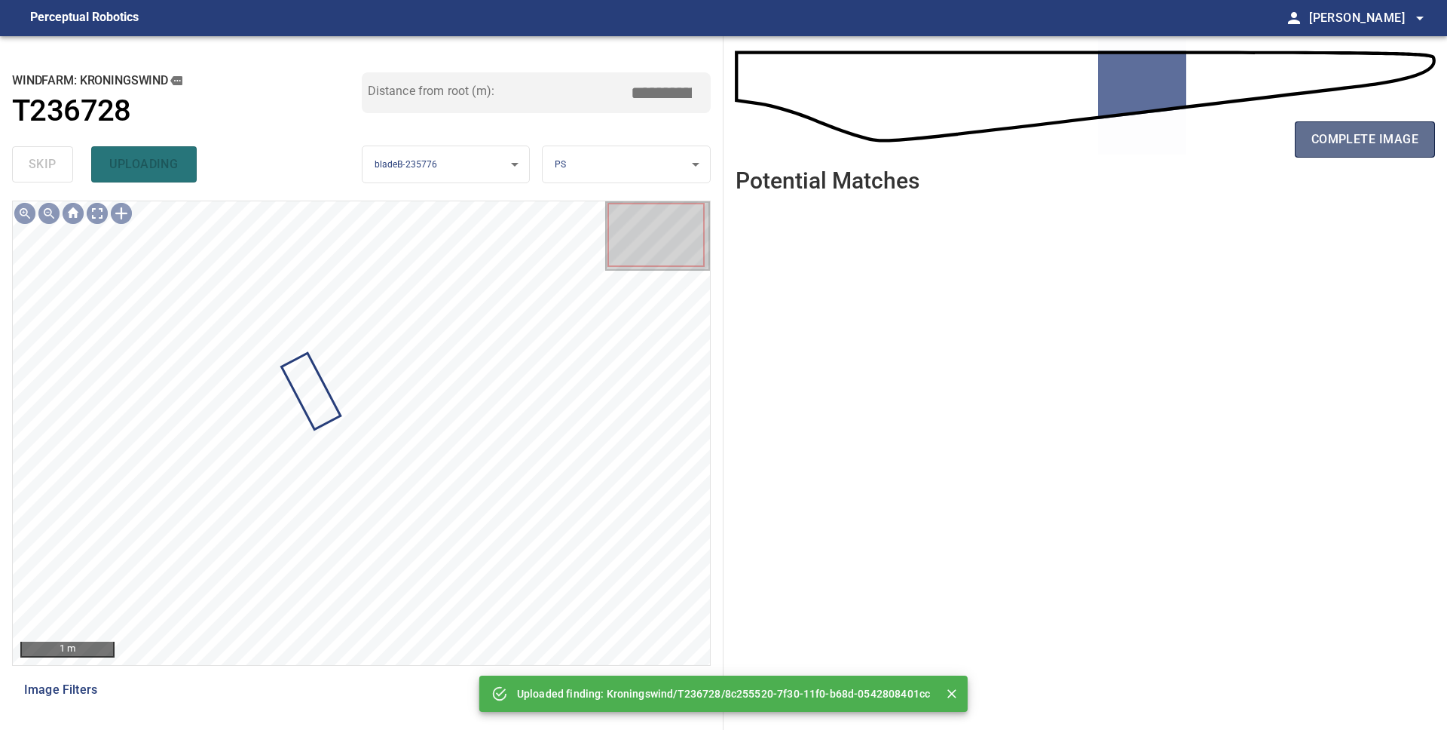
click at [1352, 138] on span "complete image" at bounding box center [1365, 139] width 107 height 21
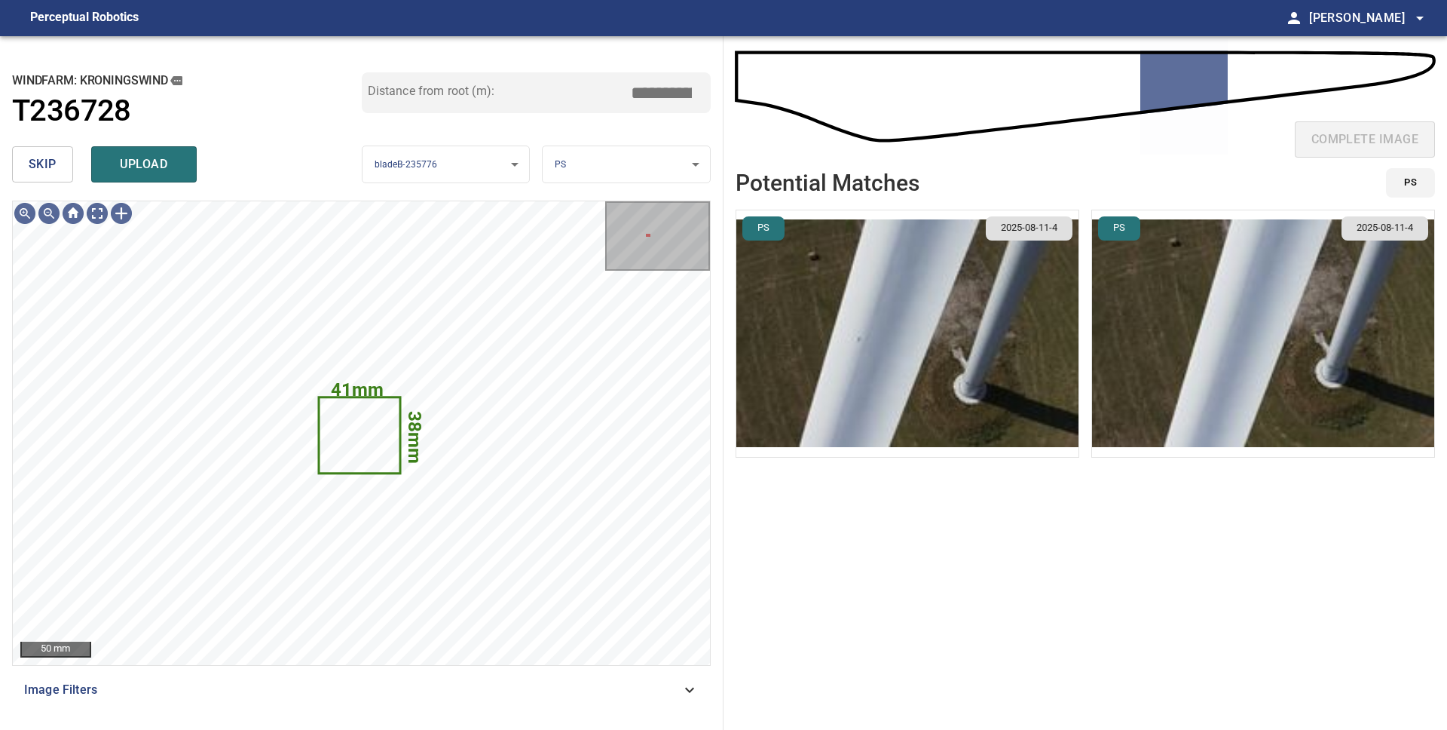
click at [48, 162] on span "skip" at bounding box center [43, 164] width 28 height 21
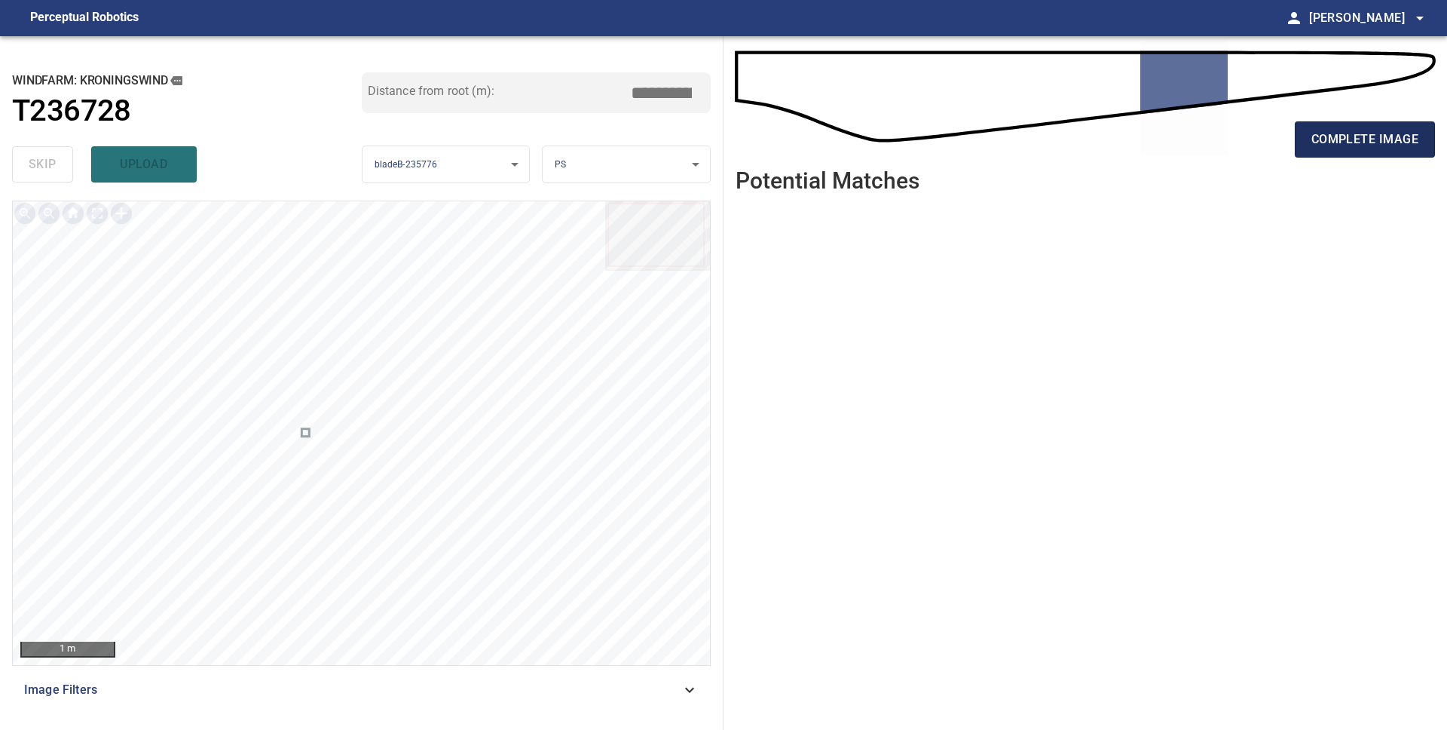
click at [1327, 148] on span "complete image" at bounding box center [1365, 139] width 107 height 21
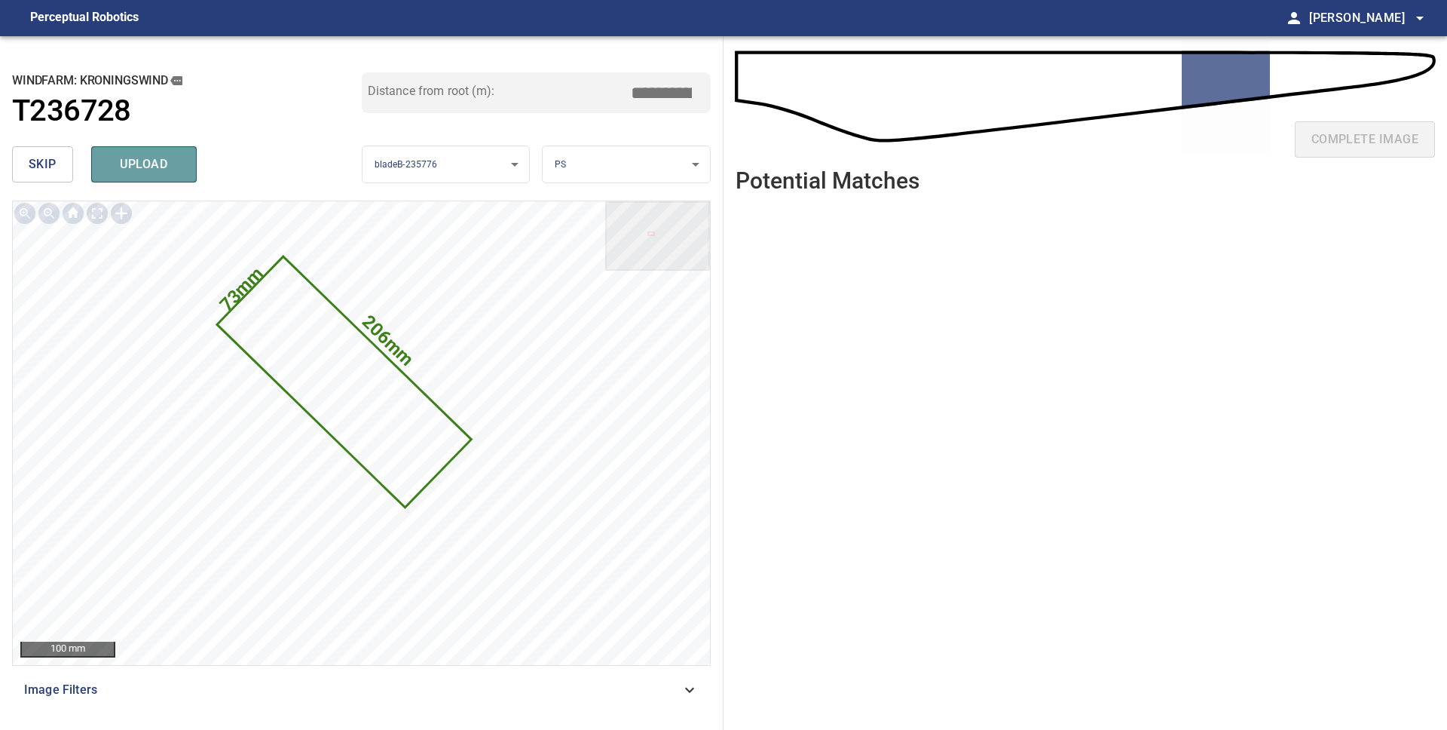
click at [127, 167] on span "upload" at bounding box center [144, 164] width 72 height 21
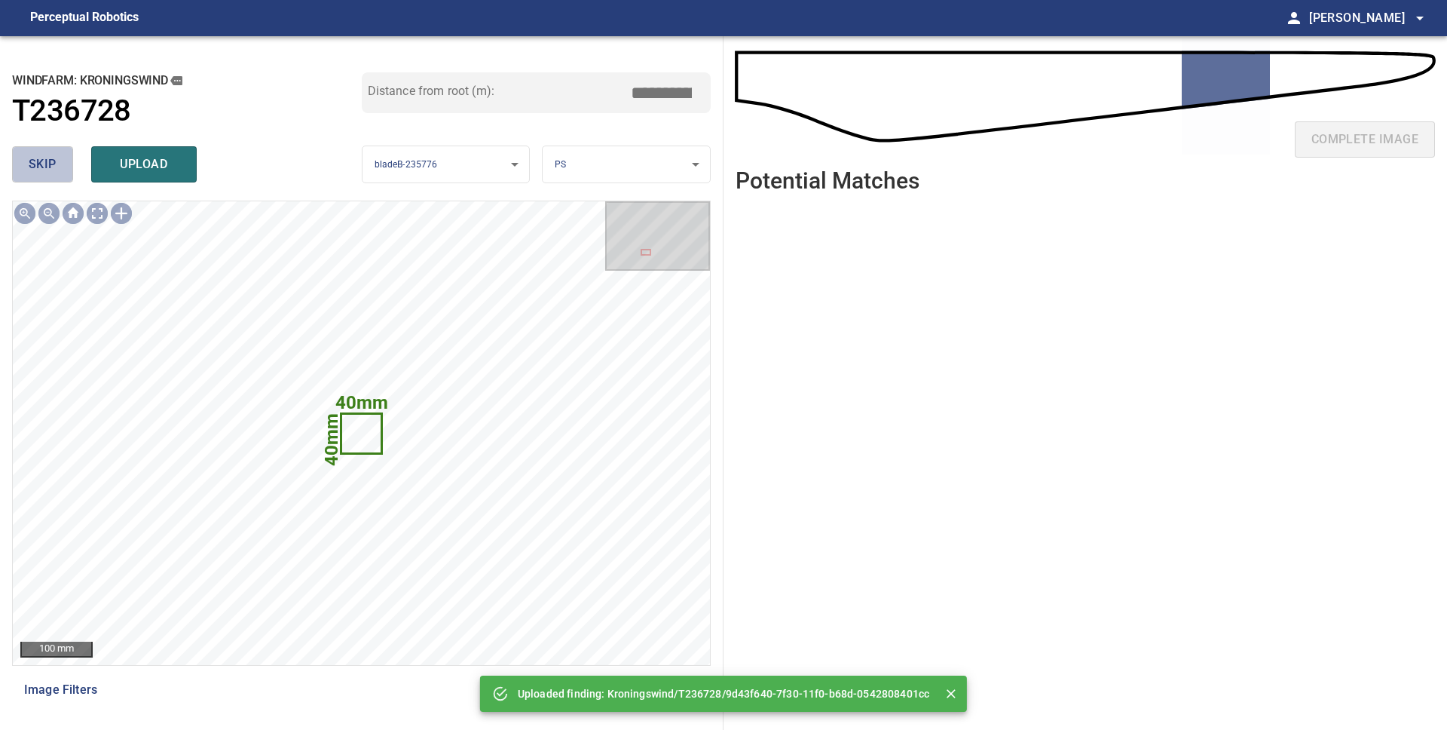
click at [63, 168] on button "skip" at bounding box center [42, 164] width 61 height 36
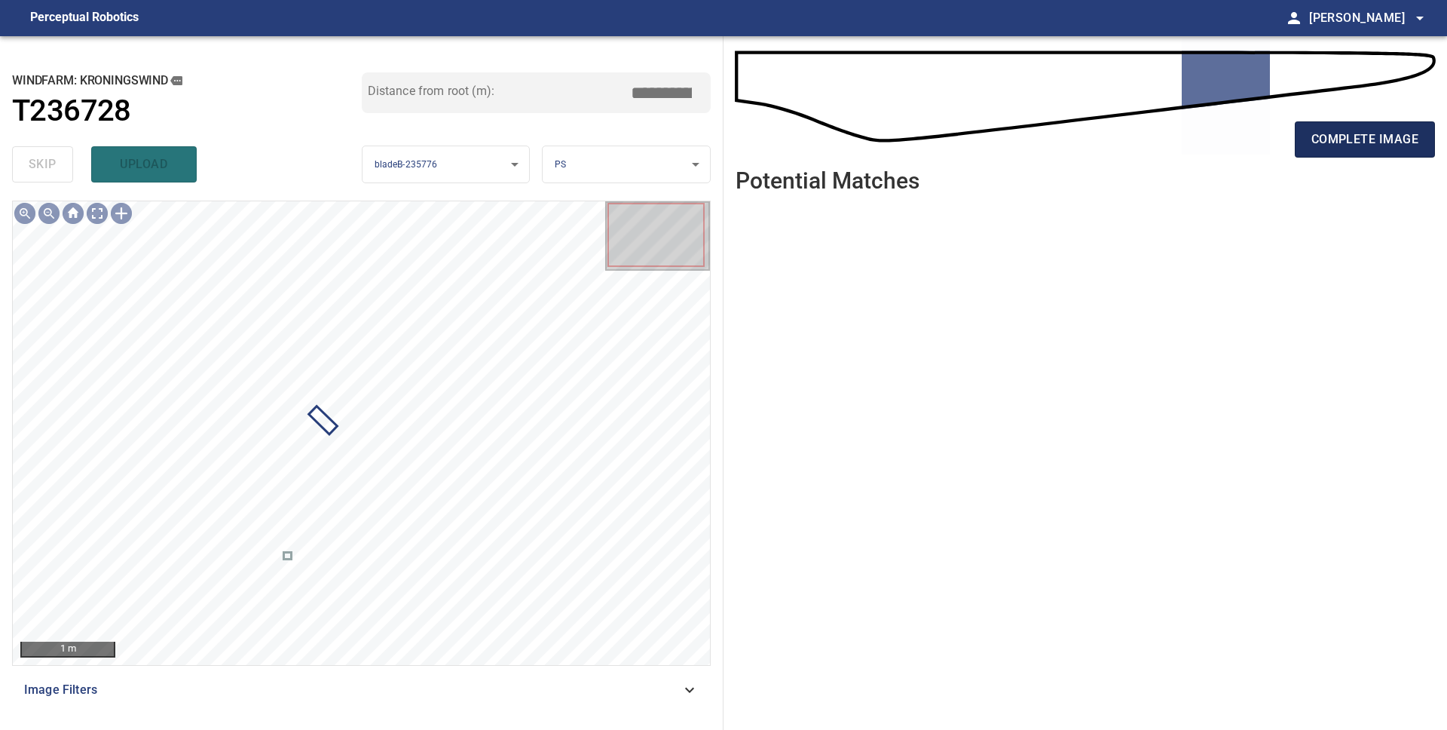
click at [1323, 144] on span "complete image" at bounding box center [1365, 139] width 107 height 21
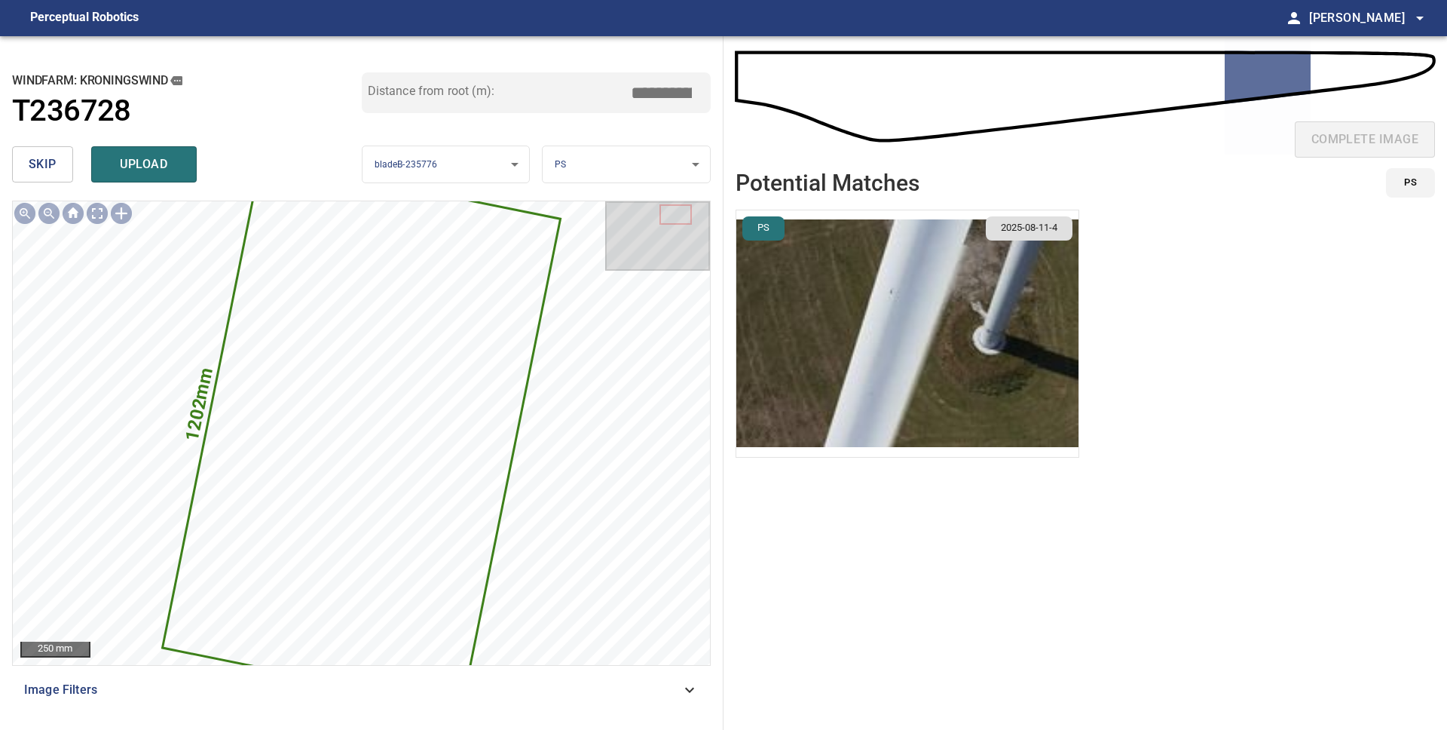
click at [42, 169] on span "skip" at bounding box center [43, 164] width 28 height 21
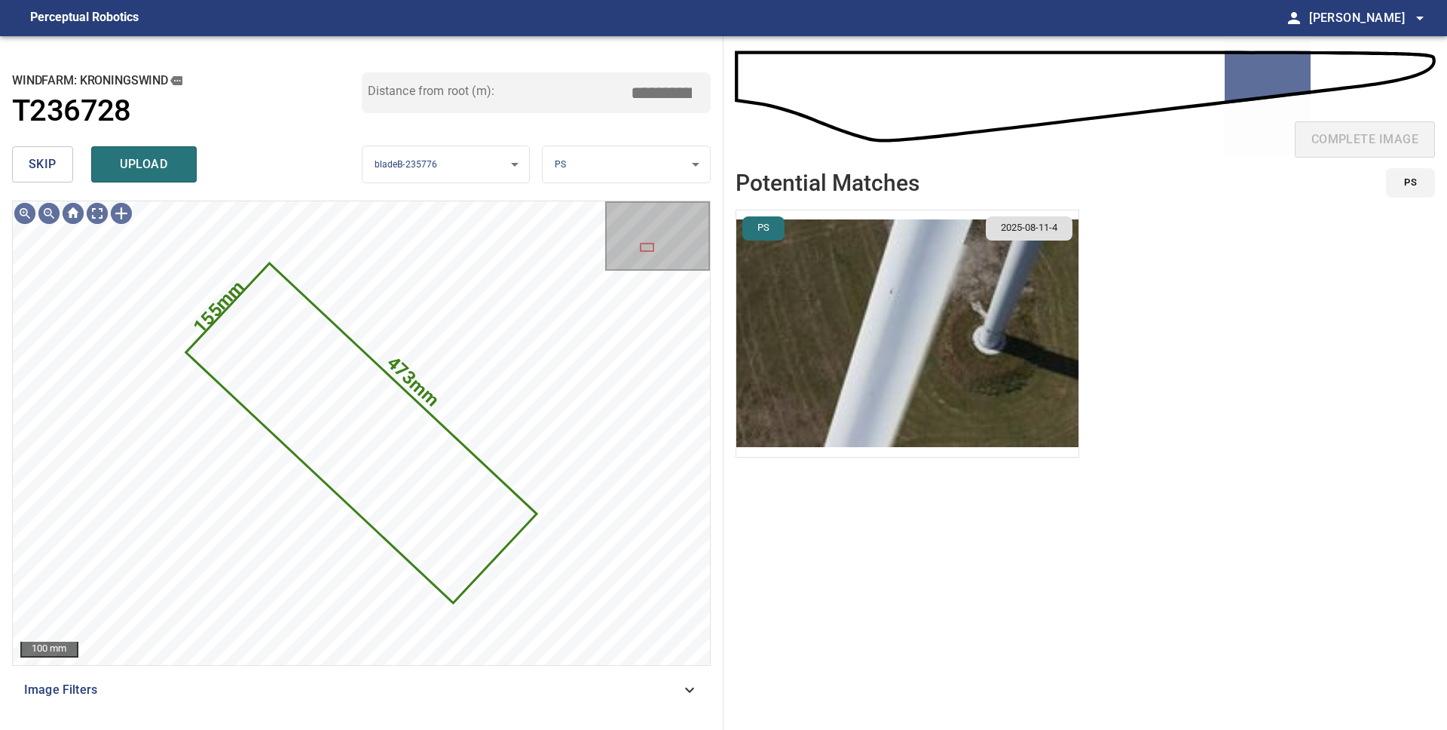
click at [148, 172] on span "upload" at bounding box center [144, 164] width 72 height 21
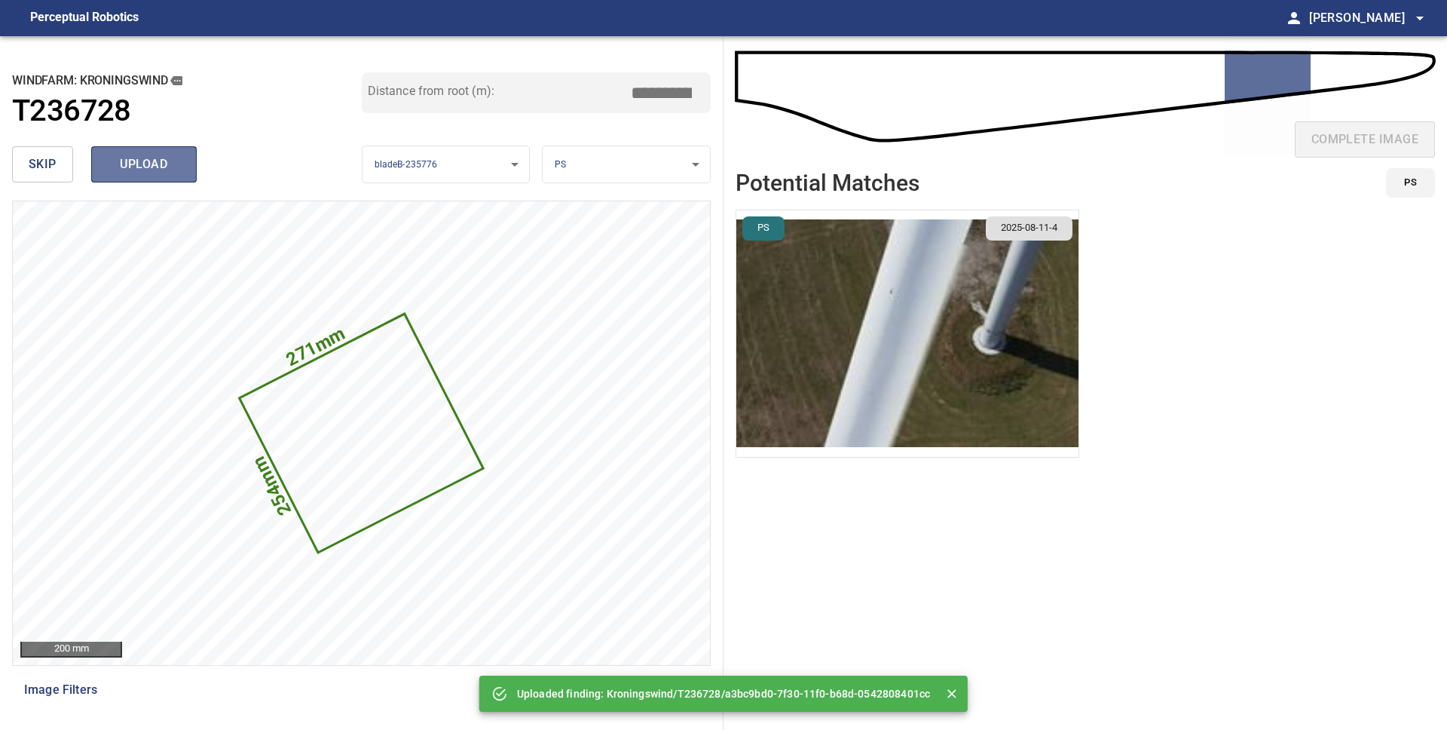
click at [145, 161] on span "upload" at bounding box center [144, 164] width 72 height 21
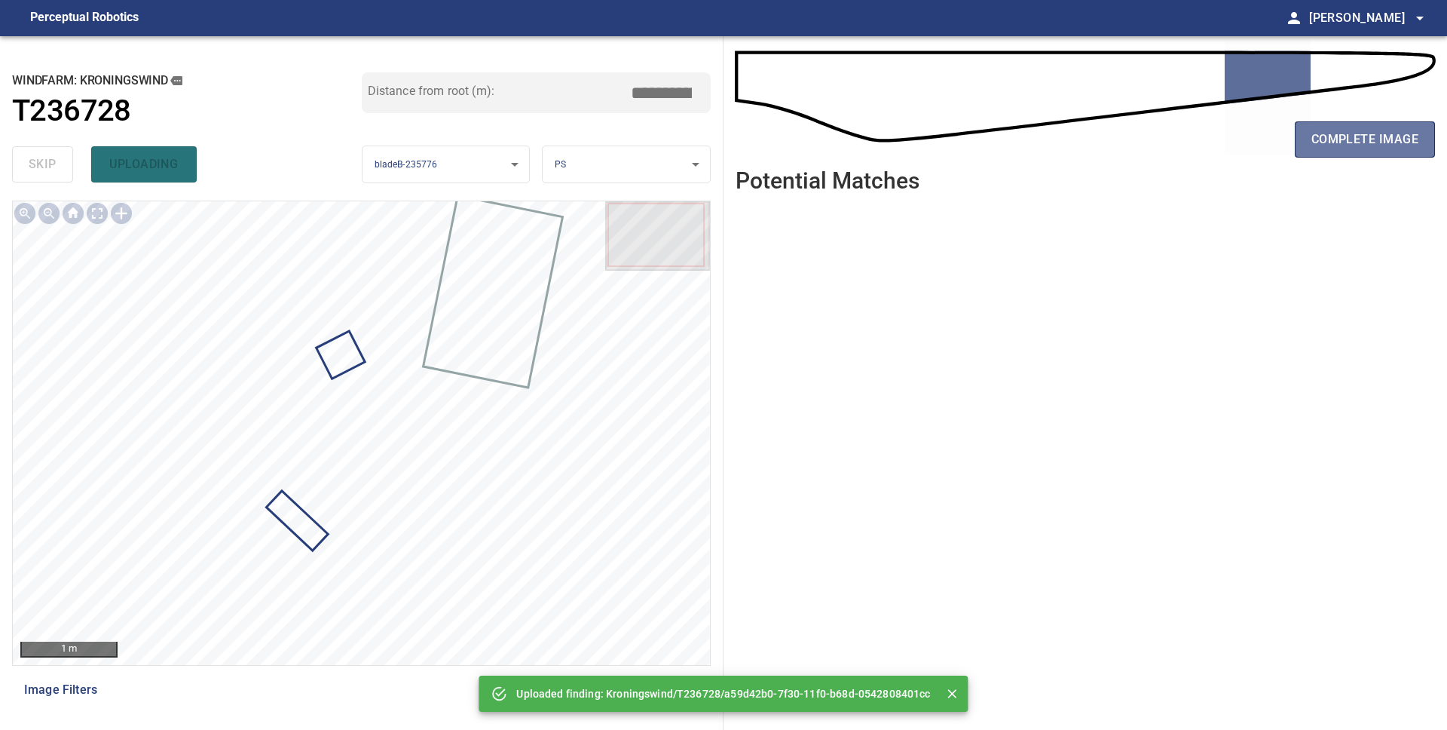
drag, startPoint x: 1362, startPoint y: 148, endPoint x: 1359, endPoint y: 158, distance: 11.0
click at [1362, 148] on span "complete image" at bounding box center [1365, 139] width 107 height 21
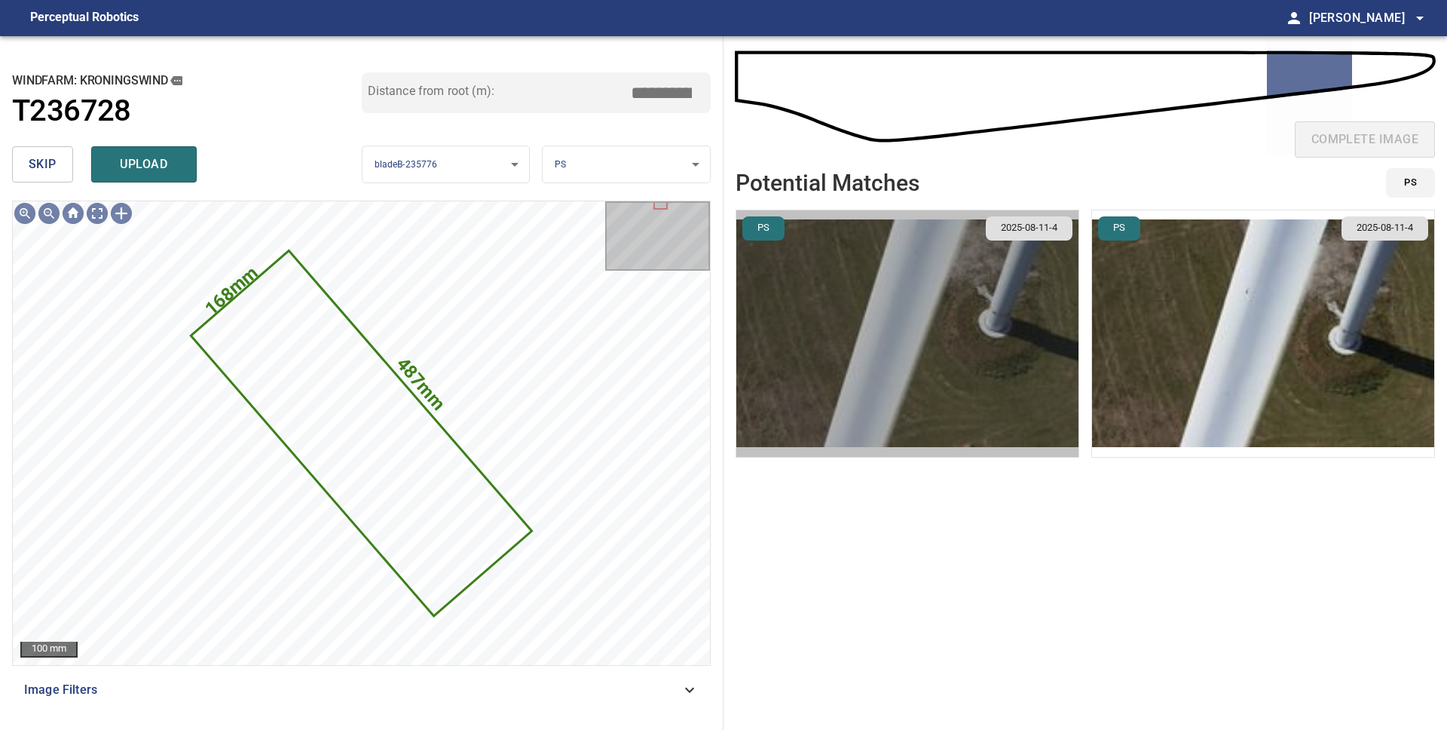
click at [969, 320] on img "button" at bounding box center [907, 333] width 342 height 246
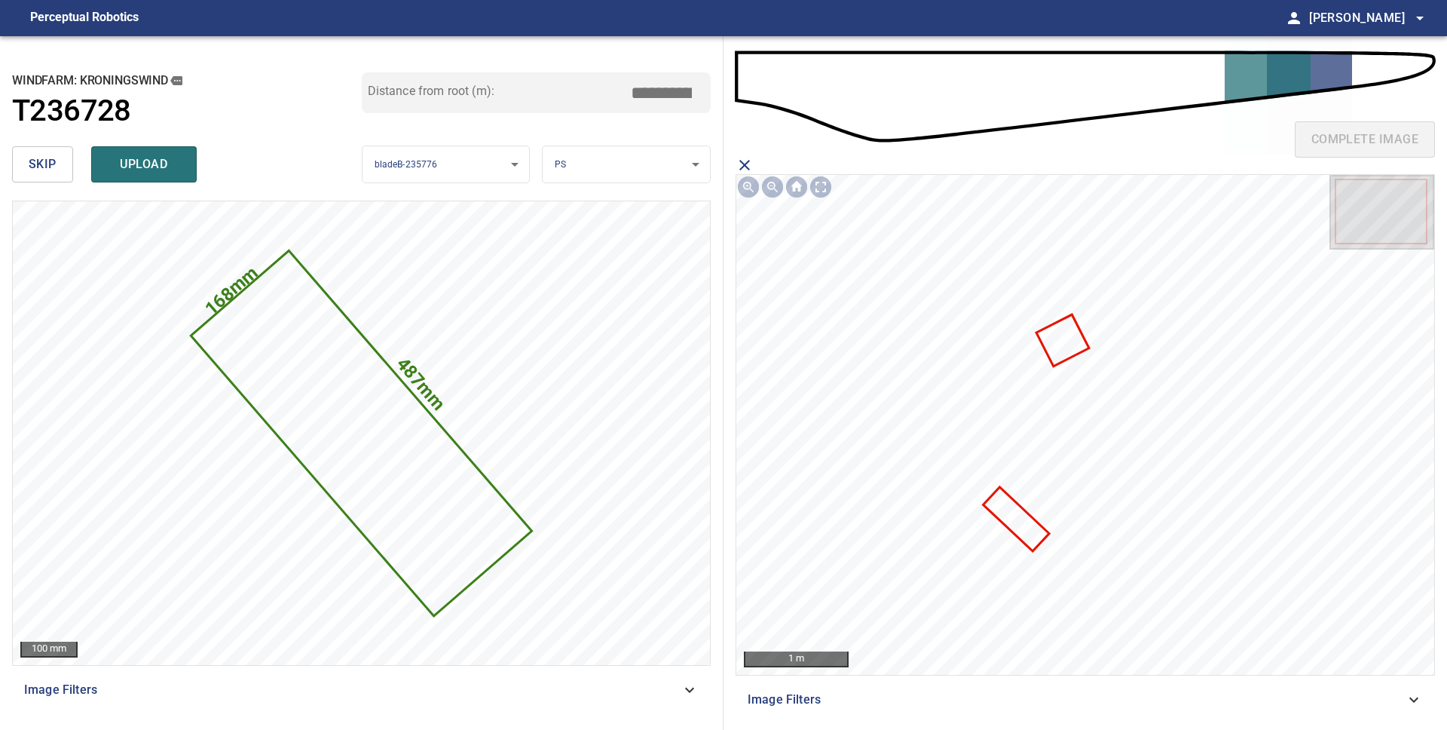
click at [1023, 517] on icon at bounding box center [1016, 518] width 63 height 60
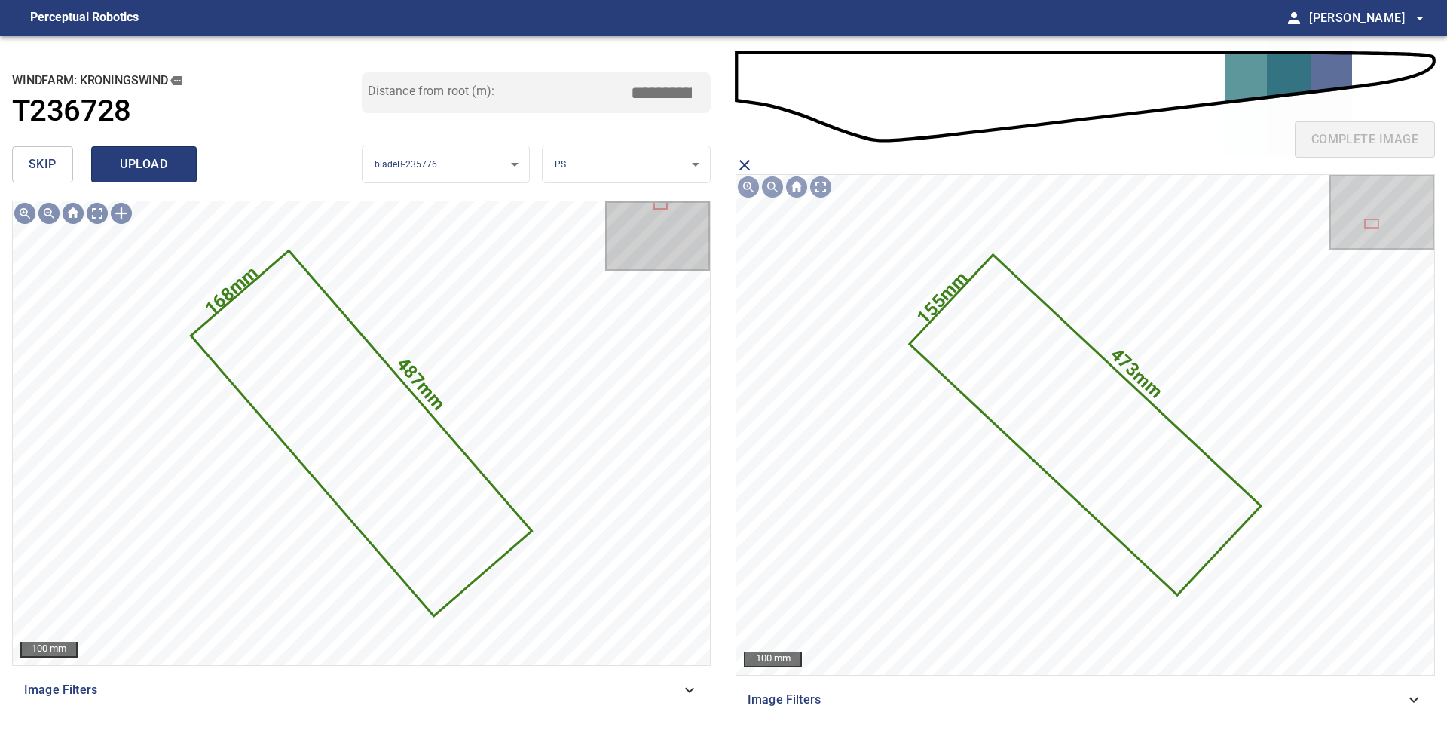
click at [166, 171] on span "upload" at bounding box center [144, 164] width 72 height 21
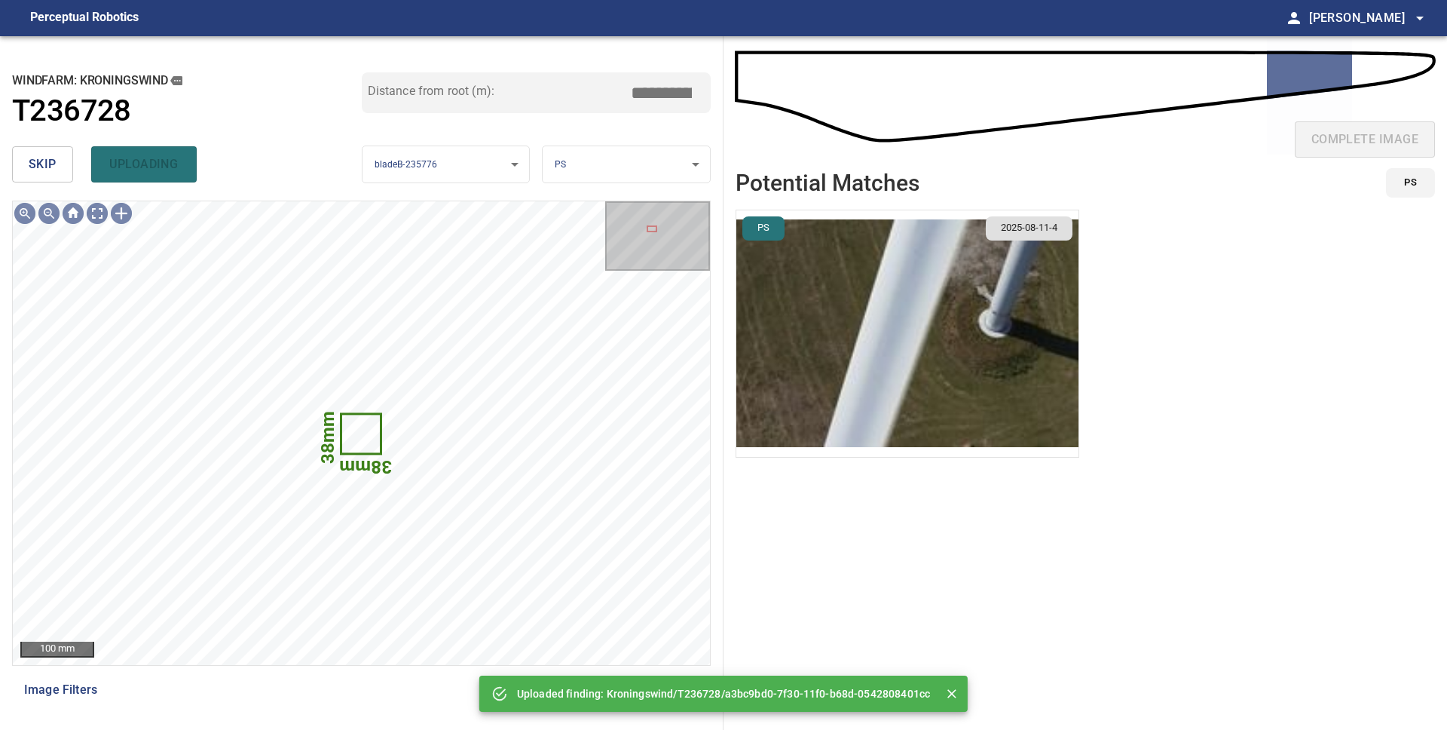
click at [51, 157] on span "skip" at bounding box center [43, 164] width 28 height 21
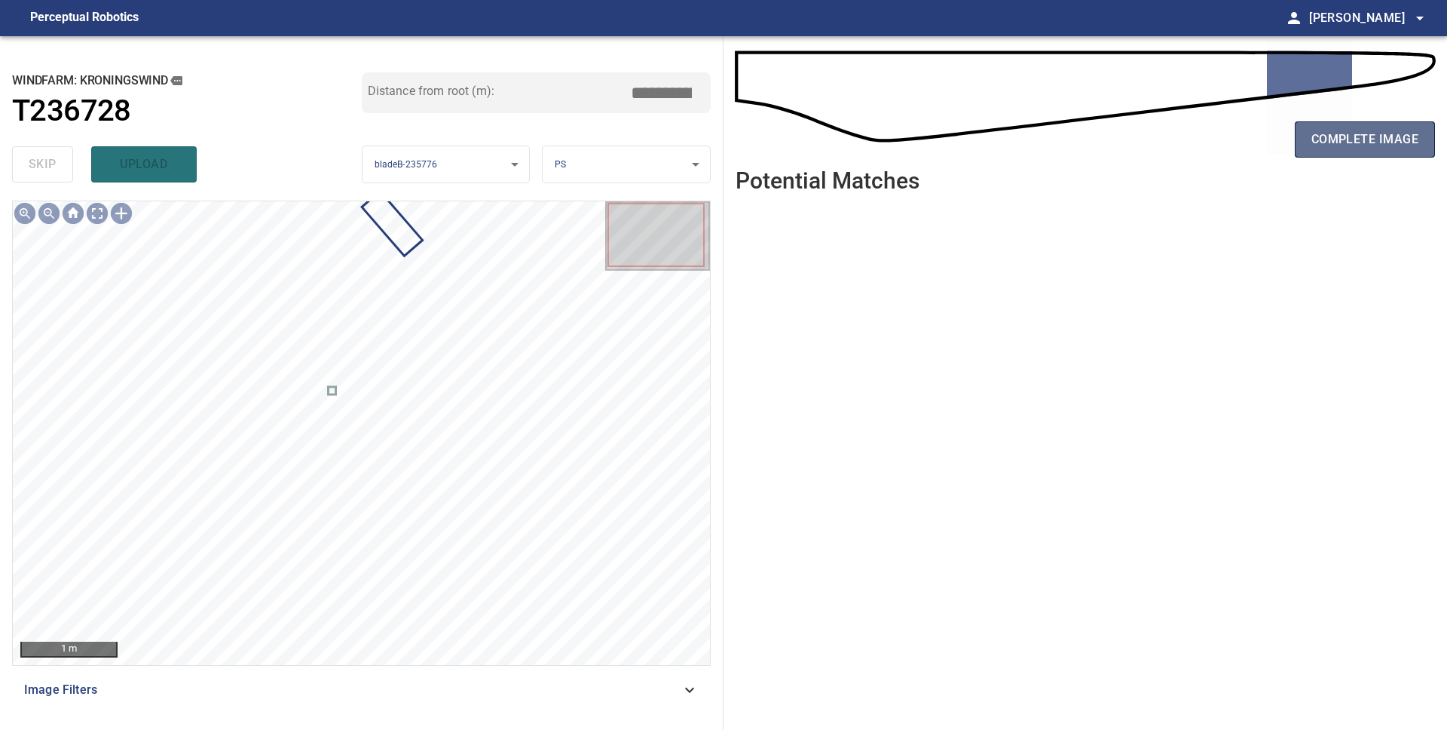
click at [1344, 148] on span "complete image" at bounding box center [1365, 139] width 107 height 21
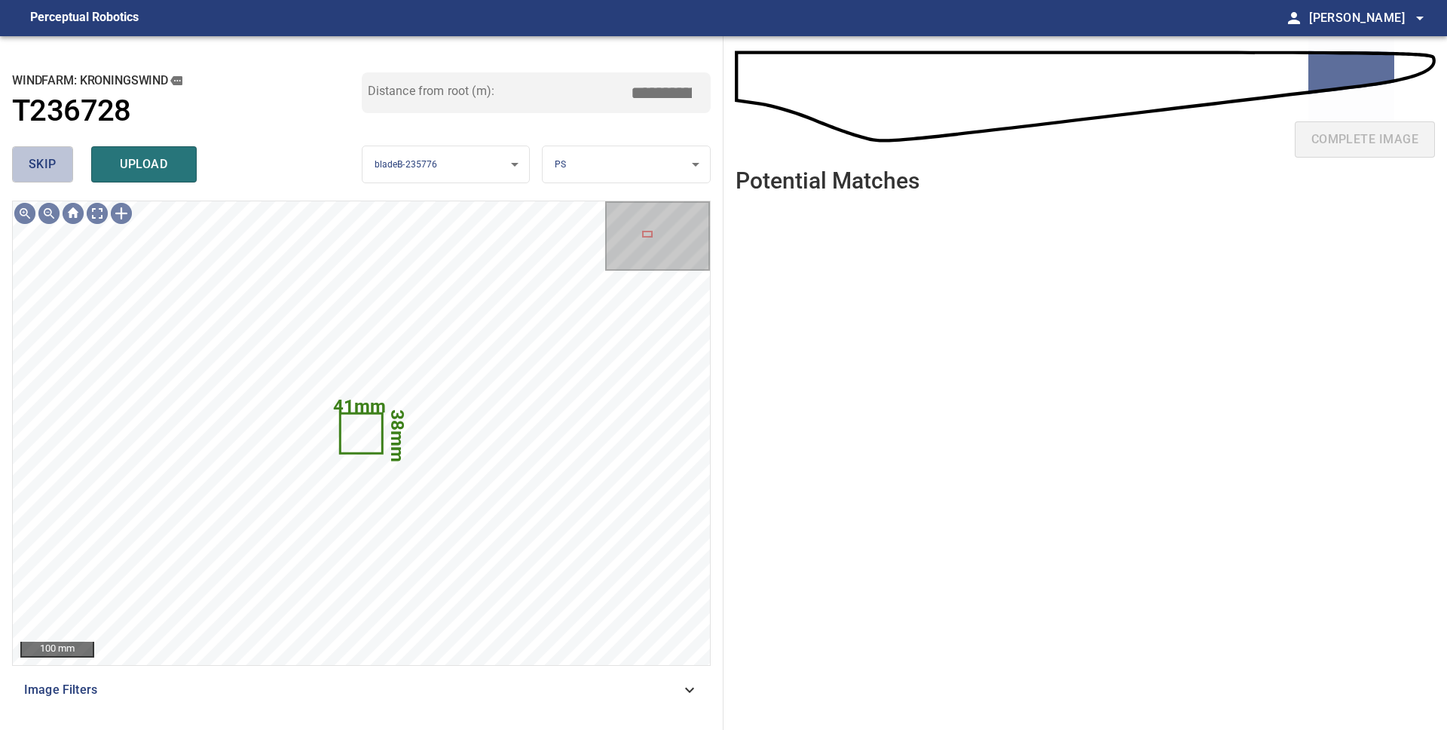
click at [35, 171] on span "skip" at bounding box center [43, 164] width 28 height 21
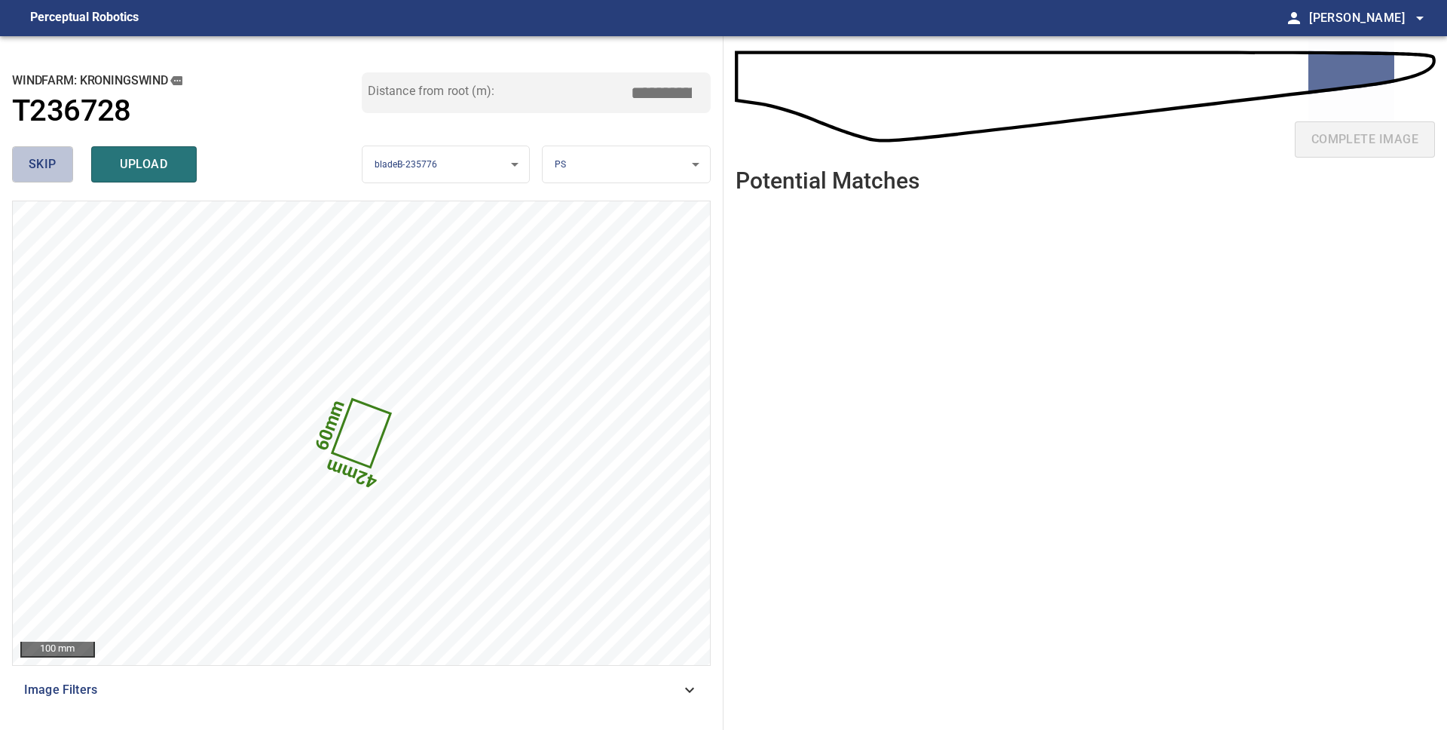
click at [61, 167] on button "skip" at bounding box center [42, 164] width 61 height 36
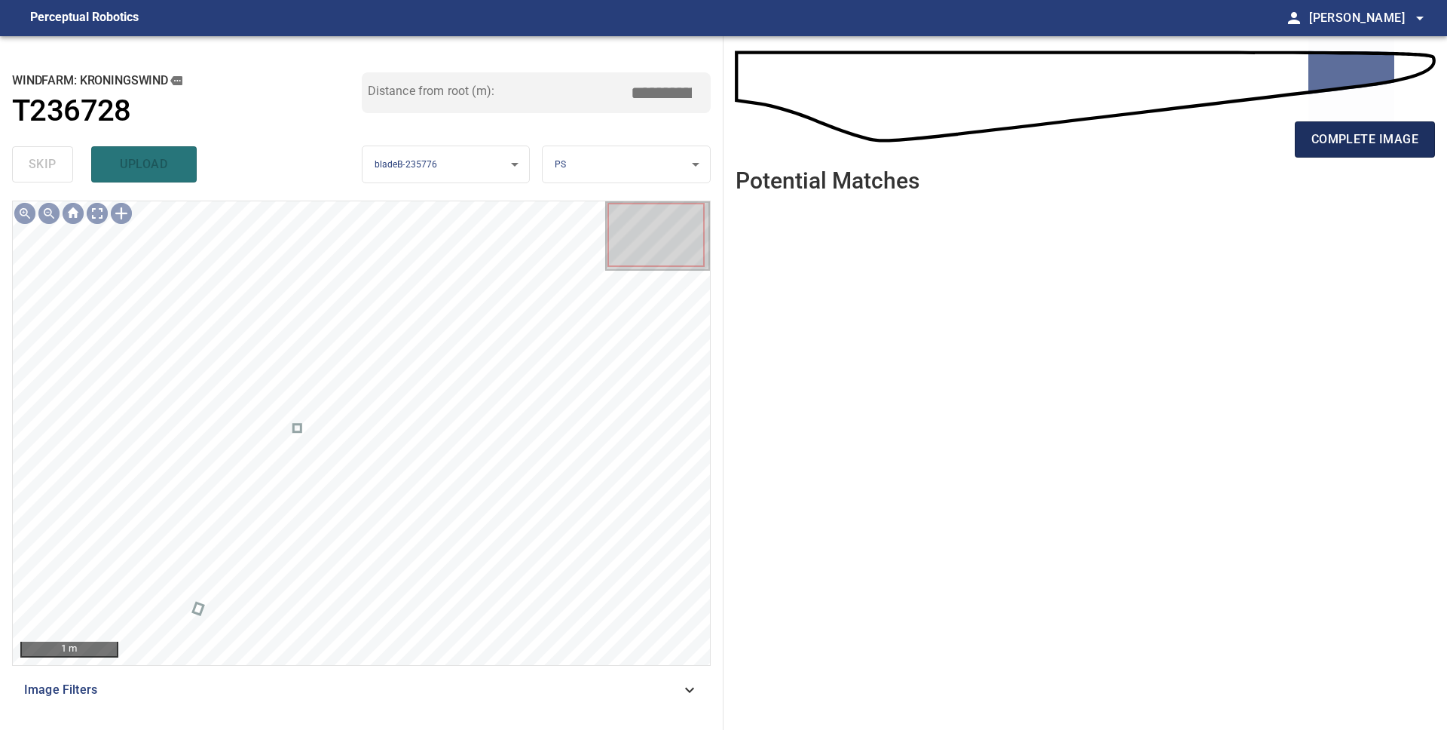
click at [1318, 142] on span "complete image" at bounding box center [1365, 139] width 107 height 21
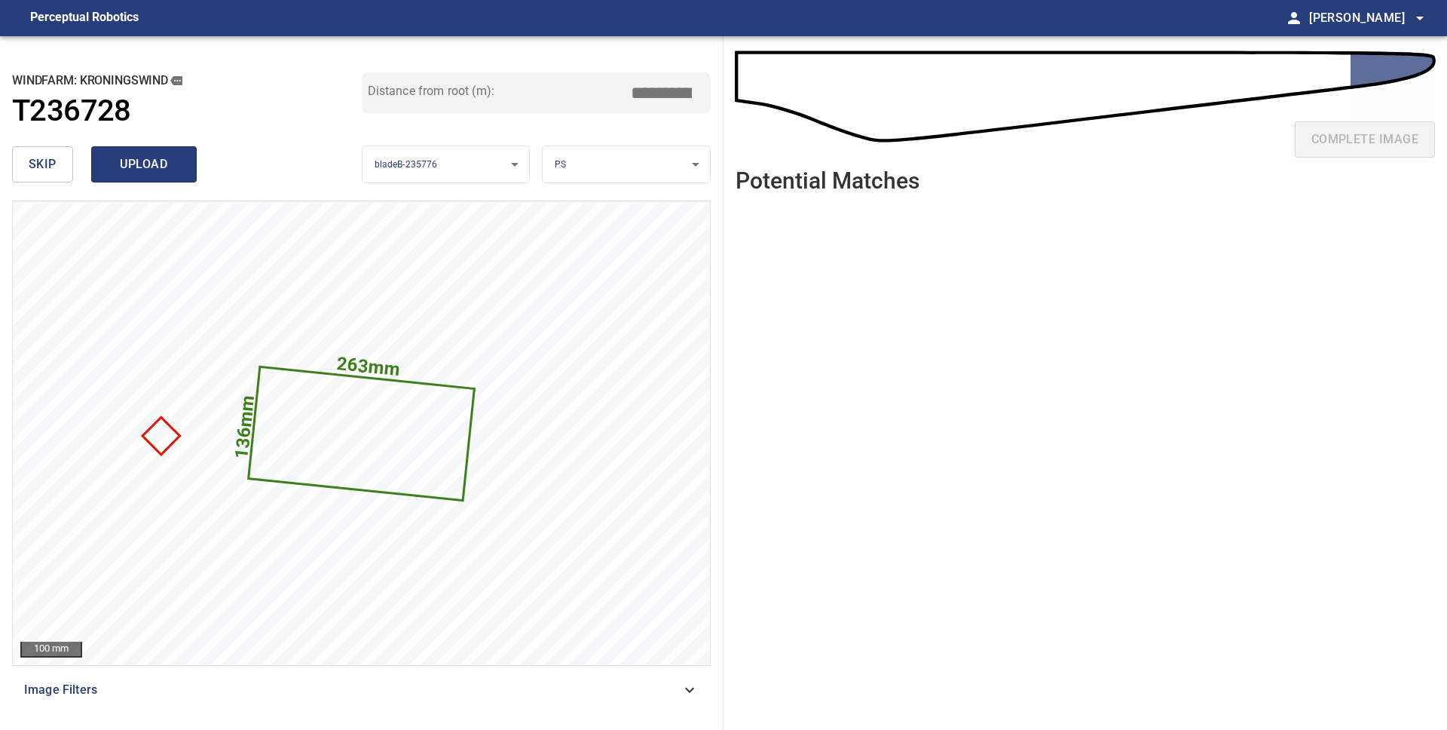
click at [155, 173] on span "upload" at bounding box center [144, 164] width 72 height 21
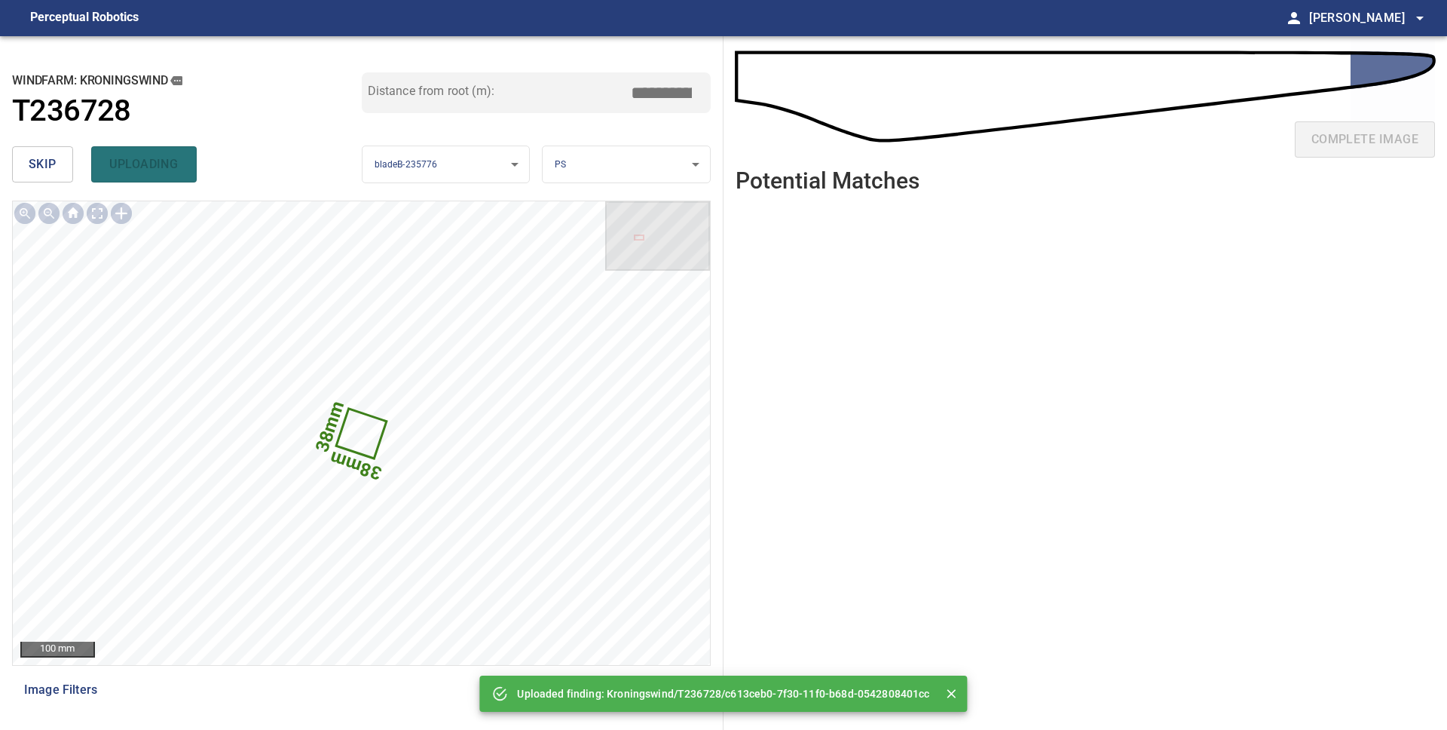
click at [45, 170] on span "skip" at bounding box center [43, 164] width 28 height 21
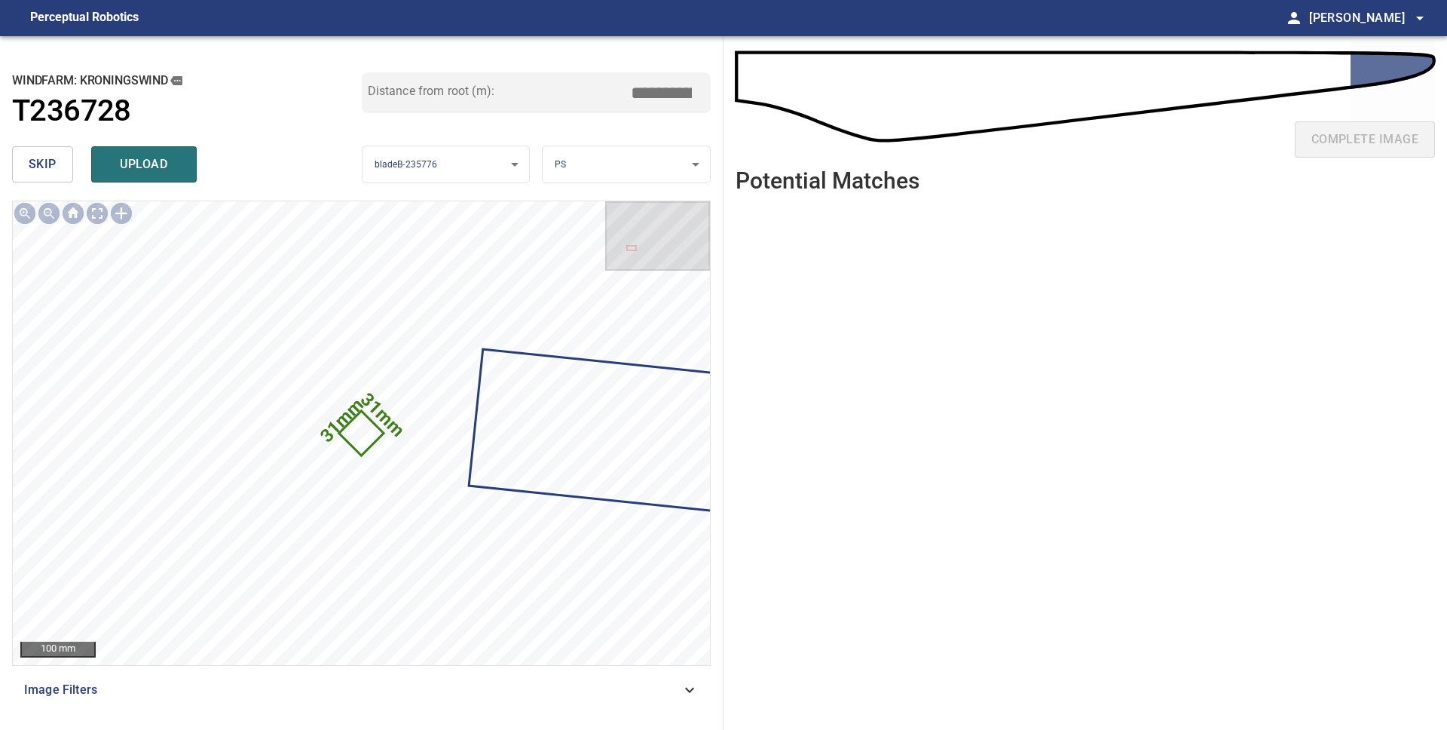
click at [45, 170] on span "skip" at bounding box center [43, 164] width 28 height 21
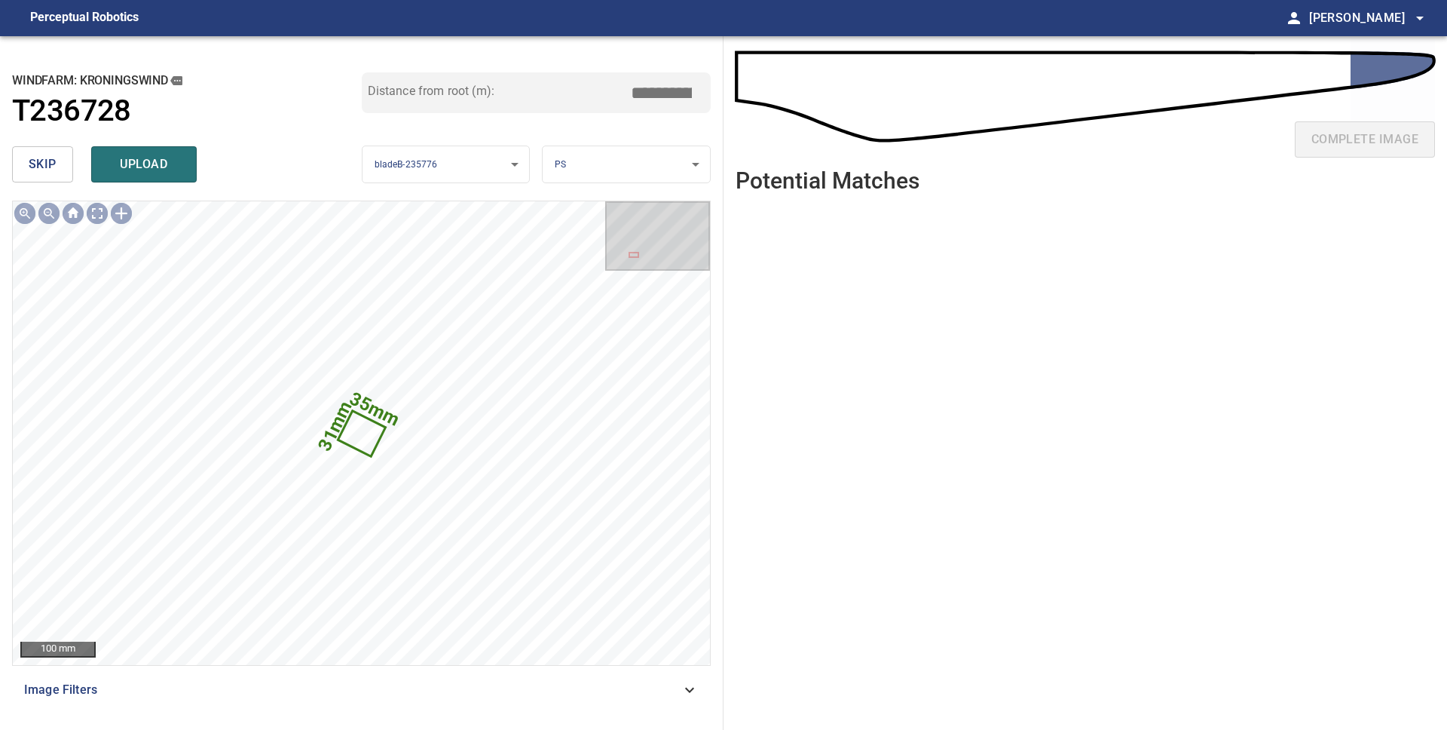
click at [45, 170] on span "skip" at bounding box center [43, 164] width 28 height 21
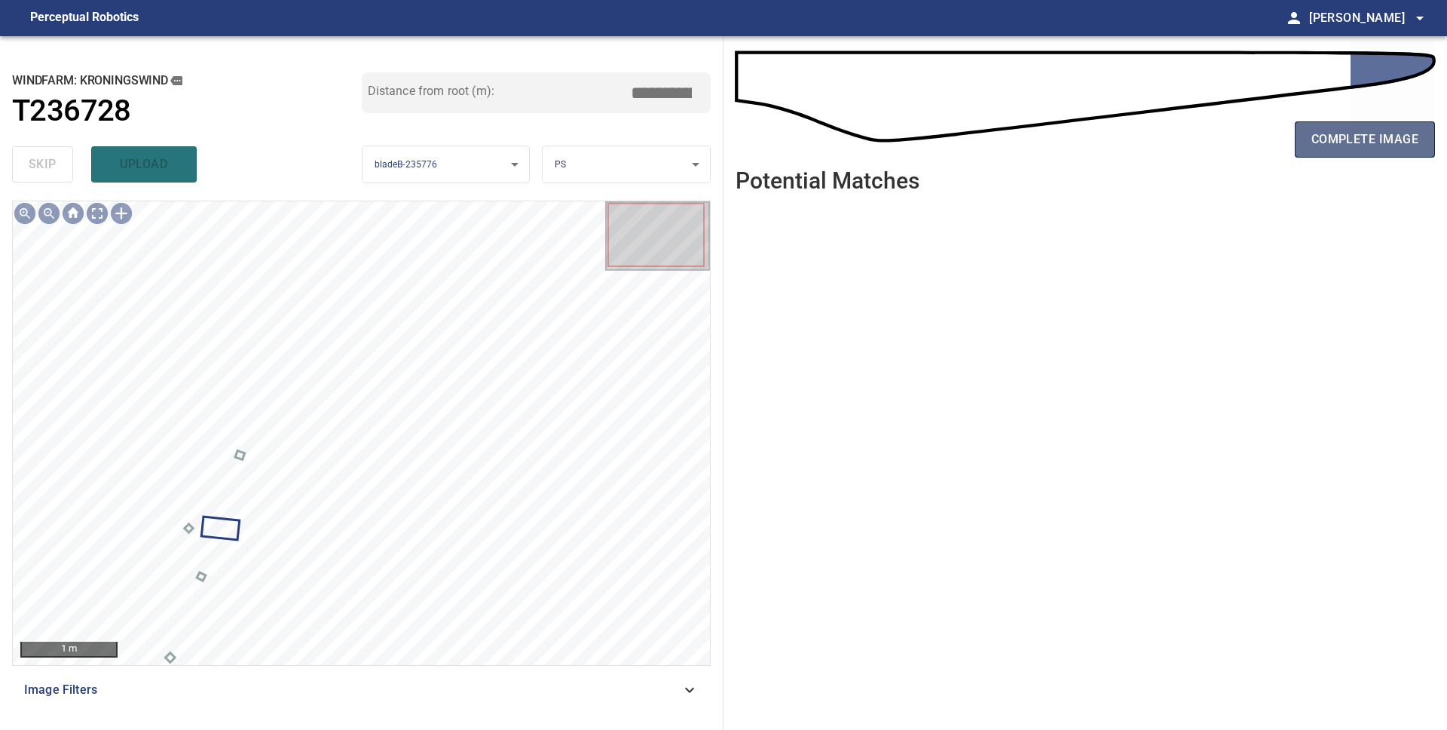
click at [1312, 148] on span "complete image" at bounding box center [1365, 139] width 107 height 21
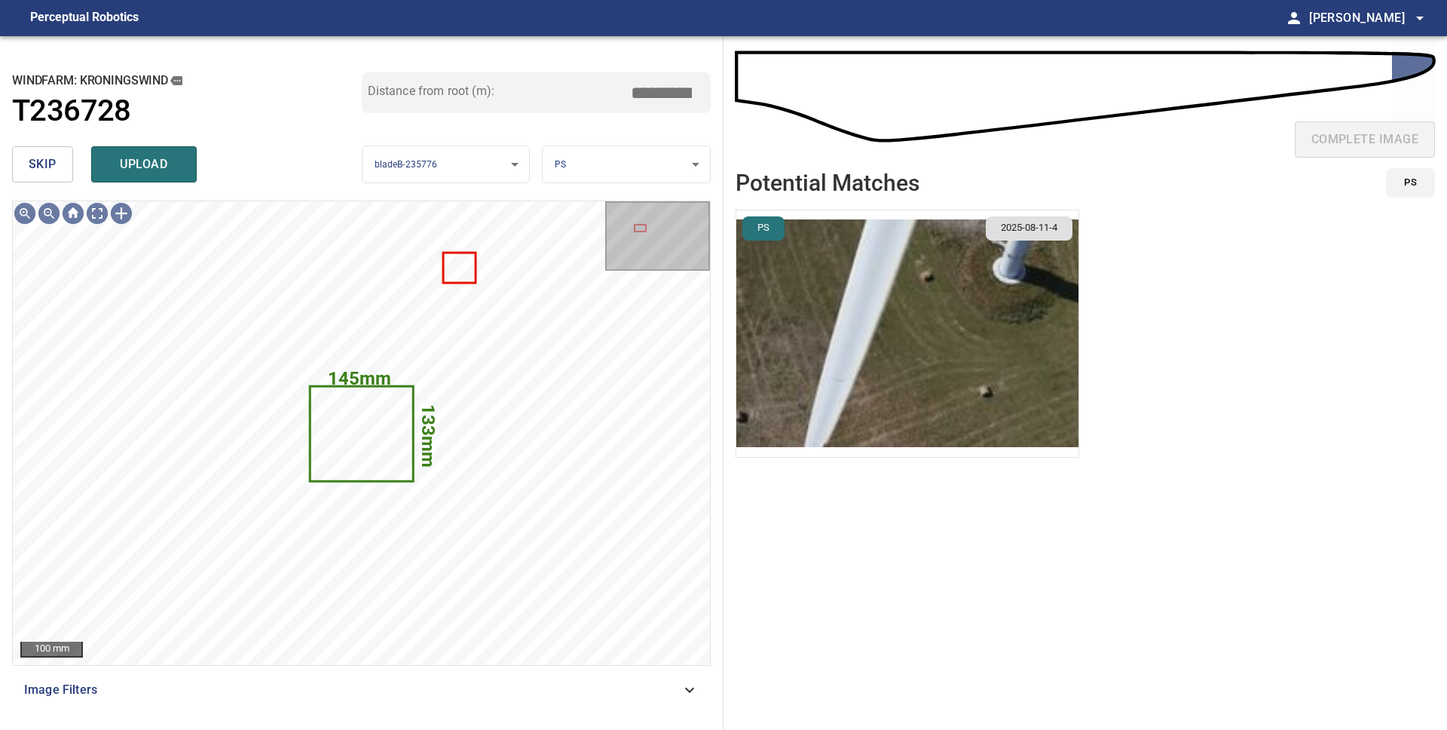
click at [877, 256] on img "button" at bounding box center [907, 333] width 342 height 246
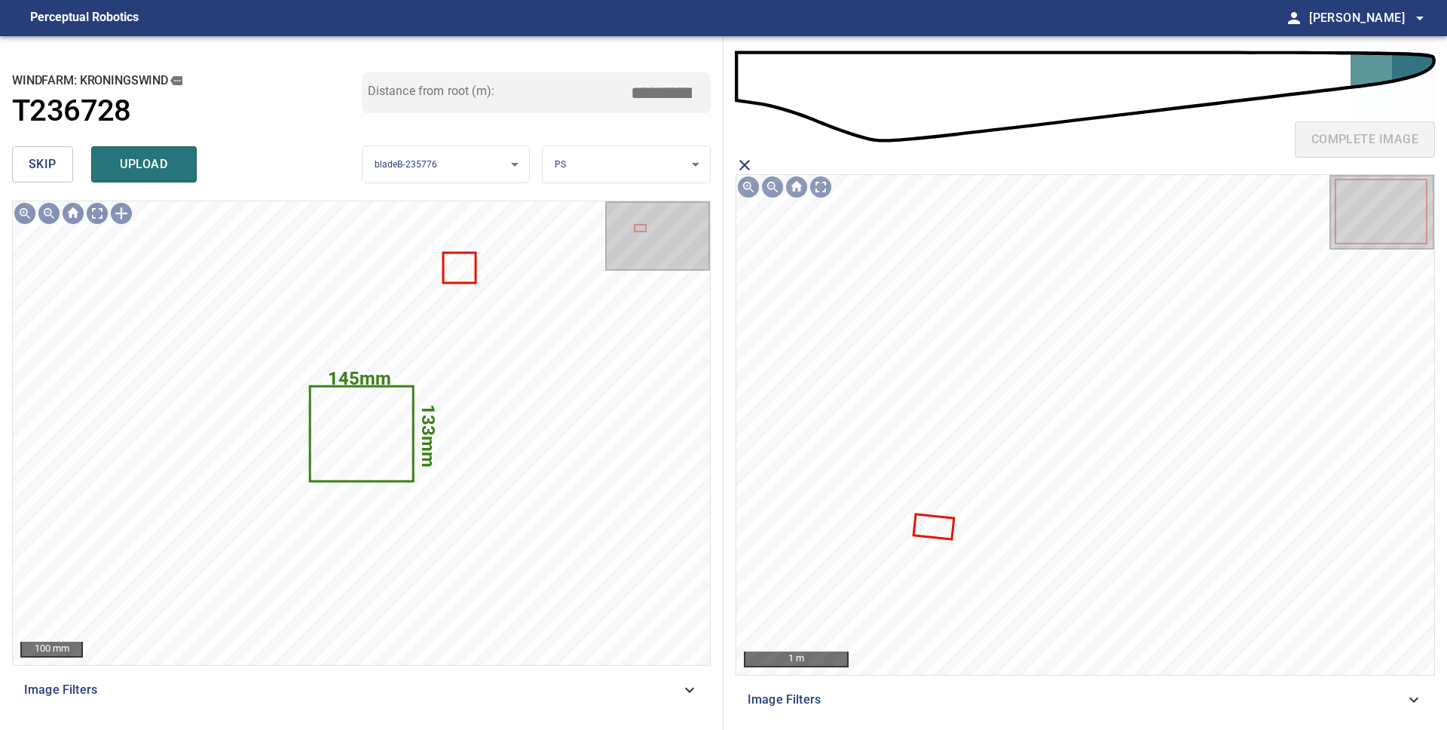
click at [571, 165] on body "**********" at bounding box center [723, 365] width 1447 height 730
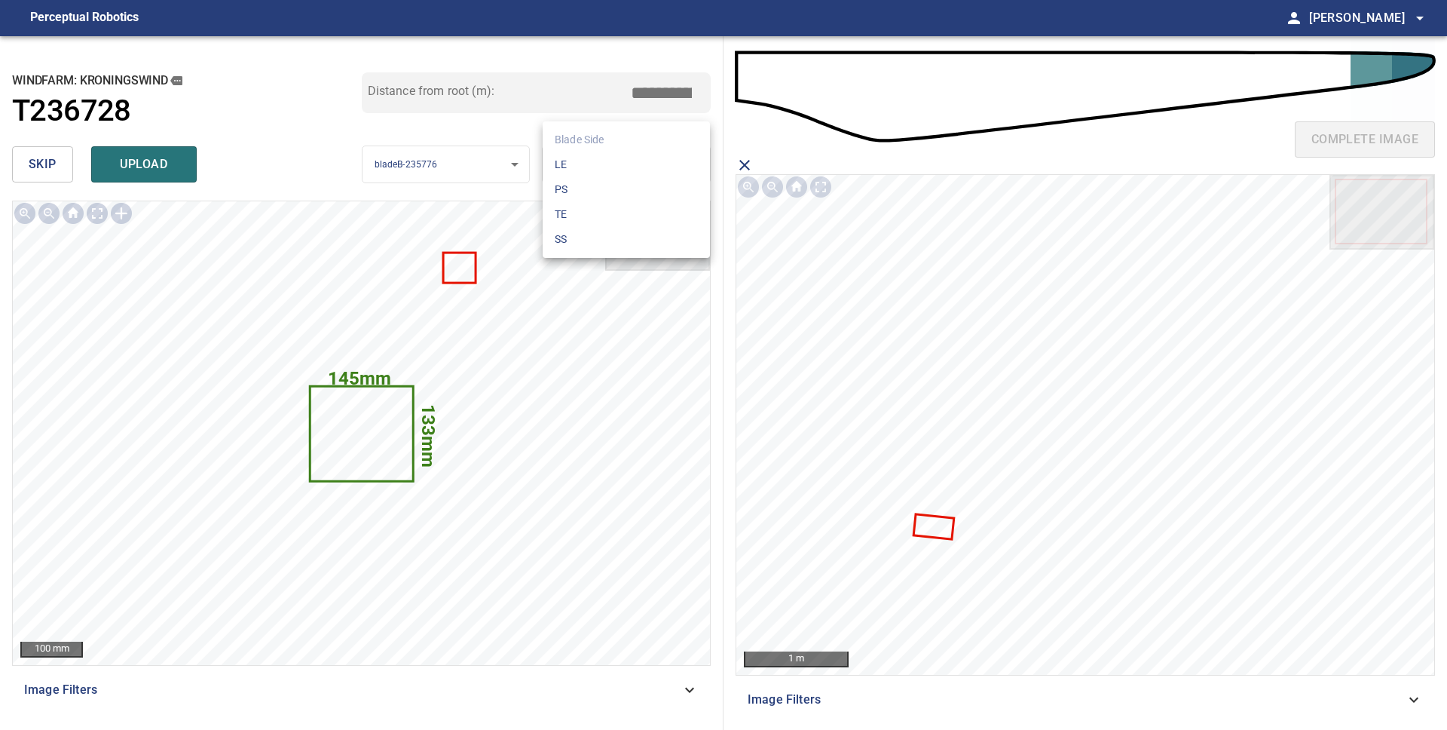
click at [577, 167] on li "LE" at bounding box center [626, 164] width 167 height 25
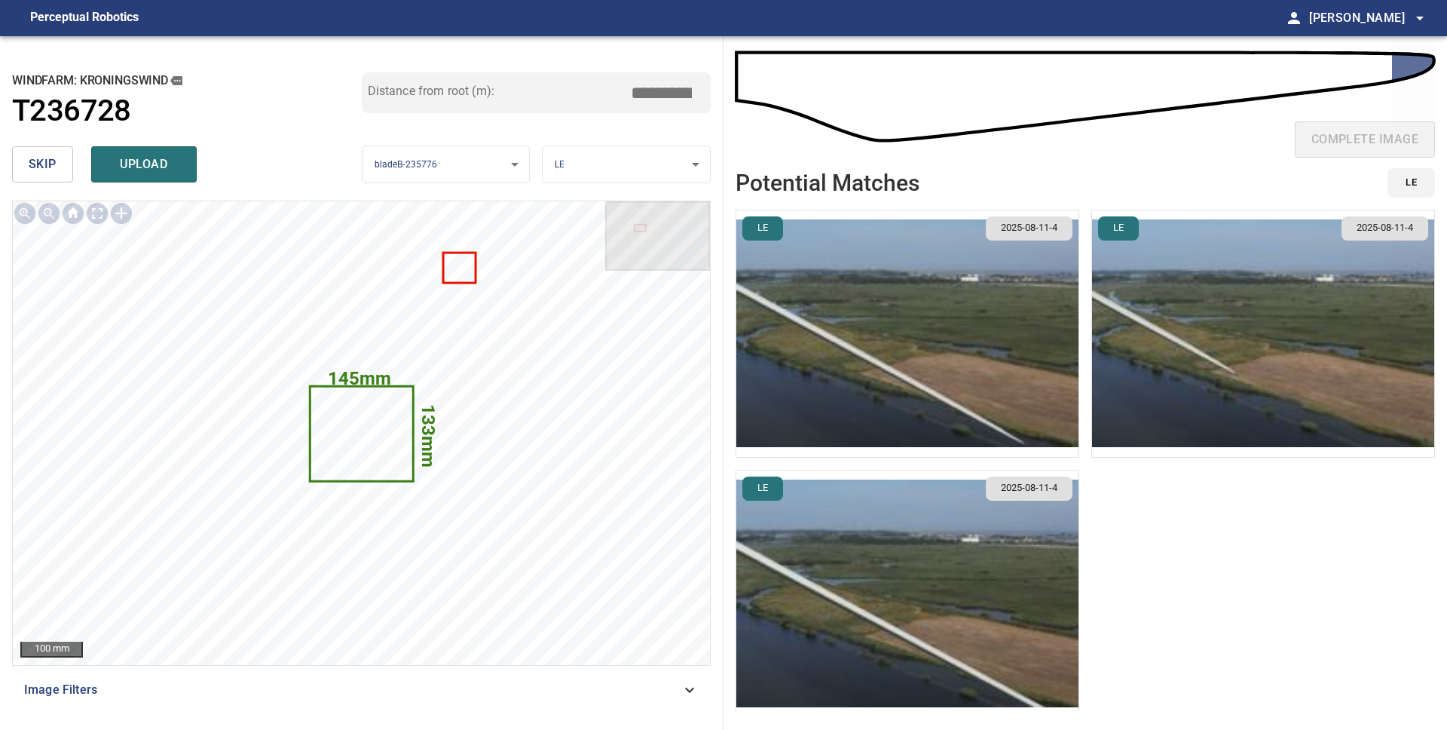
click at [1195, 341] on img "button" at bounding box center [1263, 333] width 342 height 246
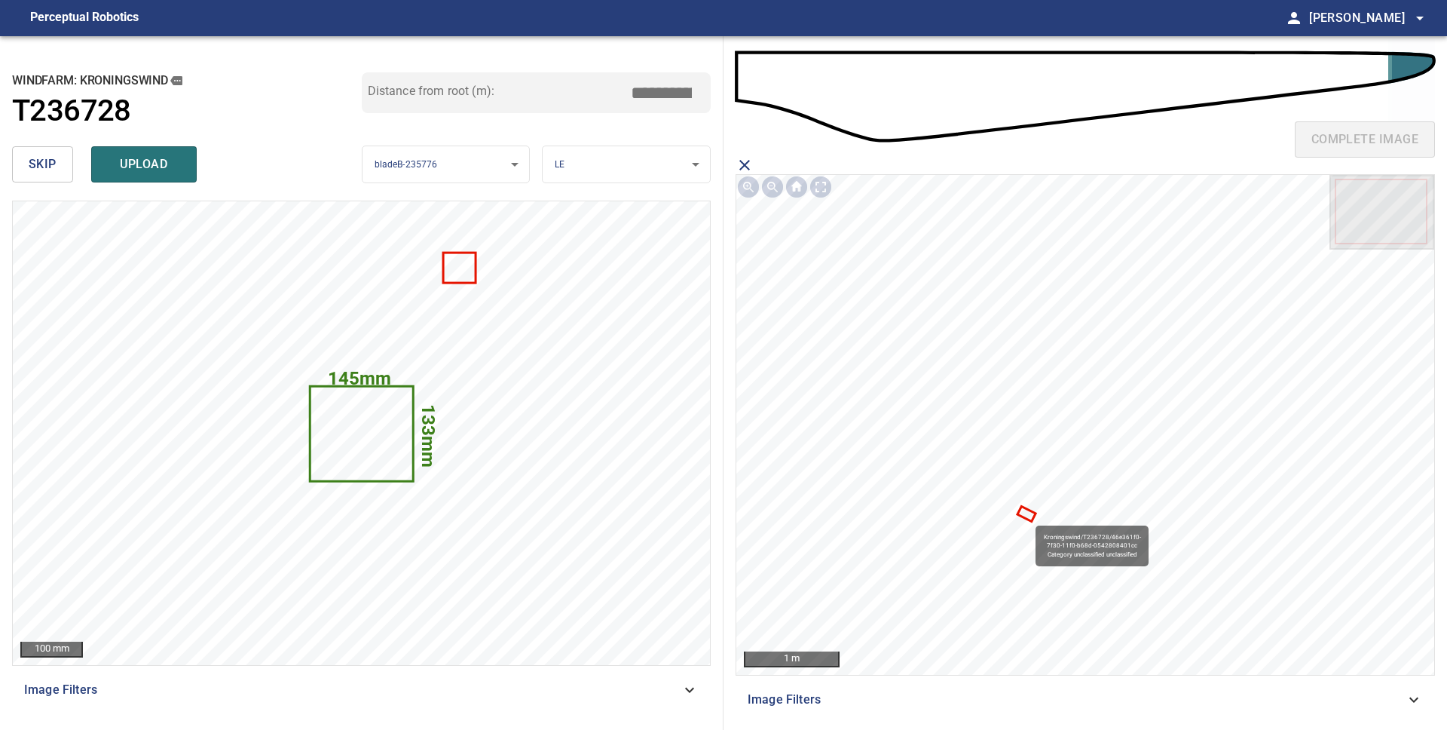
click at [1028, 518] on icon at bounding box center [1026, 514] width 15 height 12
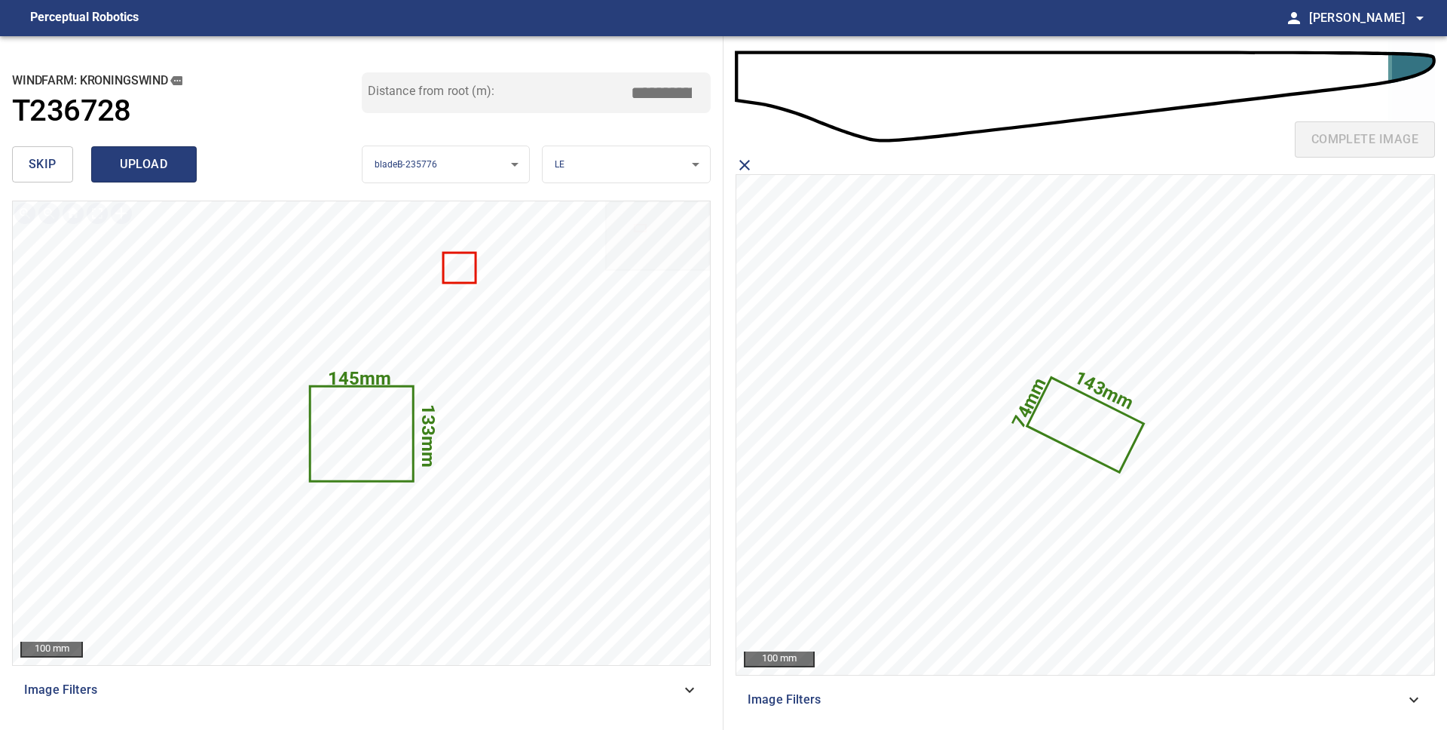
click at [117, 163] on span "upload" at bounding box center [144, 164] width 72 height 21
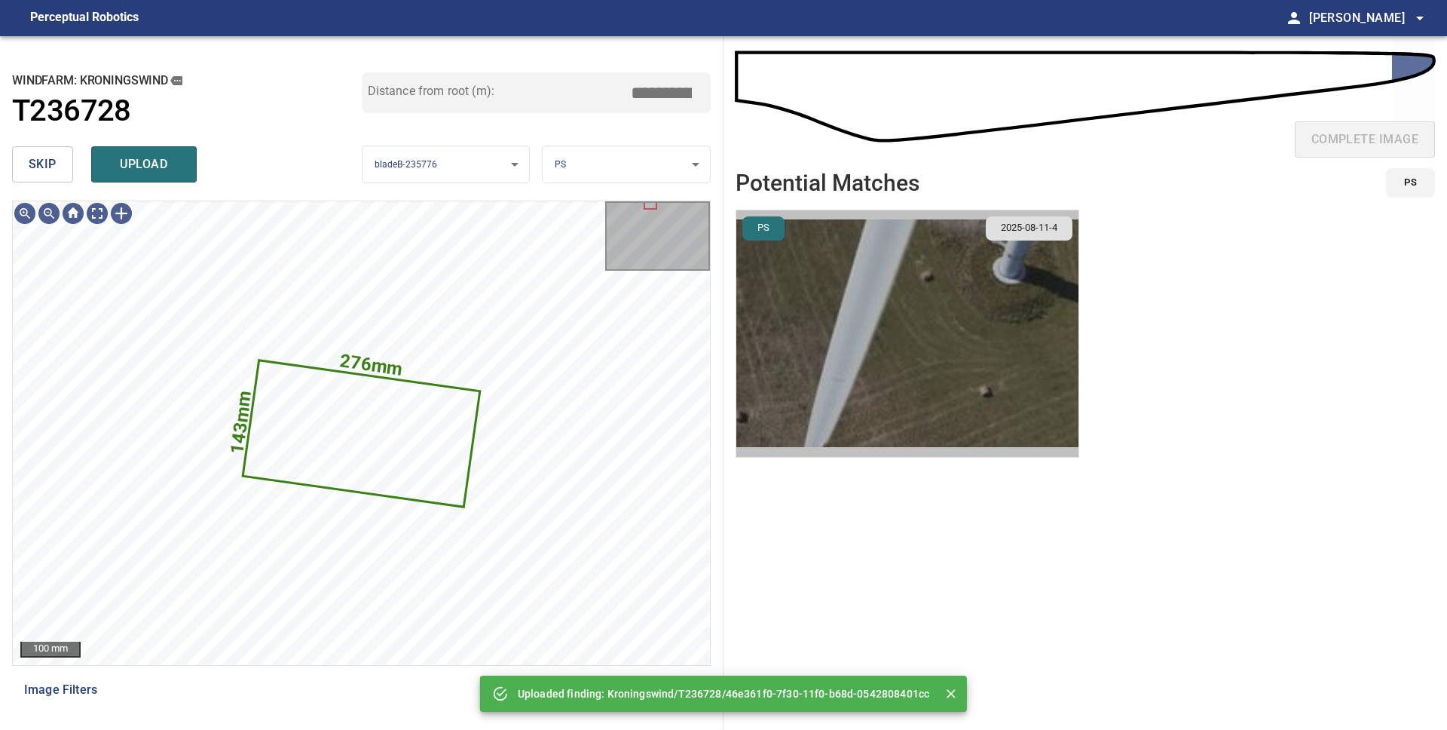
click at [856, 355] on img "button" at bounding box center [907, 333] width 342 height 246
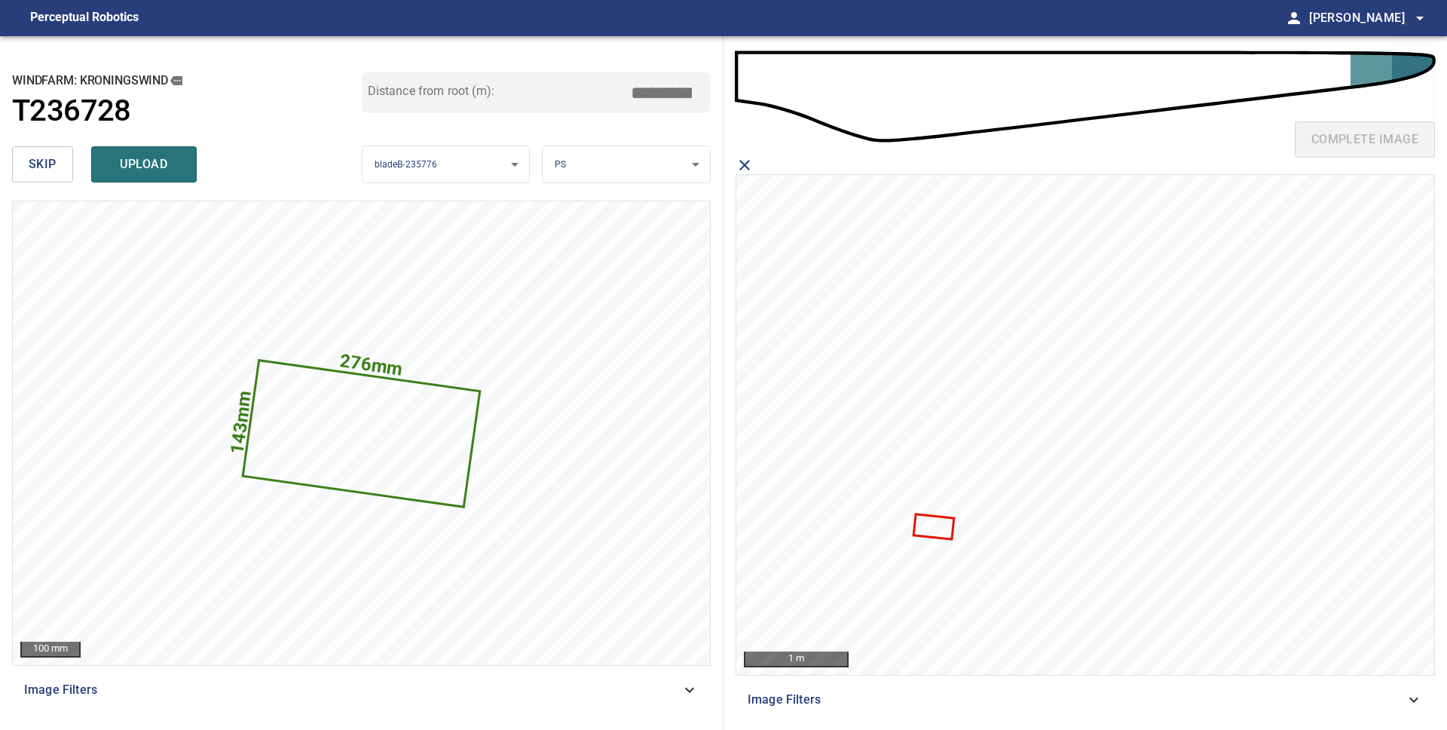
click at [941, 528] on icon at bounding box center [933, 527] width 38 height 23
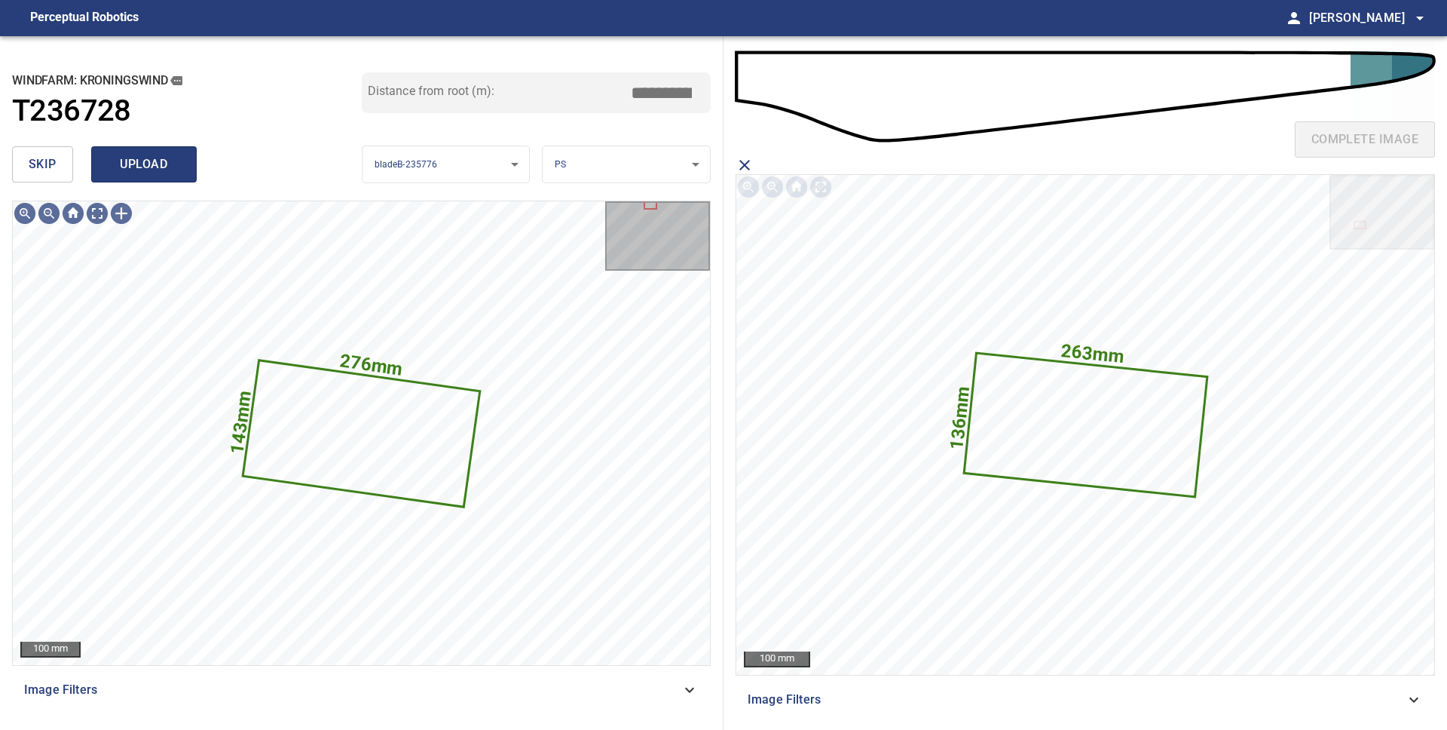
click at [152, 156] on span "upload" at bounding box center [144, 164] width 72 height 21
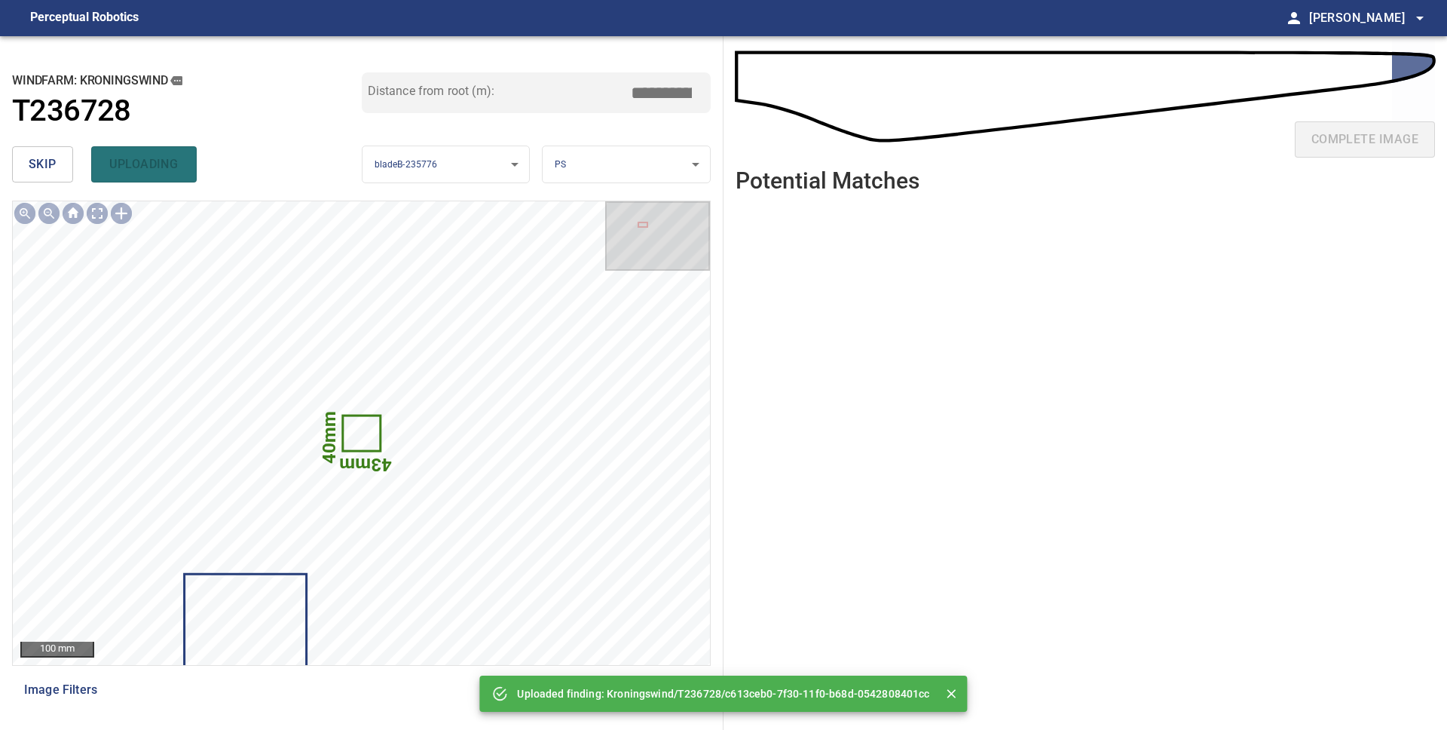
click at [49, 165] on span "skip" at bounding box center [43, 164] width 28 height 21
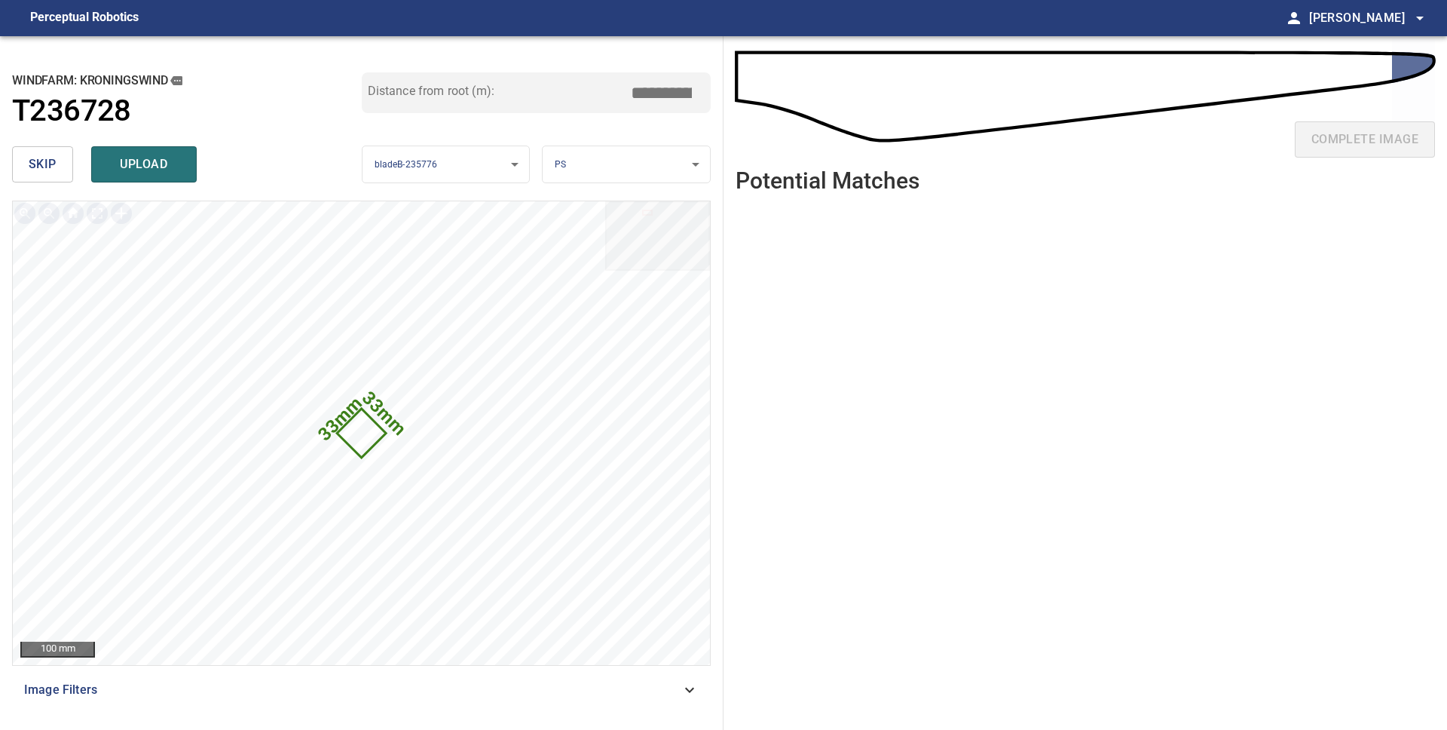
click at [43, 164] on span "skip" at bounding box center [43, 164] width 28 height 21
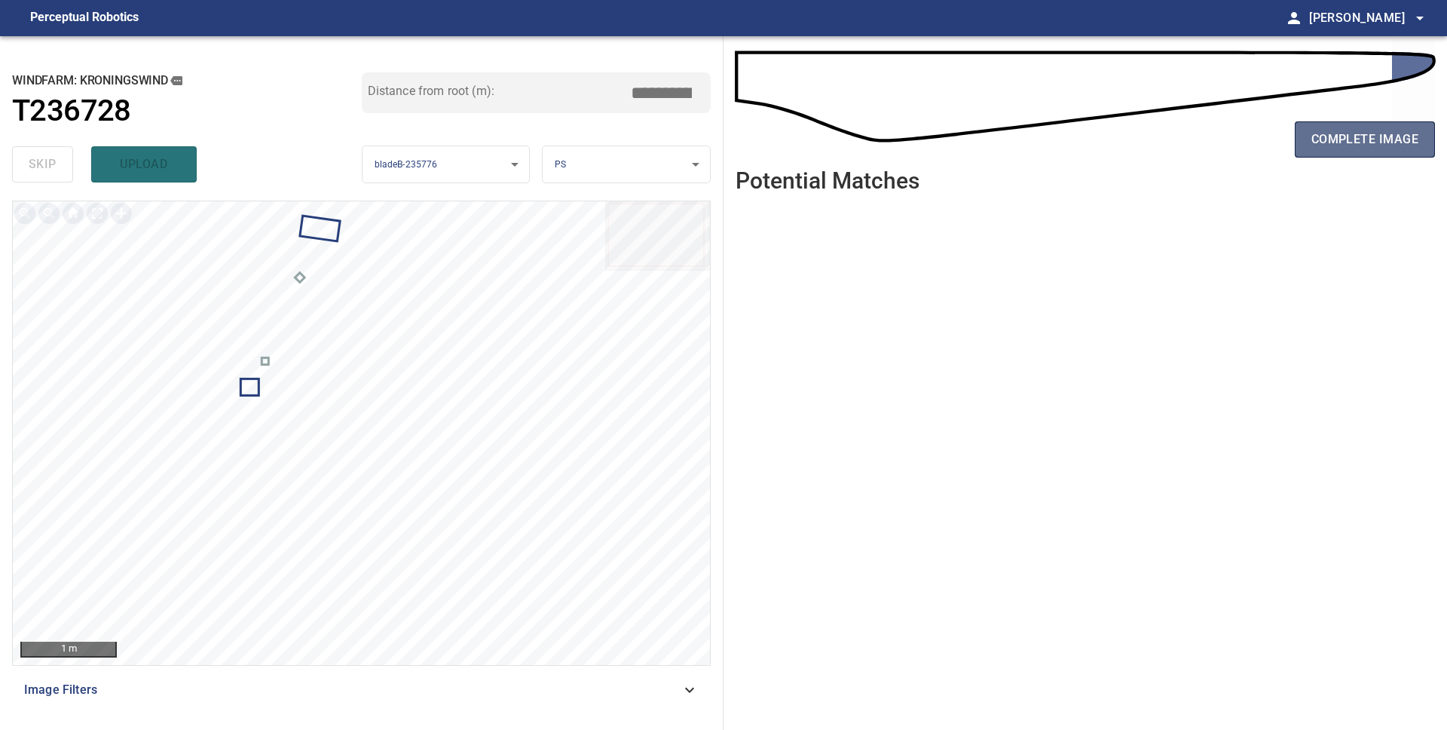
click at [1319, 145] on span "complete image" at bounding box center [1365, 139] width 107 height 21
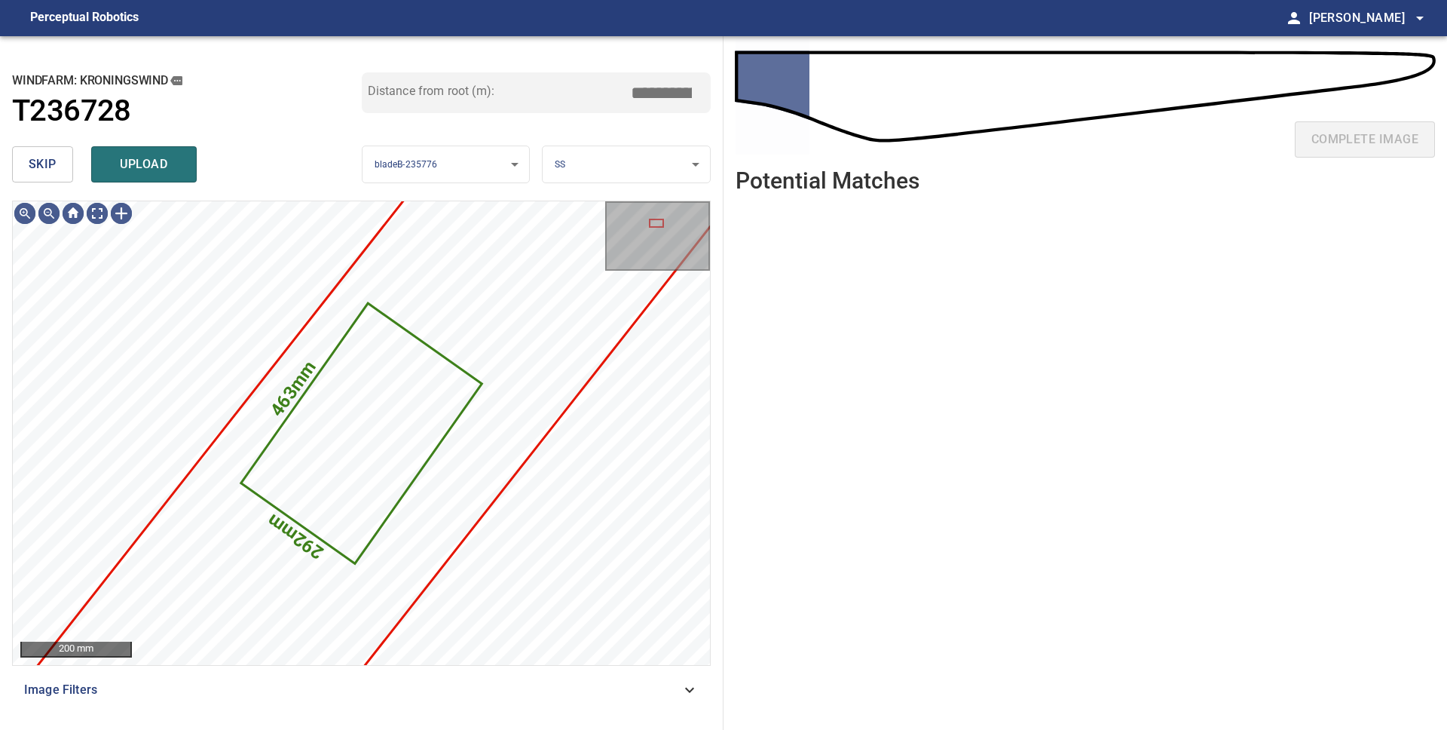
click at [51, 167] on span "skip" at bounding box center [43, 164] width 28 height 21
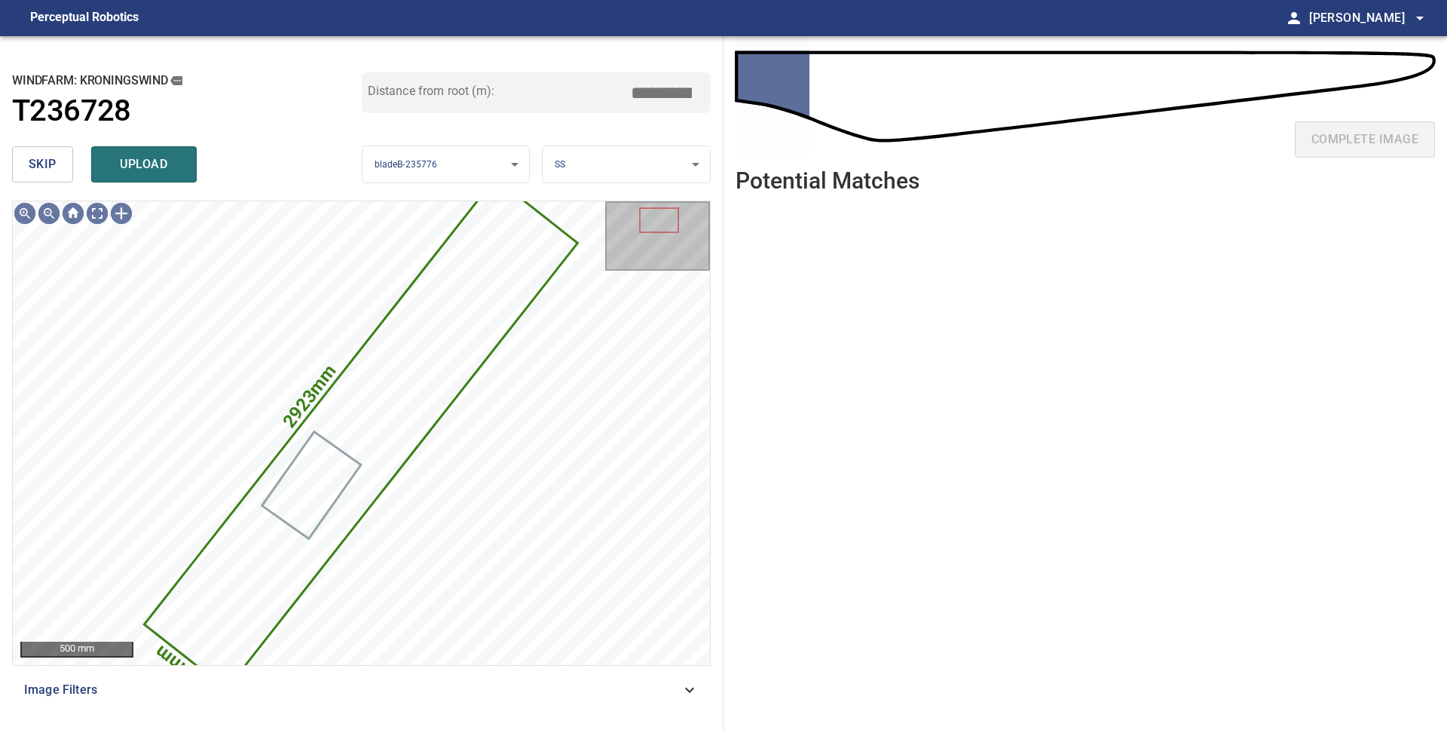
click at [51, 167] on span "skip" at bounding box center [43, 164] width 28 height 21
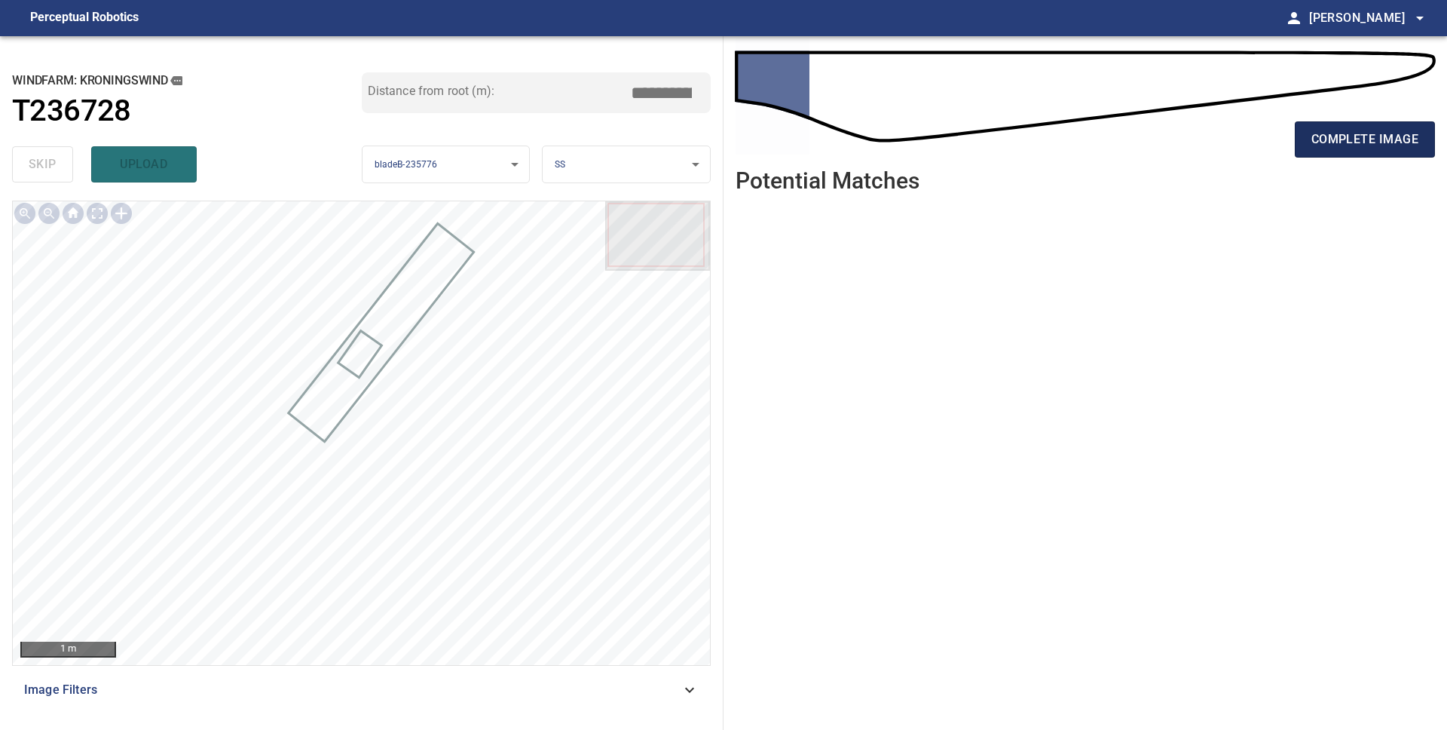
click at [1325, 146] on span "complete image" at bounding box center [1365, 139] width 107 height 21
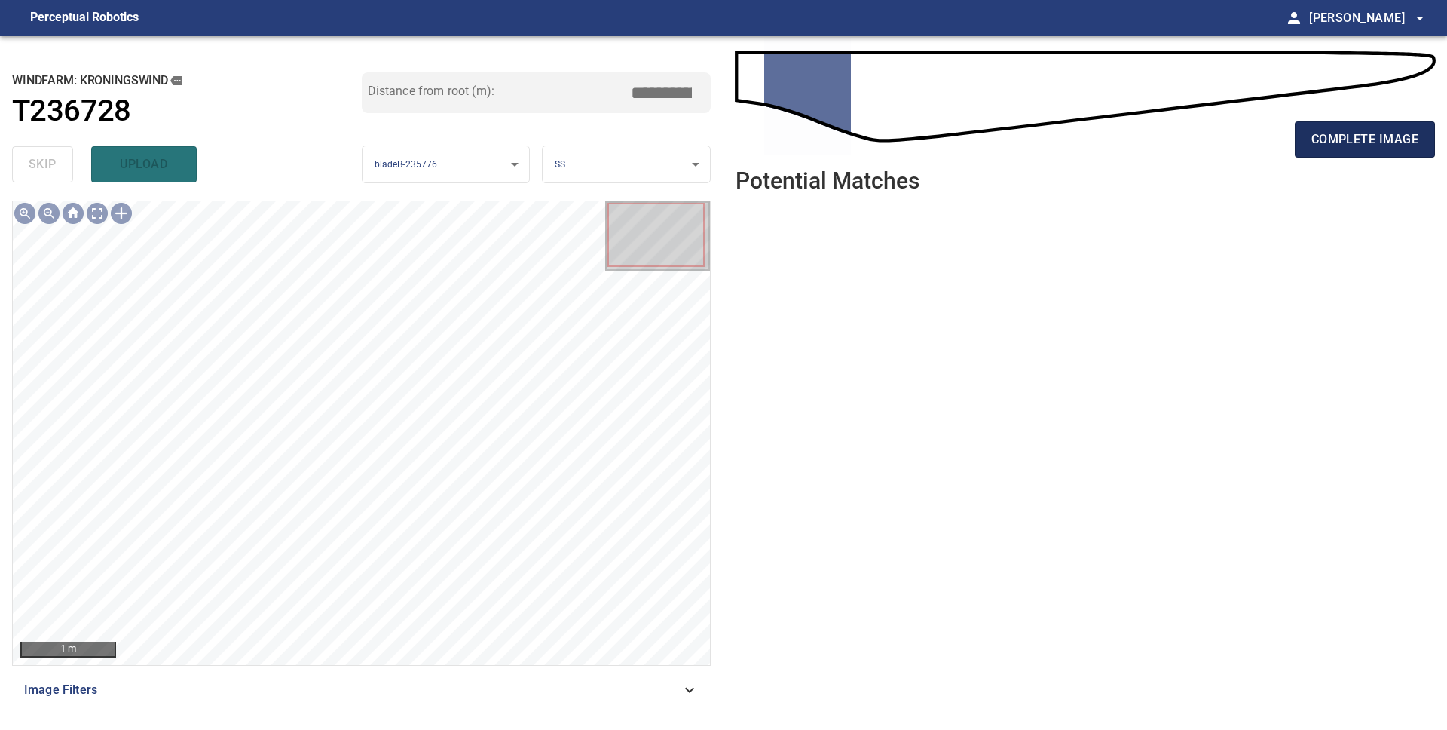
click at [1339, 137] on span "complete image" at bounding box center [1365, 139] width 107 height 21
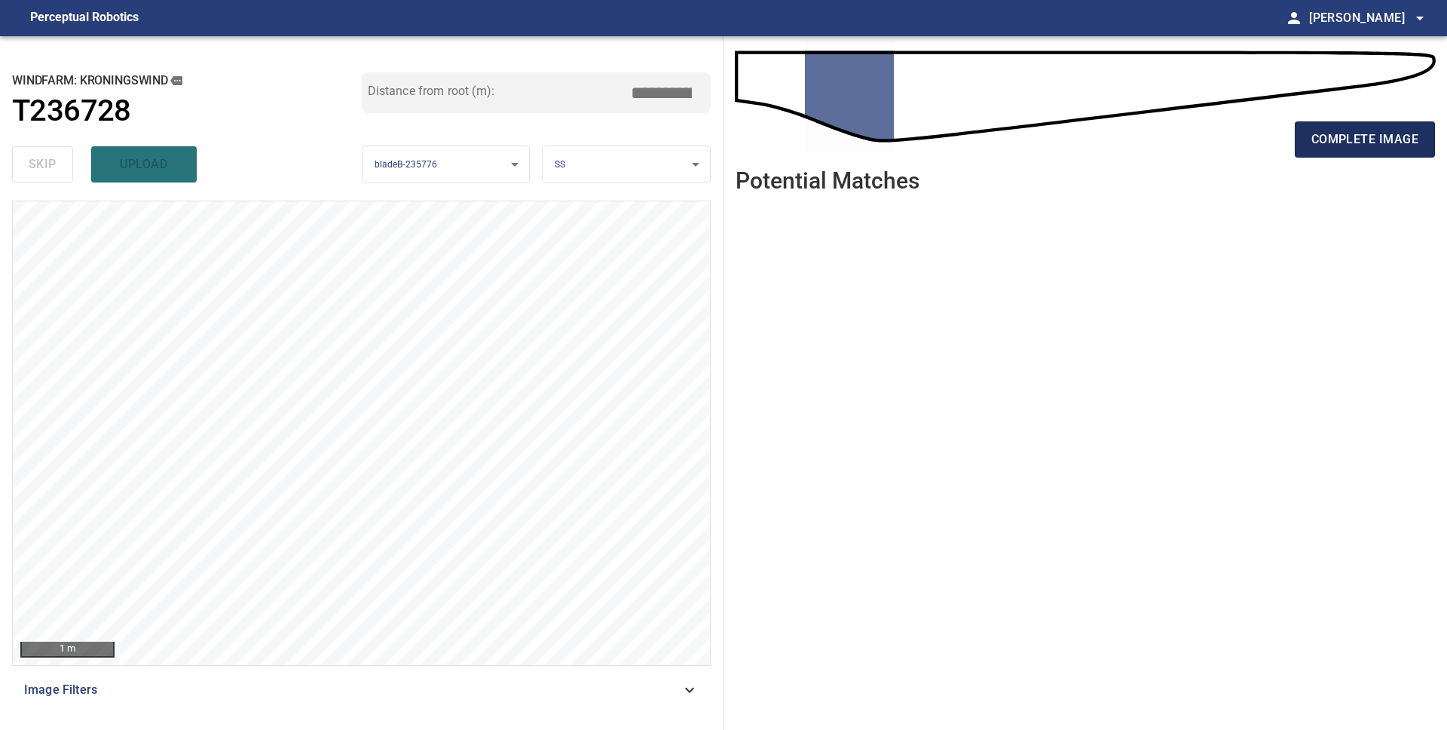
click at [1339, 140] on span "complete image" at bounding box center [1365, 139] width 107 height 21
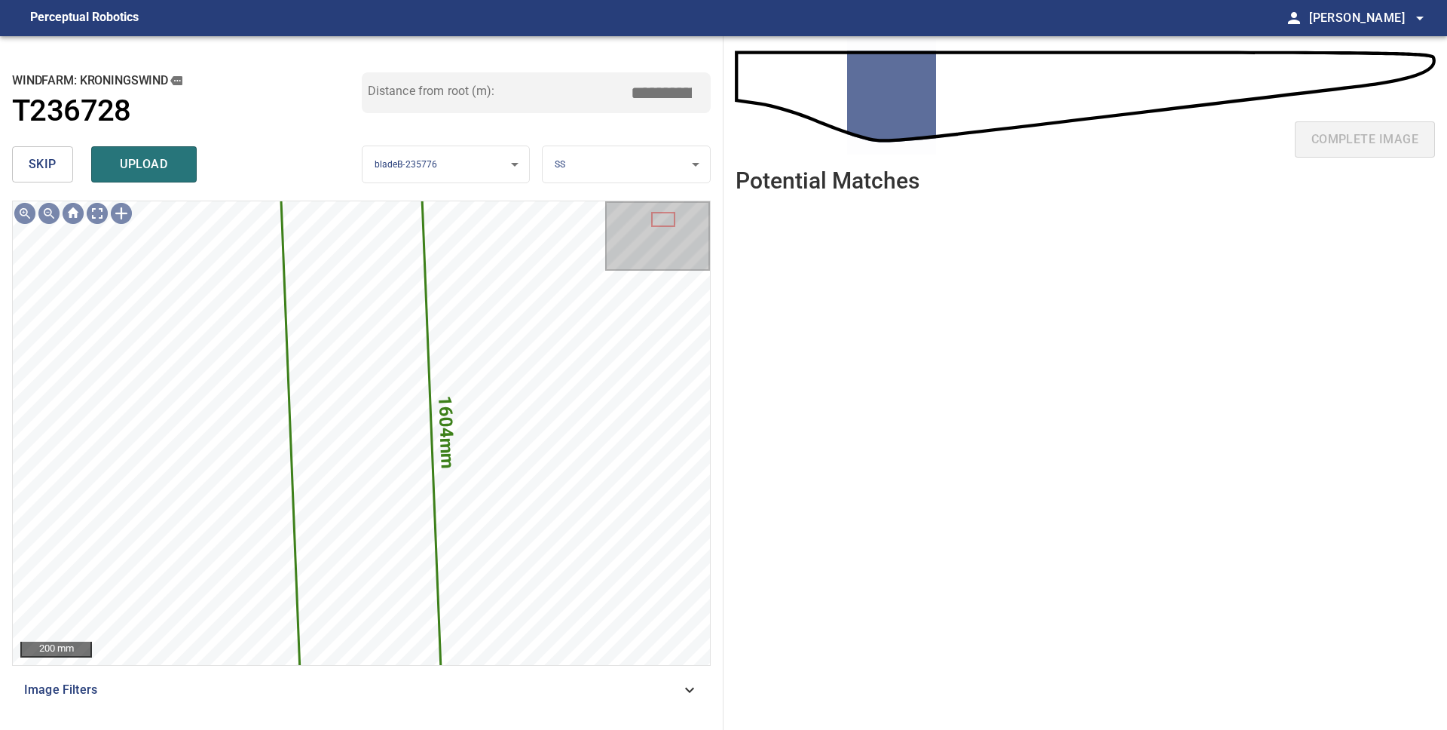
click at [36, 164] on span "skip" at bounding box center [43, 164] width 28 height 21
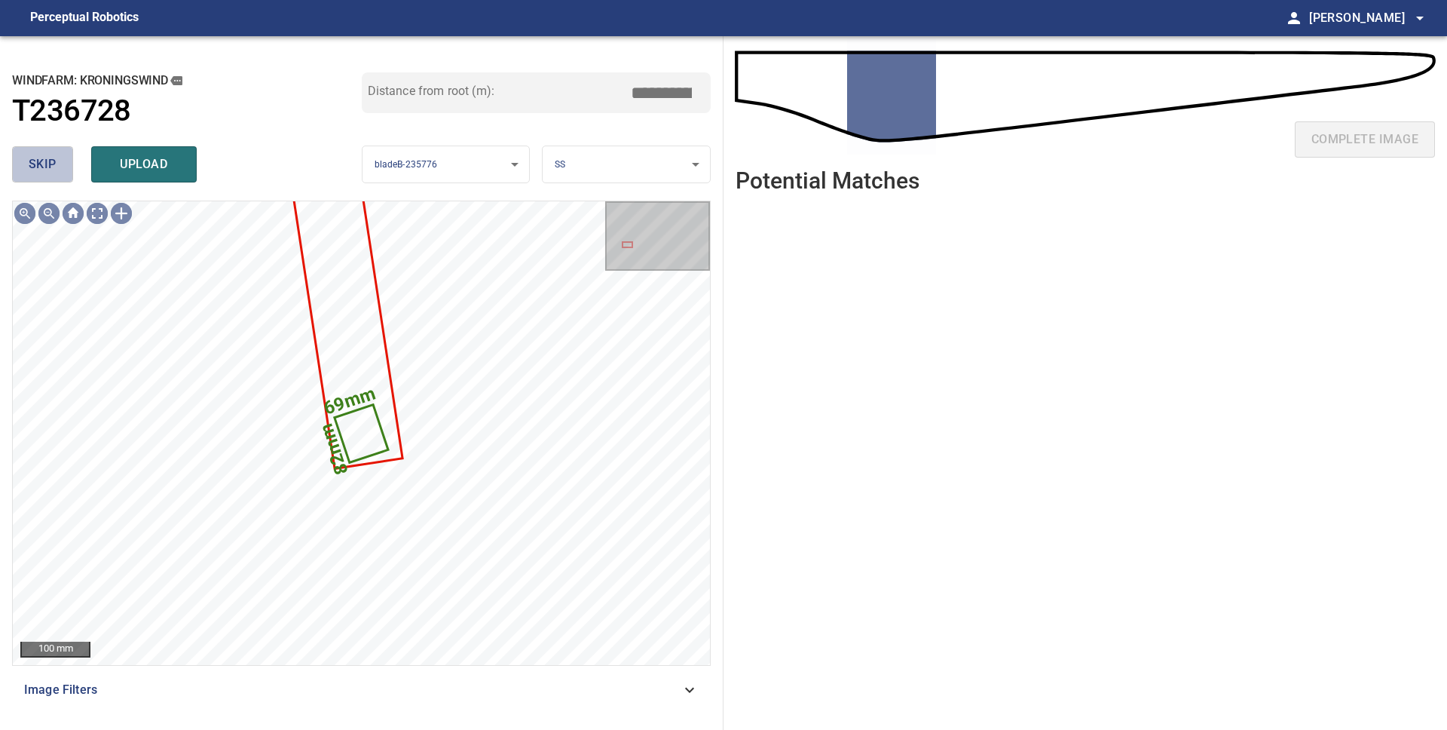
click at [36, 164] on span "skip" at bounding box center [43, 164] width 28 height 21
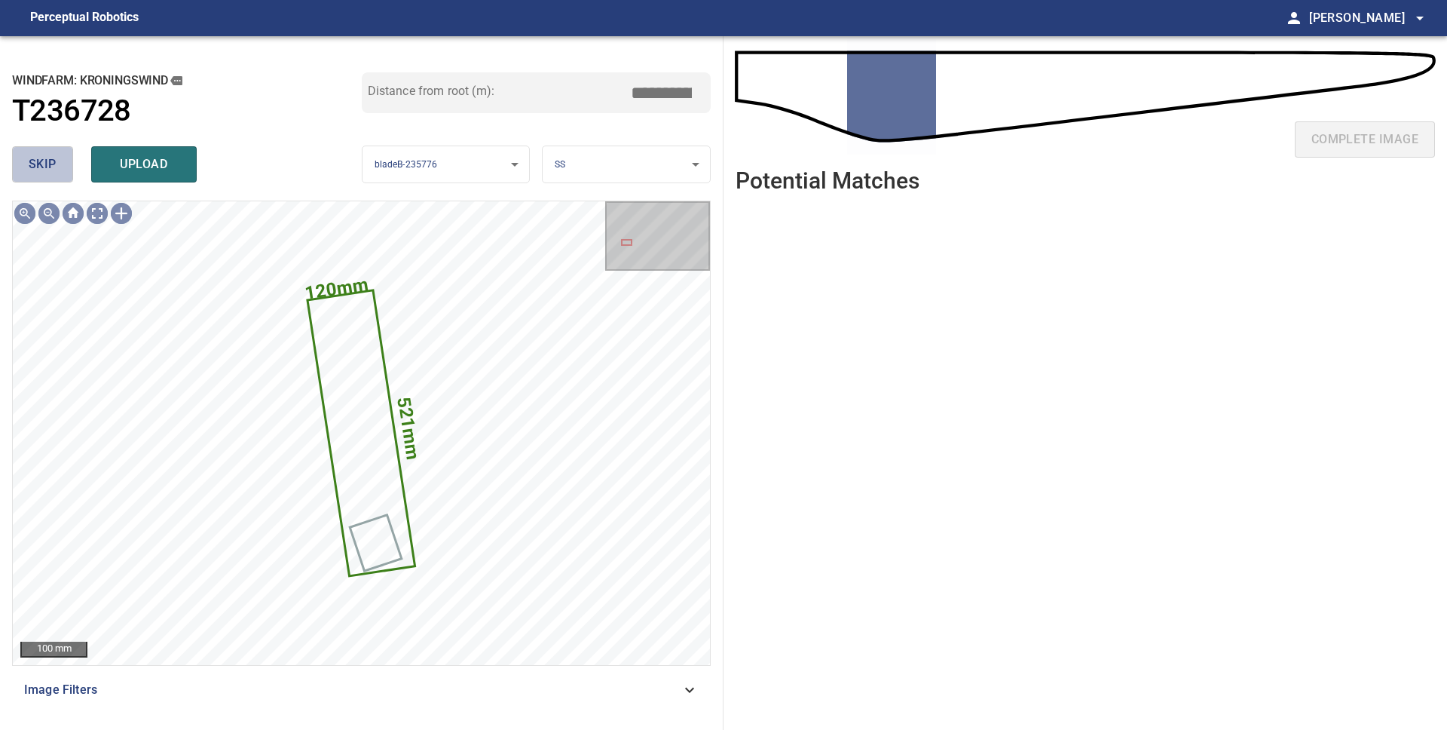
click at [36, 164] on span "skip" at bounding box center [43, 164] width 28 height 21
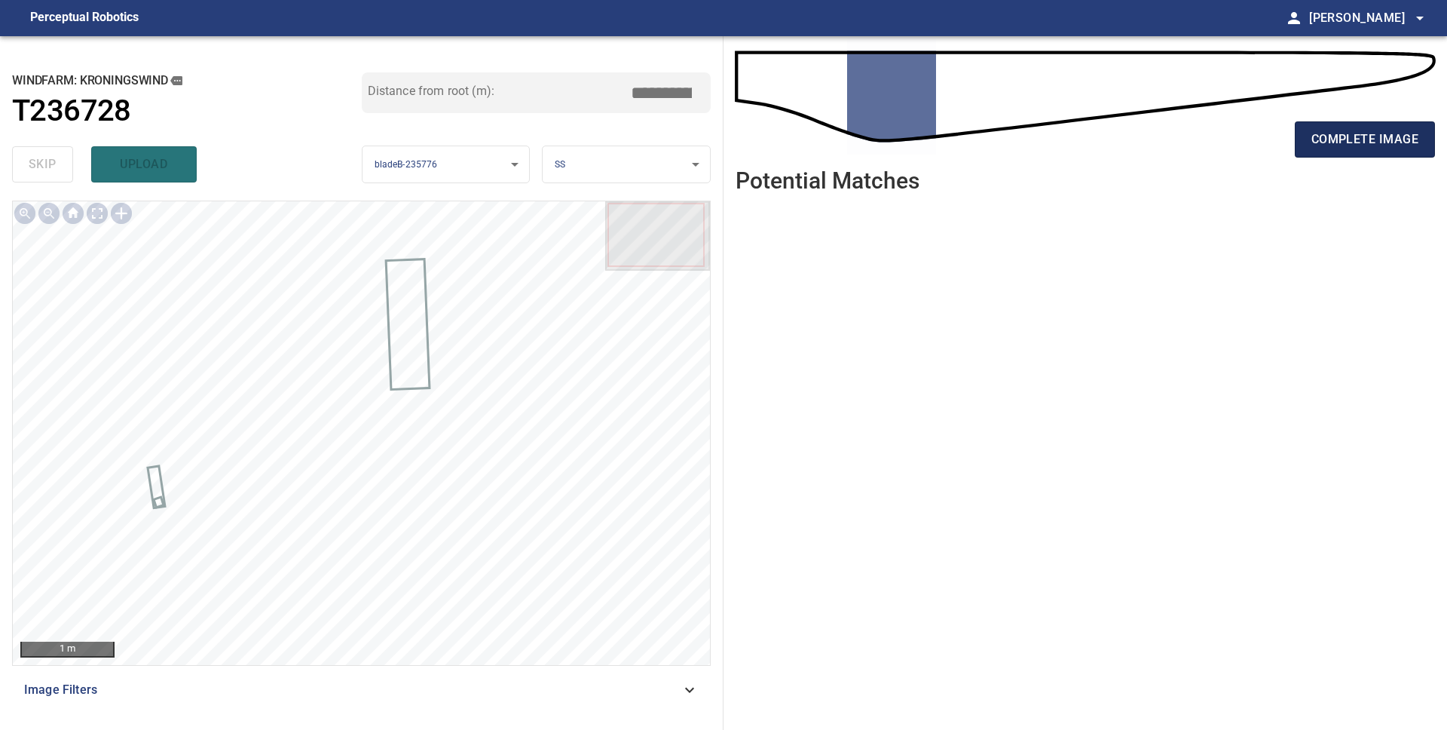
click at [1342, 135] on span "complete image" at bounding box center [1365, 139] width 107 height 21
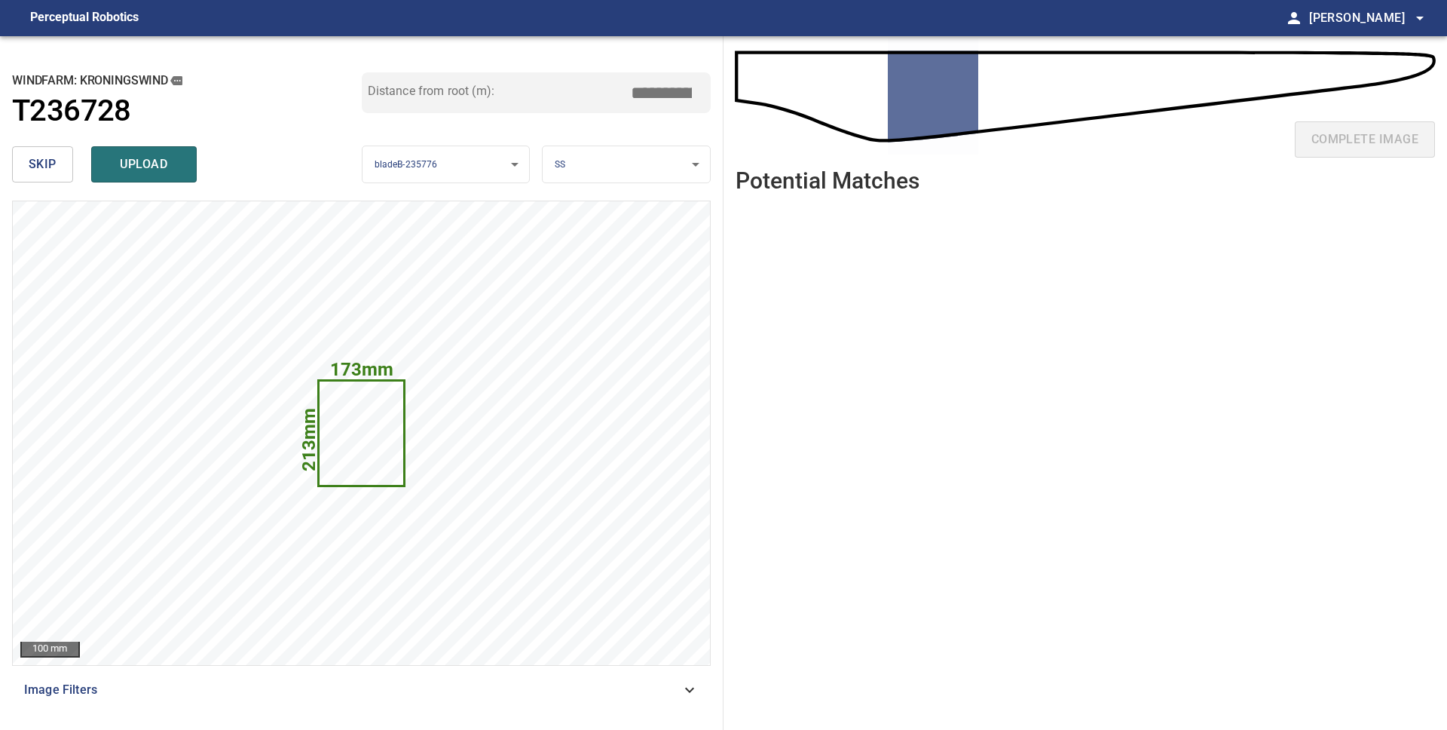
click at [56, 166] on button "skip" at bounding box center [42, 164] width 61 height 36
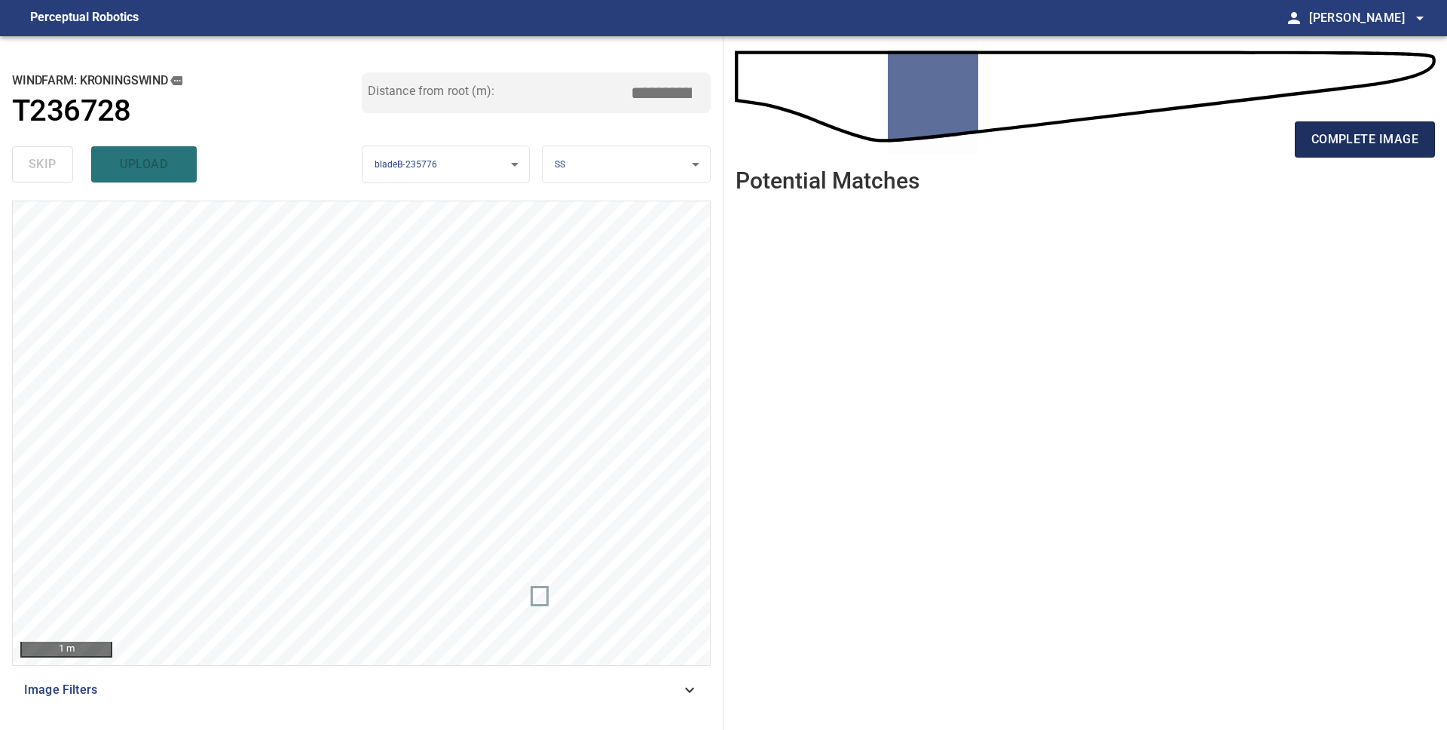
click at [1365, 145] on span "complete image" at bounding box center [1365, 139] width 107 height 21
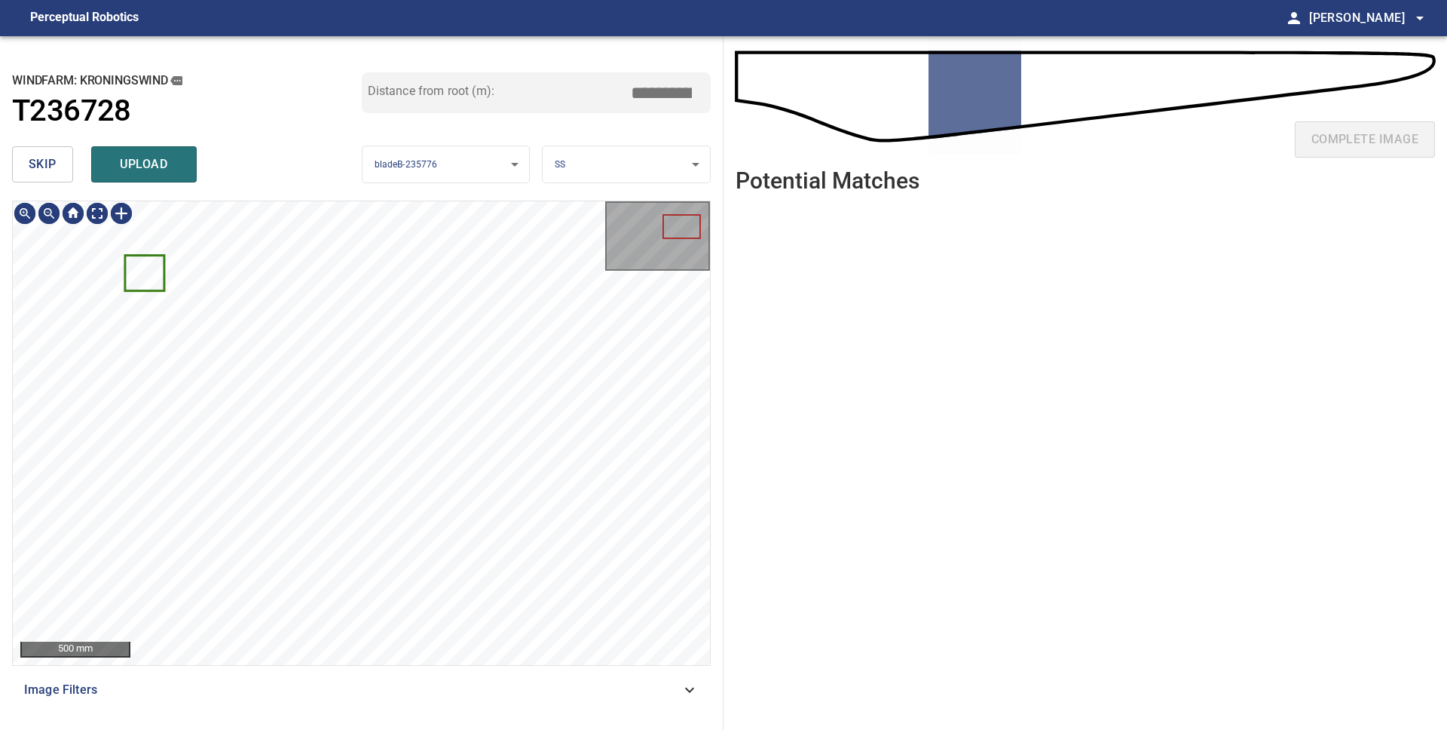
click at [48, 170] on span "skip" at bounding box center [43, 164] width 28 height 21
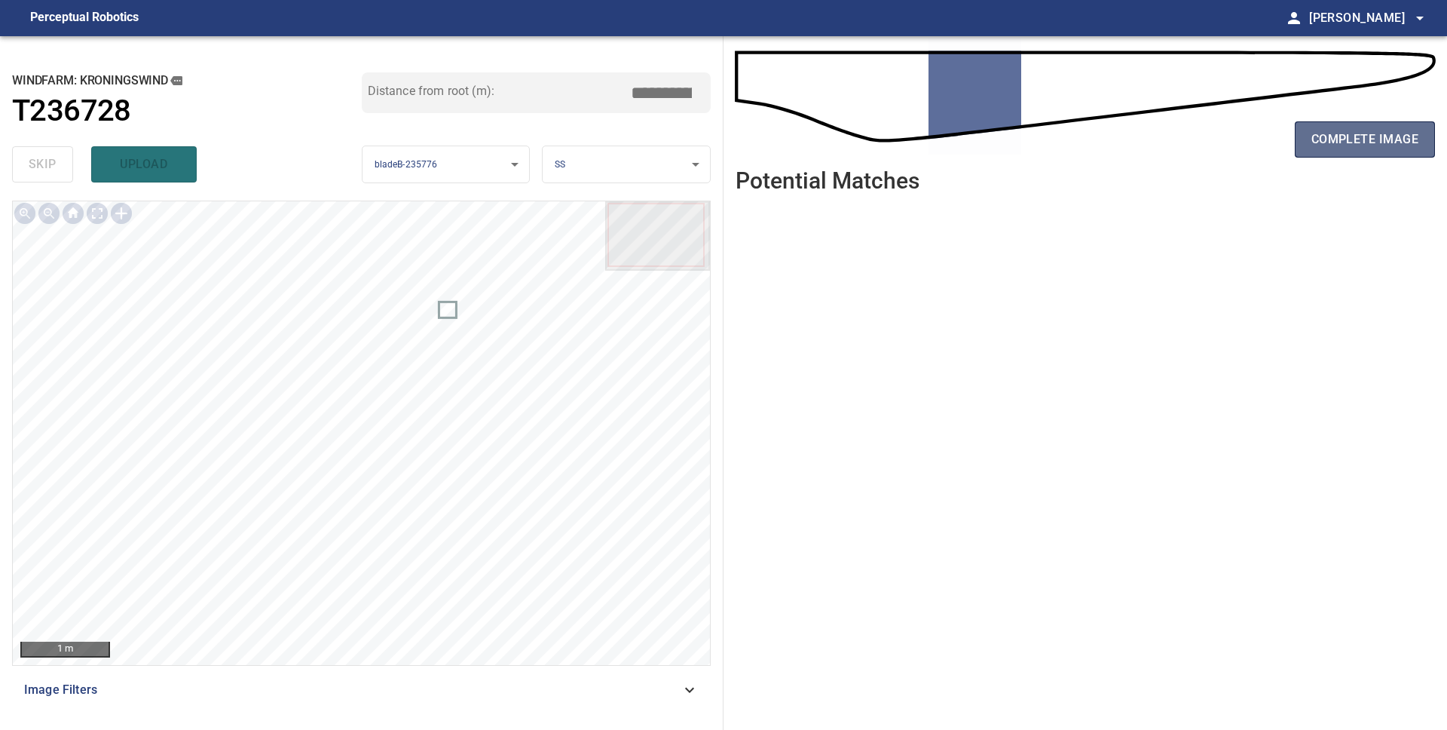
click at [1378, 133] on span "complete image" at bounding box center [1365, 139] width 107 height 21
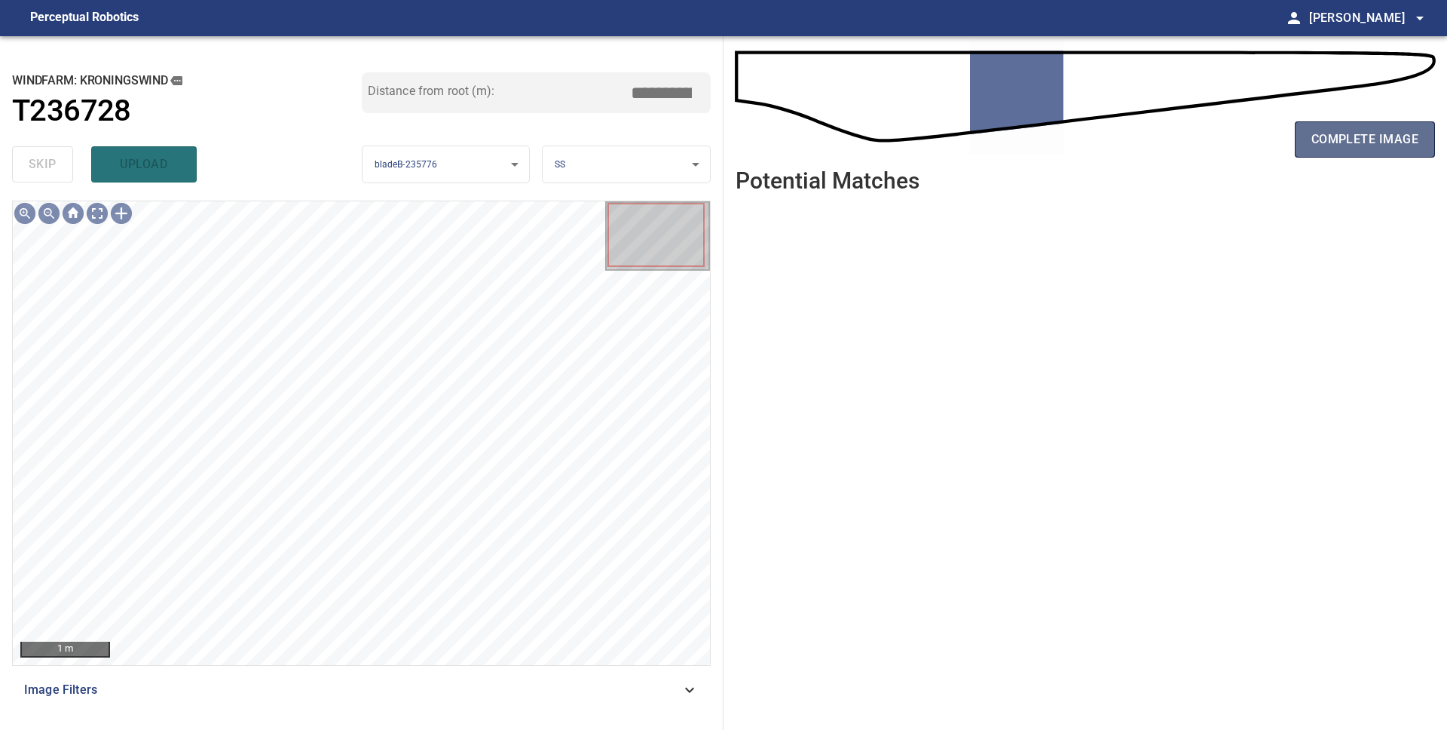
click at [1321, 139] on span "complete image" at bounding box center [1365, 139] width 107 height 21
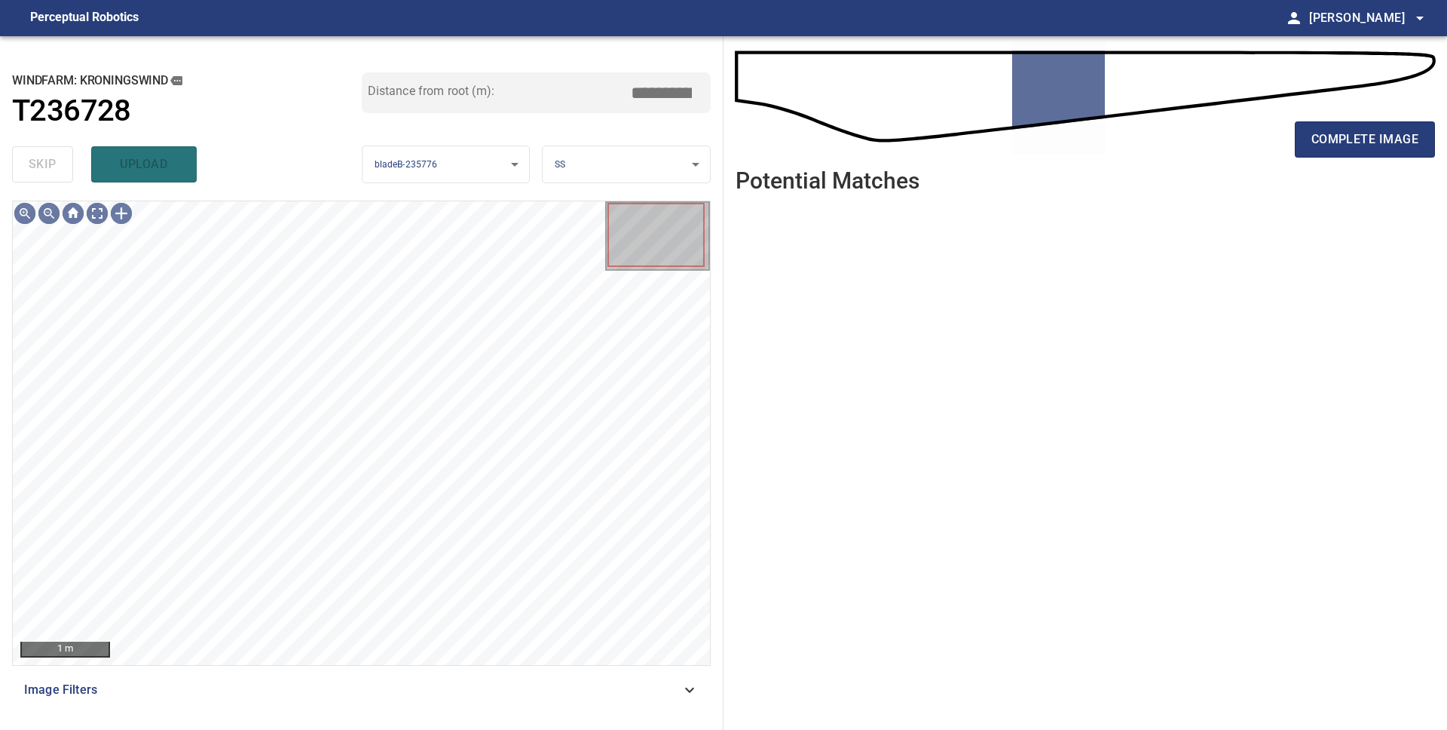
click at [1321, 139] on span "complete image" at bounding box center [1365, 139] width 107 height 21
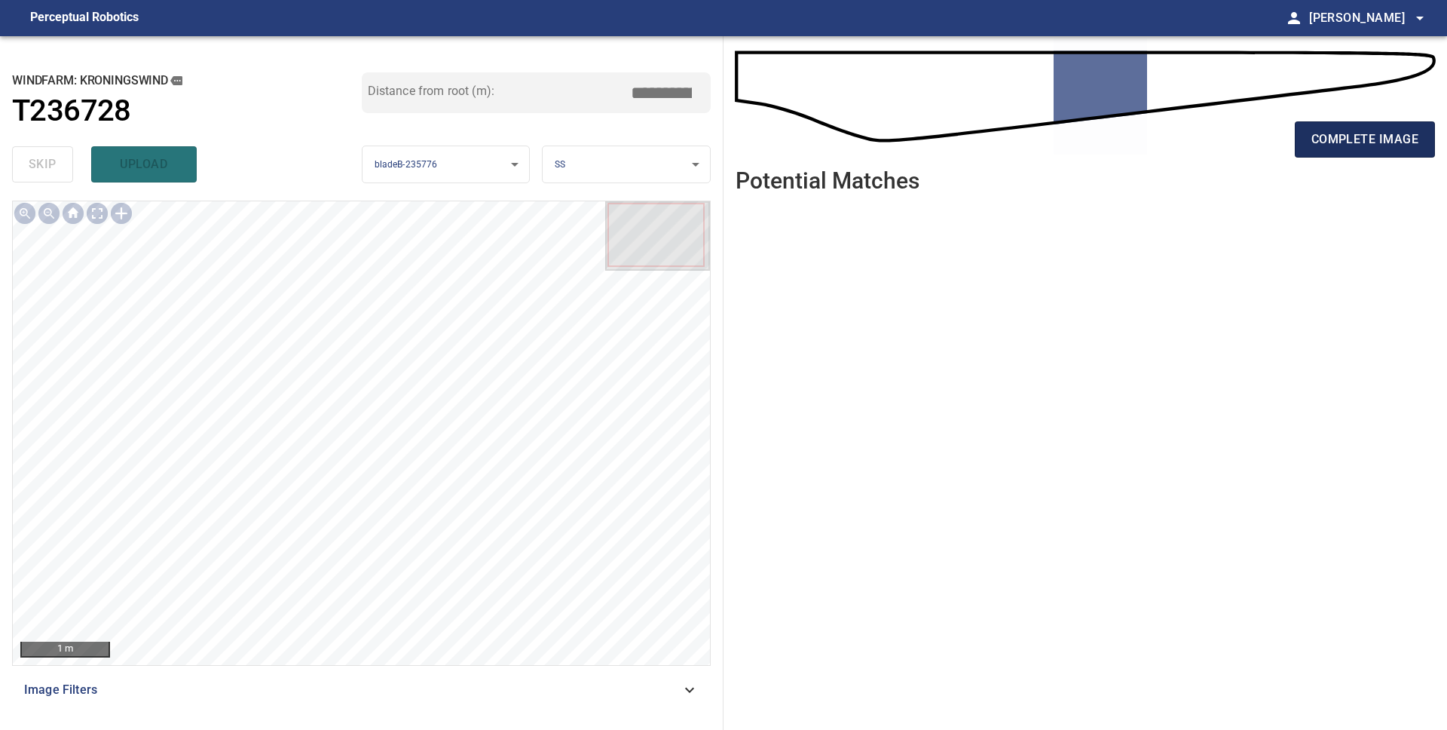
click at [1328, 142] on span "complete image" at bounding box center [1365, 139] width 107 height 21
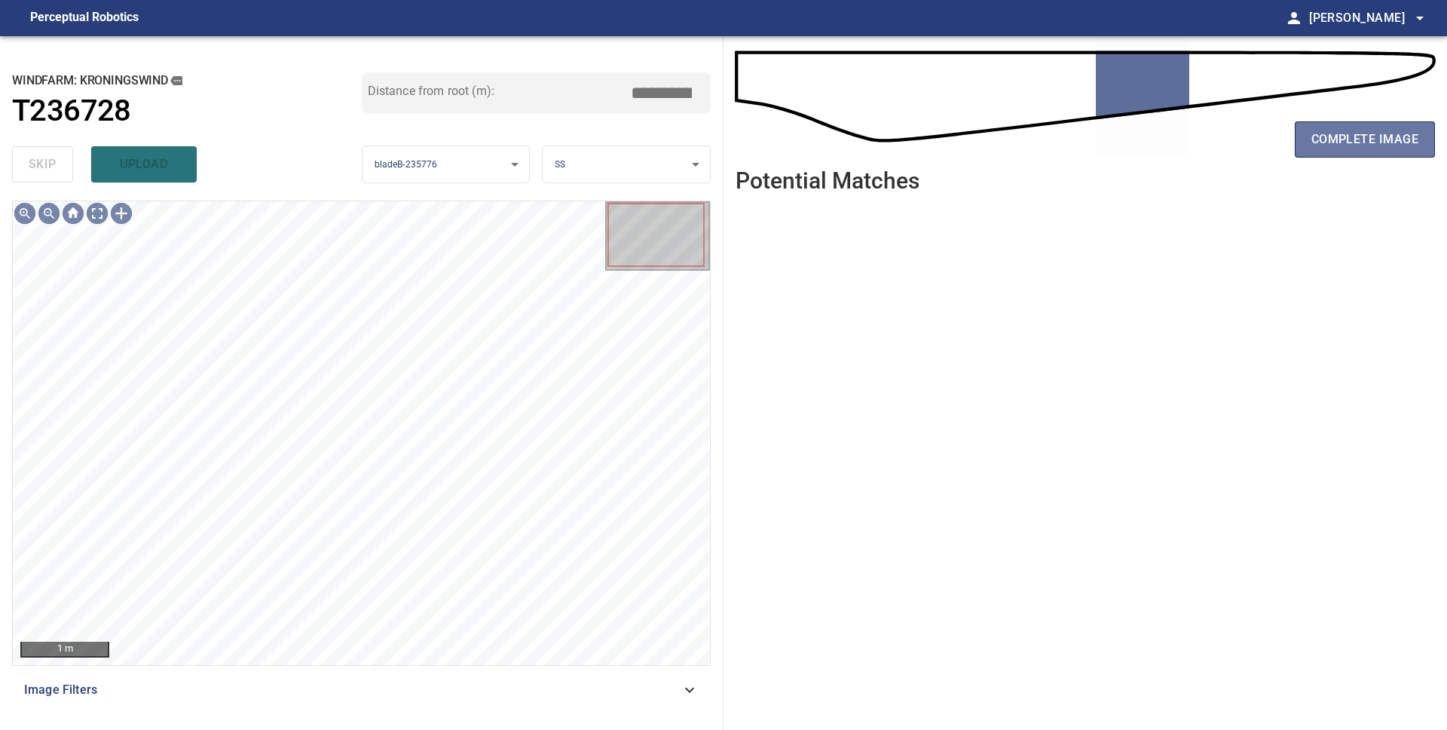
click at [1327, 142] on span "complete image" at bounding box center [1365, 139] width 107 height 21
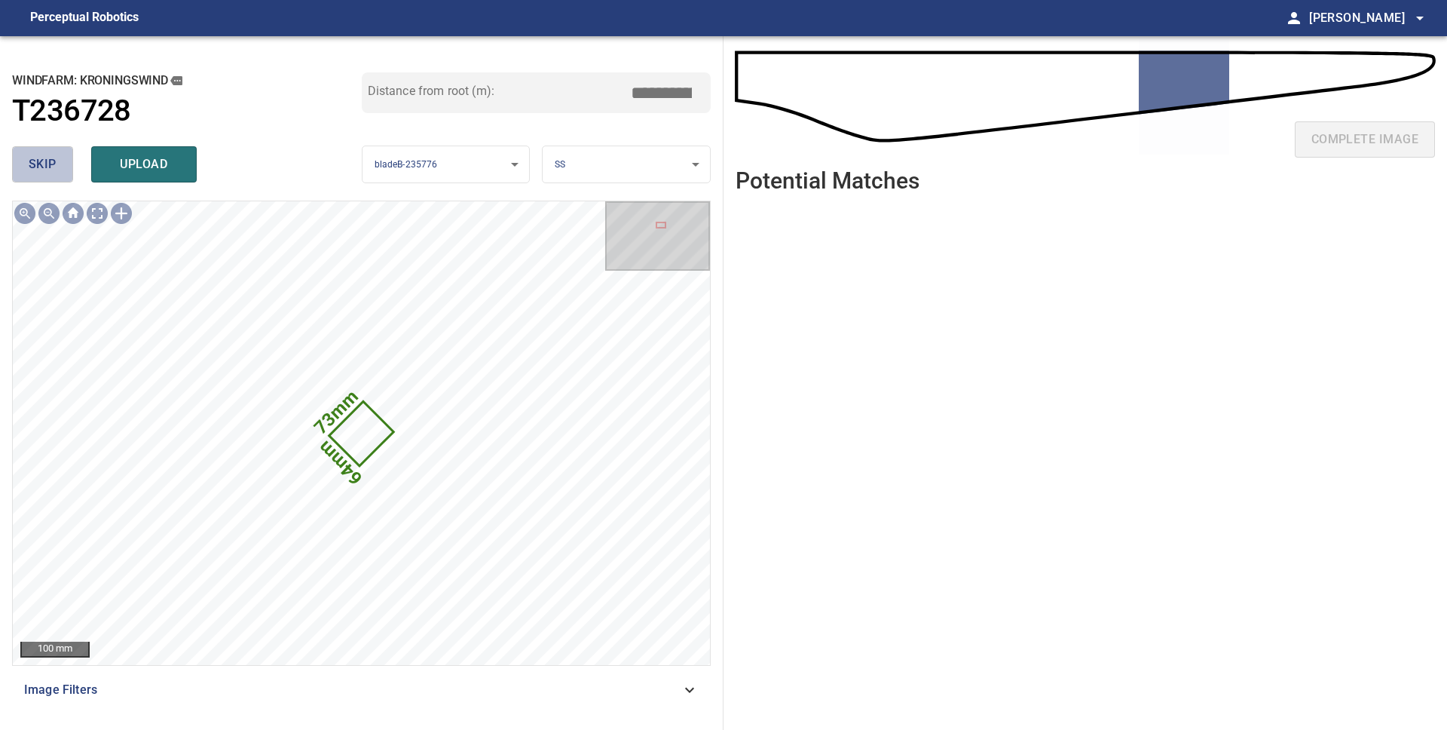
click at [50, 166] on span "skip" at bounding box center [43, 164] width 28 height 21
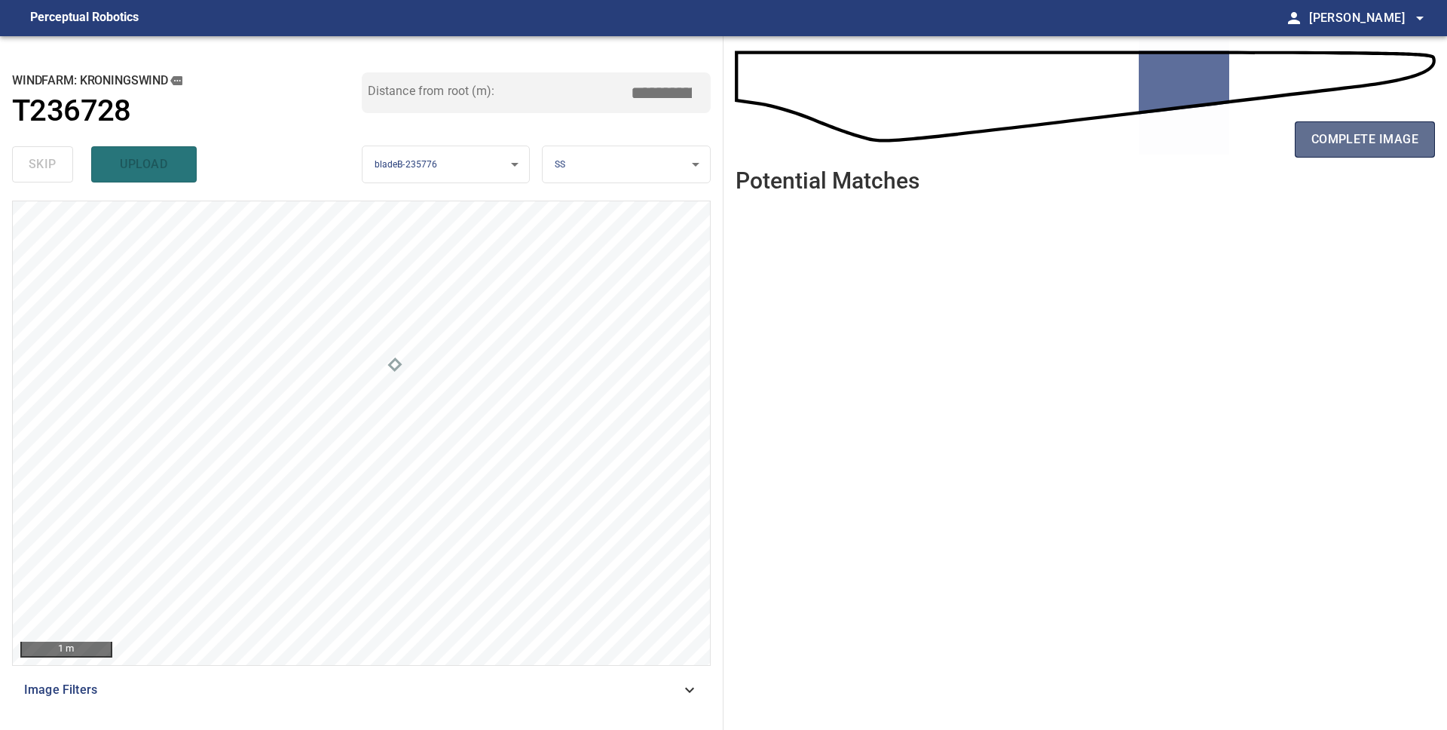
click at [1359, 139] on span "complete image" at bounding box center [1365, 139] width 107 height 21
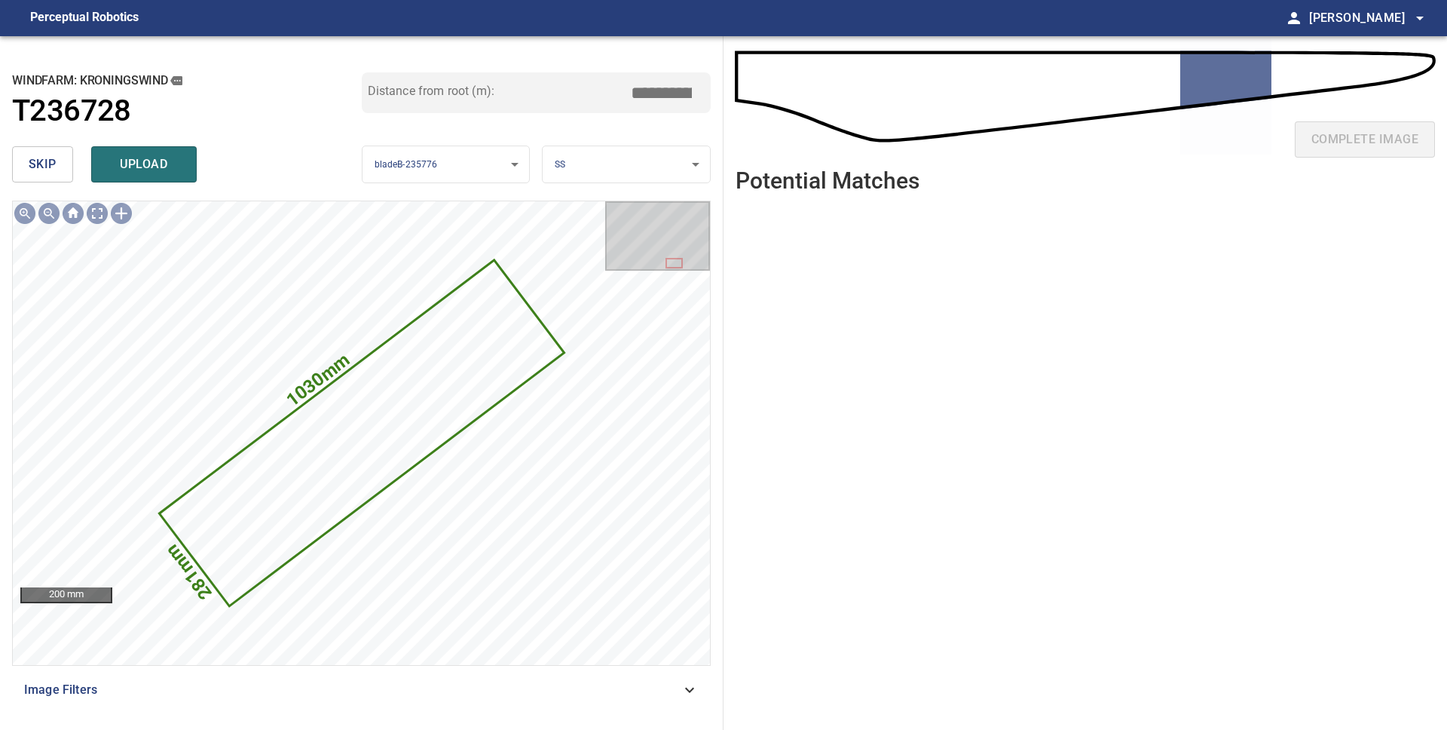
click at [47, 164] on span "skip" at bounding box center [43, 164] width 28 height 21
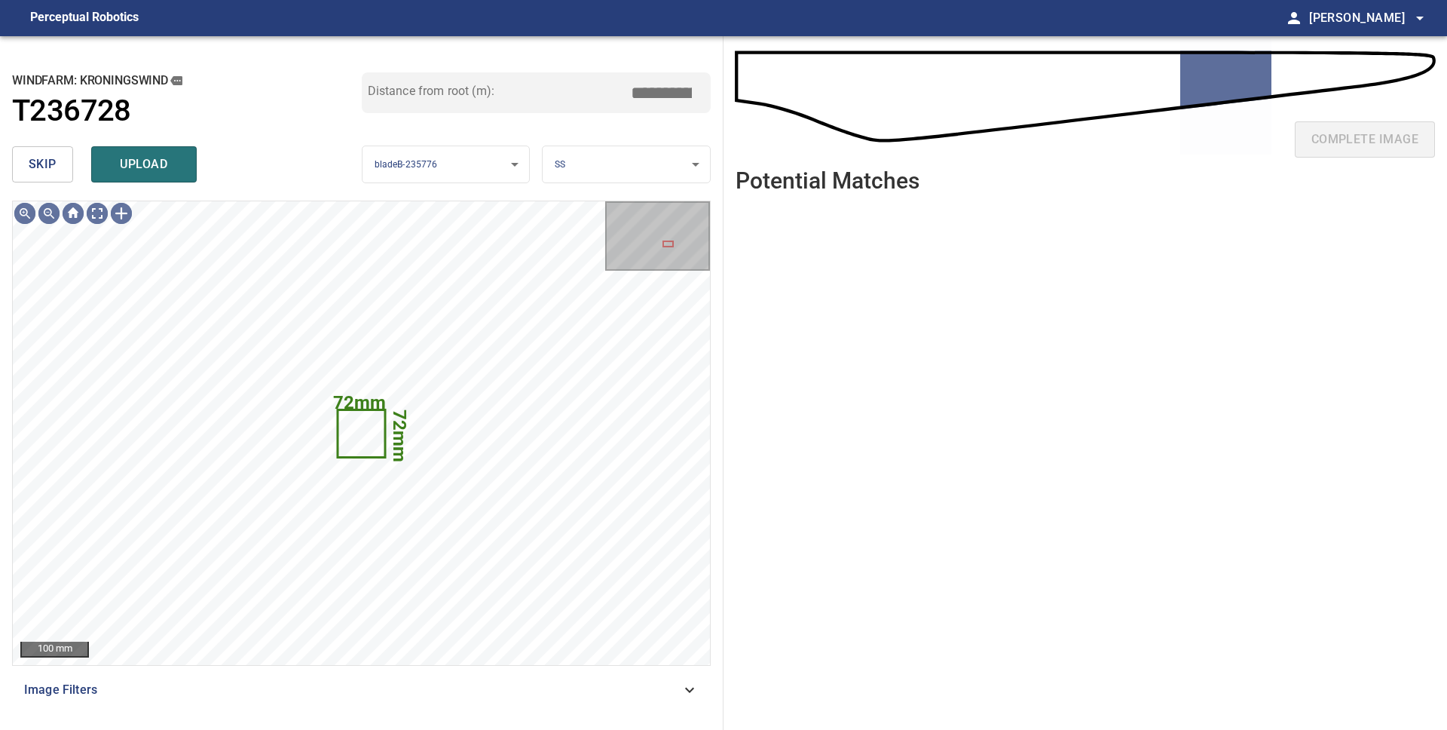
click at [33, 167] on span "skip" at bounding box center [43, 164] width 28 height 21
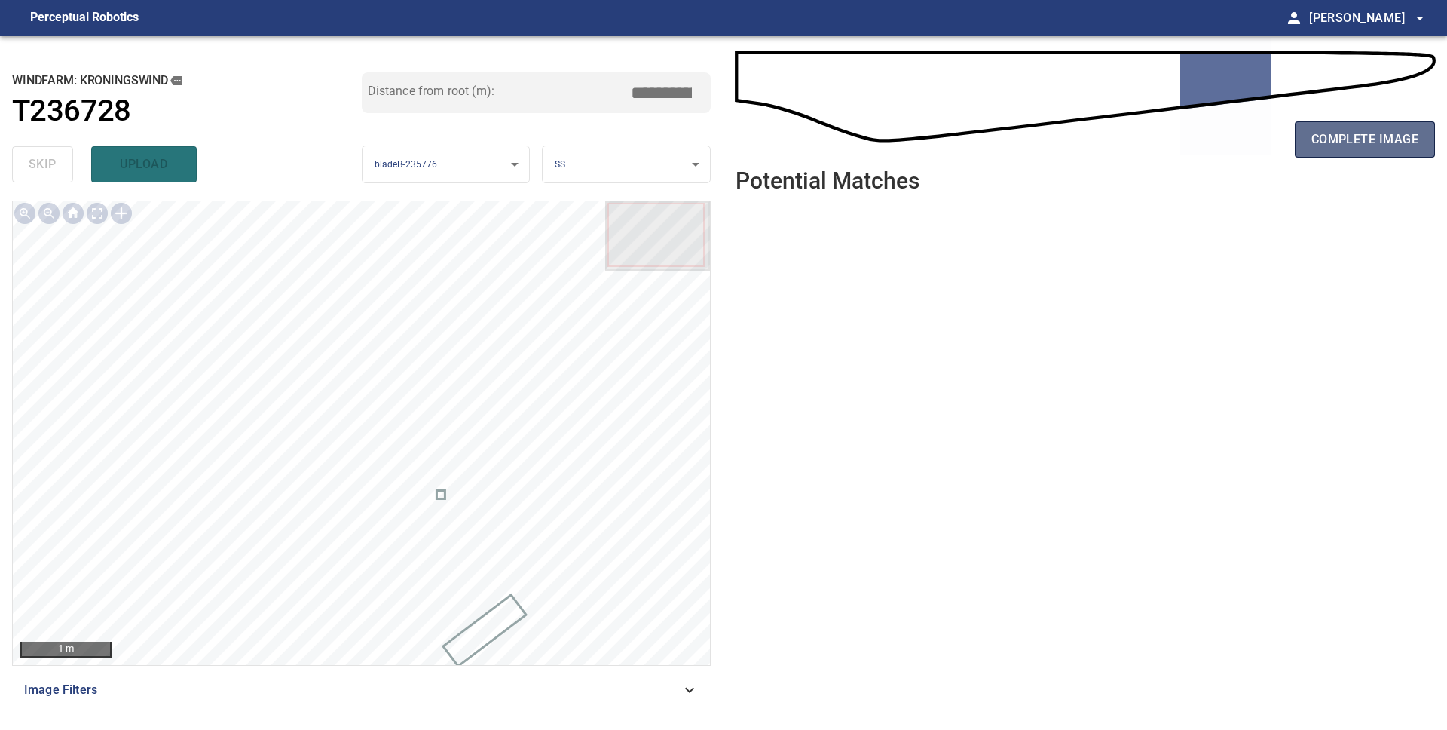
click at [1385, 139] on span "complete image" at bounding box center [1365, 139] width 107 height 21
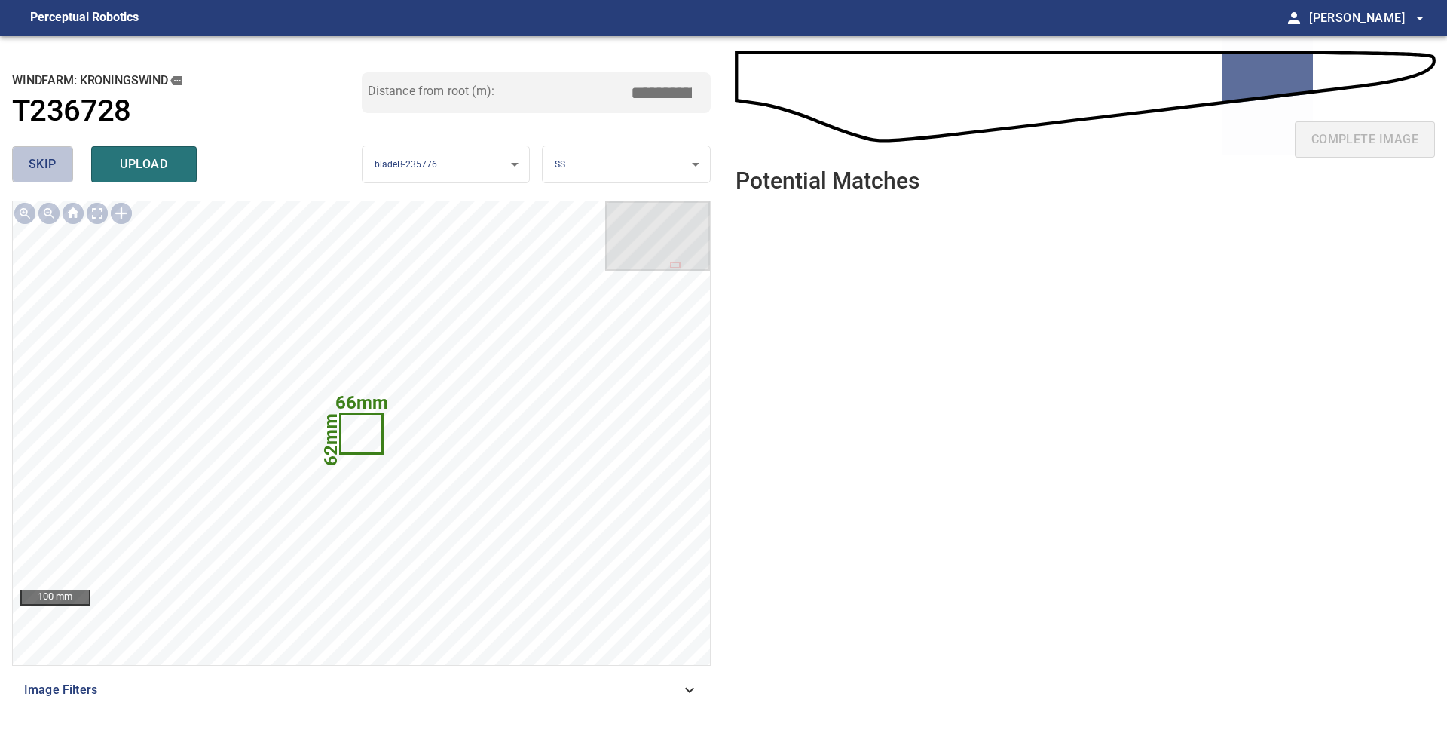
click at [40, 161] on span "skip" at bounding box center [43, 164] width 28 height 21
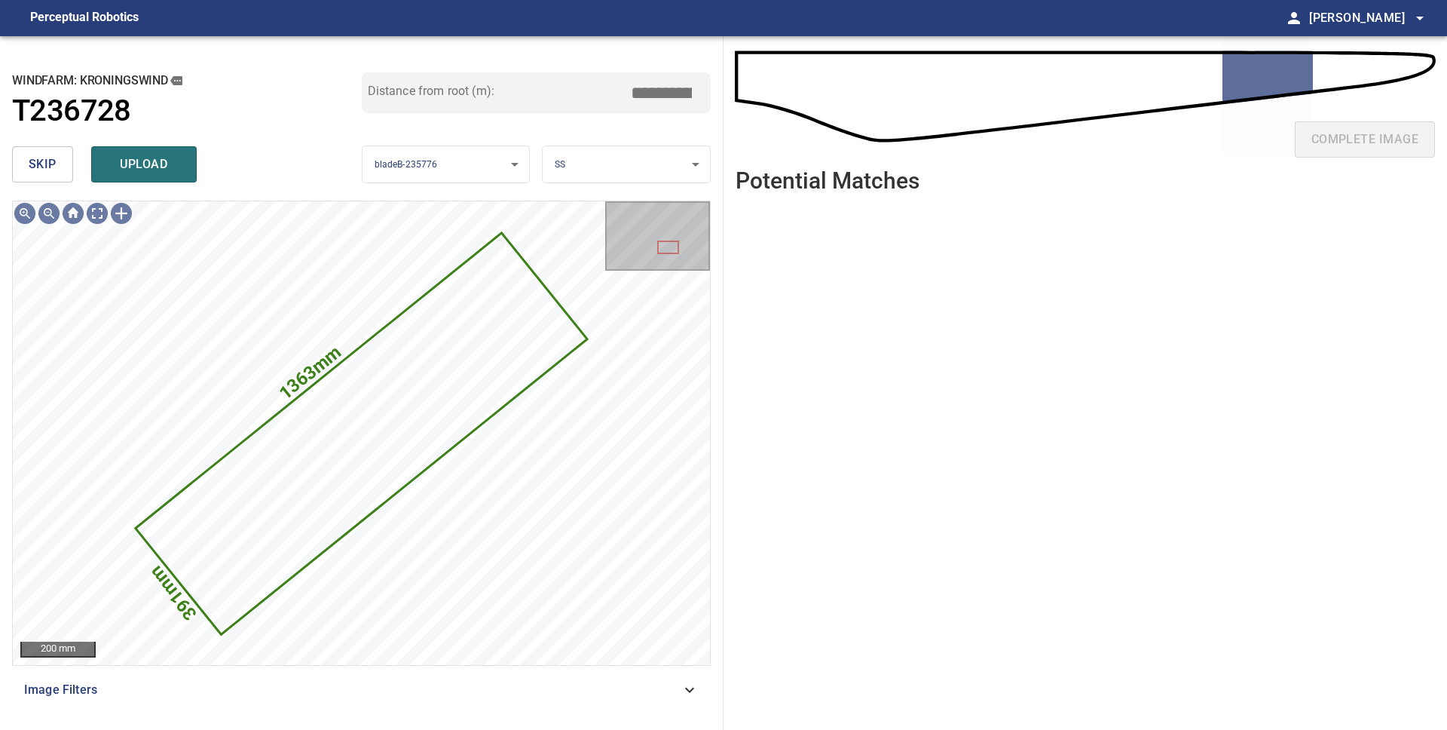
click at [38, 169] on span "skip" at bounding box center [43, 164] width 28 height 21
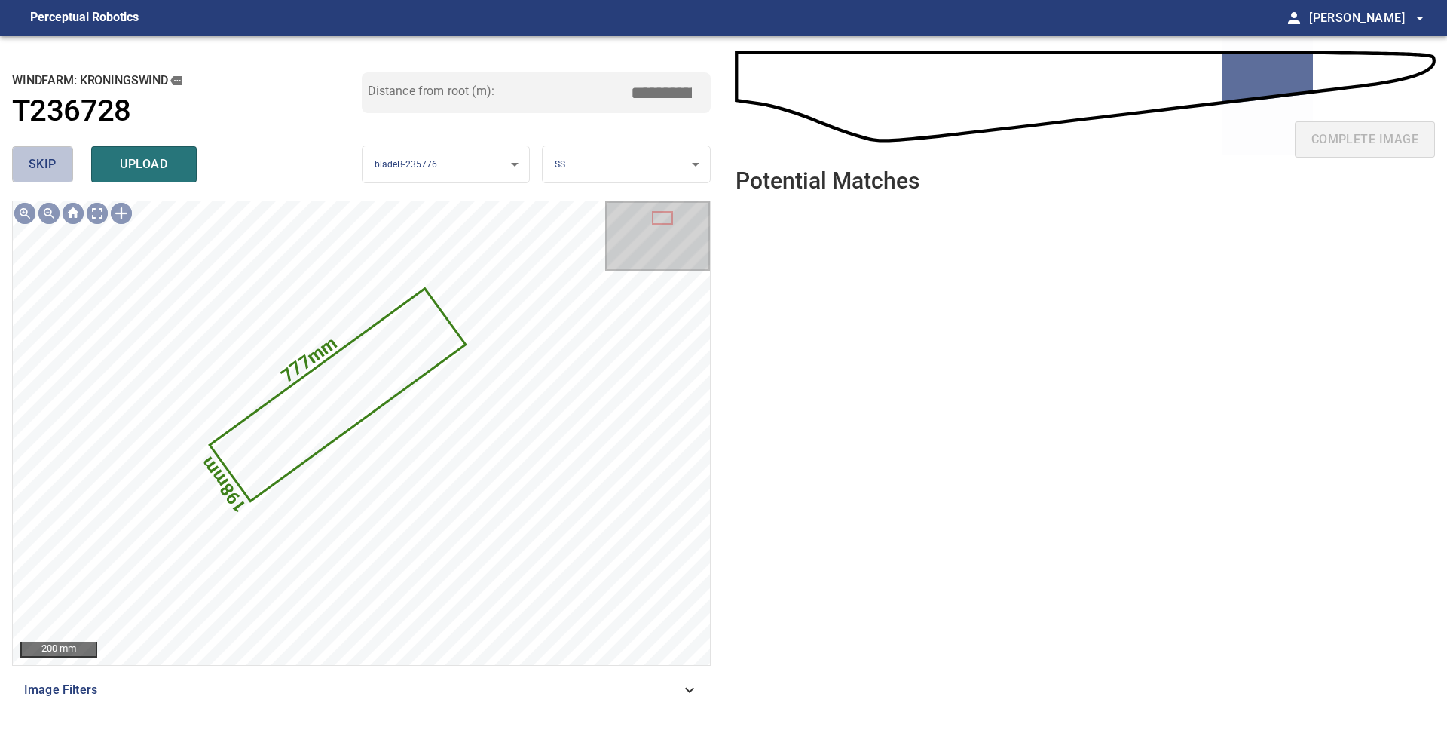
click at [42, 169] on span "skip" at bounding box center [43, 164] width 28 height 21
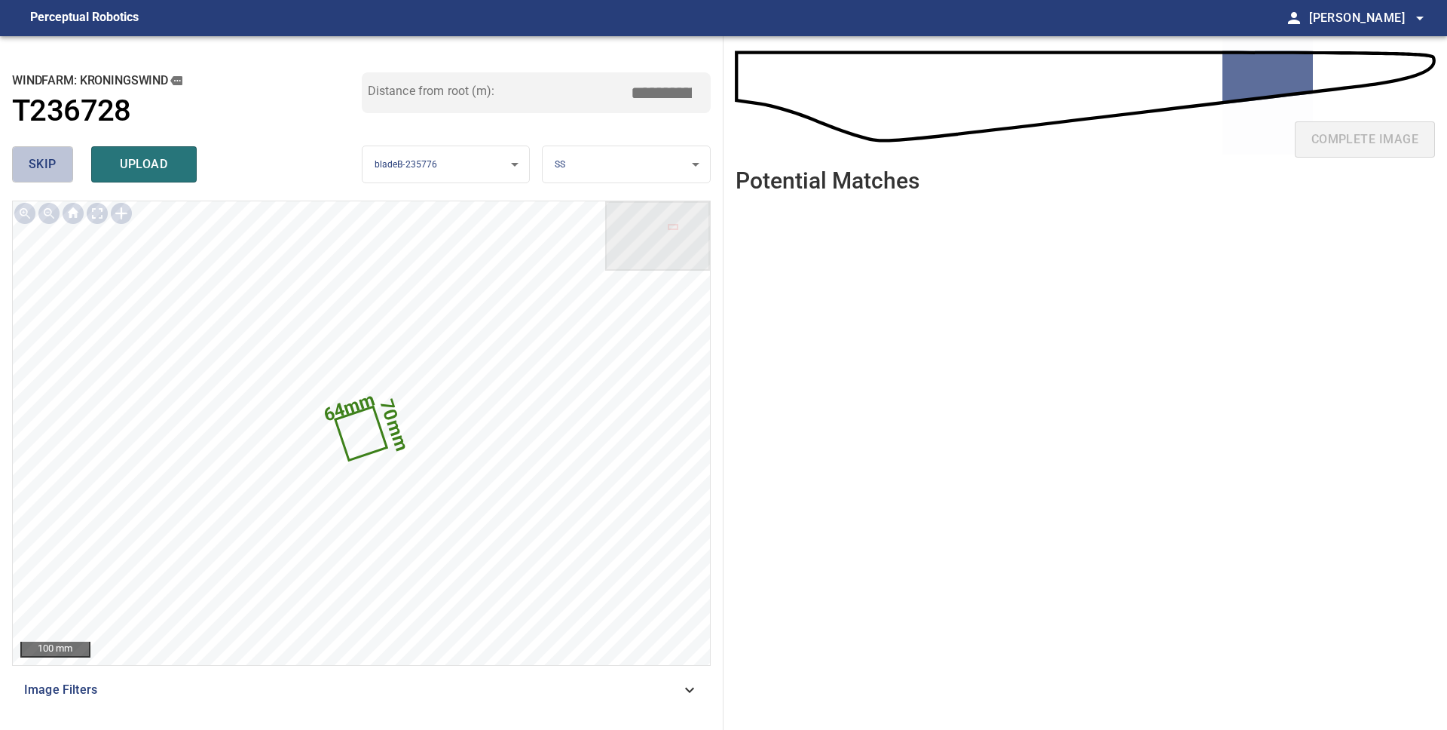
click at [53, 152] on button "skip" at bounding box center [42, 164] width 61 height 36
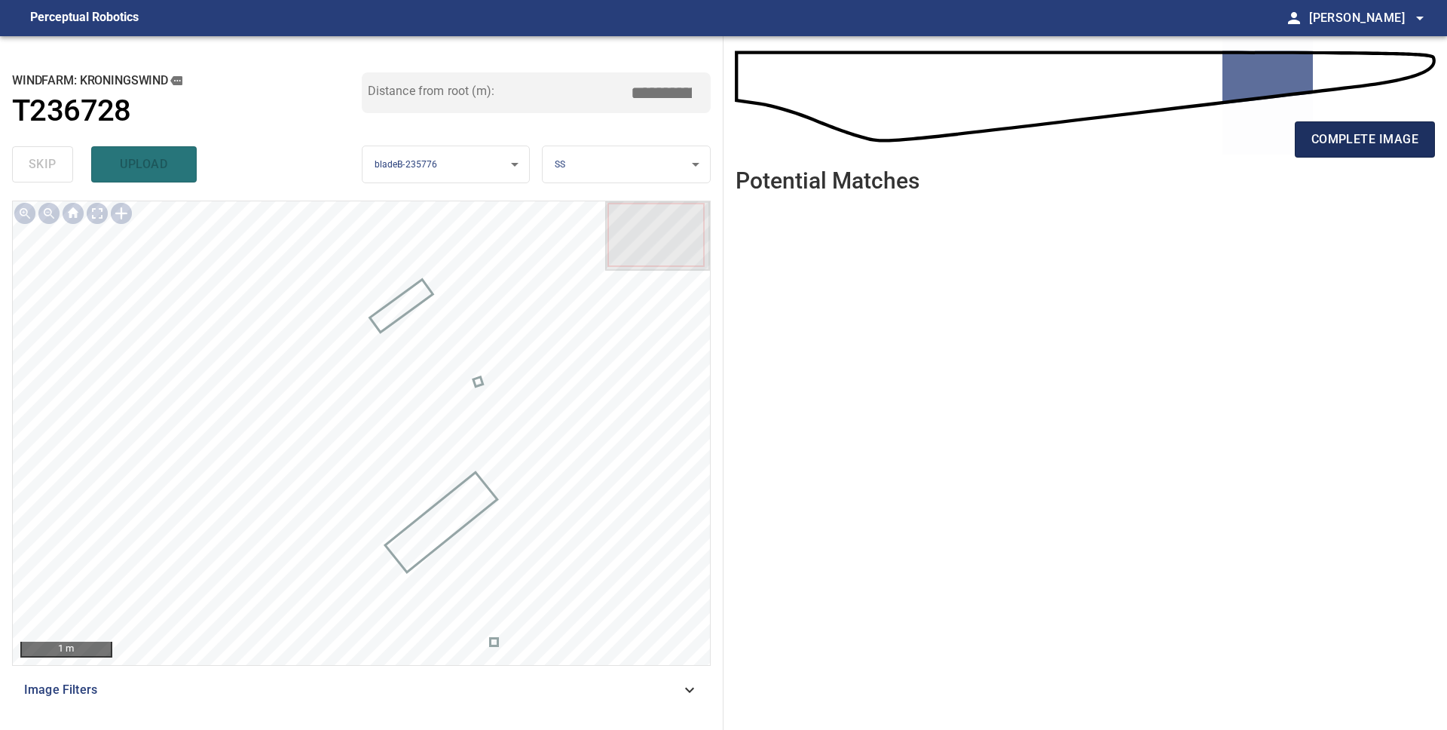
click at [1355, 146] on span "complete image" at bounding box center [1365, 139] width 107 height 21
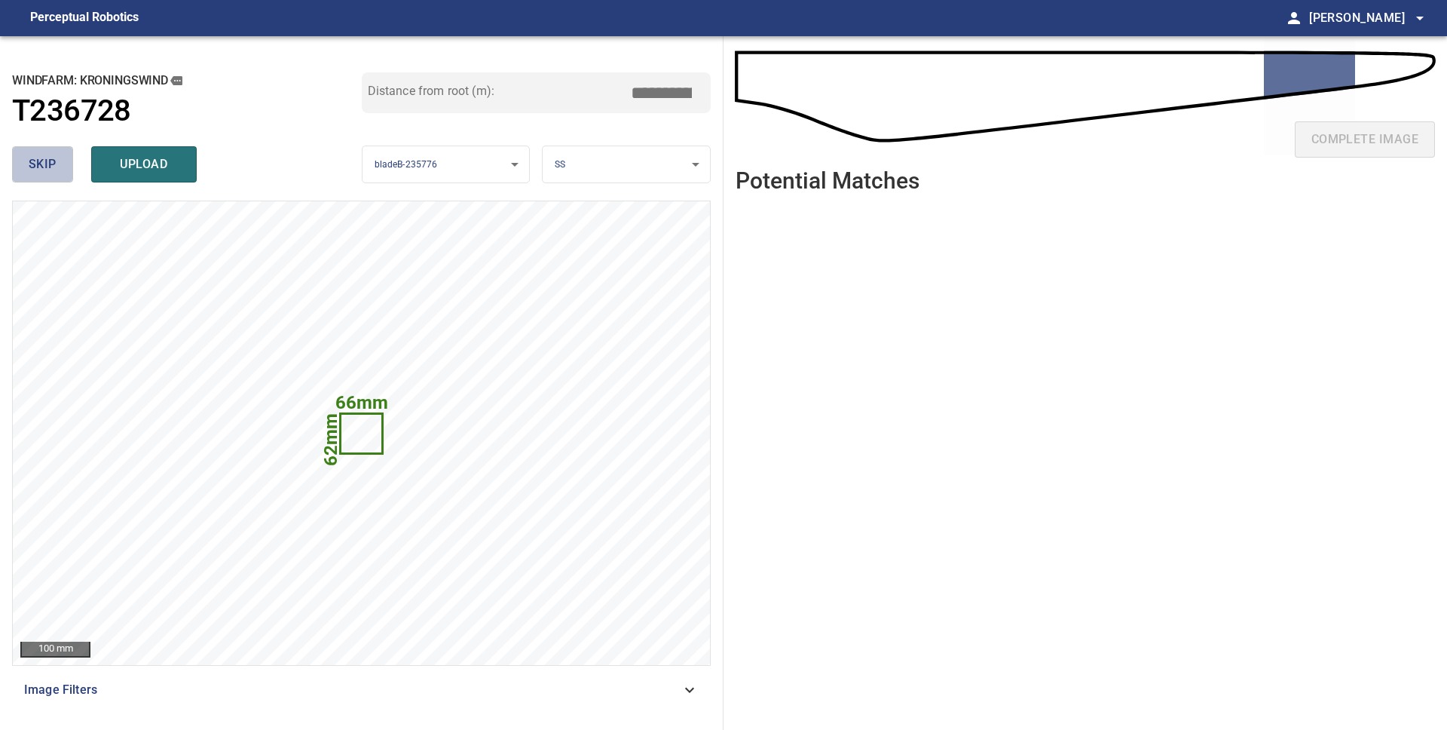
click at [32, 161] on span "skip" at bounding box center [43, 164] width 28 height 21
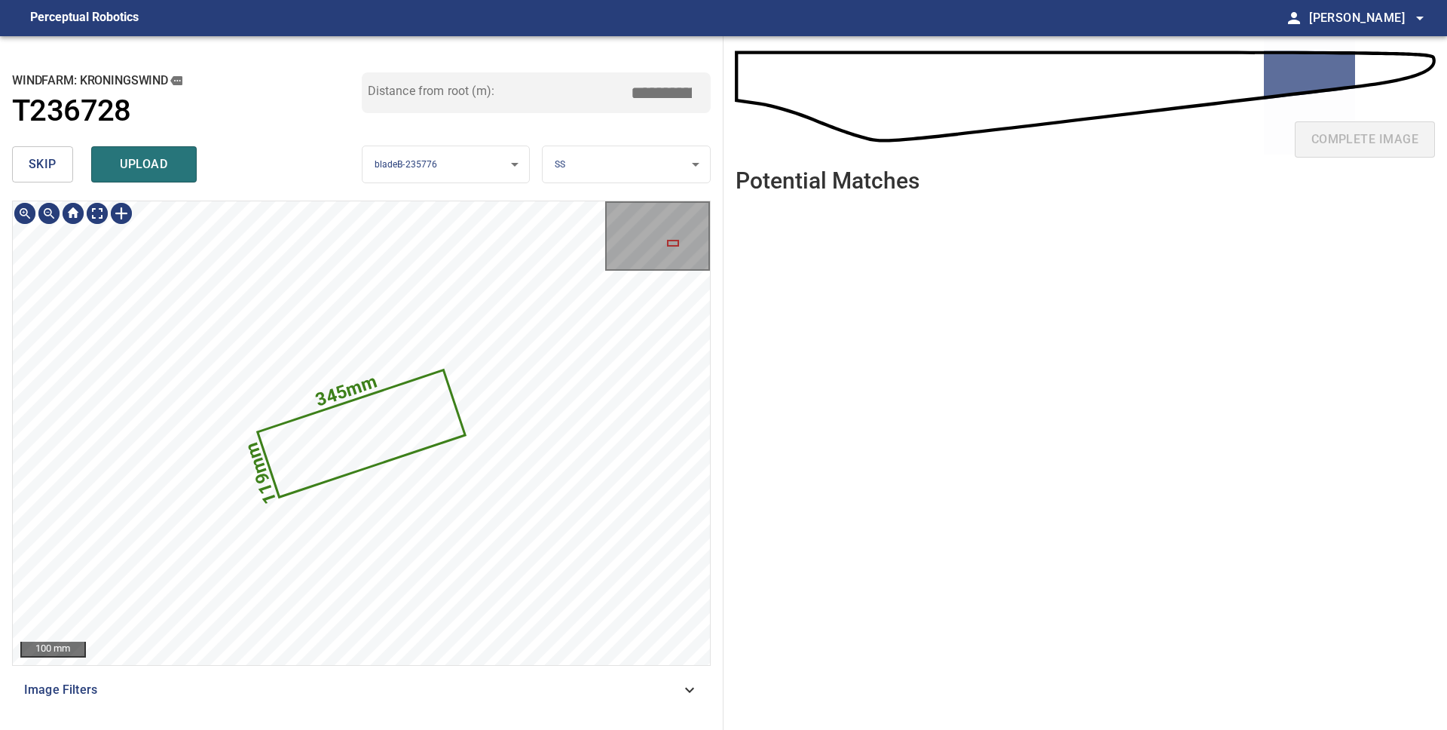
click at [375, 442] on icon at bounding box center [361, 433] width 205 height 124
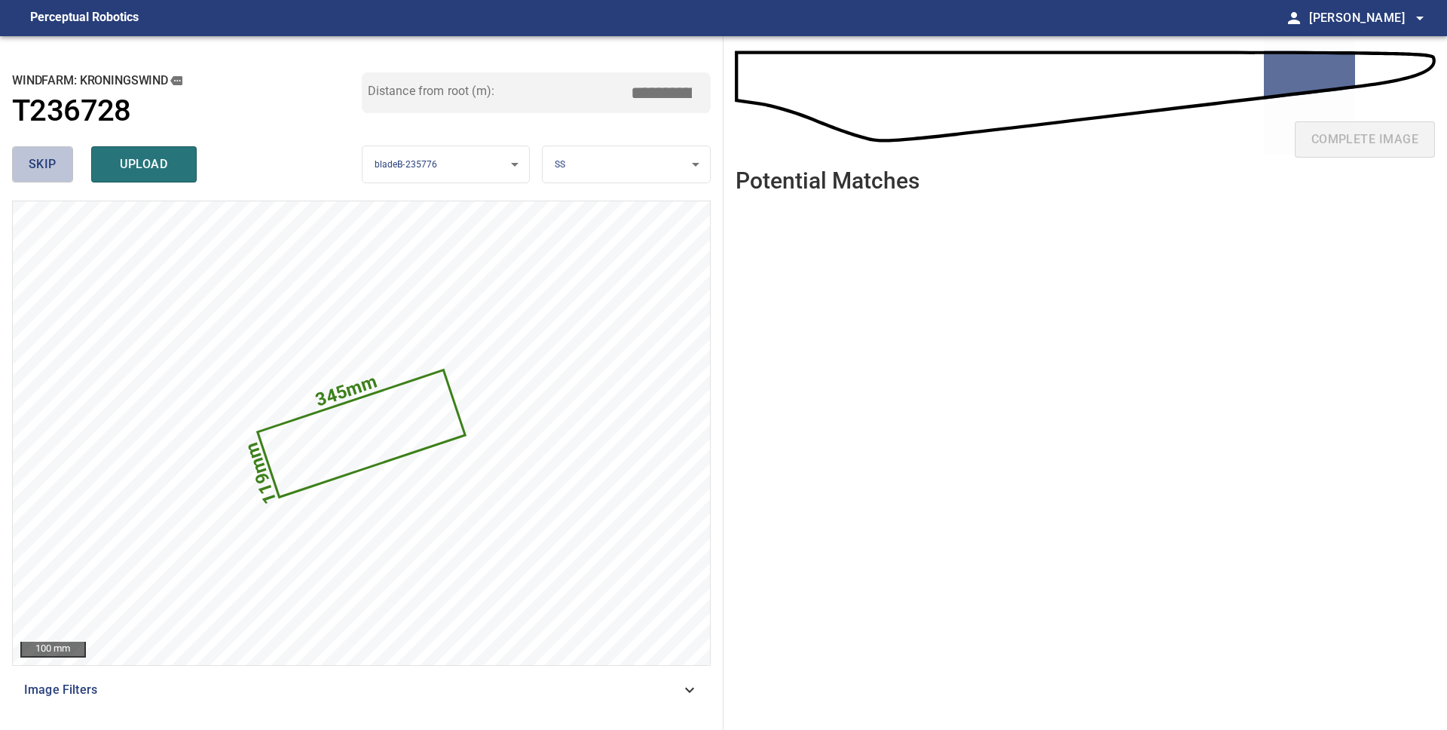
click at [51, 165] on span "skip" at bounding box center [43, 164] width 28 height 21
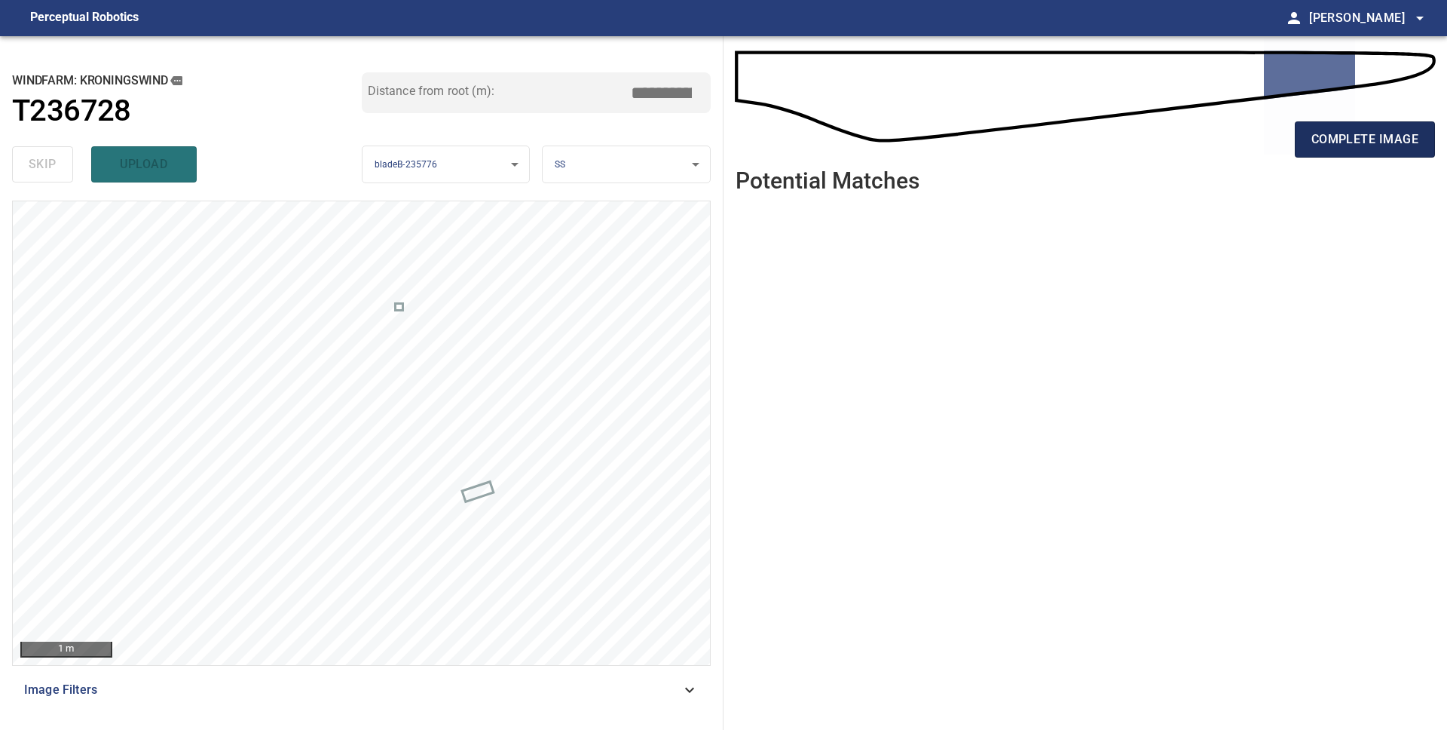
click at [1367, 142] on span "complete image" at bounding box center [1365, 139] width 107 height 21
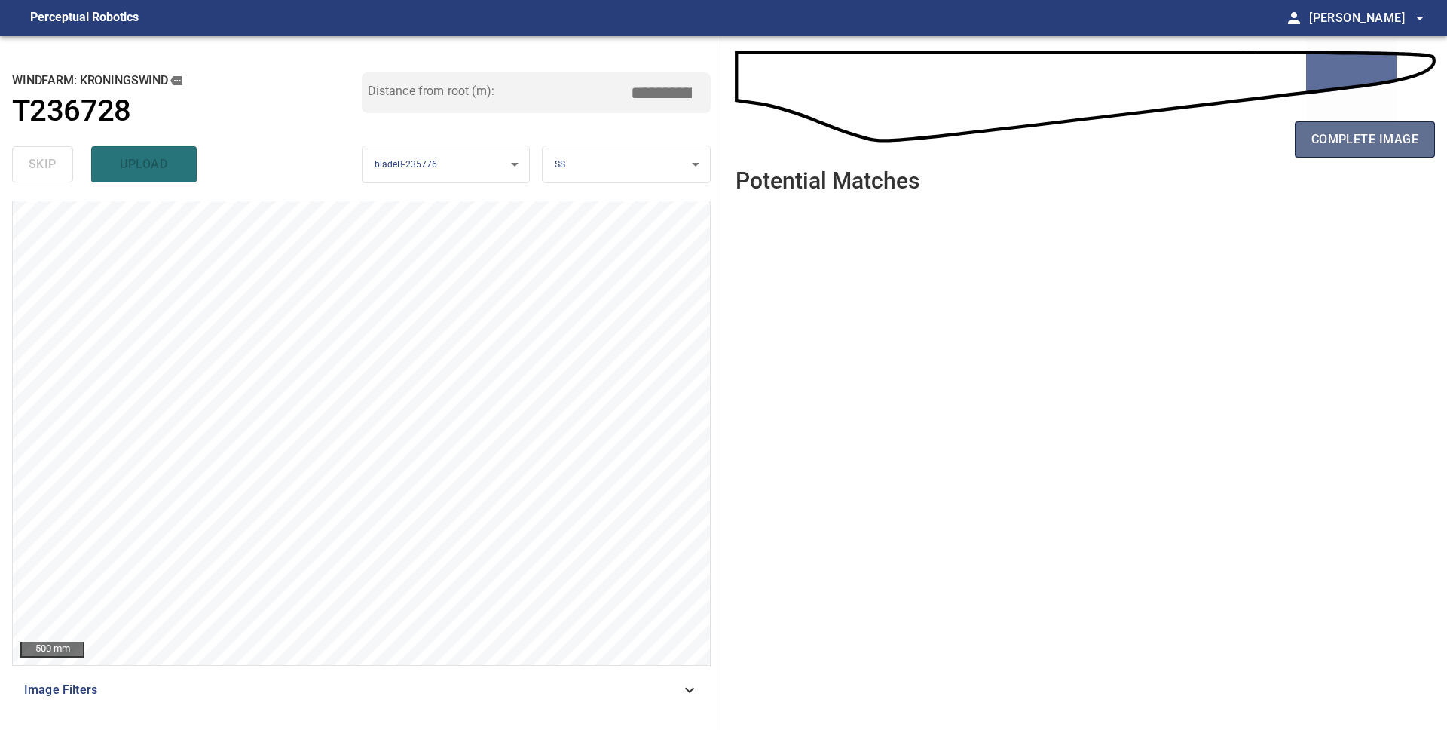
click at [1383, 149] on span "complete image" at bounding box center [1365, 139] width 107 height 21
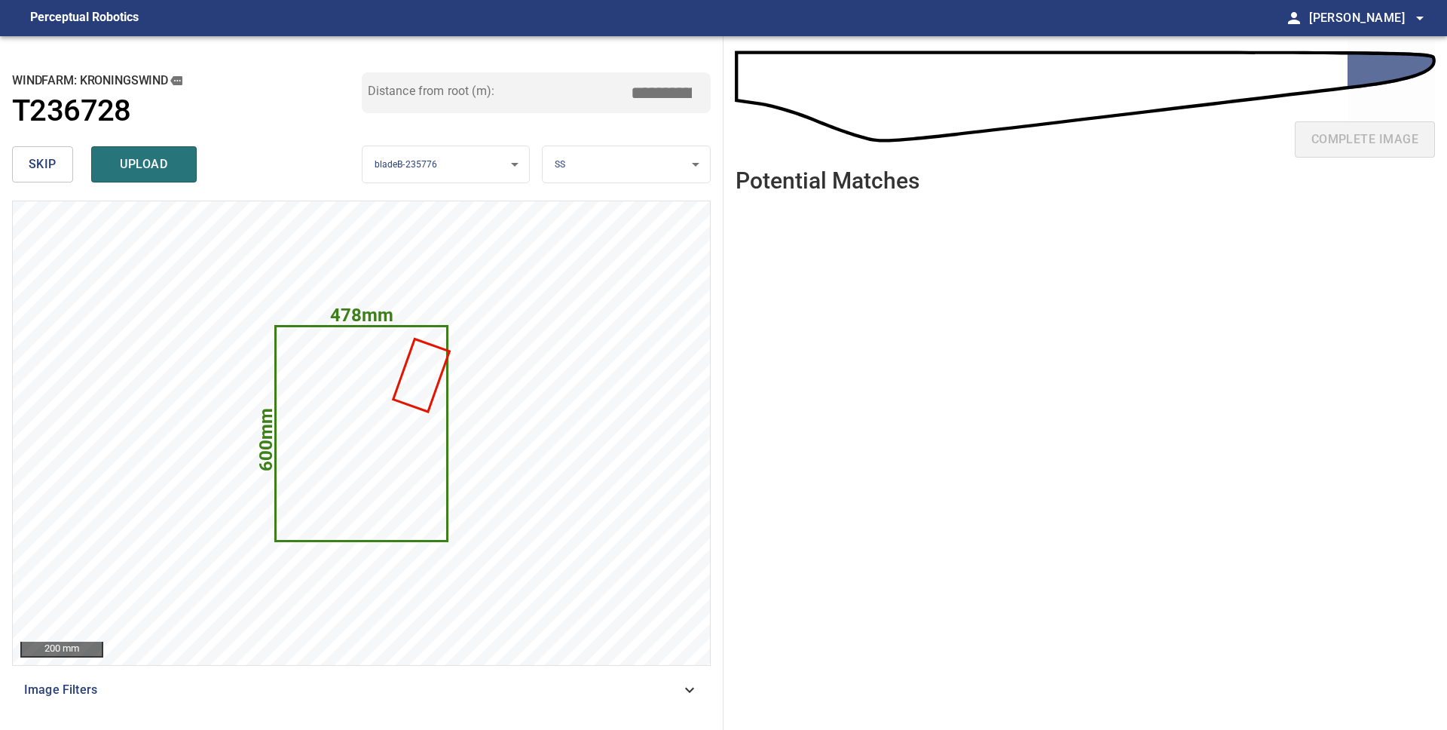
click at [54, 166] on span "skip" at bounding box center [43, 164] width 28 height 21
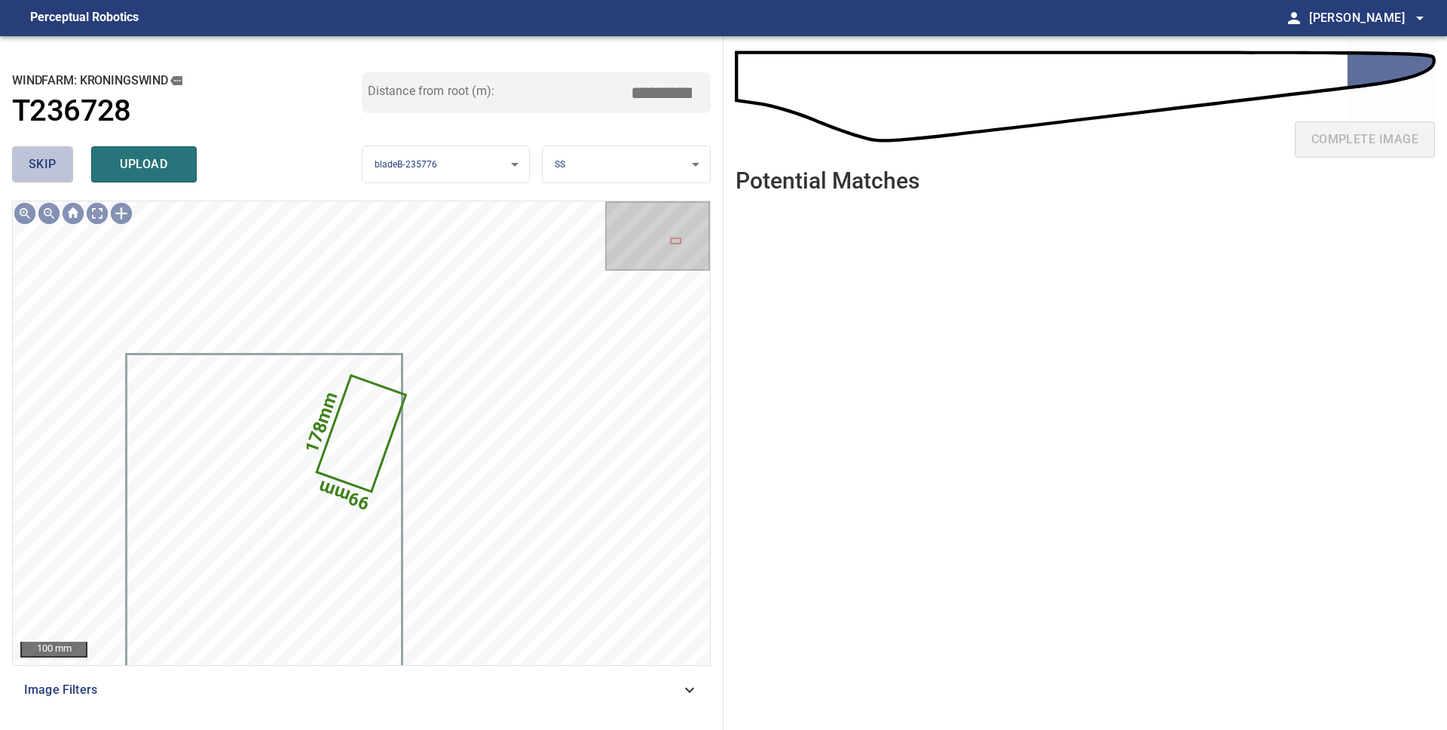
click at [21, 156] on button "skip" at bounding box center [42, 164] width 61 height 36
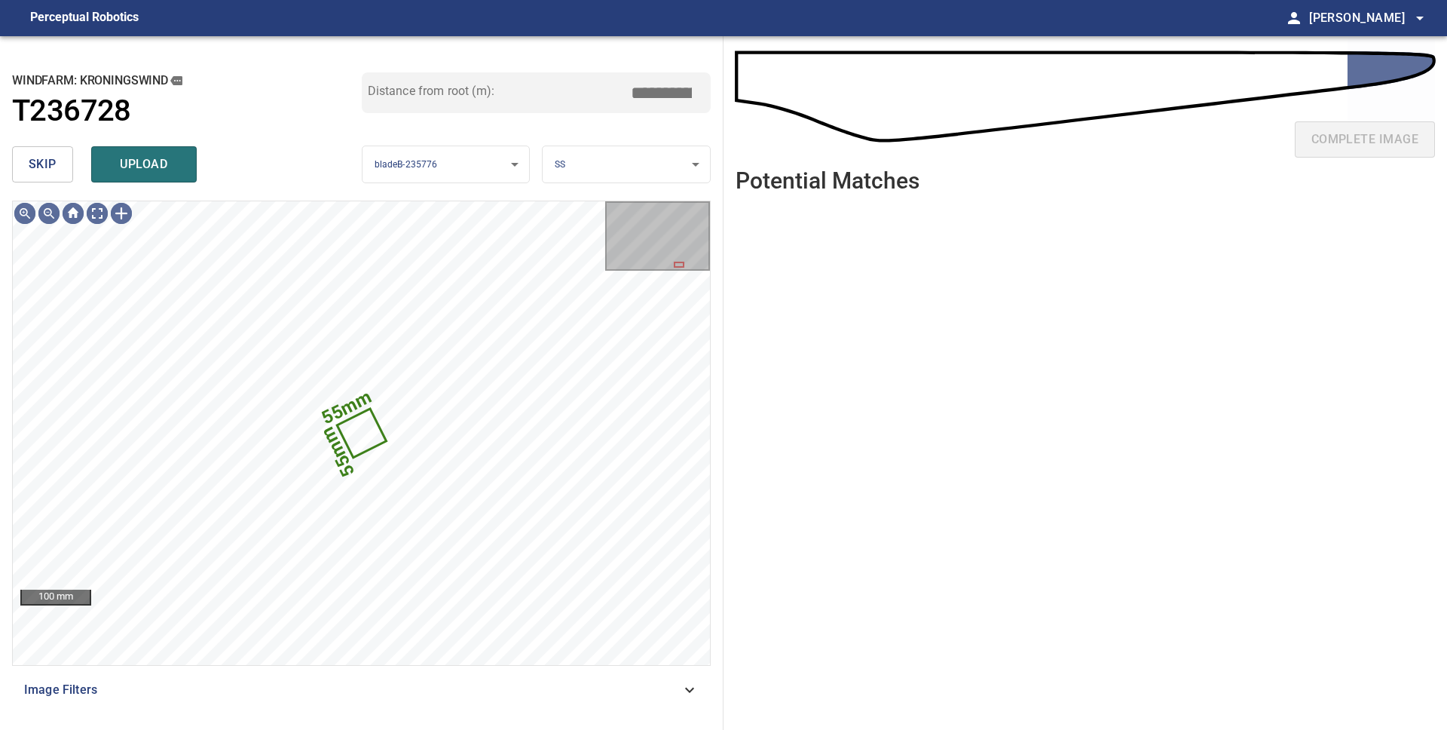
click at [20, 152] on button "skip" at bounding box center [42, 164] width 61 height 36
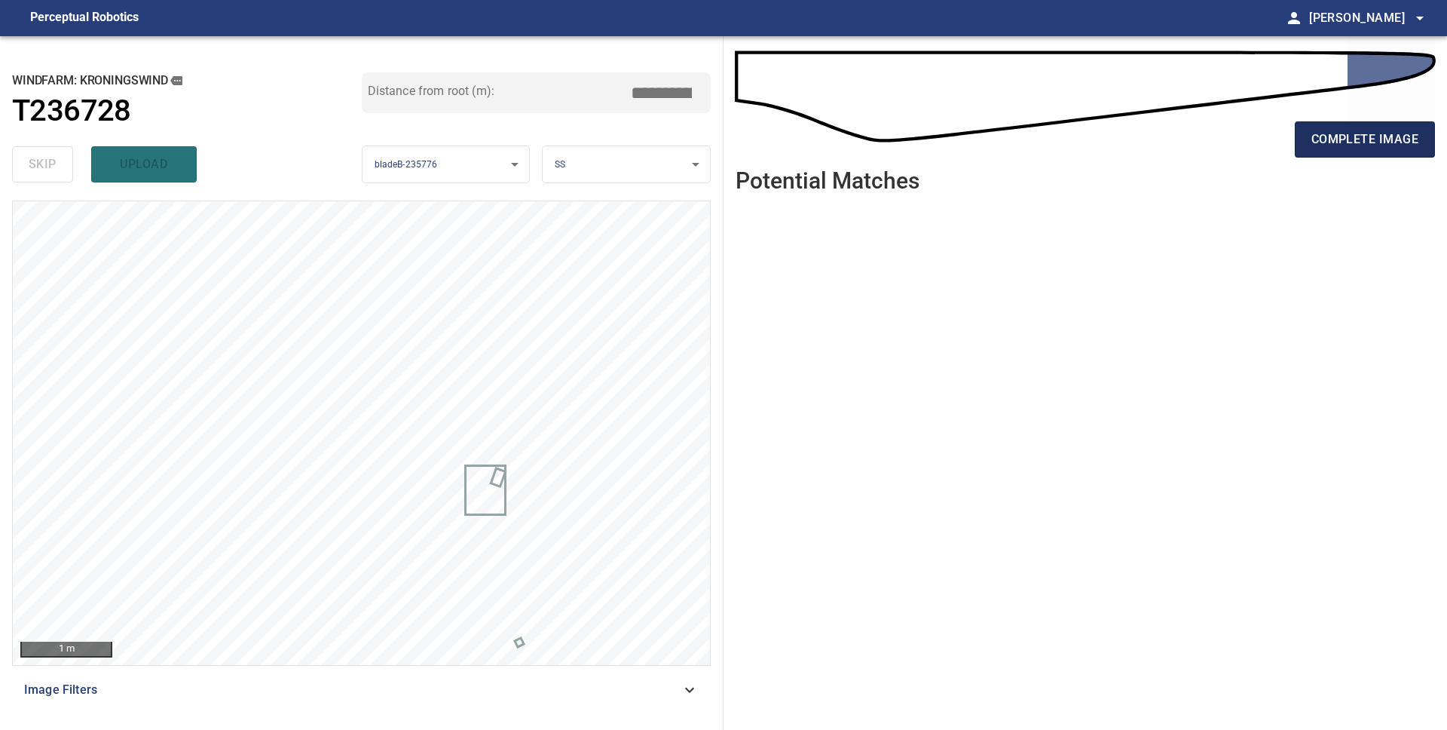
click at [1339, 145] on span "complete image" at bounding box center [1365, 139] width 107 height 21
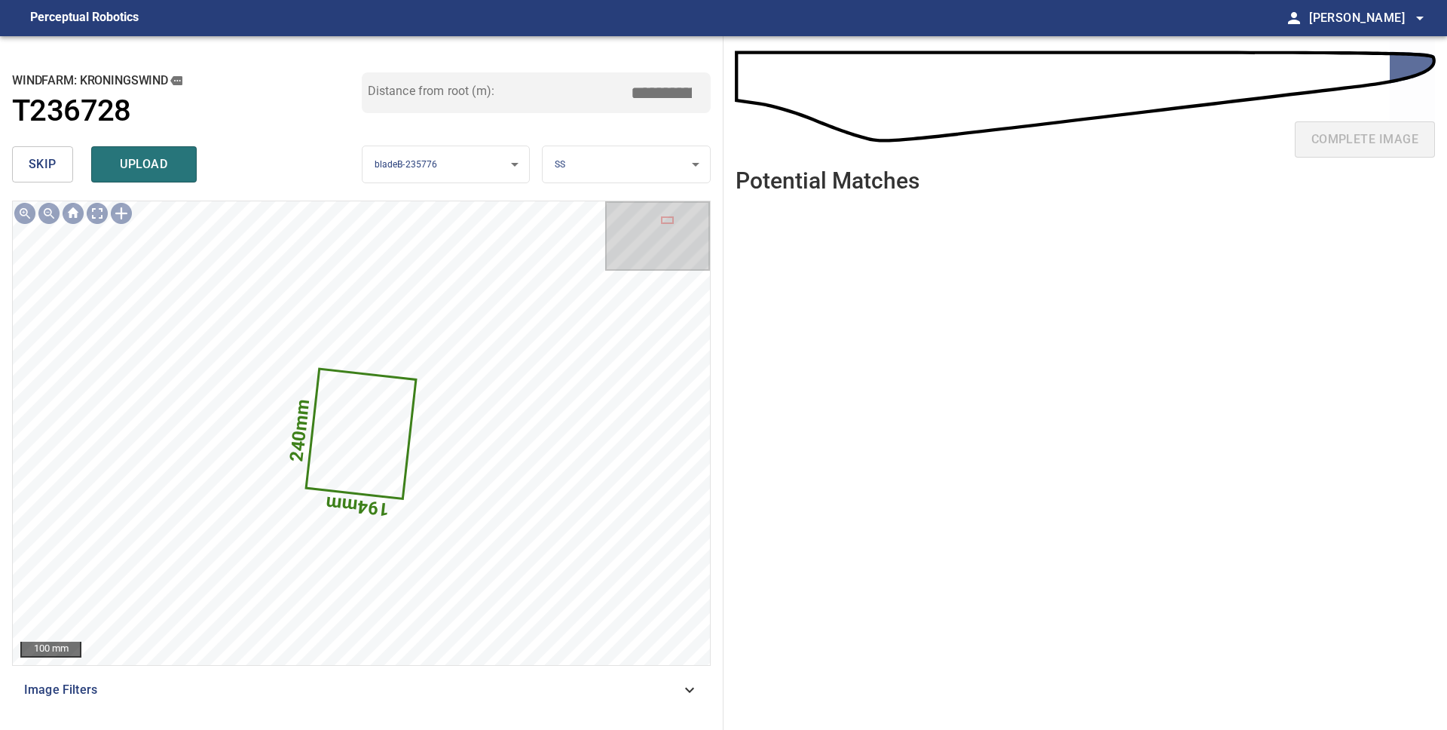
click at [587, 161] on body "**********" at bounding box center [723, 365] width 1447 height 730
click at [586, 163] on li "LE" at bounding box center [626, 164] width 167 height 25
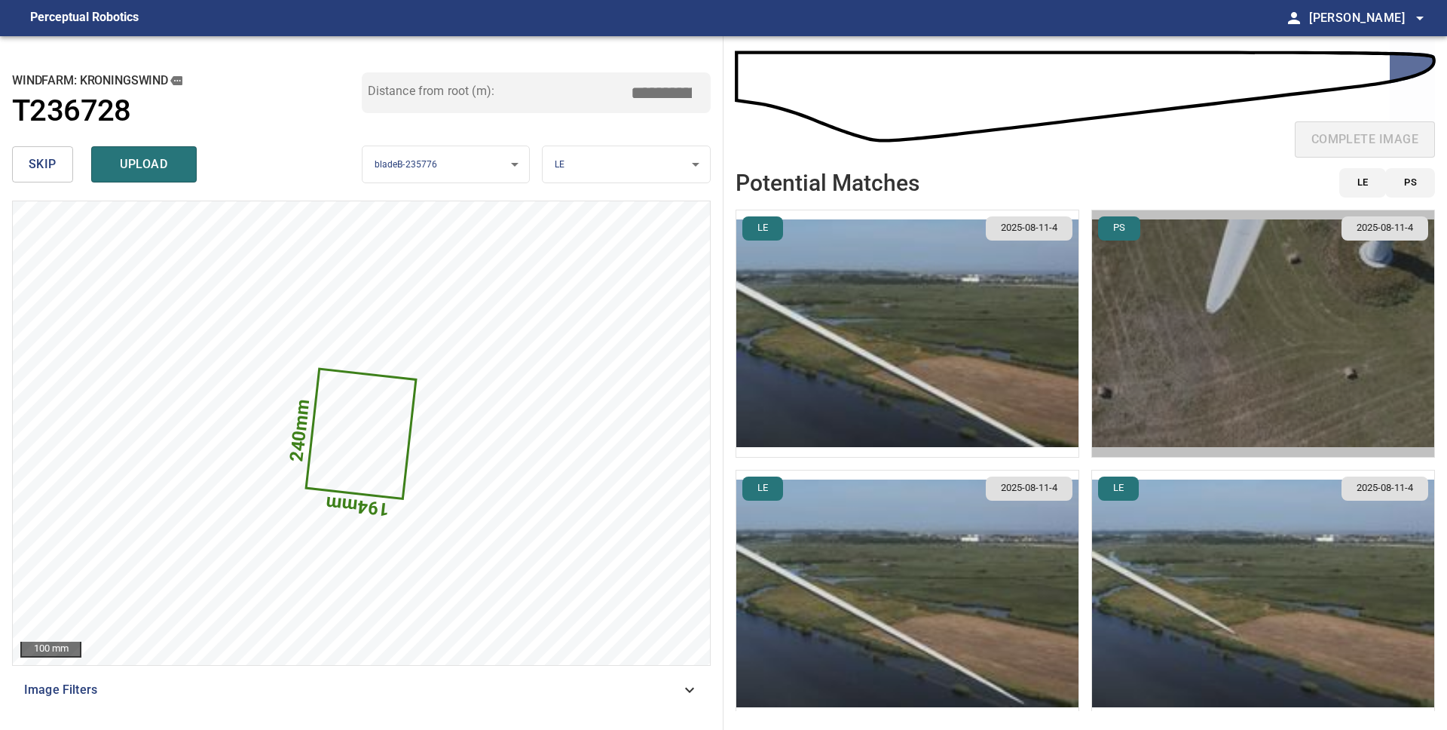
click at [1161, 396] on img "button" at bounding box center [1263, 333] width 342 height 246
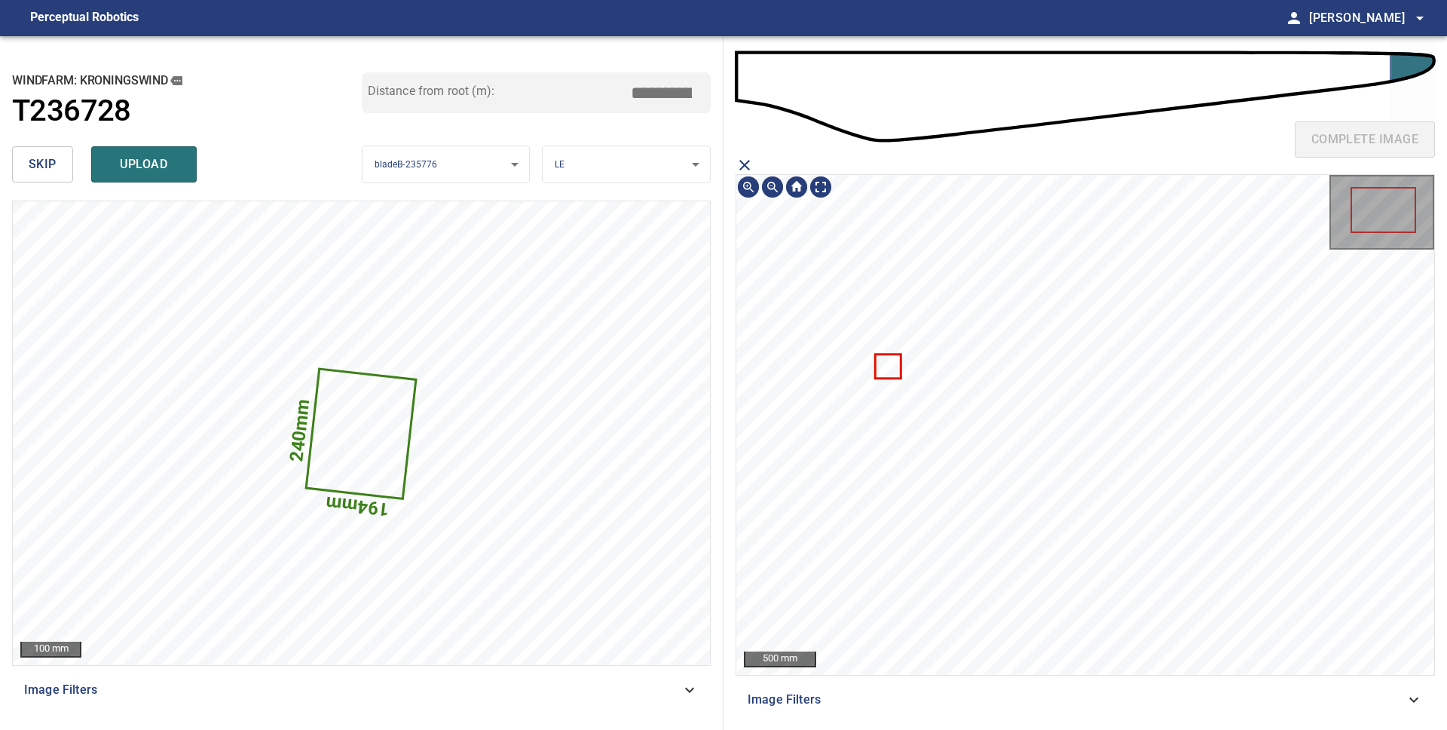
click at [889, 365] on icon at bounding box center [887, 366] width 23 height 22
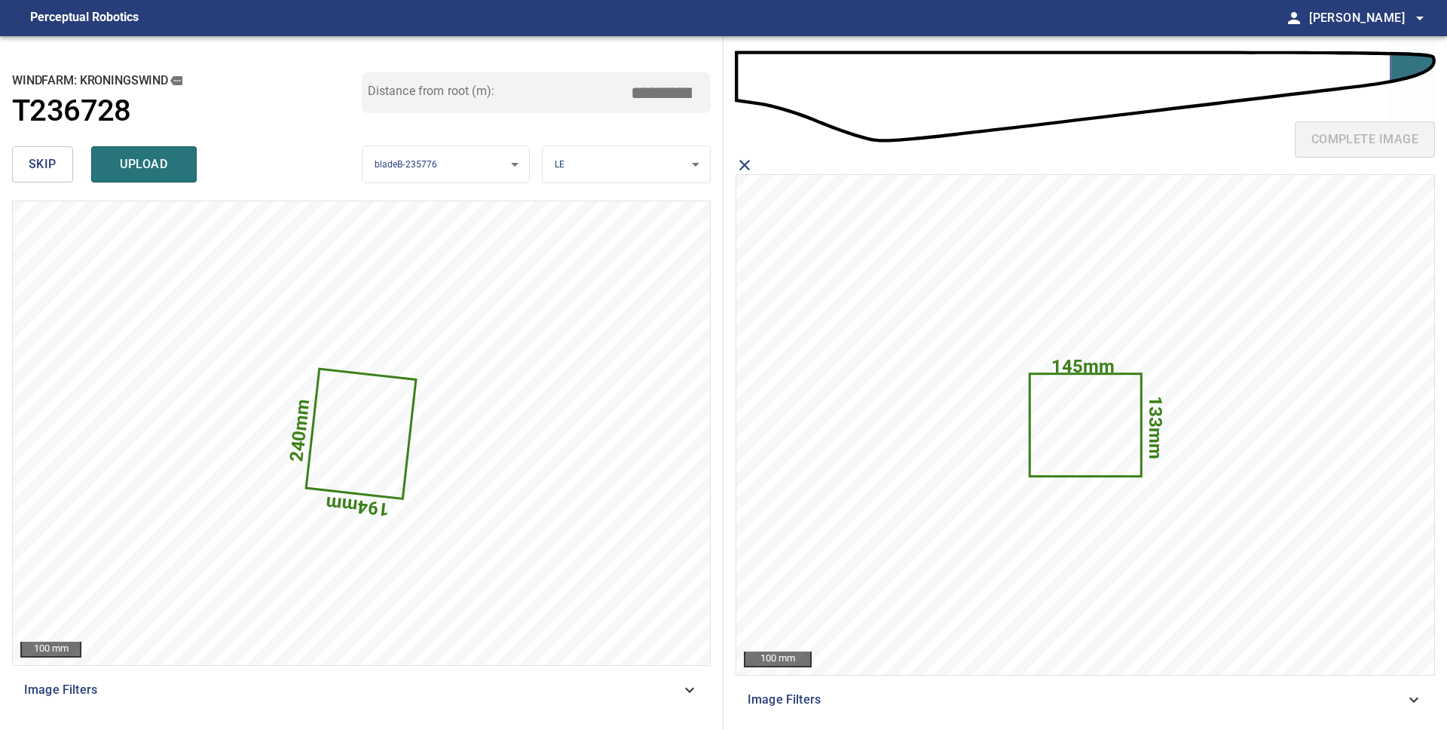
click at [173, 169] on span "upload" at bounding box center [144, 164] width 72 height 21
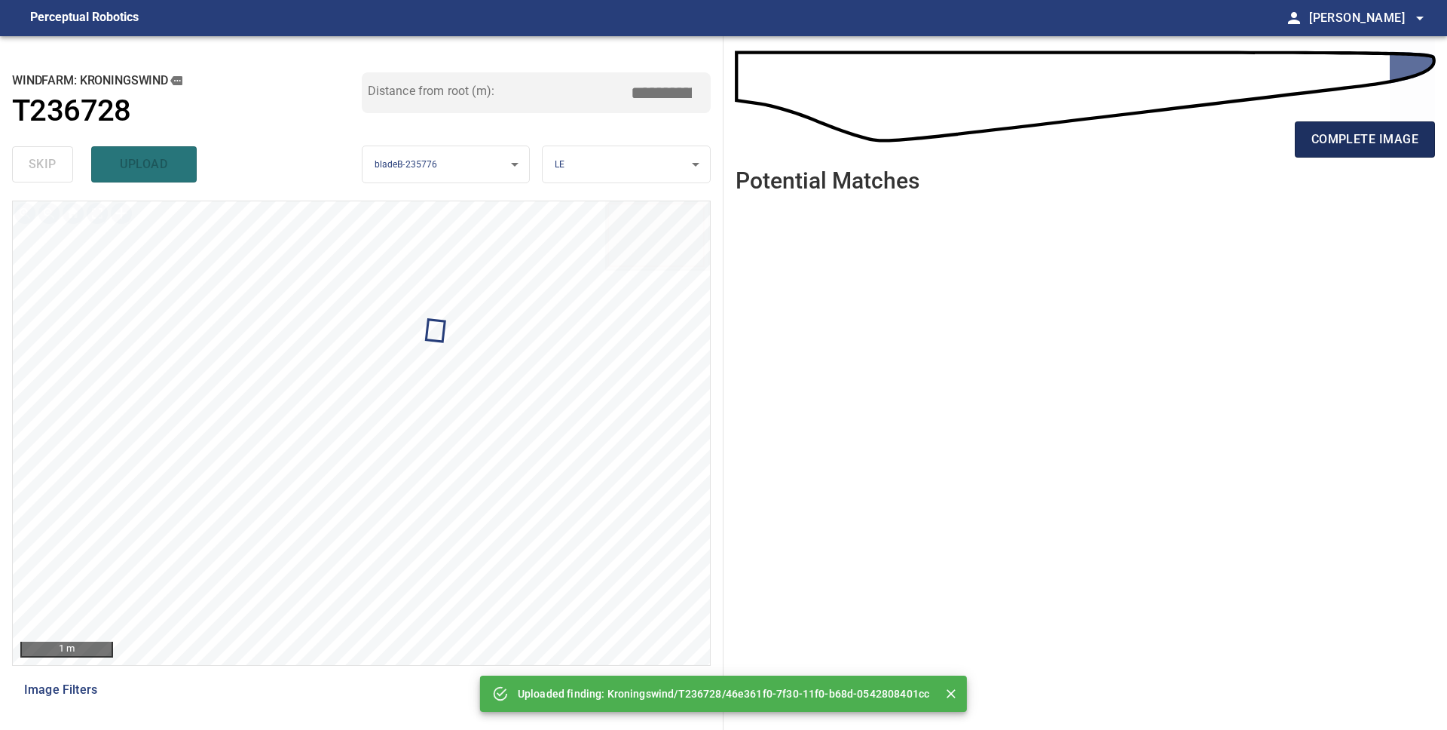
click at [1338, 136] on span "complete image" at bounding box center [1365, 139] width 107 height 21
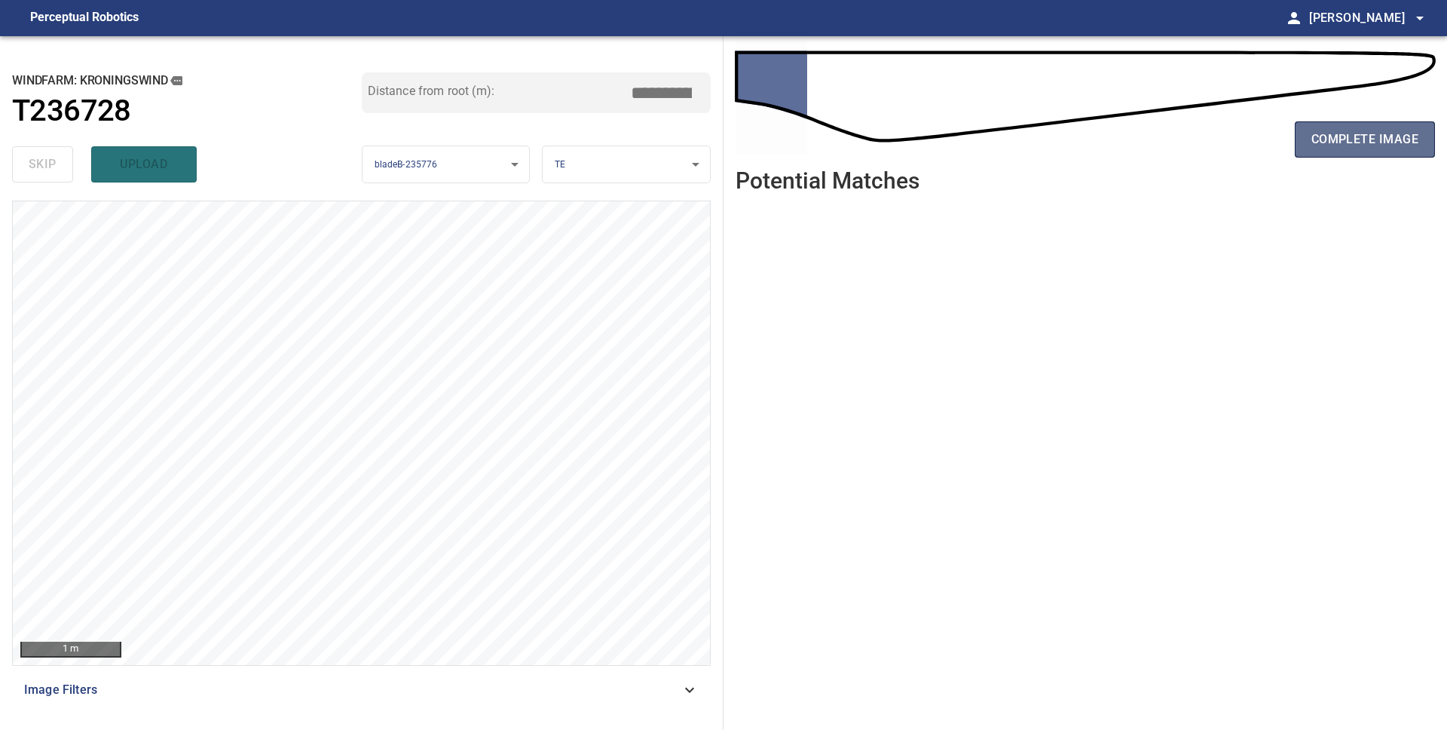
click at [1376, 145] on span "complete image" at bounding box center [1365, 139] width 107 height 21
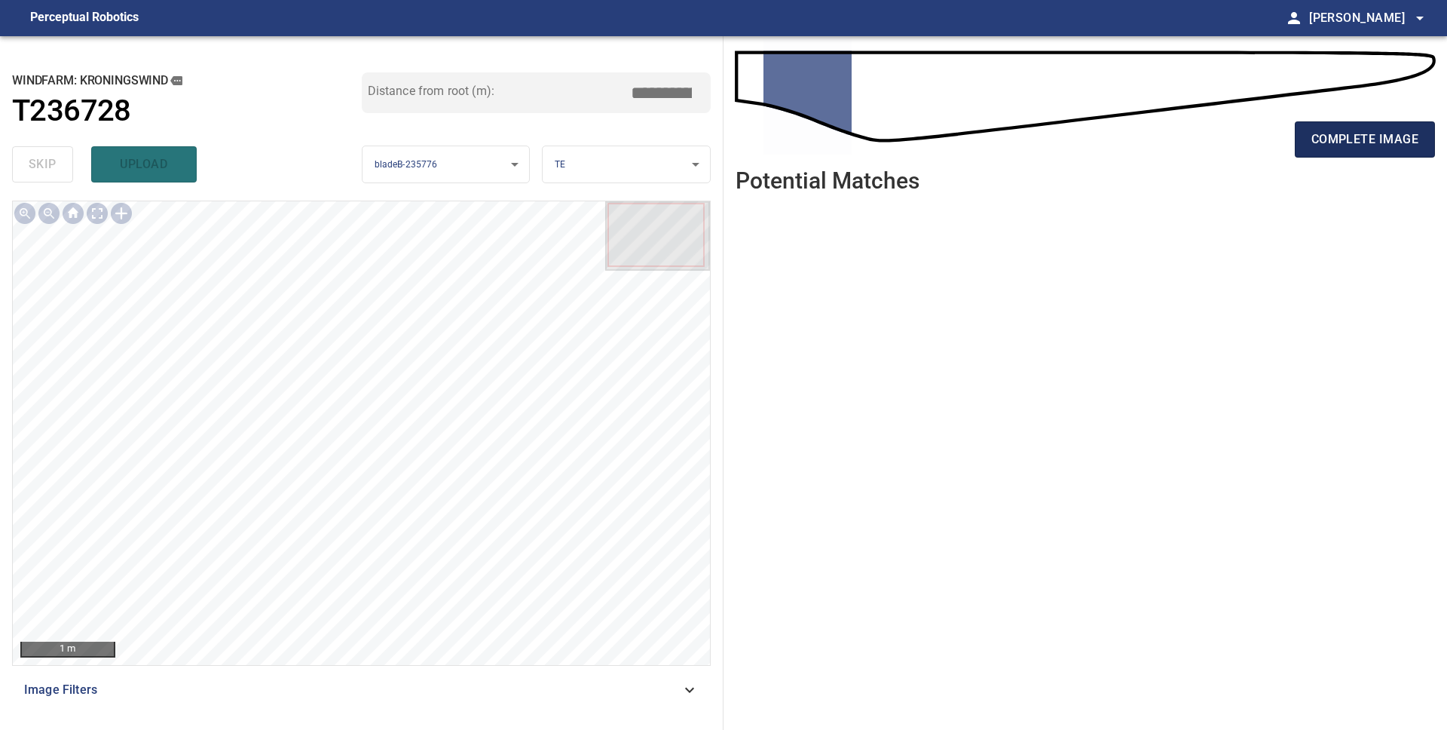
click at [1379, 143] on span "complete image" at bounding box center [1365, 139] width 107 height 21
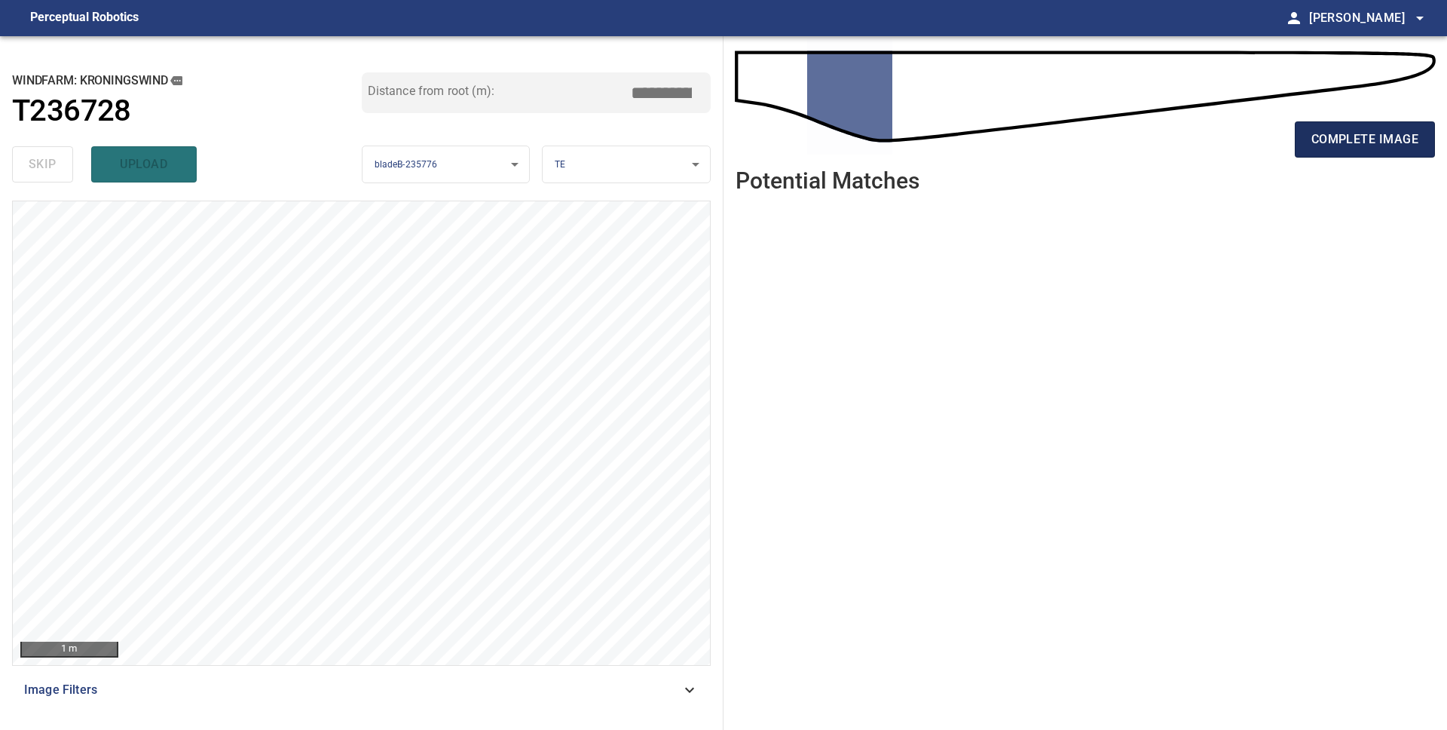
click at [1305, 147] on button "complete image" at bounding box center [1365, 139] width 140 height 36
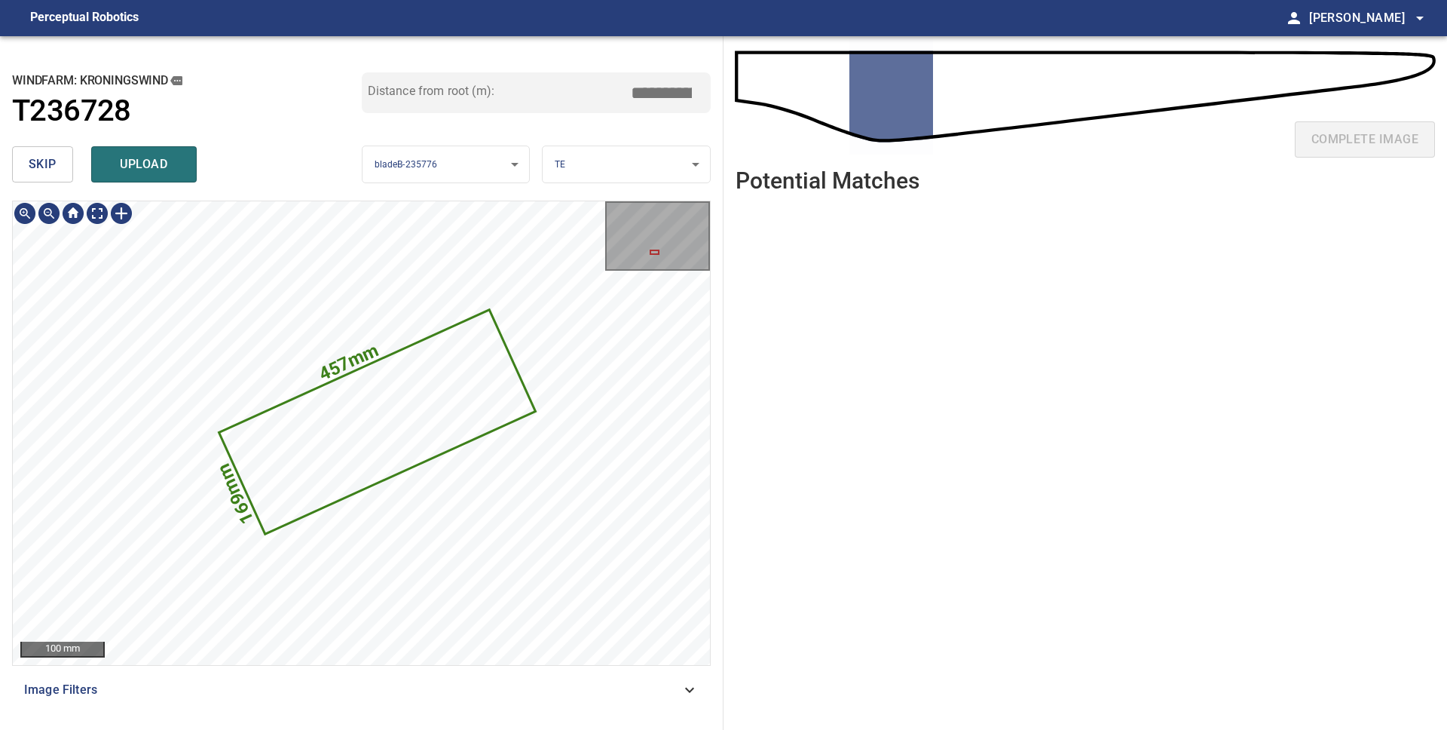
click at [297, 479] on icon at bounding box center [378, 422] width 314 height 222
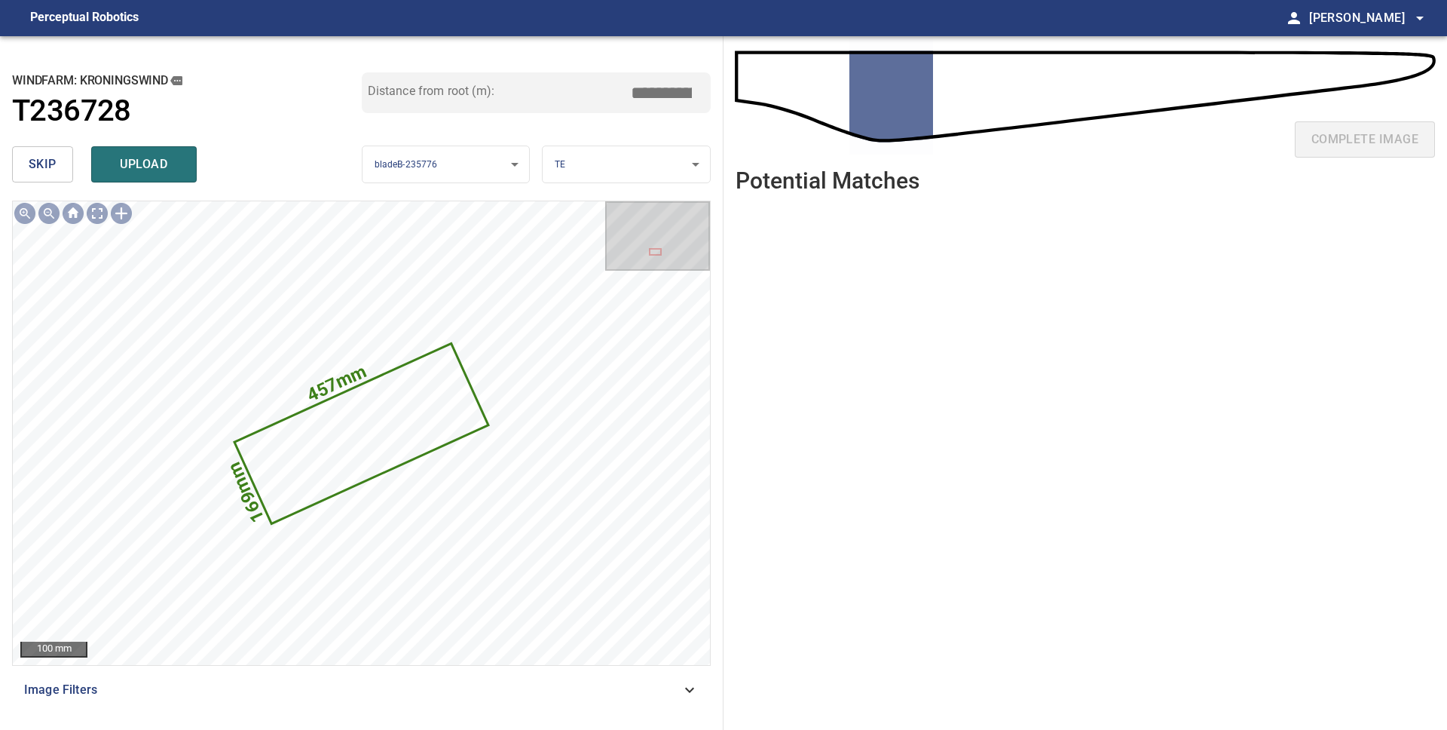
click at [56, 164] on span "skip" at bounding box center [43, 164] width 28 height 21
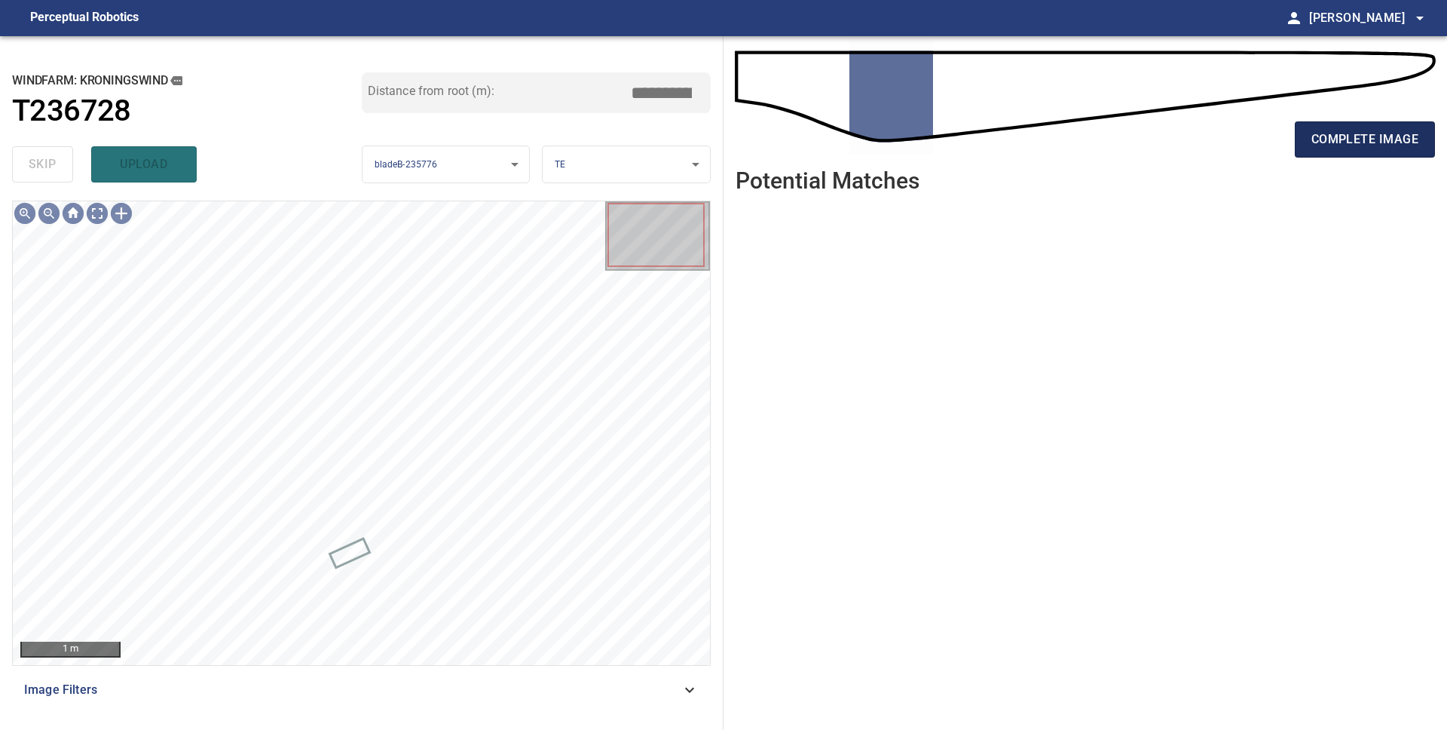
click at [1352, 137] on span "complete image" at bounding box center [1365, 139] width 107 height 21
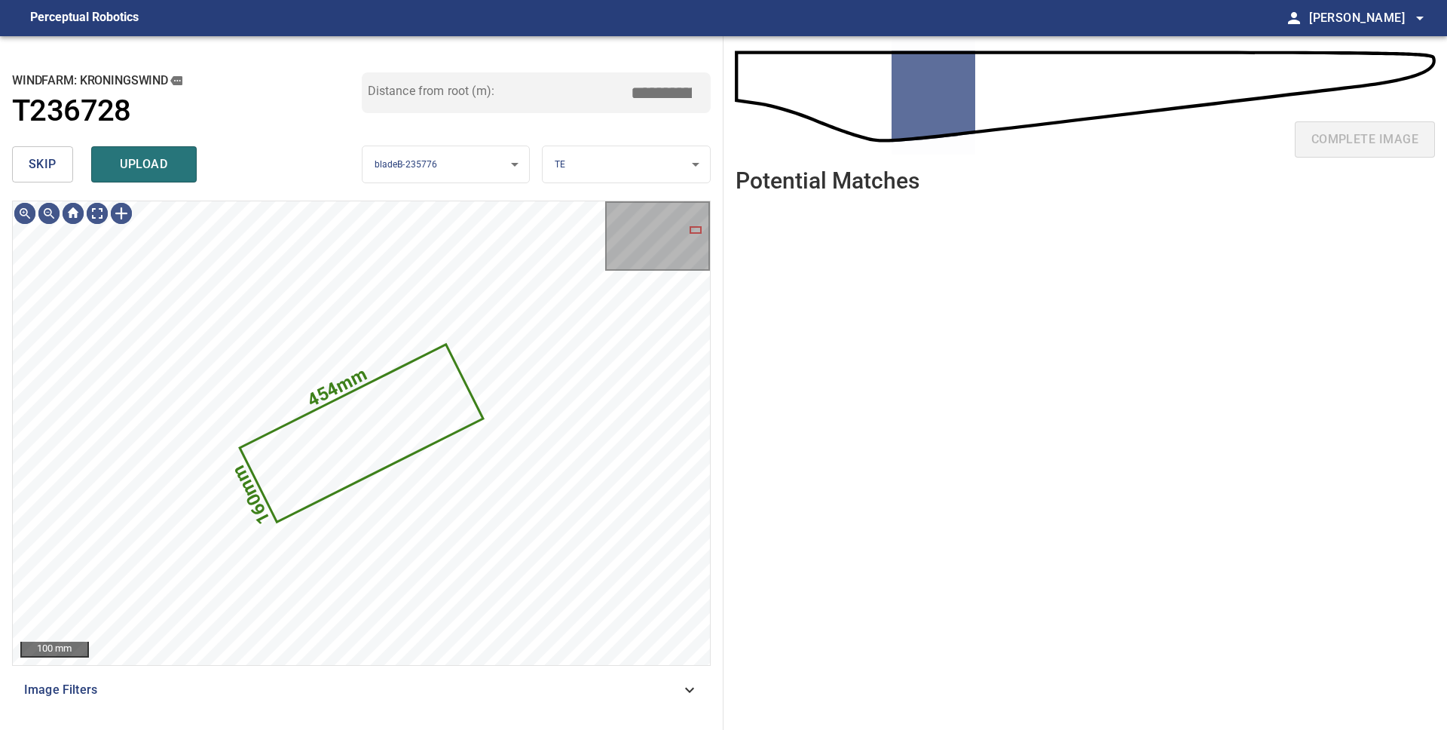
click at [45, 162] on span "skip" at bounding box center [43, 164] width 28 height 21
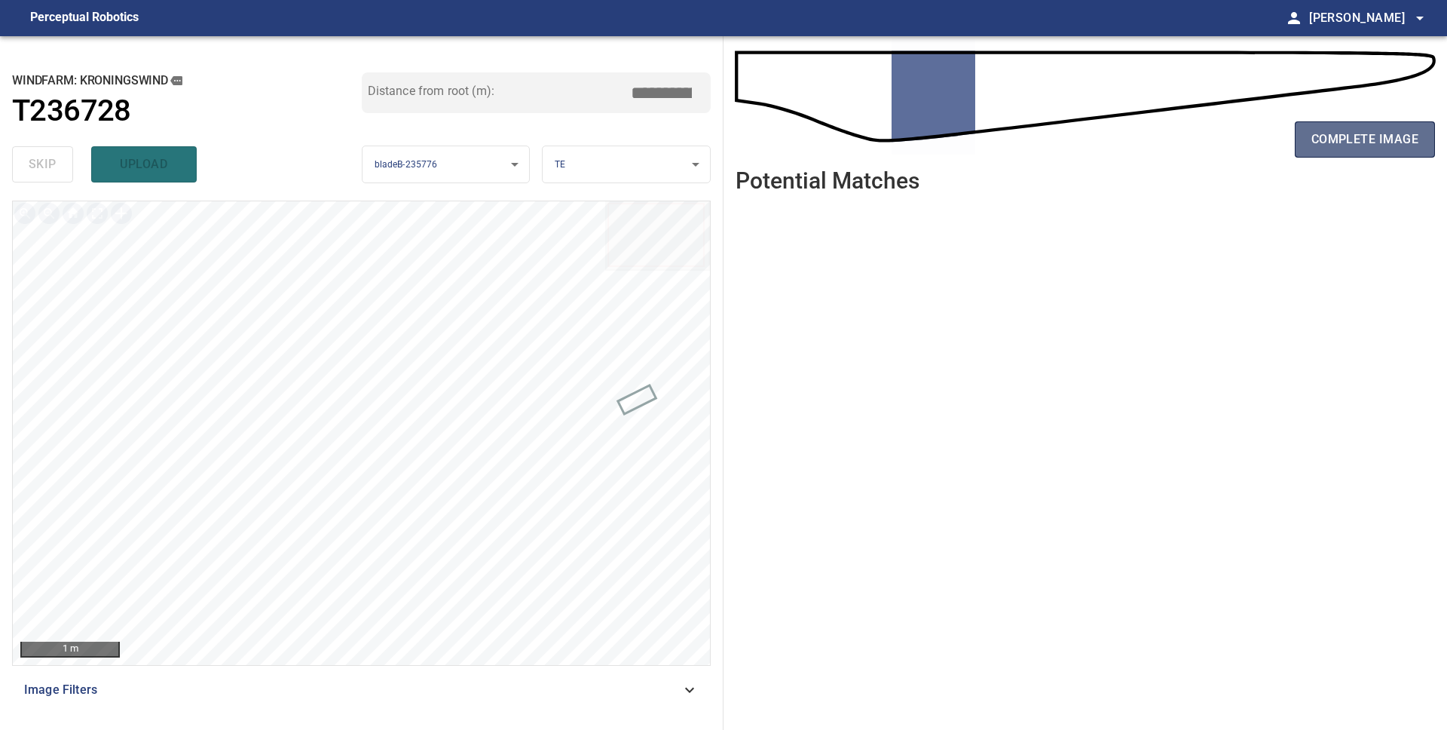
click at [1330, 142] on span "complete image" at bounding box center [1365, 139] width 107 height 21
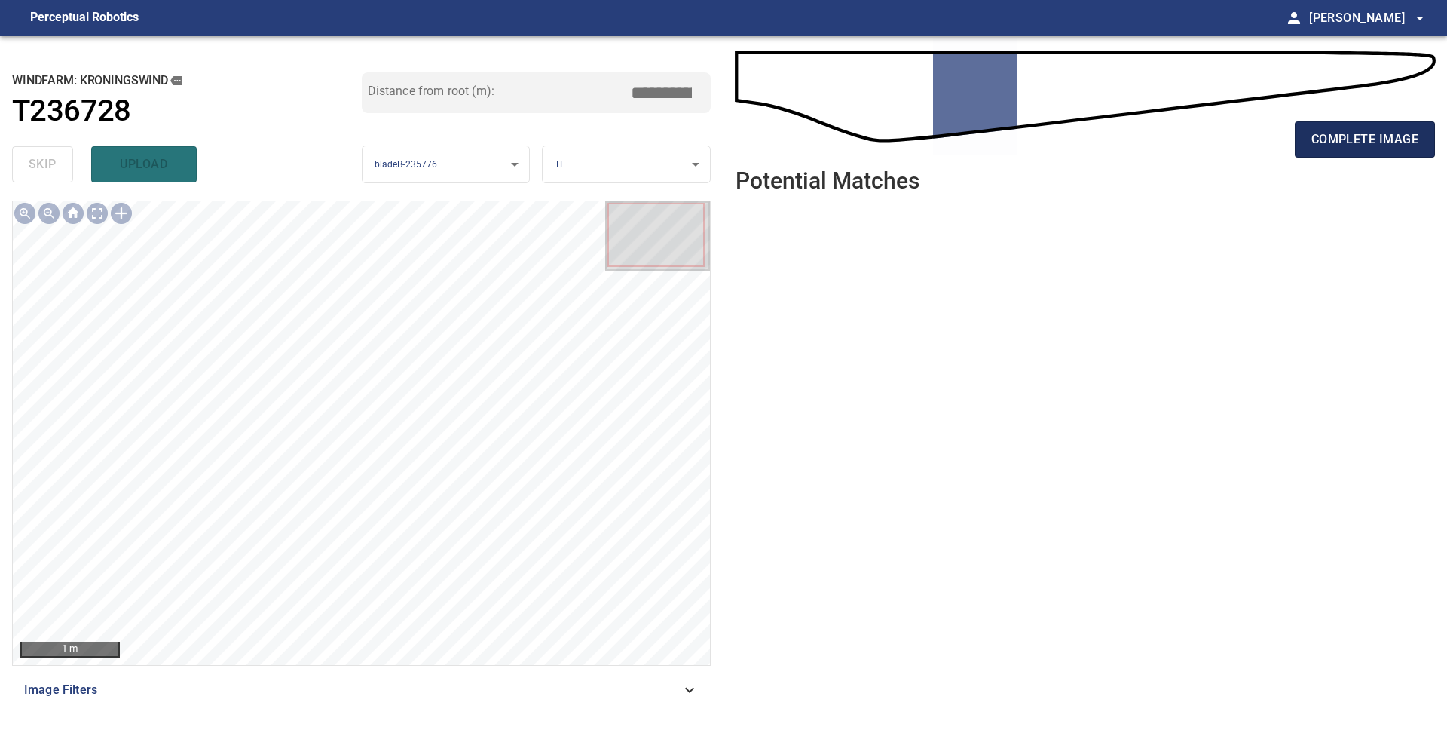
click at [1320, 141] on span "complete image" at bounding box center [1365, 139] width 107 height 21
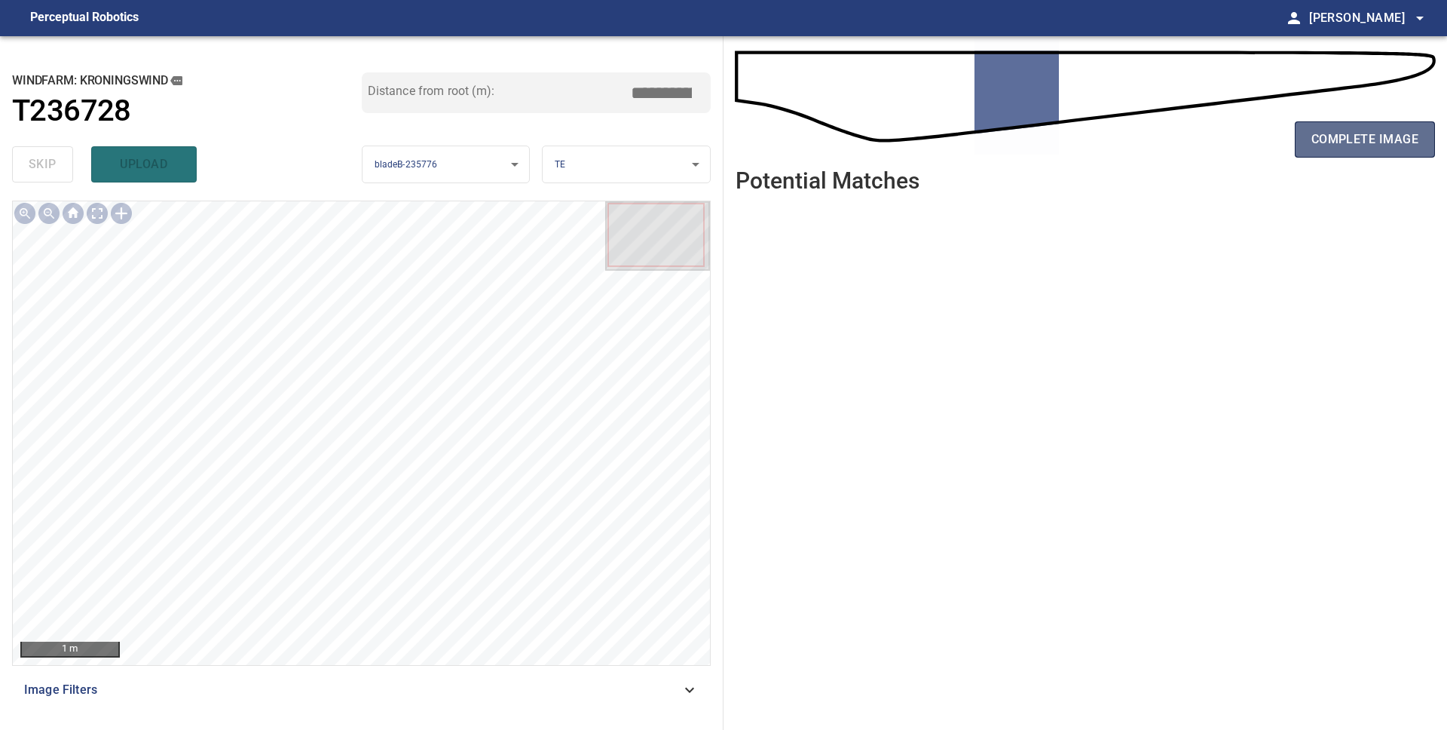
click at [1376, 133] on span "complete image" at bounding box center [1365, 139] width 107 height 21
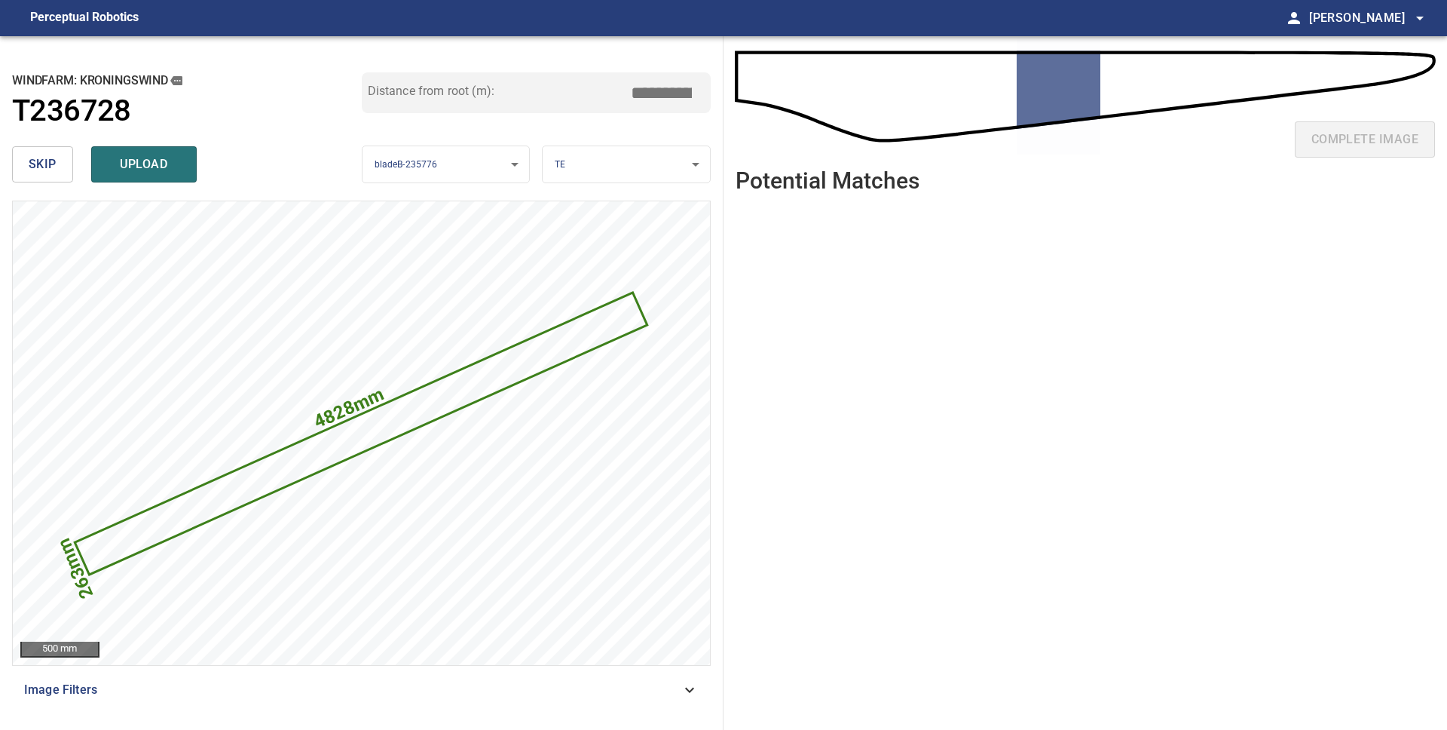
click at [49, 166] on span "skip" at bounding box center [43, 164] width 28 height 21
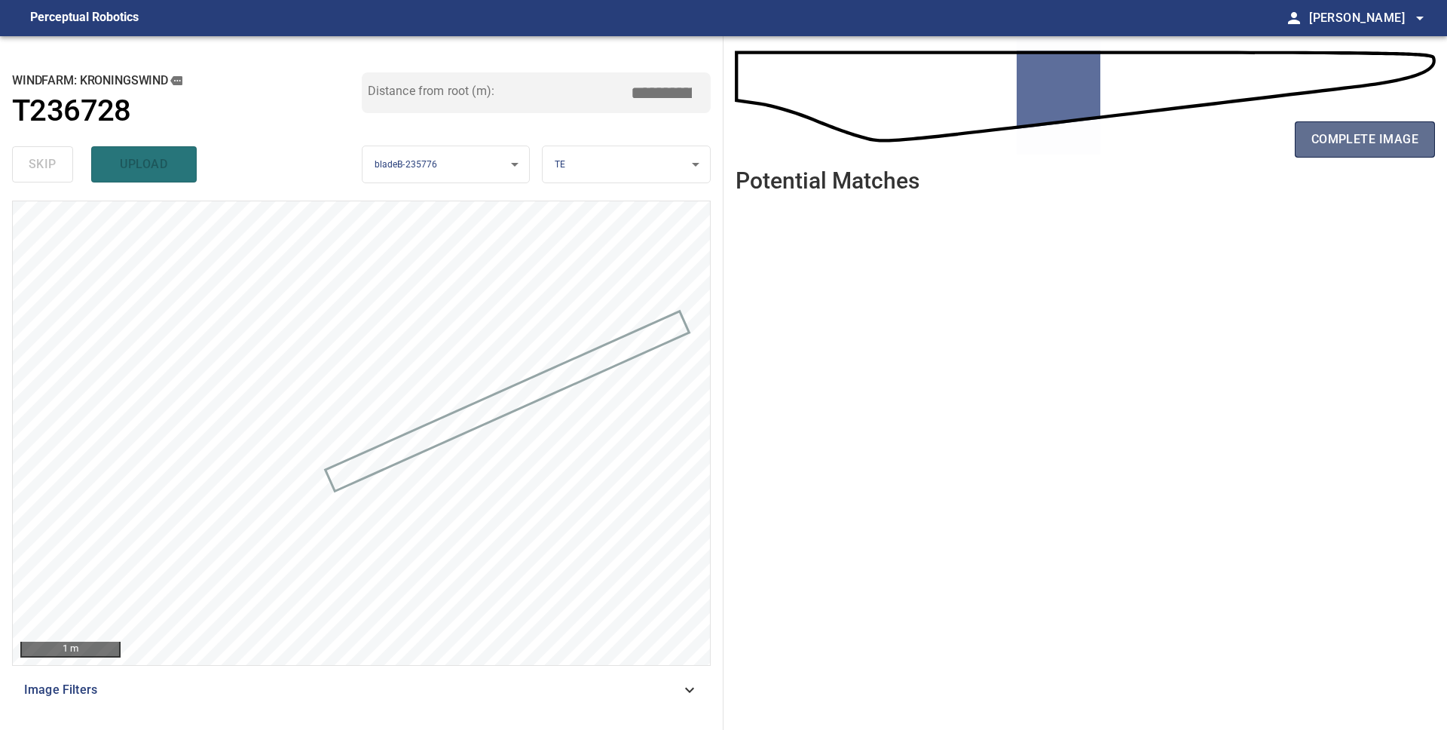
click at [1378, 138] on span "complete image" at bounding box center [1365, 139] width 107 height 21
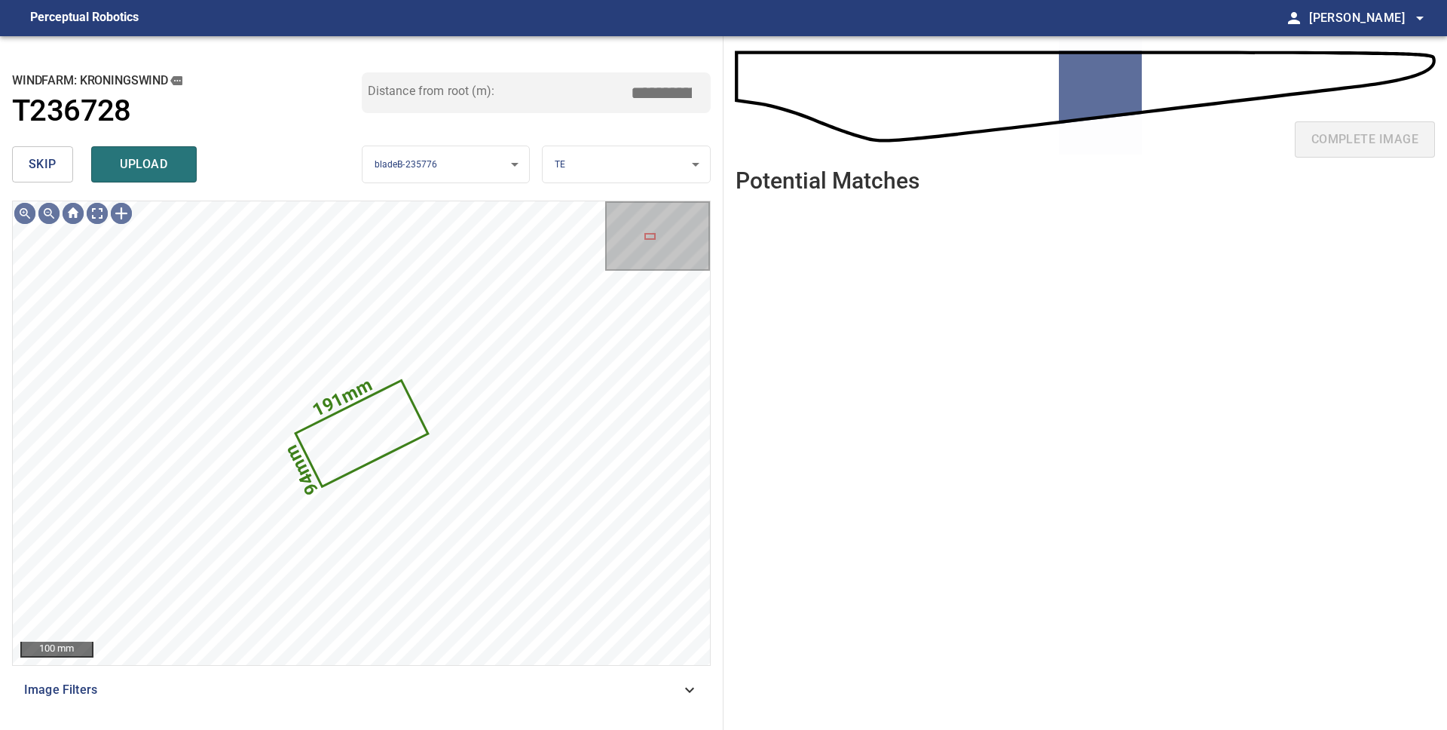
click at [54, 173] on span "skip" at bounding box center [43, 164] width 28 height 21
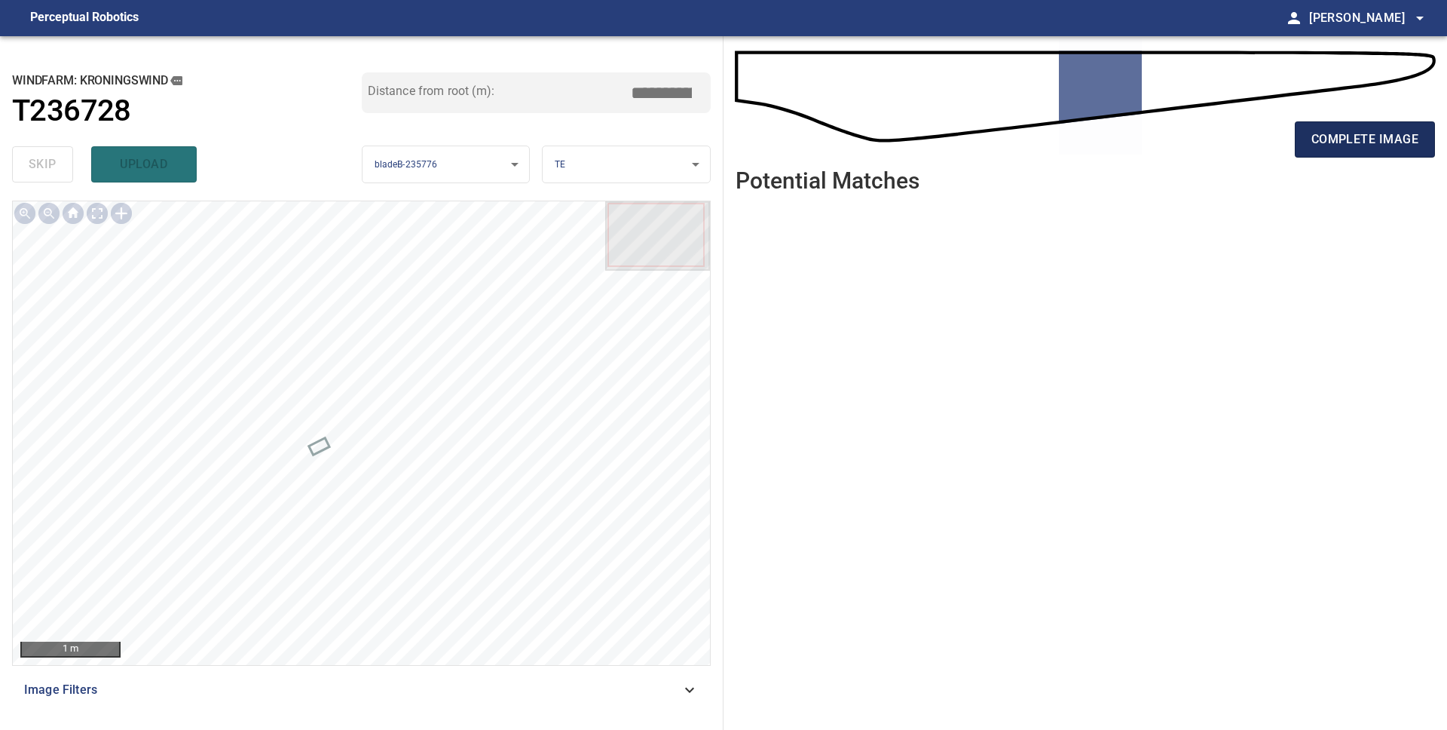
click at [1342, 138] on span "complete image" at bounding box center [1365, 139] width 107 height 21
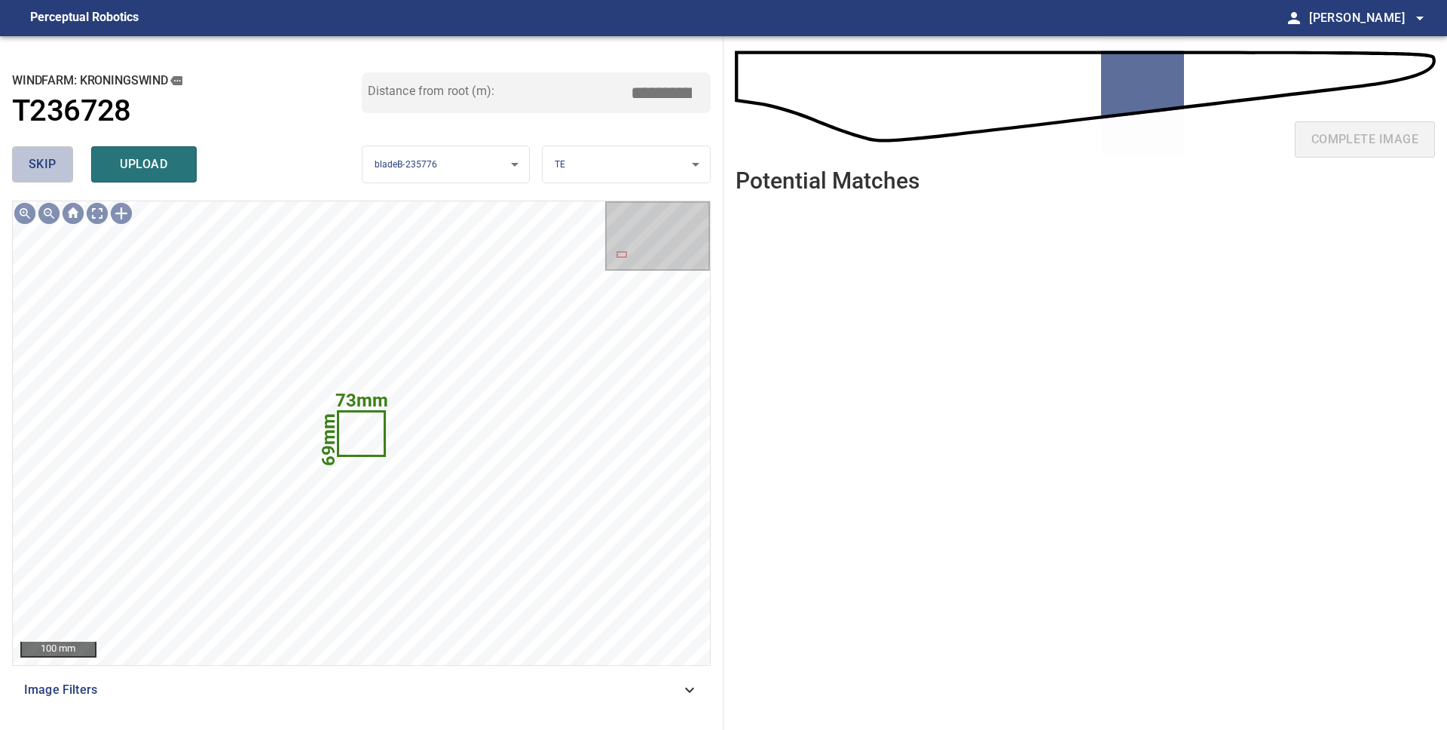
click at [62, 174] on button "skip" at bounding box center [42, 164] width 61 height 36
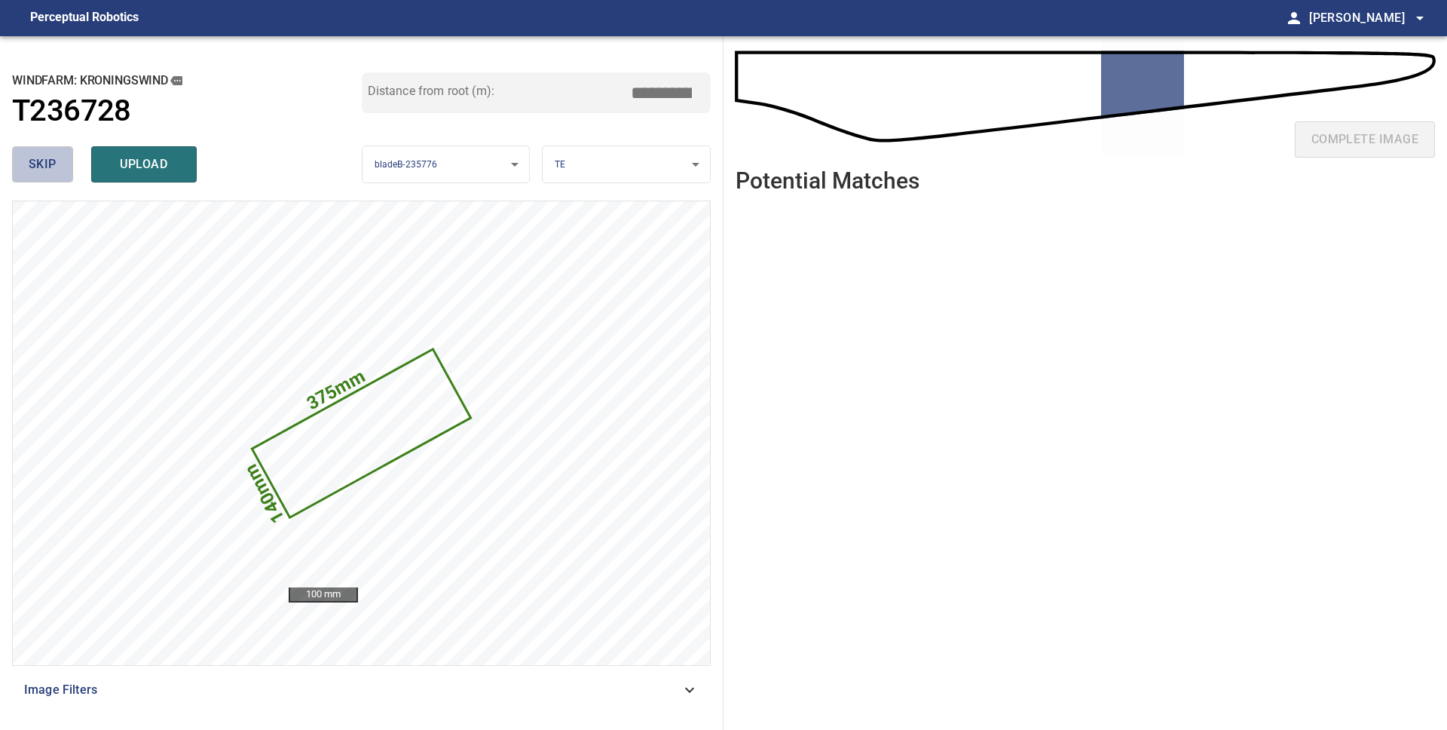
click at [66, 173] on button "skip" at bounding box center [42, 164] width 61 height 36
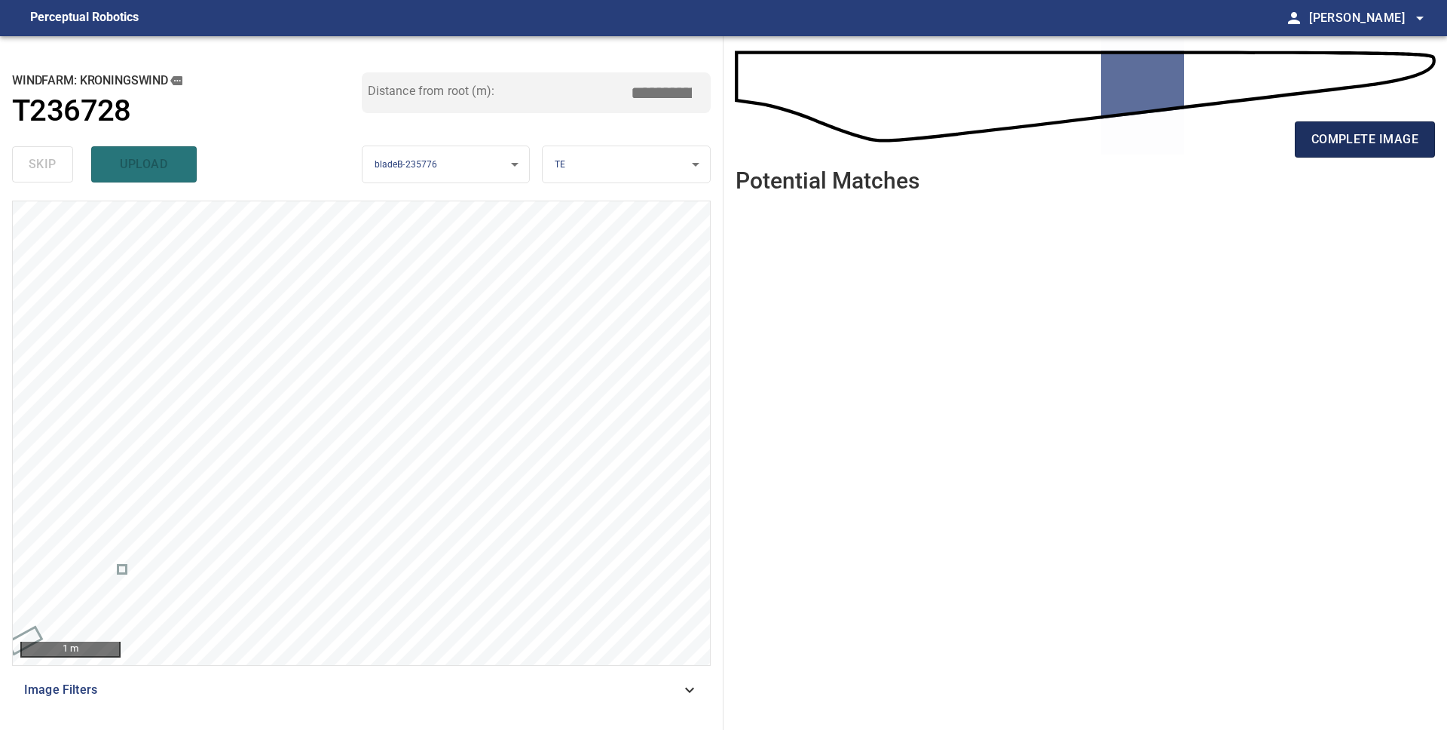
click at [1391, 148] on span "complete image" at bounding box center [1365, 139] width 107 height 21
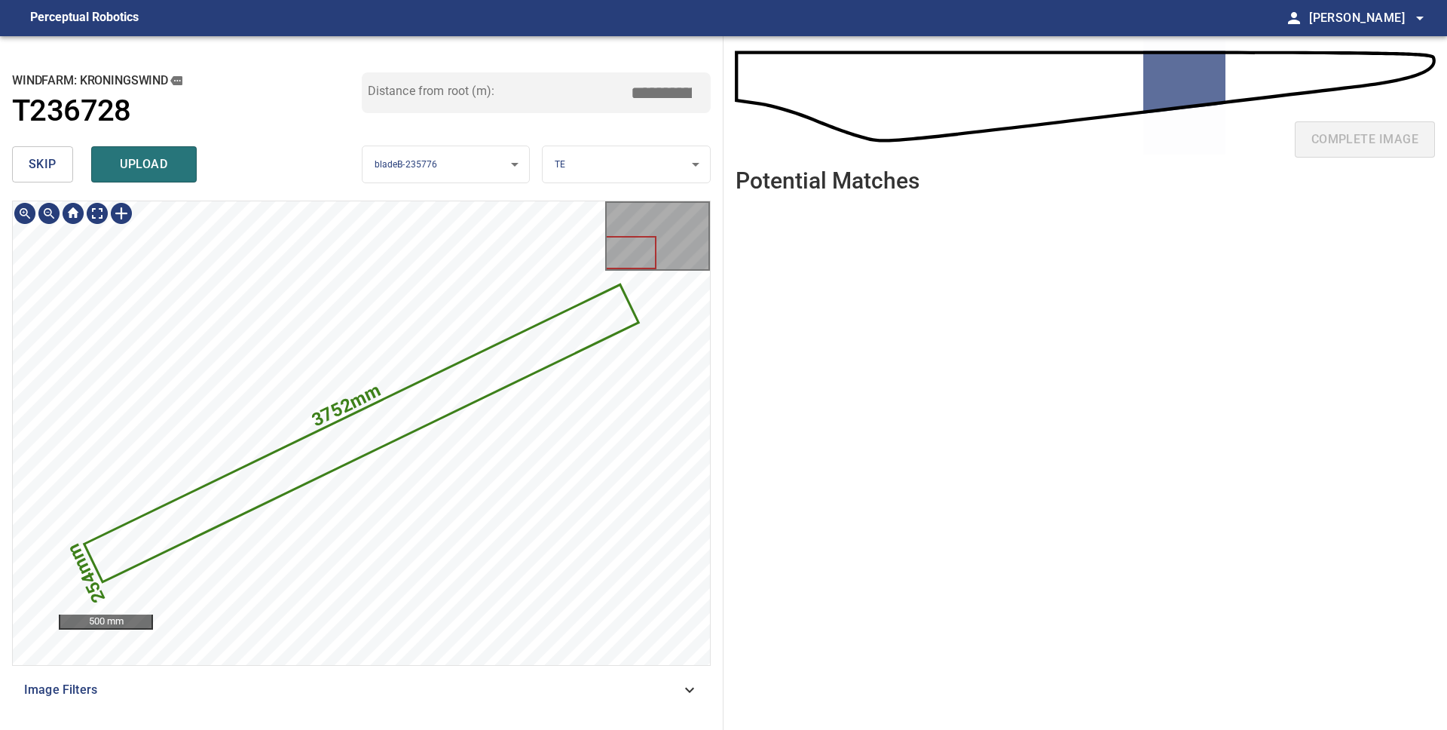
click at [473, 395] on icon at bounding box center [361, 433] width 552 height 295
click at [45, 166] on span "skip" at bounding box center [43, 164] width 28 height 21
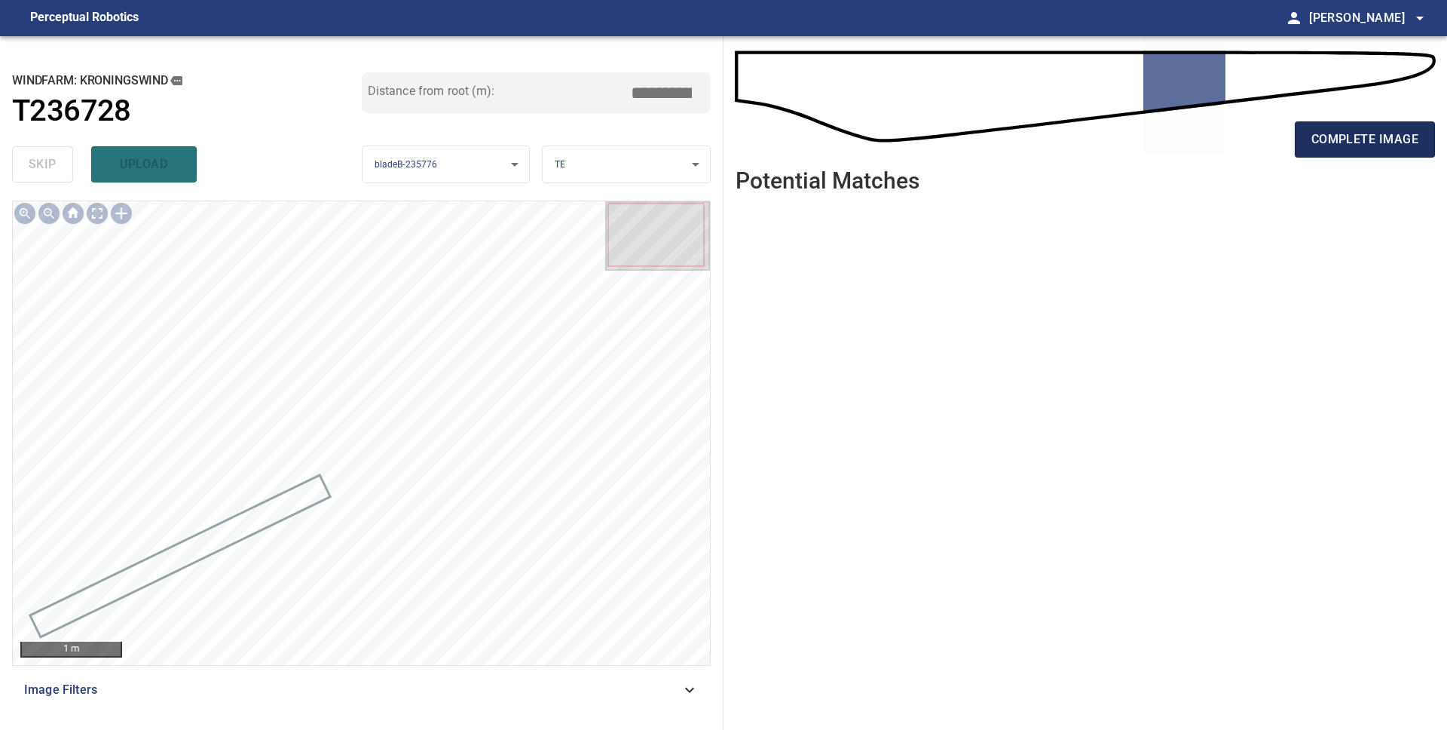
click at [1326, 145] on span "complete image" at bounding box center [1365, 139] width 107 height 21
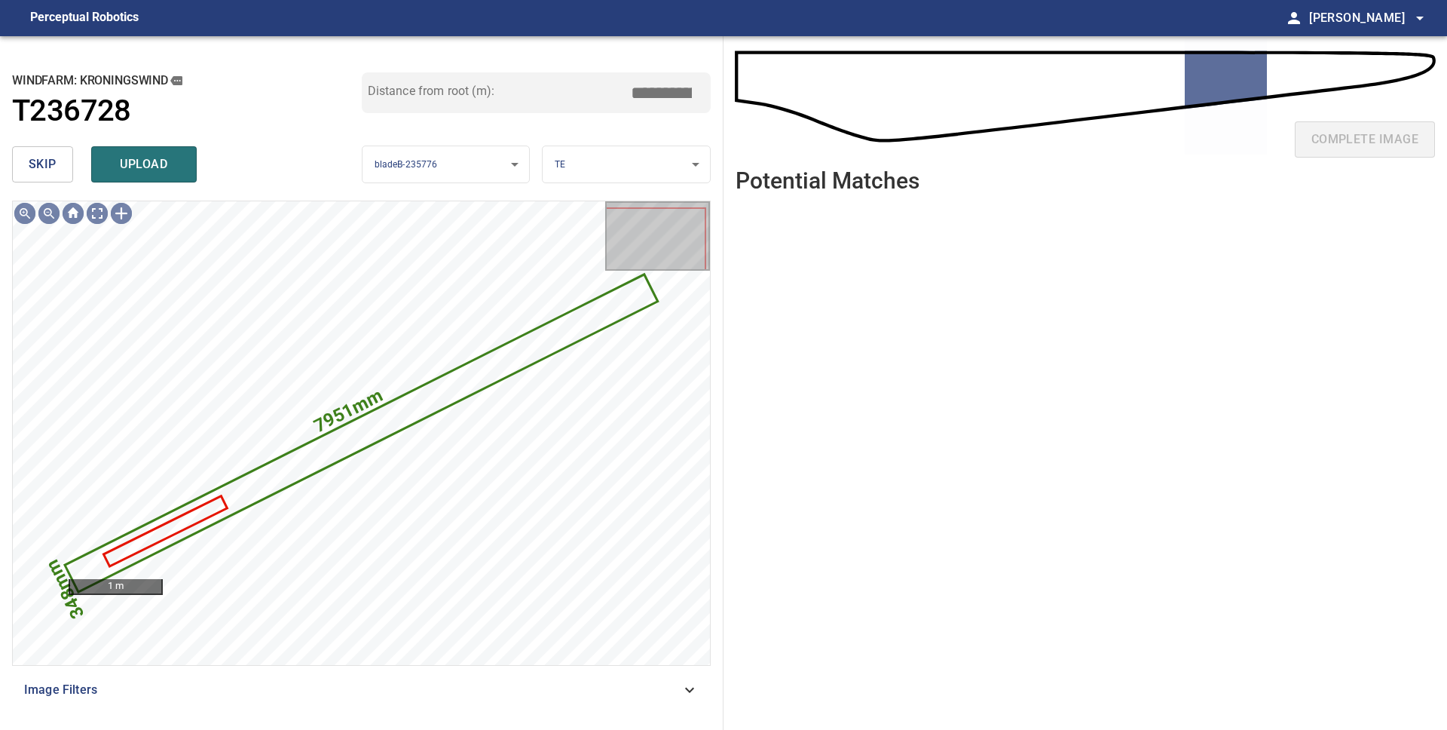
click at [37, 160] on span "skip" at bounding box center [43, 164] width 28 height 21
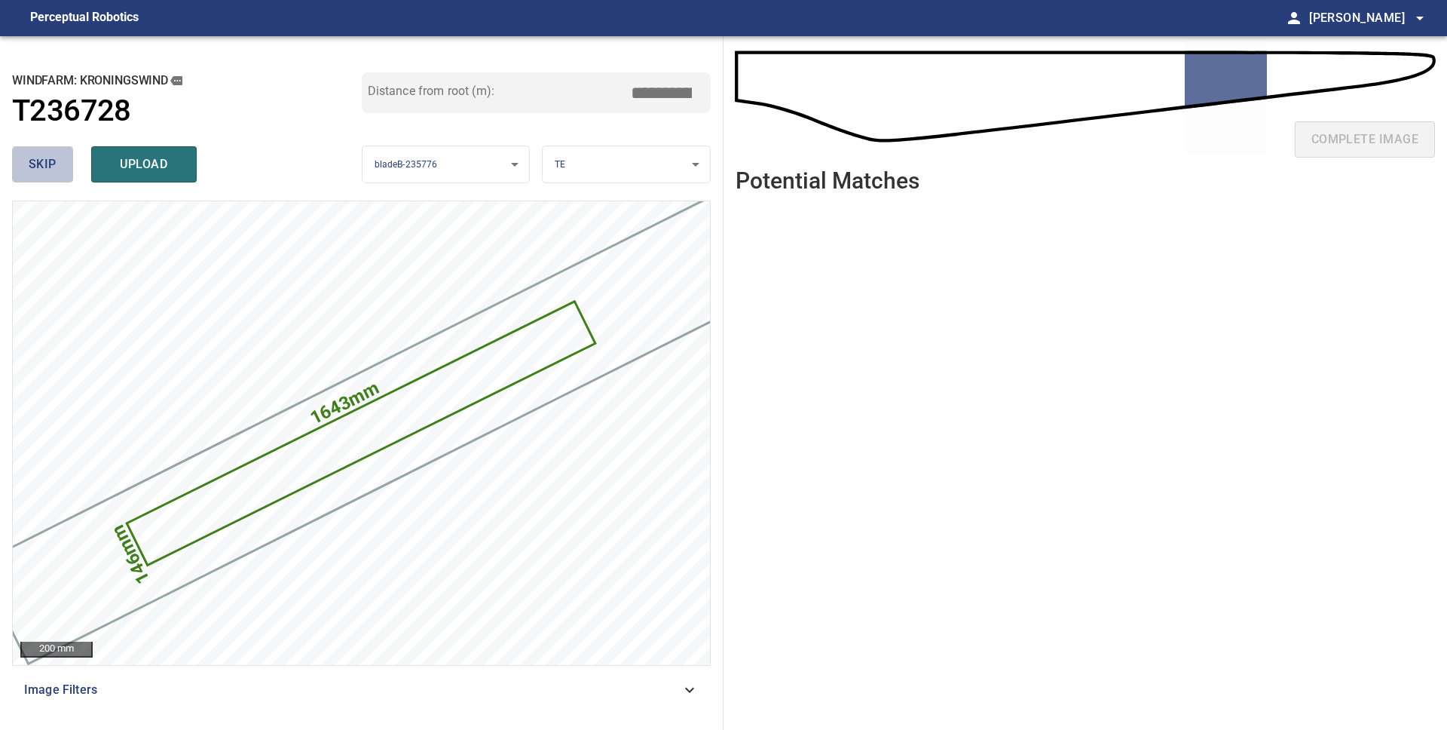
click at [38, 166] on span "skip" at bounding box center [43, 164] width 28 height 21
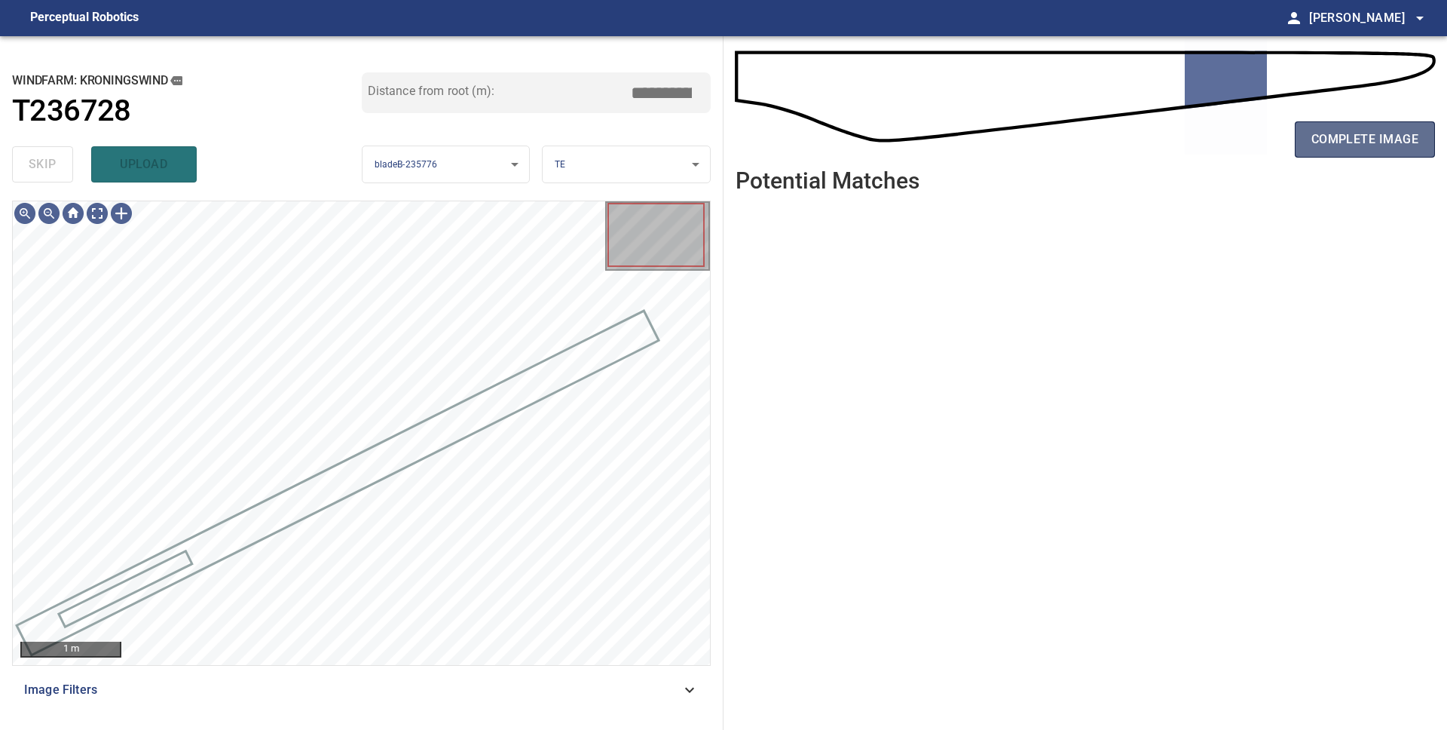
click at [1323, 139] on span "complete image" at bounding box center [1365, 139] width 107 height 21
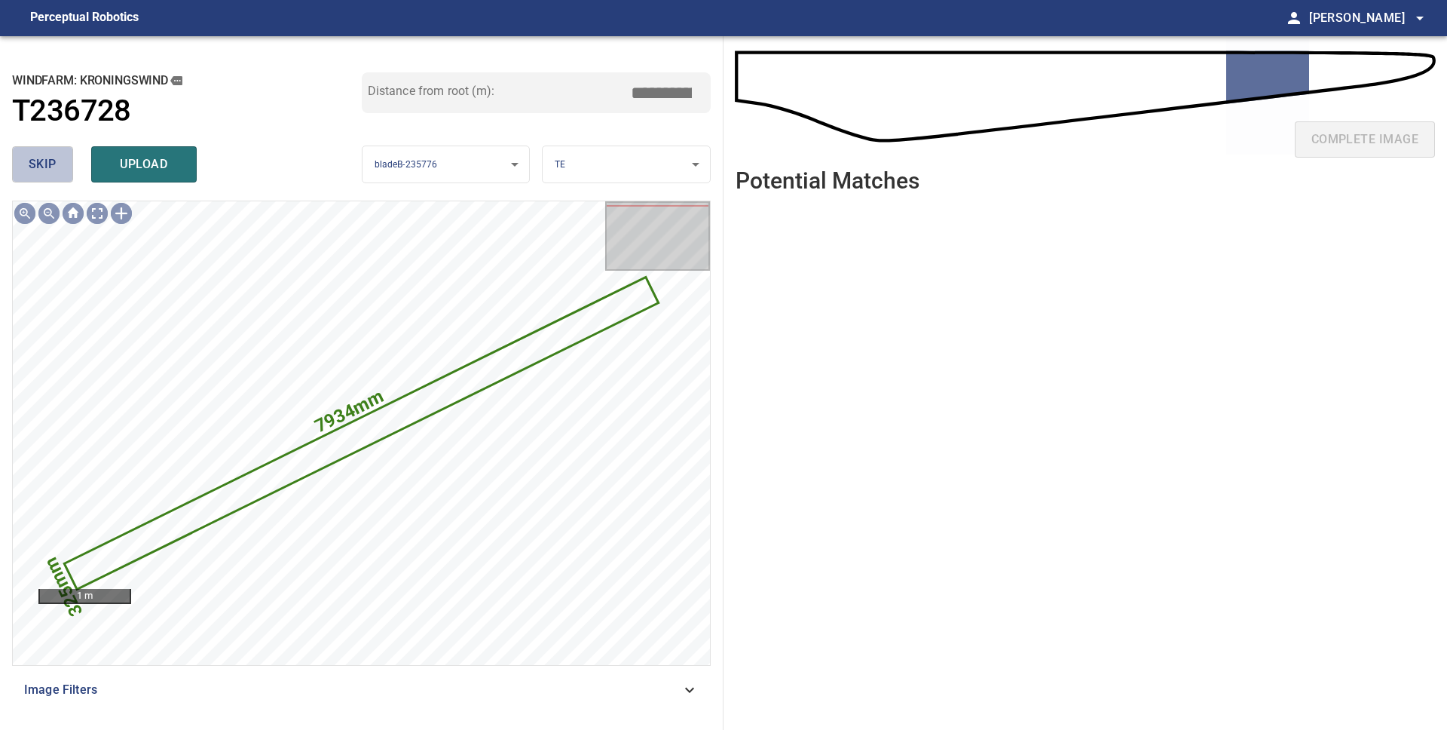
click at [63, 170] on button "skip" at bounding box center [42, 164] width 61 height 36
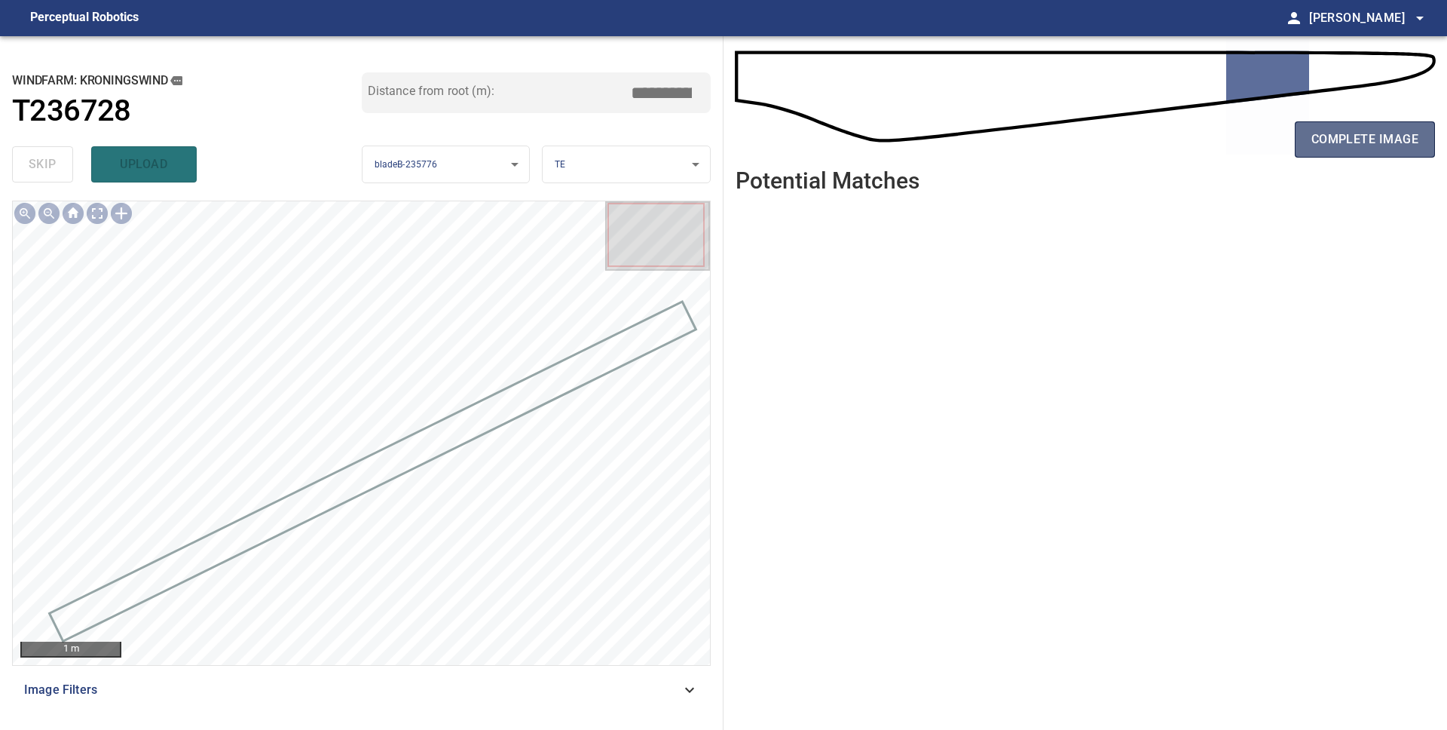
click at [1344, 130] on span "complete image" at bounding box center [1365, 139] width 107 height 21
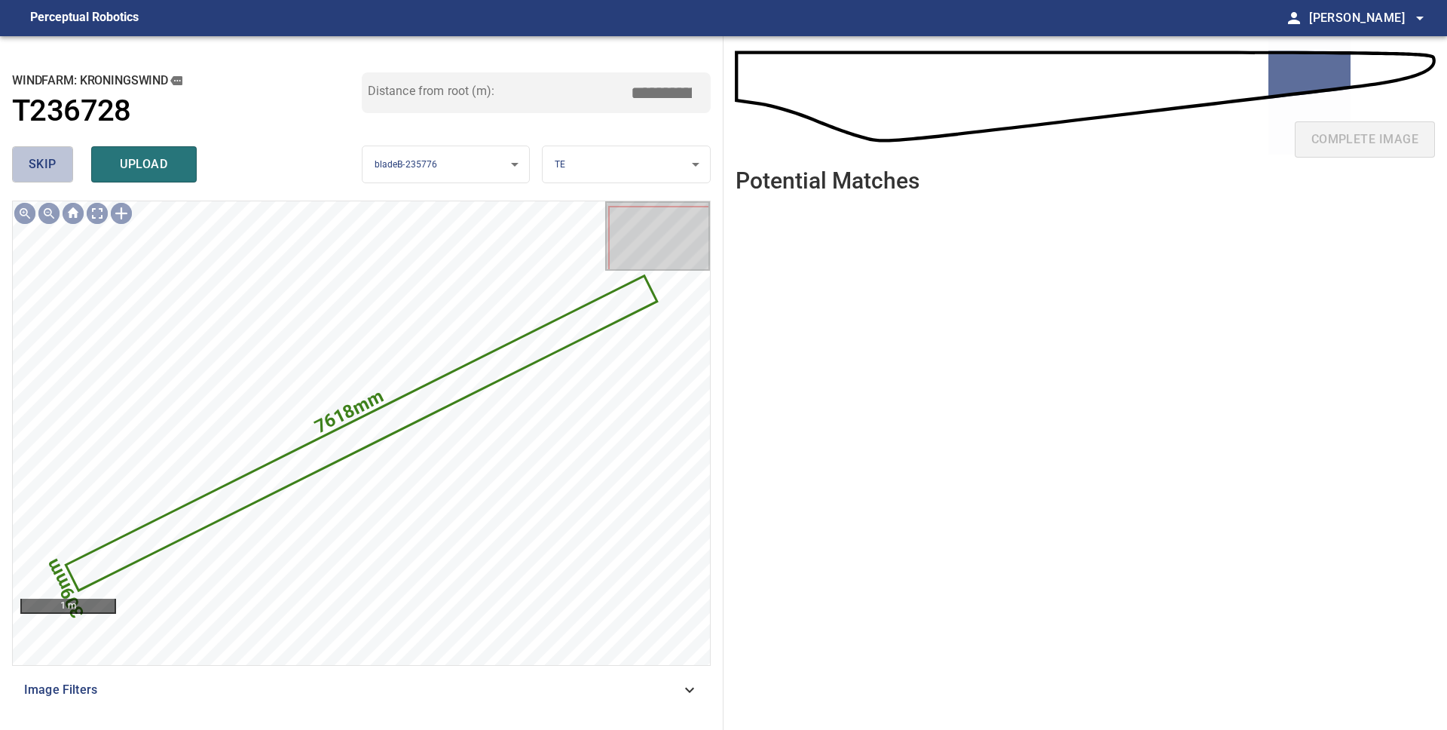
click at [27, 163] on button "skip" at bounding box center [42, 164] width 61 height 36
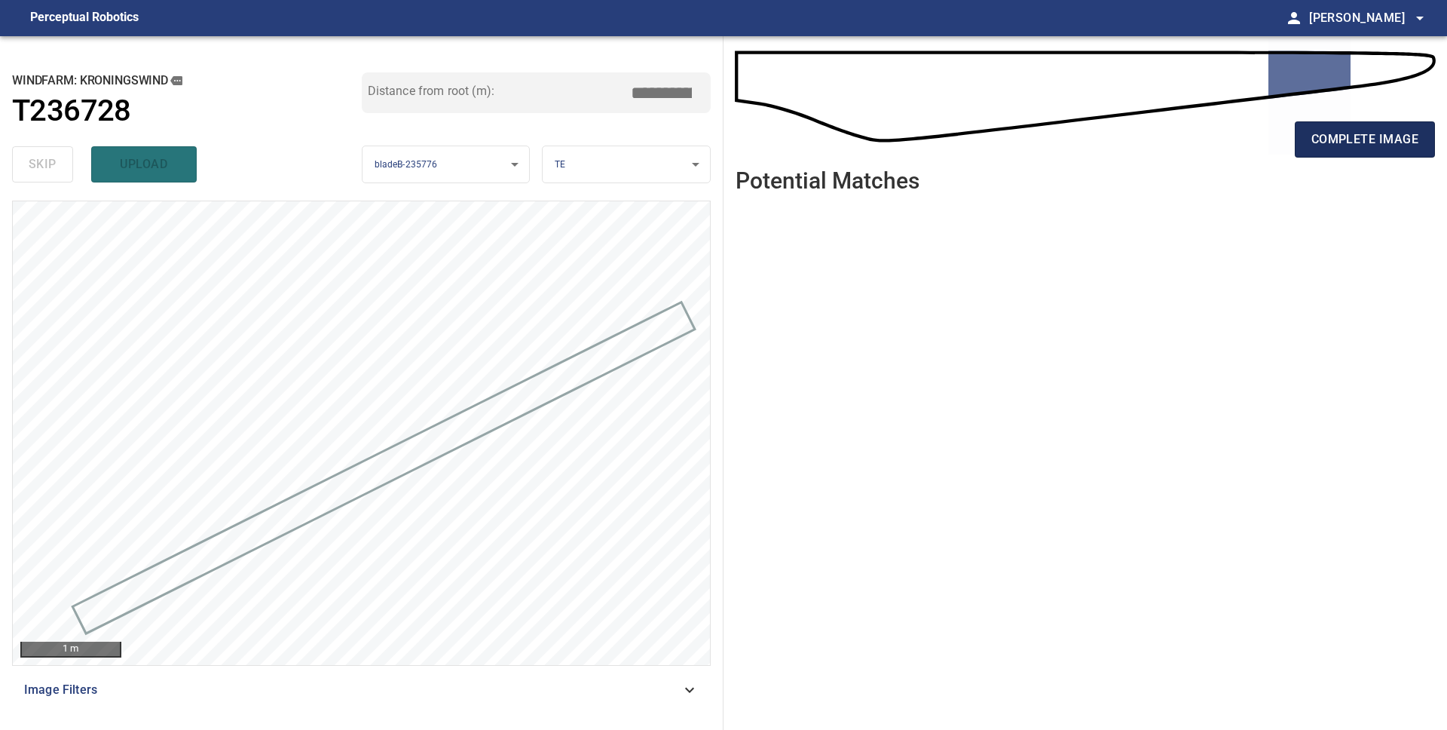
click at [1321, 141] on span "complete image" at bounding box center [1365, 139] width 107 height 21
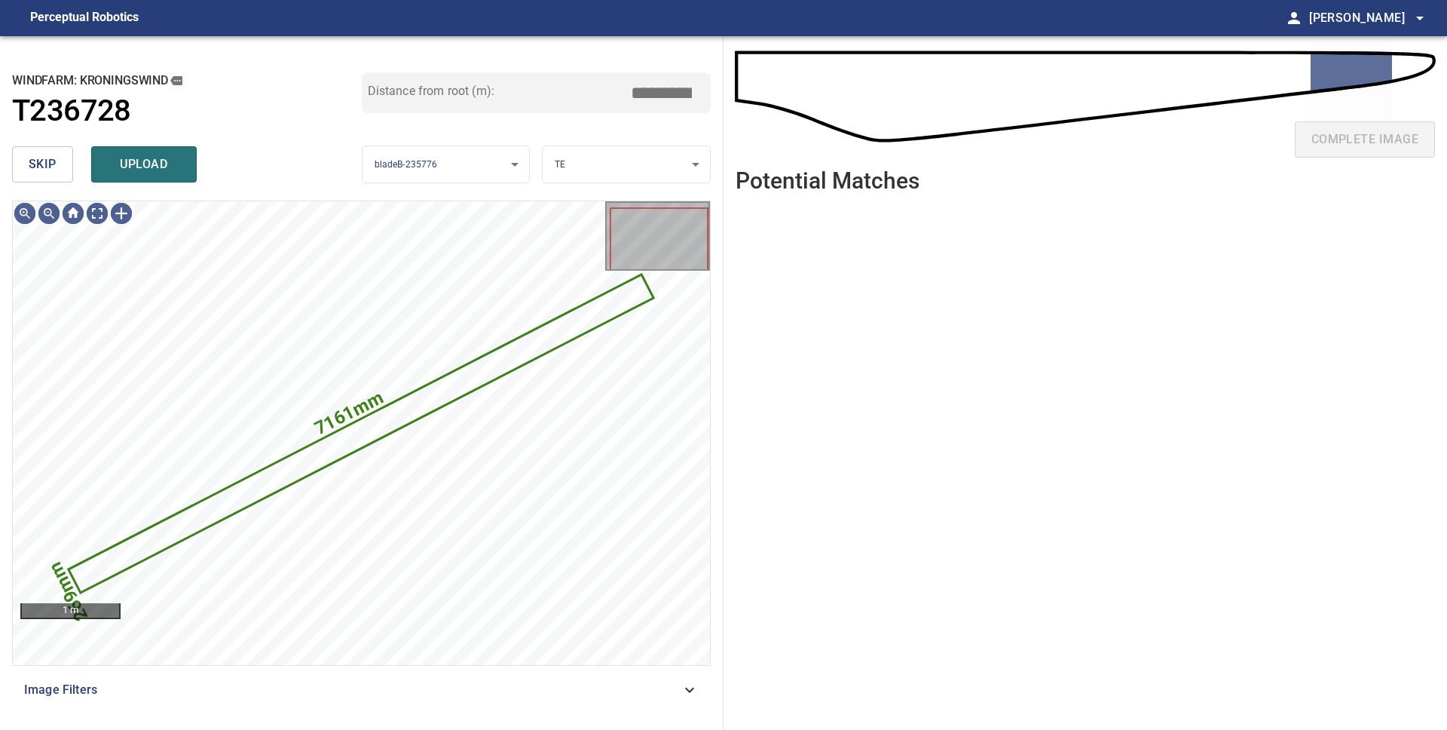
click at [47, 165] on span "skip" at bounding box center [43, 164] width 28 height 21
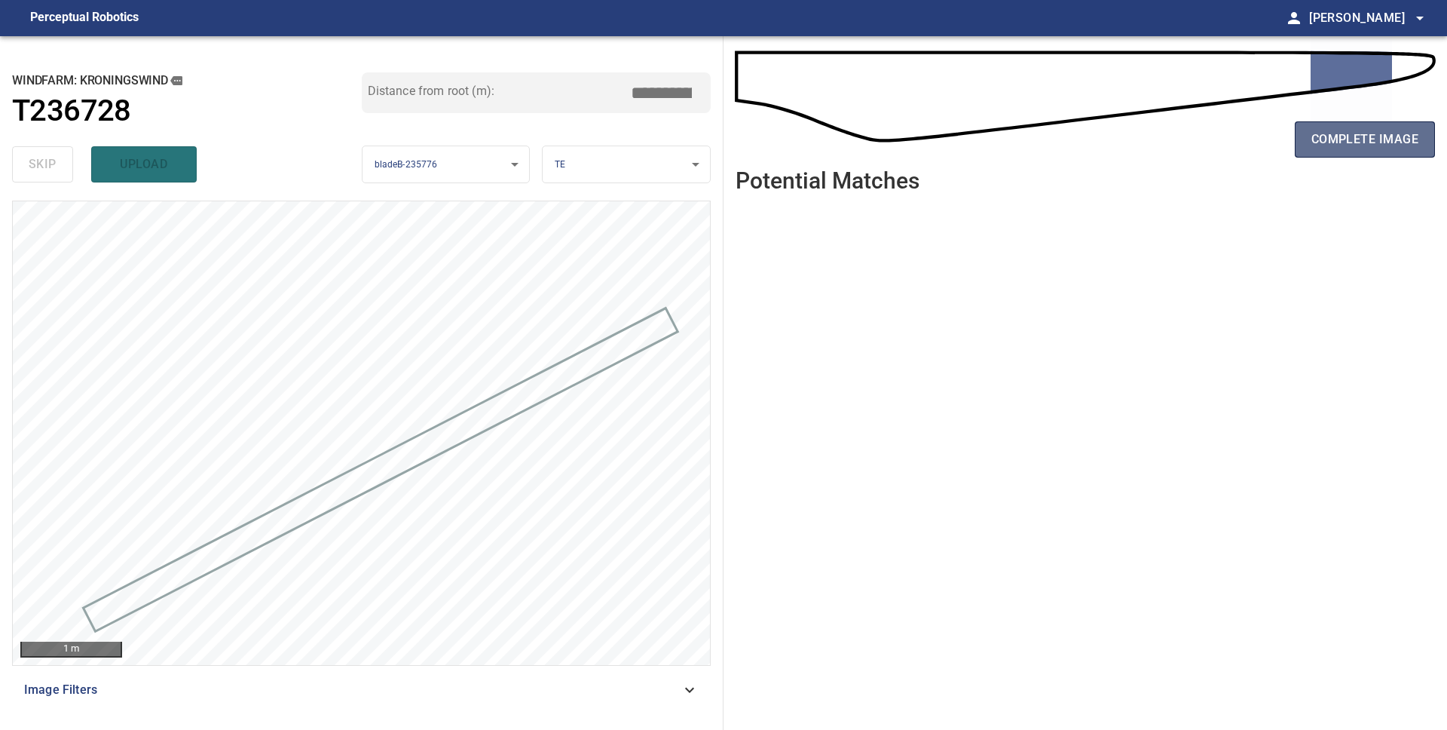
click at [1337, 133] on span "complete image" at bounding box center [1365, 139] width 107 height 21
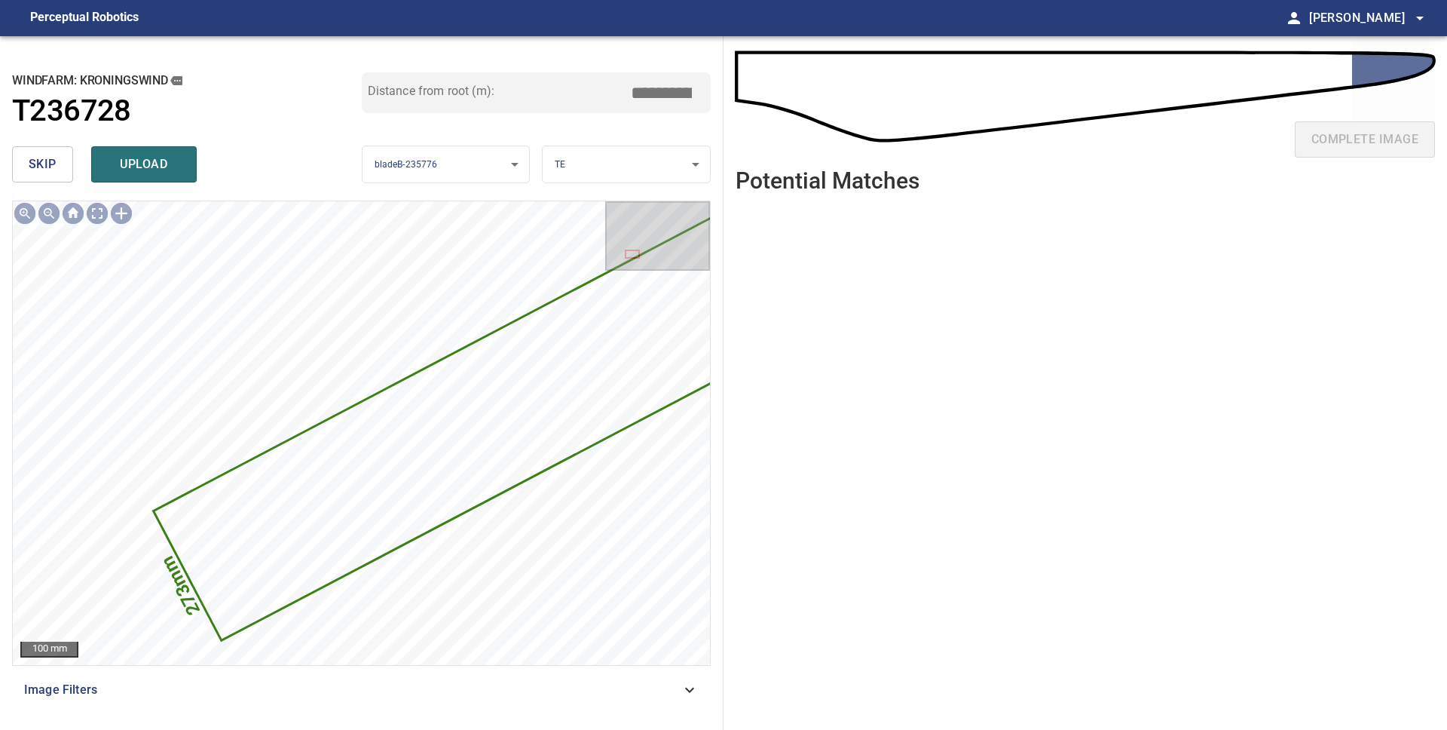
click at [56, 171] on button "skip" at bounding box center [42, 164] width 61 height 36
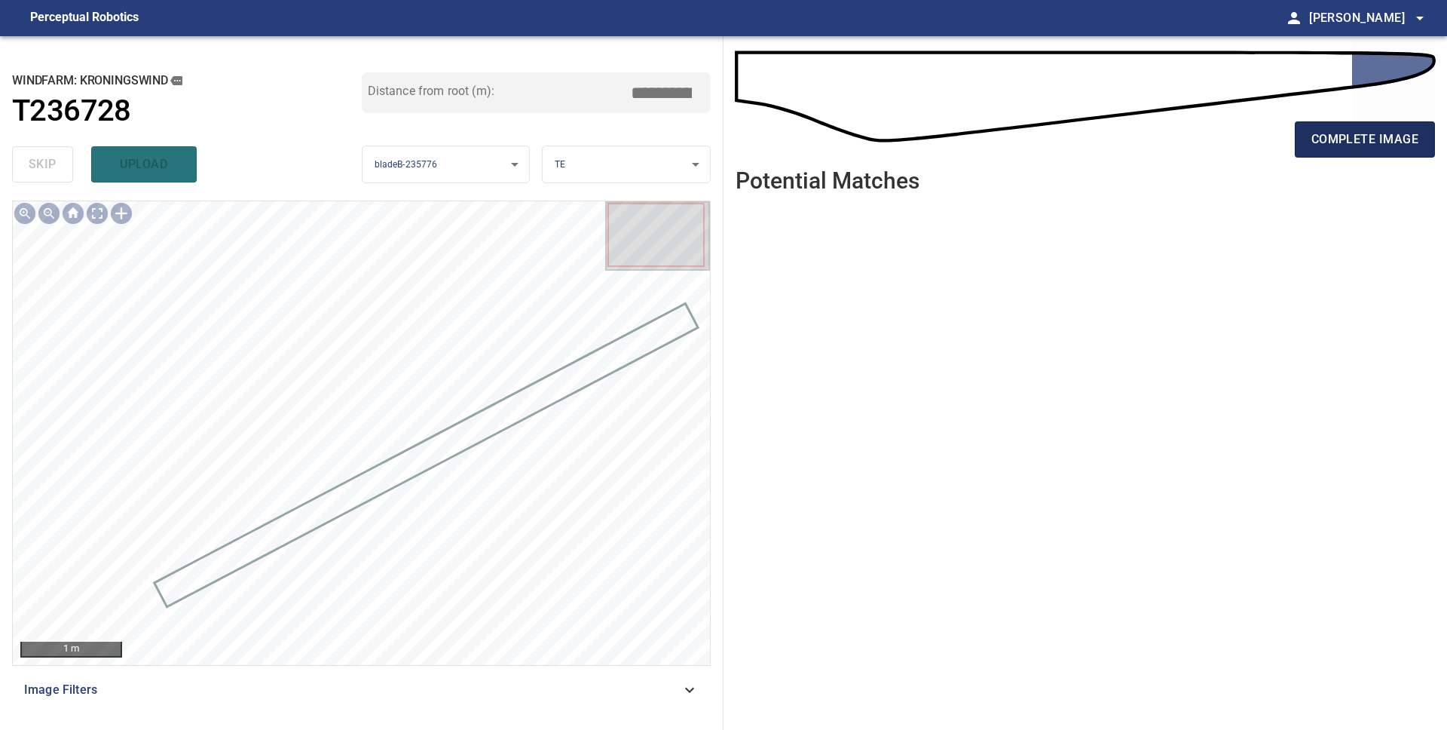
drag, startPoint x: 1347, startPoint y: 136, endPoint x: 1338, endPoint y: 142, distance: 10.9
click at [1347, 136] on span "complete image" at bounding box center [1365, 139] width 107 height 21
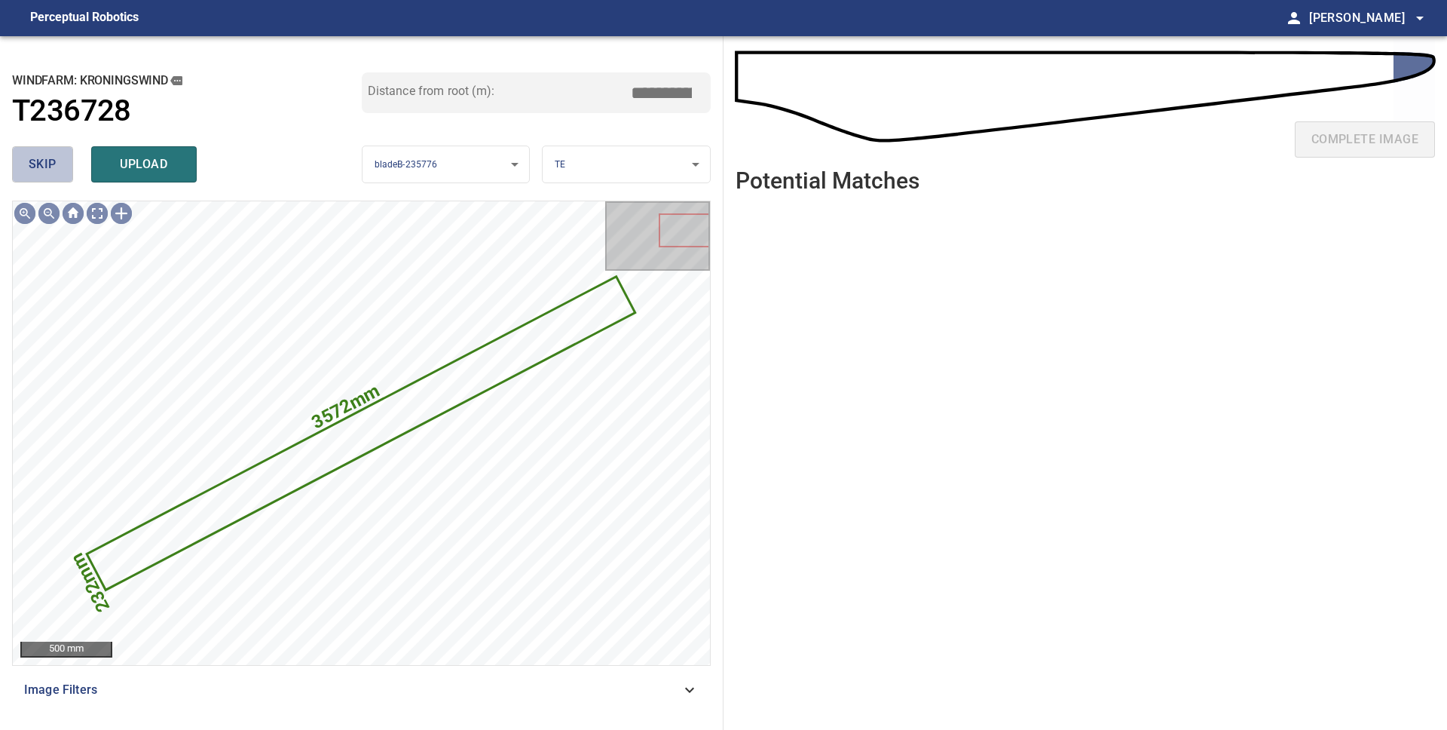
click at [66, 179] on button "skip" at bounding box center [42, 164] width 61 height 36
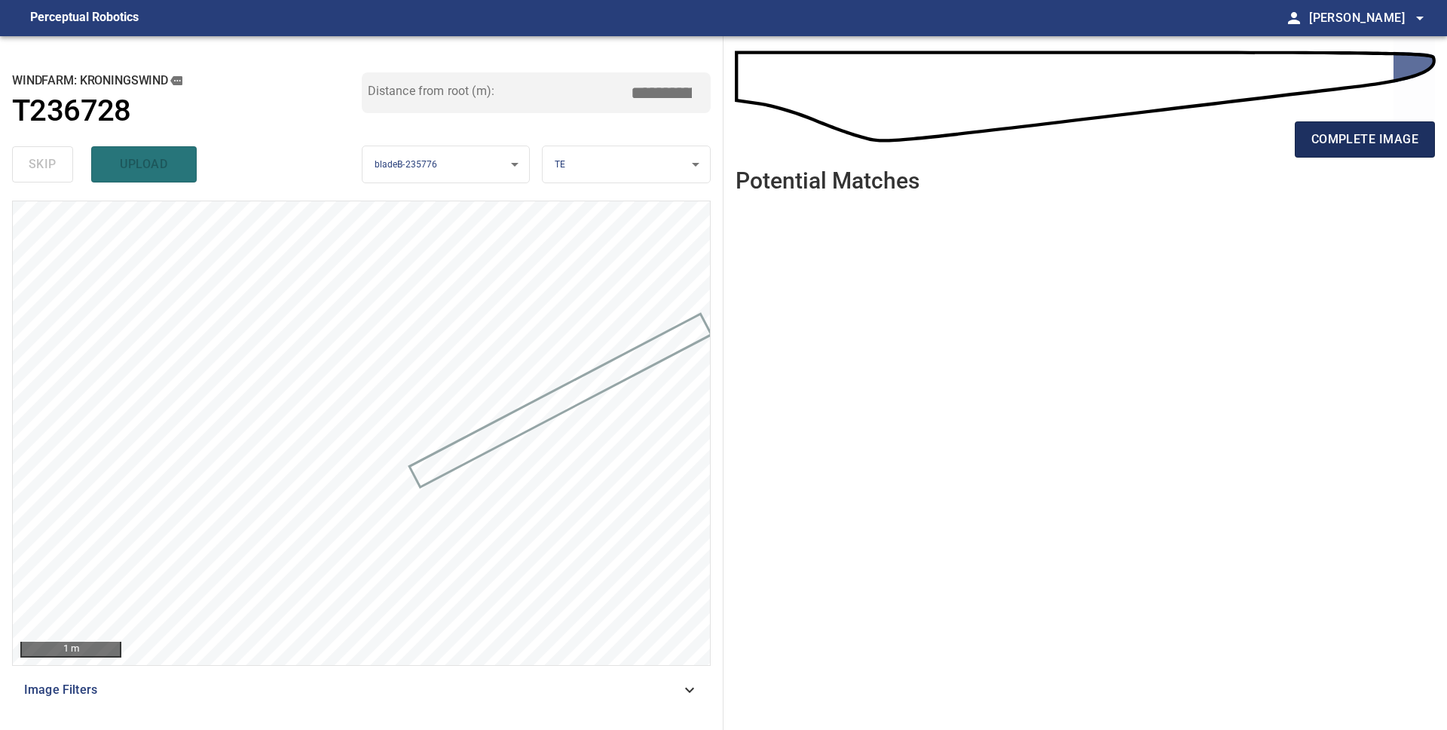
click at [1333, 133] on span "complete image" at bounding box center [1365, 139] width 107 height 21
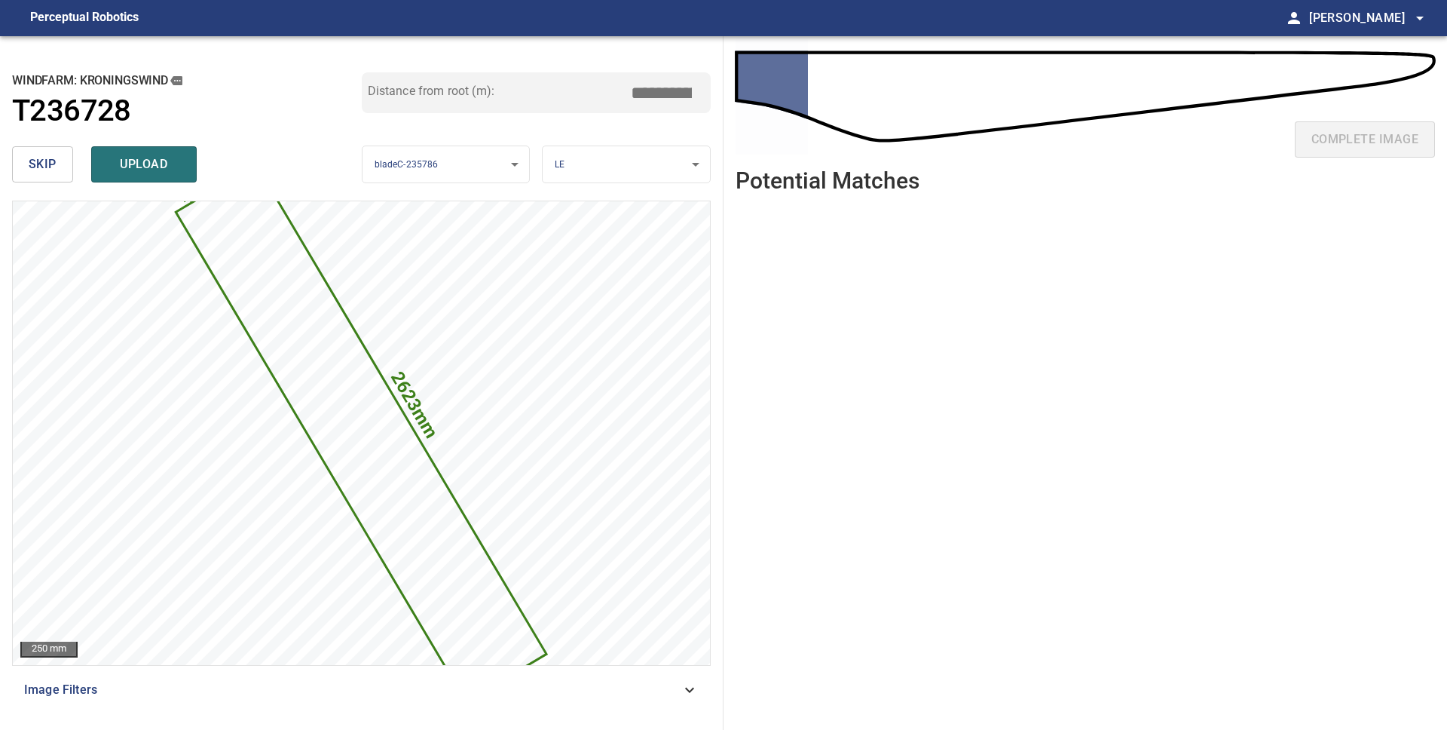
click at [41, 167] on span "skip" at bounding box center [43, 164] width 28 height 21
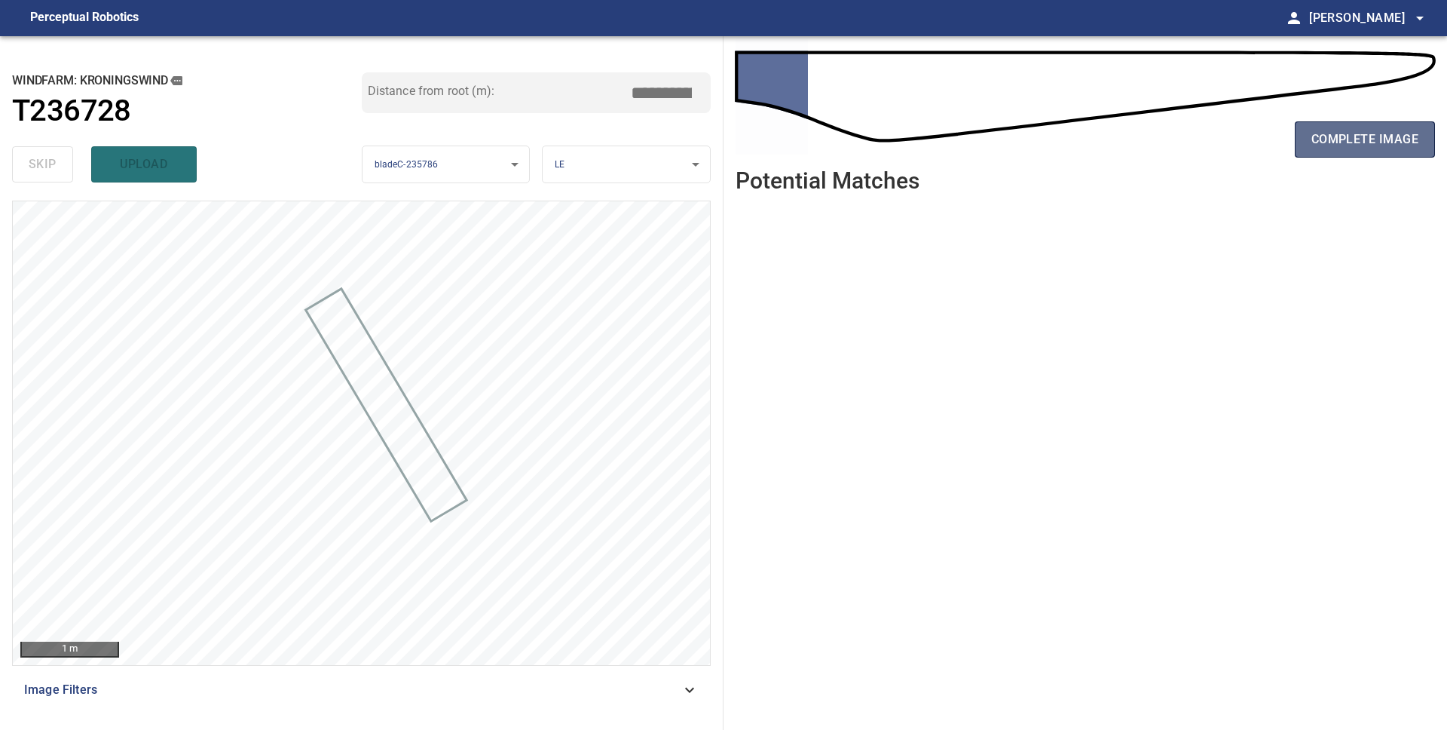
click at [1370, 135] on span "complete image" at bounding box center [1365, 139] width 107 height 21
